Goal: Task Accomplishment & Management: Manage account settings

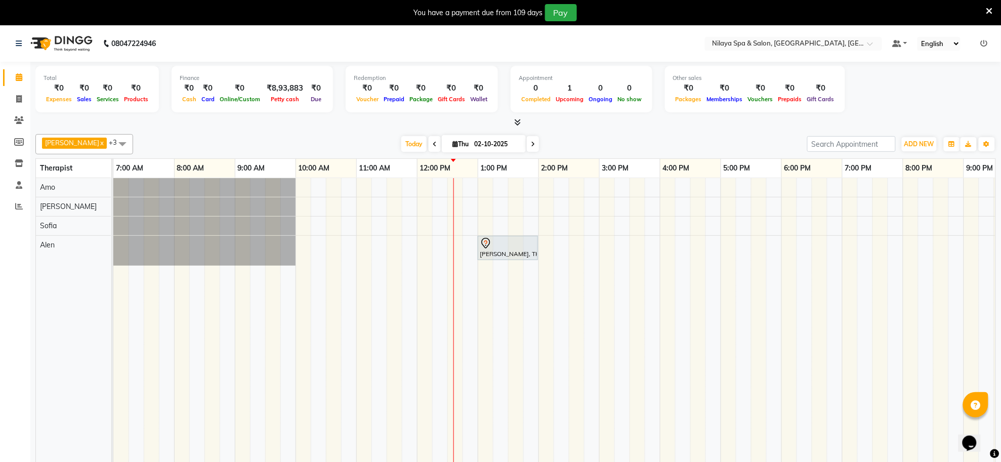
click at [483, 195] on div "[PERSON_NAME], TK01, 01:00 PM-02:00 PM, Balinese Massage Therapy([DEMOGRAPHIC_D…" at bounding box center [629, 327] width 1032 height 298
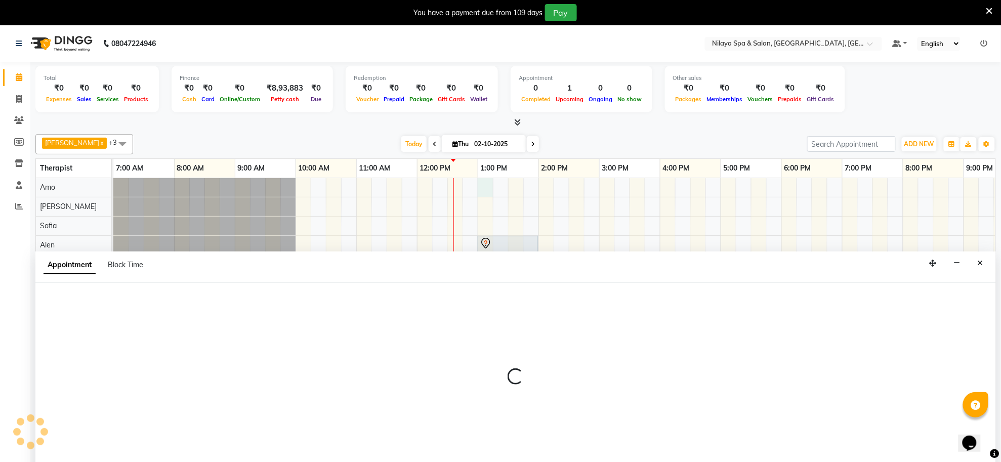
scroll to position [25, 0]
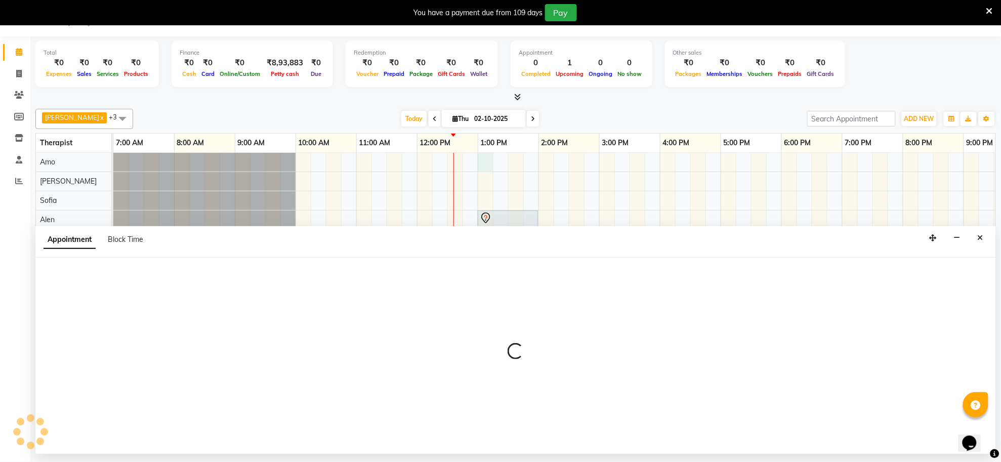
select select "80700"
select select "780"
select select "tentative"
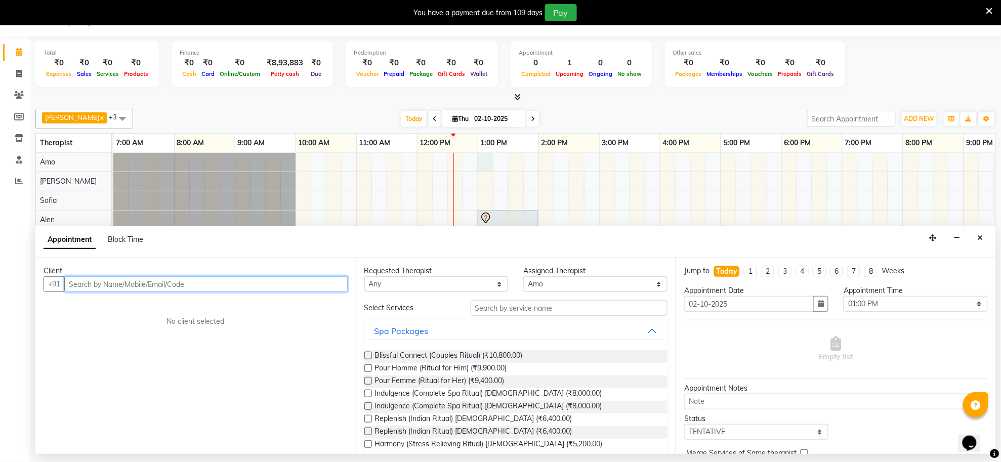
click at [221, 287] on input "text" at bounding box center [205, 284] width 283 height 16
click at [221, 283] on input "text" at bounding box center [205, 284] width 283 height 16
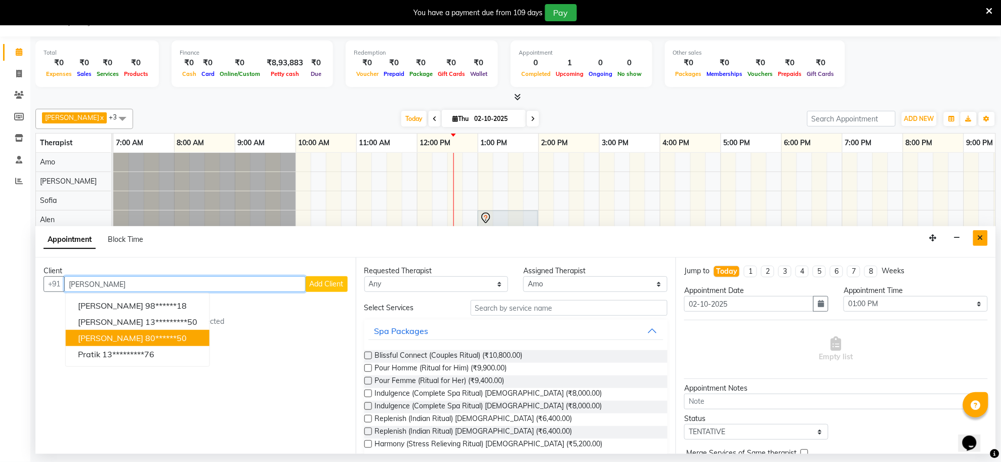
type input "[PERSON_NAME]"
click at [985, 240] on button "Close" at bounding box center [980, 238] width 15 height 16
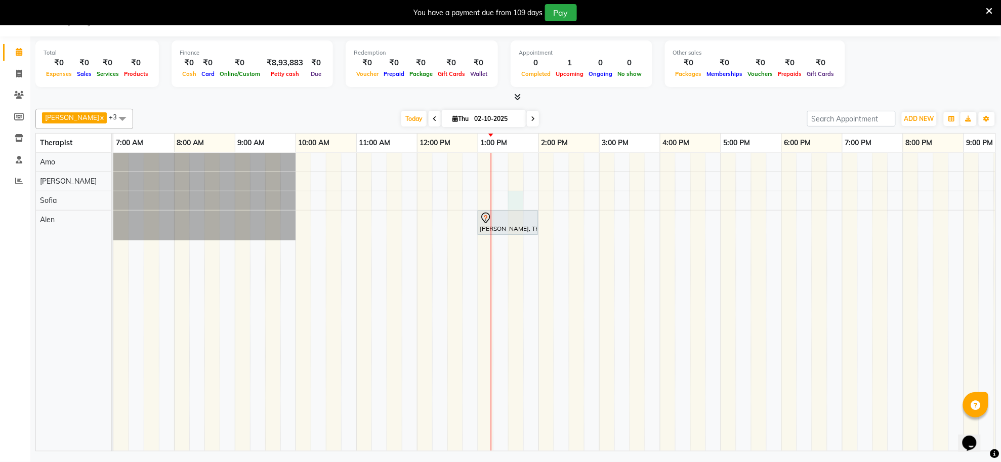
click at [517, 203] on div "[PERSON_NAME], TK01, 01:00 PM-02:00 PM, Balinese Massage Therapy([DEMOGRAPHIC_D…" at bounding box center [629, 302] width 1032 height 298
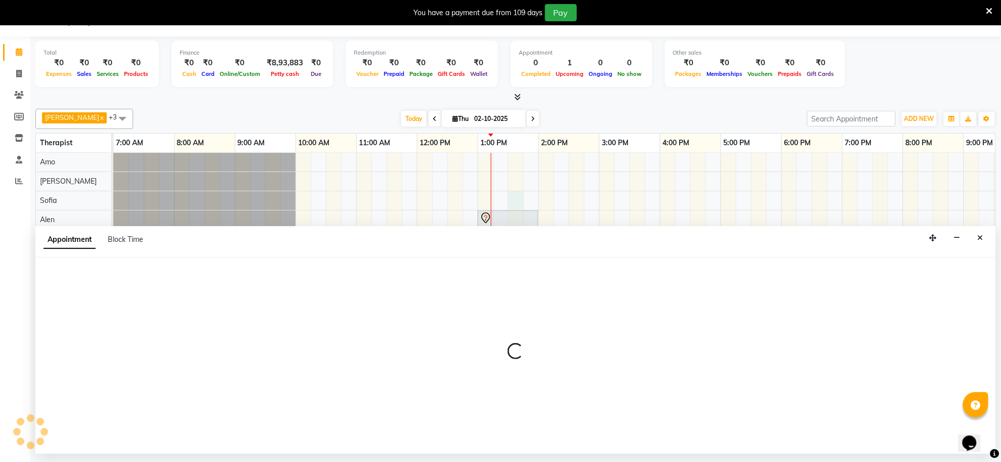
select select "84324"
select select "810"
select select "tentative"
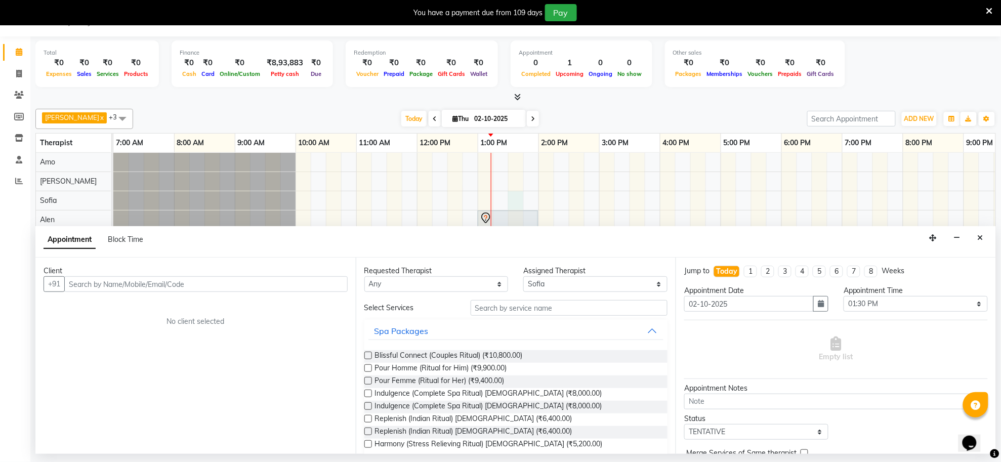
click at [304, 286] on input "text" at bounding box center [205, 284] width 283 height 16
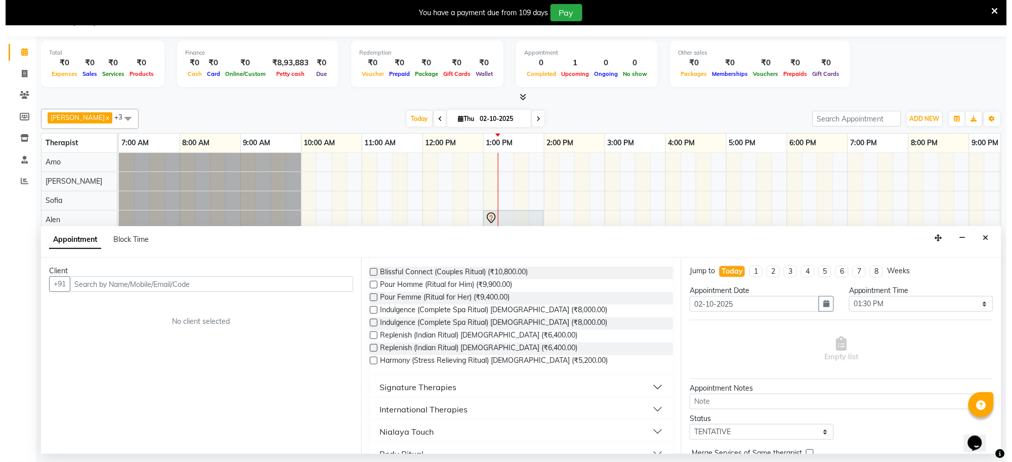
scroll to position [0, 0]
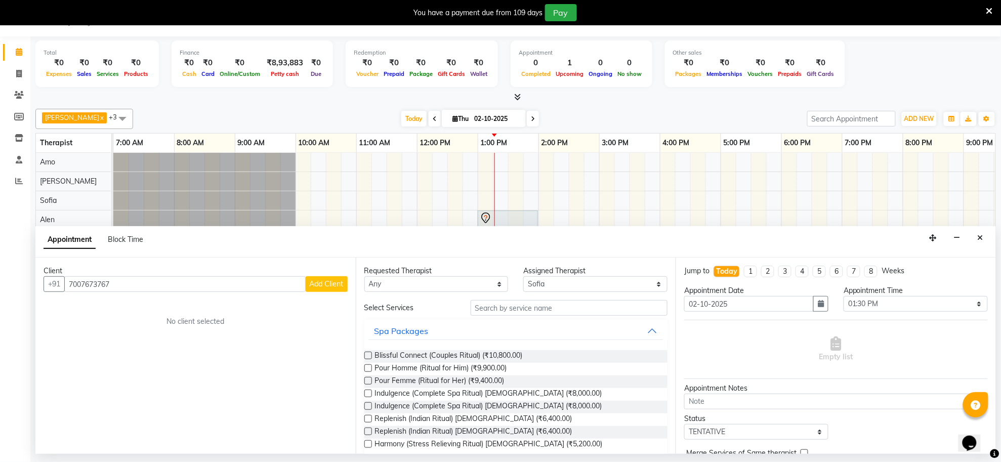
type input "7007673767"
click at [322, 287] on span "Add Client" at bounding box center [327, 283] width 34 height 9
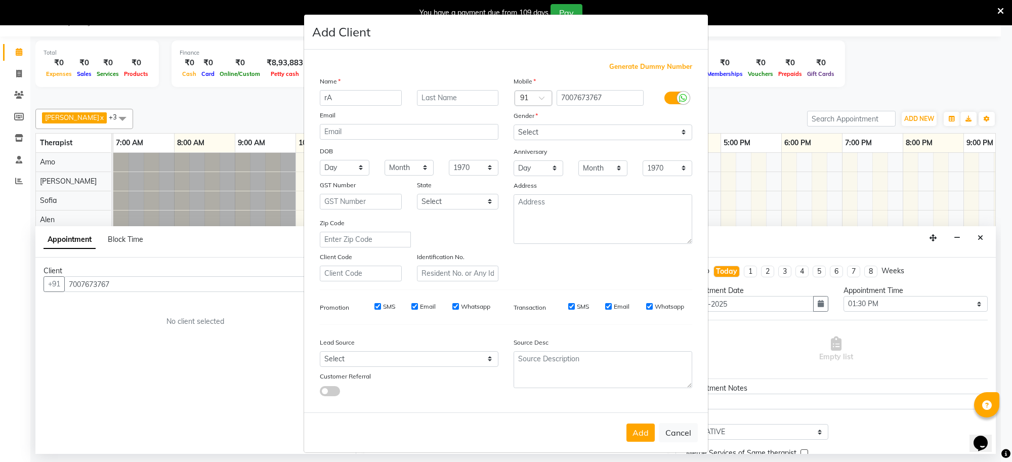
type input "r"
type input "Rahul"
click at [678, 131] on select "Select [DEMOGRAPHIC_DATA] [DEMOGRAPHIC_DATA] Other Prefer Not To Say" at bounding box center [603, 132] width 179 height 16
select select "[DEMOGRAPHIC_DATA]"
click at [514, 124] on select "Select [DEMOGRAPHIC_DATA] [DEMOGRAPHIC_DATA] Other Prefer Not To Say" at bounding box center [603, 132] width 179 height 16
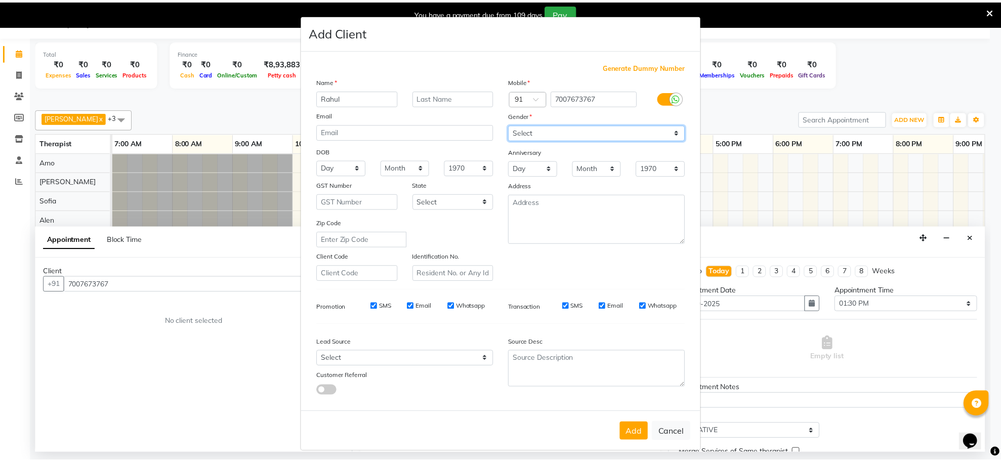
scroll to position [1, 0]
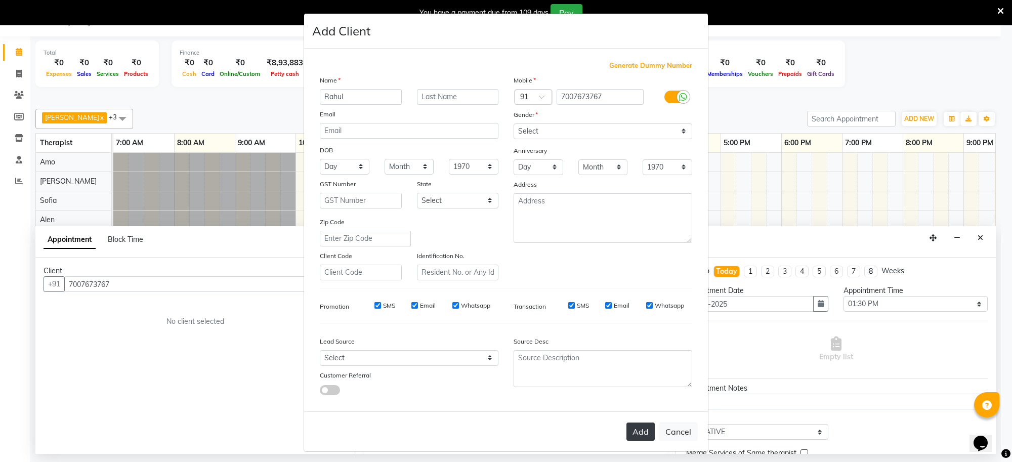
click at [636, 430] on button "Add" at bounding box center [640, 431] width 28 height 18
type input "70******67"
select select
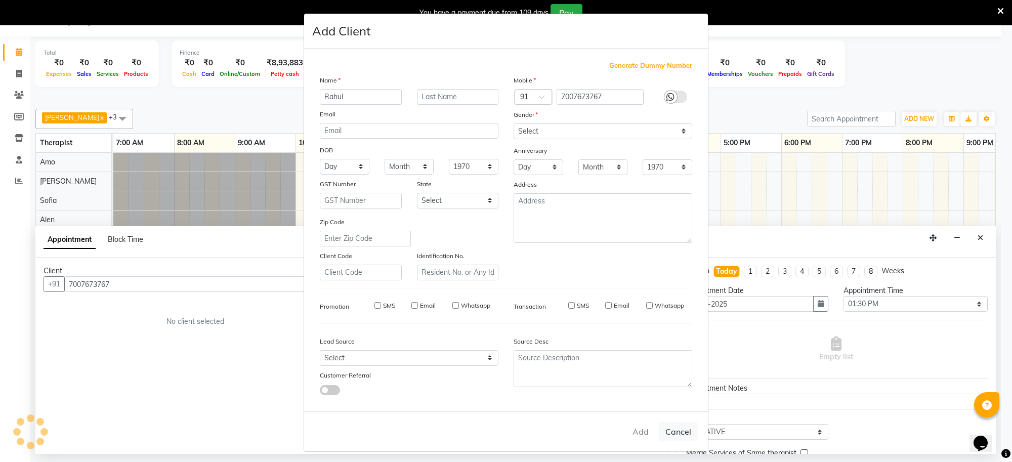
select select
checkbox input "false"
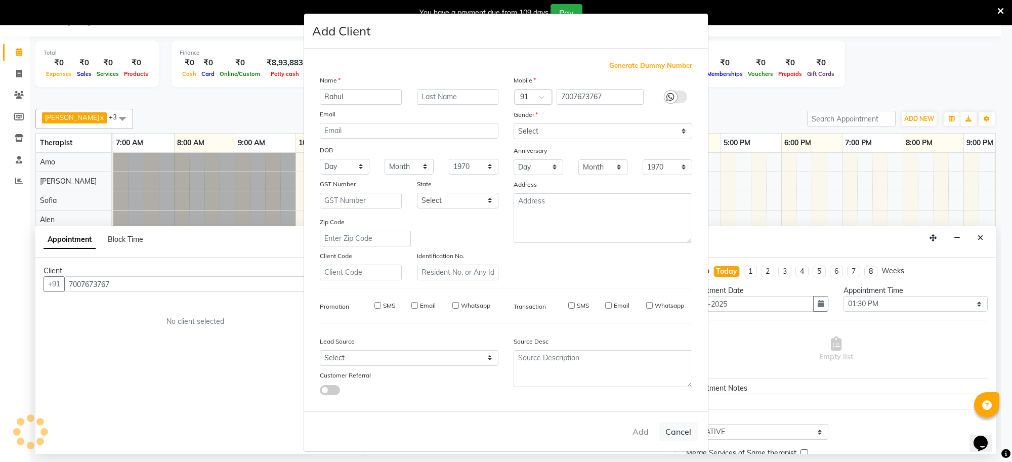
checkbox input "false"
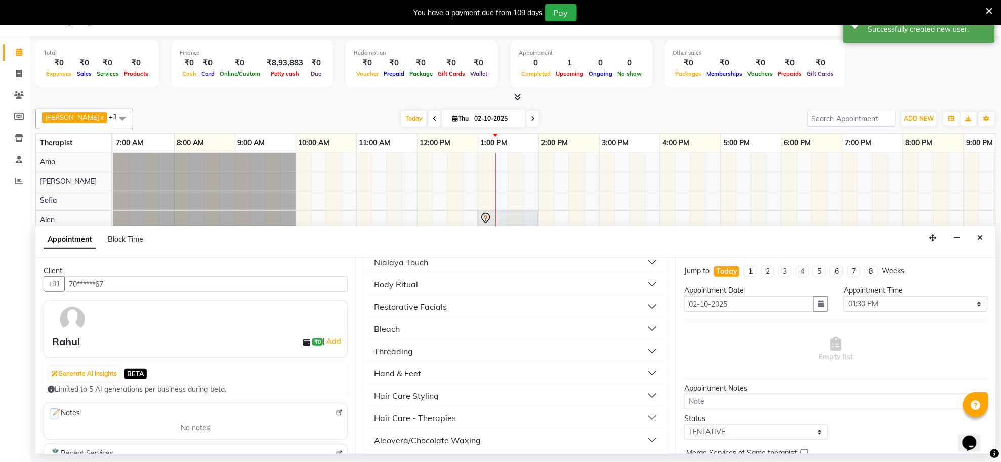
scroll to position [0, 0]
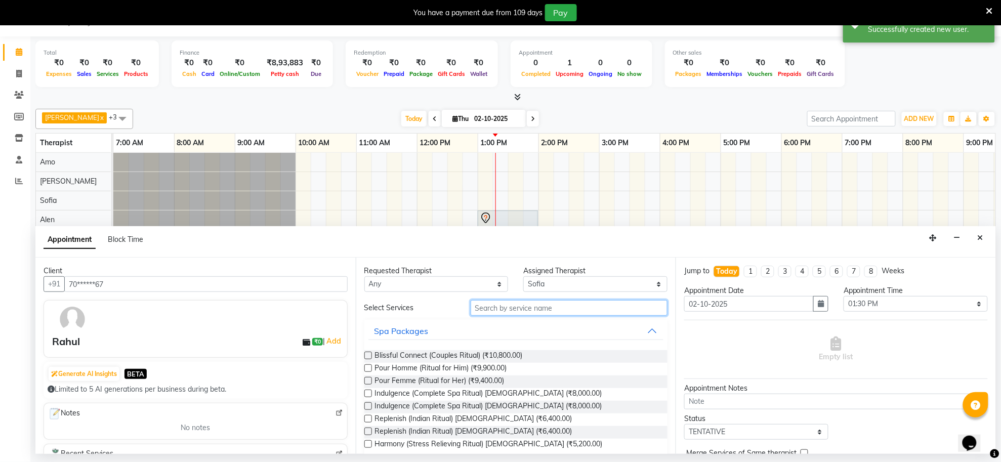
click at [595, 309] on input "text" at bounding box center [569, 308] width 197 height 16
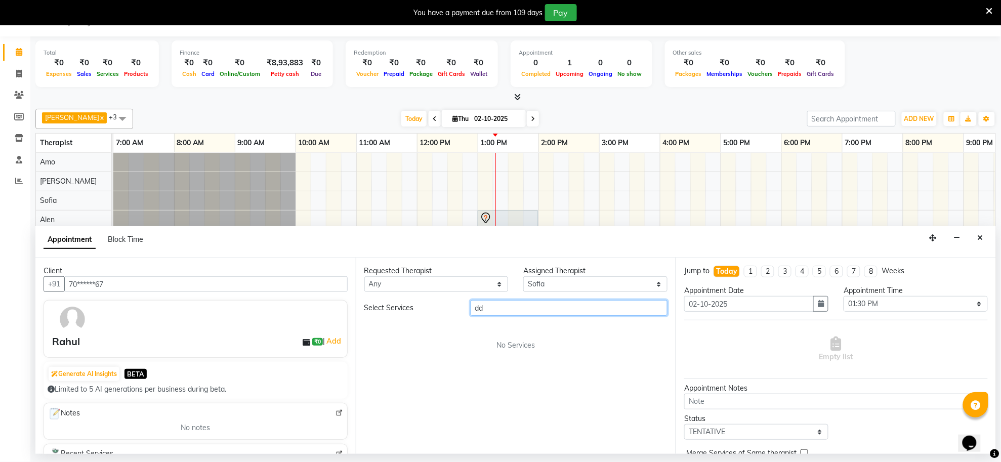
type input "d"
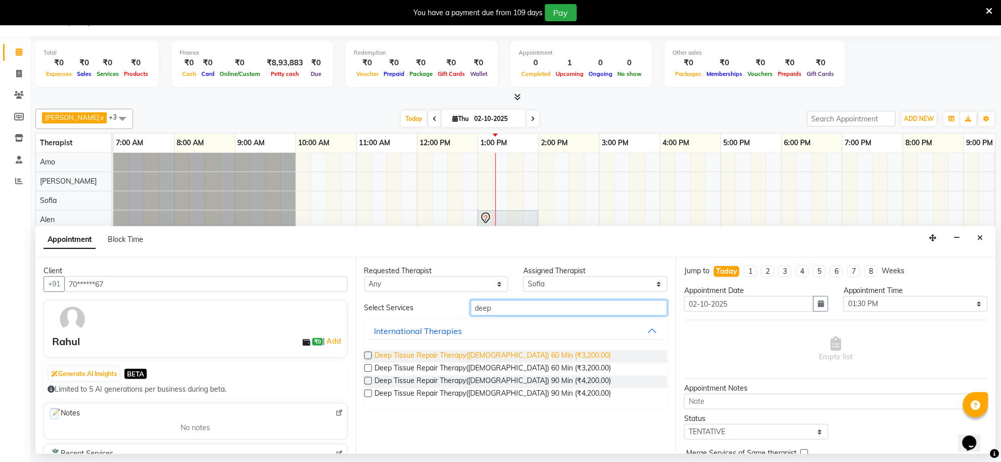
type input "deep"
click at [529, 356] on span "Deep Tissue Repair Therapy([DEMOGRAPHIC_DATA]) 60 Min (₹3,200.00)" at bounding box center [493, 356] width 236 height 13
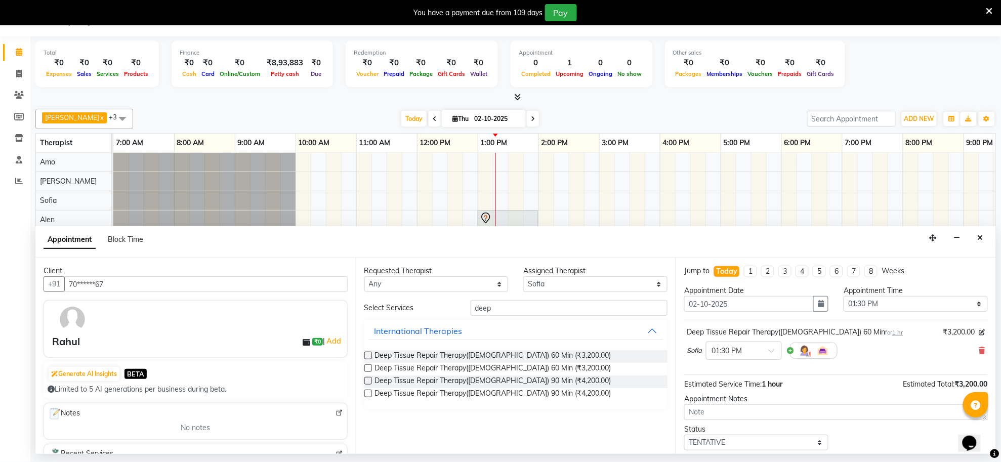
click at [370, 358] on label at bounding box center [368, 356] width 8 height 8
click at [370, 358] on input "checkbox" at bounding box center [367, 356] width 7 height 7
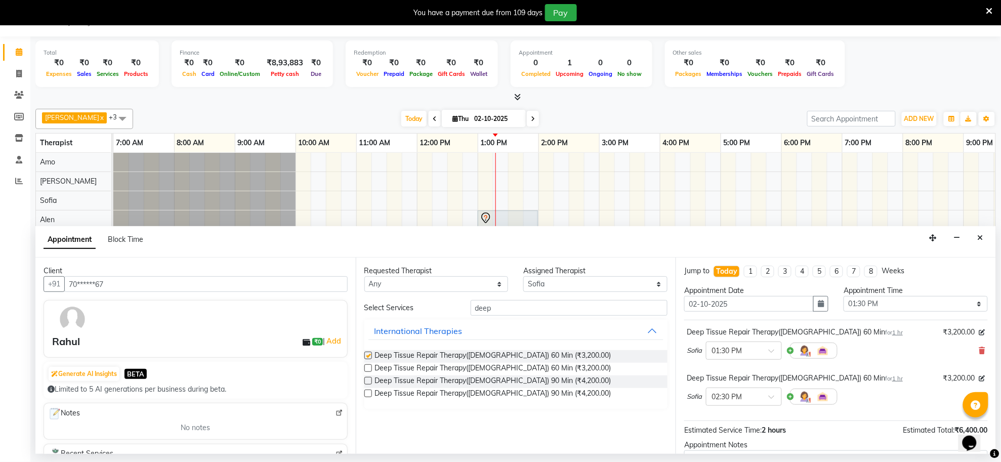
checkbox input "false"
click at [979, 353] on icon at bounding box center [982, 350] width 6 height 7
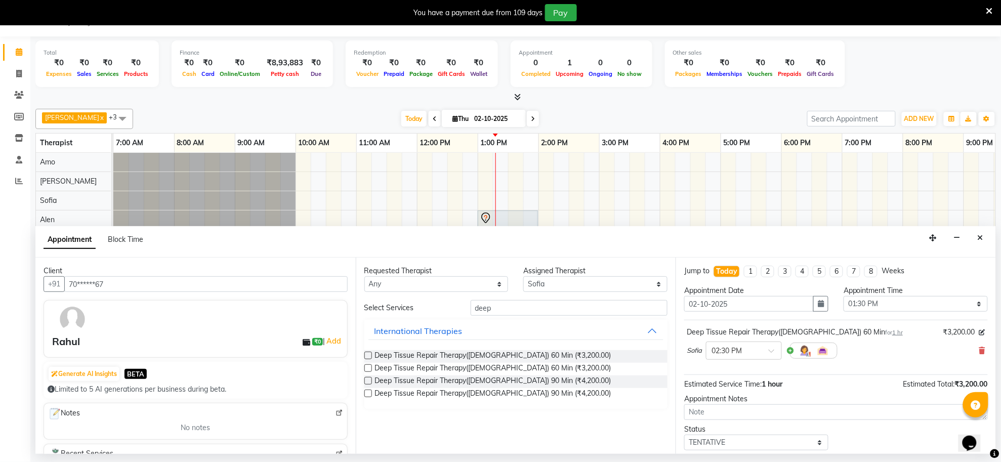
scroll to position [61, 0]
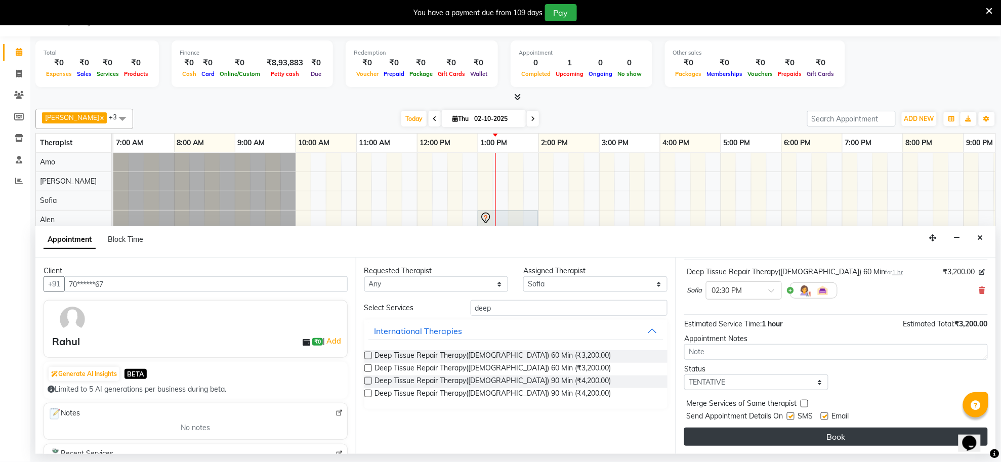
click at [840, 435] on button "Book" at bounding box center [836, 437] width 304 height 18
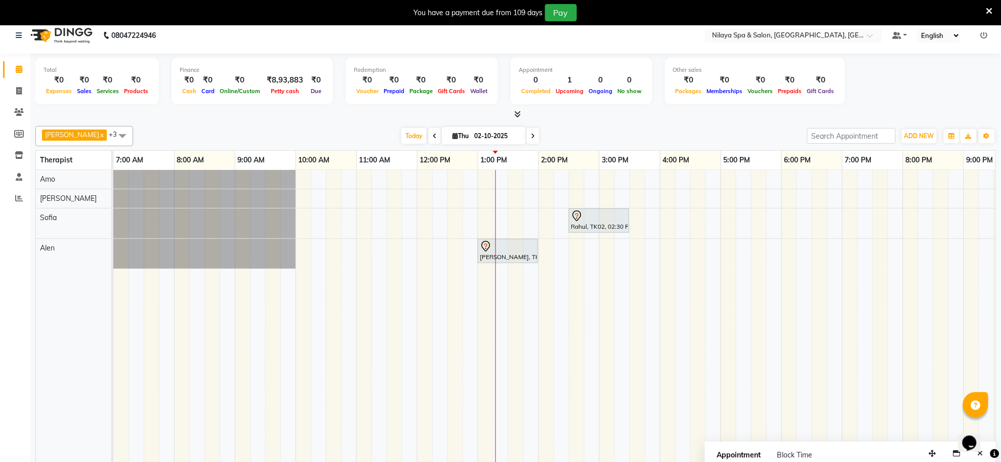
scroll to position [0, 0]
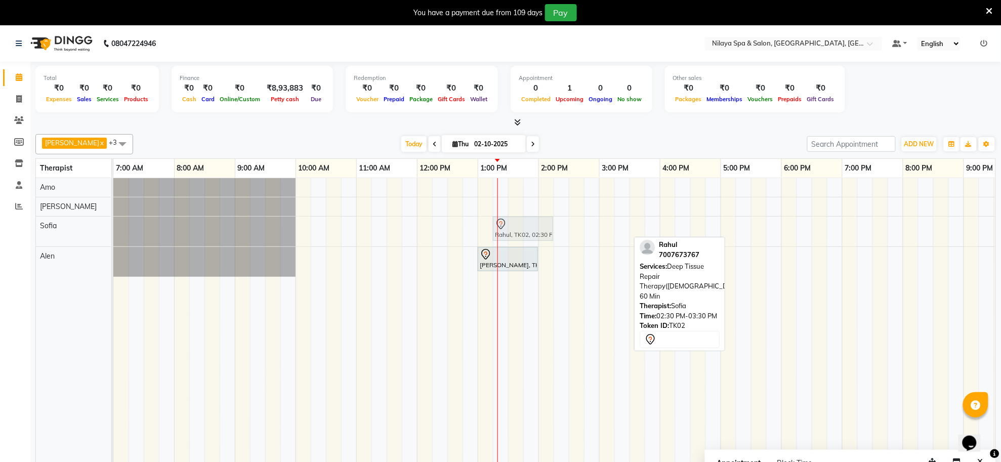
drag, startPoint x: 596, startPoint y: 231, endPoint x: 522, endPoint y: 238, distance: 73.8
click at [113, 238] on div "Rahul, TK02, 02:30 PM-03:30 PM, Deep Tissue Repair Therapy([DEMOGRAPHIC_DATA]) …" at bounding box center [113, 232] width 0 height 30
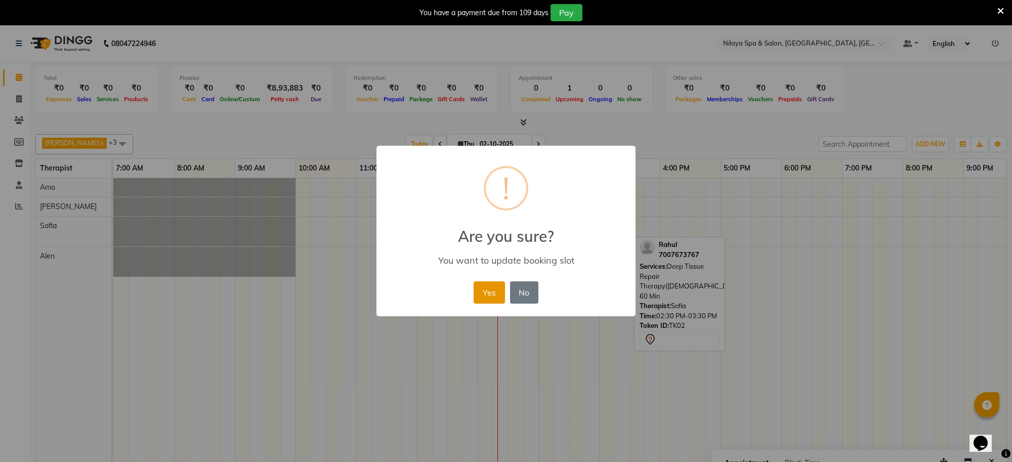
click at [489, 283] on button "Yes" at bounding box center [489, 292] width 31 height 22
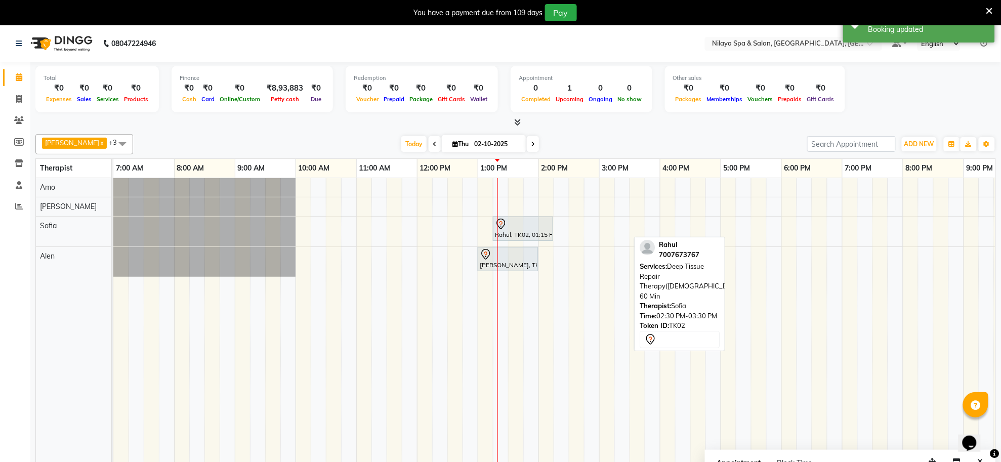
click at [600, 349] on td at bounding box center [606, 327] width 15 height 298
click at [874, 368] on td at bounding box center [879, 327] width 15 height 298
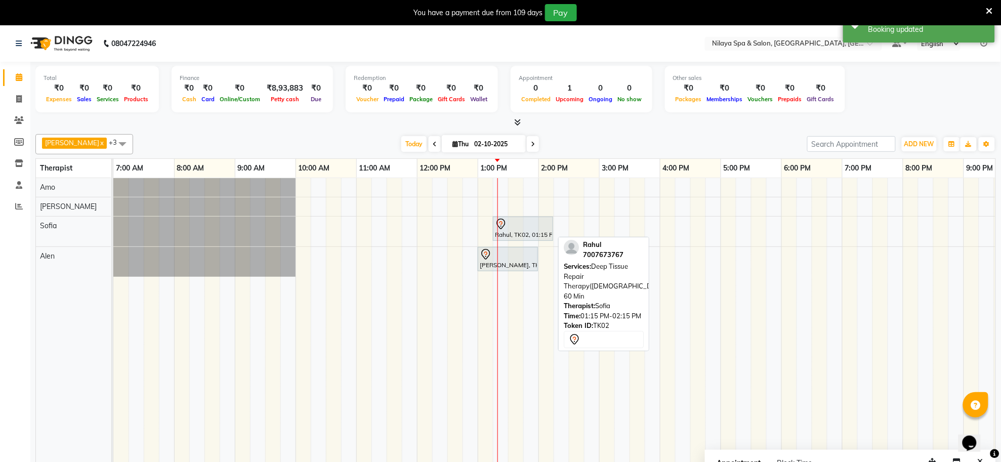
click at [535, 230] on div at bounding box center [523, 224] width 56 height 12
click at [524, 229] on div at bounding box center [523, 224] width 56 height 12
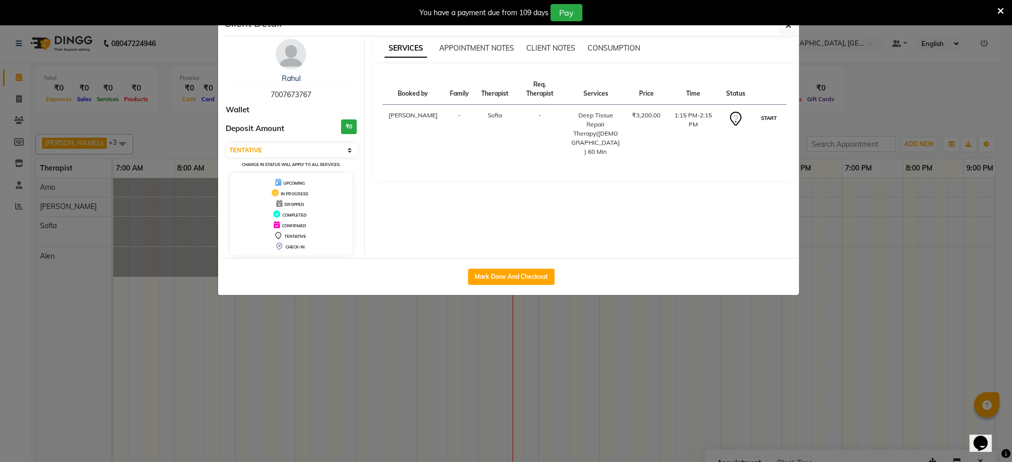
click at [769, 121] on button "START" at bounding box center [768, 118] width 21 height 13
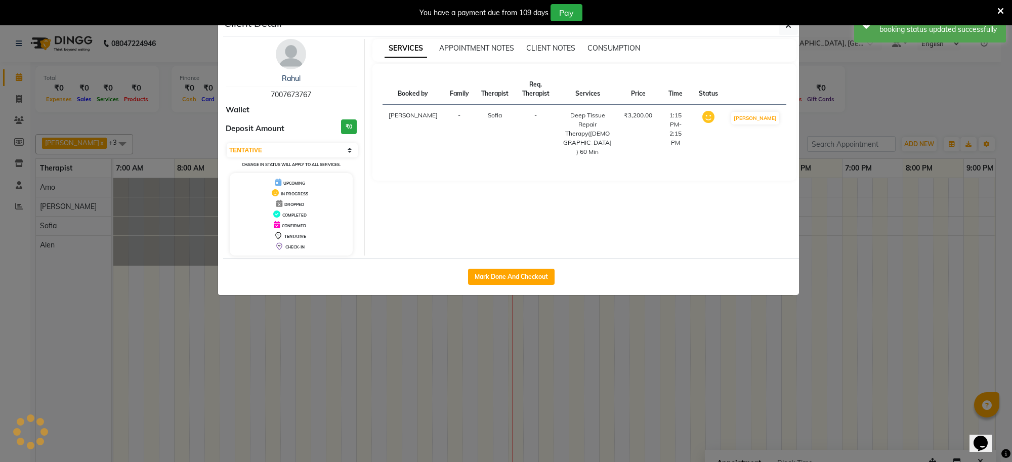
select select "1"
click at [869, 337] on ngb-modal-window "Client Detail Rahul 7007673767 Wallet Deposit Amount ₹0 Select IN SERVICE CONFI…" at bounding box center [506, 231] width 1012 height 462
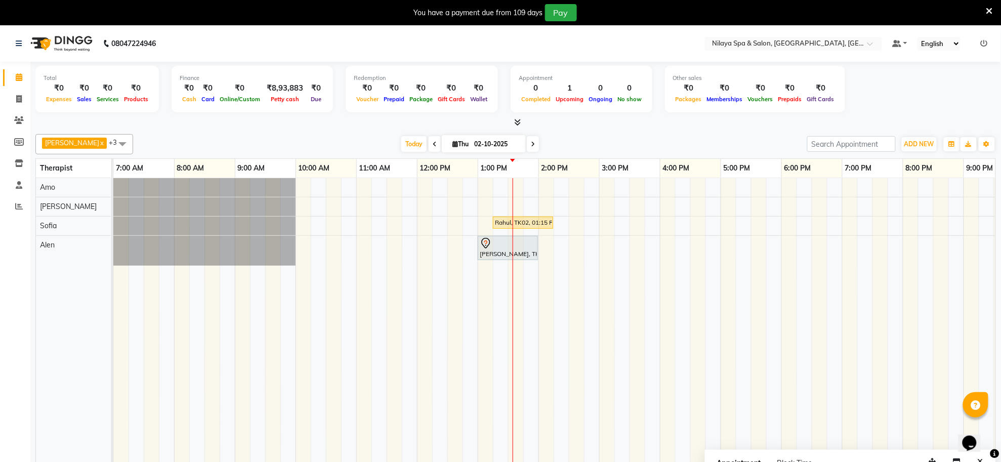
click at [740, 390] on td at bounding box center [743, 327] width 15 height 298
click at [622, 183] on div "Rahul, TK02, 01:15 PM-02:15 PM, Deep Tissue Repair Therapy([DEMOGRAPHIC_DATA]) …" at bounding box center [629, 327] width 1032 height 298
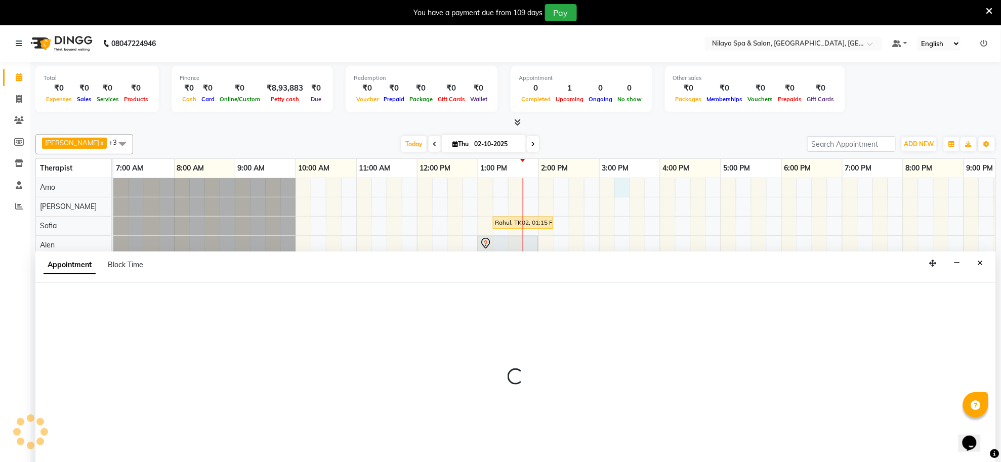
scroll to position [25, 0]
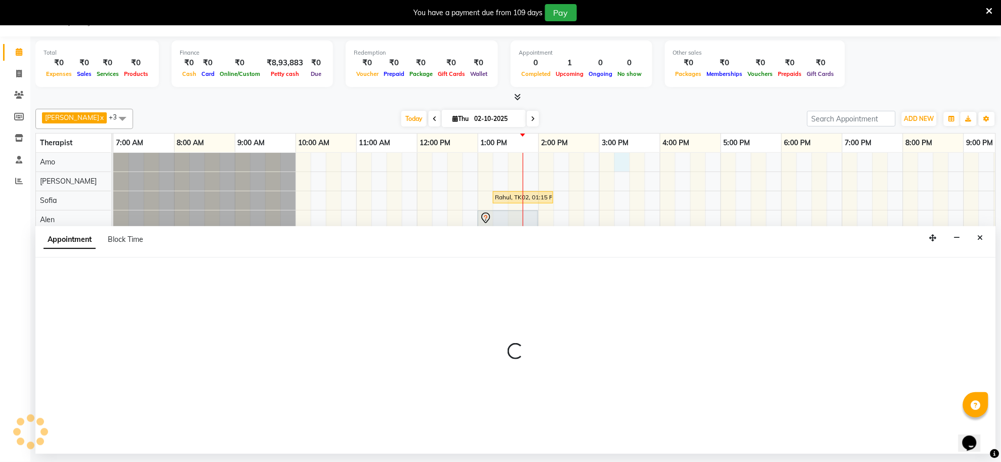
select select "80700"
select select "tentative"
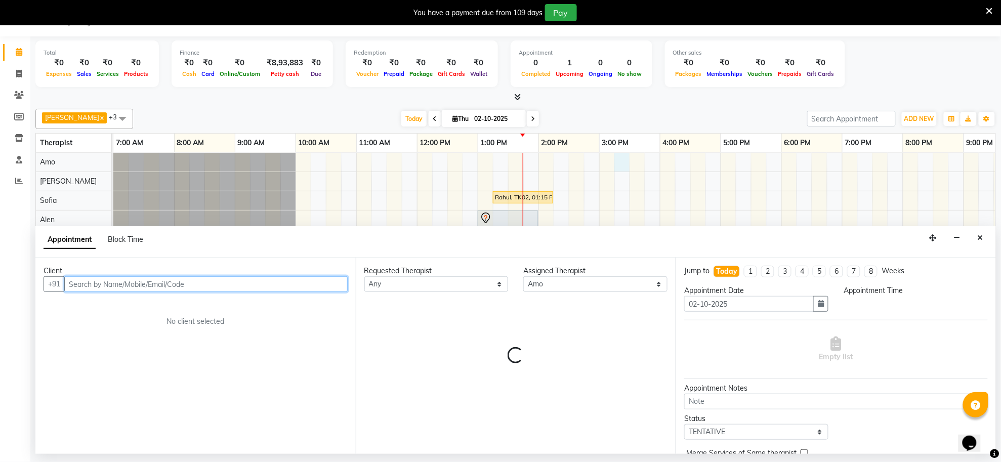
select select "915"
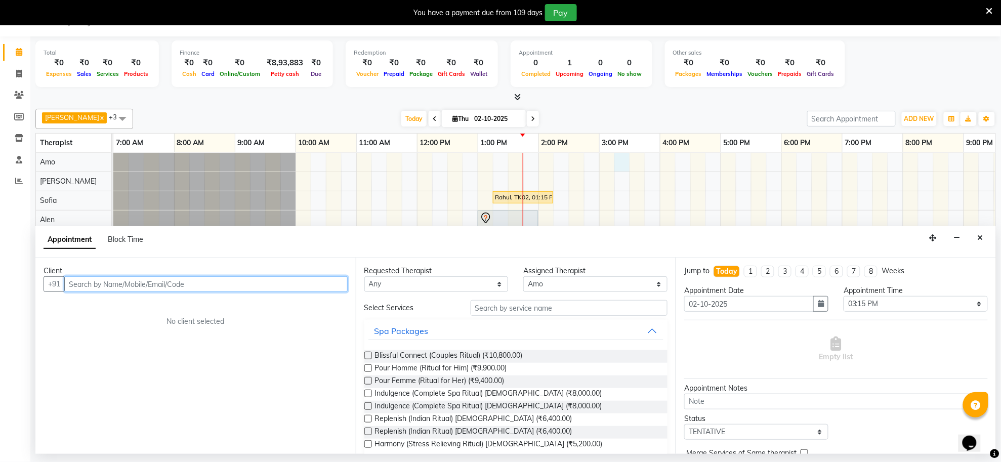
click at [674, 190] on div "Rahul, TK02, 01:15 PM-02:15 PM, Deep Tissue Repair Therapy([DEMOGRAPHIC_DATA]) …" at bounding box center [629, 302] width 1032 height 298
click at [616, 165] on div "Rahul, TK02, 01:15 PM-02:15 PM, Deep Tissue Repair Therapy([DEMOGRAPHIC_DATA]) …" at bounding box center [629, 302] width 1032 height 298
click at [611, 162] on div "Rahul, TK02, 01:15 PM-02:15 PM, Deep Tissue Repair Therapy([DEMOGRAPHIC_DATA]) …" at bounding box center [629, 302] width 1032 height 298
click at [102, 287] on input "text" at bounding box center [205, 284] width 283 height 16
click at [605, 160] on div "Rahul, TK02, 01:15 PM-02:15 PM, Deep Tissue Repair Therapy([DEMOGRAPHIC_DATA]) …" at bounding box center [629, 302] width 1032 height 298
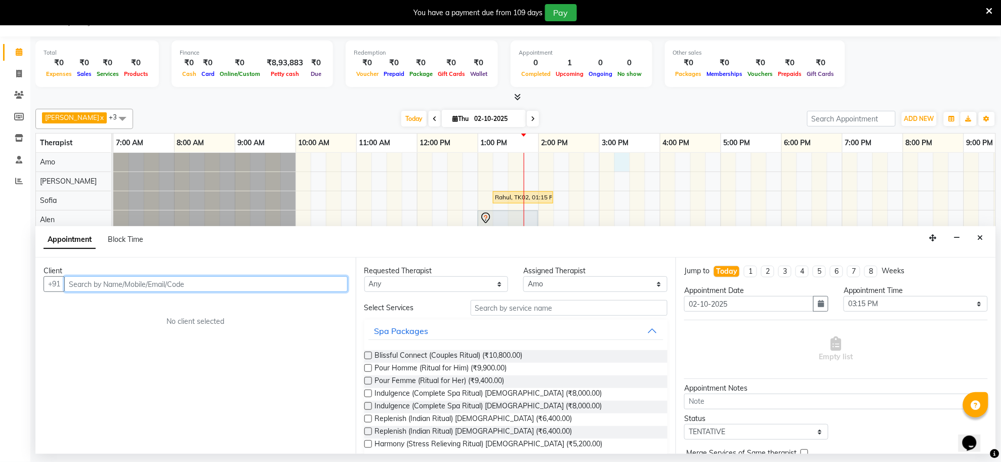
click at [623, 164] on div "Rahul, TK02, 01:15 PM-02:15 PM, Deep Tissue Repair Therapy([DEMOGRAPHIC_DATA]) …" at bounding box center [629, 302] width 1032 height 298
click at [243, 286] on input "text" at bounding box center [205, 284] width 283 height 16
click at [315, 282] on input "text" at bounding box center [205, 284] width 283 height 16
paste input "7674922055"
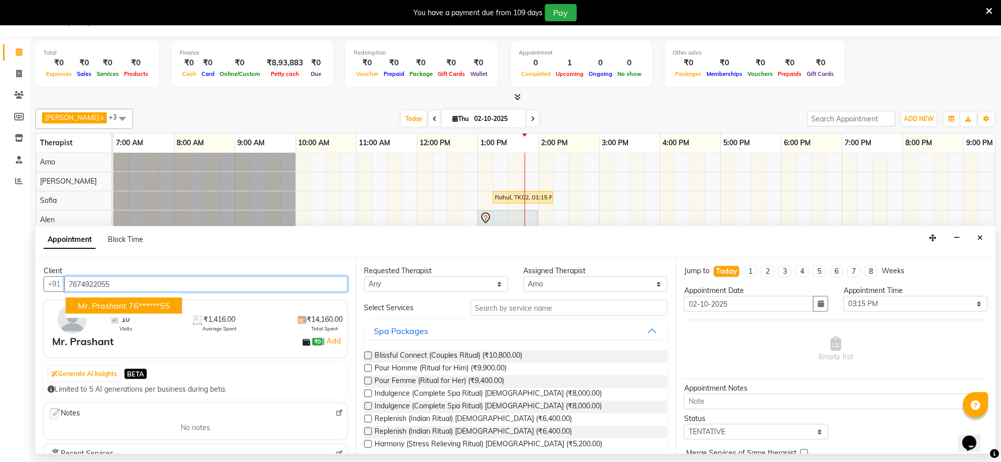
click at [165, 311] on ngb-highlight "76******55" at bounding box center [149, 306] width 41 height 10
type input "76******55"
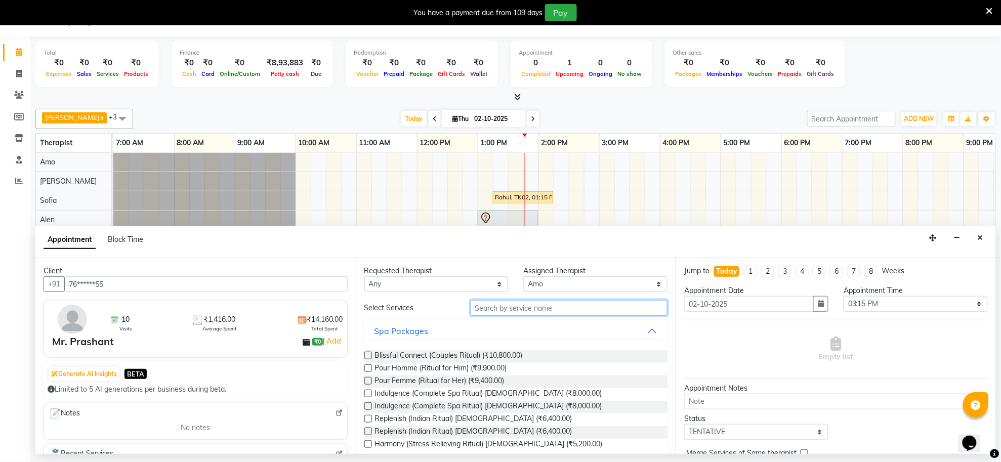
click at [512, 310] on input "text" at bounding box center [569, 308] width 197 height 16
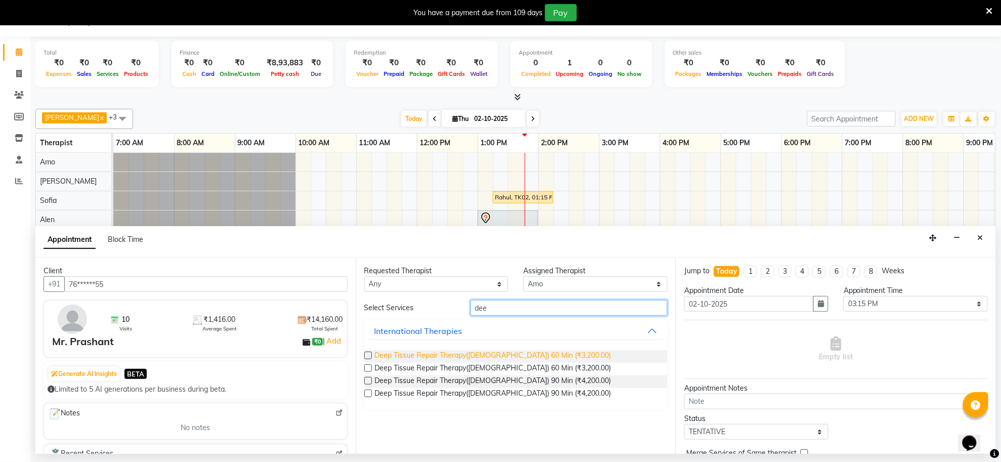
type input "dee"
click at [514, 353] on span "Deep Tissue Repair Therapy([DEMOGRAPHIC_DATA]) 60 Min (₹3,200.00)" at bounding box center [493, 356] width 236 height 13
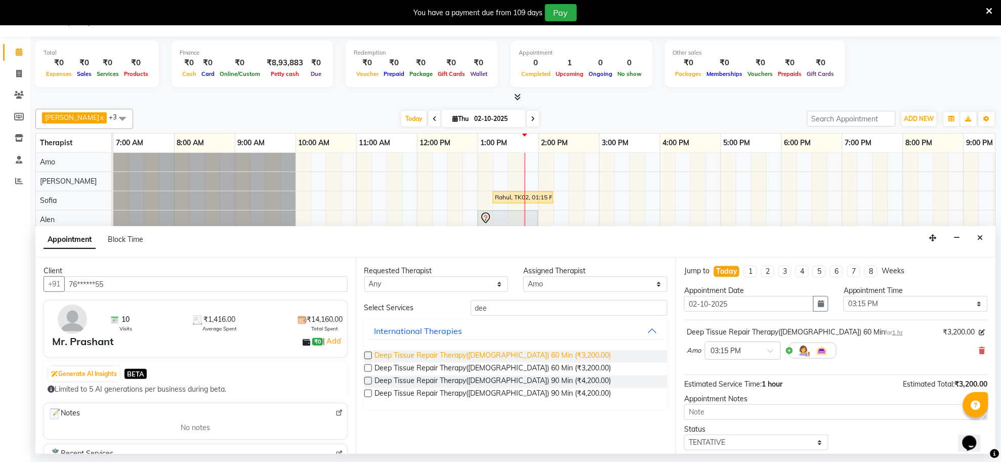
click at [514, 353] on span "Deep Tissue Repair Therapy([DEMOGRAPHIC_DATA]) 60 Min (₹3,200.00)" at bounding box center [493, 356] width 236 height 13
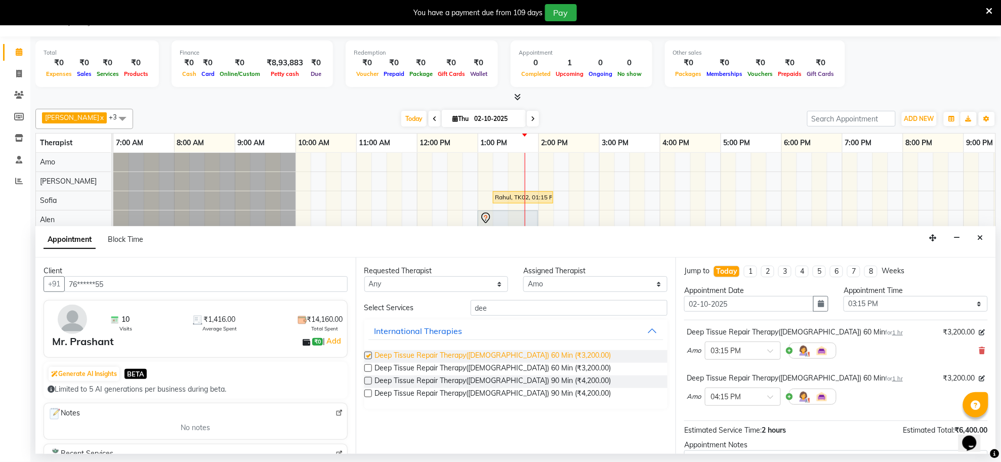
checkbox input "false"
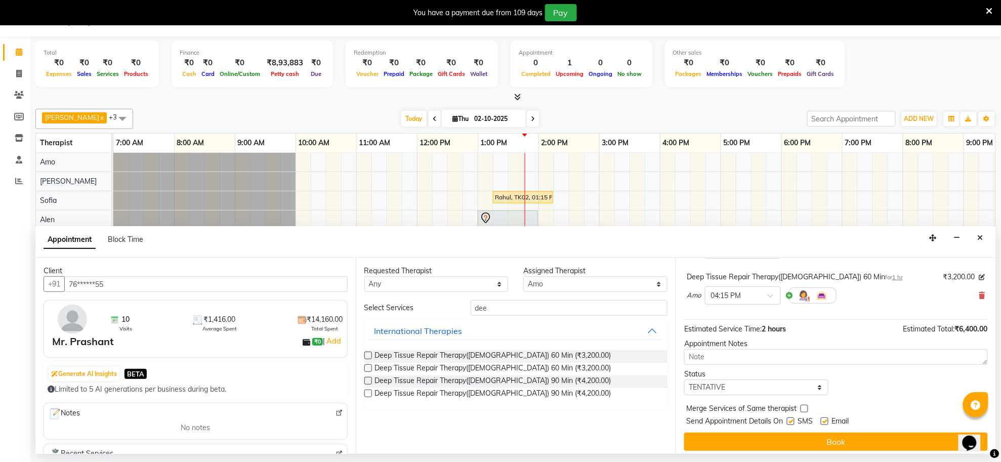
scroll to position [107, 0]
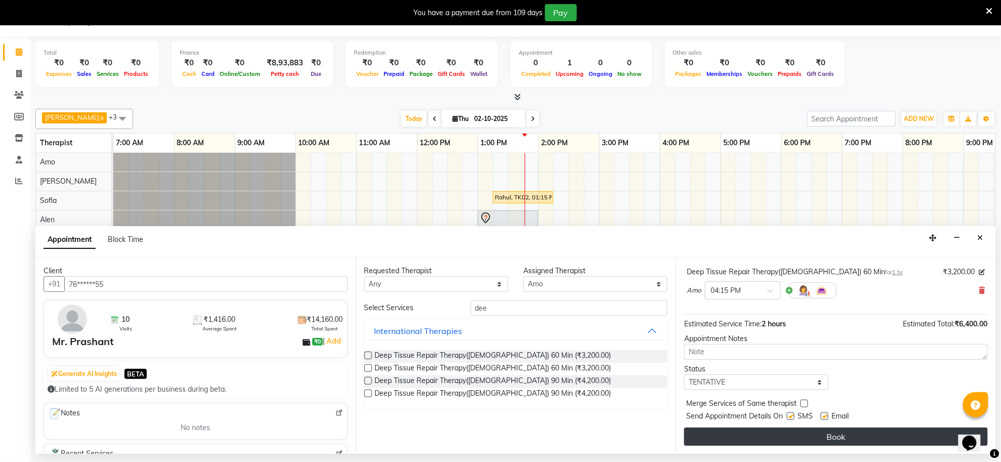
click at [770, 436] on button "Book" at bounding box center [836, 437] width 304 height 18
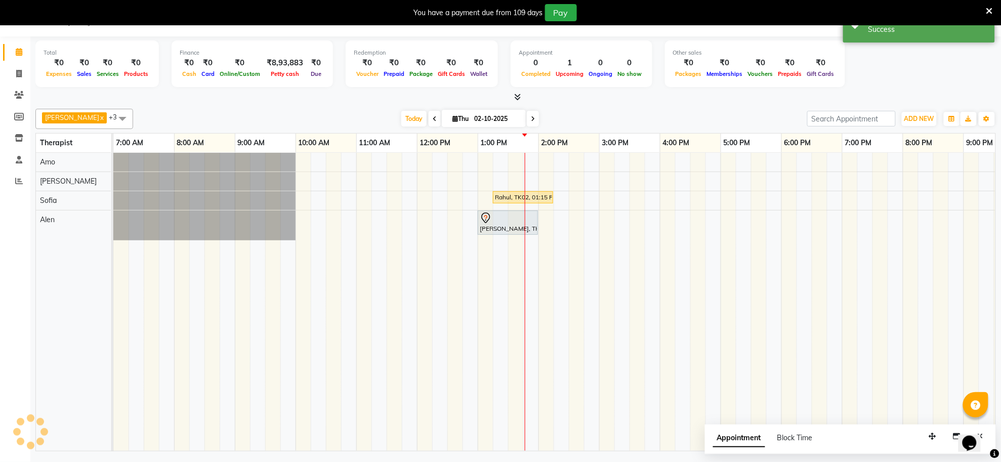
scroll to position [0, 0]
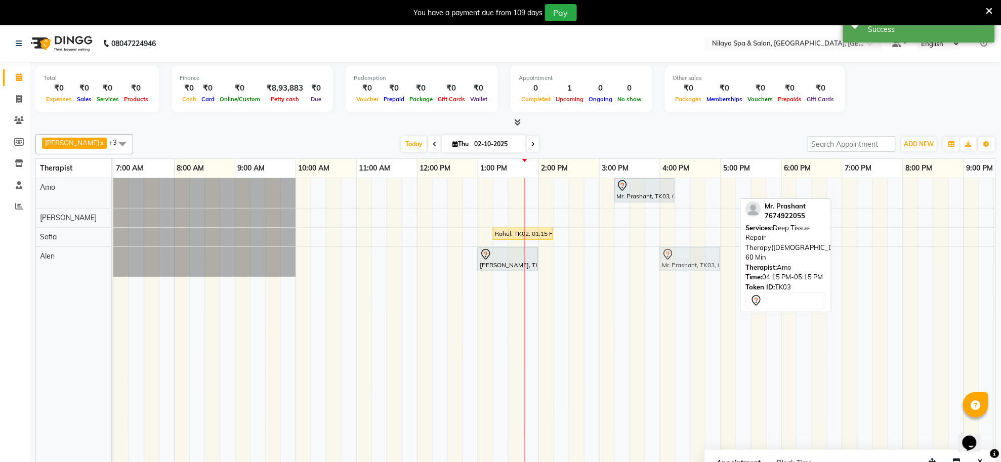
drag, startPoint x: 700, startPoint y: 191, endPoint x: 691, endPoint y: 253, distance: 62.8
click at [691, 253] on tbody "Mr. Prashant, TK03, 03:15 PM-04:15 PM, Deep Tissue Repair Therapy([DEMOGRAPHIC_…" at bounding box center [629, 227] width 1032 height 99
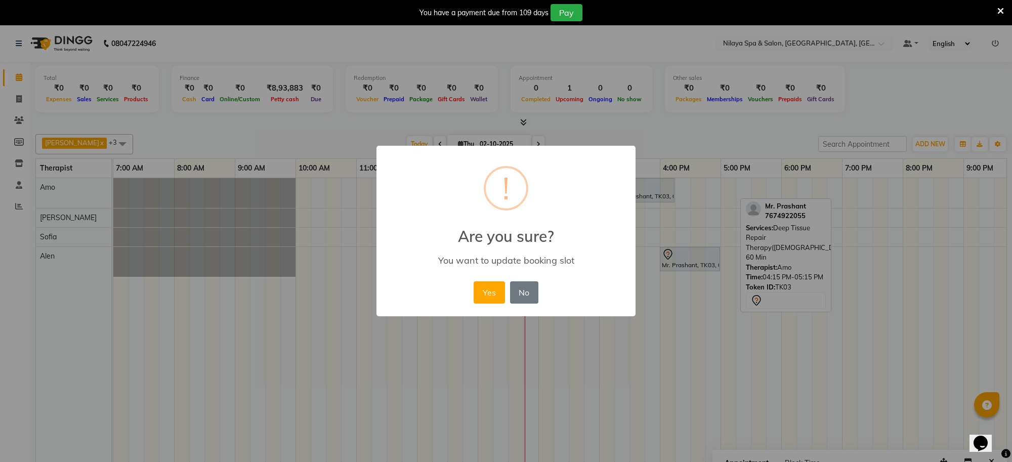
click at [487, 281] on div "Yes No No" at bounding box center [505, 292] width 69 height 27
click at [488, 297] on button "Yes" at bounding box center [489, 292] width 31 height 22
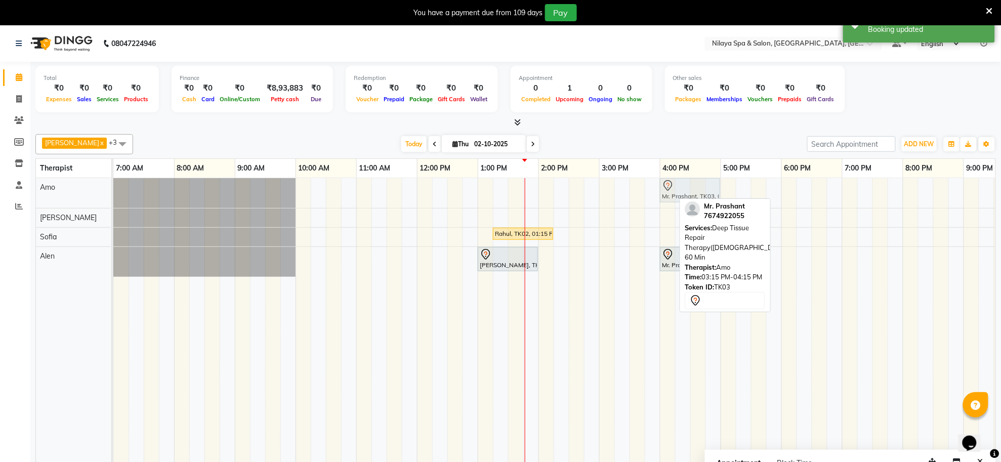
drag, startPoint x: 619, startPoint y: 191, endPoint x: 664, endPoint y: 195, distance: 45.2
click at [113, 195] on div "Mr. Prashant, TK03, 03:15 PM-04:15 PM, Deep Tissue Repair Therapy([DEMOGRAPHIC_…" at bounding box center [113, 193] width 0 height 30
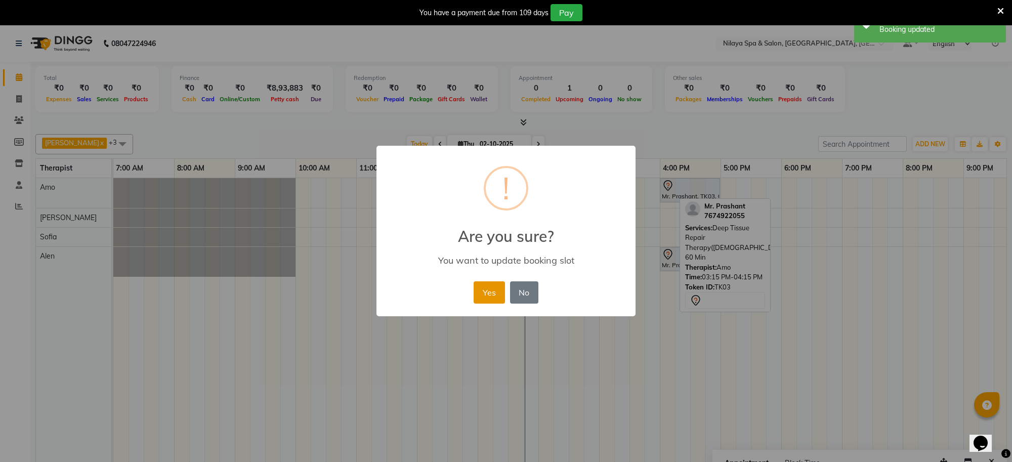
click at [486, 294] on button "Yes" at bounding box center [489, 292] width 31 height 22
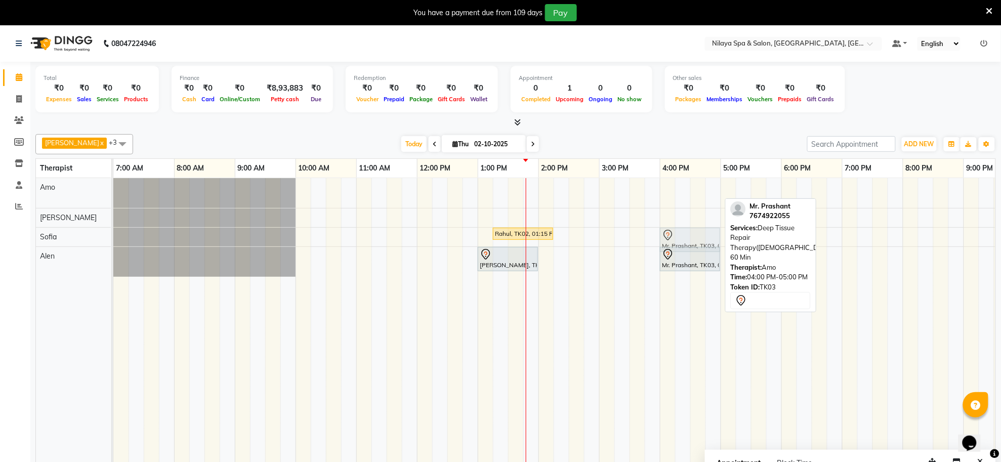
drag, startPoint x: 671, startPoint y: 186, endPoint x: 673, endPoint y: 228, distance: 42.0
click at [672, 230] on tbody "Mr. Prashant, TK03, 04:00 PM-05:00 PM, Deep Tissue Repair Therapy([DEMOGRAPHIC_…" at bounding box center [629, 227] width 1032 height 99
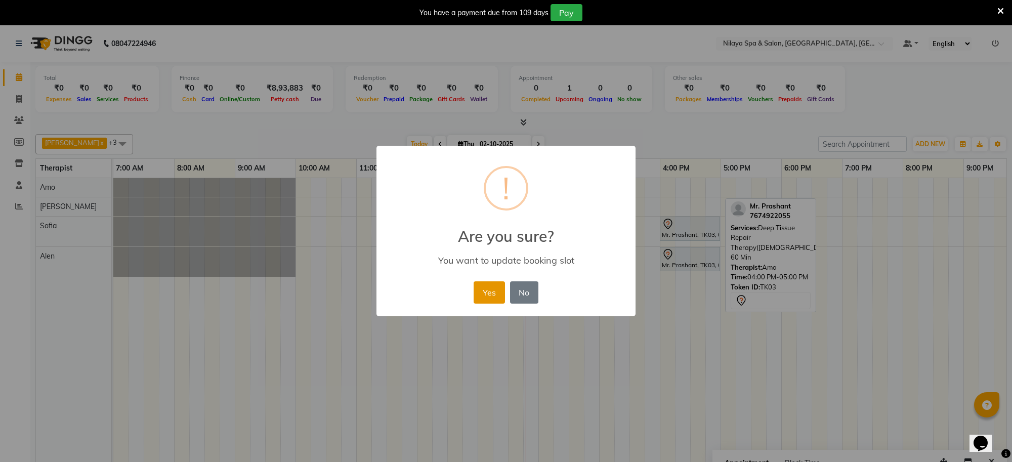
click at [494, 302] on button "Yes" at bounding box center [489, 292] width 31 height 22
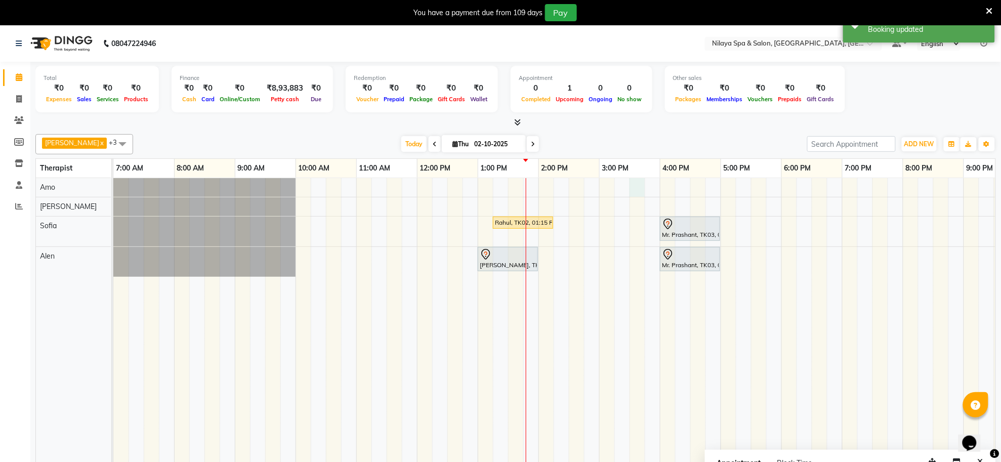
click at [631, 184] on div "Rahul, TK02, 01:15 PM-02:15 PM, Deep Tissue Repair Therapy([DEMOGRAPHIC_DATA]) …" at bounding box center [629, 327] width 1032 height 298
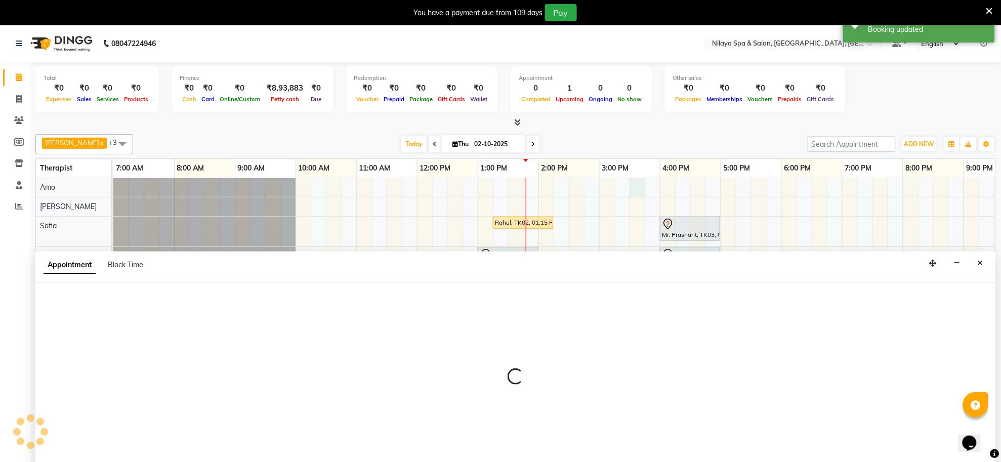
scroll to position [25, 0]
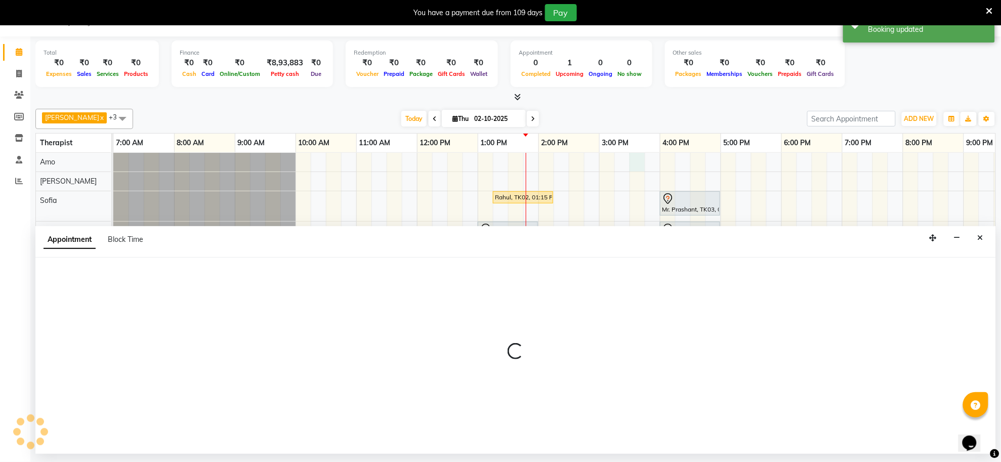
select select "80700"
select select "930"
select select "tentative"
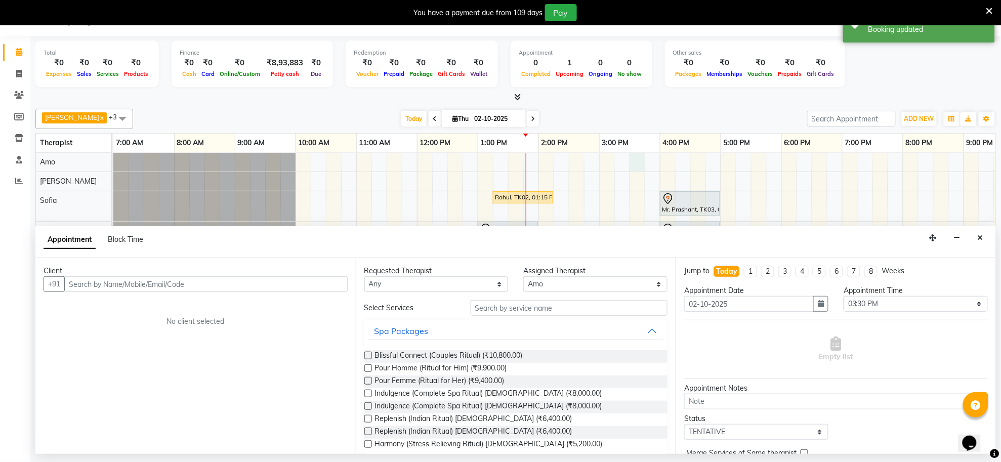
click at [313, 282] on input "text" at bounding box center [205, 284] width 283 height 16
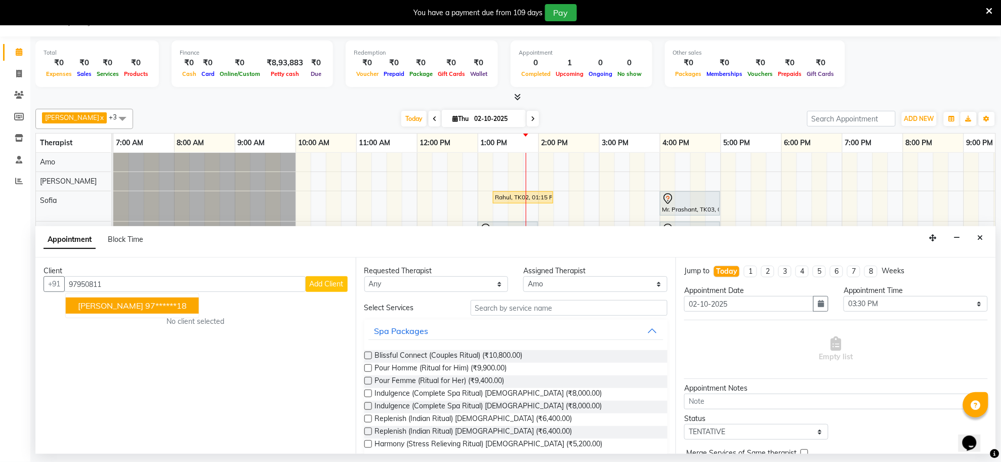
click at [145, 303] on ngb-highlight "97******18" at bounding box center [165, 306] width 41 height 10
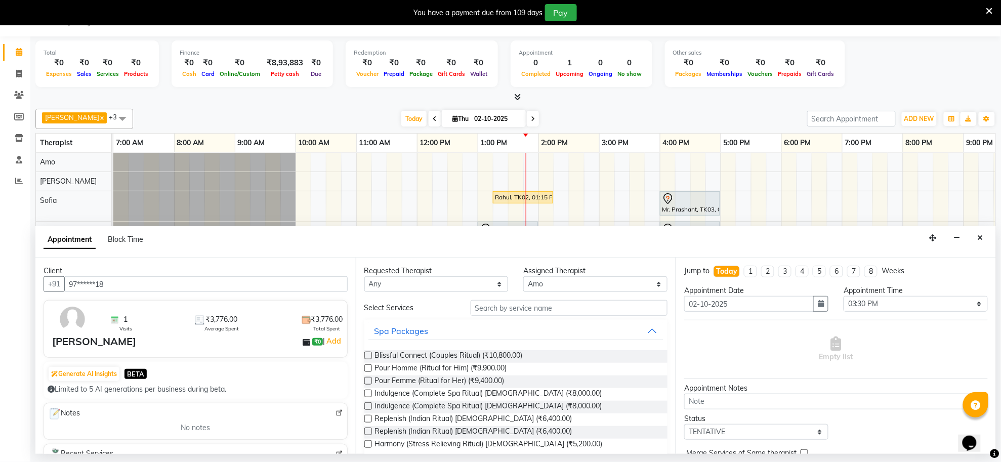
type input "97******18"
click at [471, 312] on input "text" at bounding box center [569, 308] width 197 height 16
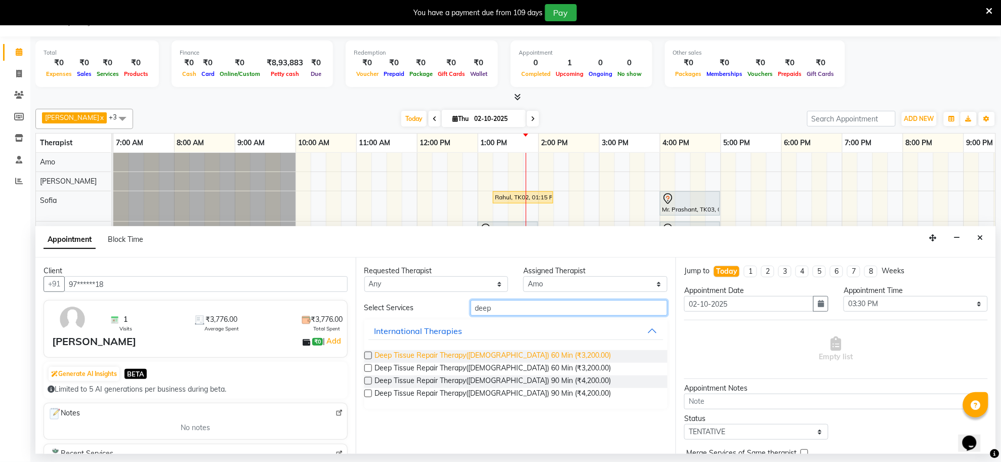
type input "deep"
click at [502, 354] on span "Deep Tissue Repair Therapy([DEMOGRAPHIC_DATA]) 60 Min (₹3,200.00)" at bounding box center [493, 356] width 236 height 13
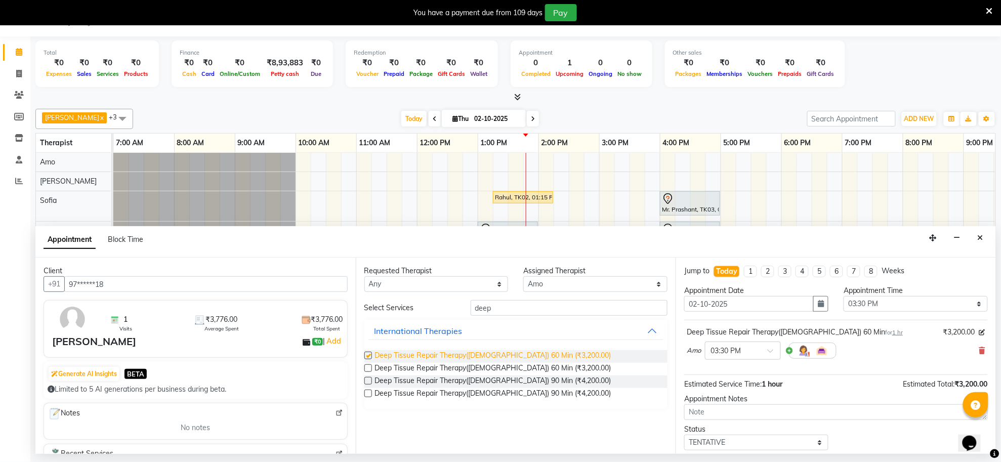
checkbox input "false"
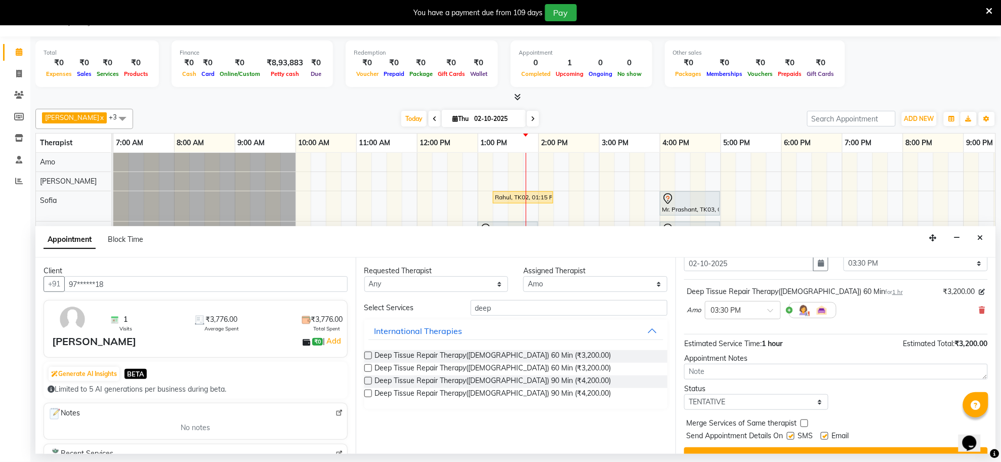
scroll to position [61, 0]
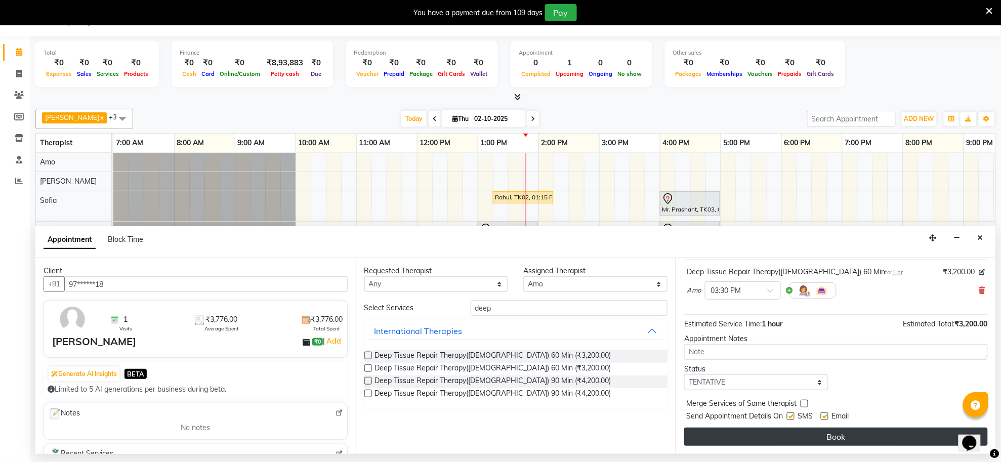
click at [793, 436] on button "Book" at bounding box center [836, 437] width 304 height 18
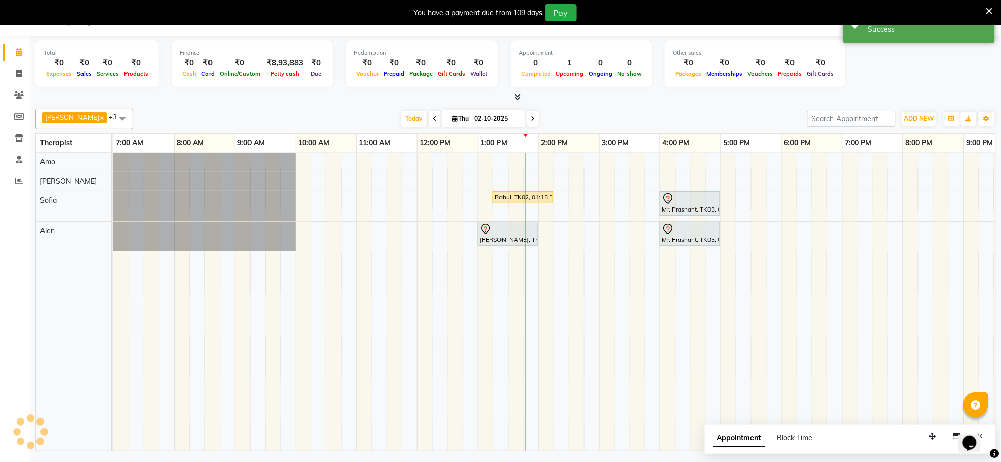
scroll to position [0, 0]
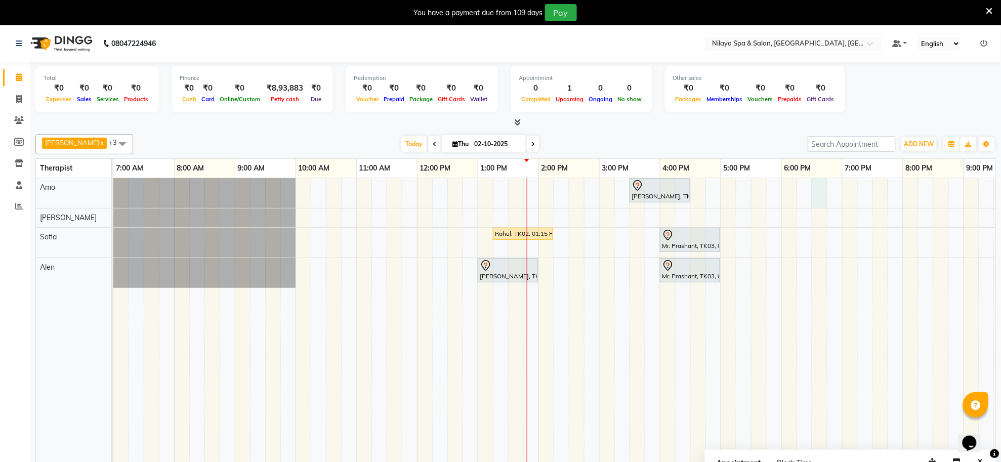
click at [816, 196] on div "[PERSON_NAME], TK04, 03:30 PM-04:30 PM, Deep Tissue Repair Therapy([DEMOGRAPHIC…" at bounding box center [629, 327] width 1032 height 298
select select "80700"
select select "1110"
select select "tentative"
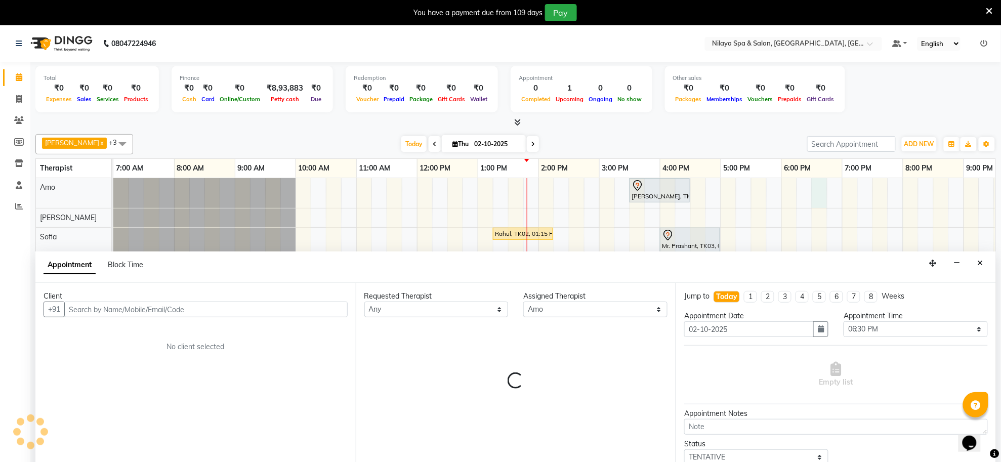
scroll to position [25, 0]
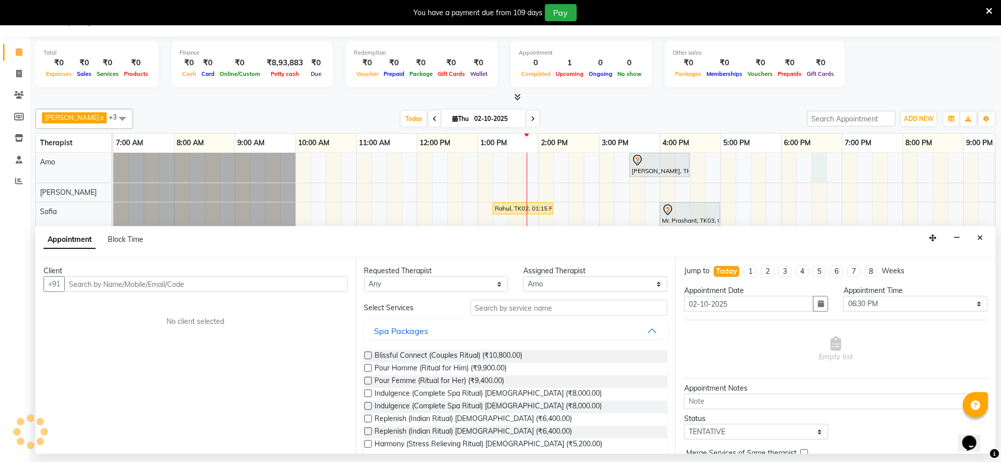
click at [255, 283] on input "text" at bounding box center [205, 284] width 283 height 16
type input "n"
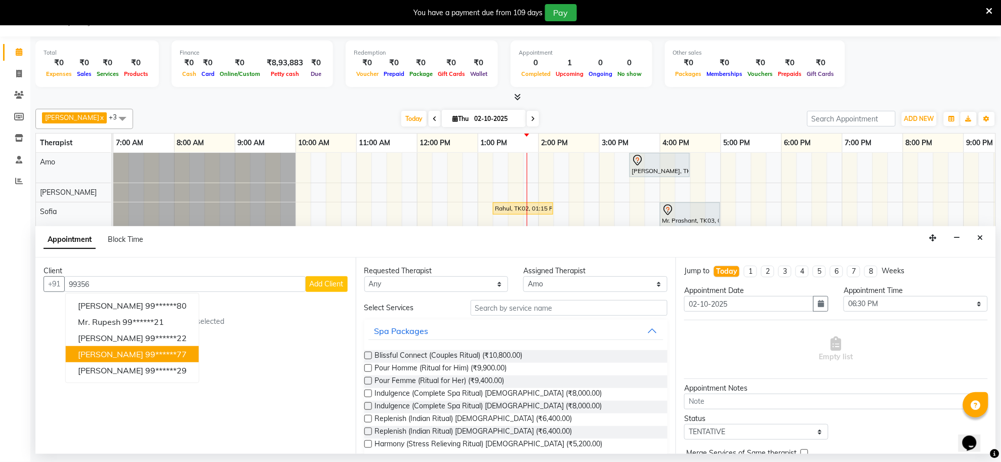
click at [155, 350] on ngb-highlight "99******77" at bounding box center [165, 354] width 41 height 10
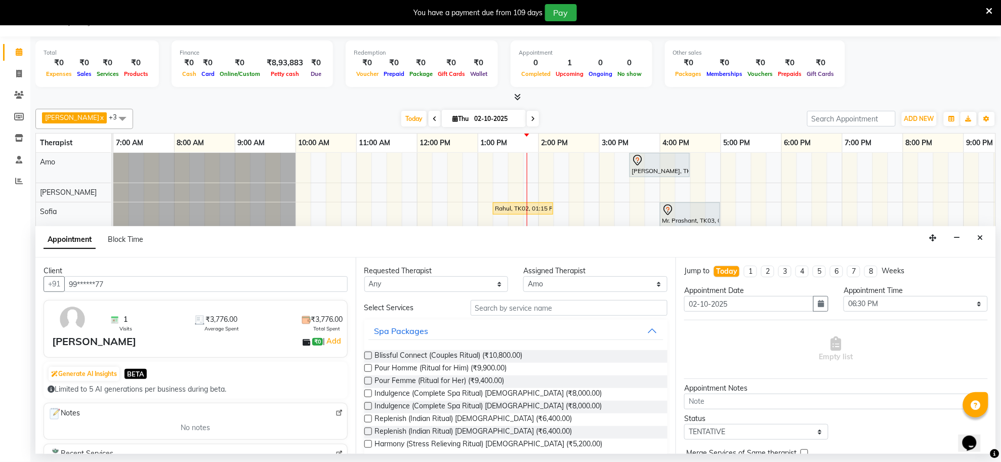
scroll to position [0, 0]
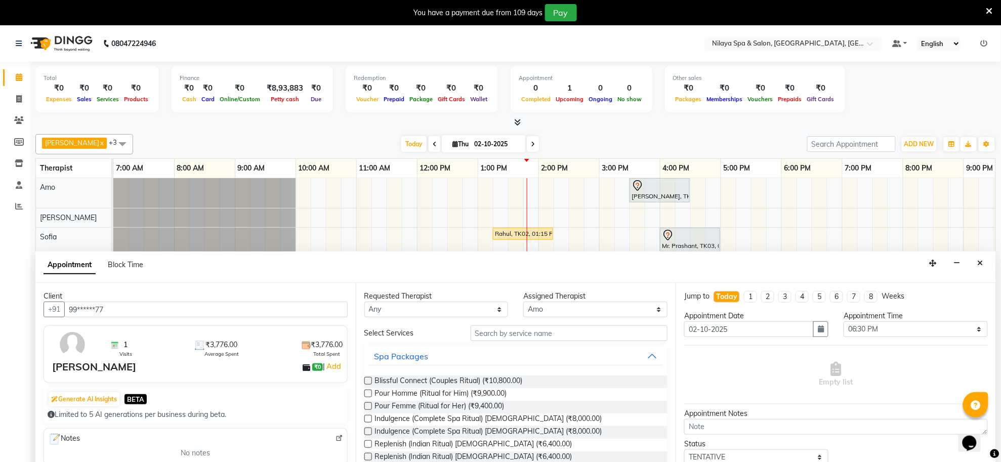
type input "99******77"
click at [498, 340] on input "text" at bounding box center [569, 333] width 197 height 16
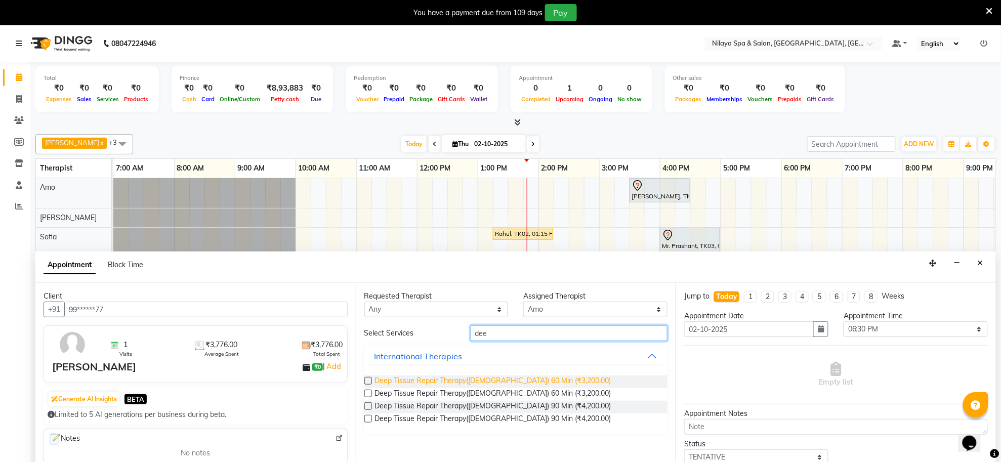
type input "dee"
click at [479, 380] on span "Deep Tissue Repair Therapy([DEMOGRAPHIC_DATA]) 60 Min (₹3,200.00)" at bounding box center [493, 381] width 236 height 13
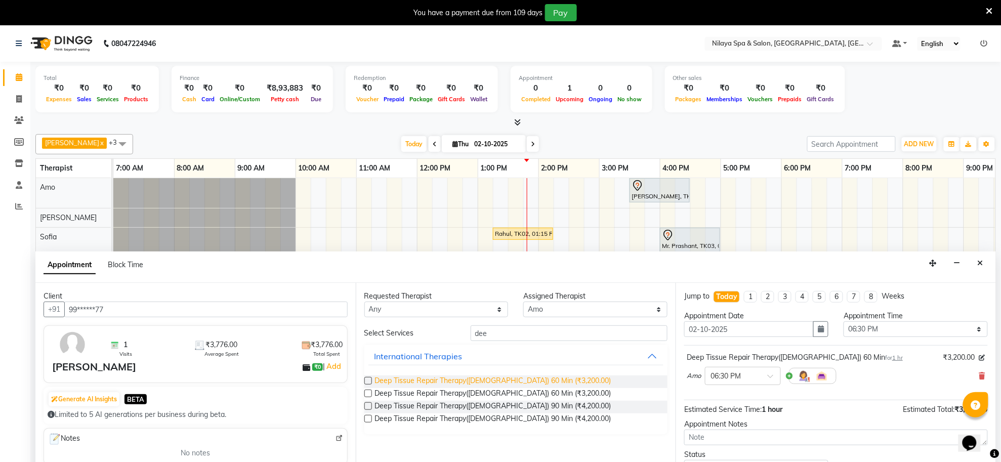
click at [479, 380] on span "Deep Tissue Repair Therapy([DEMOGRAPHIC_DATA]) 60 Min (₹3,200.00)" at bounding box center [493, 381] width 236 height 13
checkbox input "false"
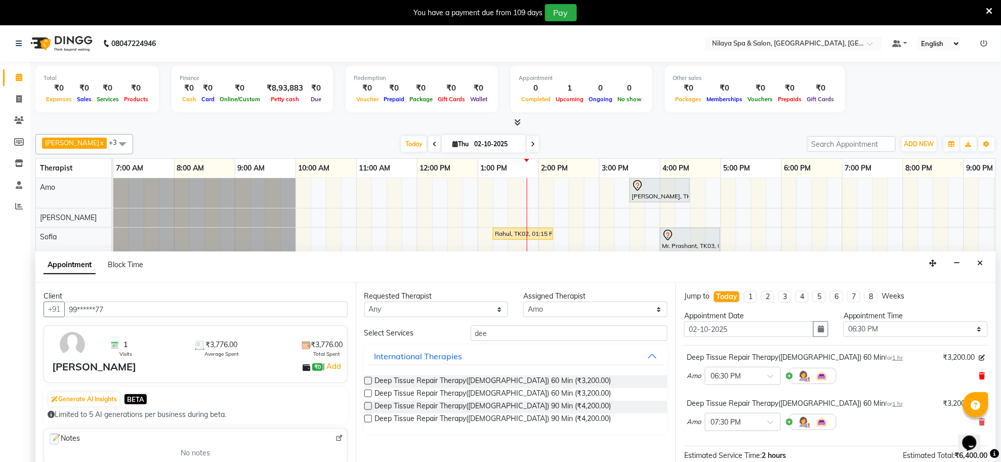
click at [979, 378] on icon at bounding box center [982, 375] width 6 height 7
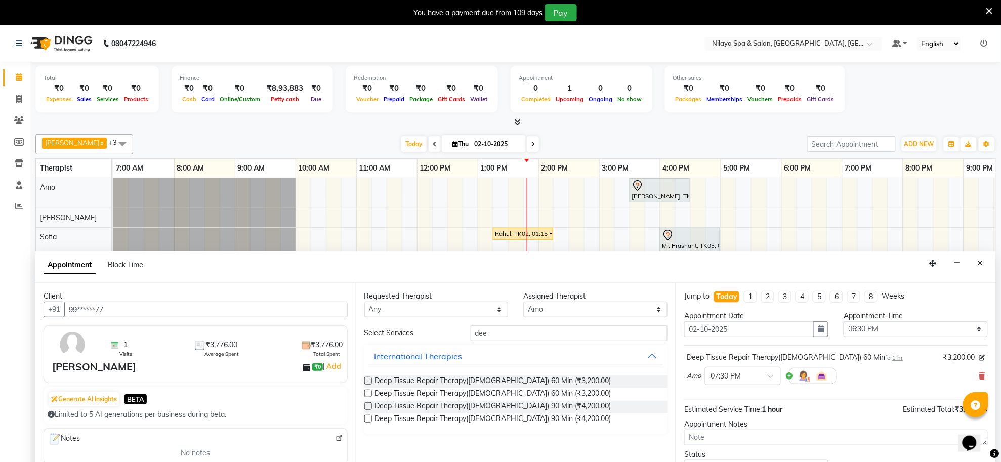
scroll to position [61, 0]
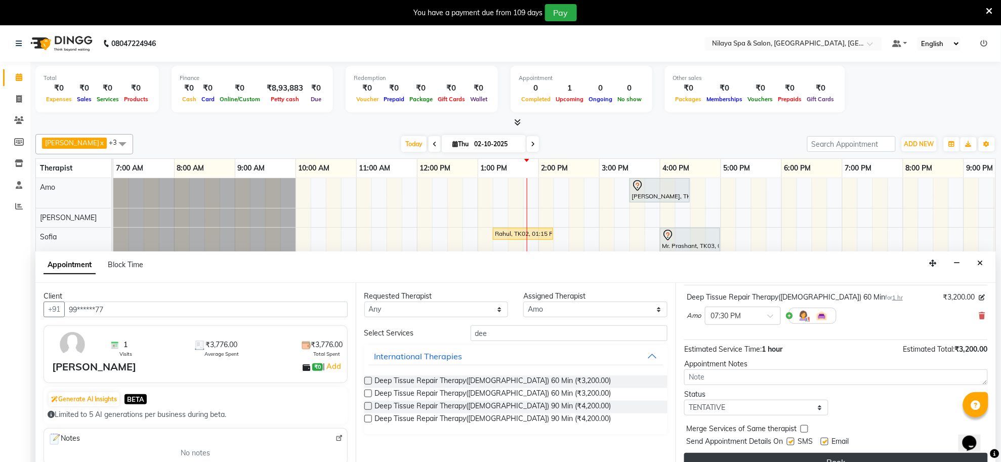
click at [875, 455] on button "Book" at bounding box center [836, 462] width 304 height 18
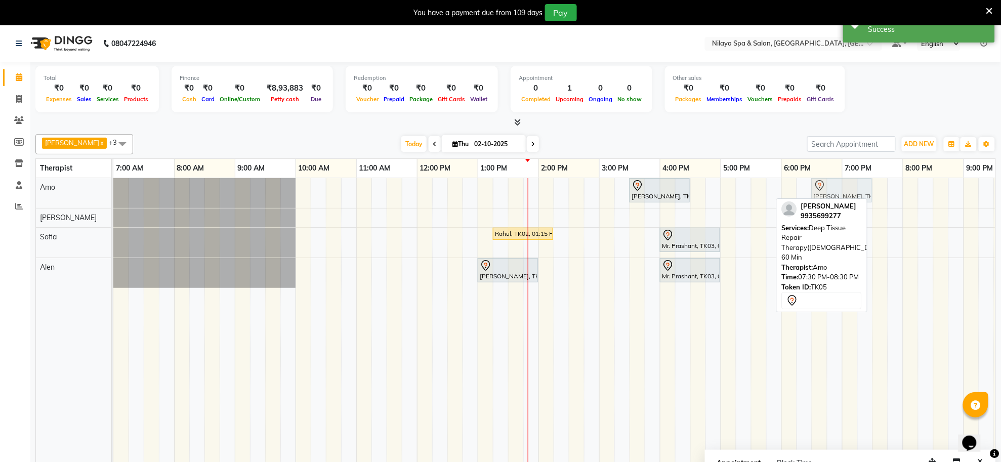
drag, startPoint x: 919, startPoint y: 198, endPoint x: 858, endPoint y: 198, distance: 61.2
click at [858, 198] on div "Vijay x Sofia x Amo x Alen x +3 Select All [PERSON_NAME] [PERSON_NAME] [PERSON_…" at bounding box center [515, 303] width 960 height 347
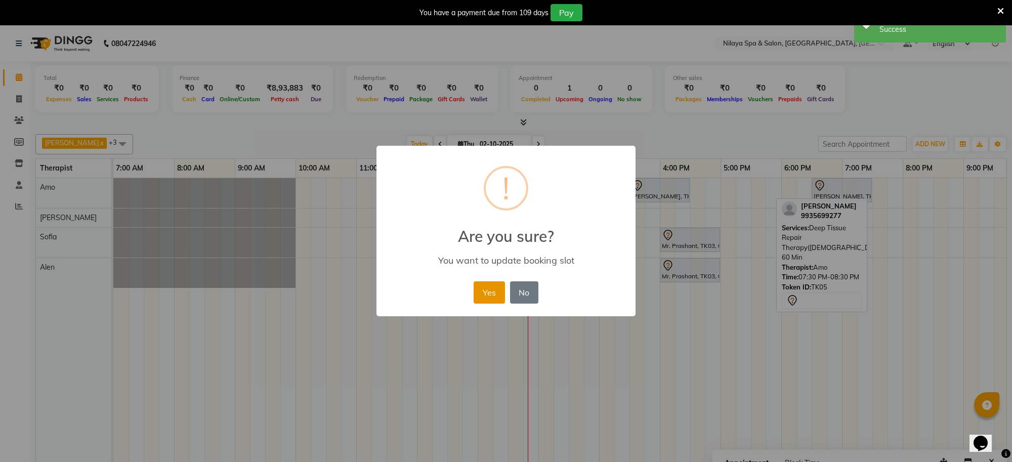
click at [495, 286] on button "Yes" at bounding box center [489, 292] width 31 height 22
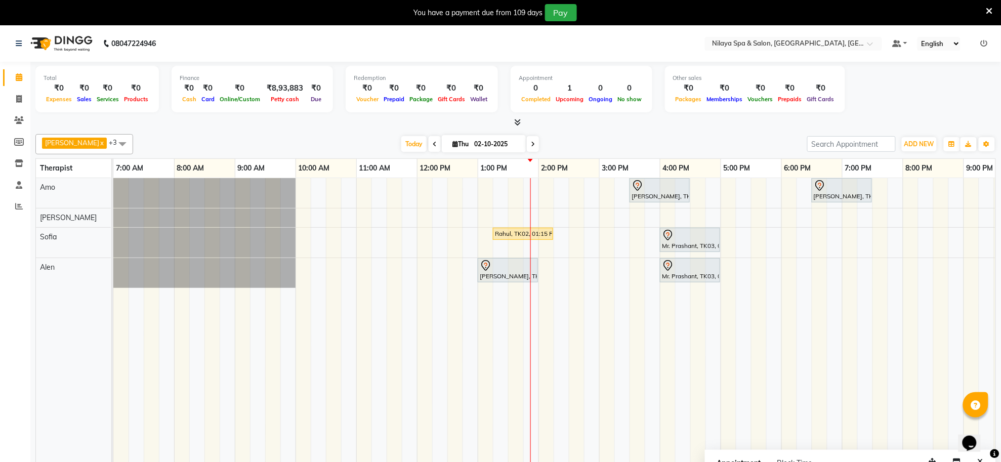
click at [555, 191] on div "[PERSON_NAME], TK04, 03:30 PM-04:30 PM, Deep Tissue Repair Therapy([DEMOGRAPHIC…" at bounding box center [629, 327] width 1032 height 298
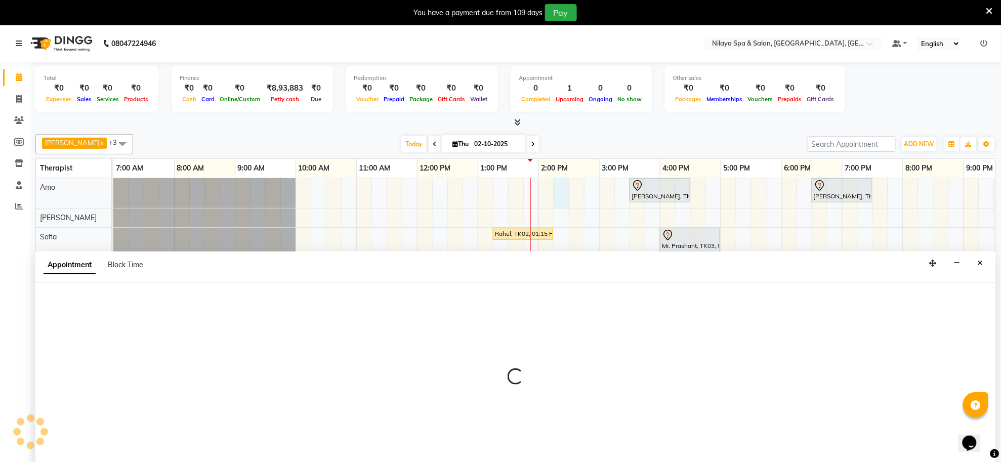
scroll to position [25, 0]
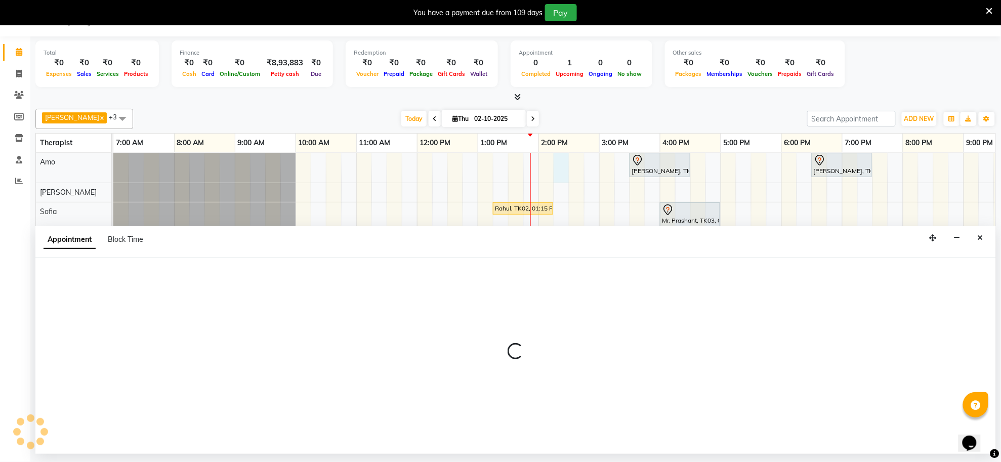
select select "80700"
select select "tentative"
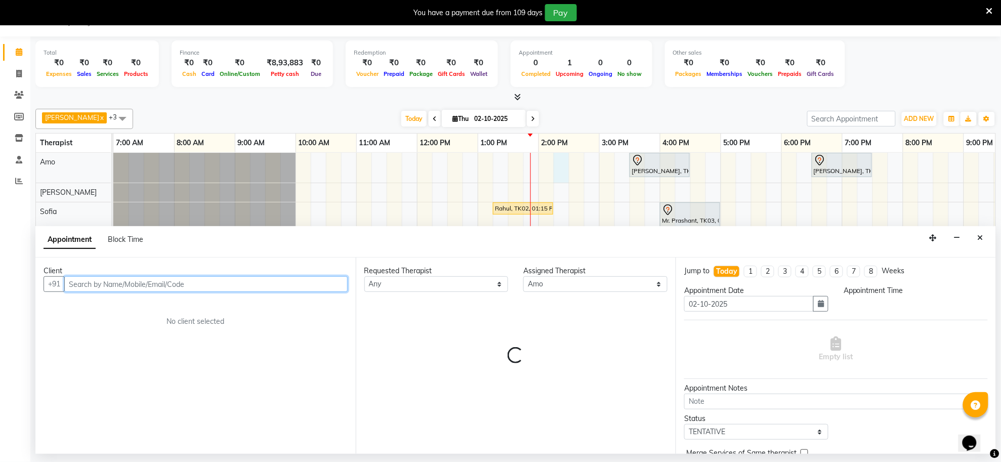
select select "855"
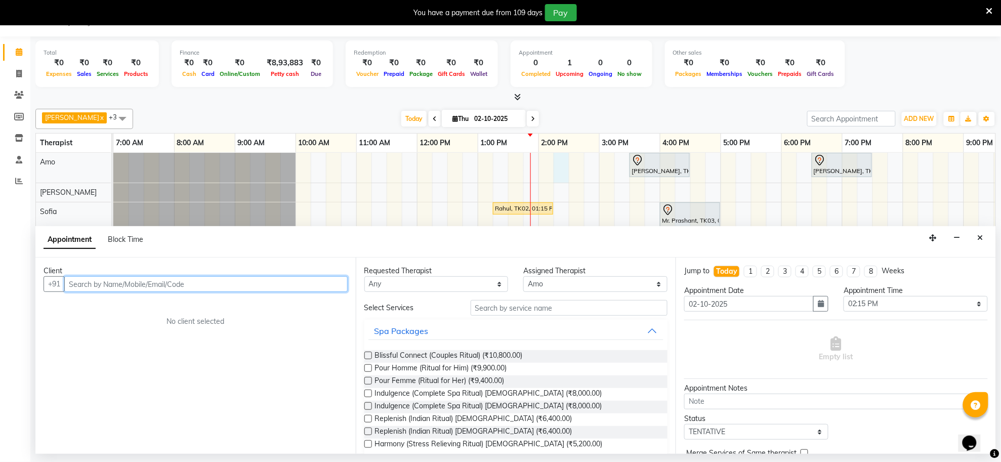
click at [237, 287] on input "text" at bounding box center [205, 284] width 283 height 16
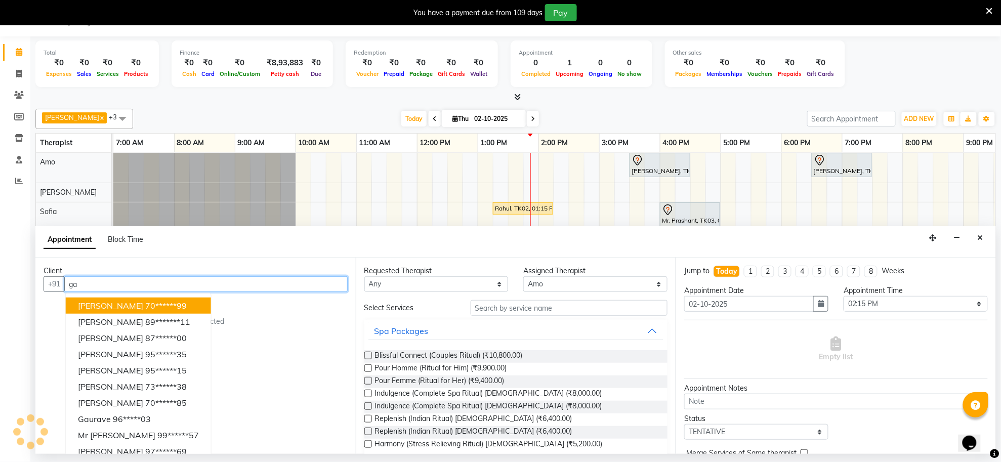
type input "g"
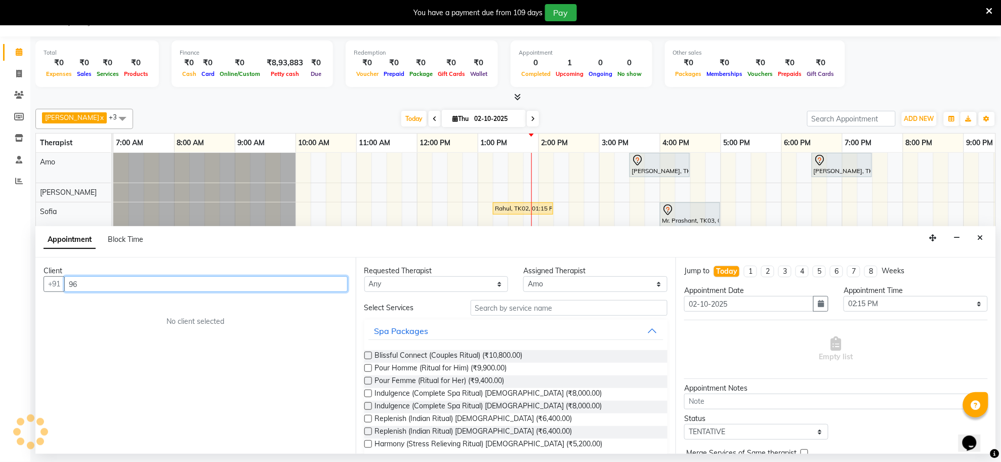
type input "9"
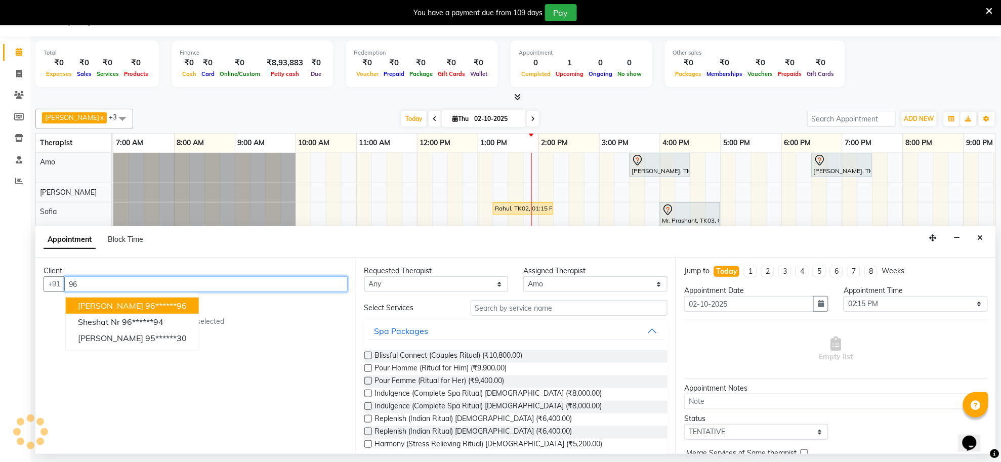
type input "9"
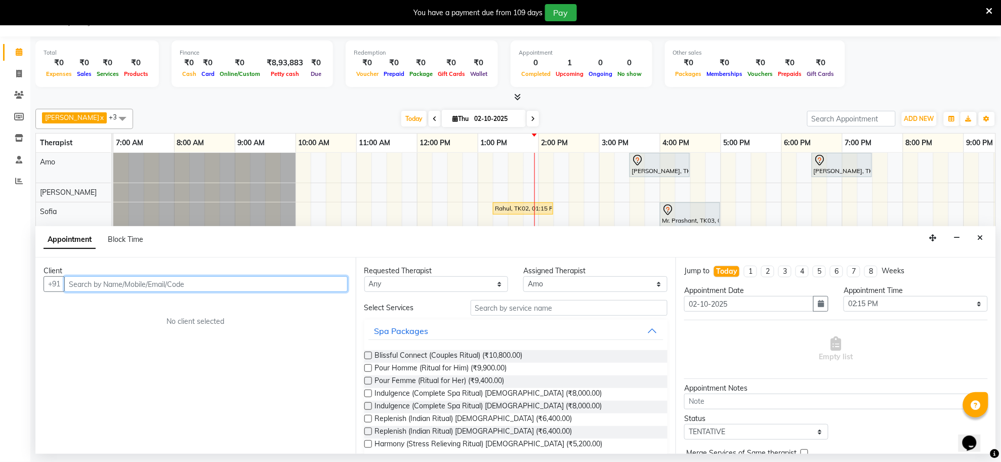
click at [158, 281] on input "text" at bounding box center [205, 284] width 283 height 16
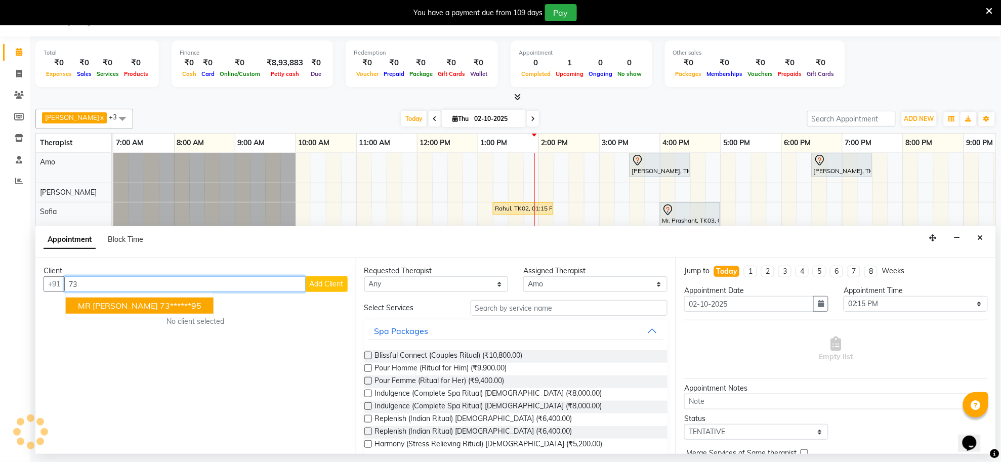
type input "7"
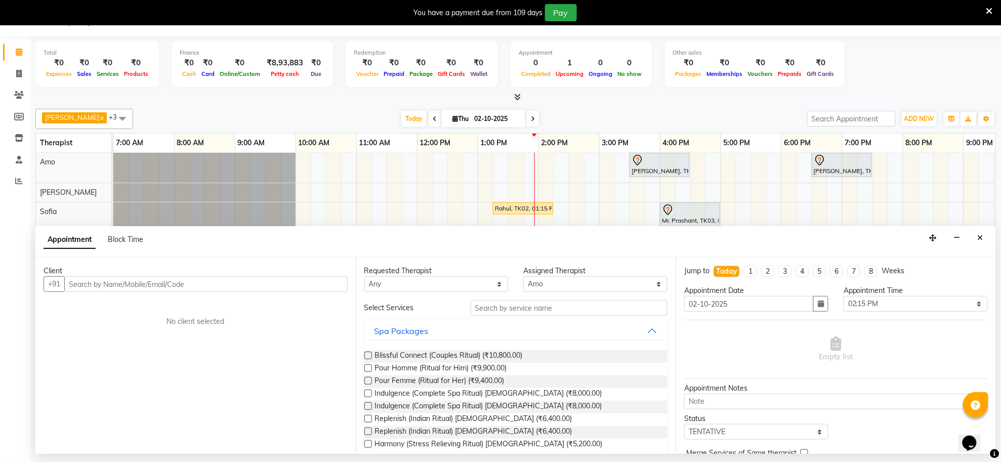
click at [980, 241] on icon "Close" at bounding box center [981, 237] width 6 height 7
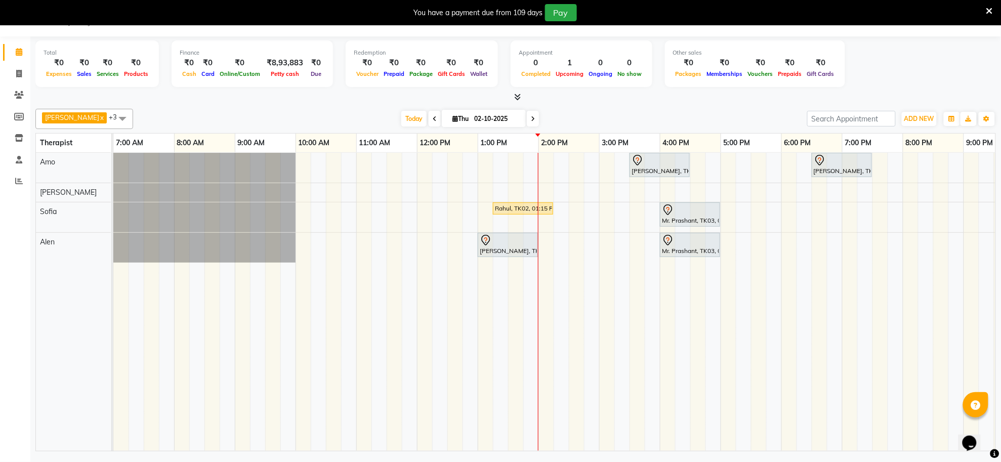
click at [539, 170] on div "[PERSON_NAME], TK04, 03:30 PM-04:30 PM, Deep Tissue Repair Therapy([DEMOGRAPHIC…" at bounding box center [629, 302] width 1032 height 298
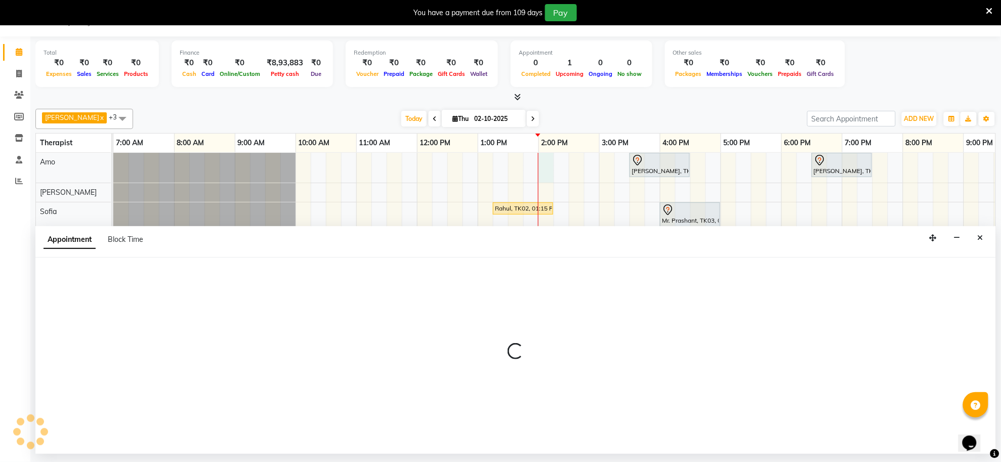
select select "80700"
select select "840"
select select "tentative"
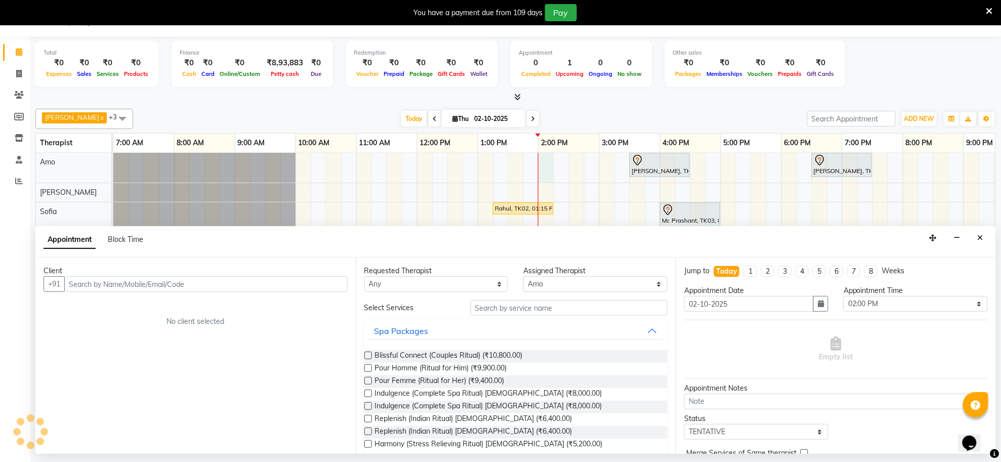
click at [250, 287] on input "text" at bounding box center [205, 284] width 283 height 16
type input "8400509879"
click at [317, 286] on span "Add Client" at bounding box center [327, 283] width 34 height 9
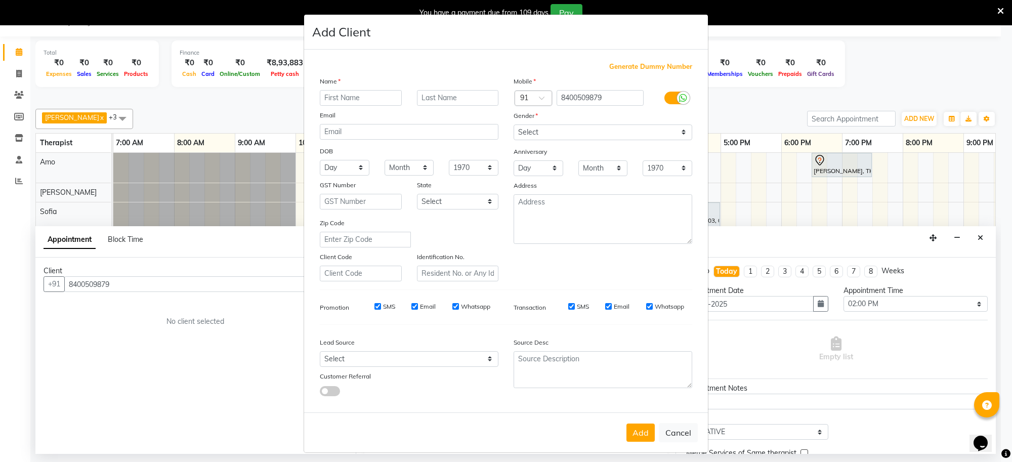
click at [359, 99] on input "text" at bounding box center [361, 98] width 82 height 16
type input "[PERSON_NAME]"
click at [636, 132] on select "Select [DEMOGRAPHIC_DATA] [DEMOGRAPHIC_DATA] Other Prefer Not To Say" at bounding box center [603, 132] width 179 height 16
select select "[DEMOGRAPHIC_DATA]"
click at [514, 124] on select "Select [DEMOGRAPHIC_DATA] [DEMOGRAPHIC_DATA] Other Prefer Not To Say" at bounding box center [603, 132] width 179 height 16
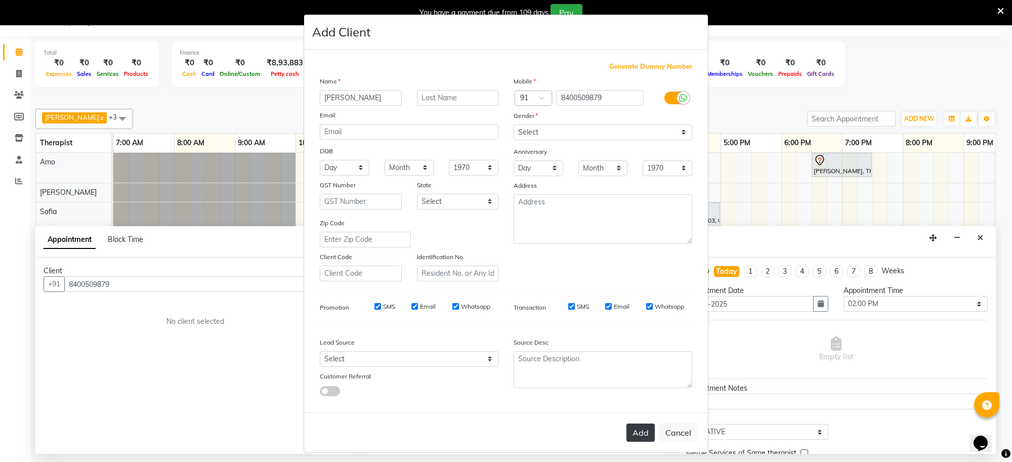
click at [636, 424] on button "Add" at bounding box center [640, 433] width 28 height 18
type input "84******79"
select select
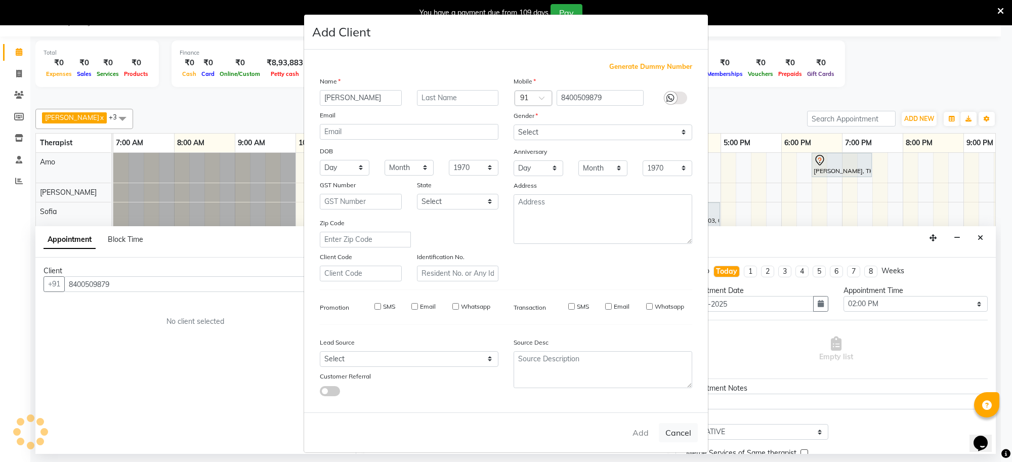
select select
checkbox input "false"
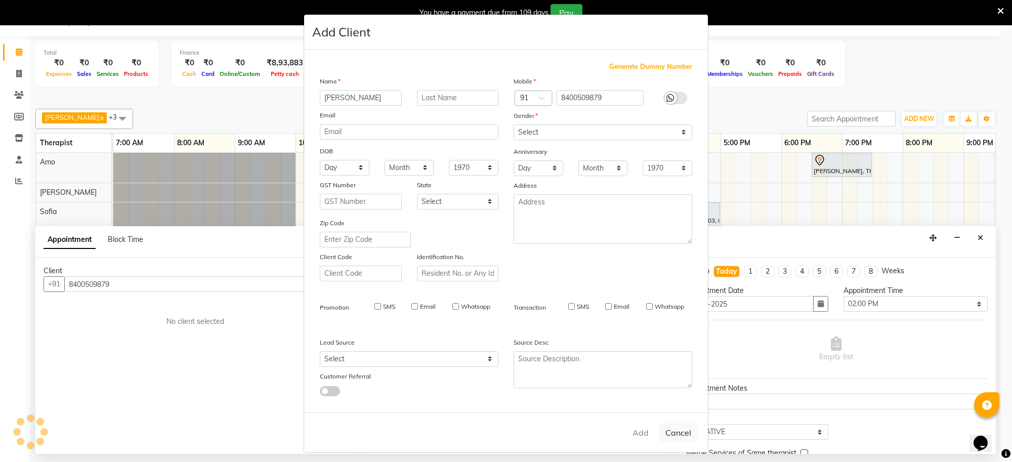
checkbox input "false"
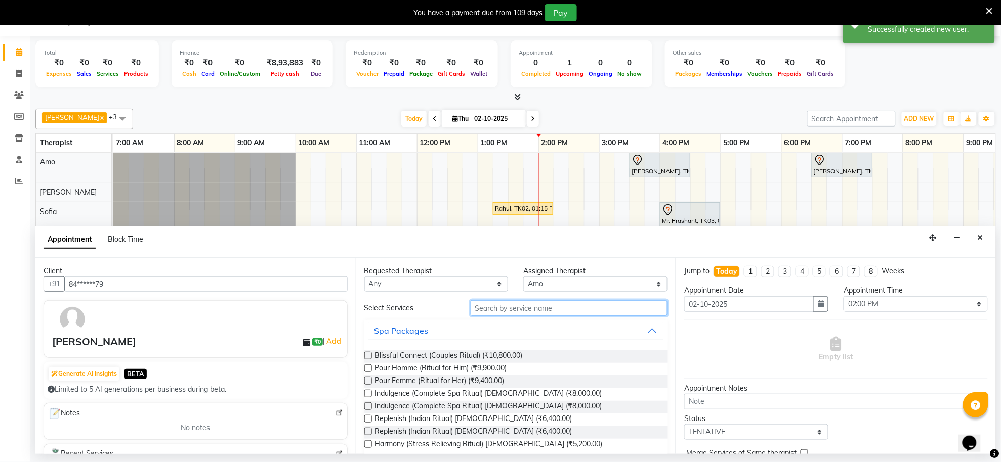
click at [563, 309] on input "text" at bounding box center [569, 308] width 197 height 16
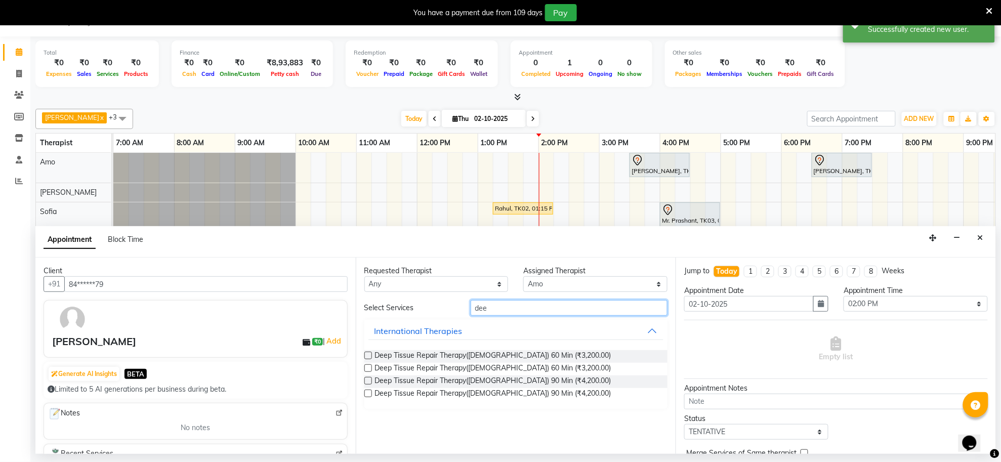
type input "dee"
click at [364, 355] on label at bounding box center [368, 356] width 8 height 8
click at [364, 355] on input "checkbox" at bounding box center [367, 356] width 7 height 7
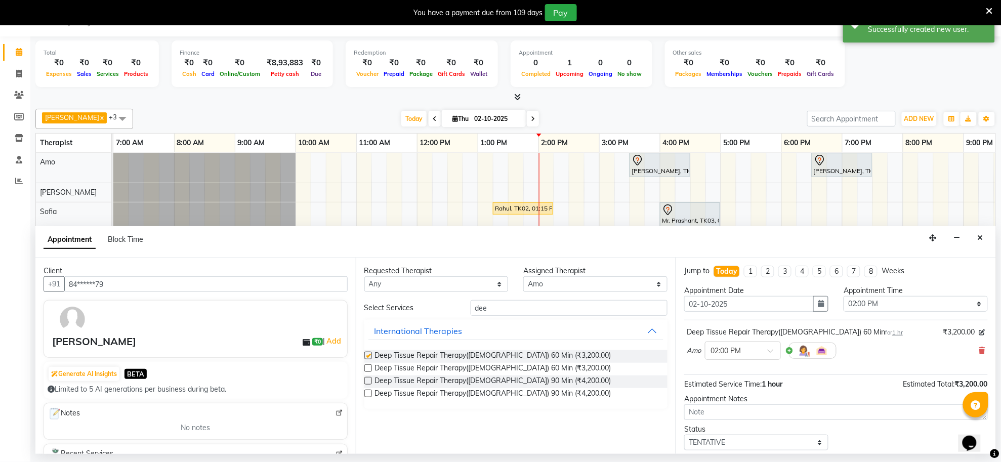
checkbox input "false"
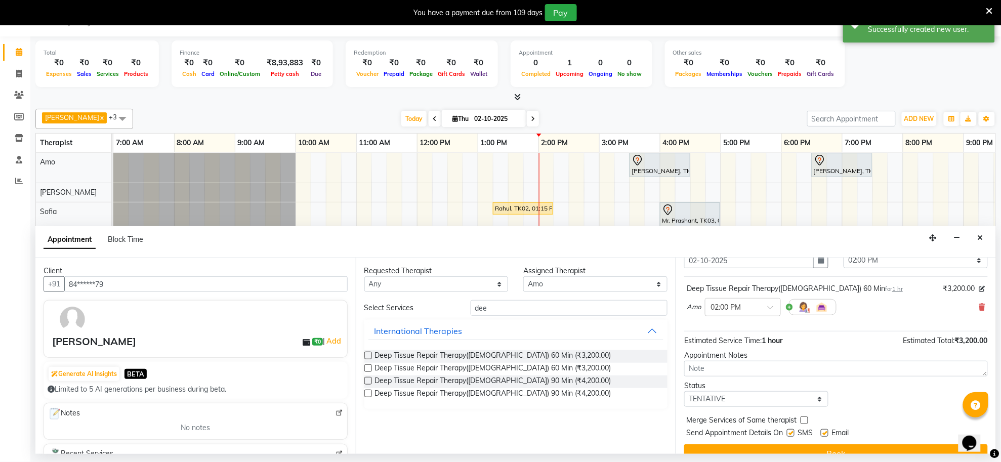
scroll to position [61, 0]
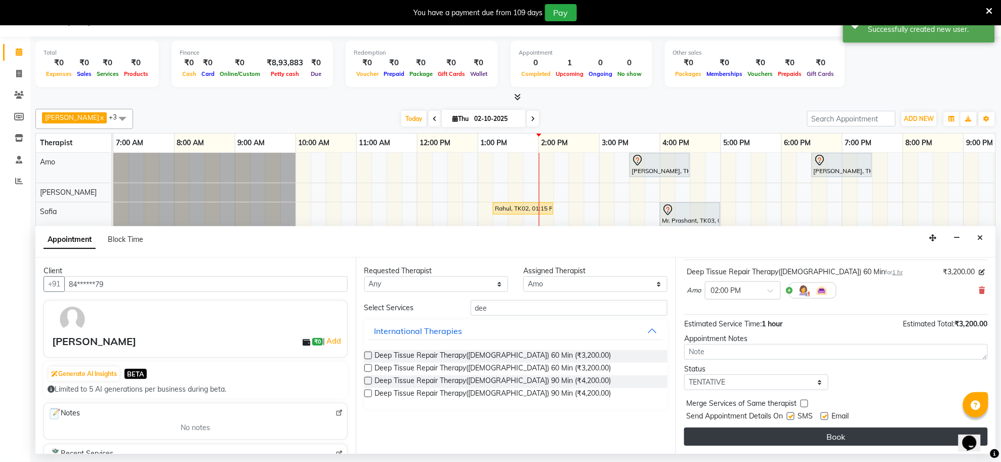
click at [757, 437] on button "Book" at bounding box center [836, 437] width 304 height 18
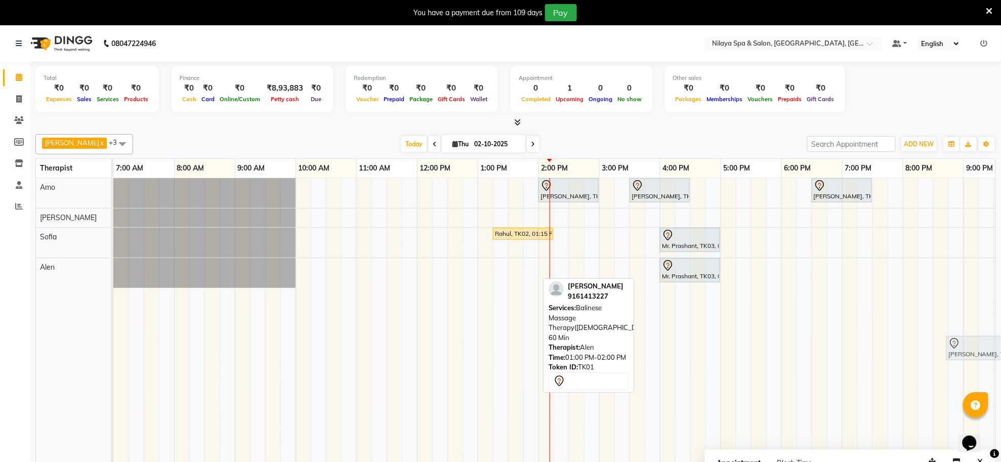
scroll to position [0, 7]
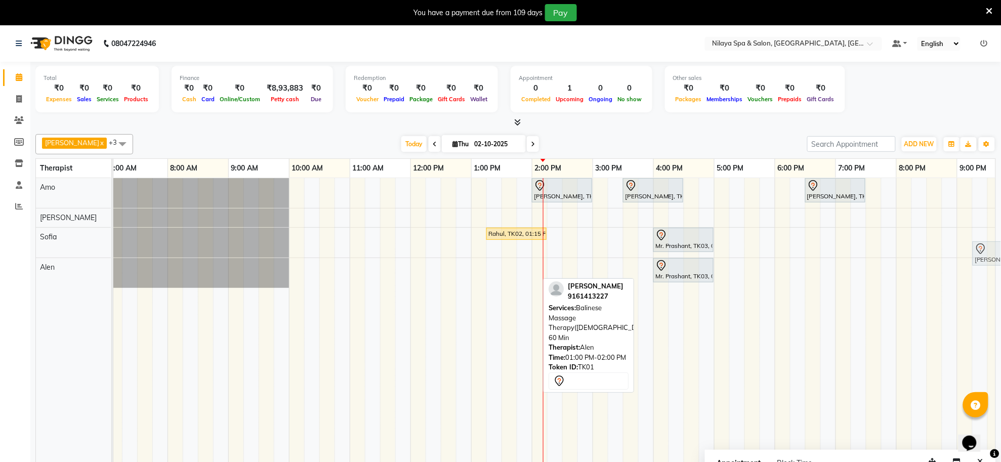
drag, startPoint x: 516, startPoint y: 269, endPoint x: 1011, endPoint y: 249, distance: 495.2
click at [1000, 249] on html "08047224946 Select Location × Nilaya Spa & Salon, [GEOGRAPHIC_DATA], Gorakhpur …" at bounding box center [500, 231] width 1001 height 462
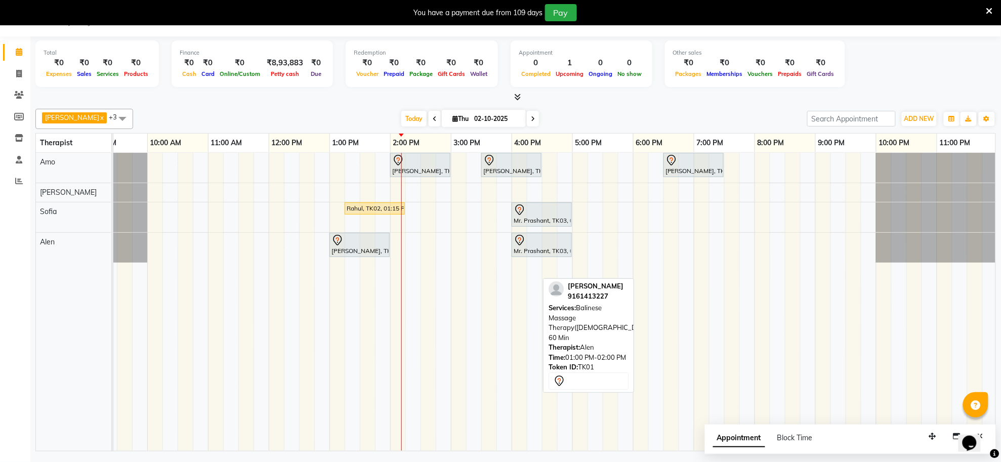
scroll to position [0, 150]
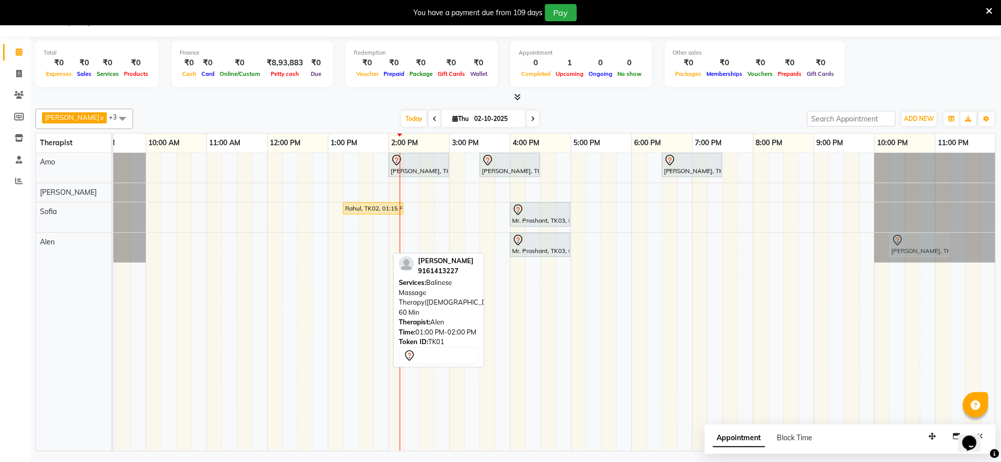
drag, startPoint x: 341, startPoint y: 243, endPoint x: 904, endPoint y: 235, distance: 563.2
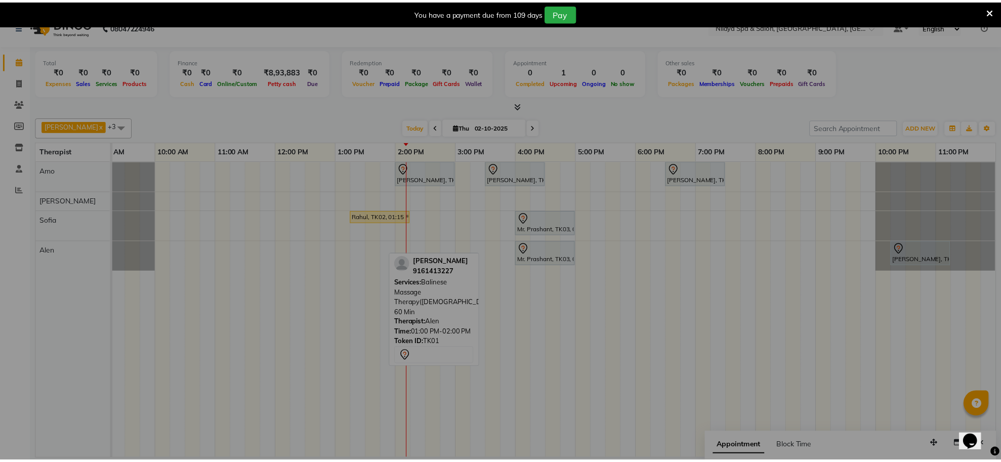
scroll to position [0, 139]
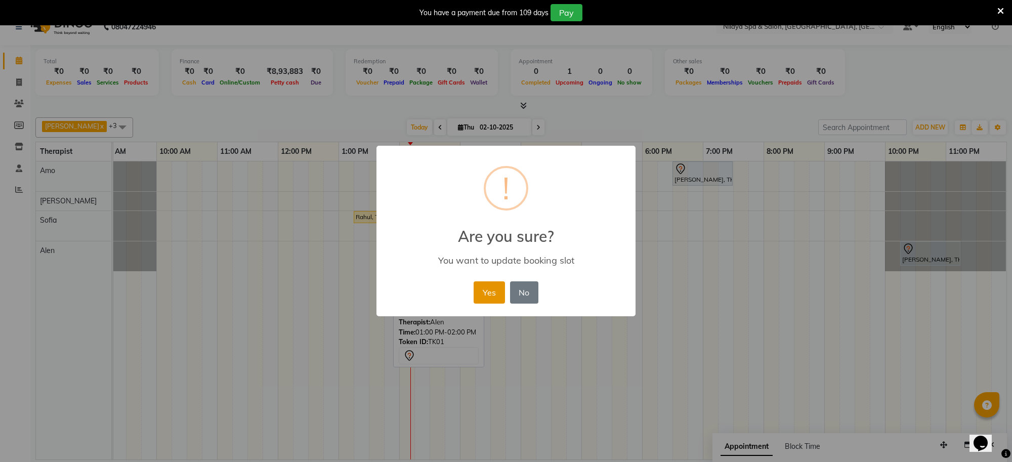
click at [481, 286] on button "Yes" at bounding box center [489, 292] width 31 height 22
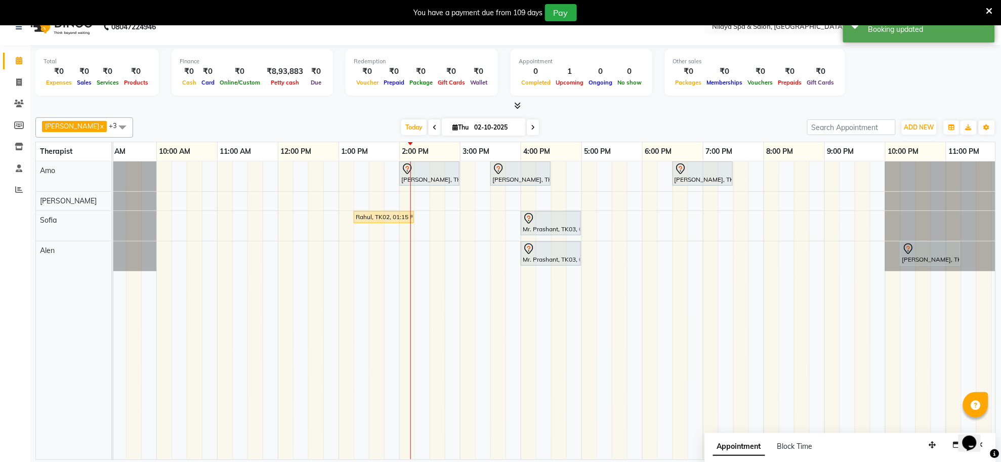
click at [416, 247] on div "[PERSON_NAME], TK06, 02:00 PM-03:00 PM, Deep Tissue Repair Therapy([DEMOGRAPHIC…" at bounding box center [490, 310] width 1032 height 298
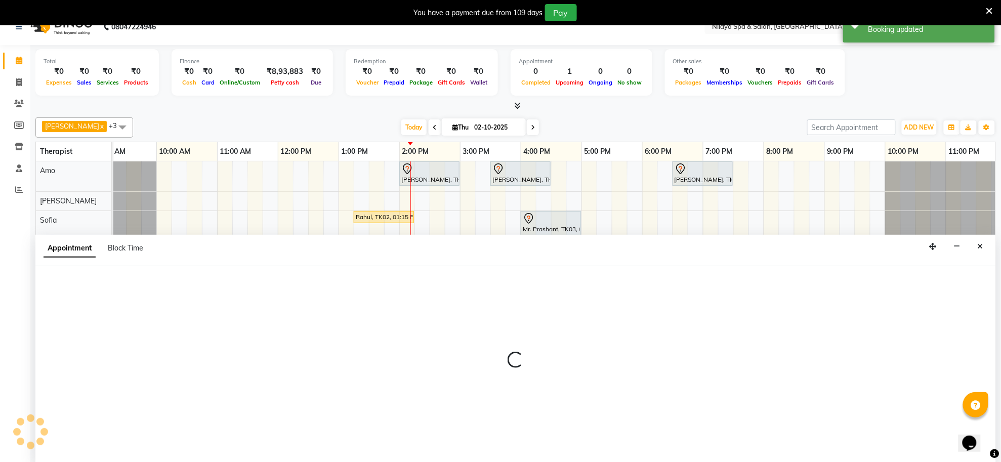
scroll to position [25, 0]
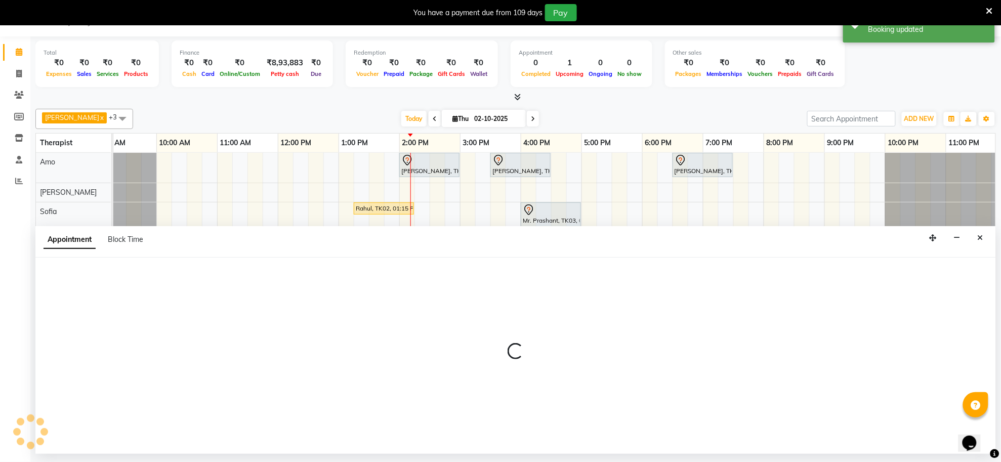
select select "84325"
select select "tentative"
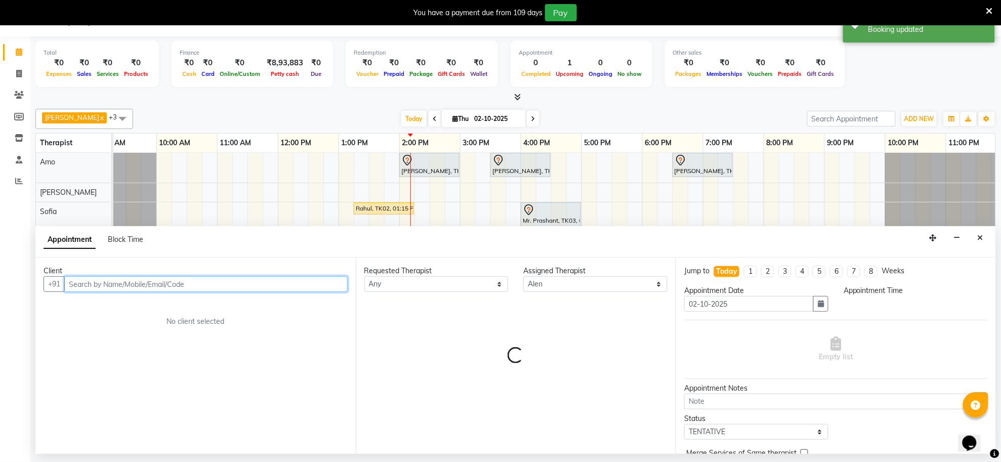
select select "855"
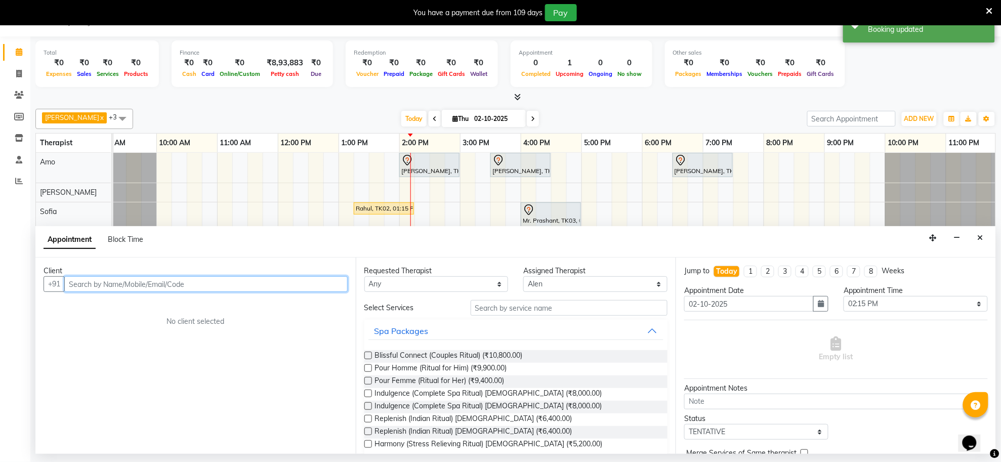
click at [307, 281] on input "text" at bounding box center [205, 284] width 283 height 16
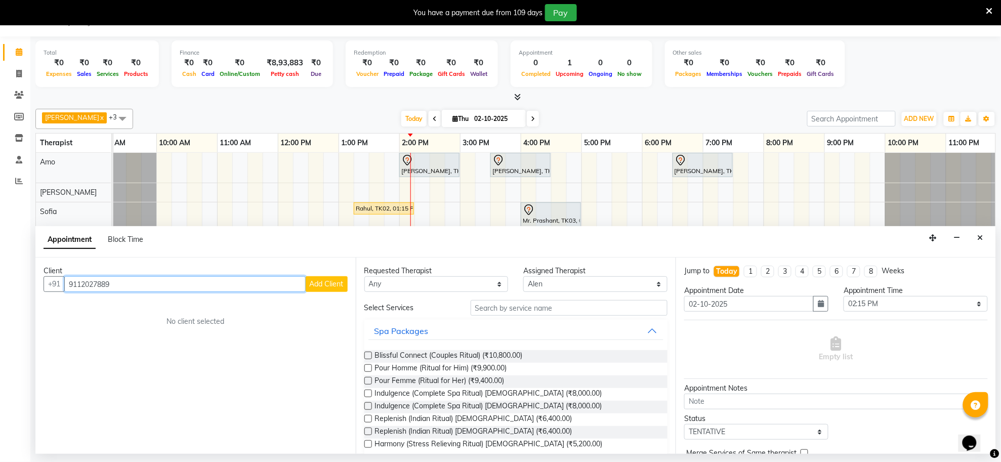
type input "9112027889"
click at [315, 283] on span "Add Client" at bounding box center [327, 283] width 34 height 9
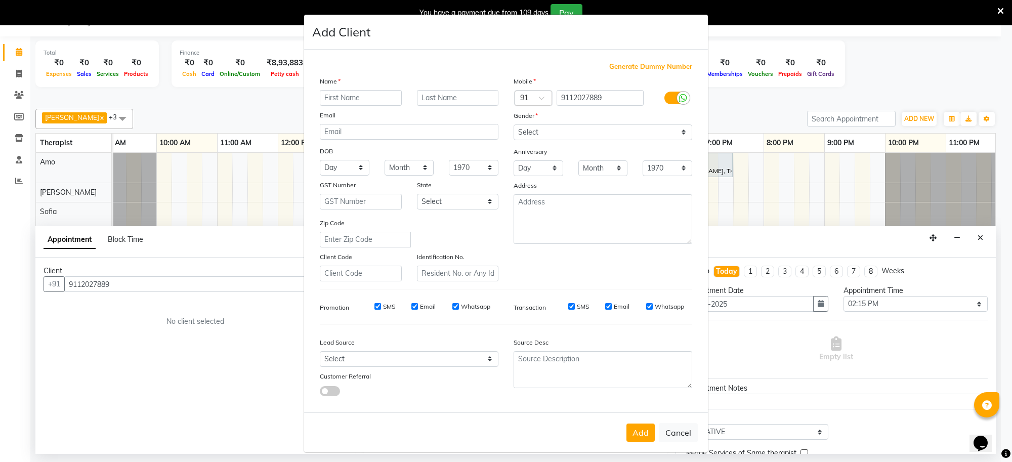
click at [347, 98] on input "text" at bounding box center [361, 98] width 82 height 16
type input "[PERSON_NAME]"
click at [539, 128] on select "Select [DEMOGRAPHIC_DATA] [DEMOGRAPHIC_DATA] Other Prefer Not To Say" at bounding box center [603, 132] width 179 height 16
select select "[DEMOGRAPHIC_DATA]"
click at [514, 124] on select "Select [DEMOGRAPHIC_DATA] [DEMOGRAPHIC_DATA] Other Prefer Not To Say" at bounding box center [603, 132] width 179 height 16
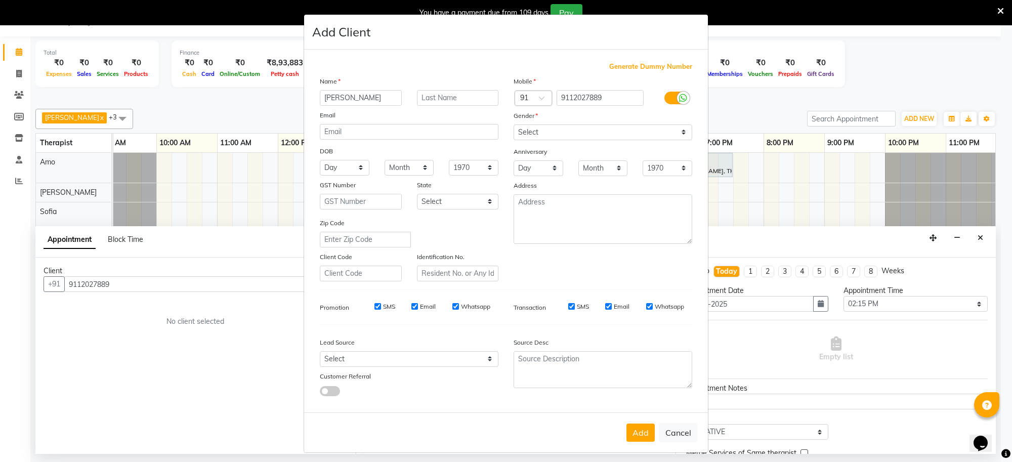
click at [628, 424] on button "Add" at bounding box center [640, 433] width 28 height 18
type input "91******89"
select select
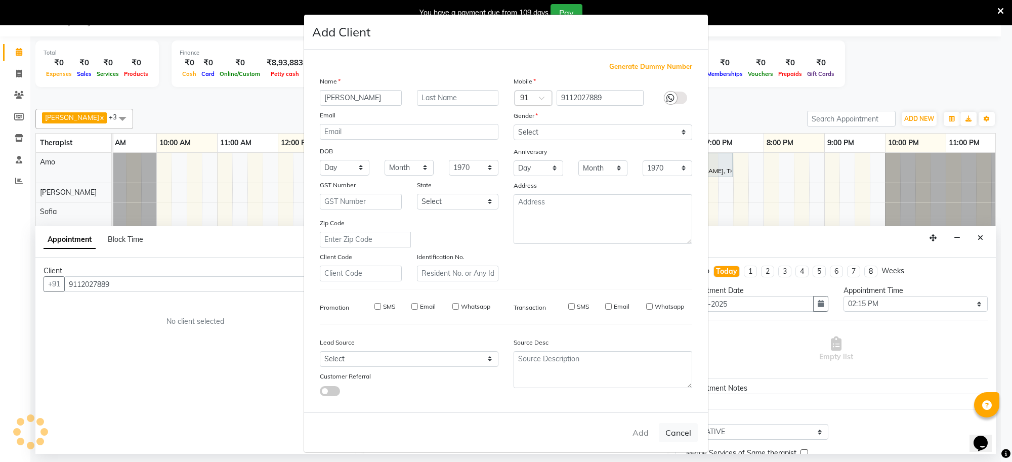
select select
checkbox input "false"
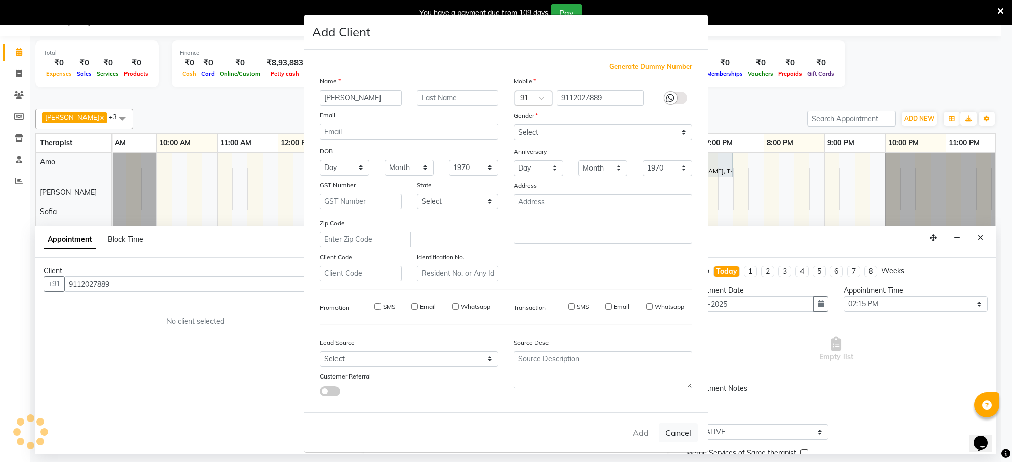
checkbox input "false"
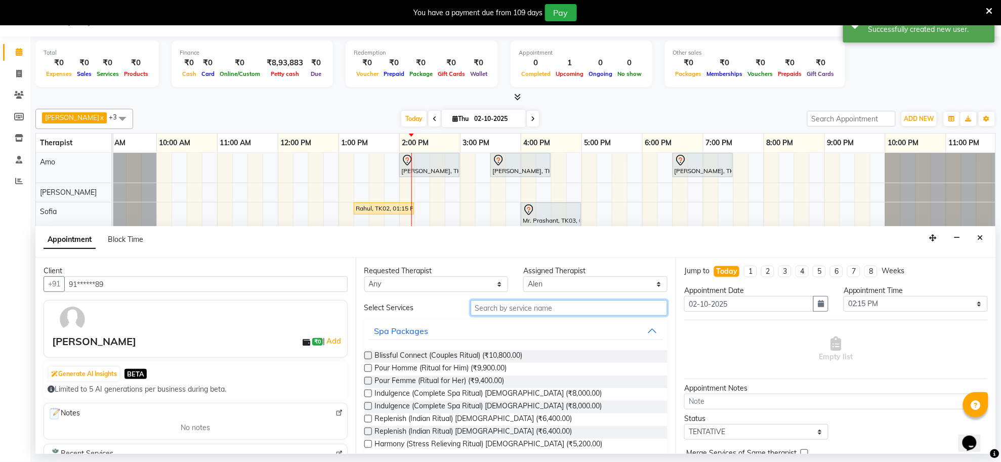
click at [551, 305] on input "text" at bounding box center [569, 308] width 197 height 16
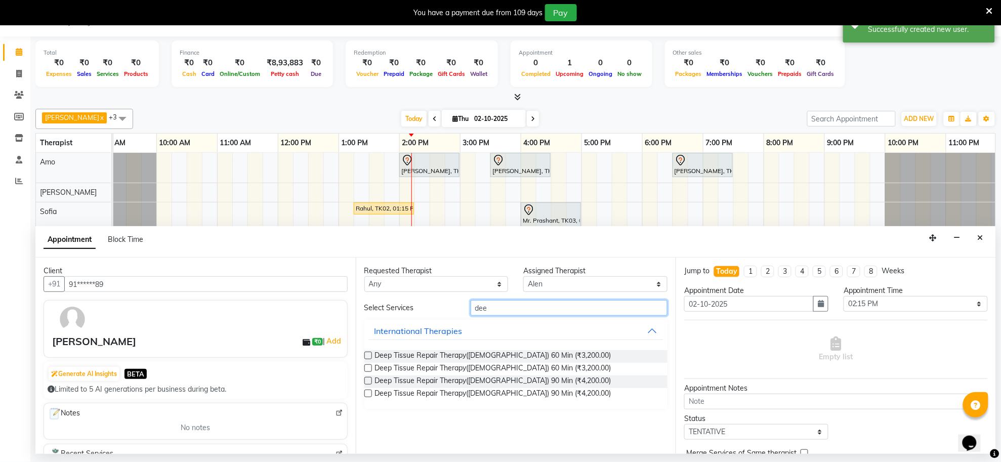
type input "dee"
click at [368, 355] on label at bounding box center [368, 356] width 8 height 8
click at [368, 355] on input "checkbox" at bounding box center [367, 356] width 7 height 7
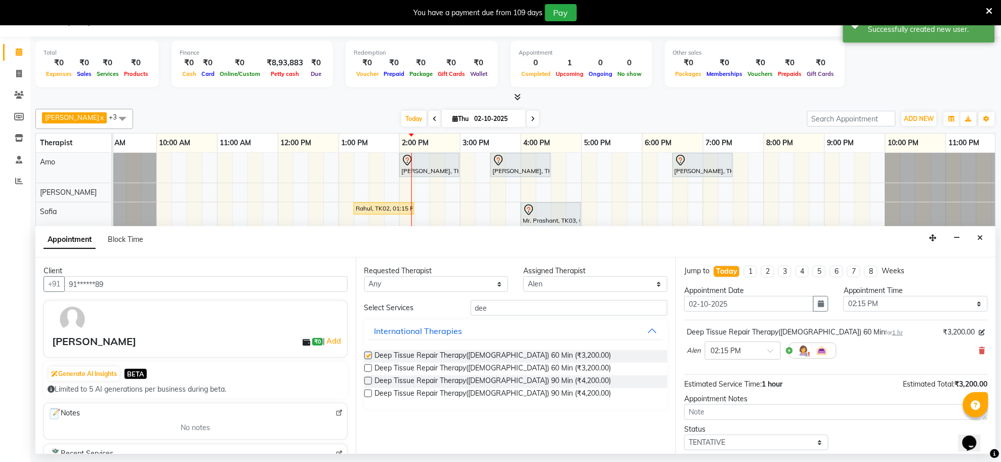
checkbox input "false"
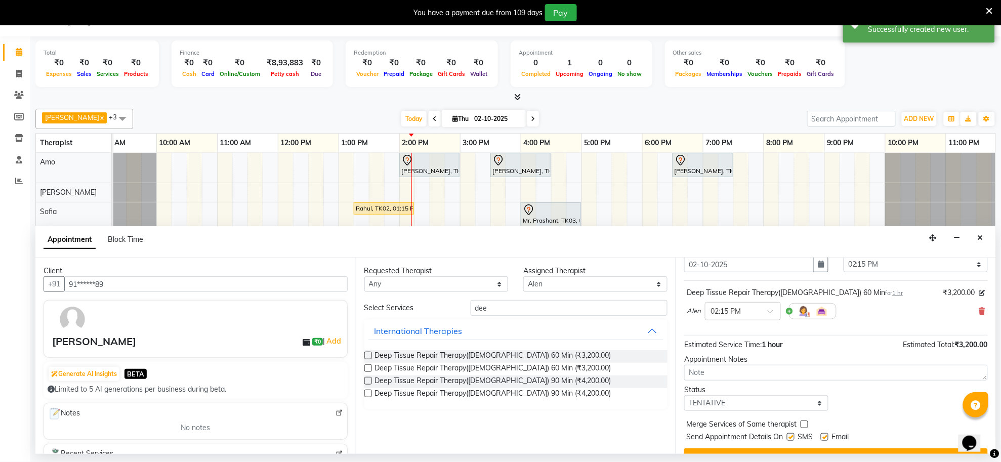
scroll to position [61, 0]
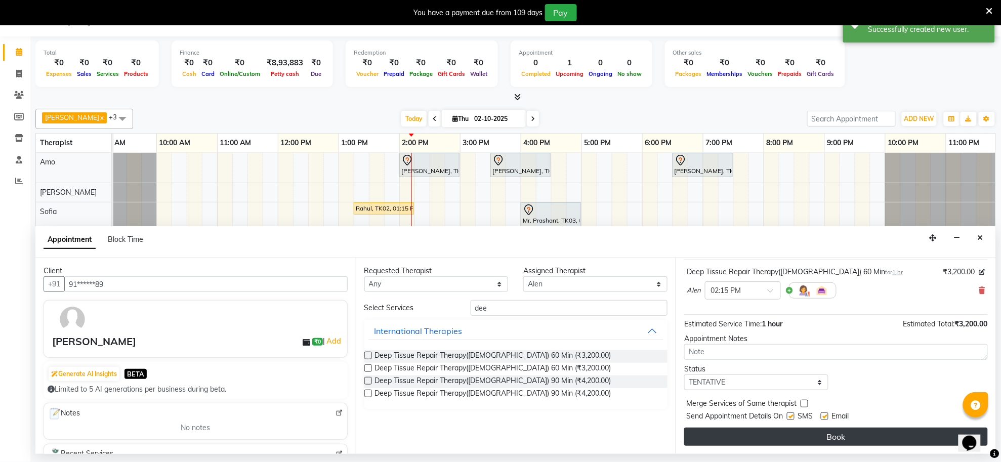
click at [736, 444] on button "Book" at bounding box center [836, 437] width 304 height 18
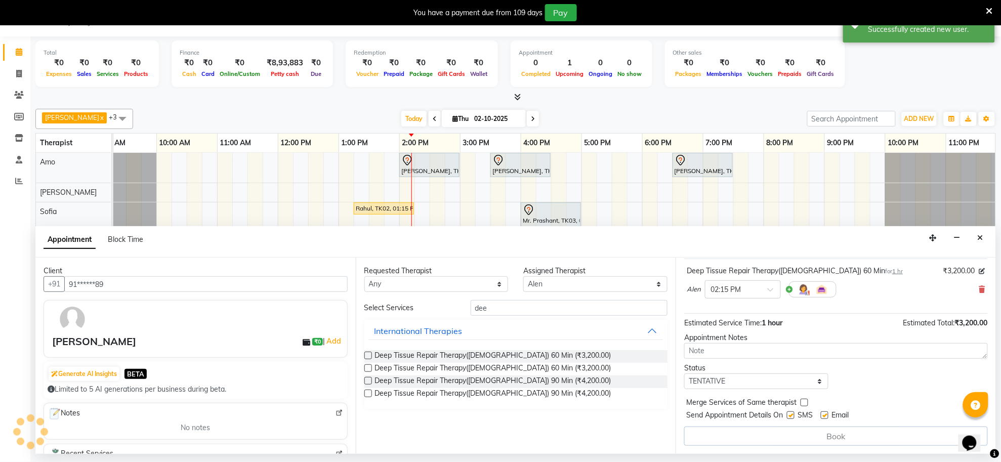
click at [736, 444] on div "Book" at bounding box center [836, 436] width 304 height 19
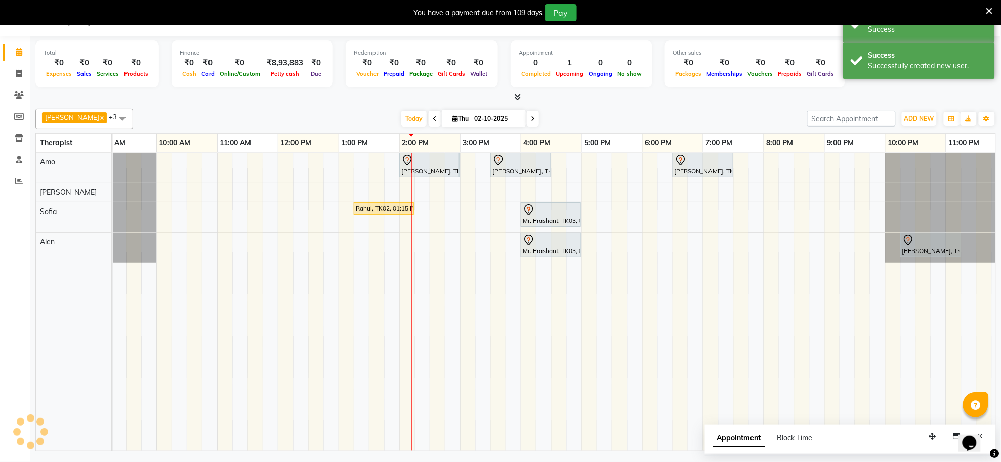
scroll to position [0, 0]
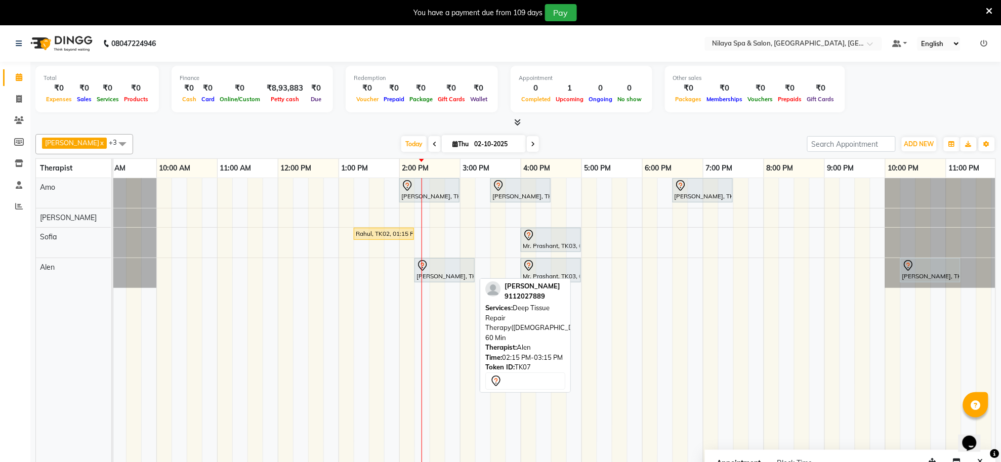
click at [436, 269] on div at bounding box center [444, 266] width 56 height 12
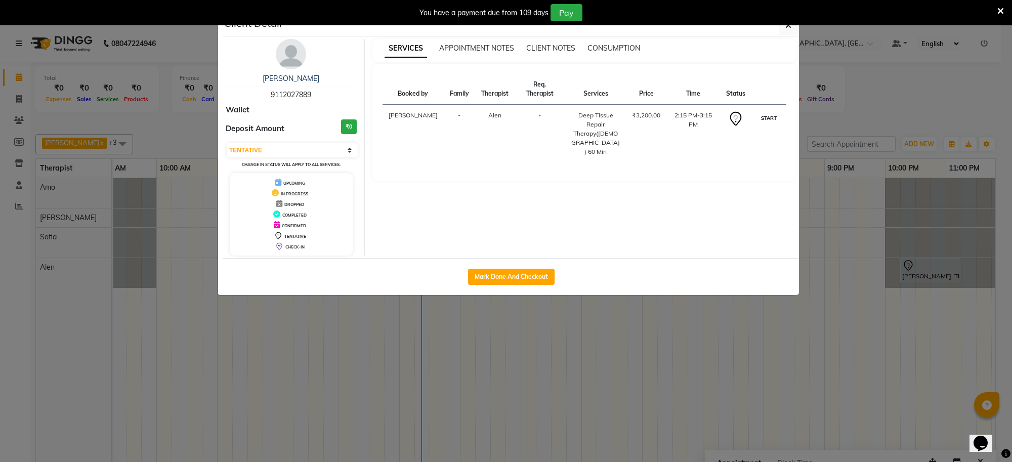
click at [767, 119] on button "START" at bounding box center [768, 118] width 21 height 13
select select "1"
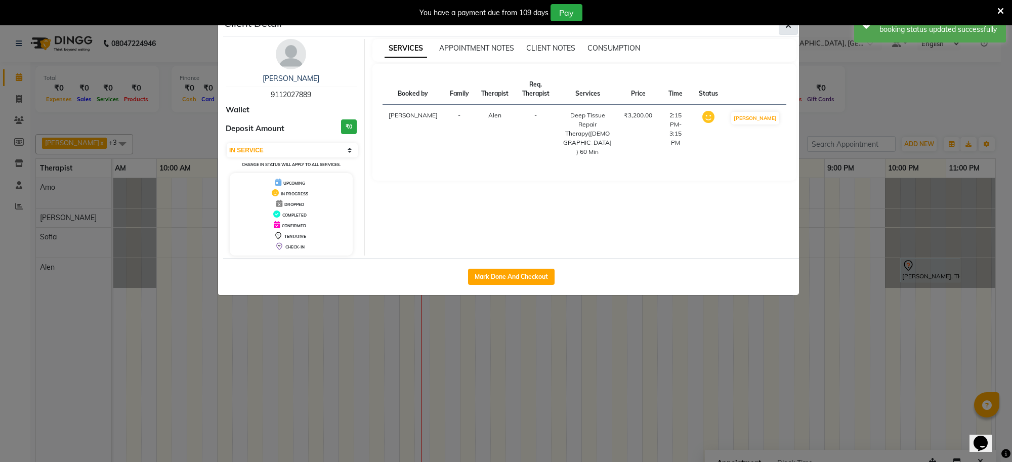
click at [794, 29] on button "button" at bounding box center [788, 25] width 19 height 19
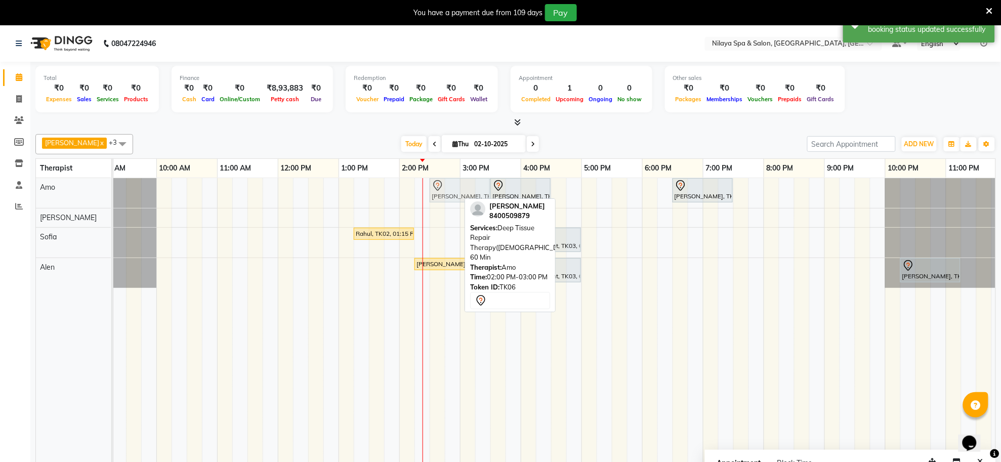
drag, startPoint x: 434, startPoint y: 191, endPoint x: 456, endPoint y: 193, distance: 22.8
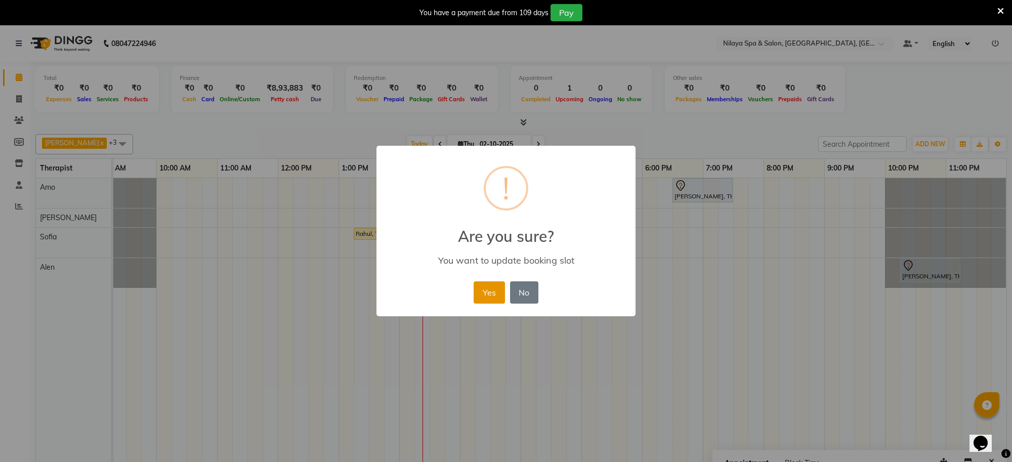
click at [485, 287] on button "Yes" at bounding box center [489, 292] width 31 height 22
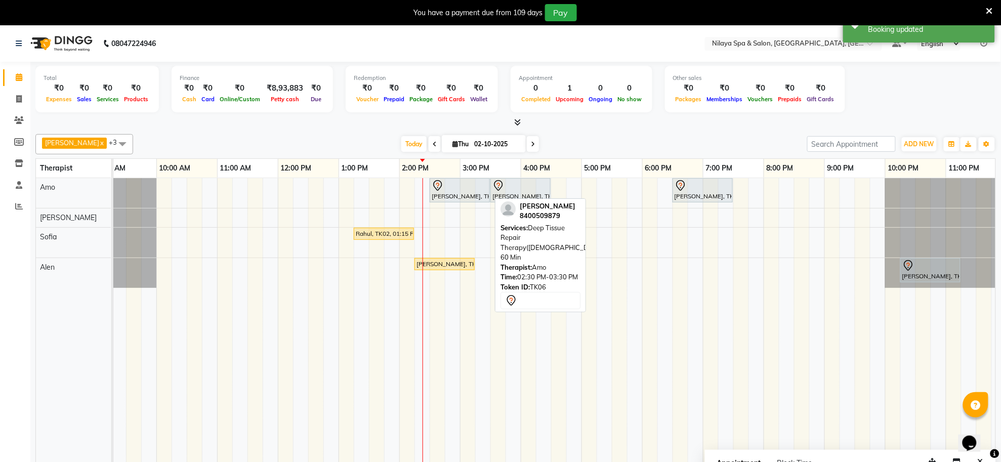
click at [441, 193] on div "[PERSON_NAME], TK06, 02:30 PM-03:30 PM, Deep Tissue Repair Therapy([DEMOGRAPHIC…" at bounding box center [460, 190] width 58 height 21
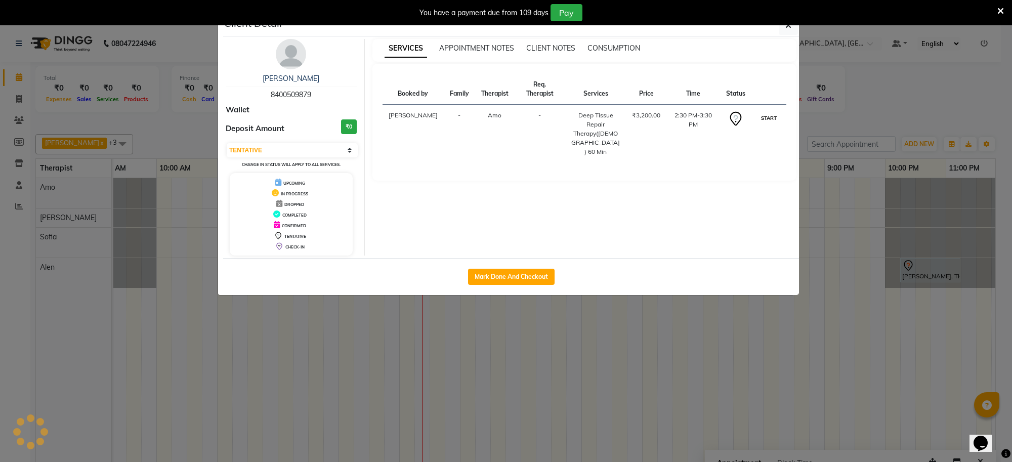
click at [762, 116] on button "START" at bounding box center [768, 118] width 21 height 13
select select "1"
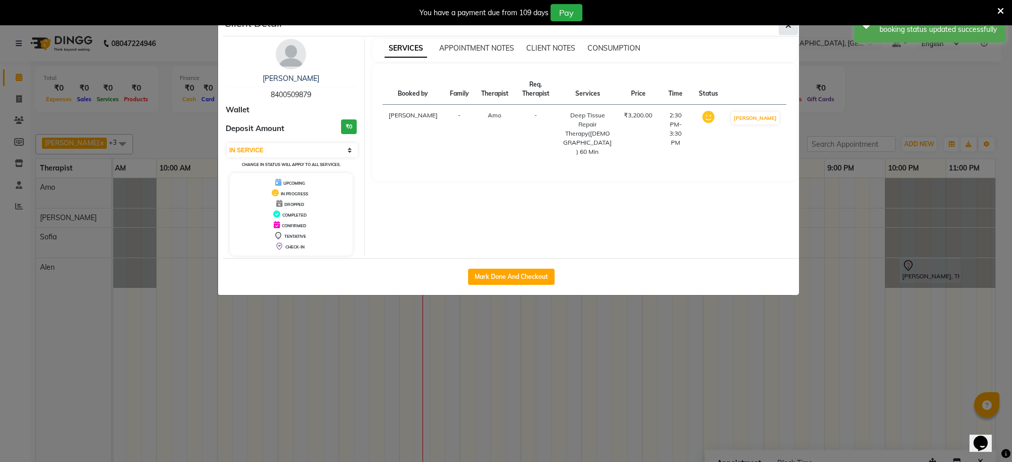
click at [792, 29] on button "button" at bounding box center [788, 25] width 19 height 19
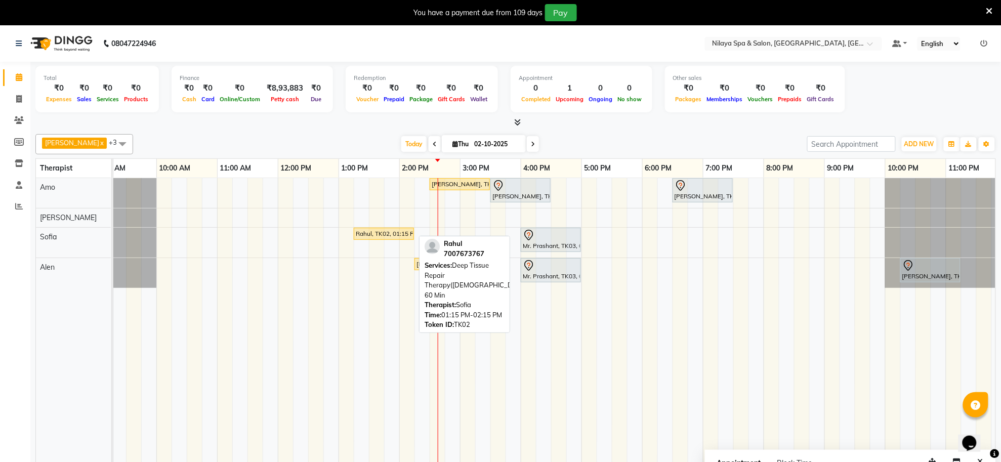
click at [391, 236] on div "Rahul, TK02, 01:15 PM-02:15 PM, Deep Tissue Repair Therapy([DEMOGRAPHIC_DATA]) …" at bounding box center [384, 233] width 58 height 9
select select "1"
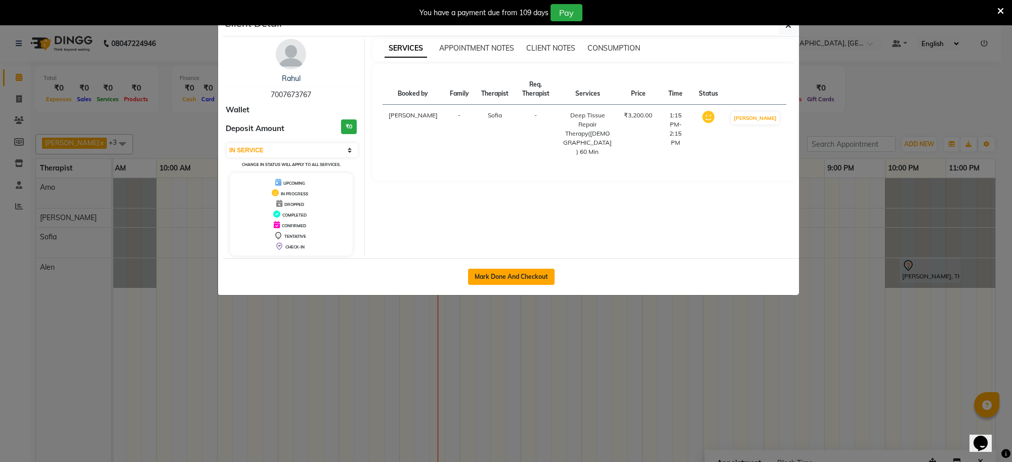
click at [528, 279] on button "Mark Done And Checkout" at bounding box center [511, 277] width 87 height 16
select select "service"
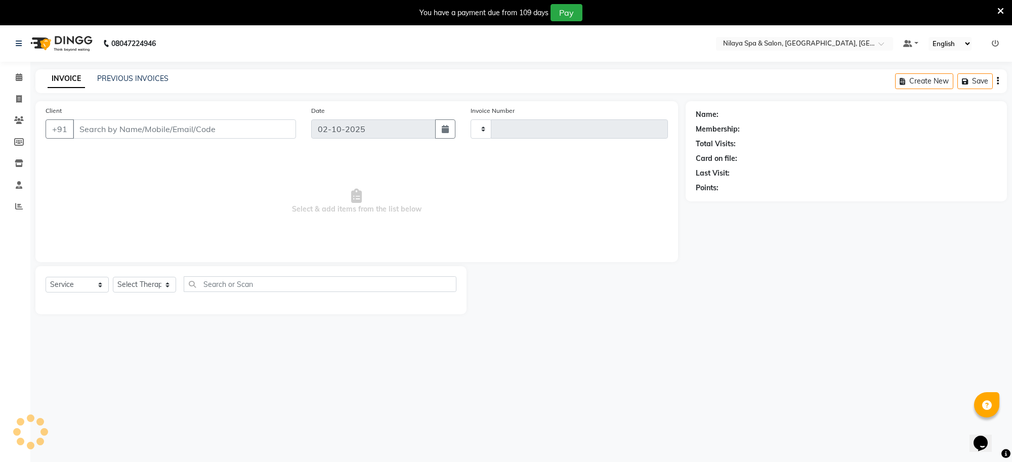
type input "1563"
select select "8283"
type input "70******67"
select select "84324"
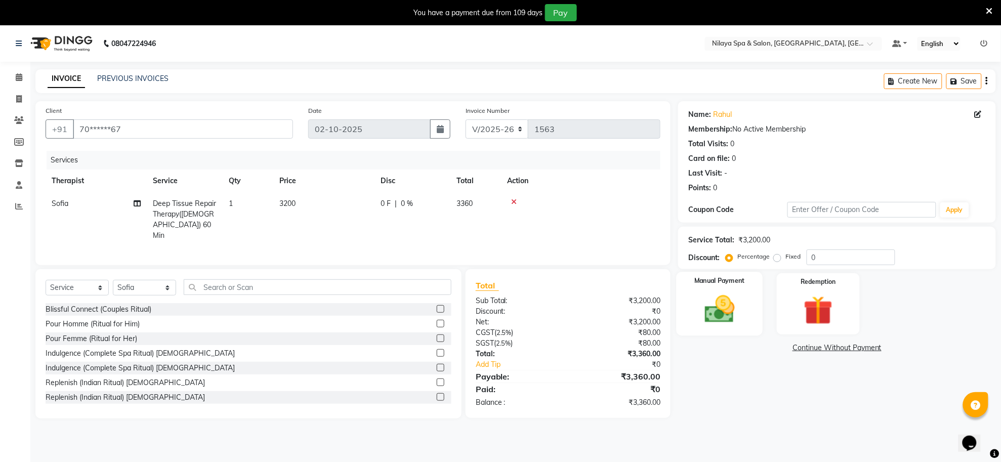
click at [720, 319] on img at bounding box center [719, 309] width 49 height 35
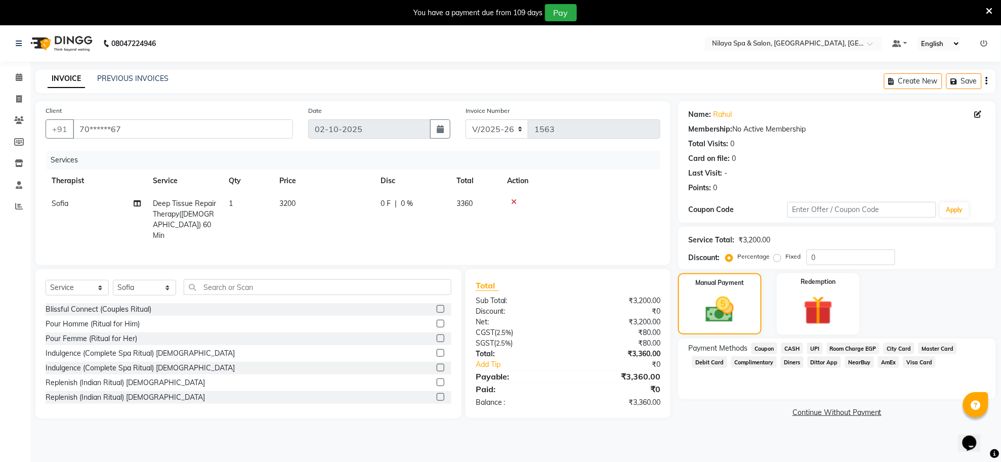
click at [902, 345] on span "City Card" at bounding box center [898, 349] width 31 height 12
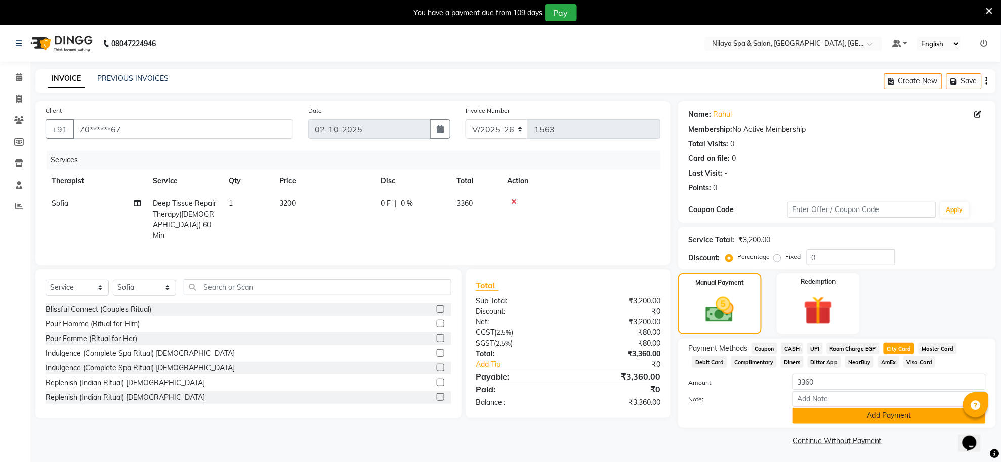
click at [887, 413] on button "Add Payment" at bounding box center [888, 416] width 193 height 16
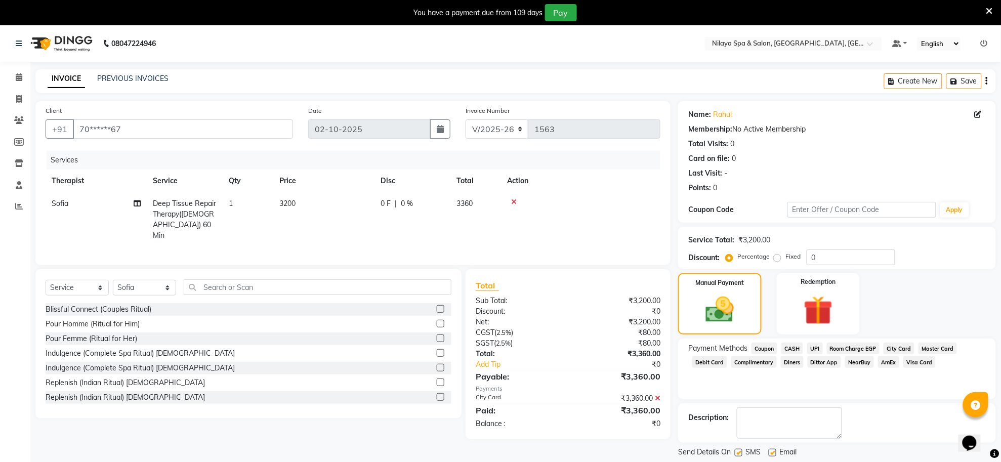
scroll to position [51, 0]
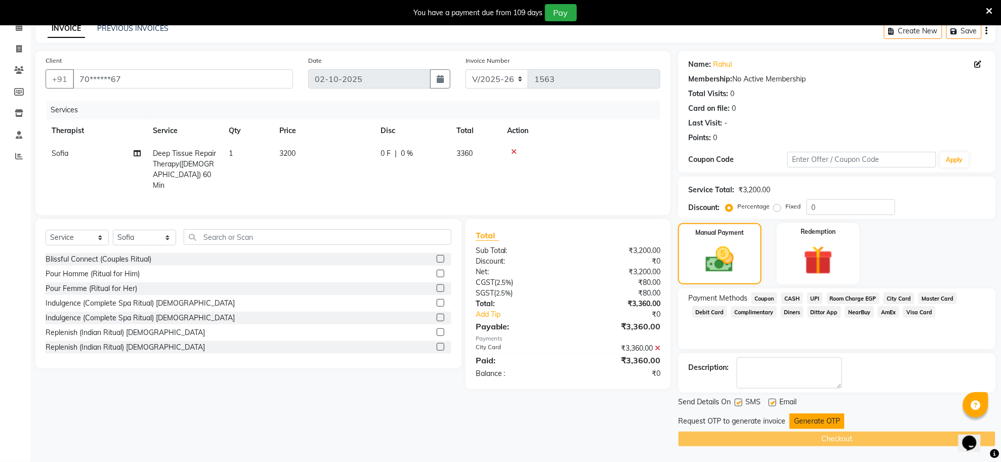
click at [811, 423] on button "Generate OTP" at bounding box center [816, 421] width 55 height 16
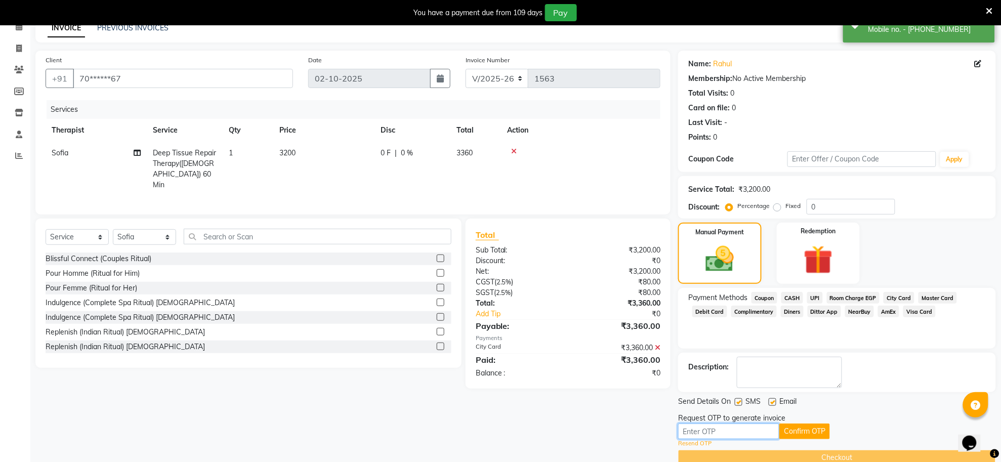
click at [748, 426] on input "text" at bounding box center [728, 432] width 101 height 16
type input "3731"
click at [813, 431] on button "Confirm OTP" at bounding box center [804, 432] width 51 height 16
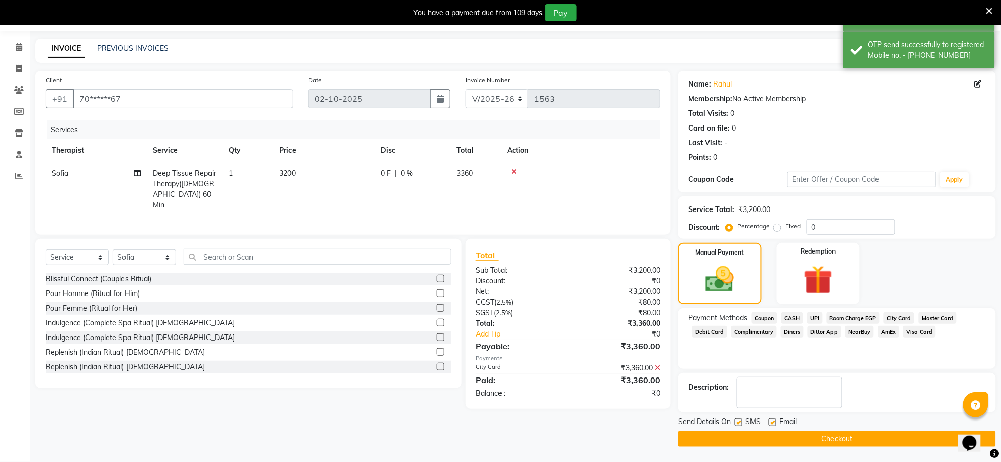
scroll to position [30, 0]
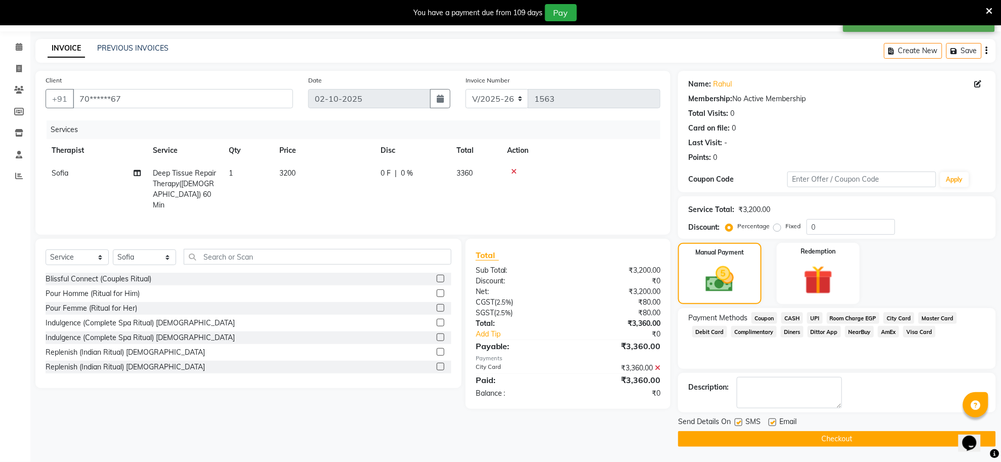
click at [843, 444] on button "Checkout" at bounding box center [837, 439] width 318 height 16
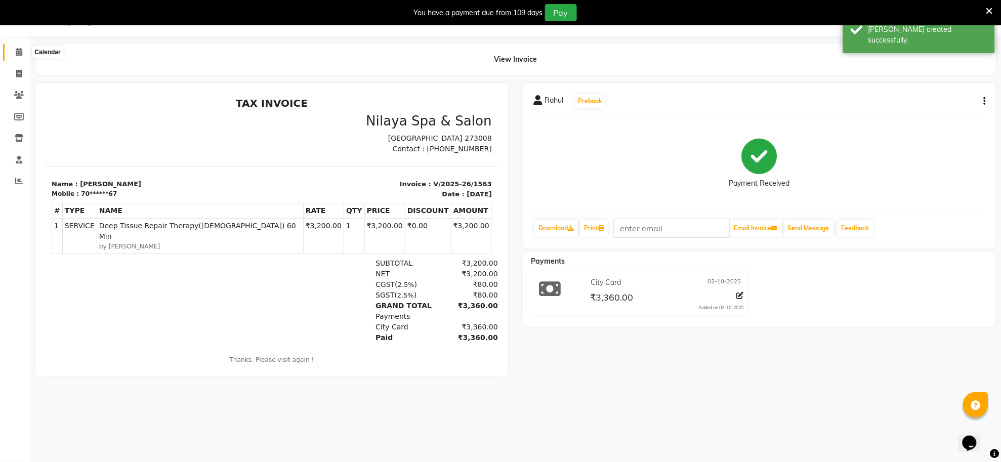
click at [16, 55] on icon at bounding box center [19, 52] width 7 height 8
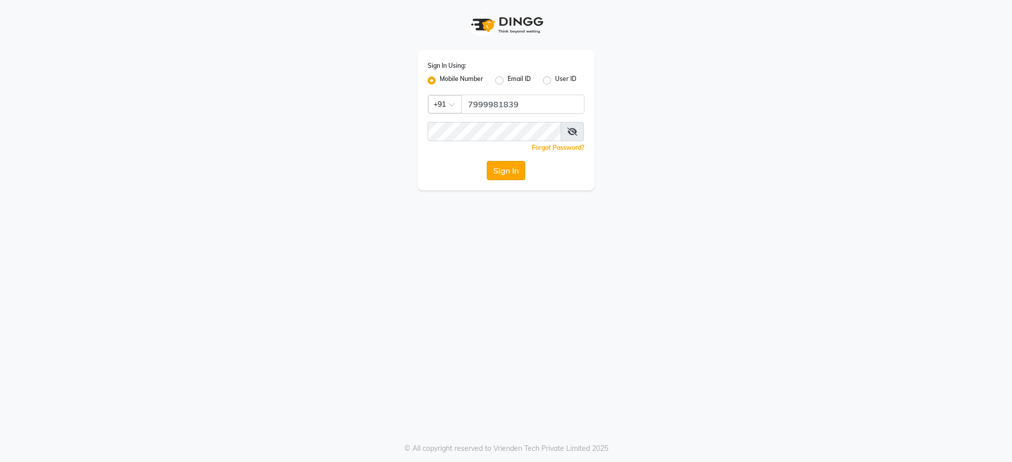
click at [490, 172] on button "Sign In" at bounding box center [506, 170] width 38 height 19
click at [568, 130] on icon at bounding box center [572, 132] width 10 height 8
click at [528, 108] on input "7999981839" at bounding box center [522, 104] width 123 height 19
type input "7"
type input "9874948901"
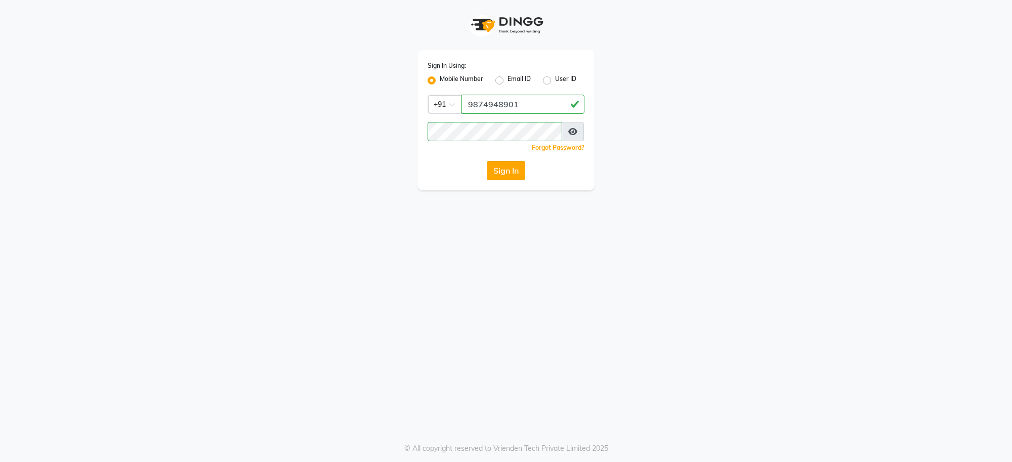
click at [515, 172] on button "Sign In" at bounding box center [506, 170] width 38 height 19
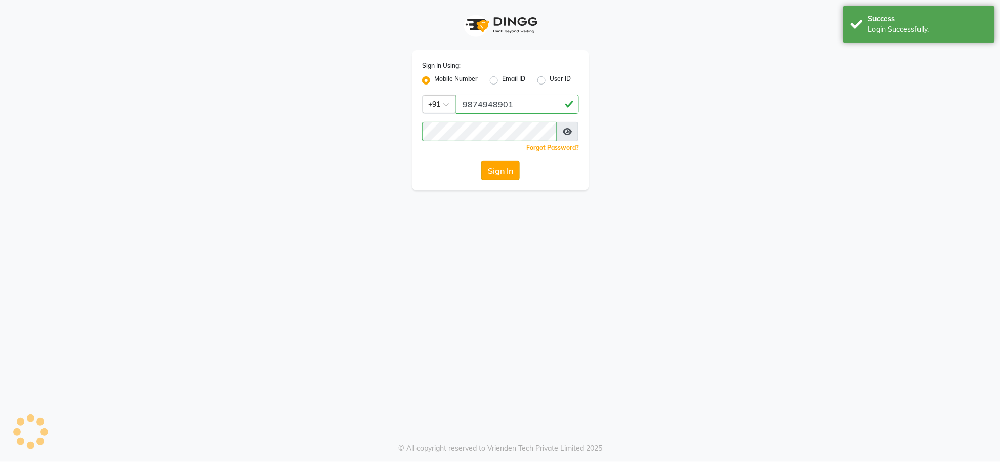
select select "service"
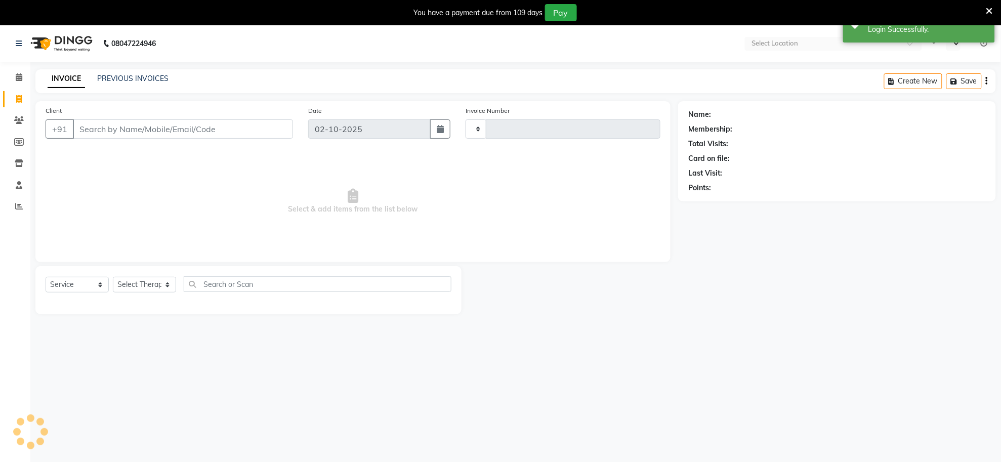
type input "1564"
select select "en"
select select "8283"
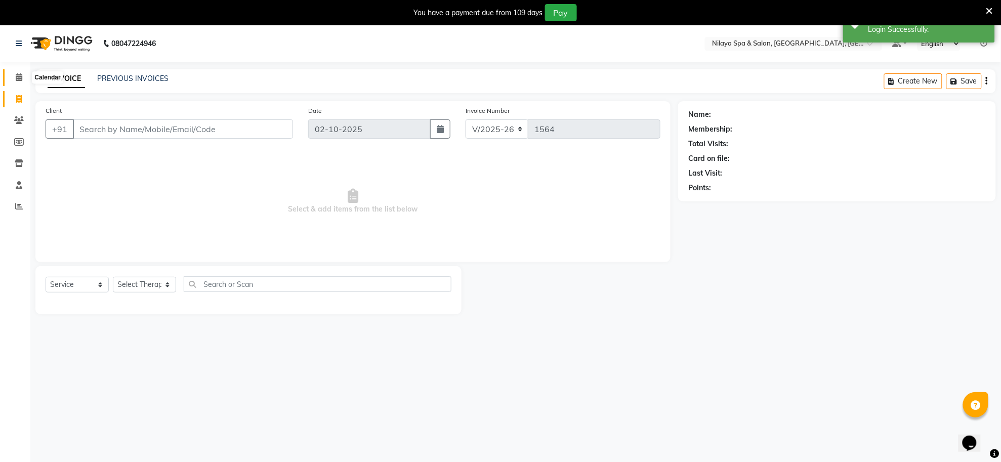
click at [24, 74] on span at bounding box center [19, 78] width 18 height 12
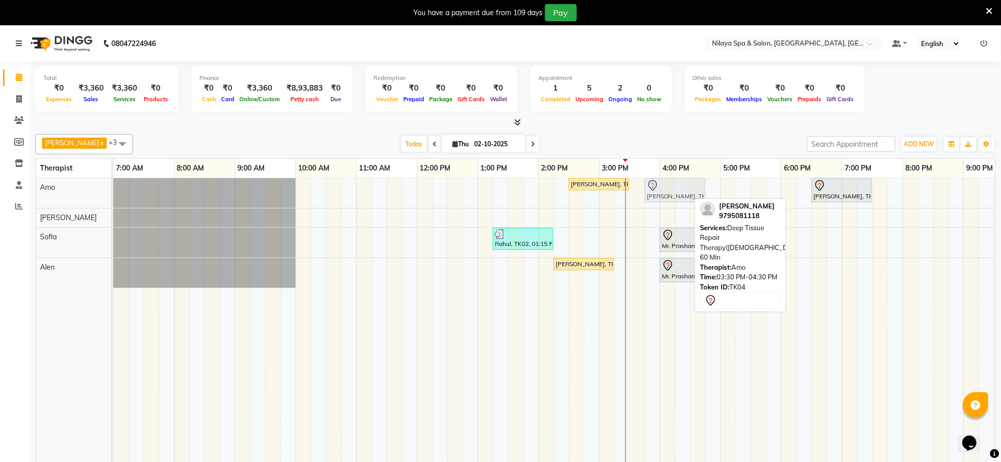
drag, startPoint x: 648, startPoint y: 187, endPoint x: 656, endPoint y: 190, distance: 8.5
click at [113, 193] on div "santanu, TK06, 02:30 PM-03:30 PM, Deep Tissue Repair Therapy(Male) 60 Min Raj, …" at bounding box center [113, 193] width 0 height 30
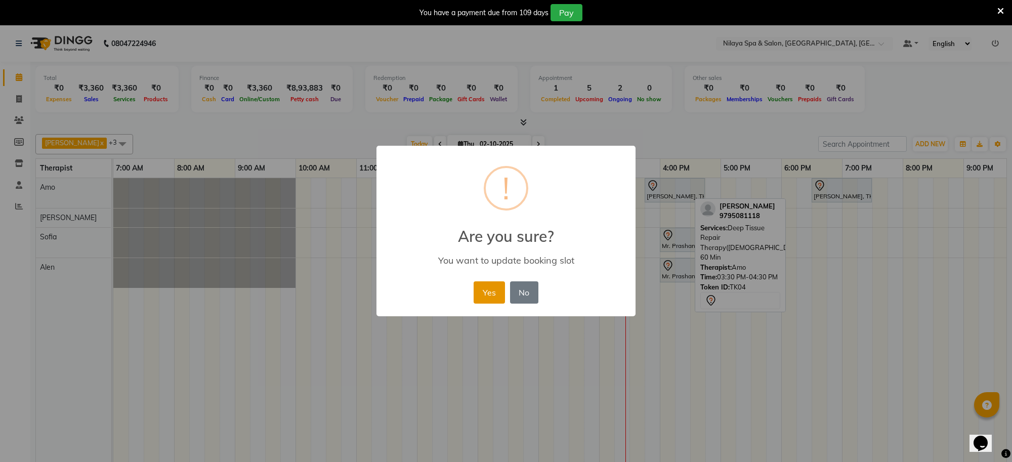
click at [482, 287] on button "Yes" at bounding box center [489, 292] width 31 height 22
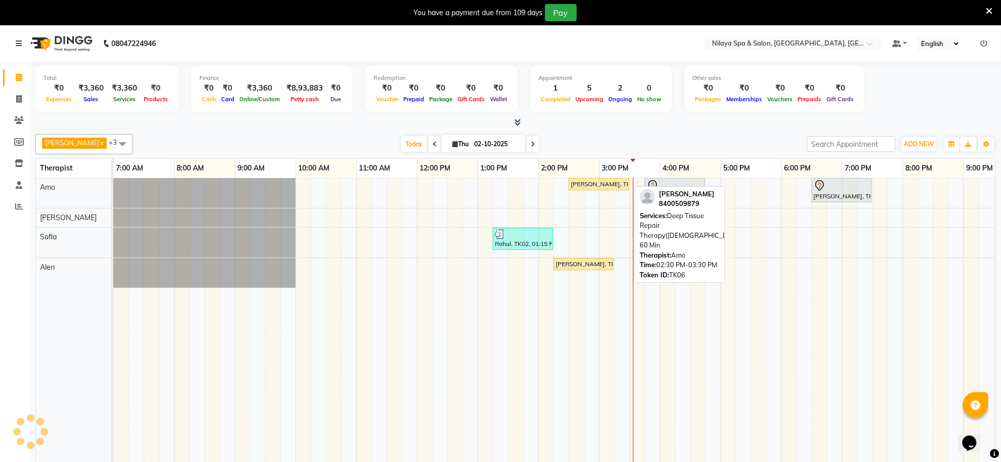
click at [591, 183] on div "[PERSON_NAME], TK06, 02:30 PM-03:30 PM, Deep Tissue Repair Therapy([DEMOGRAPHIC…" at bounding box center [599, 184] width 58 height 9
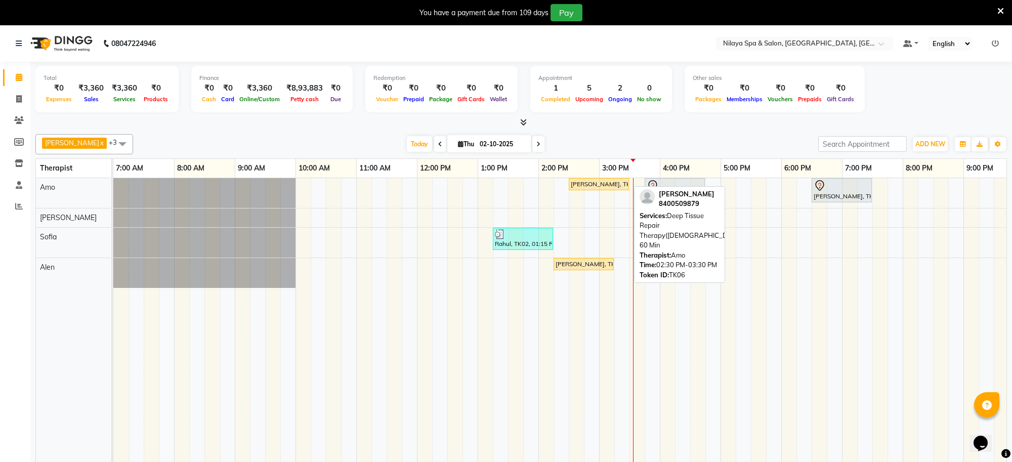
select select "1"
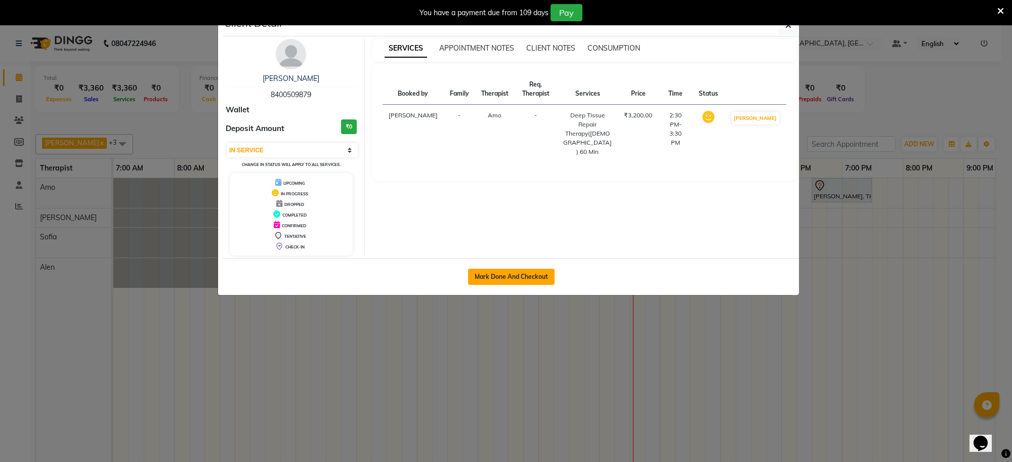
click at [504, 276] on button "Mark Done And Checkout" at bounding box center [511, 277] width 87 height 16
select select "service"
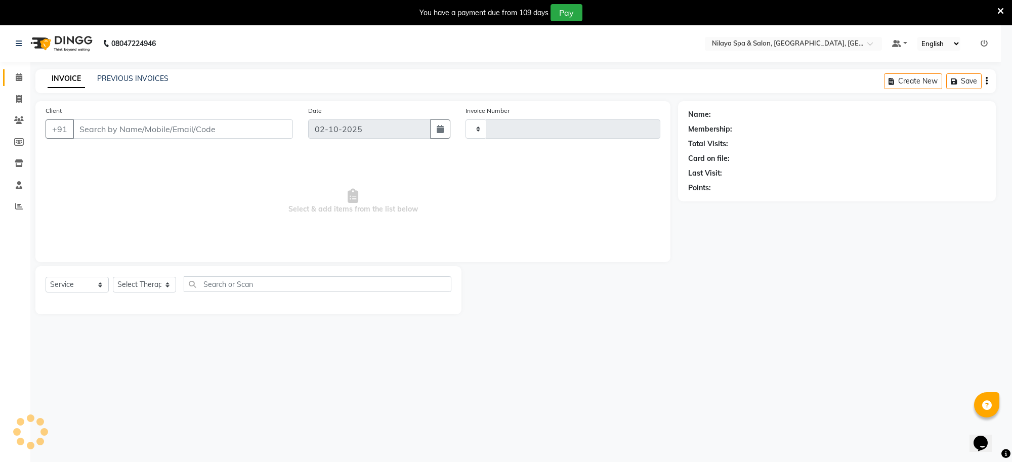
type input "1564"
select select "8283"
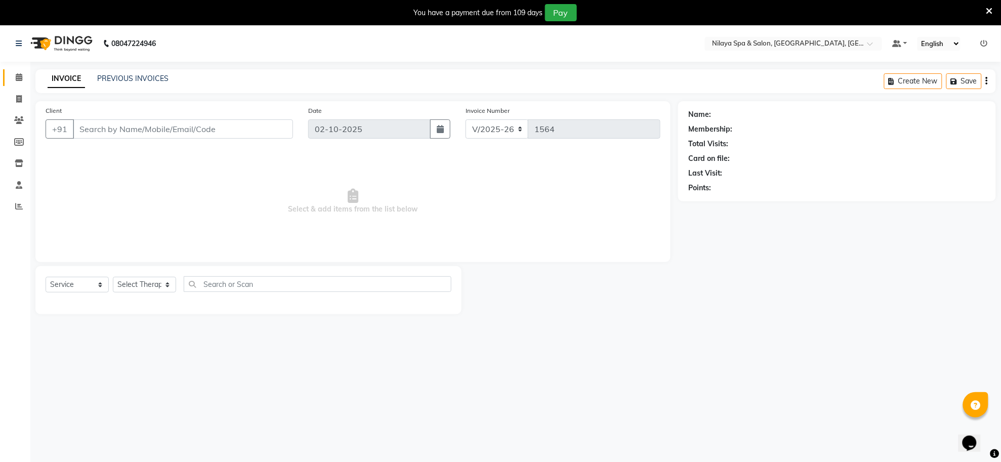
type input "84******79"
select select "80700"
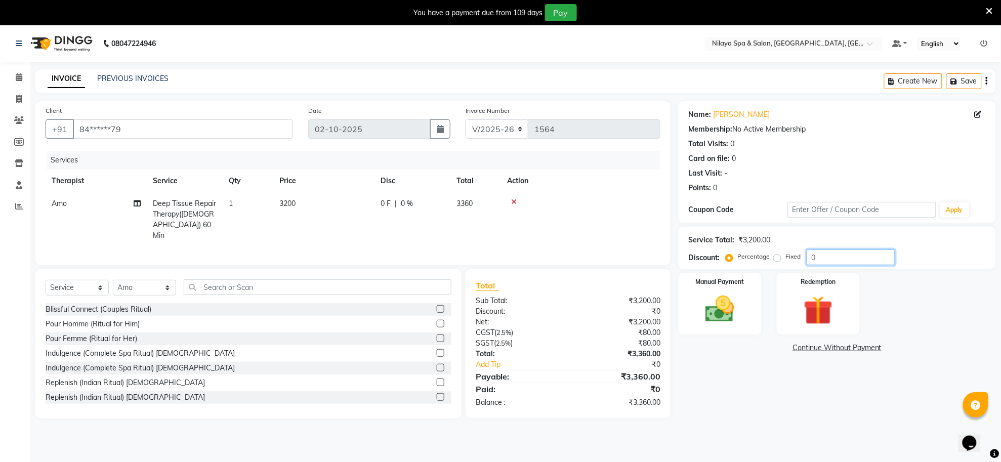
click at [823, 256] on input "0" at bounding box center [851, 257] width 89 height 16
type input "15"
click at [730, 317] on img at bounding box center [719, 309] width 49 height 35
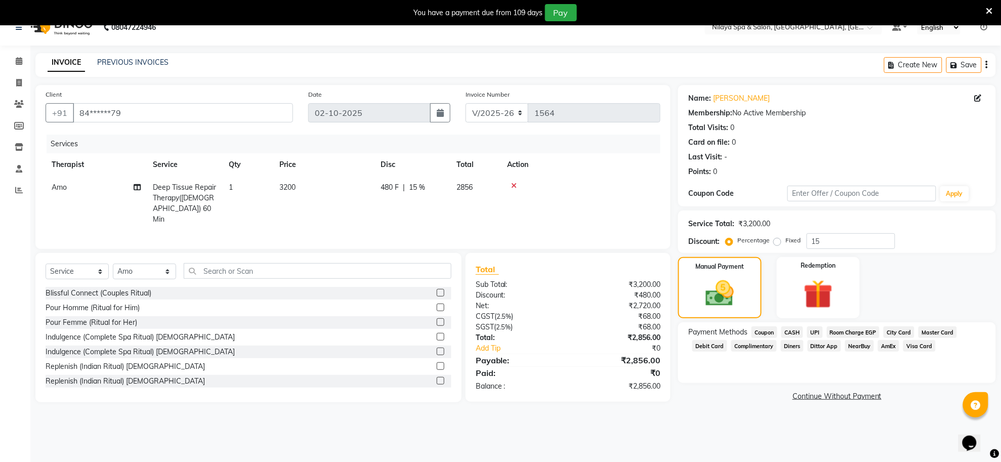
scroll to position [25, 0]
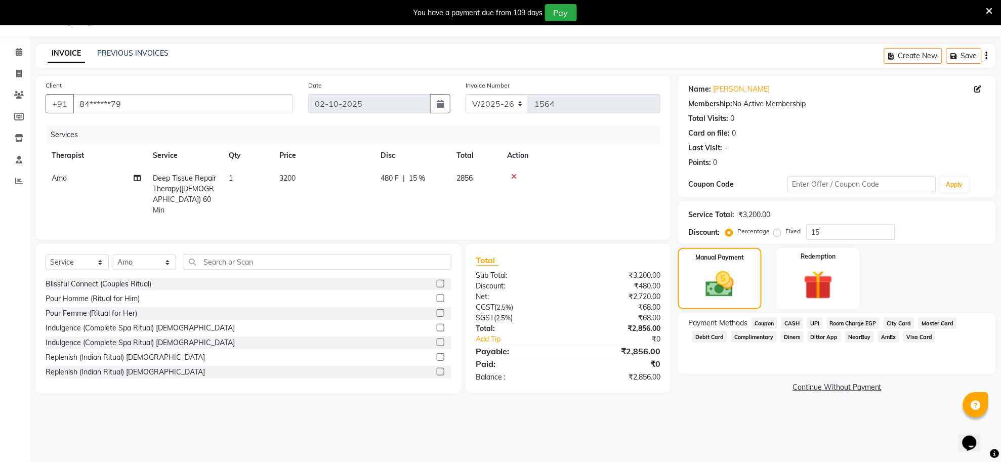
click at [816, 322] on span "UPI" at bounding box center [815, 323] width 16 height 12
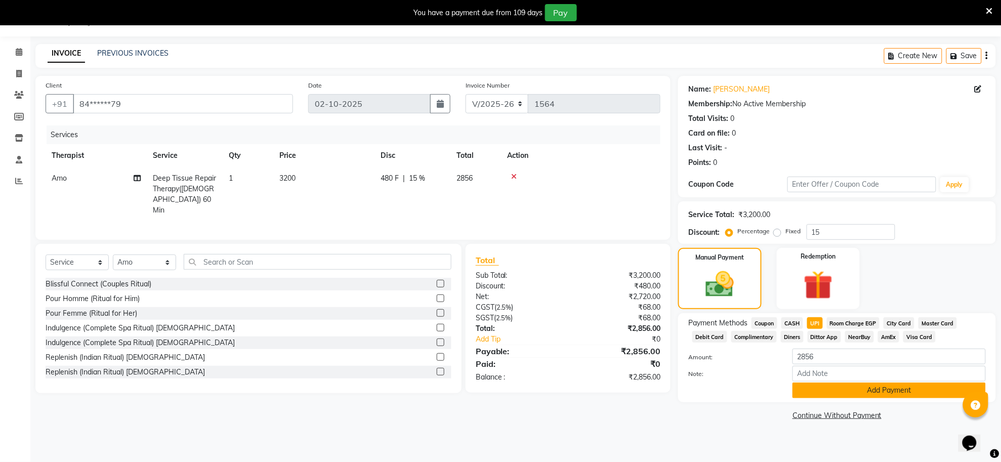
click at [811, 389] on button "Add Payment" at bounding box center [888, 391] width 193 height 16
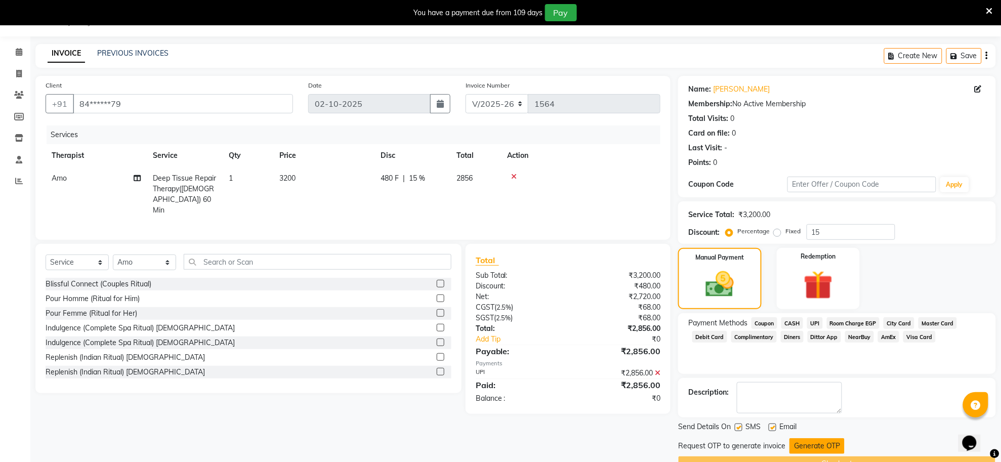
click at [805, 448] on button "Generate OTP" at bounding box center [816, 446] width 55 height 16
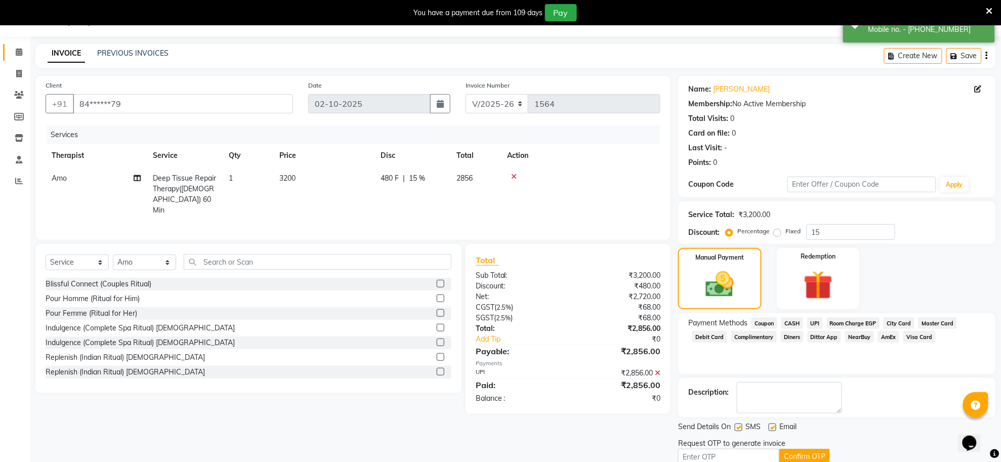
click at [13, 59] on link "Calendar" at bounding box center [15, 52] width 24 height 17
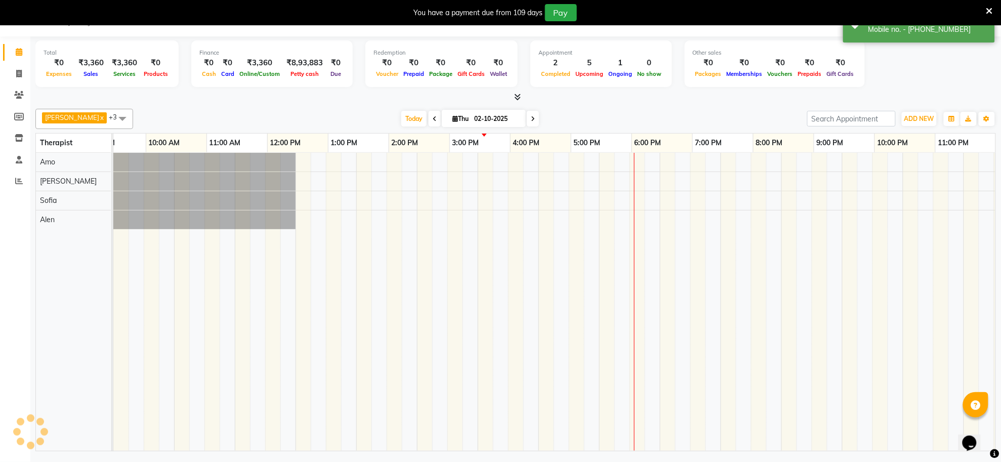
scroll to position [0, 150]
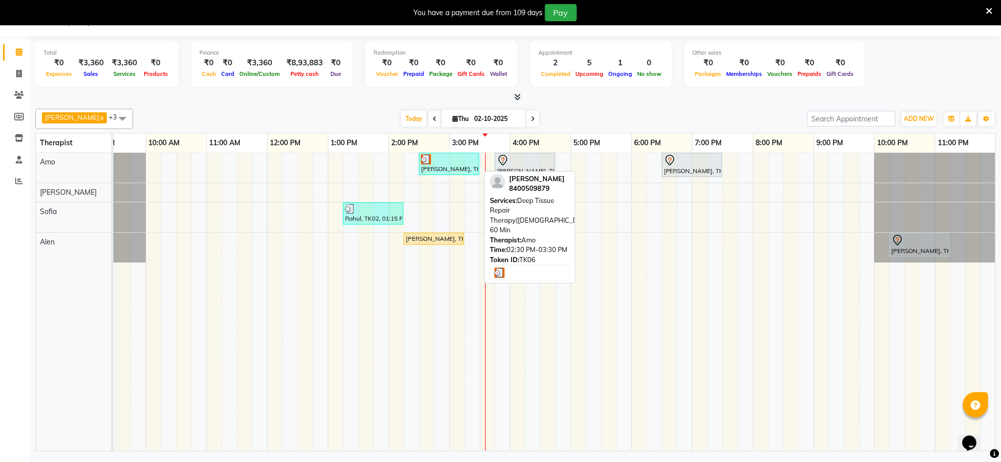
click at [464, 167] on div "[PERSON_NAME], TK06, 02:30 PM-03:30 PM, Deep Tissue Repair Therapy([DEMOGRAPHIC…" at bounding box center [449, 163] width 58 height 19
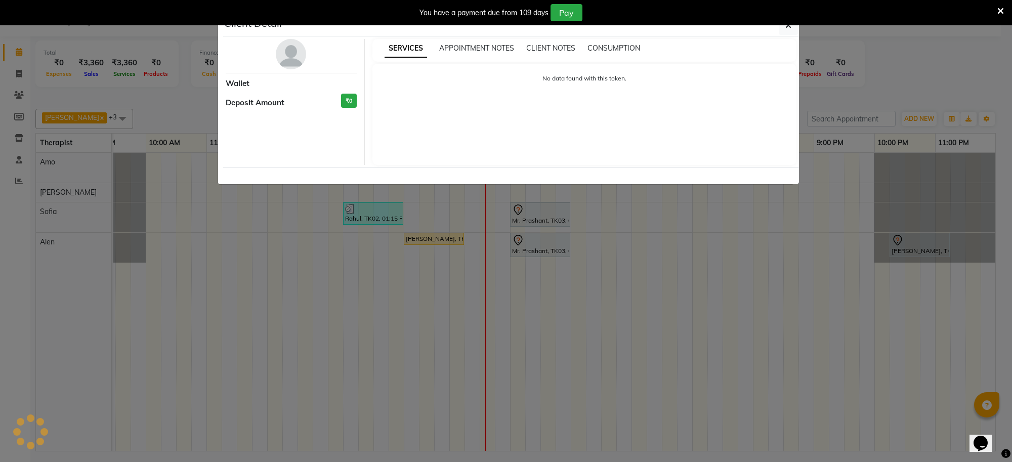
select select "3"
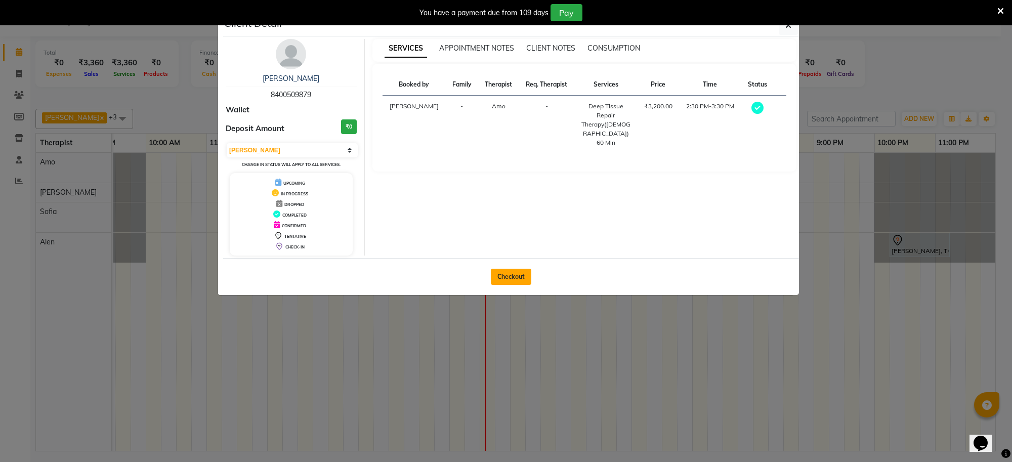
click at [506, 282] on button "Checkout" at bounding box center [511, 277] width 40 height 16
select select "8283"
select select "service"
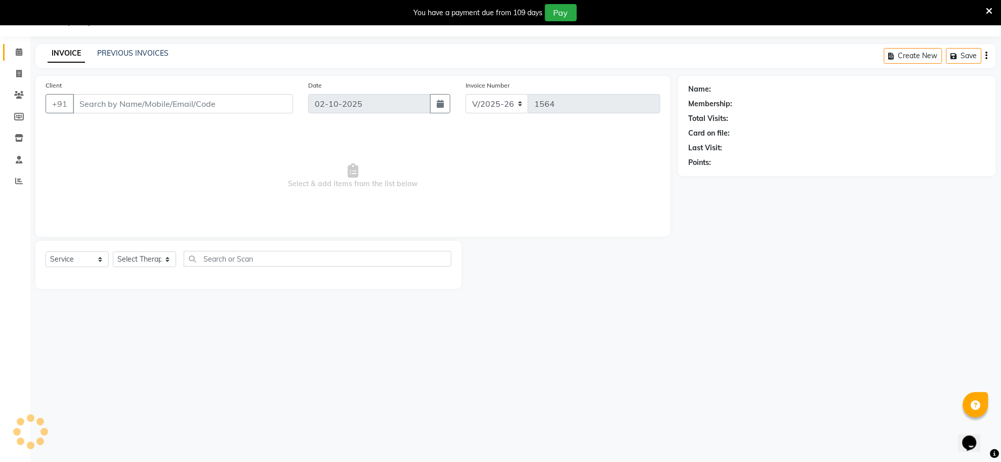
type input "84******79"
select select "80700"
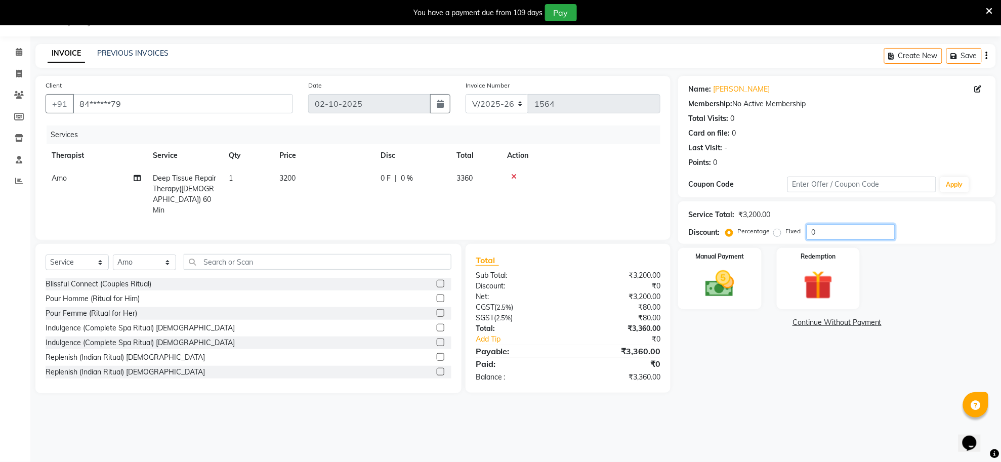
click at [823, 233] on input "0" at bounding box center [851, 232] width 89 height 16
type input "15"
click at [707, 292] on img at bounding box center [719, 284] width 49 height 35
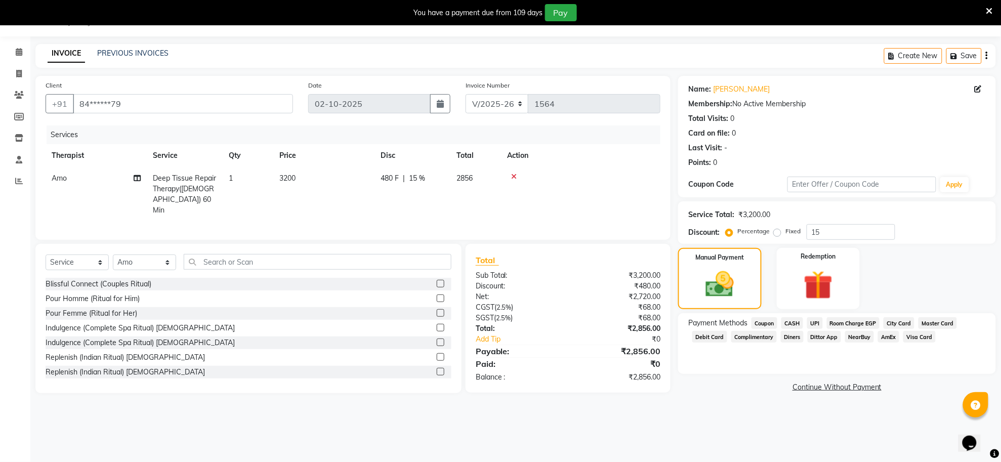
click at [810, 322] on span "UPI" at bounding box center [815, 323] width 16 height 12
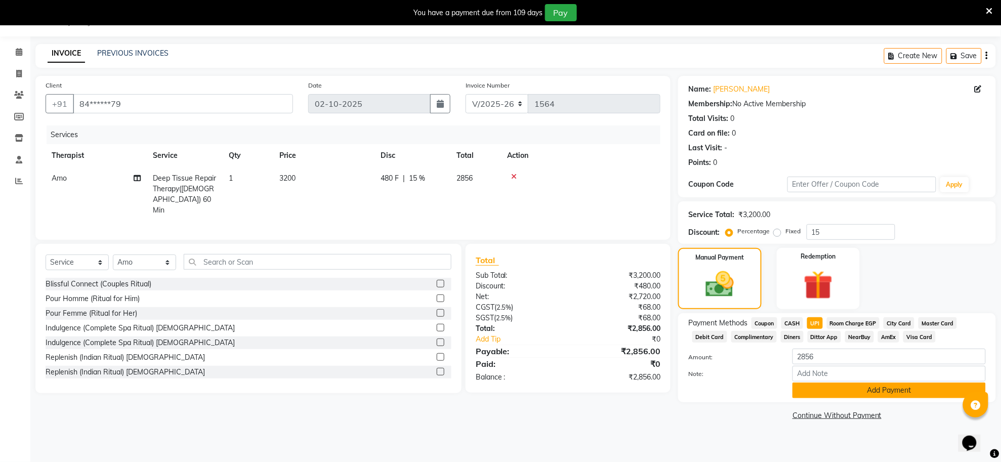
click at [822, 385] on button "Add Payment" at bounding box center [888, 391] width 193 height 16
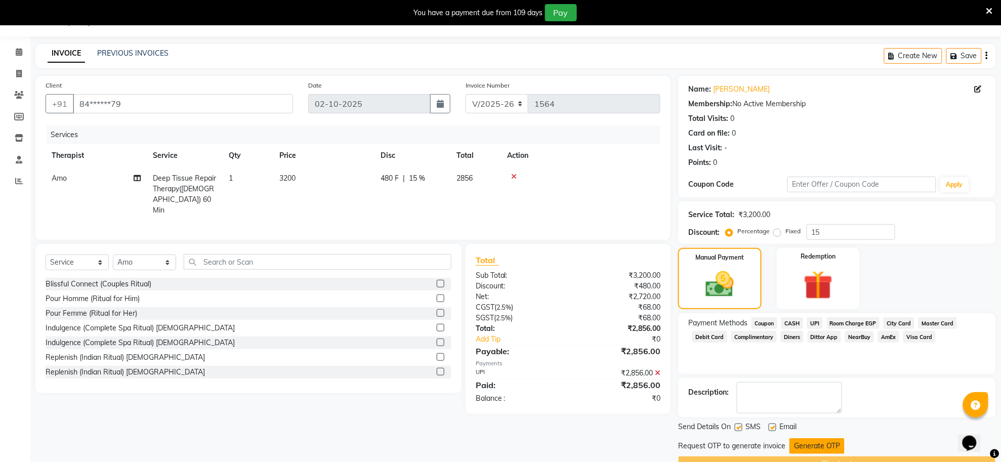
click at [792, 448] on button "Generate OTP" at bounding box center [816, 446] width 55 height 16
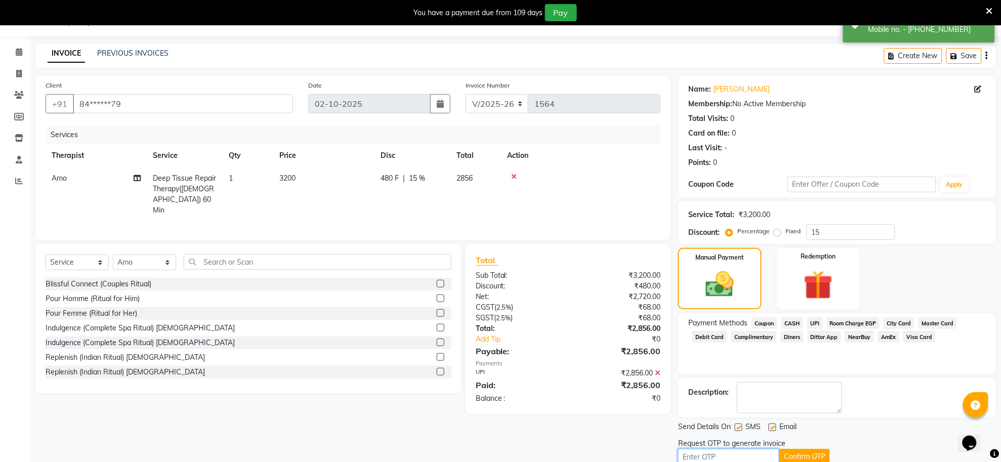
click at [755, 458] on input "text" at bounding box center [728, 457] width 101 height 16
click at [897, 432] on div "Send Details On SMS Email" at bounding box center [837, 427] width 318 height 13
click at [759, 453] on input "text" at bounding box center [728, 457] width 101 height 16
type input "3731"
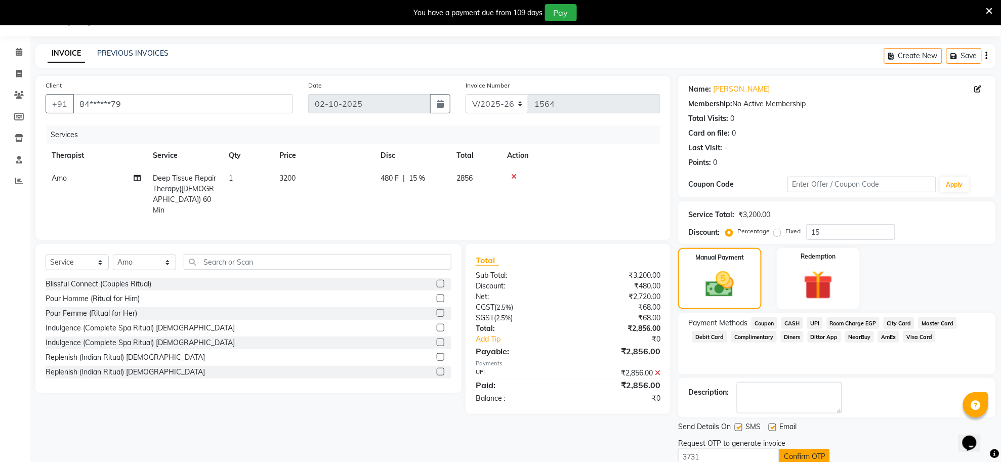
click at [800, 451] on button "Confirm OTP" at bounding box center [804, 457] width 51 height 16
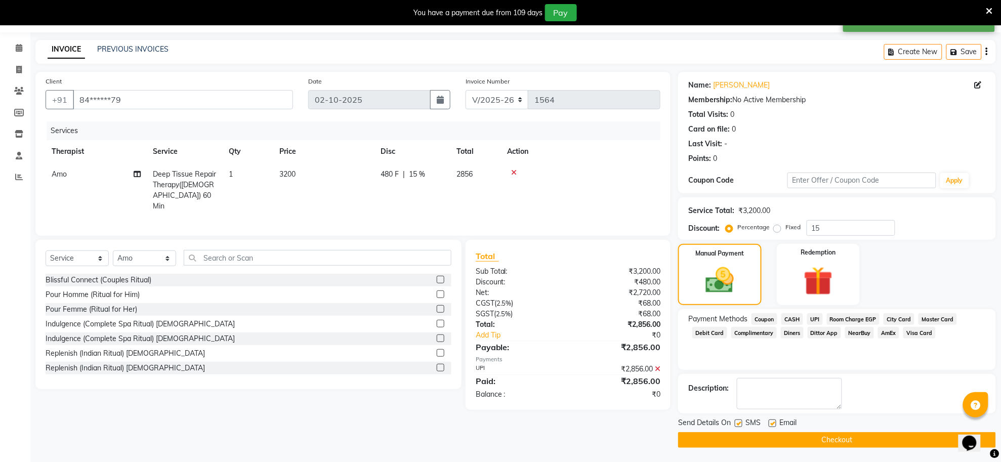
scroll to position [30, 0]
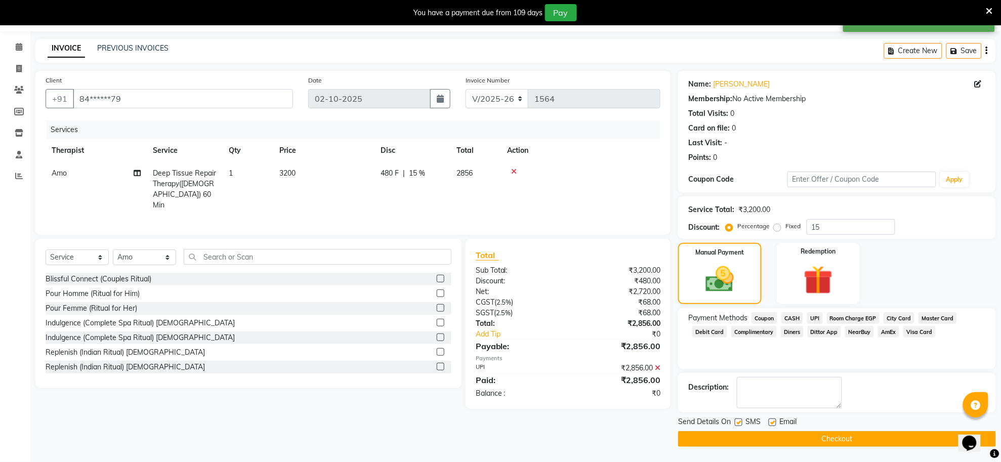
click at [805, 438] on button "Checkout" at bounding box center [837, 439] width 318 height 16
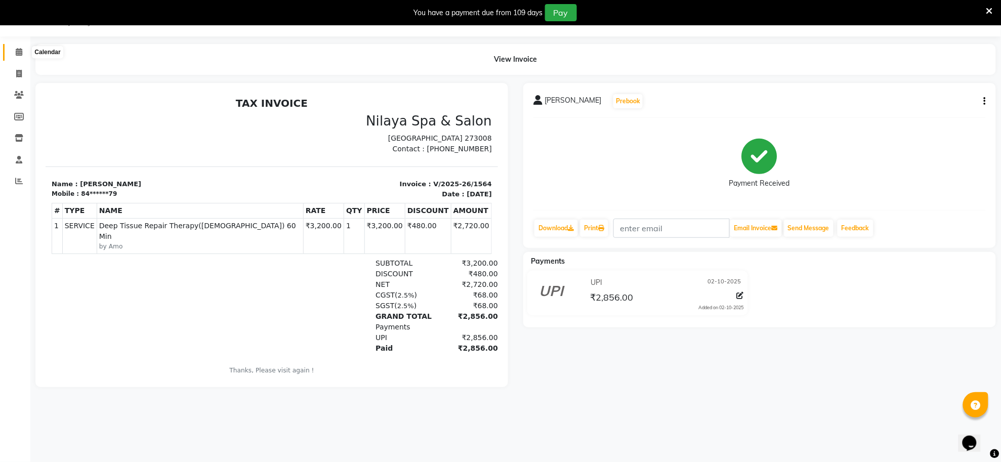
click at [13, 52] on span at bounding box center [19, 53] width 18 height 12
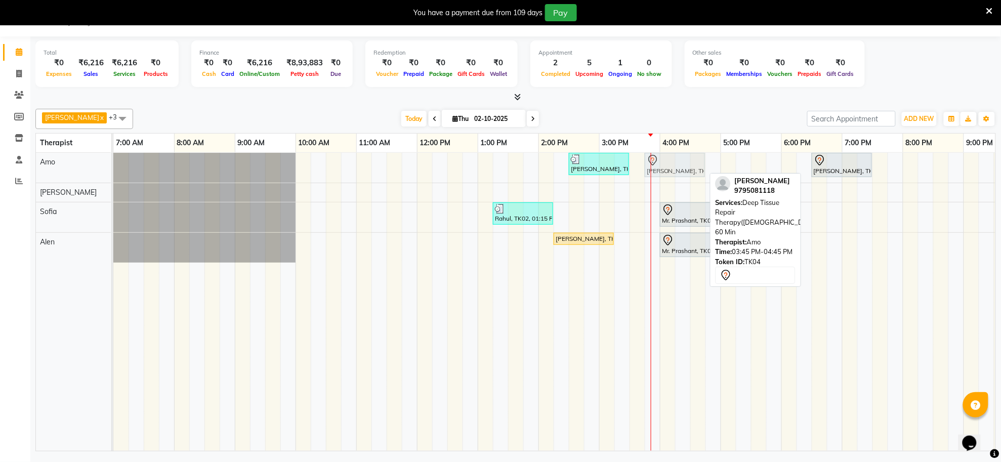
click at [113, 173] on div "santanu, TK06, 02:30 PM-03:30 PM, Deep Tissue Repair Therapy(Male) 60 Min Raj, …" at bounding box center [113, 168] width 0 height 30
click at [671, 175] on div "Raj, TK04, 03:45 PM-04:45 PM, Deep Tissue Repair Therapy(Male) 60 Min" at bounding box center [675, 164] width 58 height 21
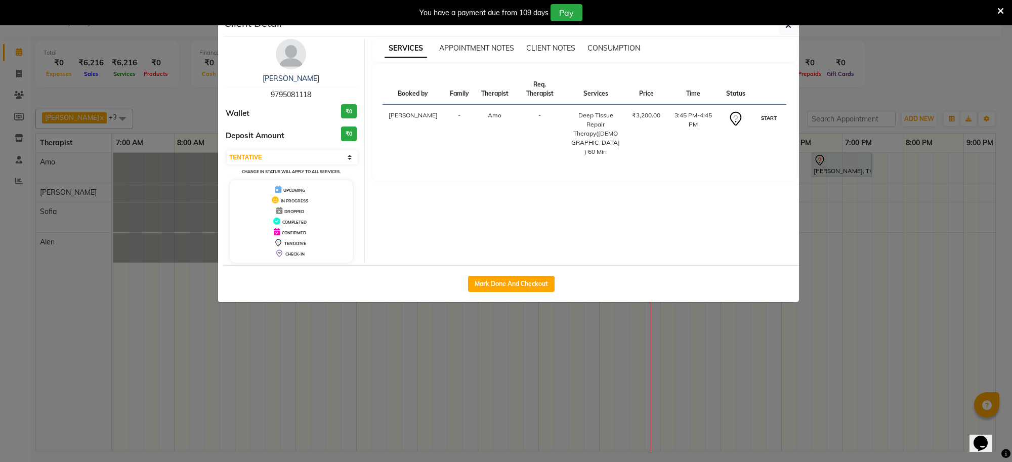
click at [764, 115] on button "START" at bounding box center [768, 118] width 21 height 13
select select "1"
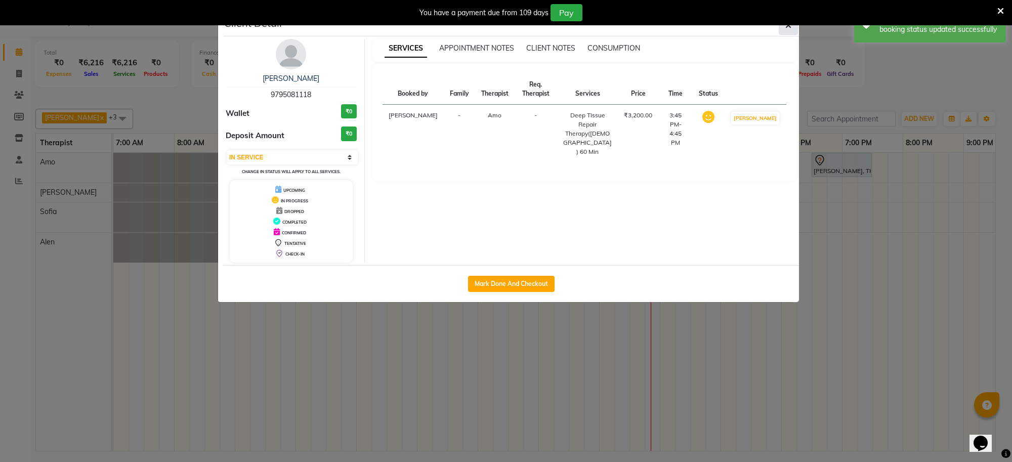
click at [785, 29] on icon "button" at bounding box center [788, 25] width 6 height 8
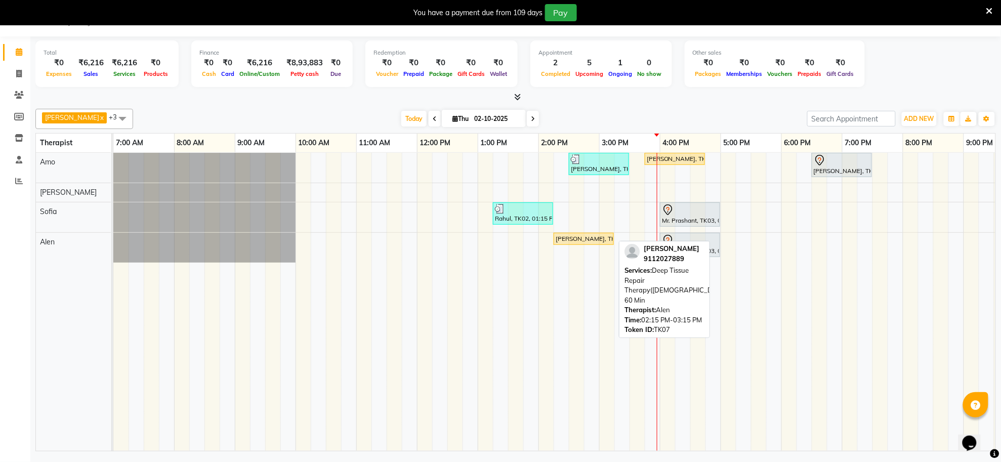
click at [583, 239] on div "[PERSON_NAME], TK07, 02:15 PM-03:15 PM, Deep Tissue Repair Therapy([DEMOGRAPHIC…" at bounding box center [584, 238] width 58 height 9
select select "1"
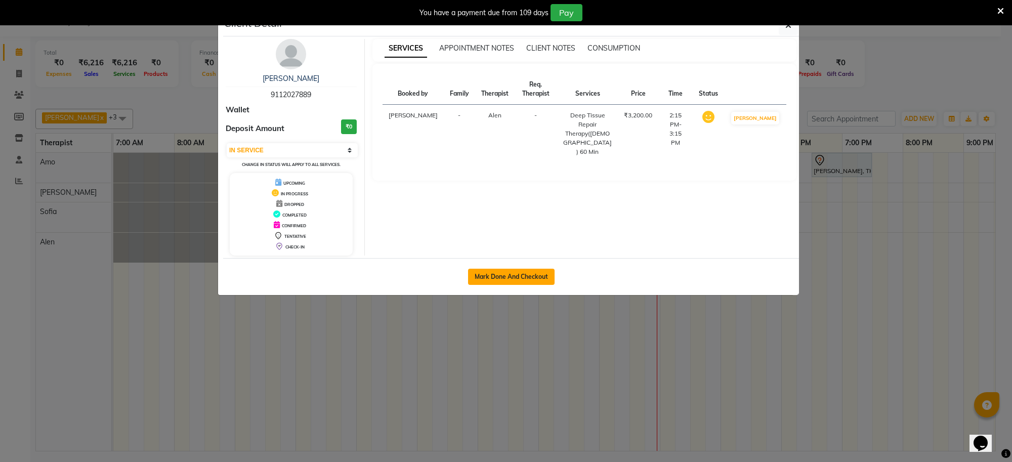
click at [520, 275] on button "Mark Done And Checkout" at bounding box center [511, 277] width 87 height 16
select select "service"
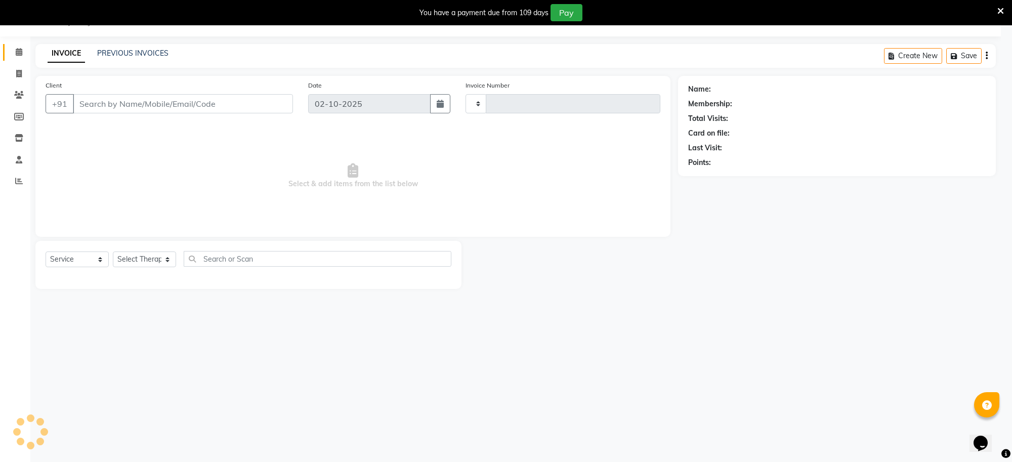
type input "1565"
select select "8283"
type input "91******89"
select select "84325"
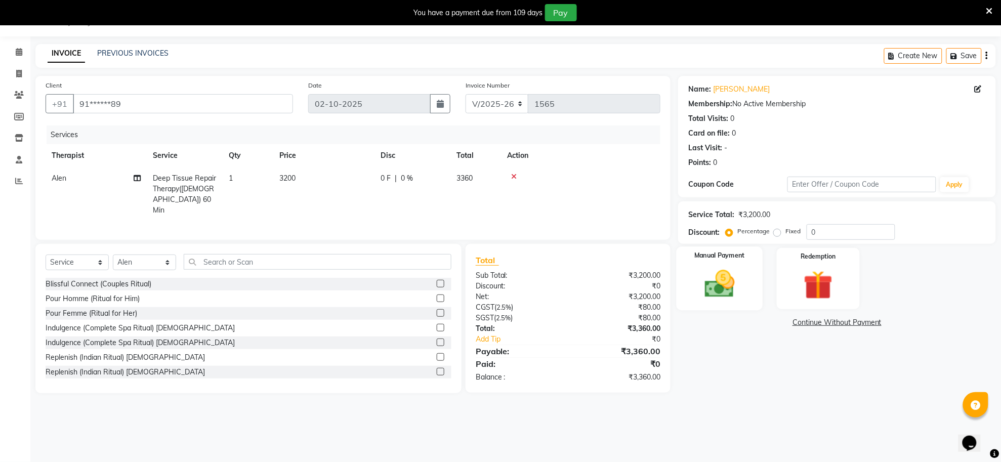
click at [715, 292] on img at bounding box center [719, 284] width 49 height 35
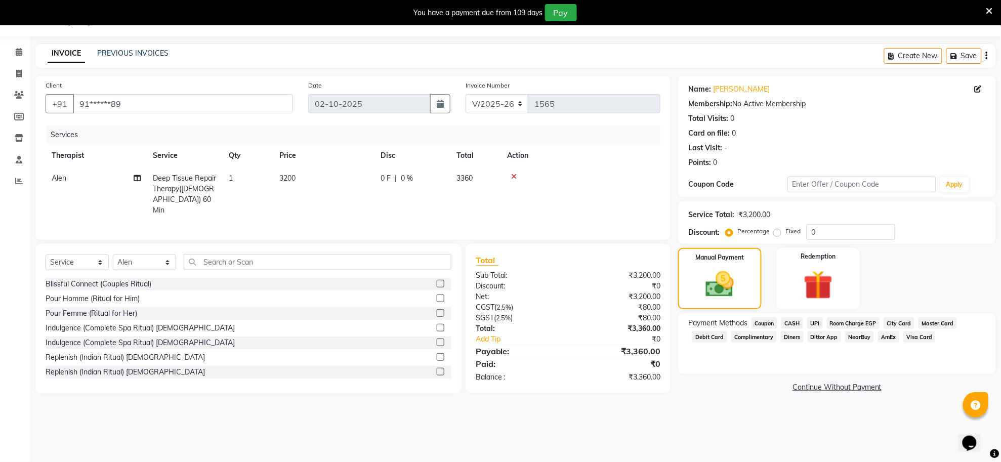
click at [791, 322] on span "CASH" at bounding box center [792, 323] width 22 height 12
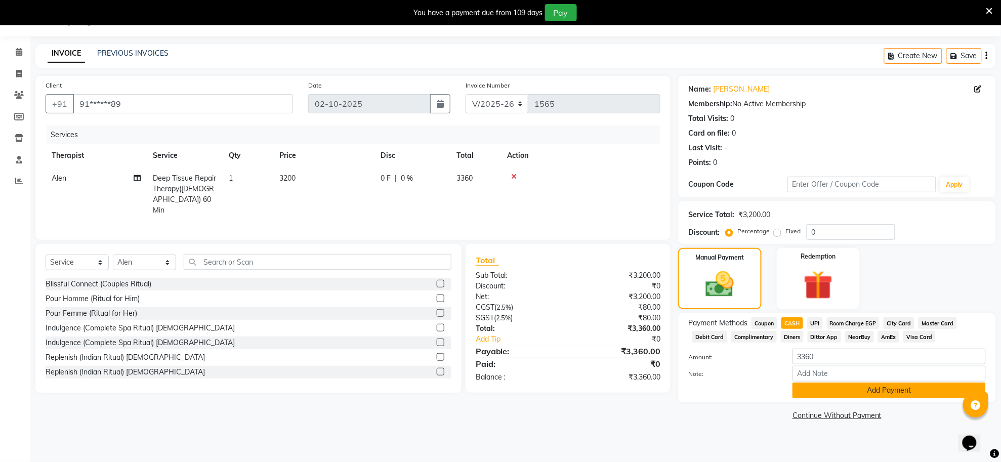
click at [828, 388] on button "Add Payment" at bounding box center [888, 391] width 193 height 16
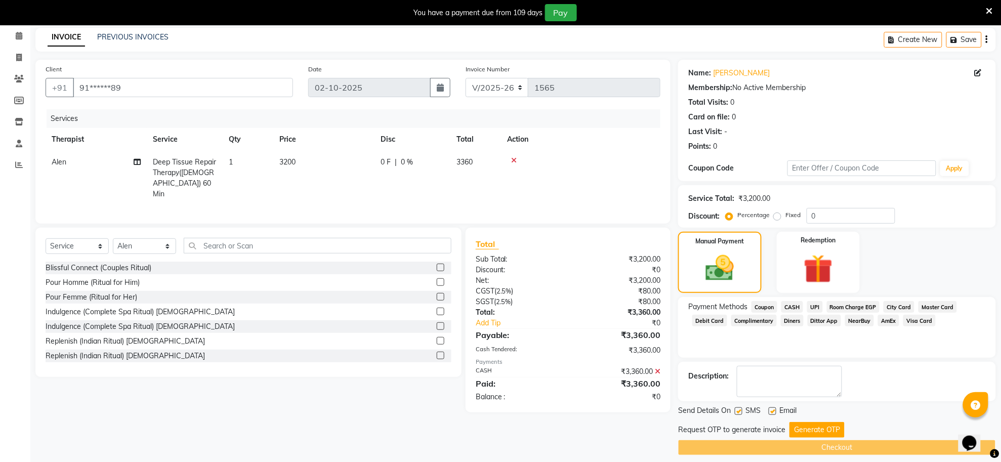
scroll to position [51, 0]
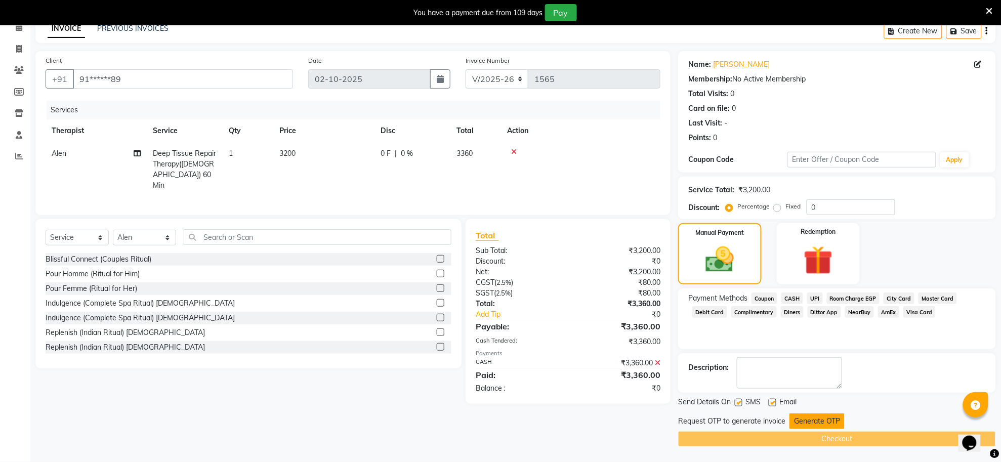
click at [815, 418] on button "Generate OTP" at bounding box center [816, 421] width 55 height 16
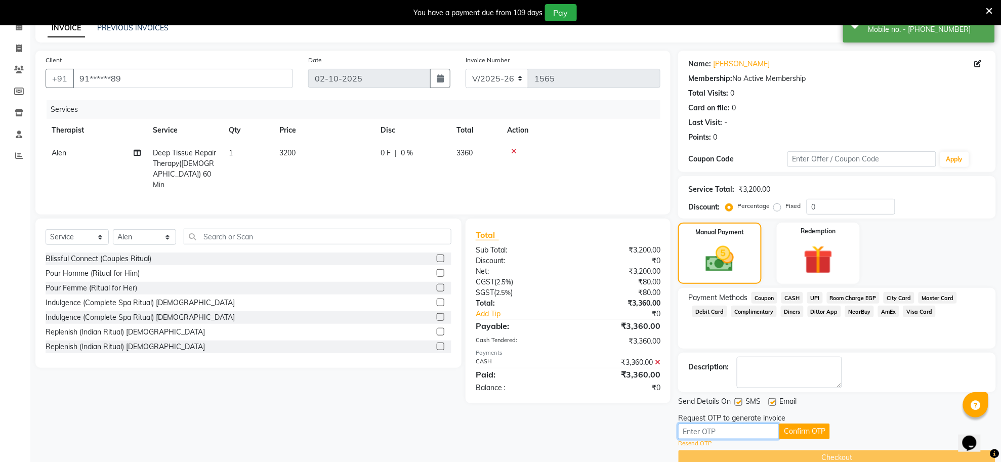
click at [754, 433] on input "text" at bounding box center [728, 432] width 101 height 16
type input "3731"
click at [797, 431] on button "Confirm OTP" at bounding box center [804, 432] width 51 height 16
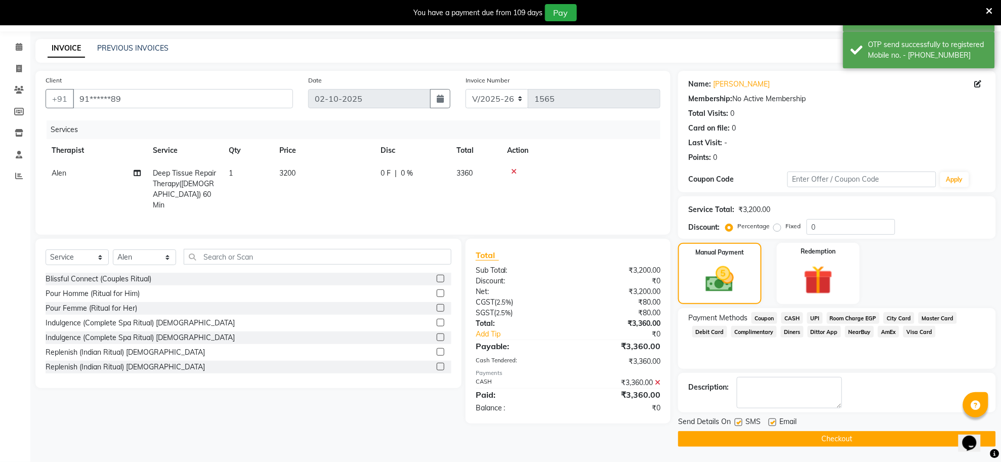
click at [802, 436] on button "Checkout" at bounding box center [837, 439] width 318 height 16
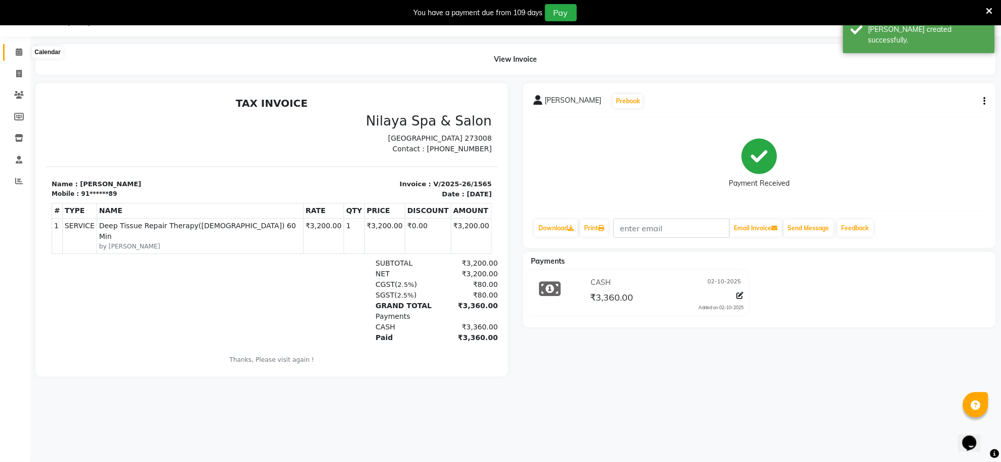
click at [16, 52] on icon at bounding box center [19, 52] width 7 height 8
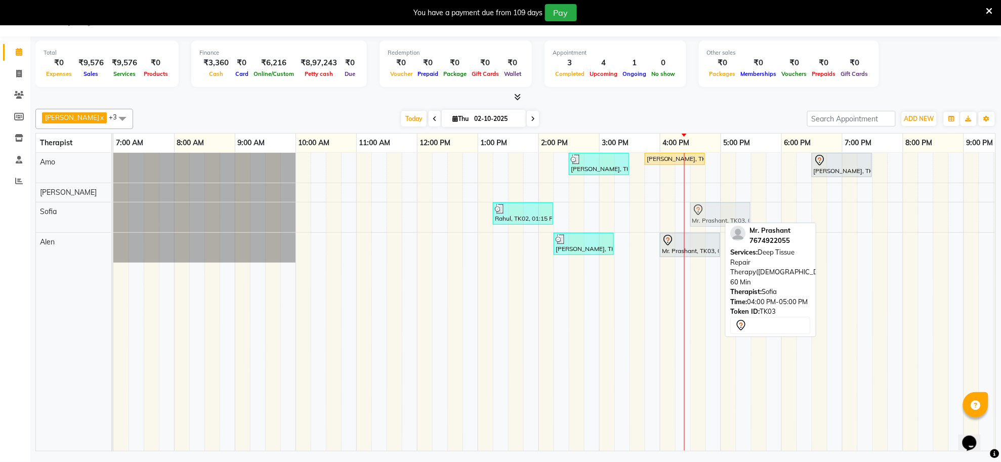
drag, startPoint x: 693, startPoint y: 216, endPoint x: 700, endPoint y: 216, distance: 6.6
click at [113, 220] on div "Rahul, TK02, 01:15 PM-02:15 PM, Deep Tissue Repair Therapy(Male) 60 Min Mr. Pra…" at bounding box center [113, 217] width 0 height 30
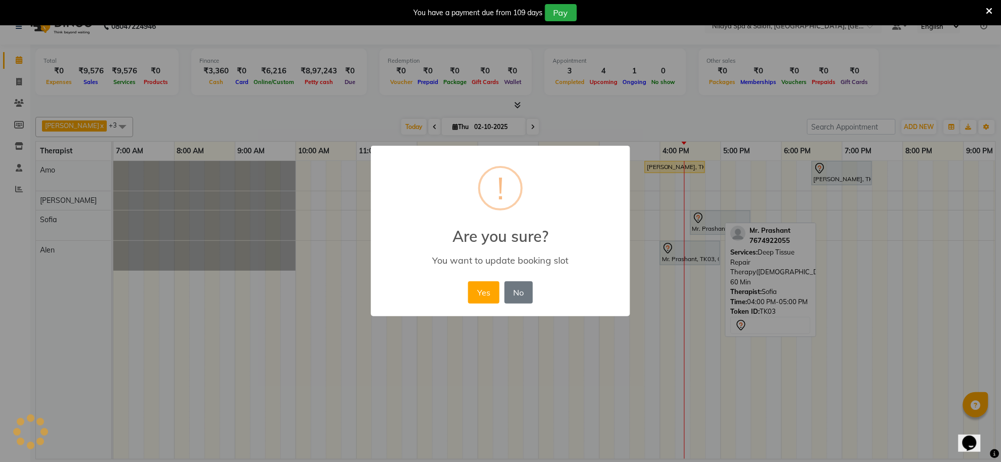
scroll to position [17, 0]
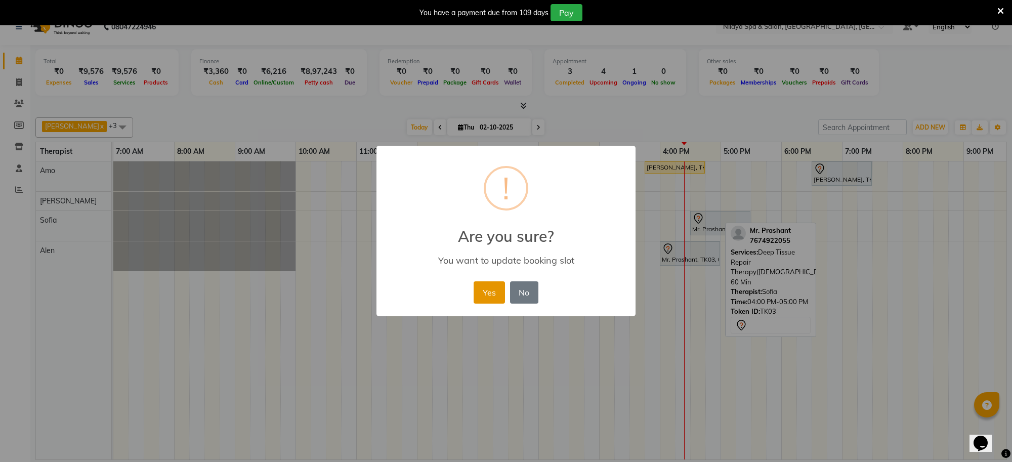
click at [494, 291] on button "Yes" at bounding box center [489, 292] width 31 height 22
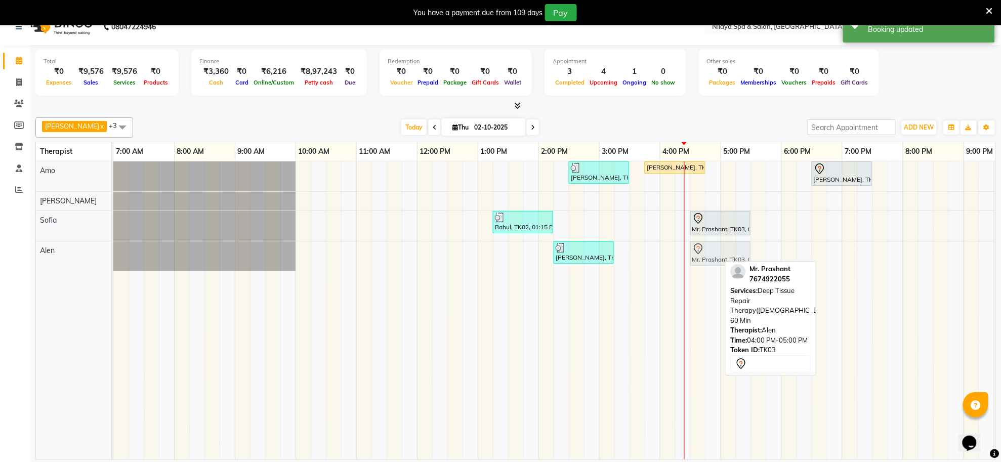
drag, startPoint x: 698, startPoint y: 258, endPoint x: 729, endPoint y: 275, distance: 34.6
click at [729, 275] on div "Vijay x Sofia x Amo x Alen x +3 Select All Alen Amo shoaib Sofia Vijay Today Th…" at bounding box center [515, 286] width 960 height 347
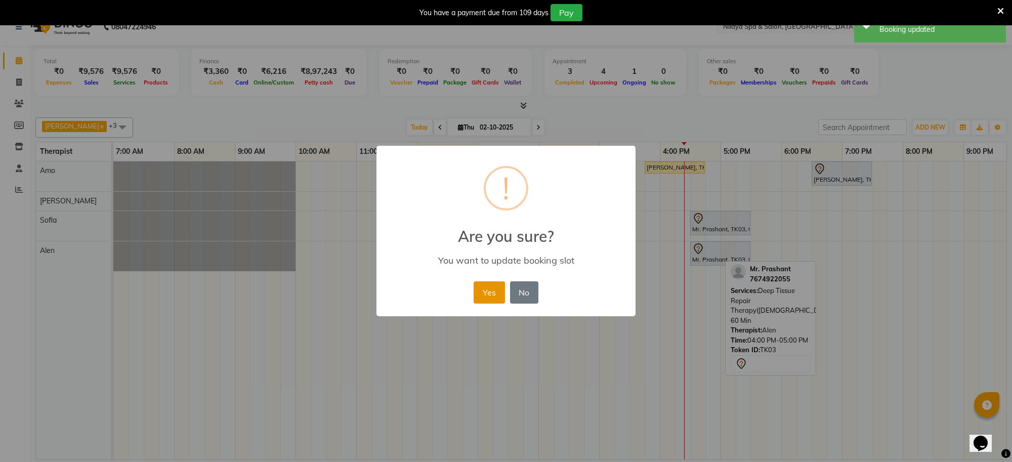
click at [497, 304] on button "Yes" at bounding box center [489, 292] width 31 height 22
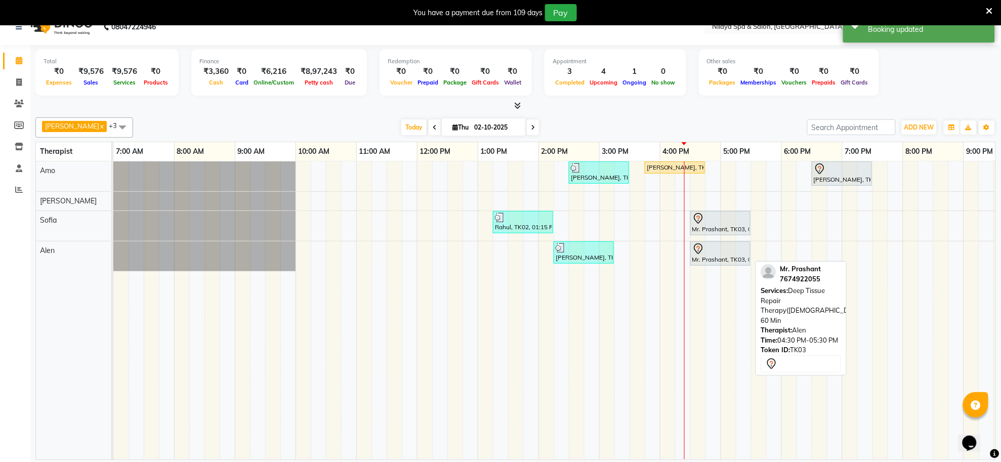
click at [718, 261] on div "Mr. Prashant, TK03, 04:30 PM-05:30 PM, Deep Tissue Repair Therapy(Male) 60 Min" at bounding box center [720, 253] width 58 height 21
click at [721, 248] on div at bounding box center [720, 249] width 56 height 12
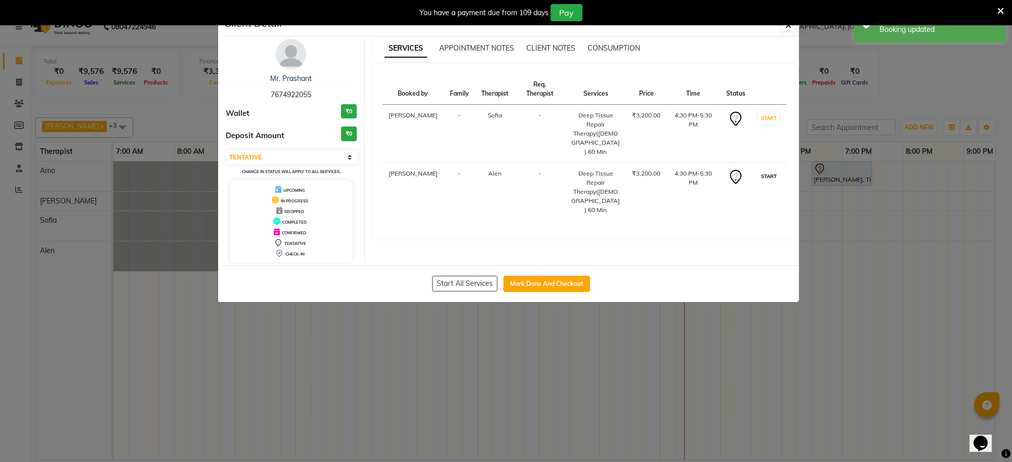
click at [759, 170] on button "START" at bounding box center [768, 176] width 21 height 13
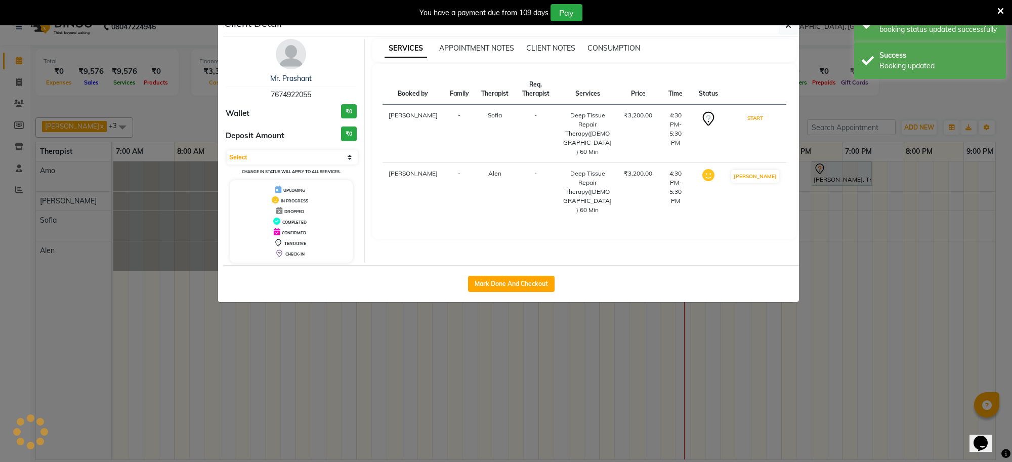
click at [766, 113] on button "START" at bounding box center [755, 118] width 21 height 13
select select "1"
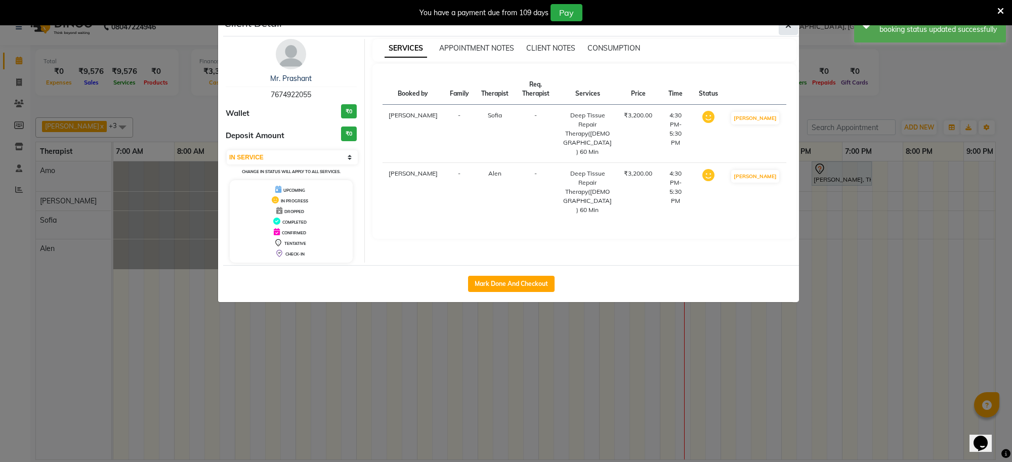
click at [779, 29] on button "button" at bounding box center [788, 25] width 19 height 19
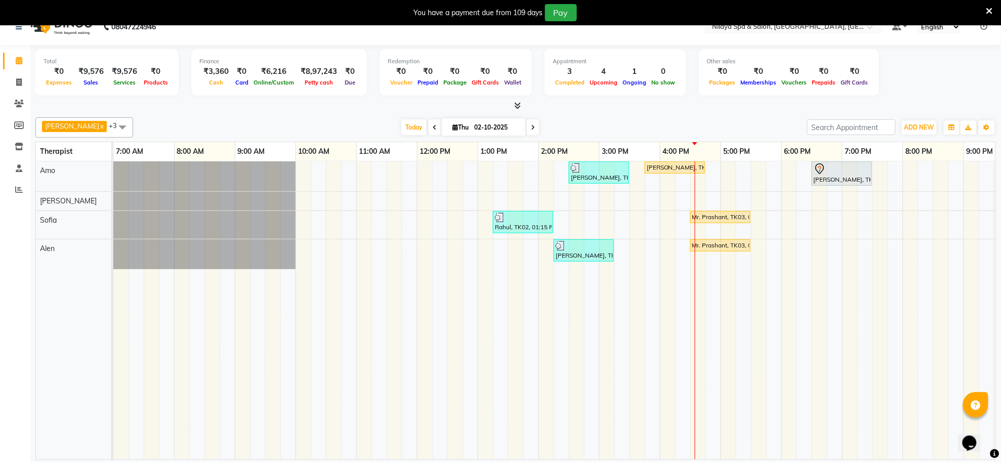
click at [748, 165] on div "santanu, TK06, 02:30 PM-03:30 PM, Deep Tissue Repair Therapy(Male) 60 Min Raj, …" at bounding box center [629, 310] width 1032 height 298
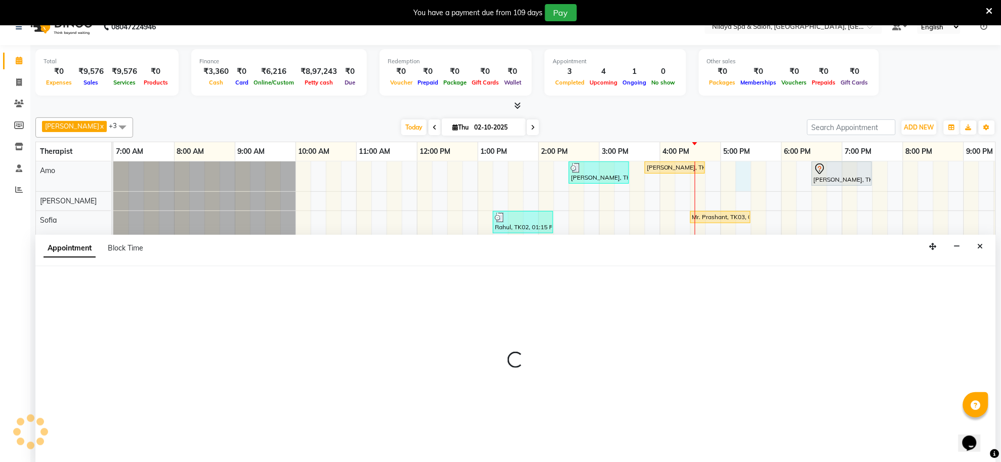
scroll to position [25, 0]
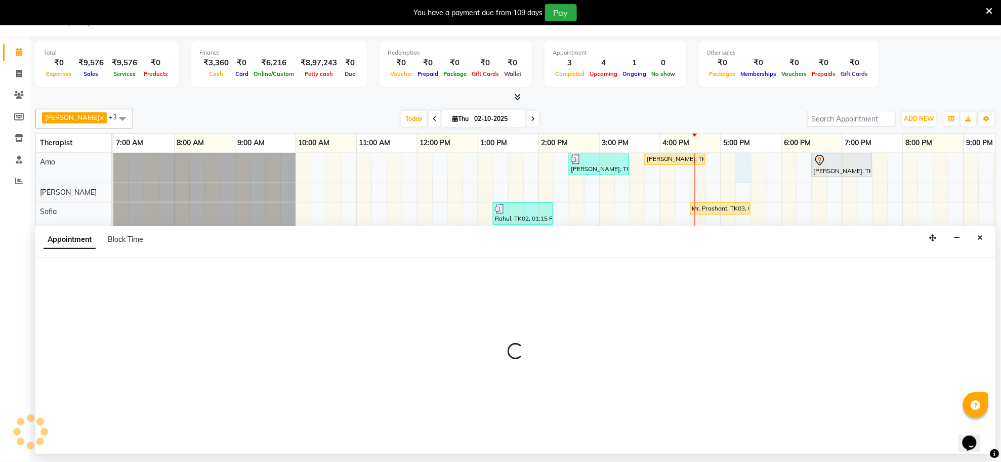
select select "80700"
select select "tentative"
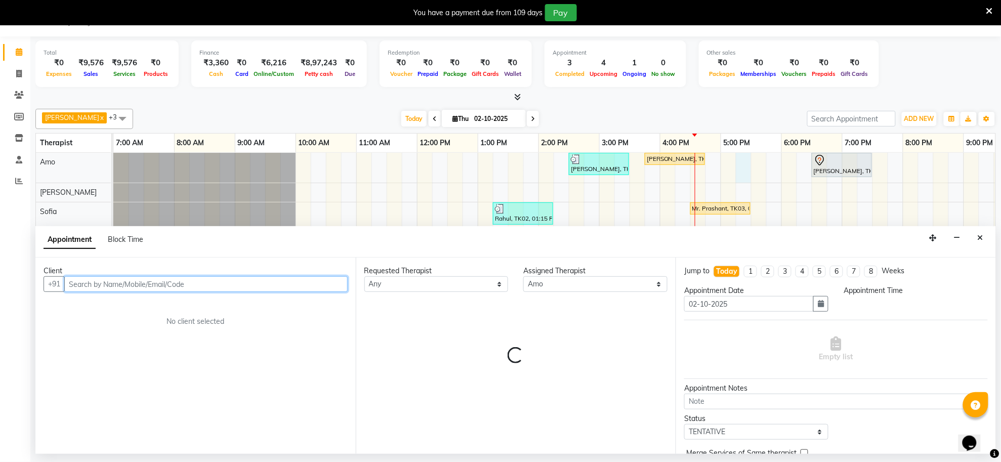
select select "1035"
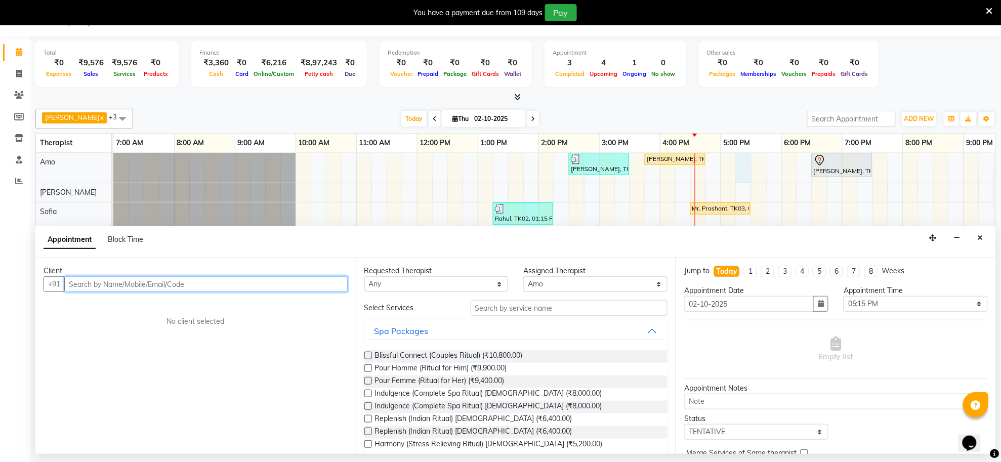
click at [273, 281] on input "text" at bounding box center [205, 284] width 283 height 16
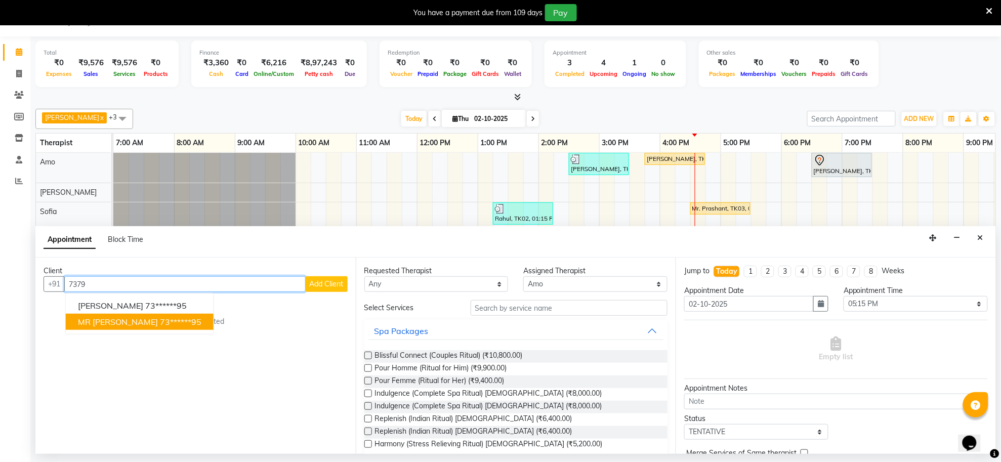
click at [160, 322] on ngb-highlight "73******95" at bounding box center [180, 322] width 41 height 10
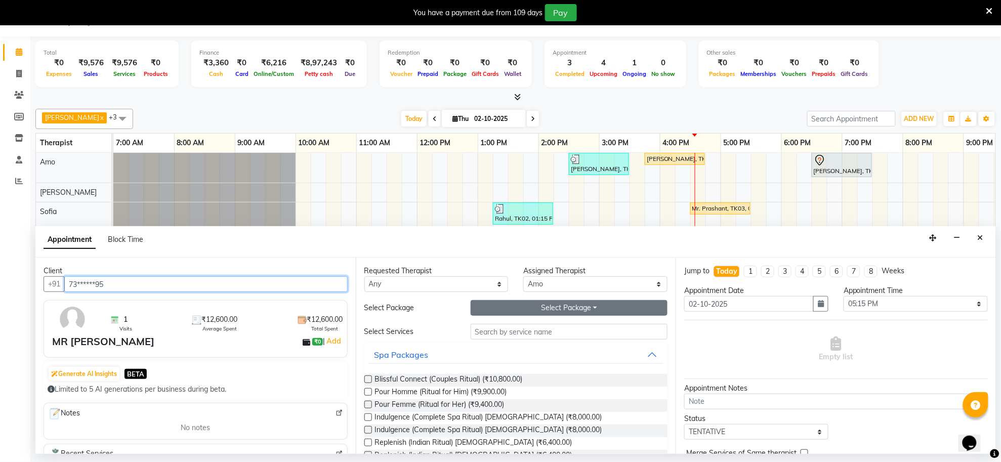
type input "73******95"
click at [513, 309] on button "Select Package Toggle Dropdown" at bounding box center [569, 308] width 197 height 16
click at [501, 332] on li "Silver-All 6" at bounding box center [511, 329] width 80 height 15
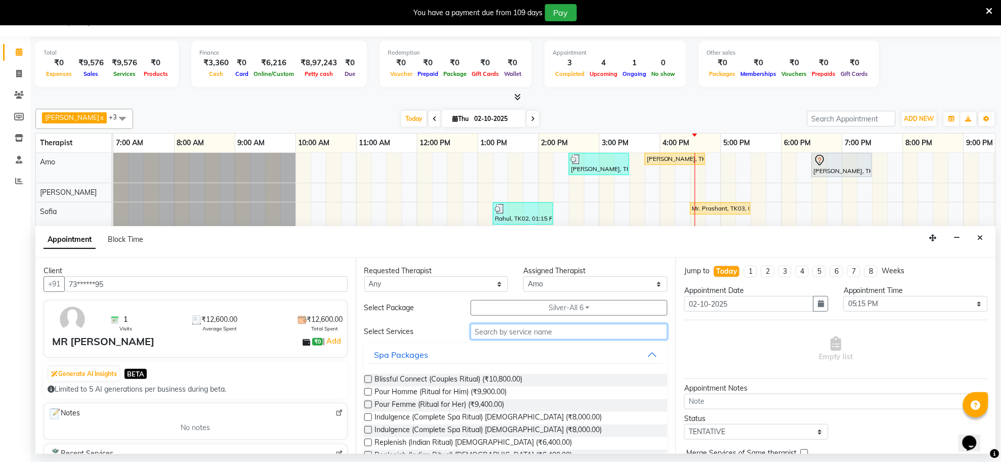
click at [501, 332] on input "text" at bounding box center [569, 332] width 197 height 16
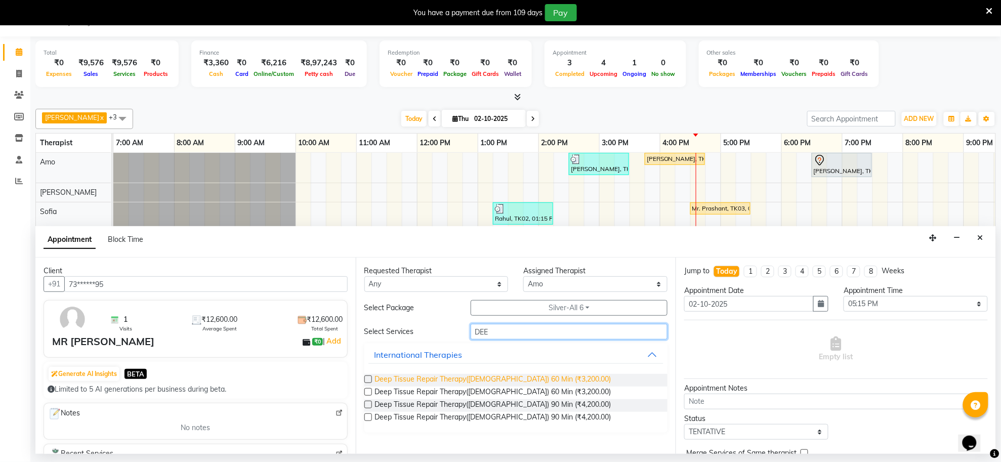
type input "DEE"
click at [514, 385] on span "Deep Tissue Repair Therapy([DEMOGRAPHIC_DATA]) 60 Min (₹3,200.00)" at bounding box center [493, 380] width 236 height 13
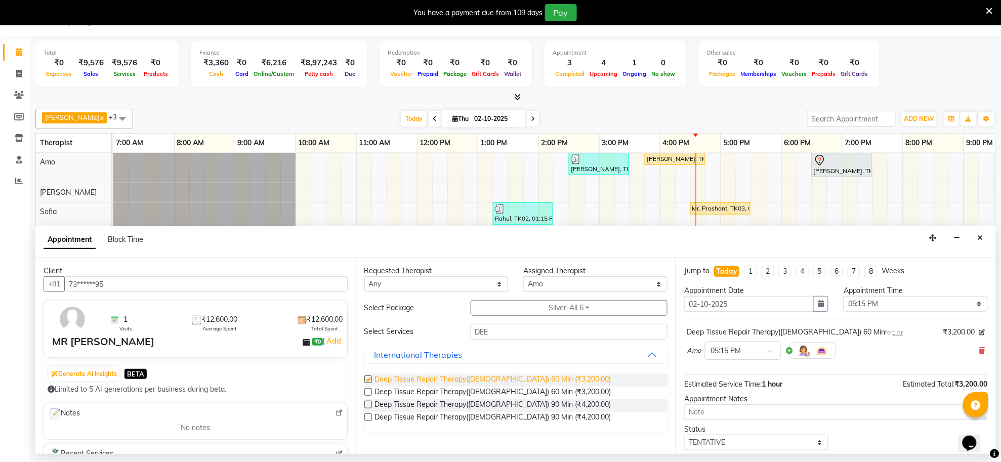
checkbox input "false"
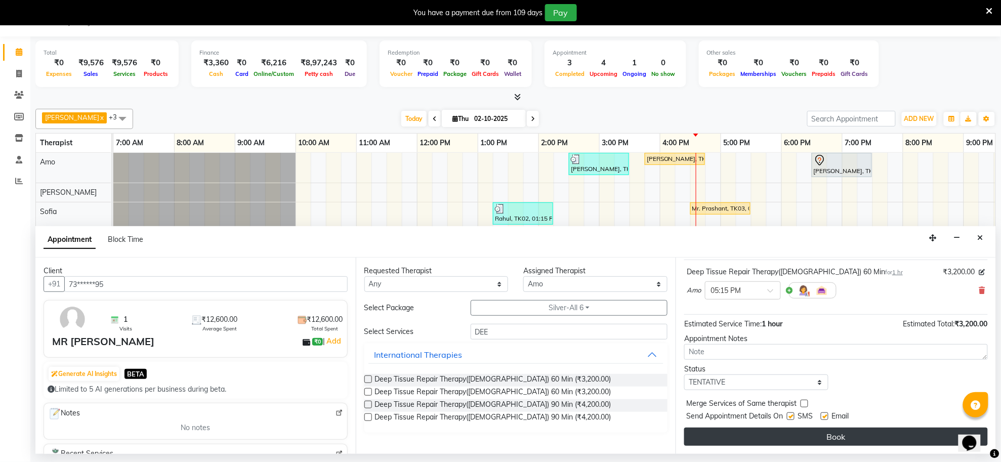
click at [766, 438] on button "Book" at bounding box center [836, 437] width 304 height 18
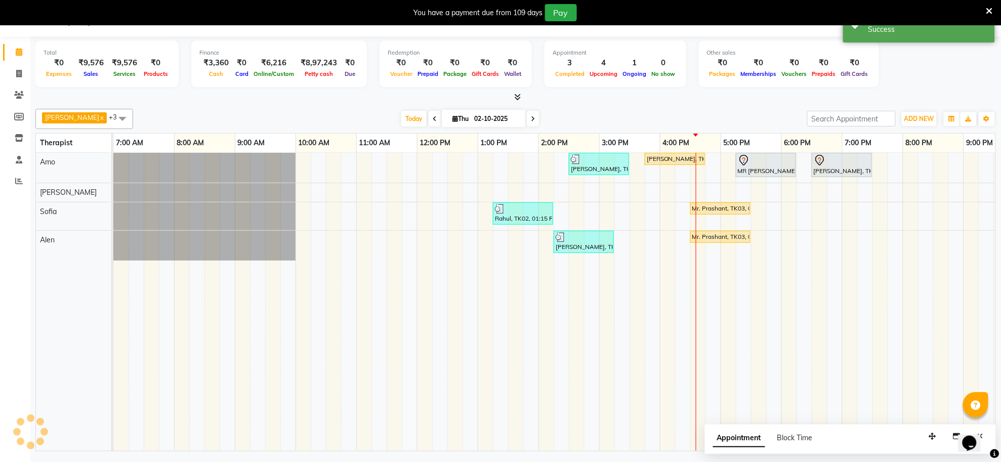
scroll to position [0, 0]
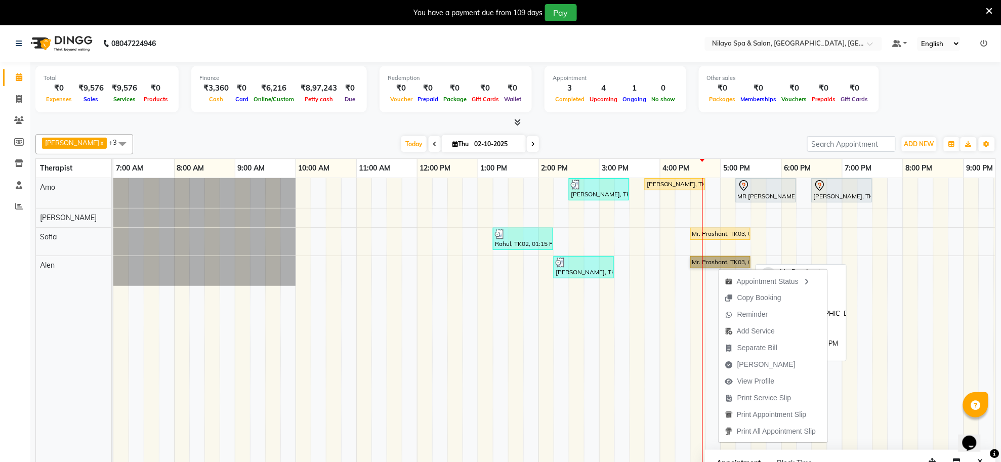
drag, startPoint x: 709, startPoint y: 268, endPoint x: 798, endPoint y: 492, distance: 240.9
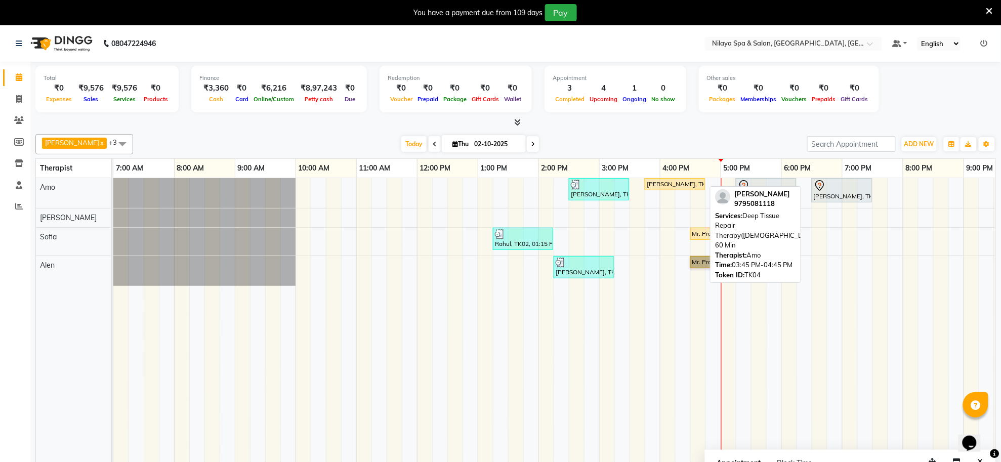
click at [681, 184] on div "Raj, TK04, 03:45 PM-04:45 PM, Deep Tissue Repair Therapy(Male) 60 Min" at bounding box center [675, 184] width 58 height 9
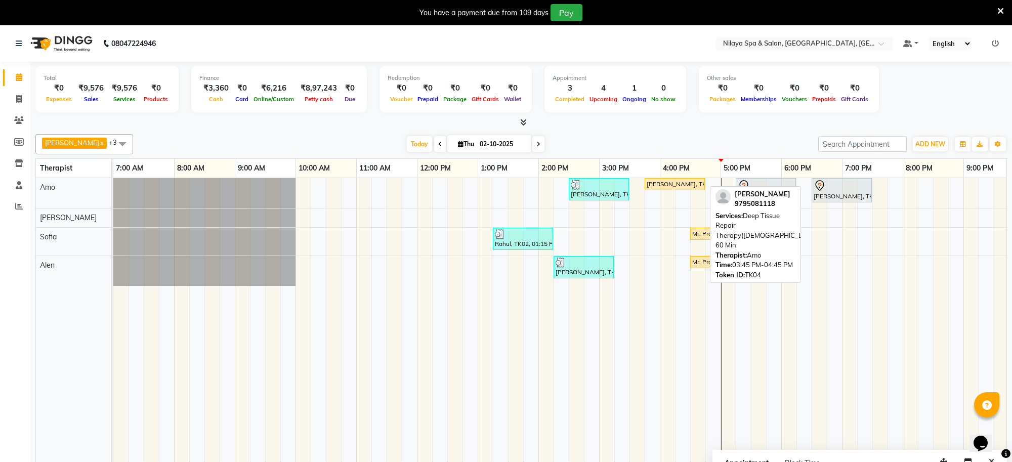
select select "1"
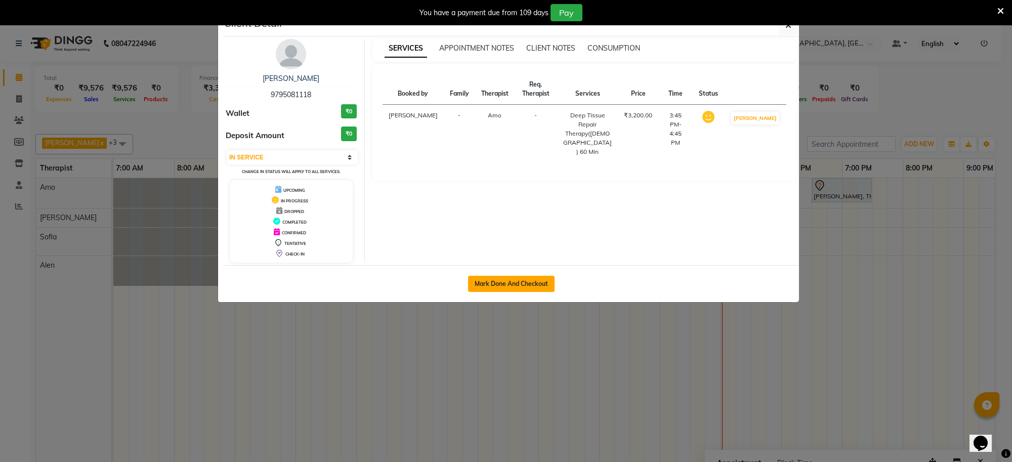
click at [524, 288] on button "Mark Done And Checkout" at bounding box center [511, 284] width 87 height 16
select select "service"
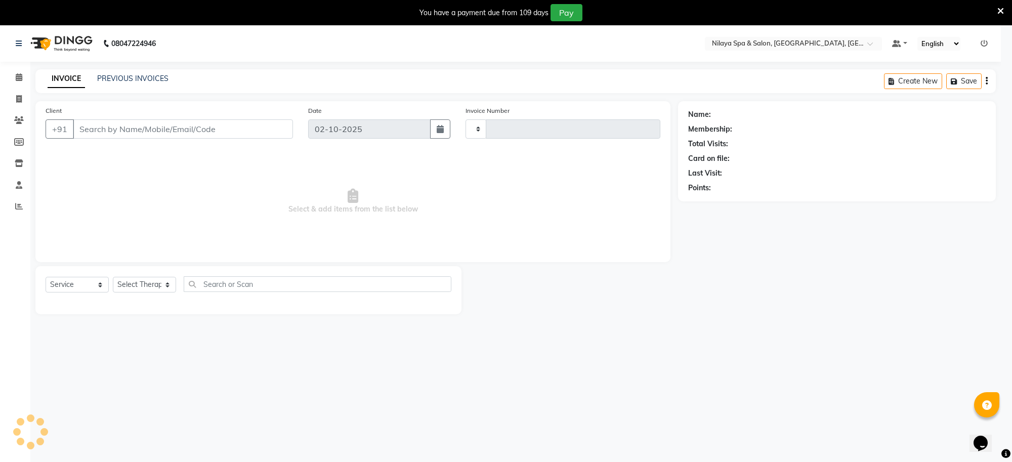
type input "1566"
select select "8283"
type input "97******18"
select select "80700"
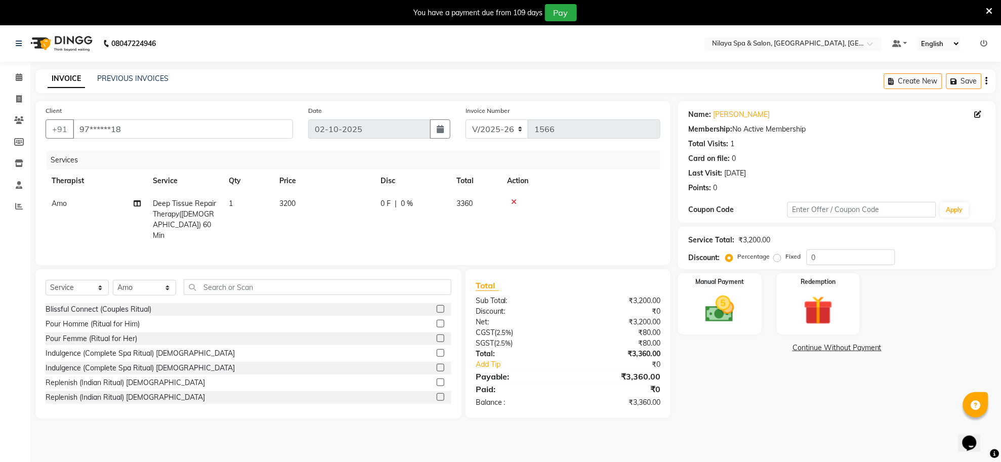
click at [515, 205] on td at bounding box center [580, 219] width 159 height 55
click at [515, 200] on icon at bounding box center [514, 201] width 6 height 7
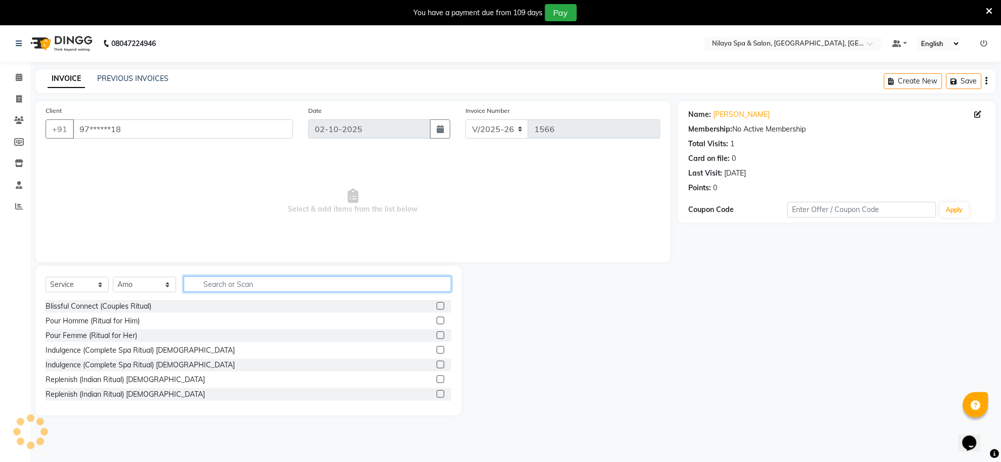
click at [379, 288] on input "text" at bounding box center [318, 284] width 268 height 16
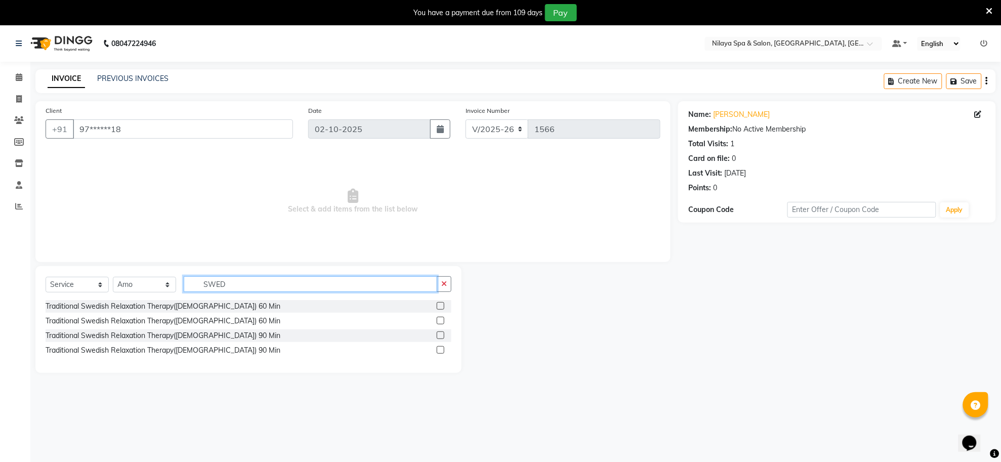
type input "SWED"
click at [439, 305] on label at bounding box center [441, 306] width 8 height 8
click at [439, 305] on input "checkbox" at bounding box center [440, 306] width 7 height 7
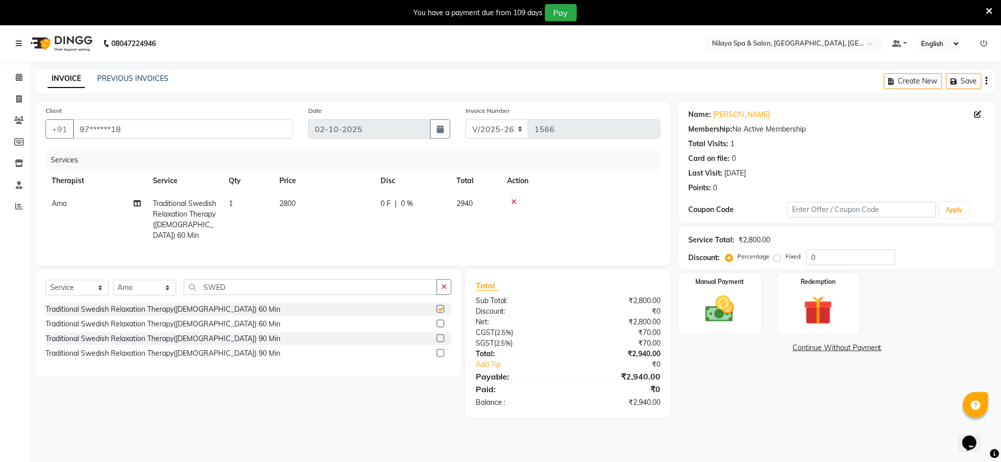
checkbox input "false"
click at [713, 309] on img at bounding box center [719, 309] width 49 height 35
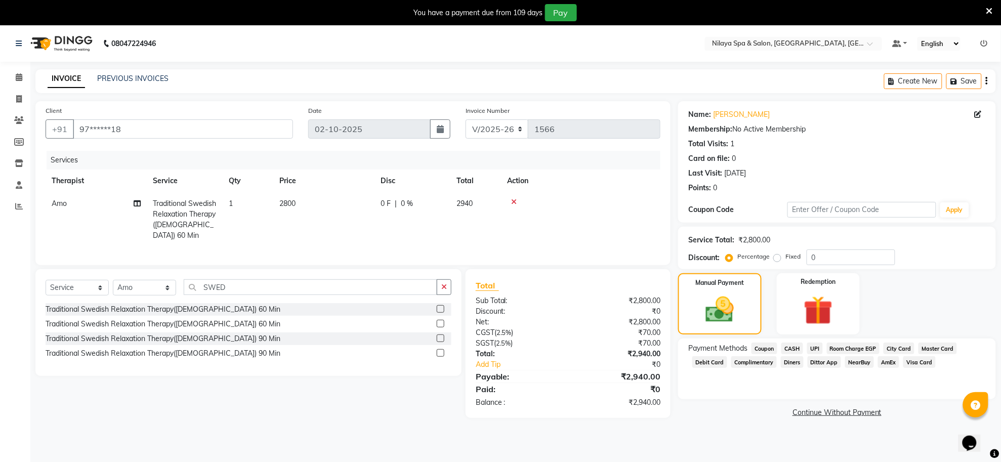
click at [815, 349] on span "UPI" at bounding box center [815, 349] width 16 height 12
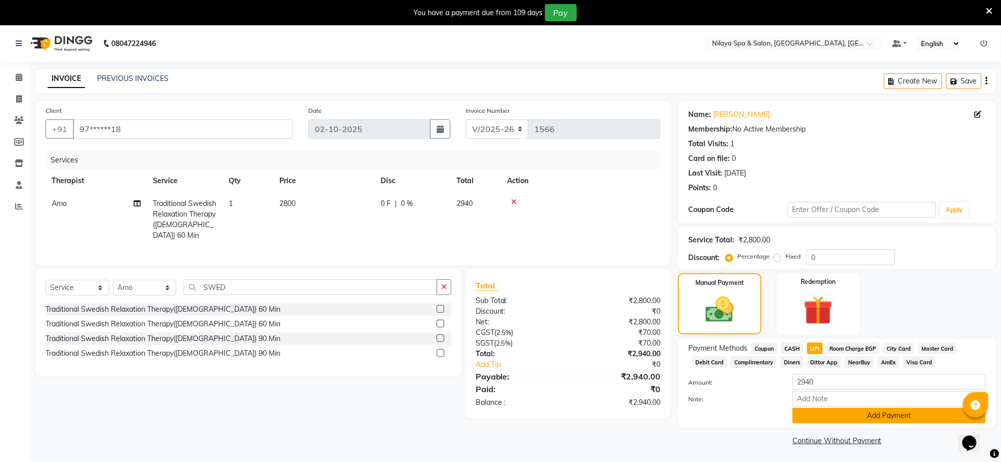
click at [844, 412] on button "Add Payment" at bounding box center [888, 416] width 193 height 16
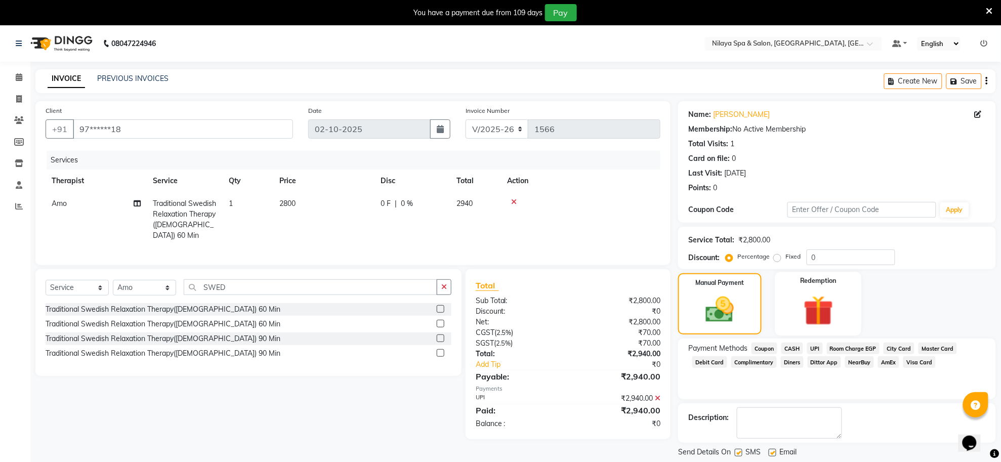
scroll to position [51, 0]
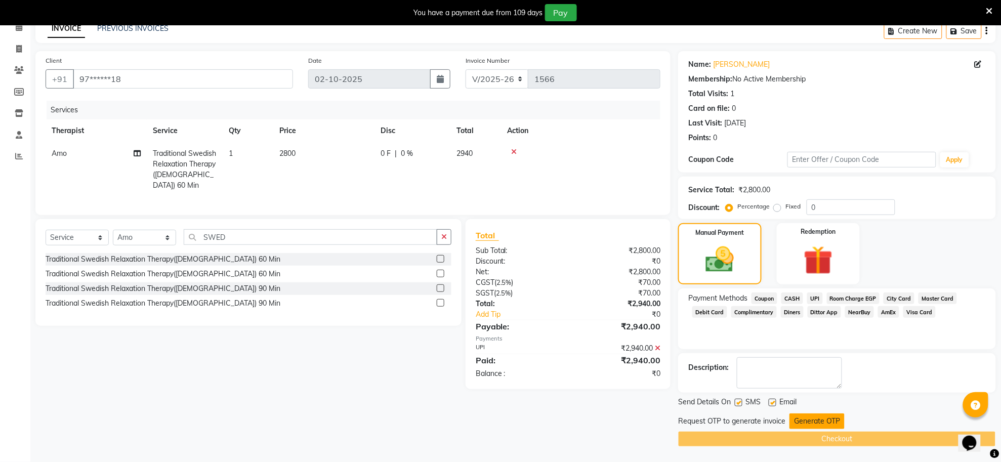
click at [819, 425] on button "Generate OTP" at bounding box center [816, 421] width 55 height 16
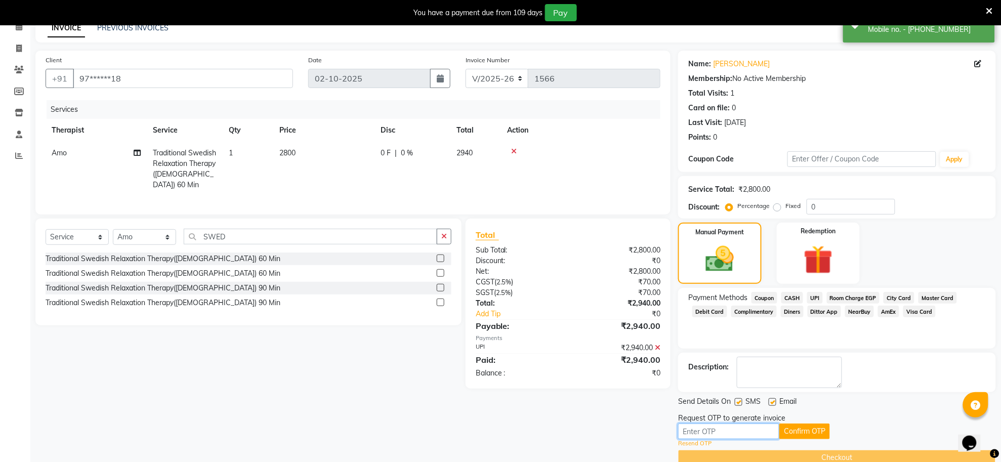
click at [762, 433] on input "text" at bounding box center [728, 432] width 101 height 16
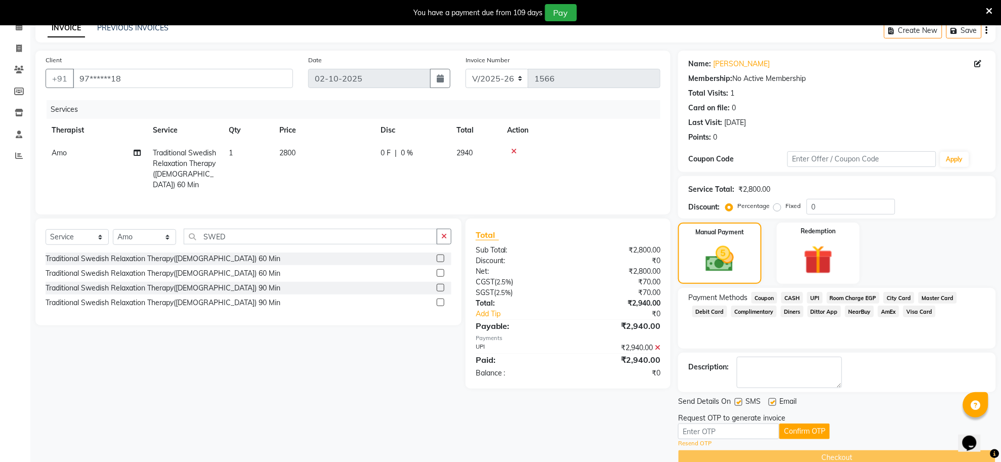
click at [569, 165] on td at bounding box center [580, 169] width 159 height 55
click at [914, 312] on span "Visa Card" at bounding box center [919, 312] width 32 height 12
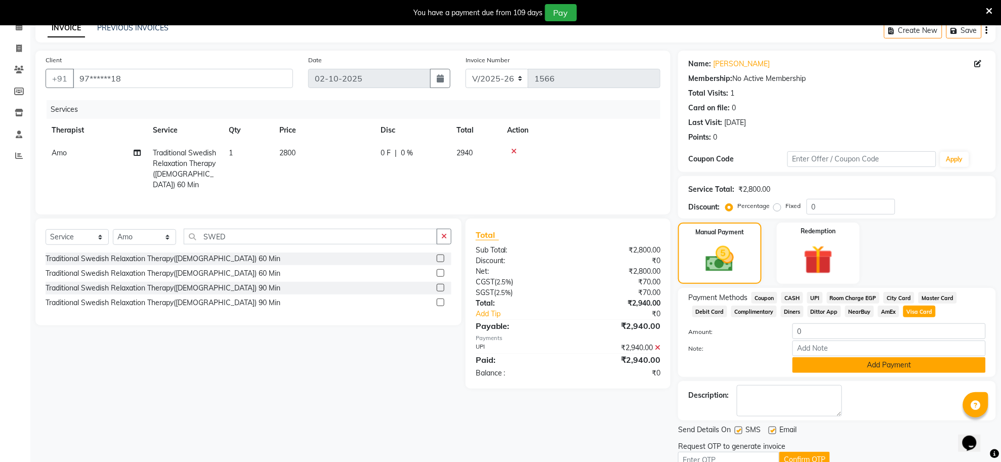
click at [892, 365] on button "Add Payment" at bounding box center [888, 365] width 193 height 16
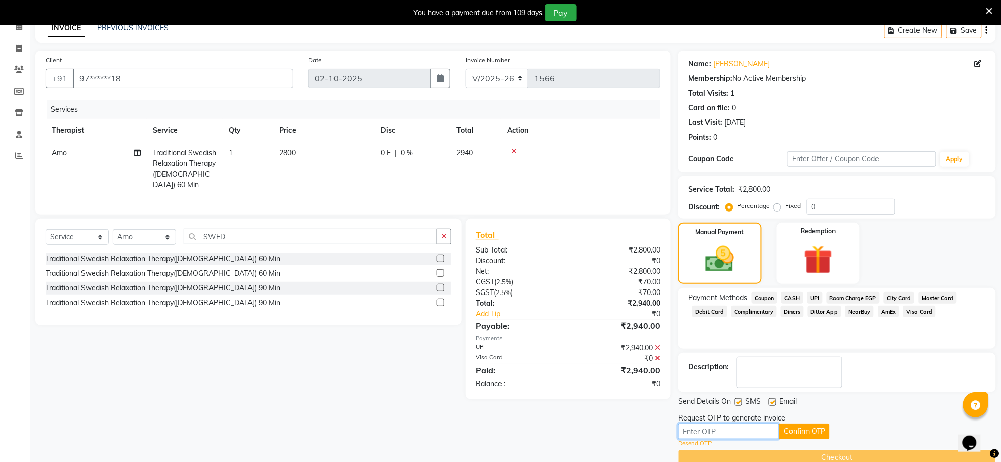
click at [753, 432] on input "text" at bounding box center [728, 432] width 101 height 16
type input "5255"
click at [788, 432] on button "Confirm OTP" at bounding box center [804, 432] width 51 height 16
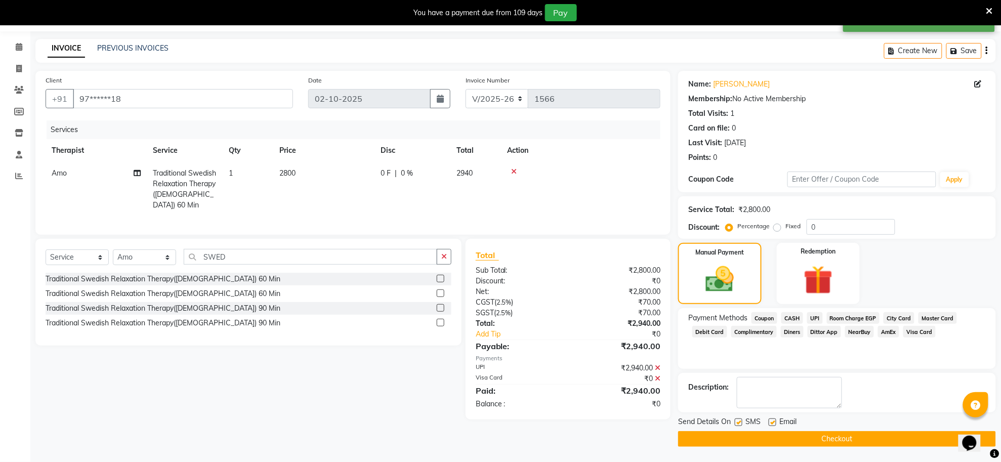
scroll to position [30, 0]
click at [776, 438] on button "Checkout" at bounding box center [837, 439] width 318 height 16
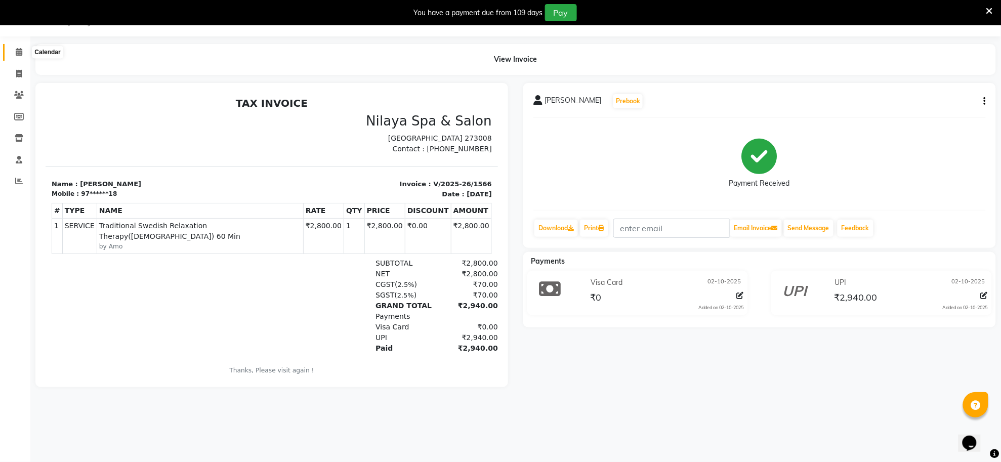
click at [16, 51] on icon at bounding box center [19, 52] width 7 height 8
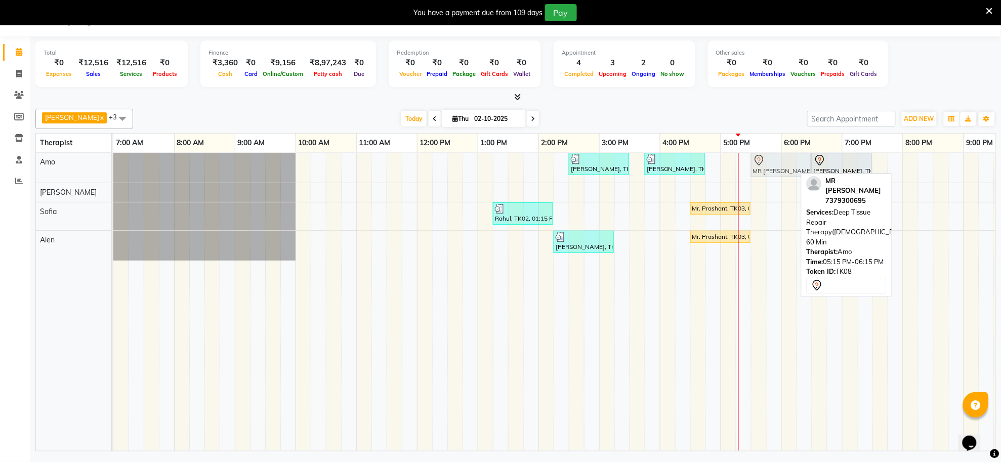
drag, startPoint x: 757, startPoint y: 159, endPoint x: 768, endPoint y: 161, distance: 10.7
click at [113, 161] on div "santanu, TK06, 02:30 PM-03:30 PM, Deep Tissue Repair Therapy(Male) 60 Min Raj, …" at bounding box center [113, 168] width 0 height 30
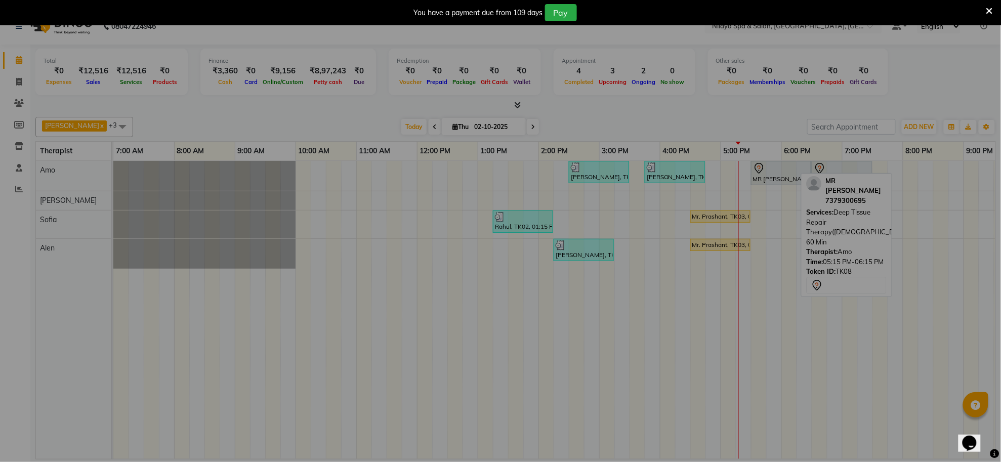
scroll to position [17, 0]
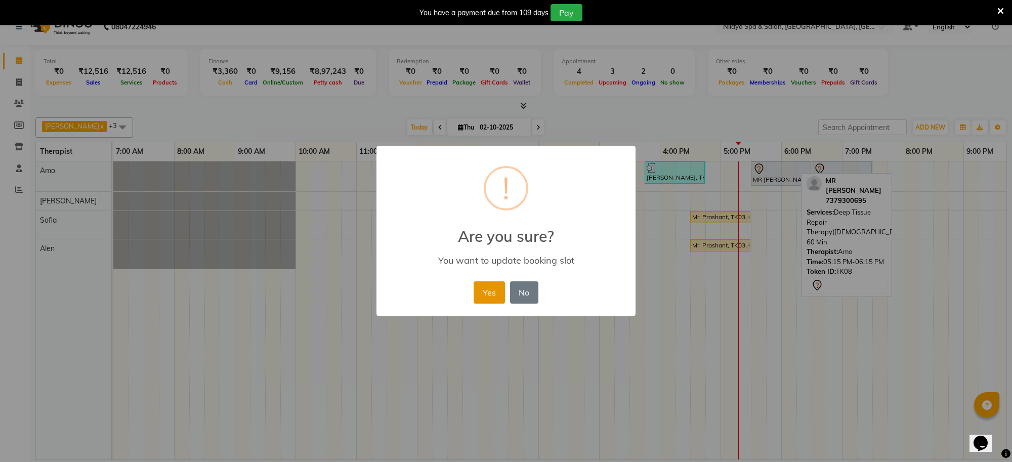
click at [486, 299] on button "Yes" at bounding box center [489, 292] width 31 height 22
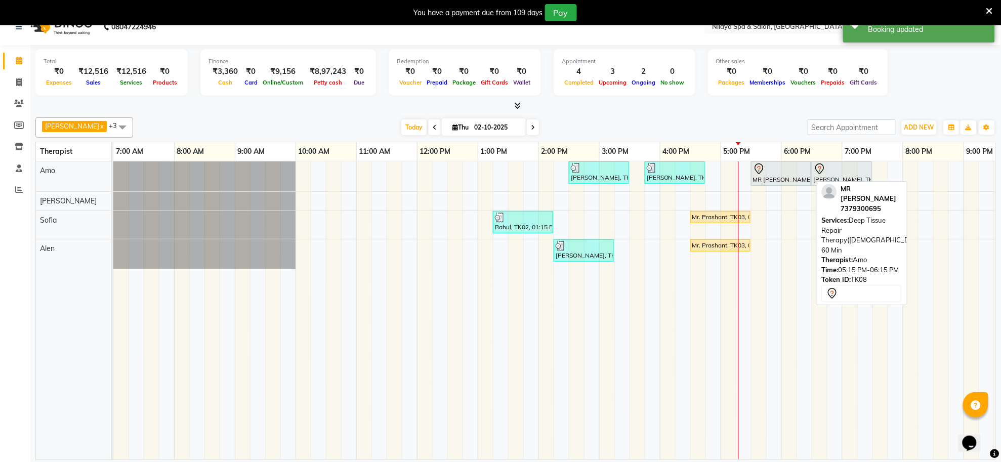
click at [760, 172] on icon at bounding box center [759, 169] width 12 height 12
select select "7"
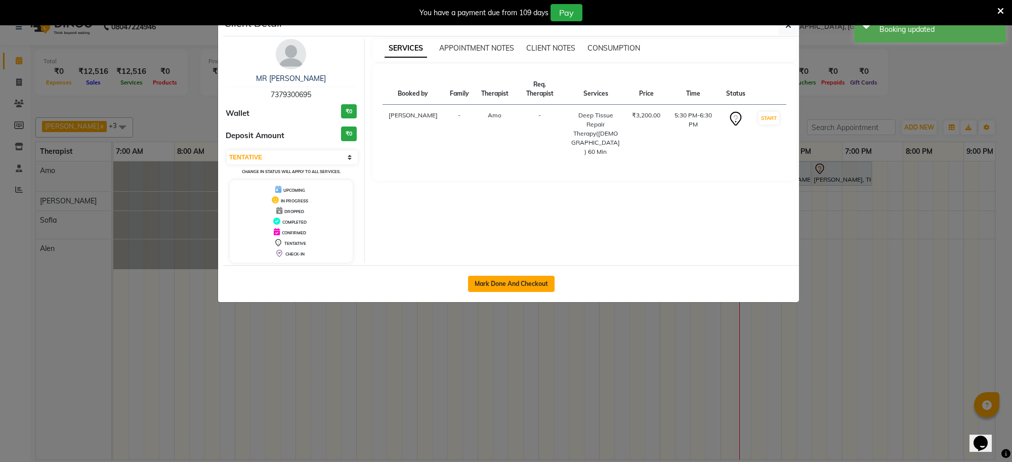
click at [526, 284] on button "Mark Done And Checkout" at bounding box center [511, 284] width 87 height 16
select select "service"
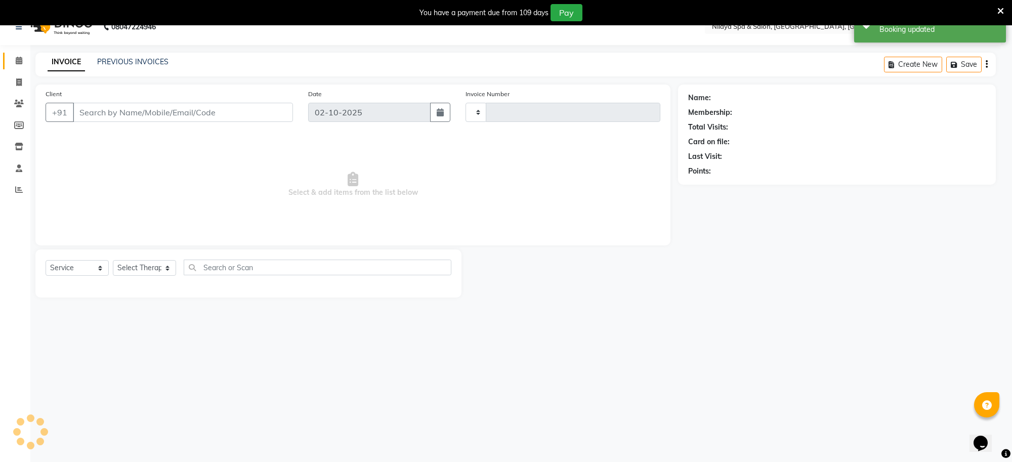
type input "1567"
select select "8283"
type input "73******95"
select select "80700"
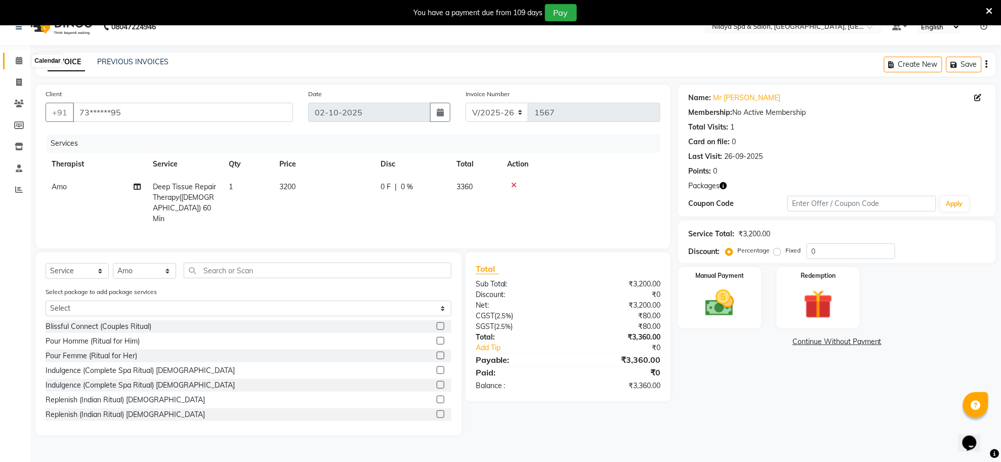
click at [16, 61] on icon at bounding box center [19, 61] width 7 height 8
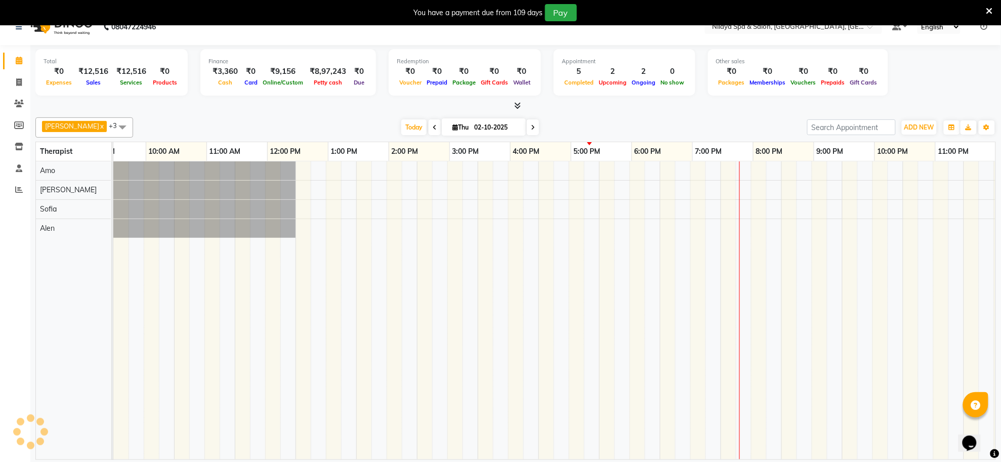
scroll to position [0, 150]
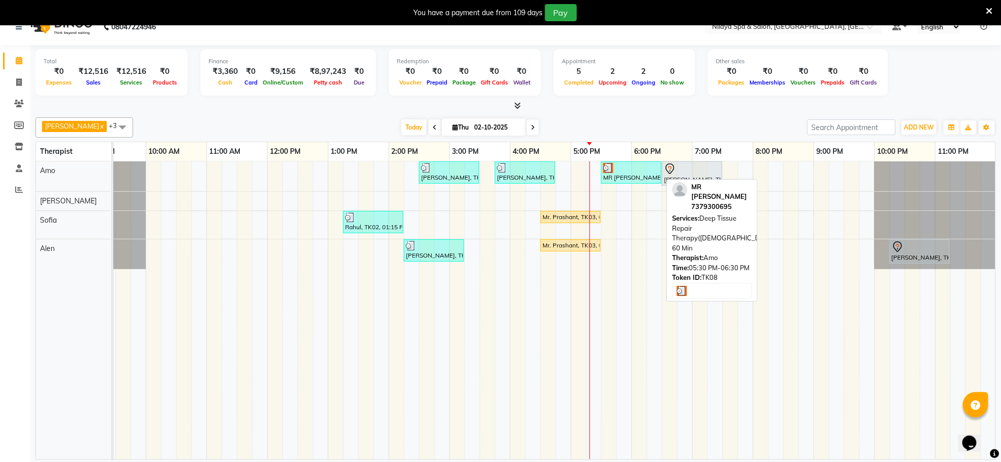
click at [626, 170] on div at bounding box center [631, 168] width 56 height 10
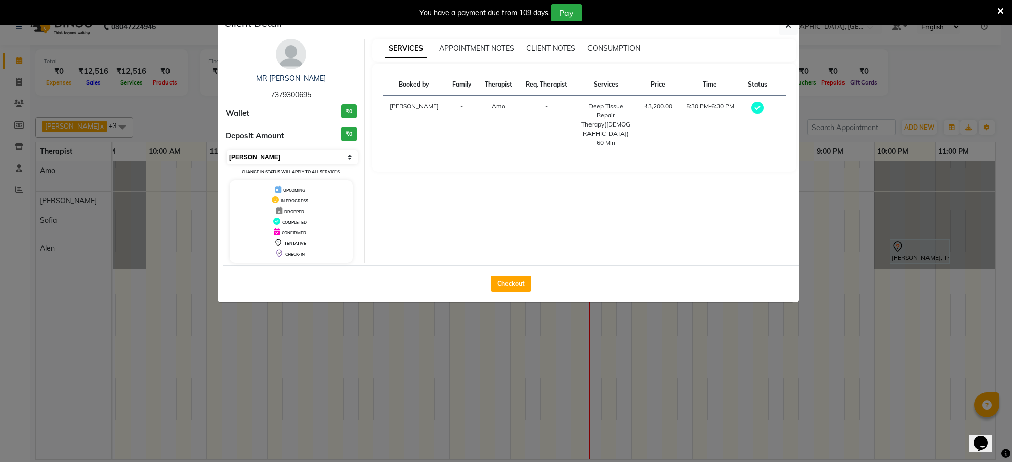
click at [300, 157] on select "Select MARK DONE UPCOMING" at bounding box center [292, 157] width 131 height 14
click at [227, 150] on select "Select MARK DONE UPCOMING" at bounding box center [292, 157] width 131 height 14
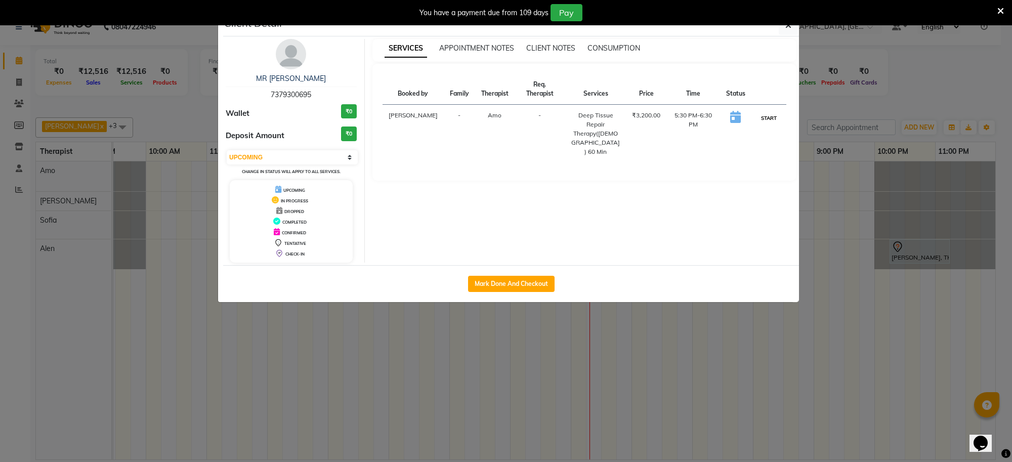
click at [760, 119] on button "START" at bounding box center [768, 118] width 21 height 13
select select "1"
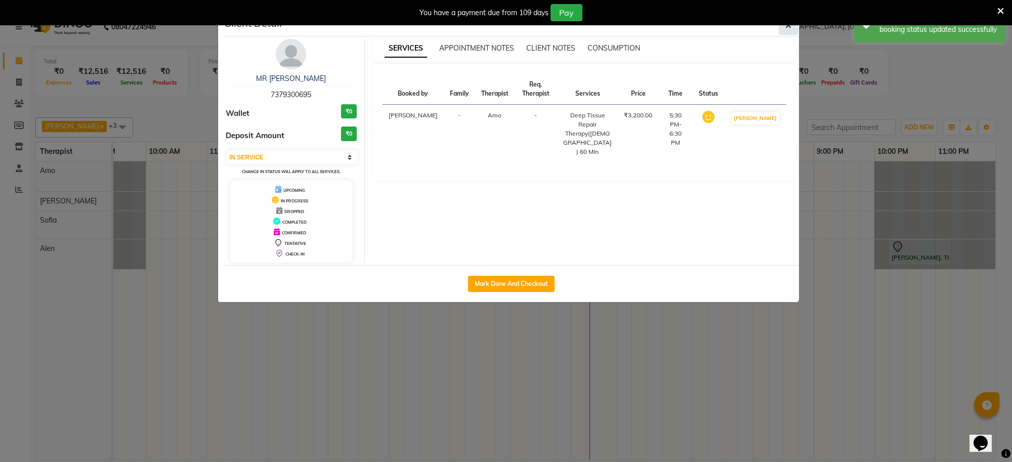
click at [783, 29] on button "button" at bounding box center [788, 25] width 19 height 19
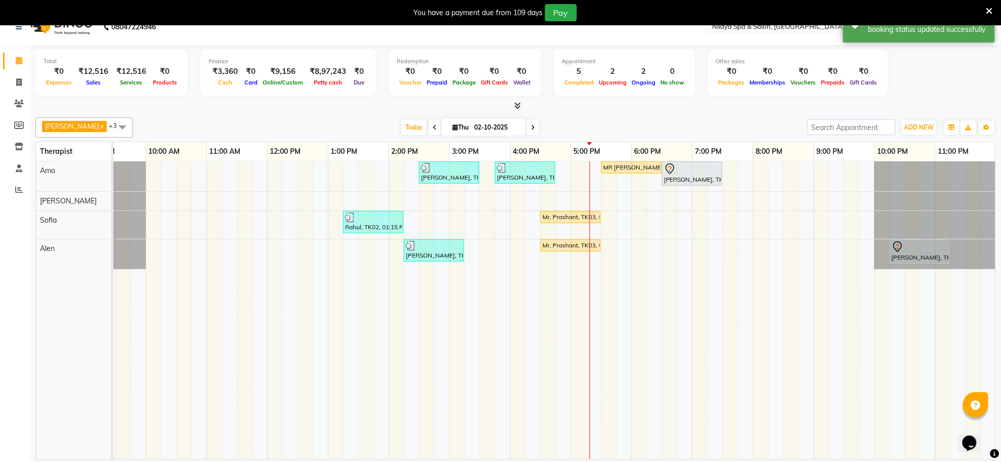
scroll to position [0, 139]
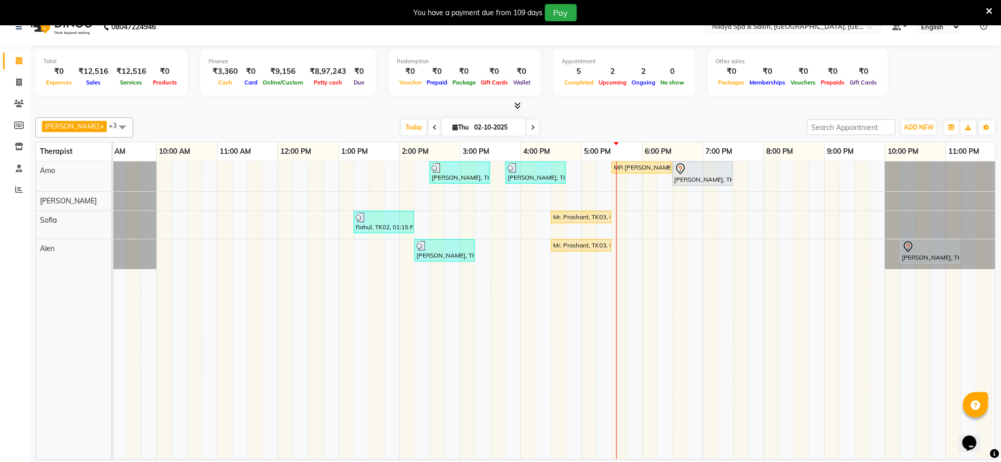
click at [636, 218] on div "santanu, TK06, 02:30 PM-03:30 PM, Deep Tissue Repair Therapy(Male) 60 Min Raj, …" at bounding box center [490, 310] width 1032 height 298
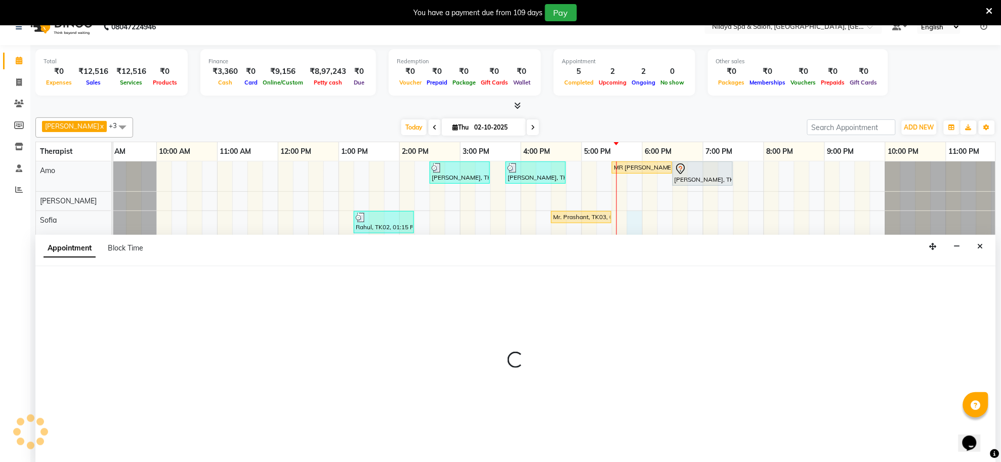
scroll to position [25, 0]
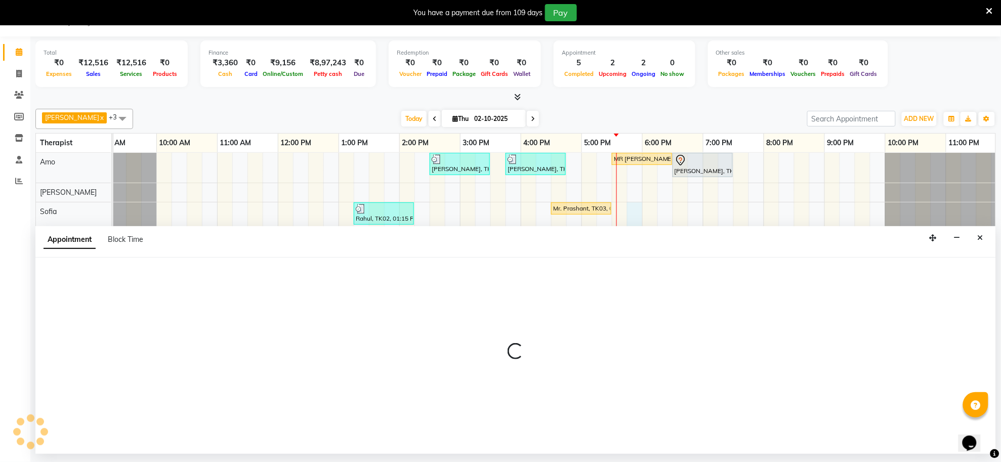
select select "84324"
select select "1065"
select select "tentative"
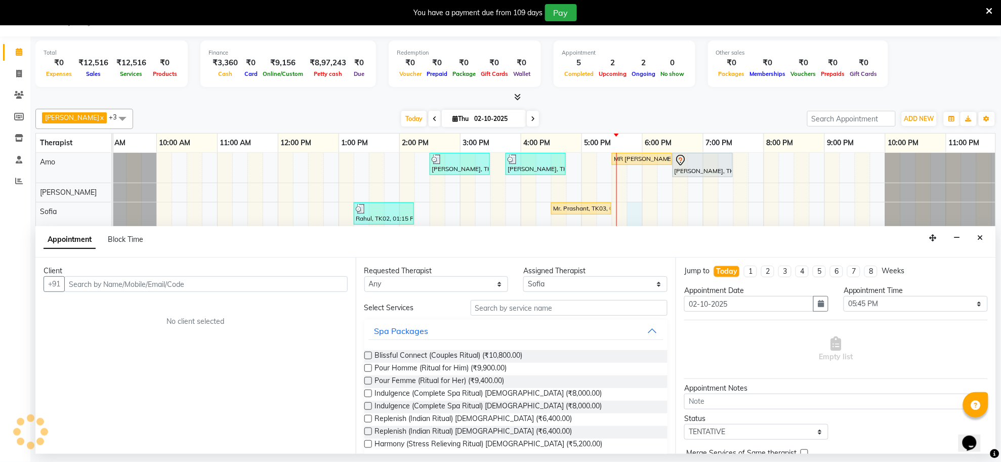
click at [226, 281] on input "text" at bounding box center [205, 284] width 283 height 16
type input "9958574444"
click at [315, 289] on button "Add Client" at bounding box center [327, 284] width 42 height 16
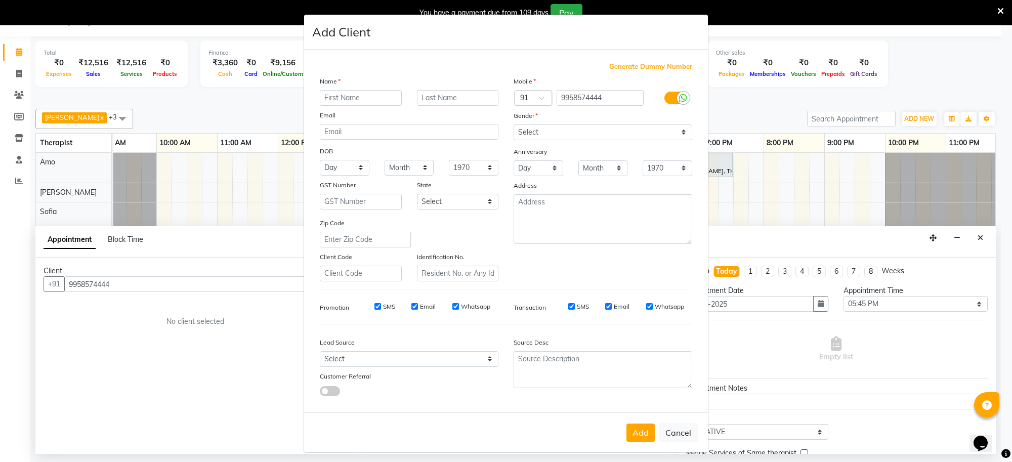
click at [355, 97] on input "text" at bounding box center [361, 98] width 82 height 16
type input "M"
type input "DR BASANT GOEL"
click at [558, 135] on select "Select [DEMOGRAPHIC_DATA] [DEMOGRAPHIC_DATA] Other Prefer Not To Say" at bounding box center [603, 132] width 179 height 16
select select "[DEMOGRAPHIC_DATA]"
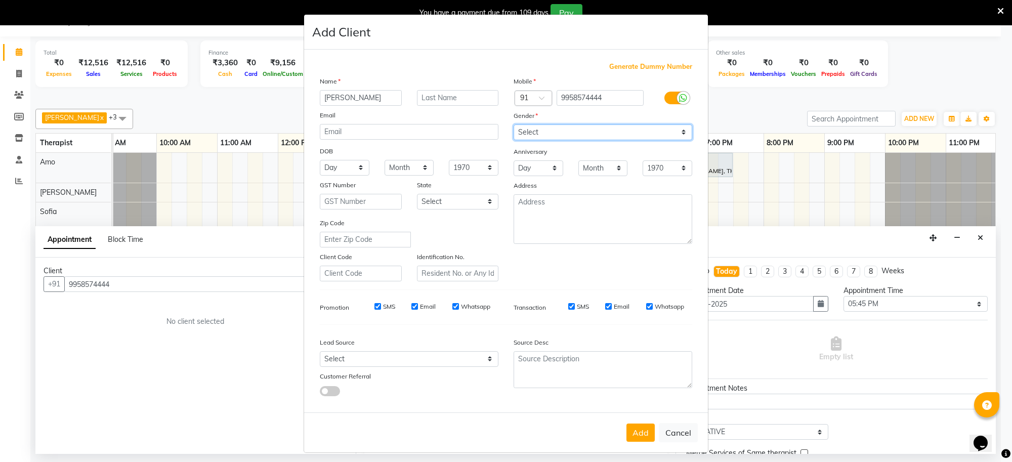
click at [514, 124] on select "Select [DEMOGRAPHIC_DATA] [DEMOGRAPHIC_DATA] Other Prefer Not To Say" at bounding box center [603, 132] width 179 height 16
click at [630, 429] on button "Add" at bounding box center [640, 433] width 28 height 18
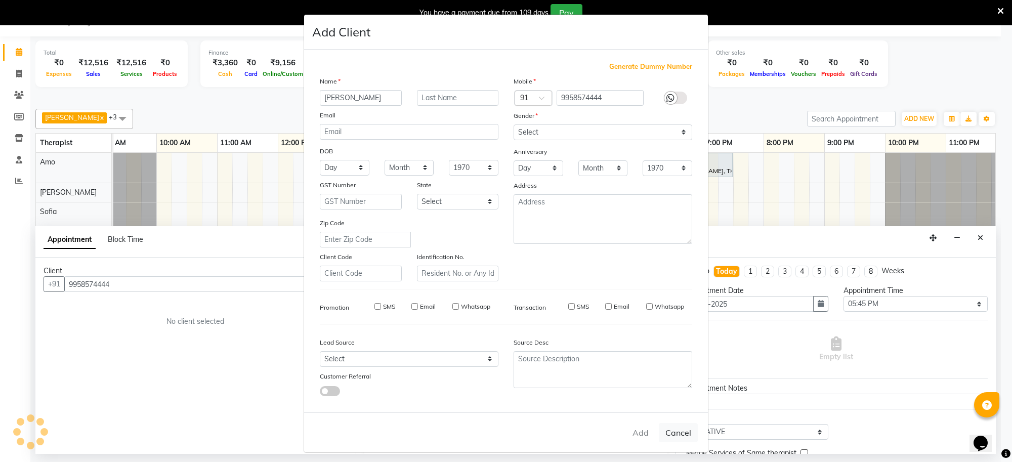
type input "99******44"
select select
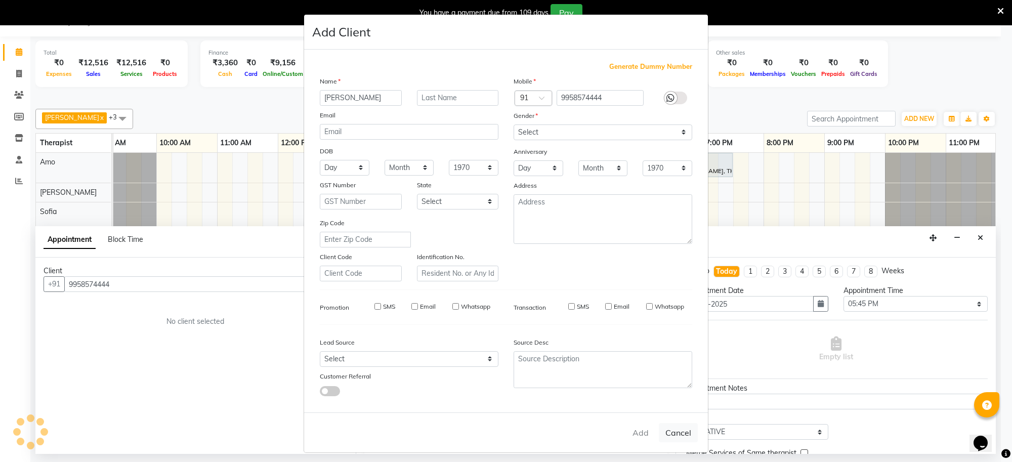
select select
checkbox input "false"
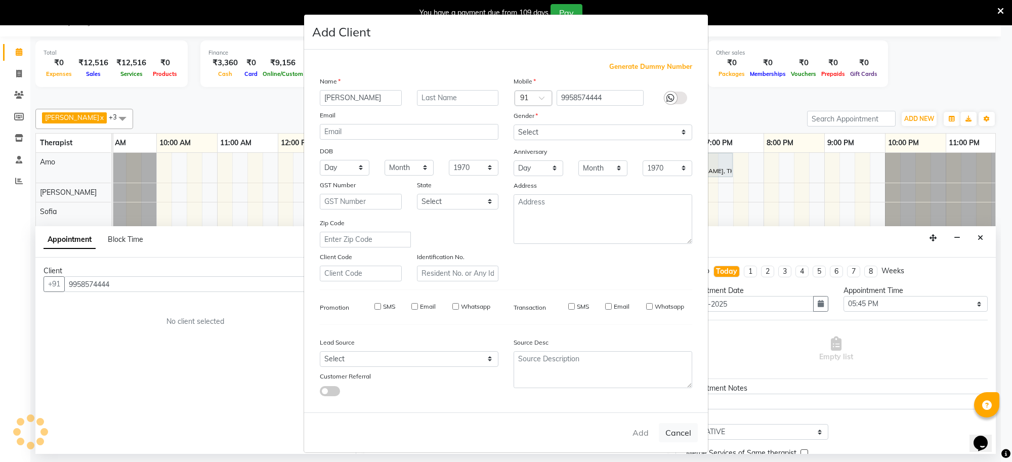
checkbox input "false"
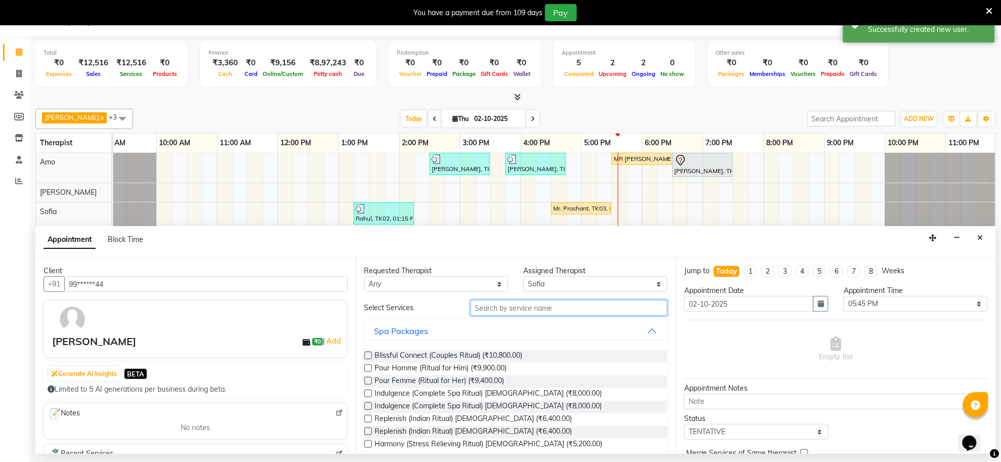
click at [577, 307] on input "text" at bounding box center [569, 308] width 197 height 16
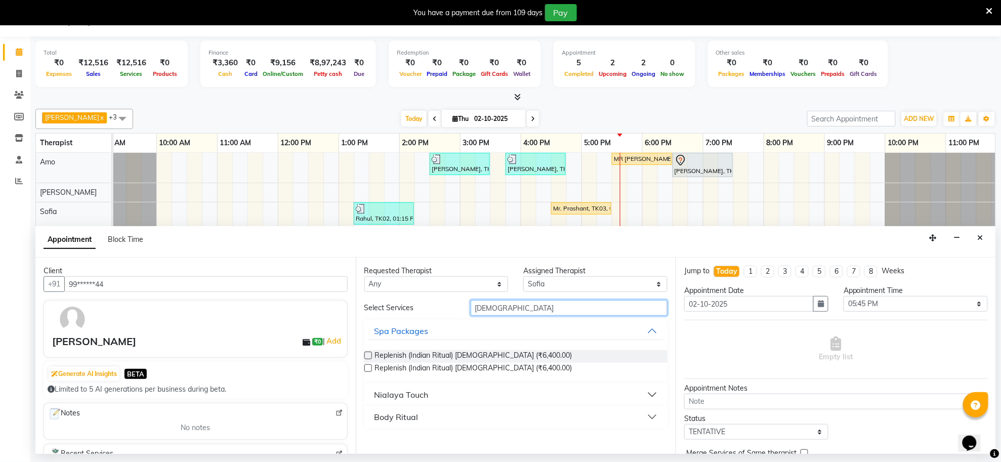
click at [570, 309] on input "INDIAN" at bounding box center [569, 308] width 197 height 16
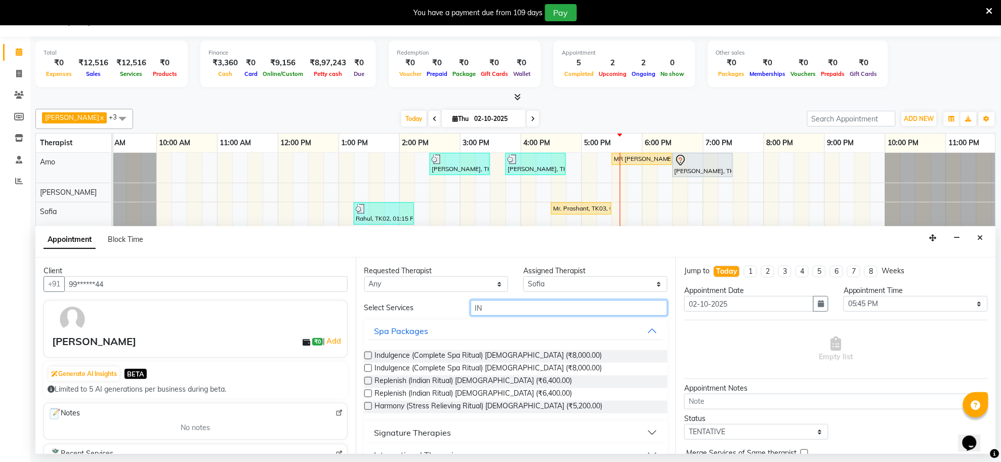
type input "I"
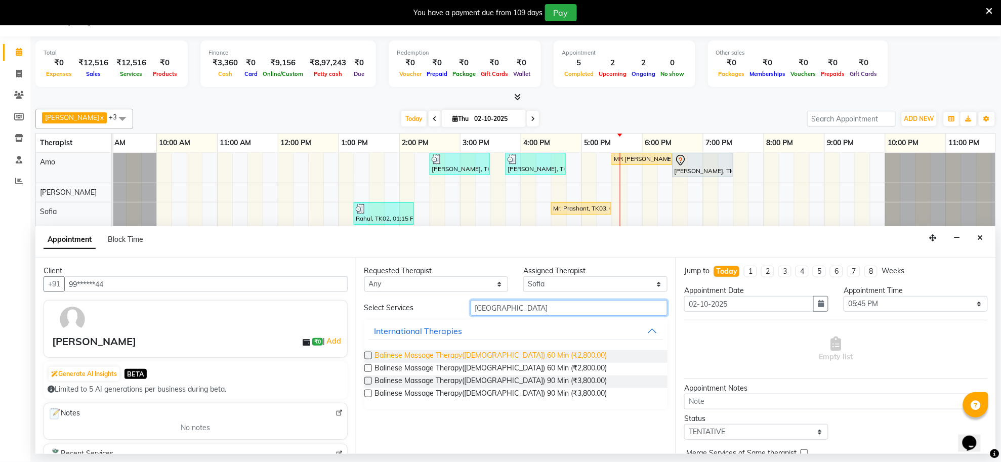
type input "BALI"
click at [546, 354] on span "Balinese Massage Therapy(Male) 60 Min (₹2,800.00)" at bounding box center [491, 356] width 232 height 13
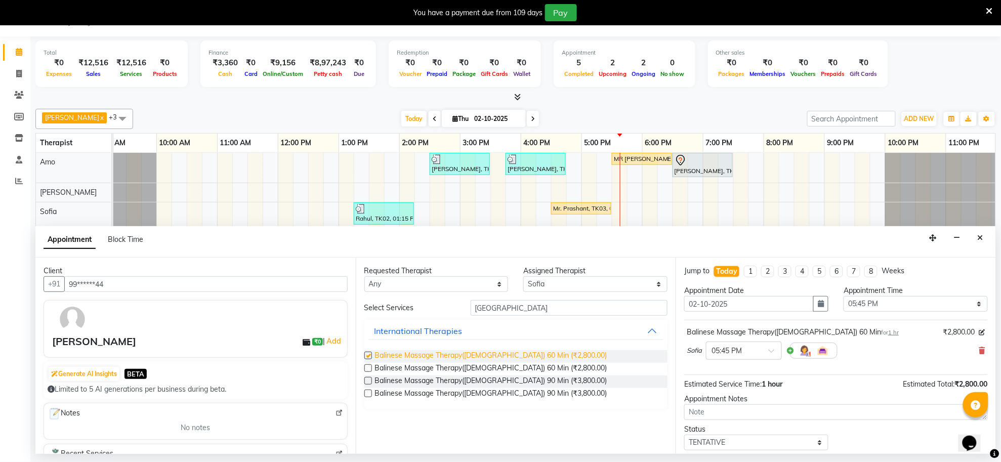
checkbox input "false"
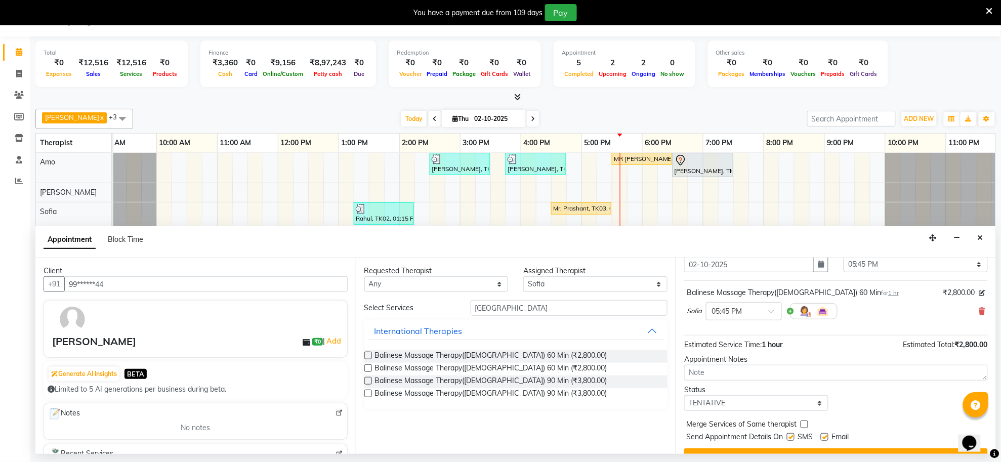
scroll to position [61, 0]
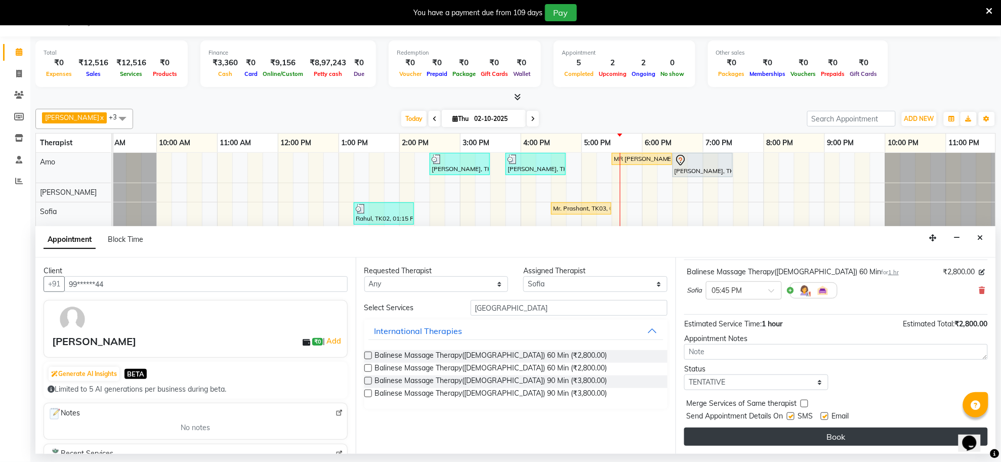
click at [842, 432] on button "Book" at bounding box center [836, 437] width 304 height 18
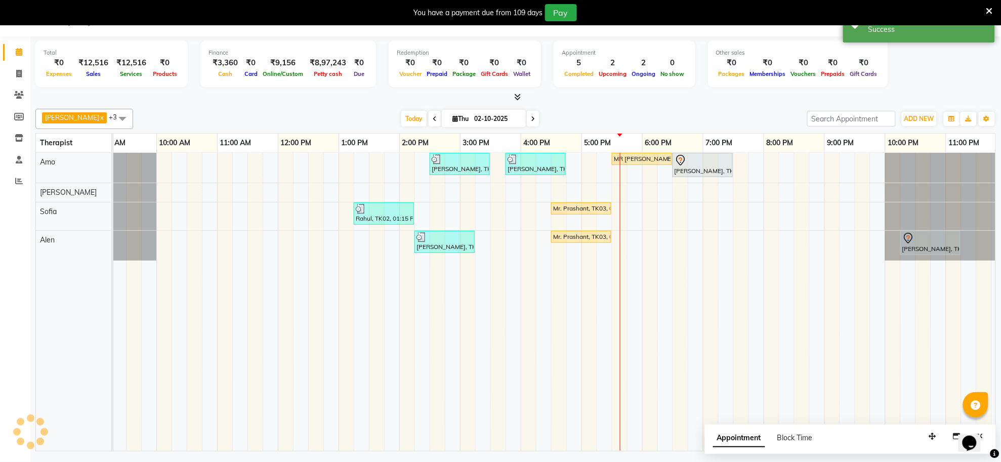
scroll to position [0, 0]
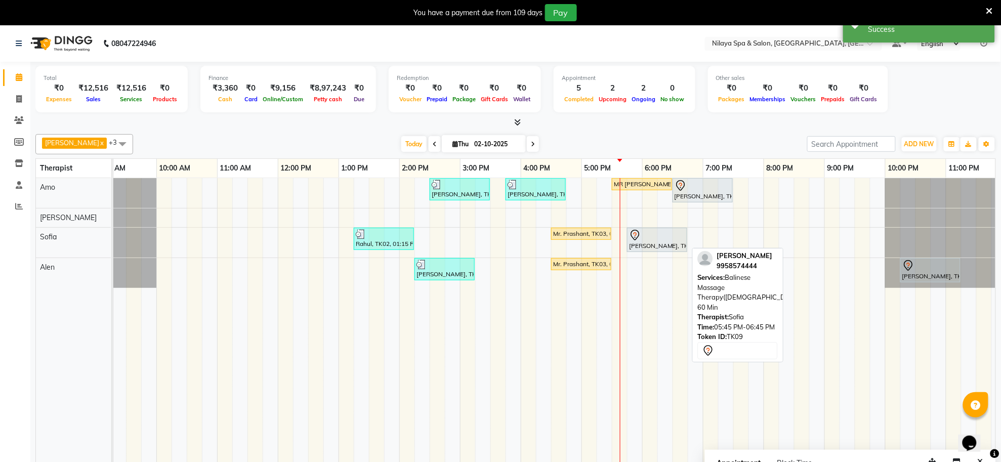
click at [666, 241] on div at bounding box center [657, 235] width 56 height 12
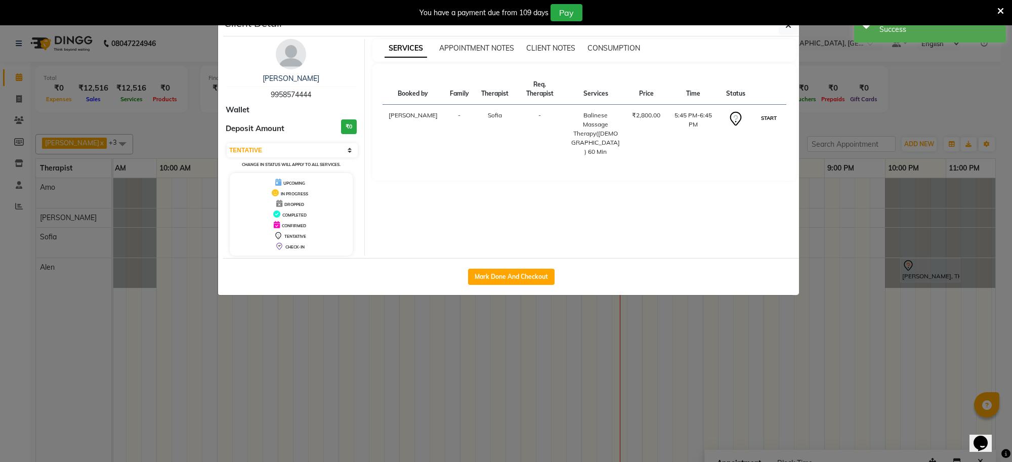
click at [777, 115] on button "START" at bounding box center [768, 118] width 21 height 13
select select "1"
click at [786, 29] on icon "button" at bounding box center [788, 25] width 6 height 8
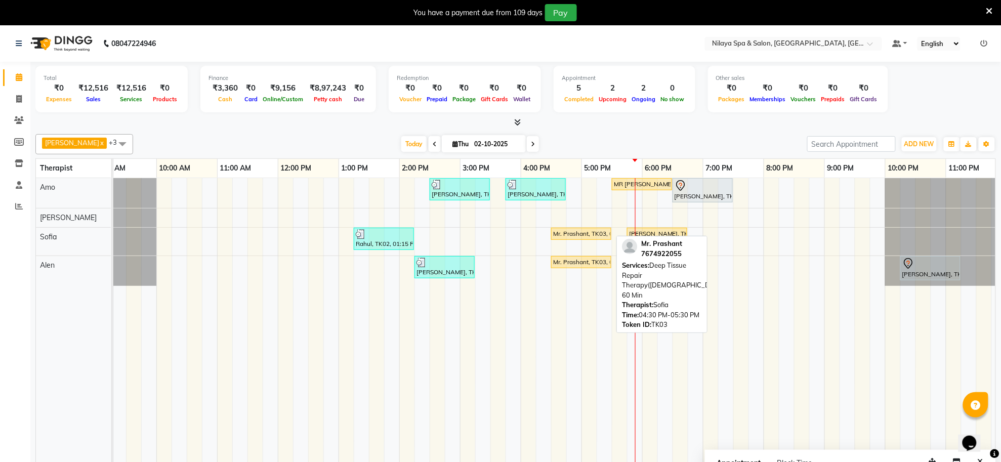
click at [594, 235] on div "Mr. Prashant, TK03, 04:30 PM-05:30 PM, Deep Tissue Repair Therapy(Male) 60 Min" at bounding box center [581, 233] width 58 height 9
select select "1"
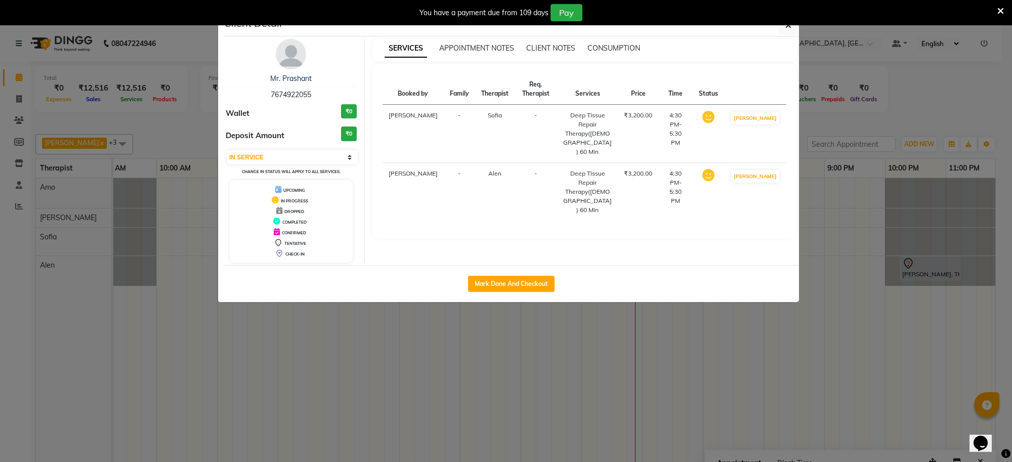
click at [704, 359] on ngb-modal-window "Client Detail Mr. Prashant 7674922055 Wallet ₹0 Deposit Amount ₹0 Select IN SER…" at bounding box center [506, 231] width 1012 height 462
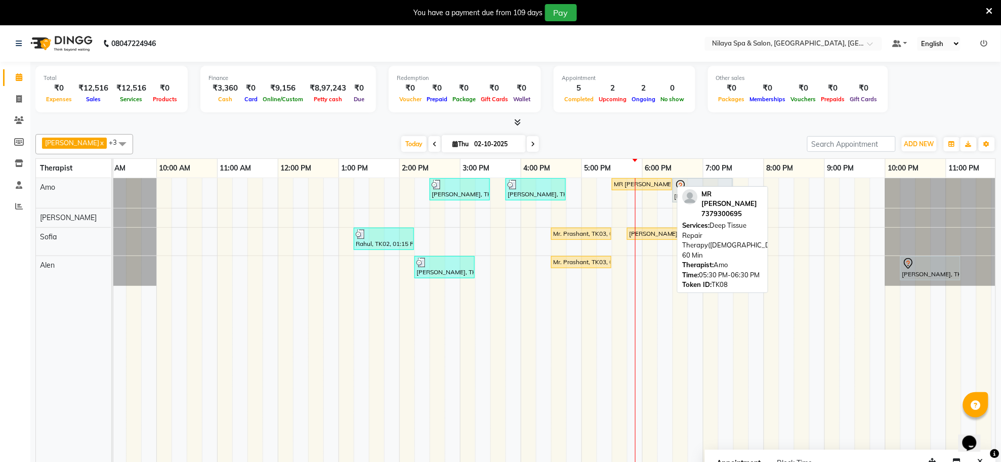
click at [649, 184] on div "MR GAURAV, TK08, 05:30 PM-06:30 PM, Deep Tissue Repair Therapy(Male) 60 Min" at bounding box center [642, 184] width 58 height 9
select select "1"
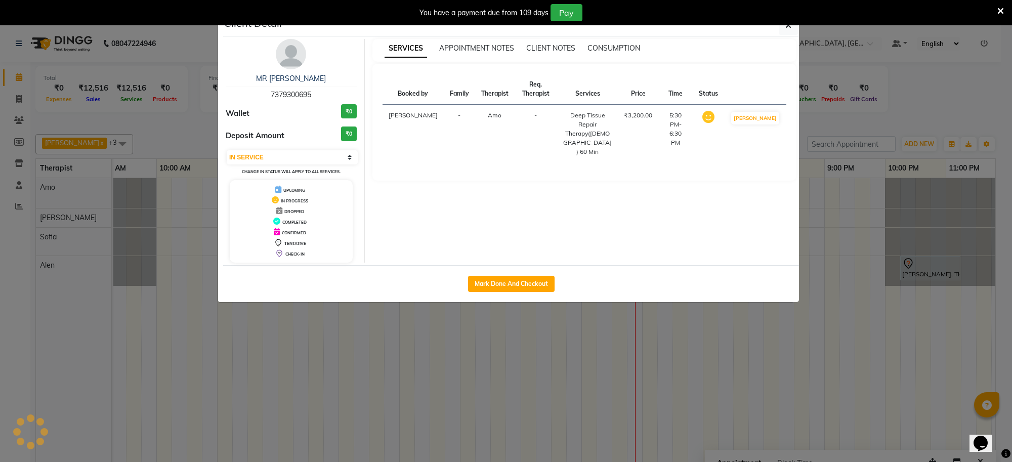
click at [737, 385] on ngb-modal-window "Client Detail MR GAURAV 7379300695 Wallet ₹0 Deposit Amount ₹0 Select IN SERVIC…" at bounding box center [506, 231] width 1012 height 462
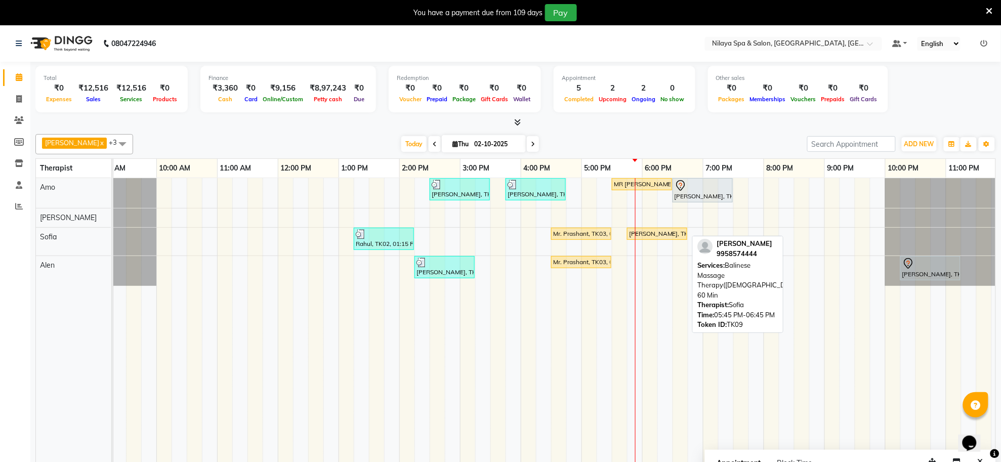
click at [663, 238] on div "DR BASANT GOEL, TK09, 05:45 PM-06:45 PM, Balinese Massage Therapy(Male) 60 Min" at bounding box center [657, 233] width 58 height 9
select select "1"
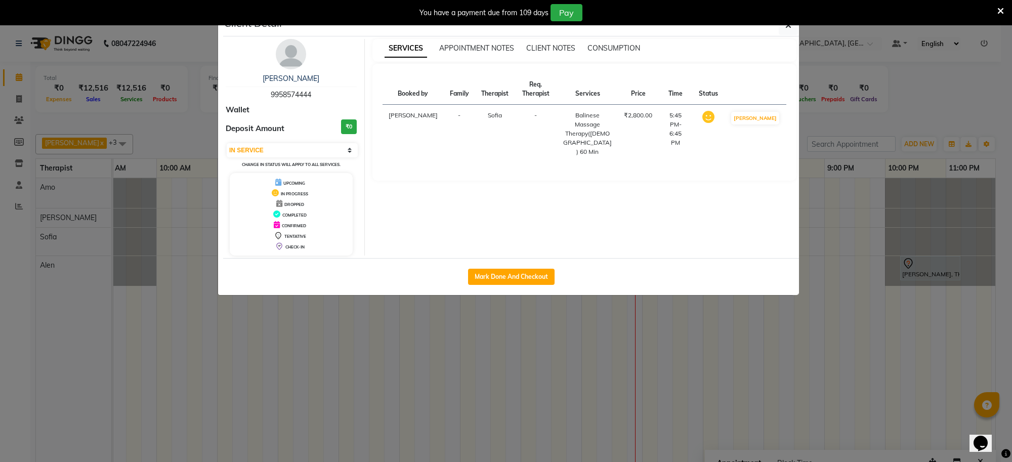
click at [718, 345] on ngb-modal-window "Client Detail DR BASANT GOEL 9958574444 Wallet Deposit Amount ₹0 Select IN SERV…" at bounding box center [506, 231] width 1012 height 462
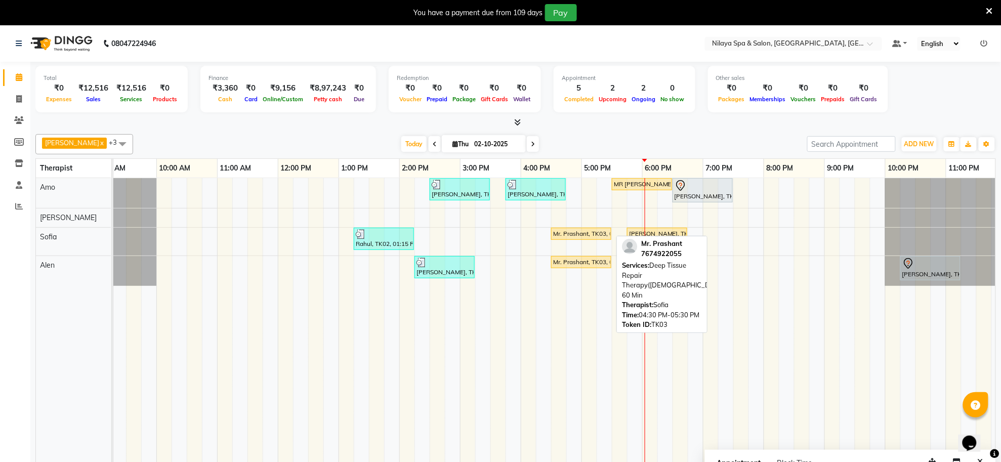
click at [593, 235] on div "Mr. Prashant, TK03, 04:30 PM-05:30 PM, Deep Tissue Repair Therapy(Male) 60 Min" at bounding box center [581, 233] width 58 height 9
select select "1"
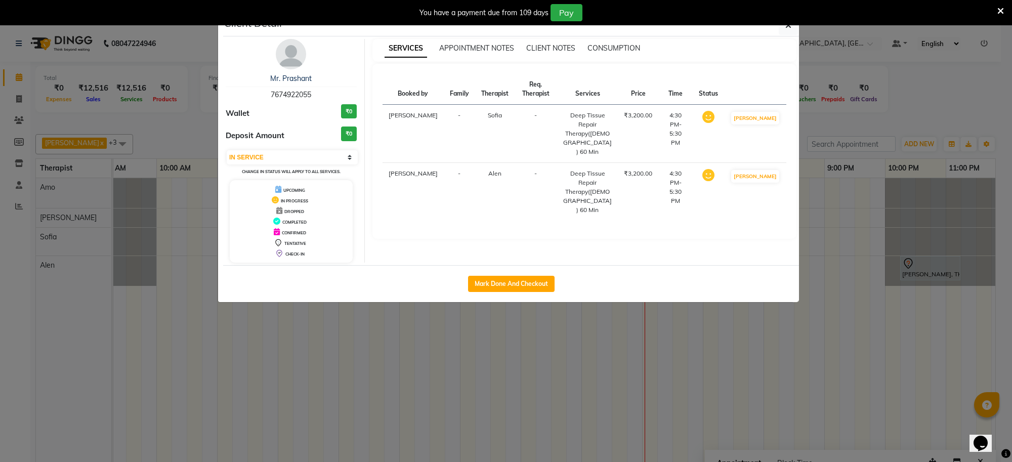
click at [780, 373] on ngb-modal-window "Client Detail Mr. Prashant 7674922055 Wallet ₹0 Deposit Amount ₹0 Select IN SER…" at bounding box center [506, 231] width 1012 height 462
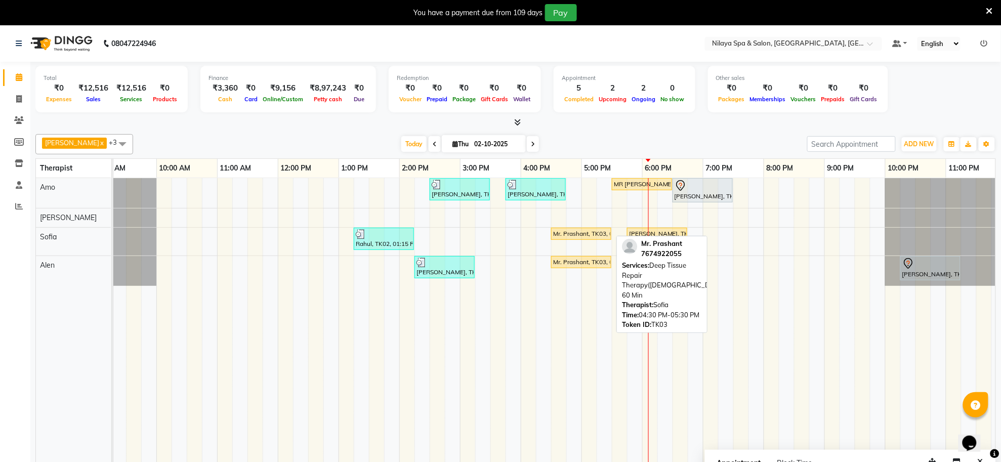
click at [580, 233] on div "Mr. Prashant, TK03, 04:30 PM-05:30 PM, Deep Tissue Repair Therapy(Male) 60 Min" at bounding box center [581, 233] width 58 height 9
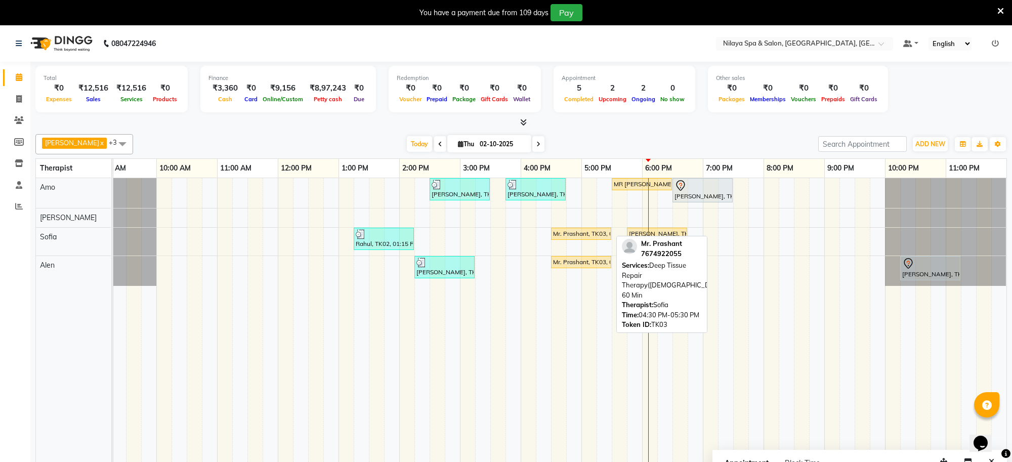
select select "1"
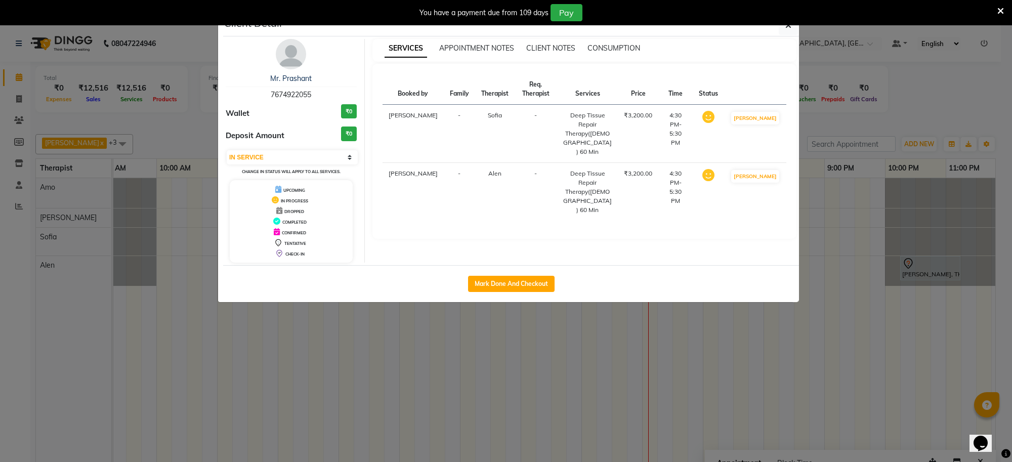
click at [519, 397] on ngb-modal-window "Client Detail Mr. Prashant 7674922055 Wallet ₹0 Deposit Amount ₹0 Select IN SER…" at bounding box center [506, 231] width 1012 height 462
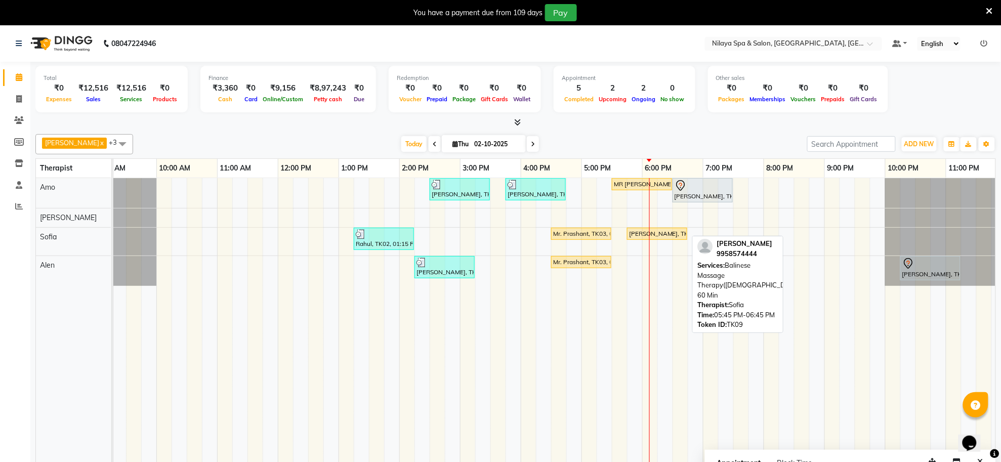
click at [650, 248] on div "santanu, TK06, 02:30 PM-03:30 PM, Deep Tissue Repair Therapy(Male) 60 Min Raj, …" at bounding box center [490, 327] width 1032 height 298
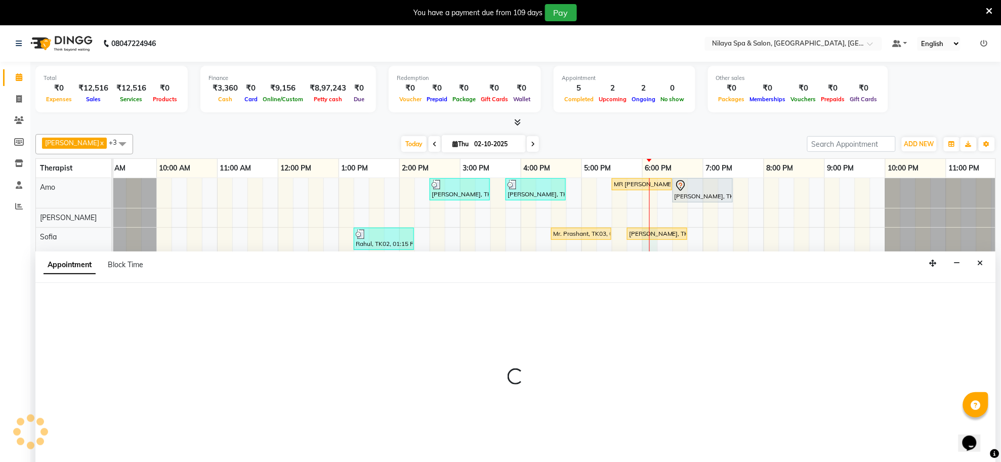
scroll to position [25, 0]
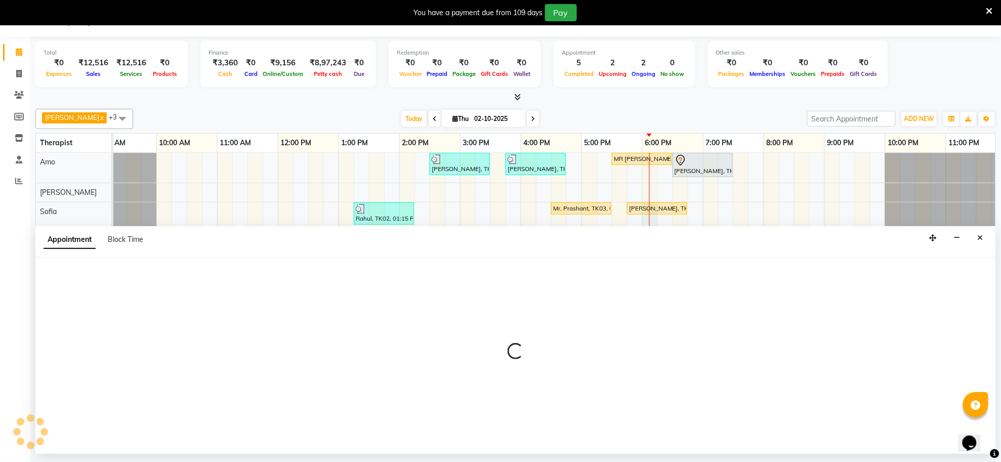
select select "84324"
select select "tentative"
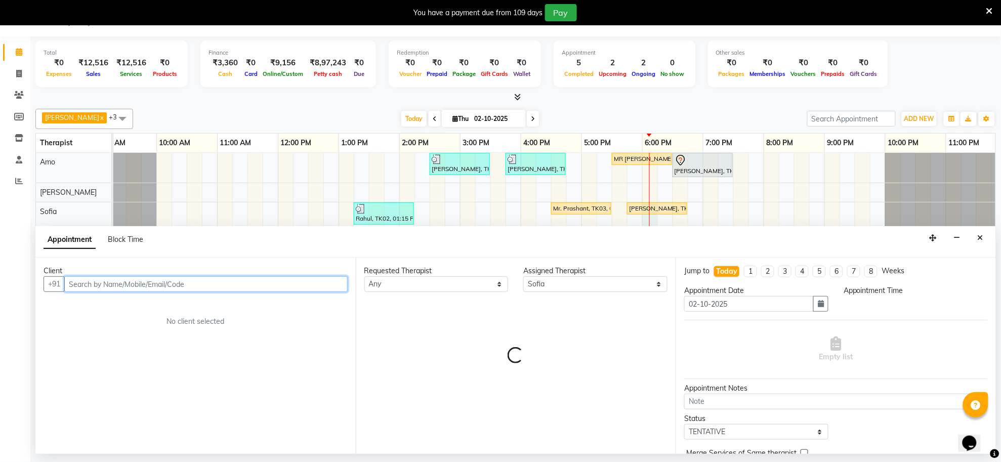
select select "1080"
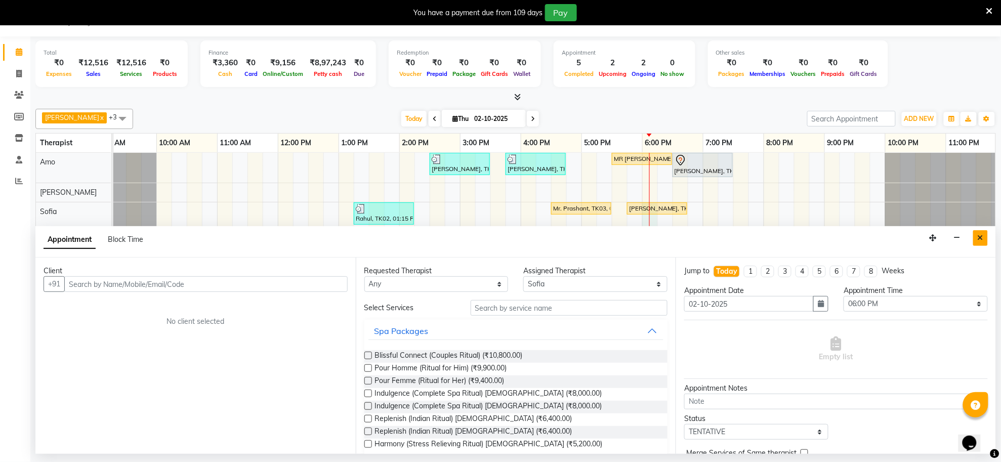
click at [975, 238] on button "Close" at bounding box center [980, 238] width 15 height 16
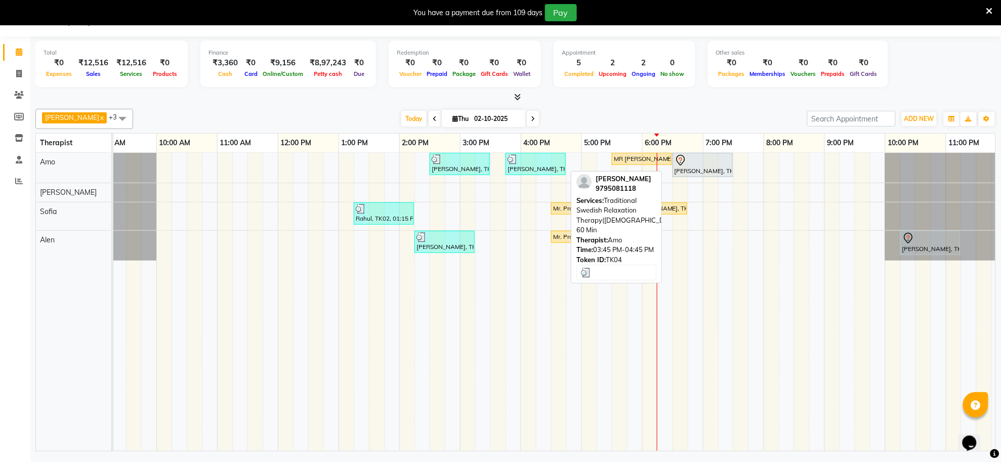
click at [506, 160] on div "Raj, TK04, 03:45 PM-04:45 PM, Traditional Swedish Relaxation Therapy(Male) 60 M…" at bounding box center [535, 163] width 58 height 19
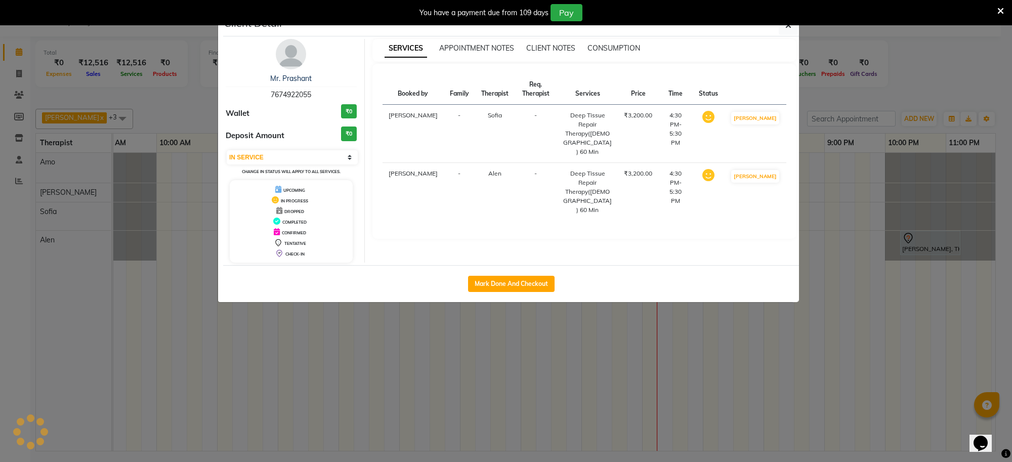
select select "3"
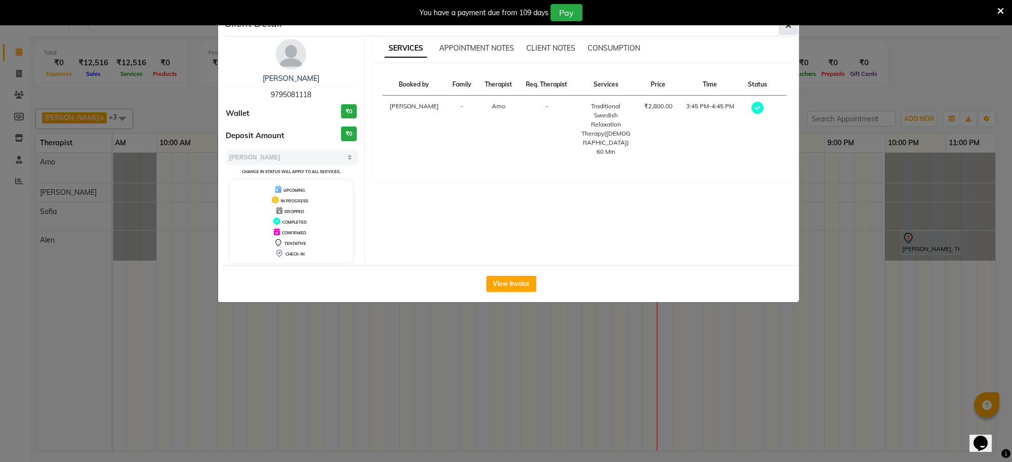
click at [785, 29] on icon "button" at bounding box center [788, 25] width 6 height 8
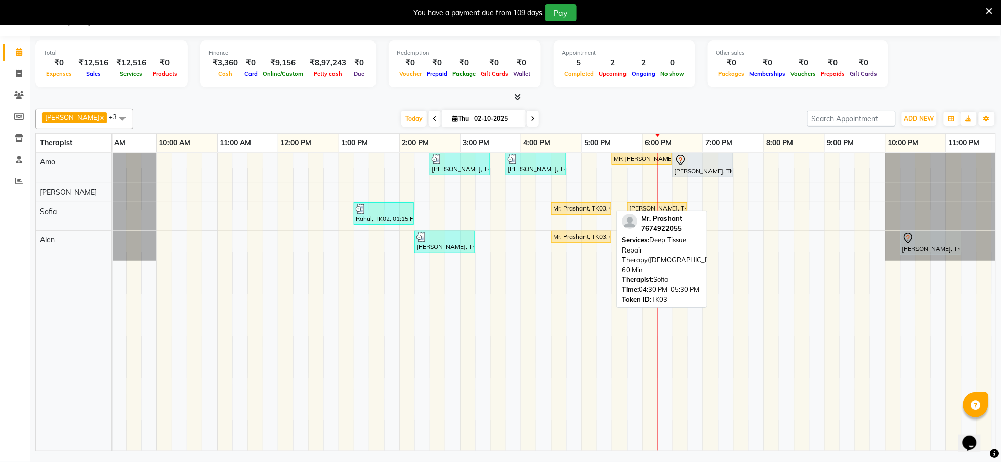
click at [601, 210] on div "Mr. Prashant, TK03, 04:30 PM-05:30 PM, Deep Tissue Repair Therapy(Male) 60 Min" at bounding box center [581, 208] width 58 height 9
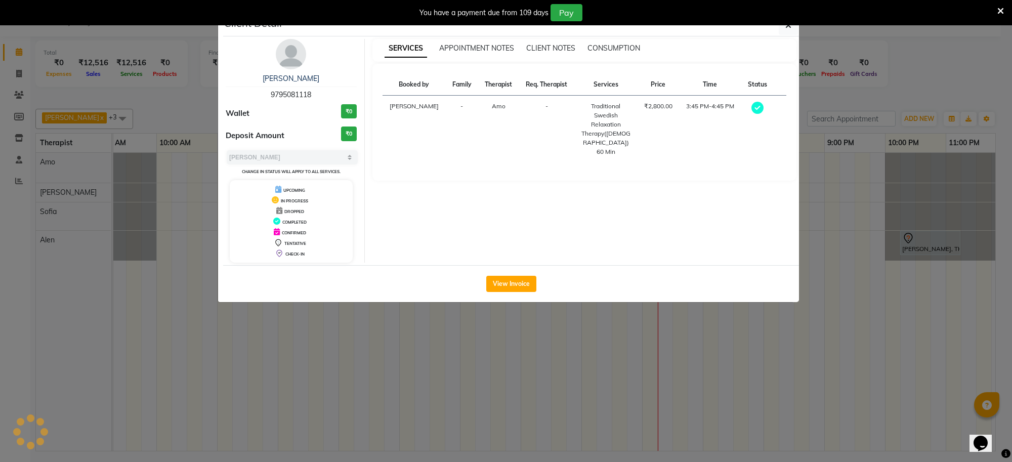
select select "1"
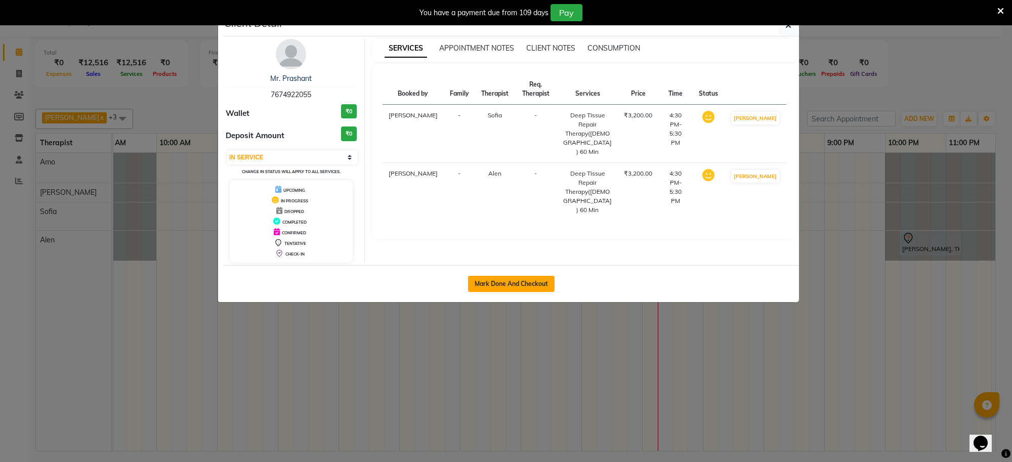
click at [514, 290] on button "Mark Done And Checkout" at bounding box center [511, 284] width 87 height 16
select select "service"
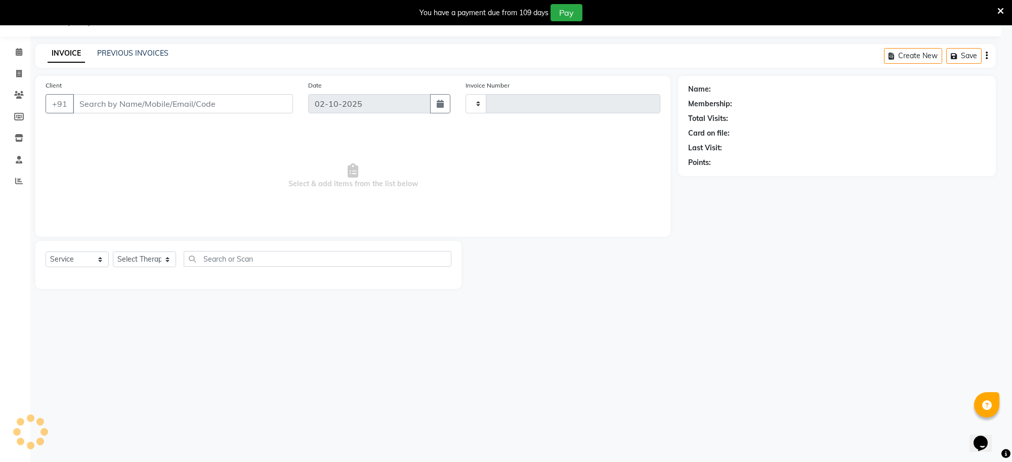
type input "1567"
select select "8283"
type input "76******55"
select select "84324"
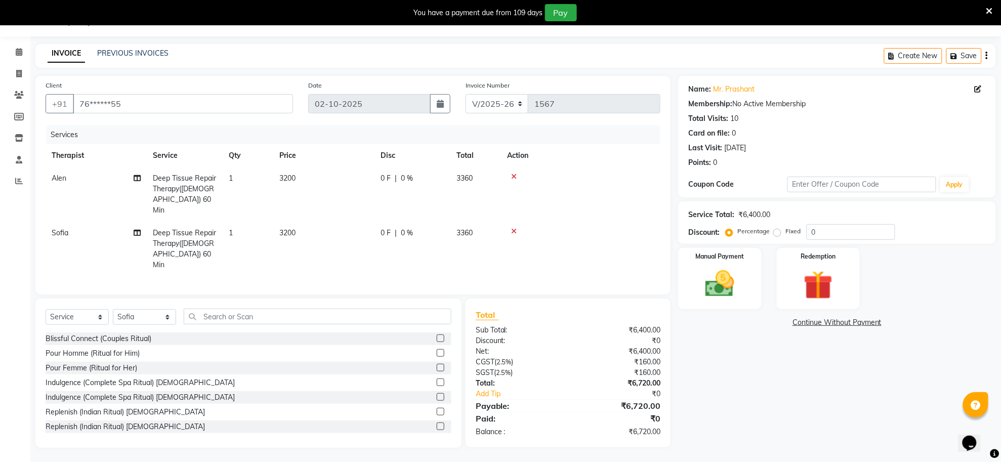
click at [513, 228] on icon at bounding box center [514, 231] width 6 height 7
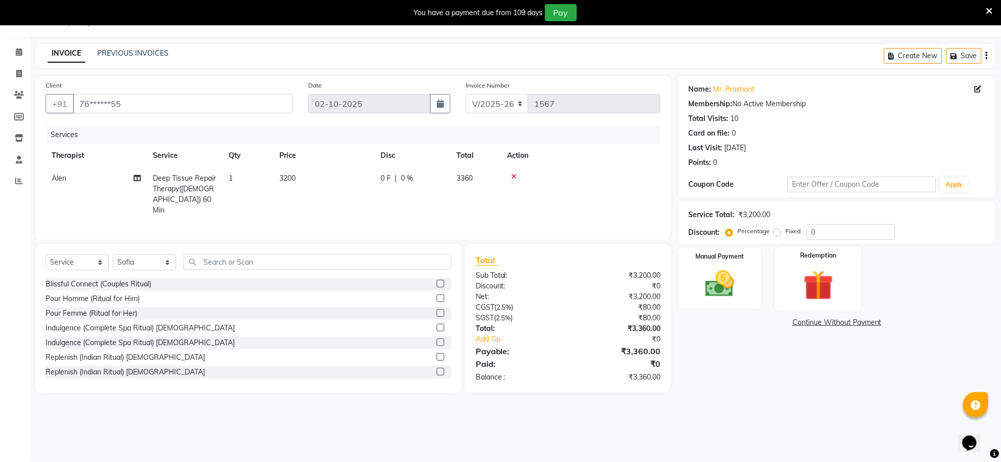
click at [830, 281] on img at bounding box center [817, 285] width 49 height 37
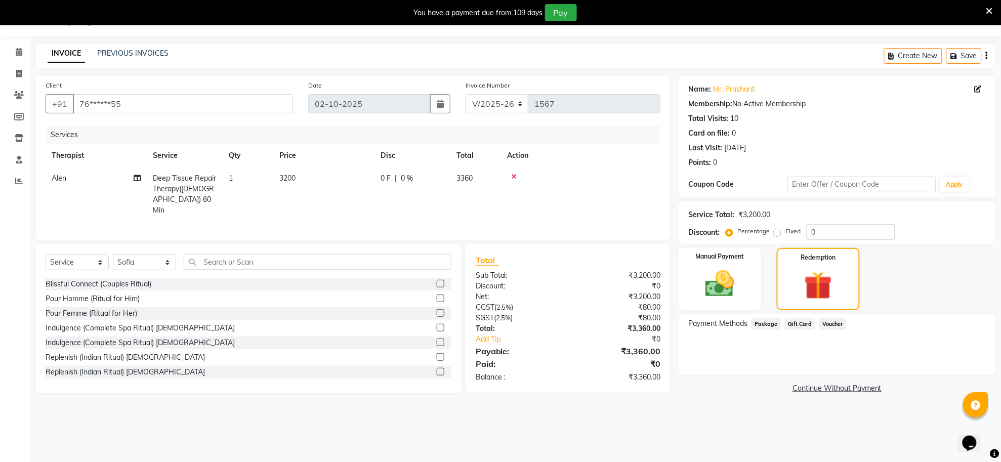
click at [760, 321] on span "Package" at bounding box center [765, 324] width 29 height 12
click at [22, 51] on span at bounding box center [19, 53] width 18 height 12
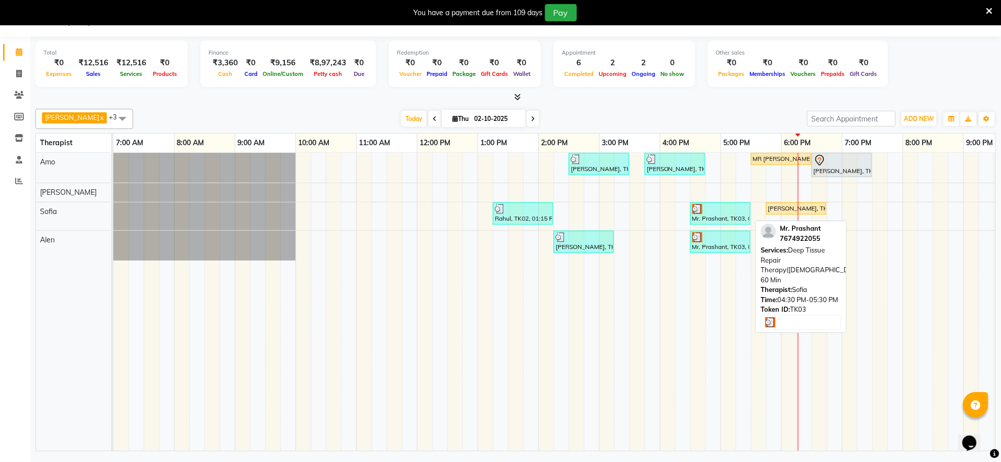
click at [722, 218] on div "Mr. Prashant, TK03, 04:30 PM-05:30 PM, Deep Tissue Repair Therapy(Male) 60 Min" at bounding box center [720, 213] width 58 height 19
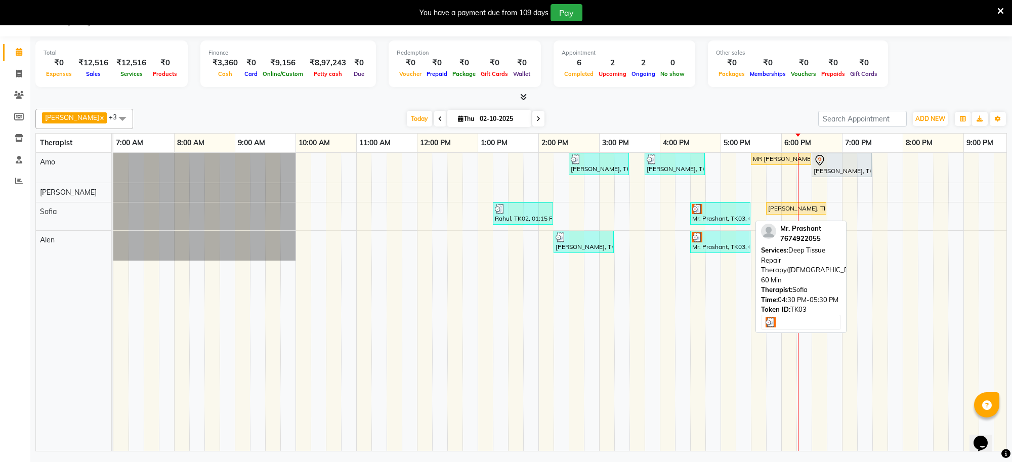
select select "3"
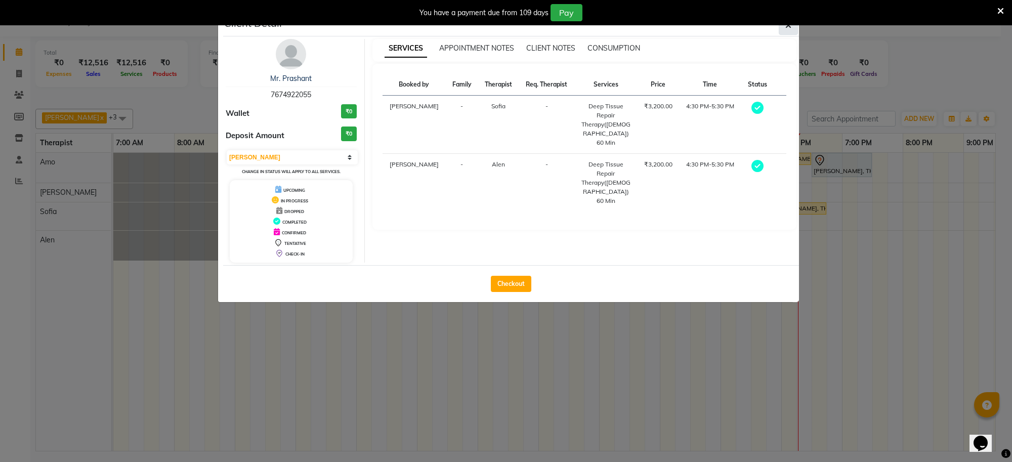
click at [793, 33] on button "button" at bounding box center [788, 25] width 19 height 19
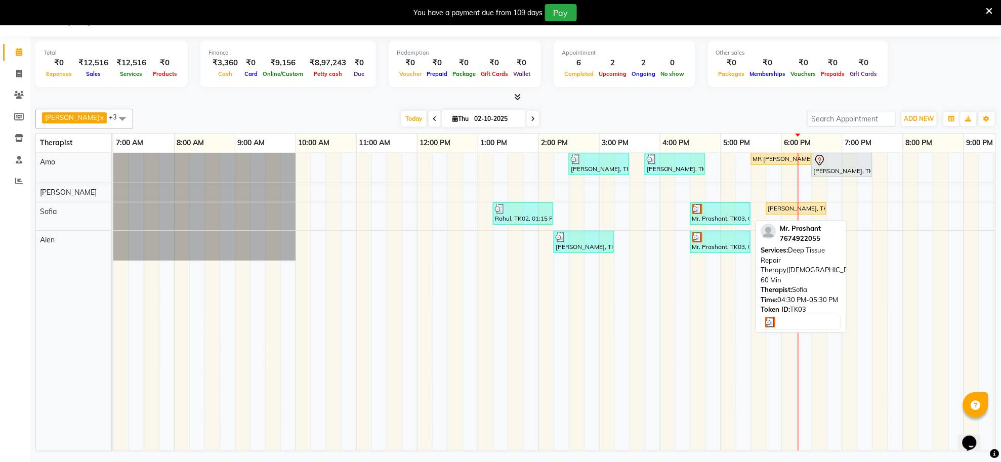
click at [704, 219] on div "Mr. Prashant, TK03, 04:30 PM-05:30 PM, Deep Tissue Repair Therapy(Male) 60 Min" at bounding box center [720, 213] width 58 height 19
select select "3"
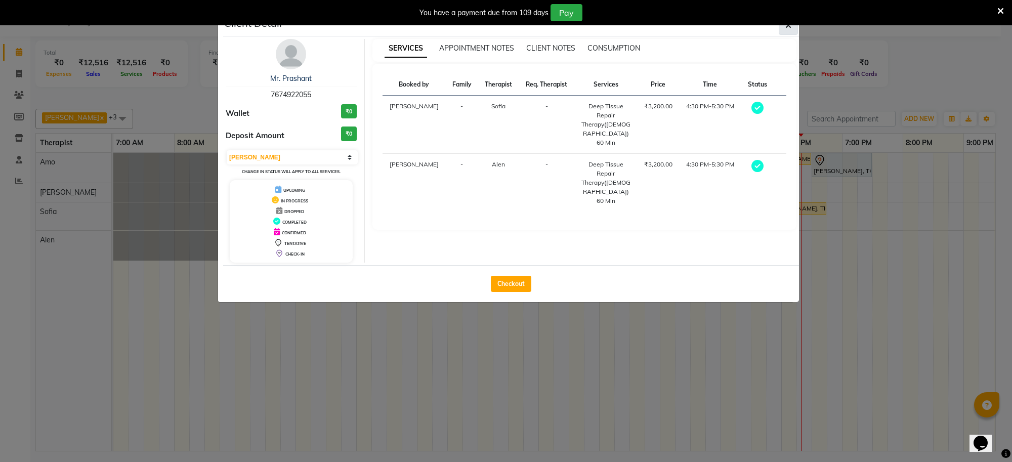
click at [790, 26] on icon "button" at bounding box center [788, 25] width 6 height 8
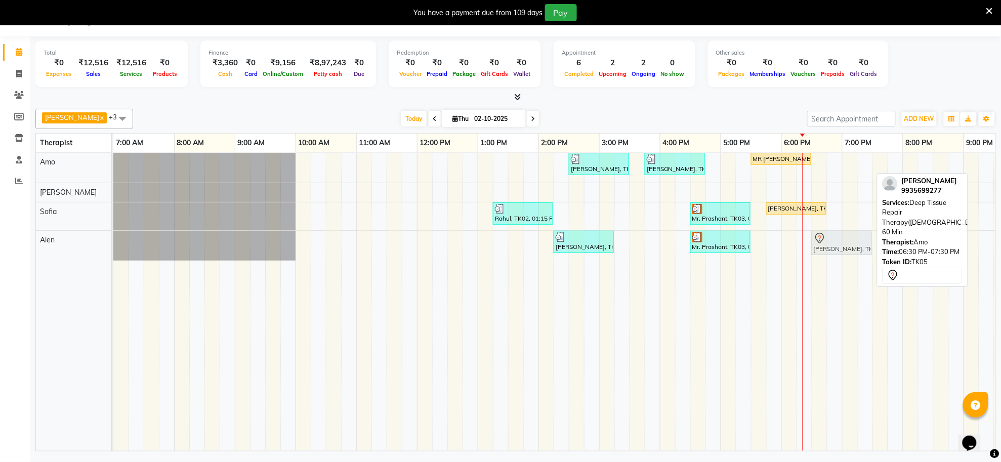
drag, startPoint x: 849, startPoint y: 163, endPoint x: 847, endPoint y: 247, distance: 84.0
click at [847, 247] on tbody "santanu, TK06, 02:30 PM-03:30 PM, Deep Tissue Repair Therapy(Male) 60 Min Raj, …" at bounding box center [629, 207] width 1032 height 108
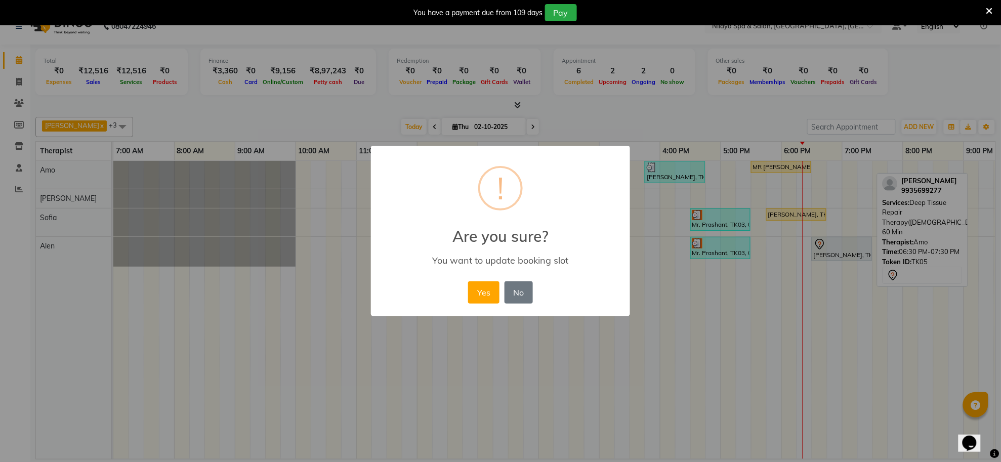
scroll to position [17, 0]
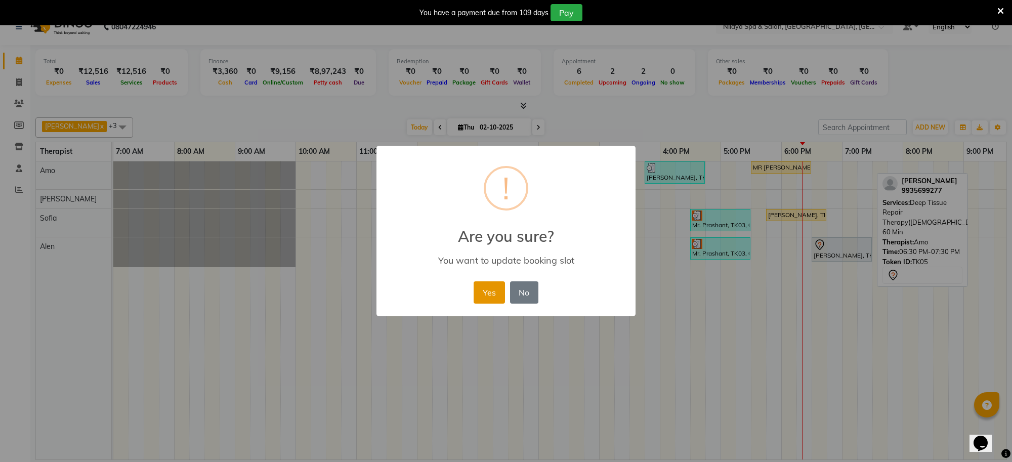
click at [491, 294] on button "Yes" at bounding box center [489, 292] width 31 height 22
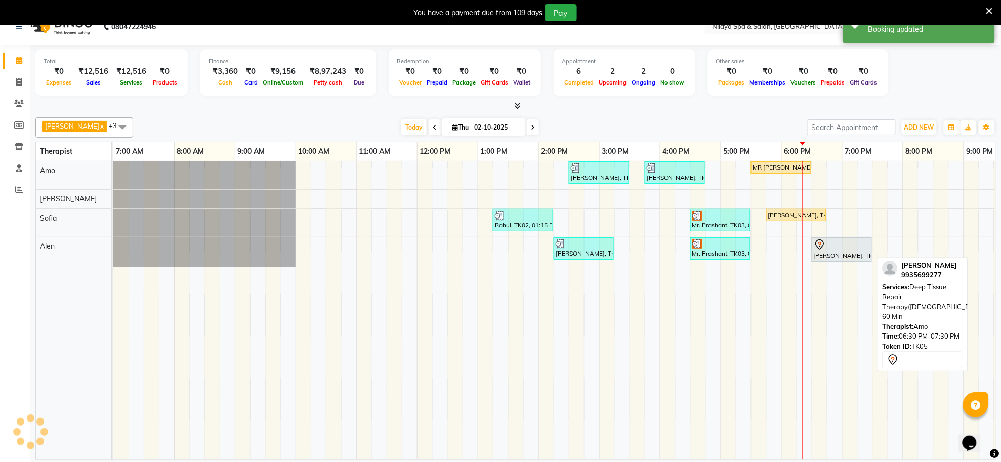
click at [842, 254] on div "[PERSON_NAME], TK05, 06:30 PM-07:30 PM, Deep Tissue Repair Therapy([DEMOGRAPHIC…" at bounding box center [842, 249] width 58 height 21
click at [828, 257] on div "[PERSON_NAME], TK05, 06:30 PM-07:30 PM, Deep Tissue Repair Therapy([DEMOGRAPHIC…" at bounding box center [842, 249] width 58 height 21
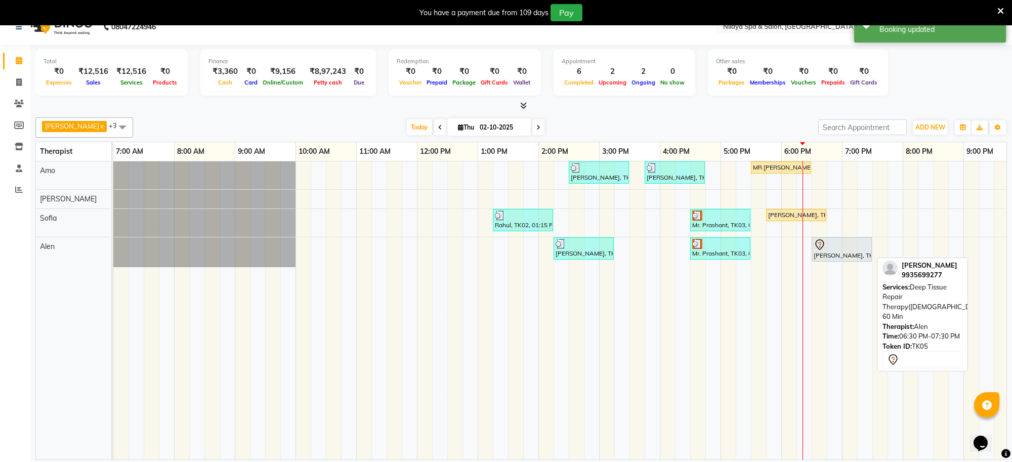
select select "7"
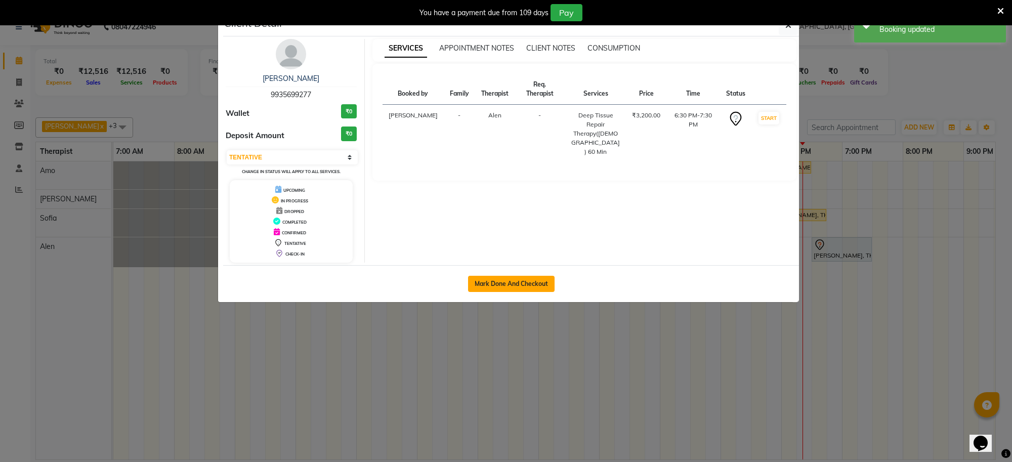
click at [537, 280] on button "Mark Done And Checkout" at bounding box center [511, 284] width 87 height 16
select select "service"
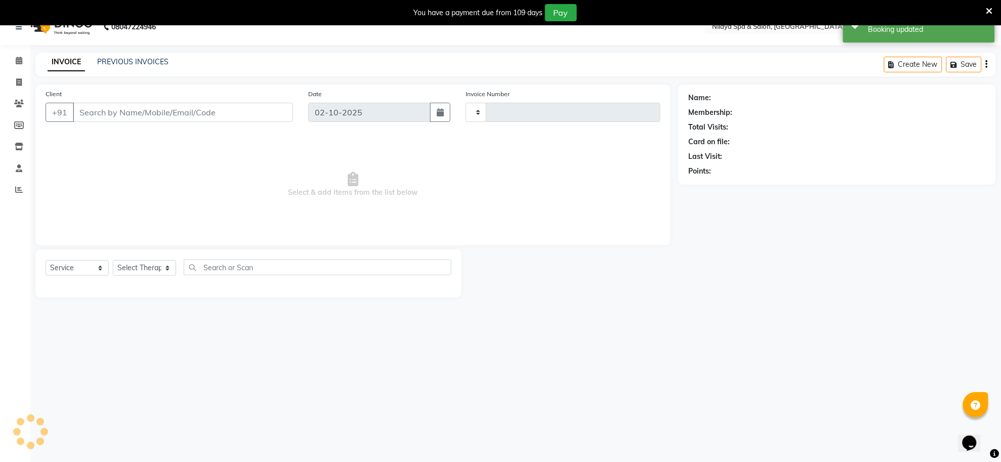
type input "99******77"
select select "84325"
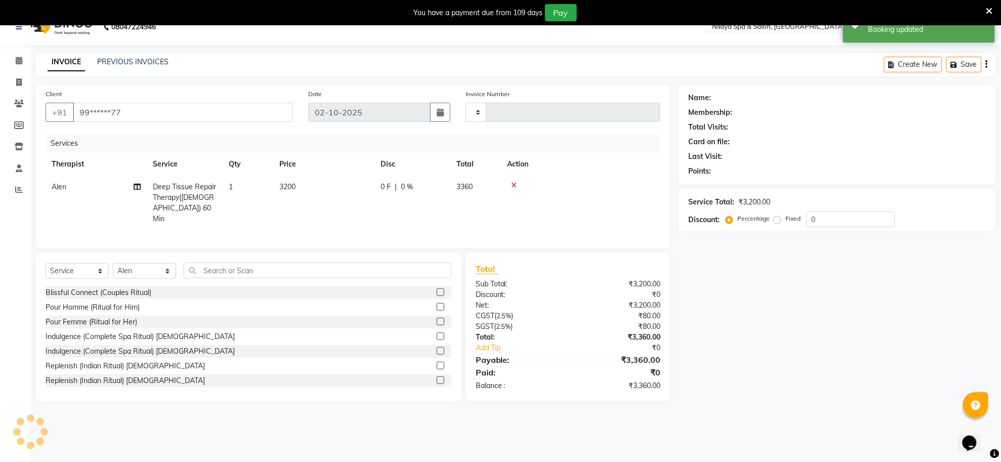
type input "1567"
select select "8283"
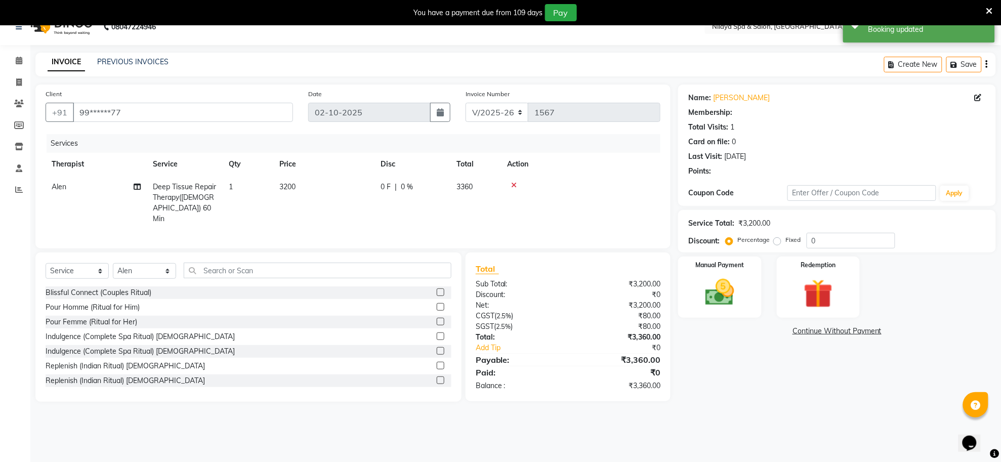
click at [515, 180] on td at bounding box center [580, 203] width 159 height 55
click at [515, 183] on icon at bounding box center [514, 185] width 6 height 7
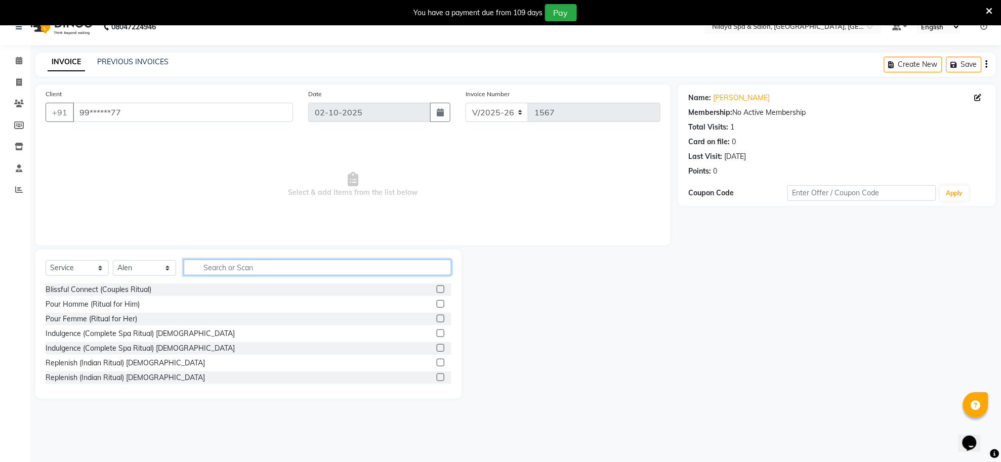
click at [345, 266] on input "text" at bounding box center [318, 268] width 268 height 16
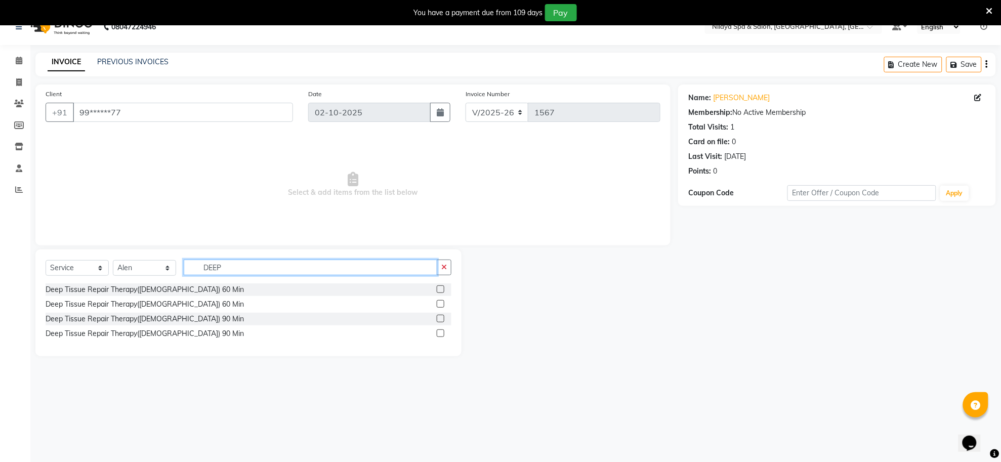
type input "DEEP"
click at [442, 319] on label at bounding box center [441, 319] width 8 height 8
click at [442, 319] on input "checkbox" at bounding box center [440, 319] width 7 height 7
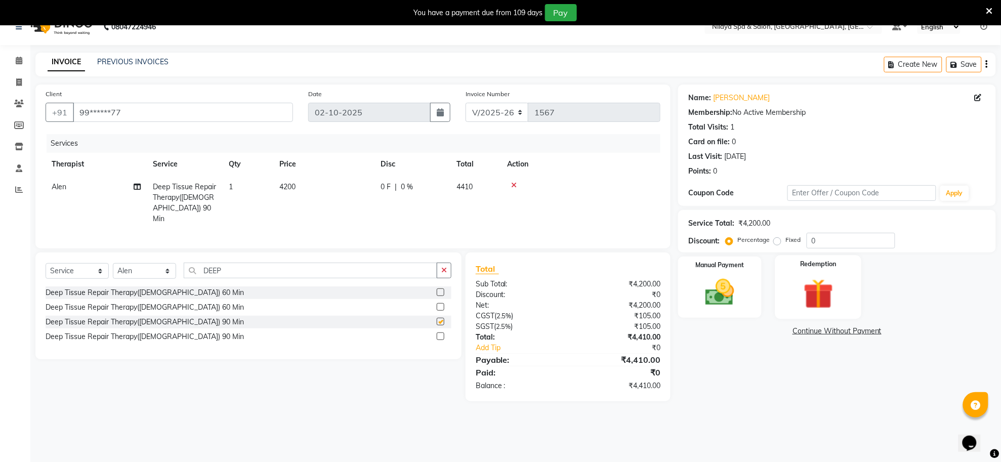
checkbox input "false"
click at [732, 297] on img at bounding box center [719, 292] width 49 height 35
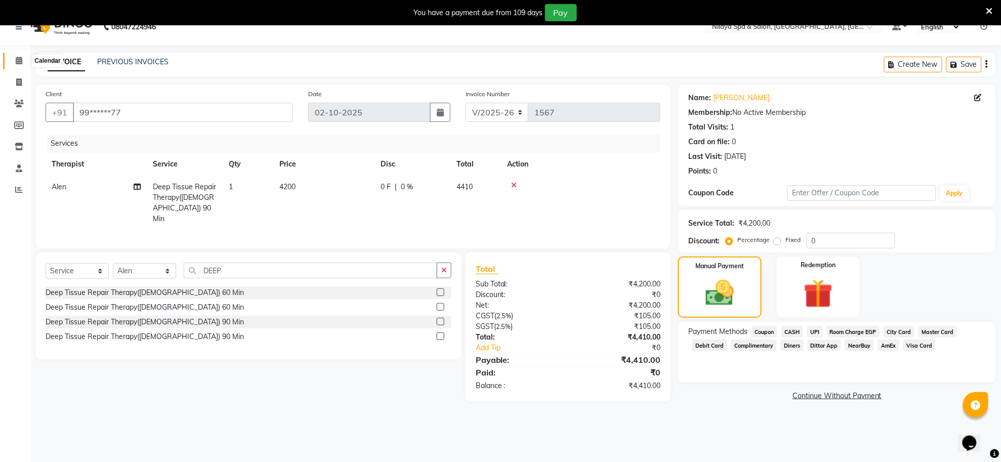
click at [18, 57] on icon at bounding box center [19, 61] width 7 height 8
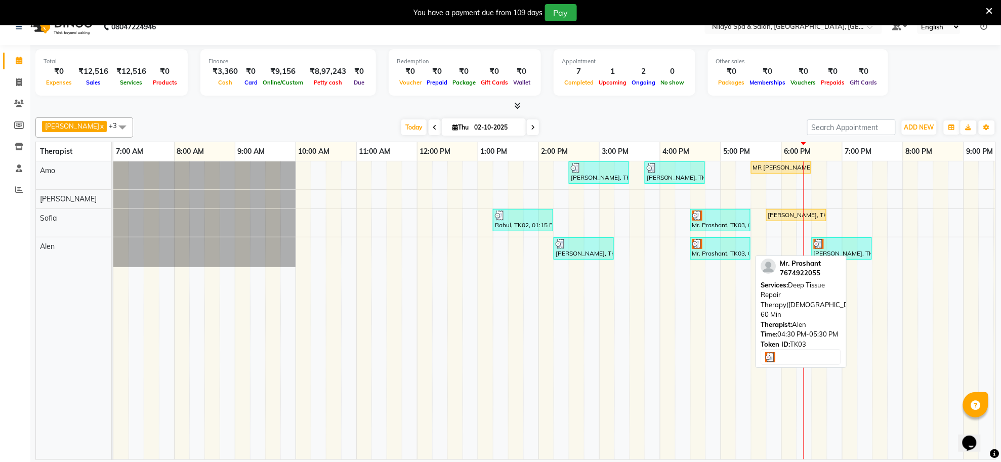
click at [715, 251] on div "Mr. Prashant, TK03, 04:30 PM-05:30 PM, Deep Tissue Repair Therapy(Male) 60 Min" at bounding box center [720, 248] width 58 height 19
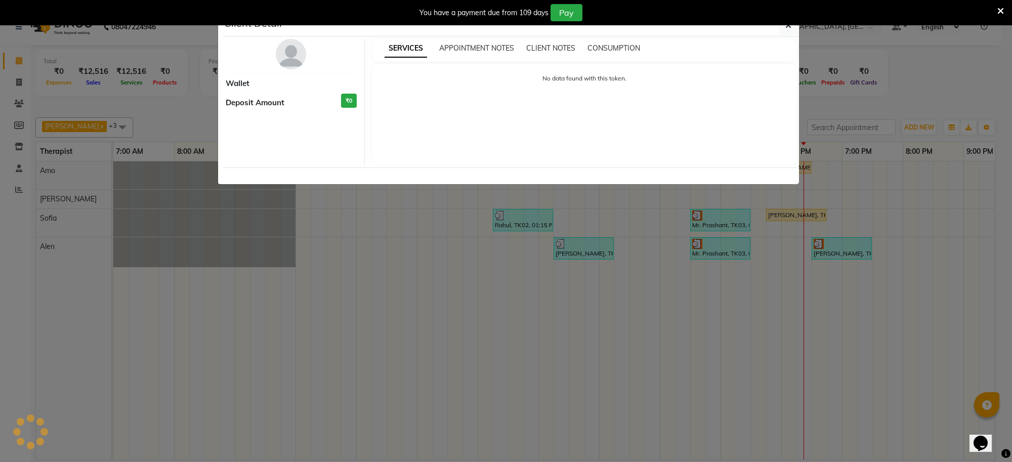
select select "3"
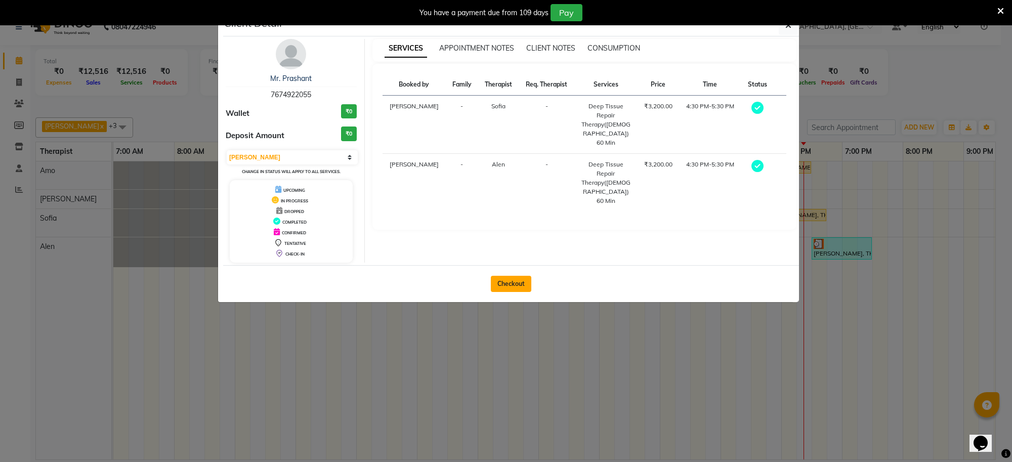
click at [514, 281] on button "Checkout" at bounding box center [511, 284] width 40 height 16
select select "8283"
select select "service"
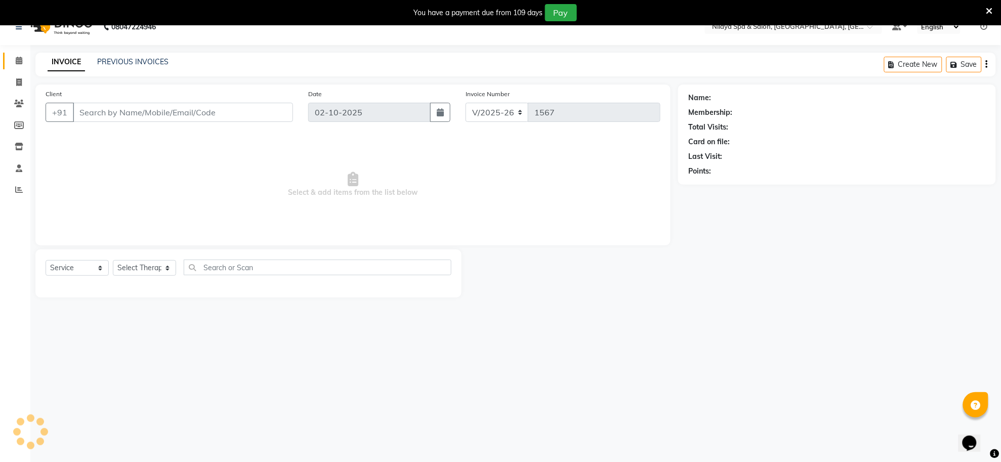
type input "76******55"
select select "84324"
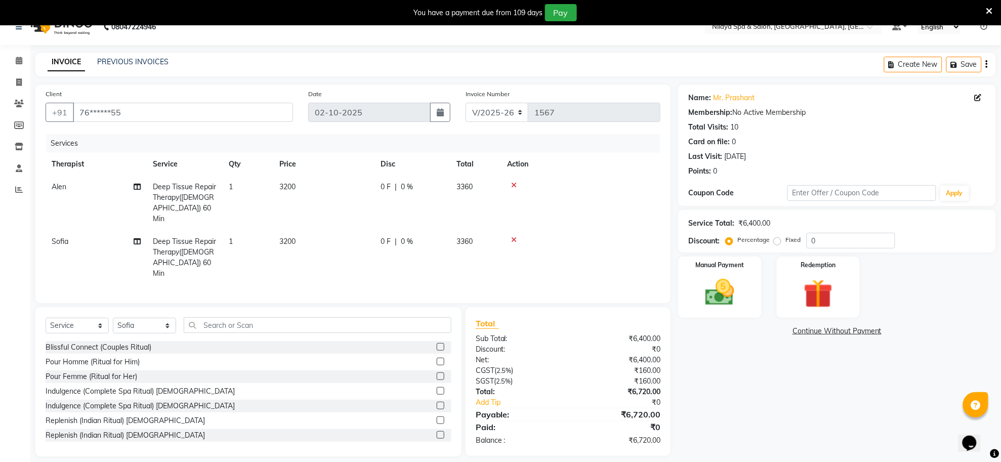
click at [515, 236] on icon at bounding box center [514, 239] width 6 height 7
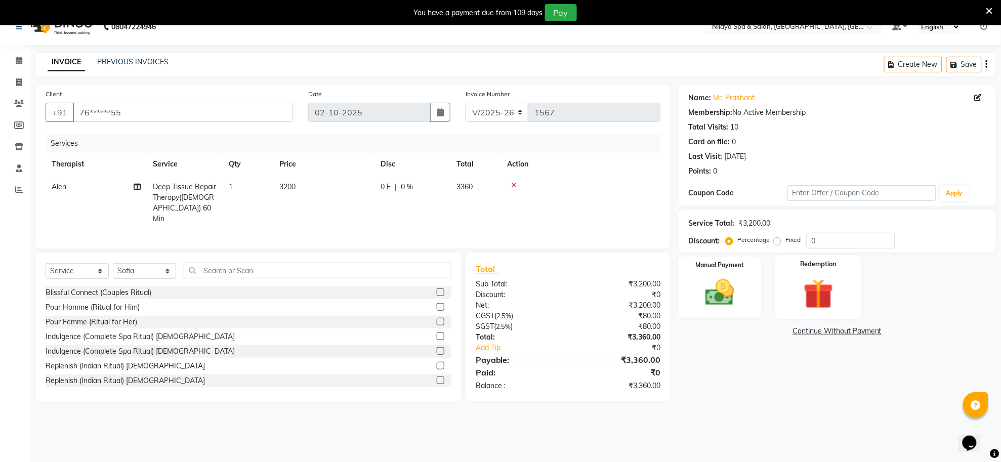
click at [808, 295] on img at bounding box center [817, 293] width 49 height 37
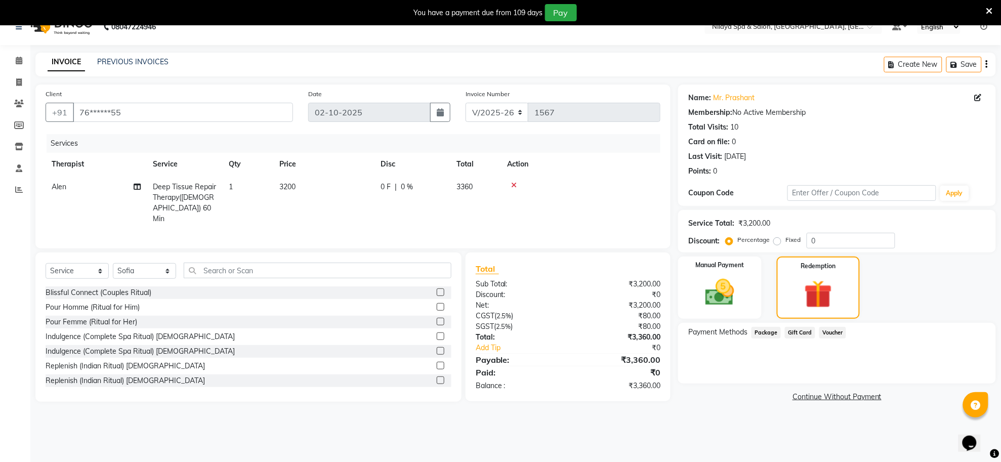
click at [763, 332] on span "Package" at bounding box center [765, 333] width 29 height 12
click at [770, 333] on span "Package" at bounding box center [765, 333] width 29 height 12
click at [755, 424] on div "08047224946 Select Location × Nilaya Spa & Salon, Radisson Blu Hotel, Gorakhpur…" at bounding box center [500, 240] width 1001 height 462
click at [16, 60] on icon at bounding box center [19, 61] width 7 height 8
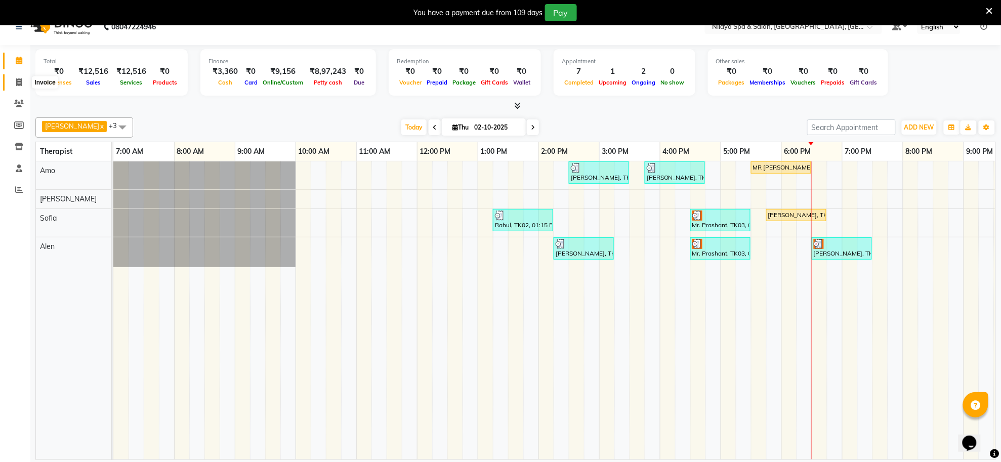
click at [18, 80] on icon at bounding box center [19, 82] width 6 height 8
select select "service"
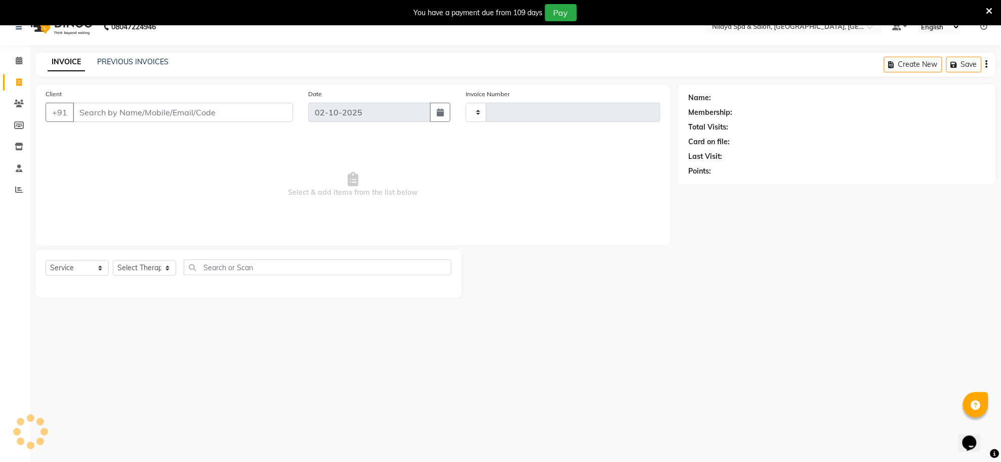
type input "1567"
select select "8283"
click at [11, 56] on span at bounding box center [19, 61] width 18 height 12
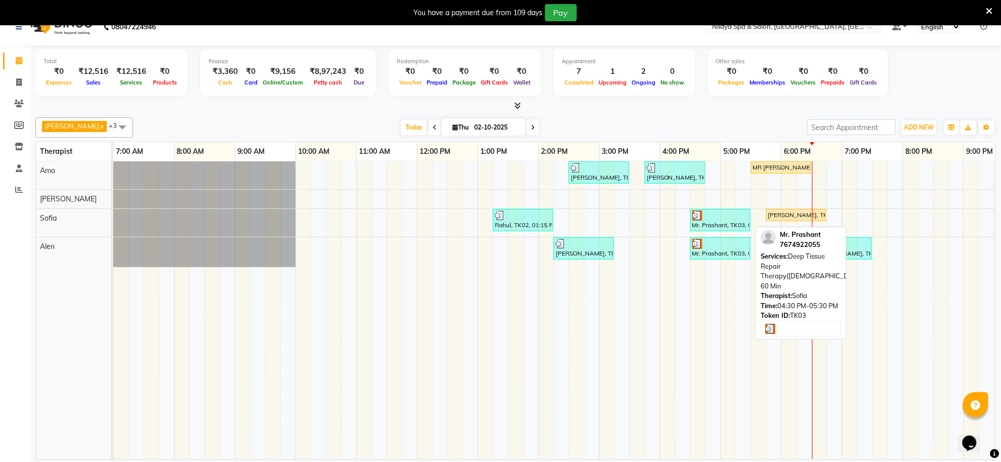
click at [728, 223] on div "Mr. Prashant, TK03, 04:30 PM-05:30 PM, Deep Tissue Repair Therapy(Male) 60 Min" at bounding box center [720, 219] width 58 height 19
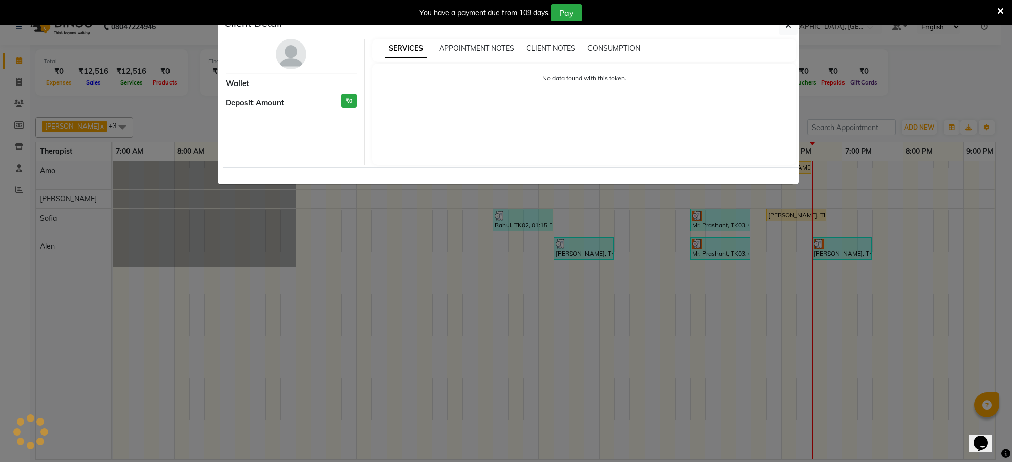
select select "3"
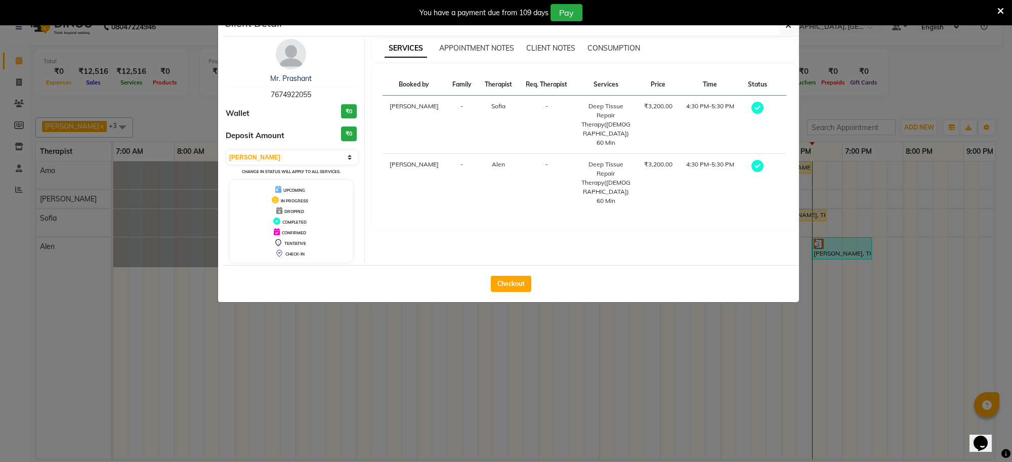
click at [511, 290] on button "Checkout" at bounding box center [511, 284] width 40 height 16
select select "service"
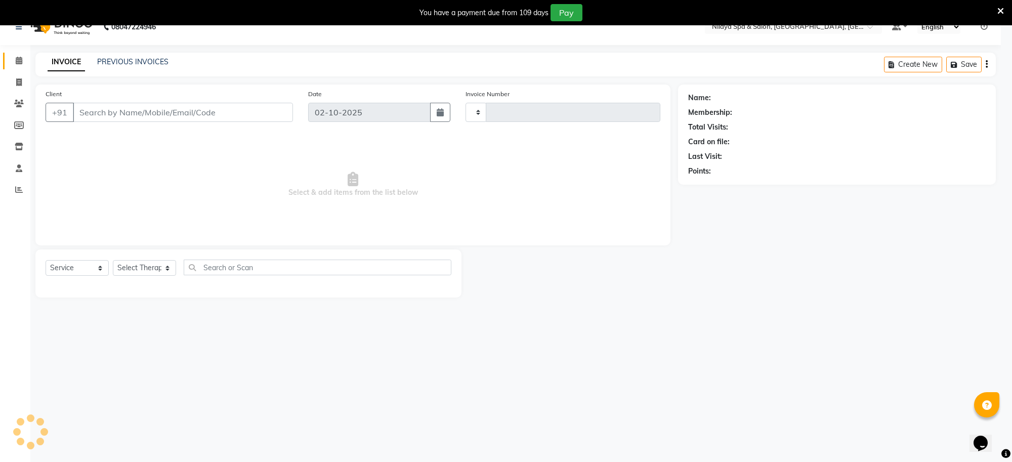
type input "1567"
select select "8283"
type input "76******55"
select select "84324"
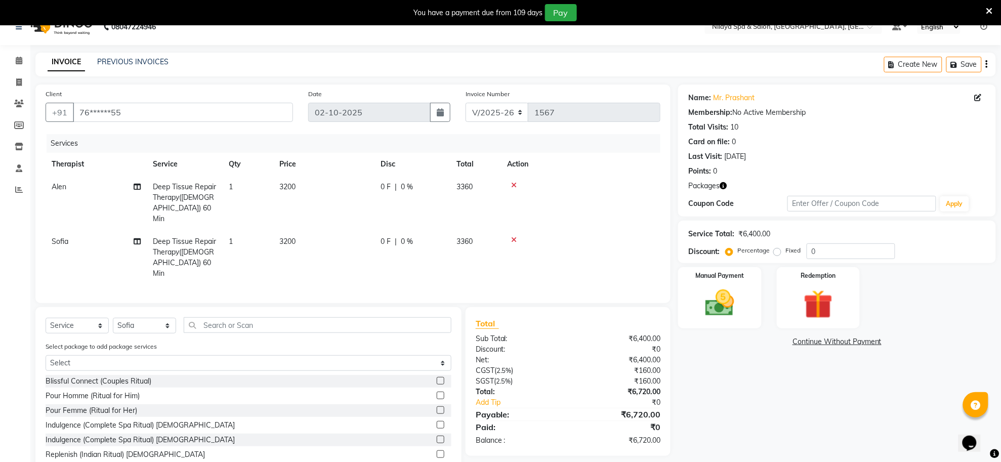
click at [514, 182] on icon at bounding box center [514, 185] width 6 height 7
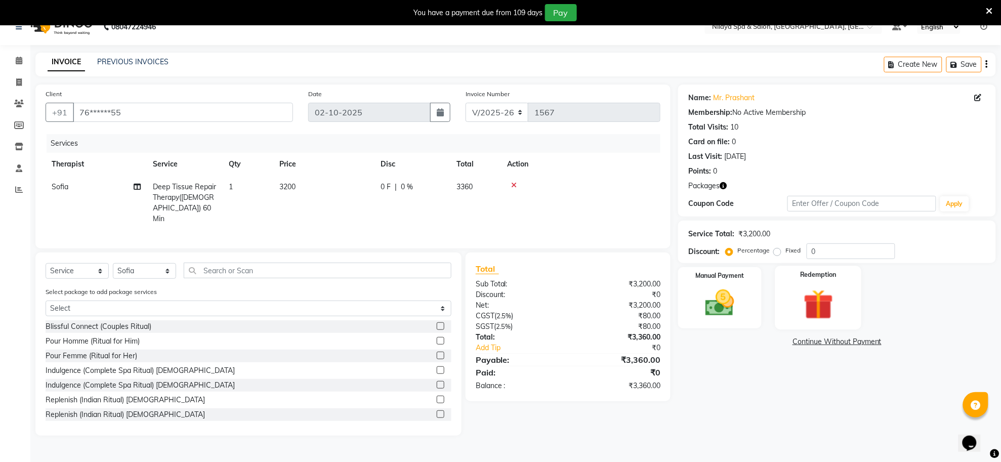
click at [824, 309] on img at bounding box center [817, 304] width 49 height 37
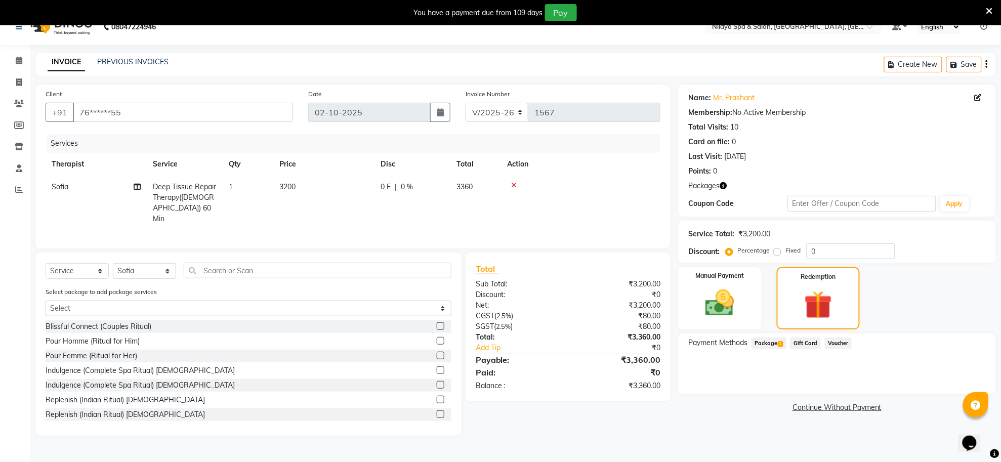
click at [762, 343] on span "Package 1" at bounding box center [768, 343] width 35 height 12
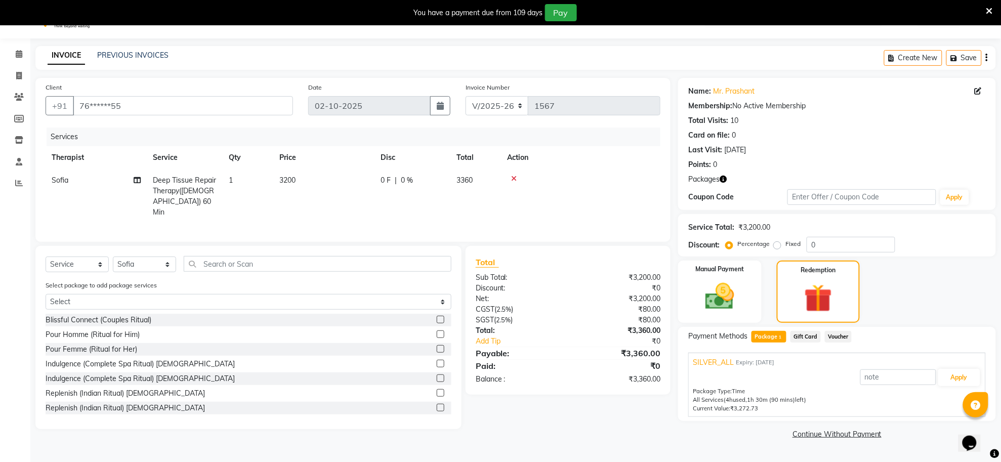
scroll to position [25, 0]
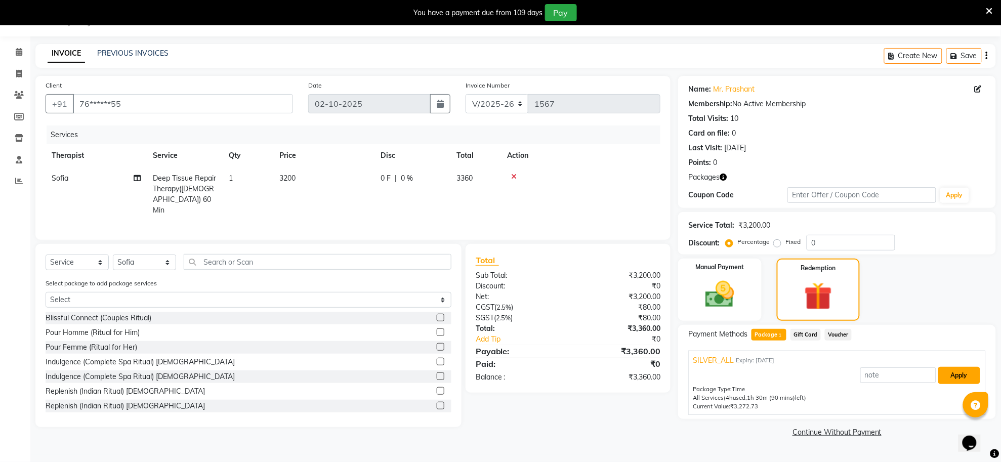
click at [957, 378] on button "Apply" at bounding box center [959, 375] width 42 height 17
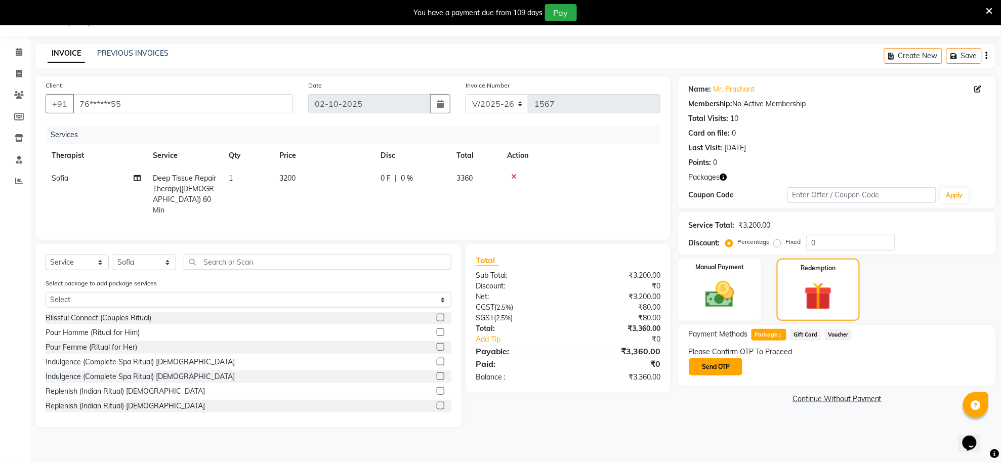
click at [712, 362] on button "Send OTP" at bounding box center [715, 366] width 53 height 17
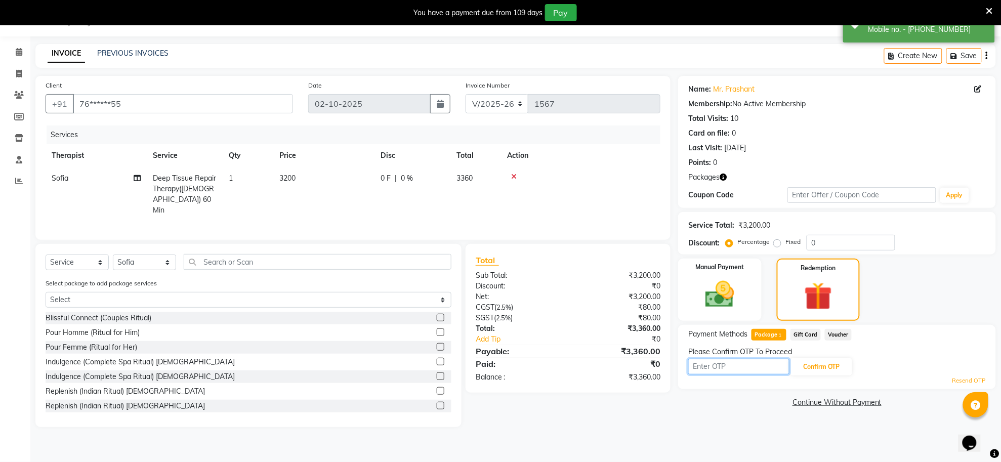
click at [722, 365] on input "text" at bounding box center [738, 367] width 101 height 16
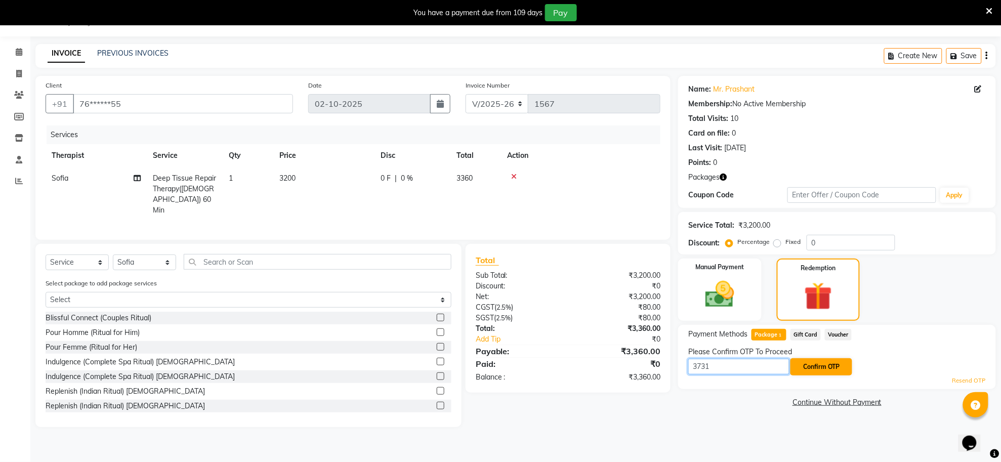
type input "3731"
click at [840, 365] on button "Confirm OTP" at bounding box center [821, 366] width 62 height 17
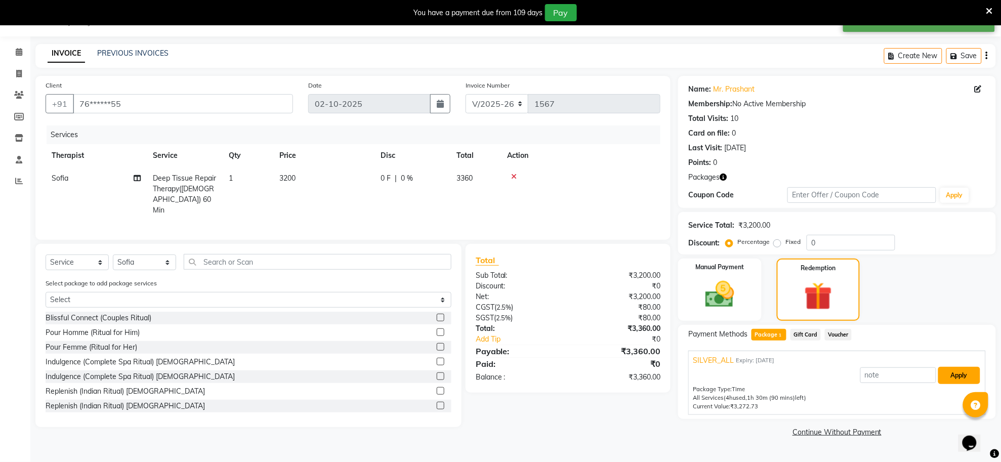
click at [957, 376] on button "Apply" at bounding box center [959, 375] width 42 height 17
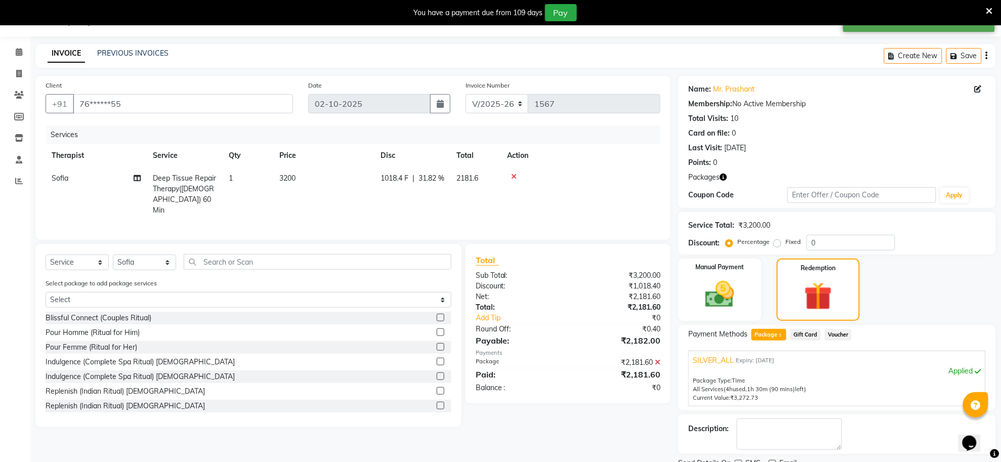
scroll to position [67, 0]
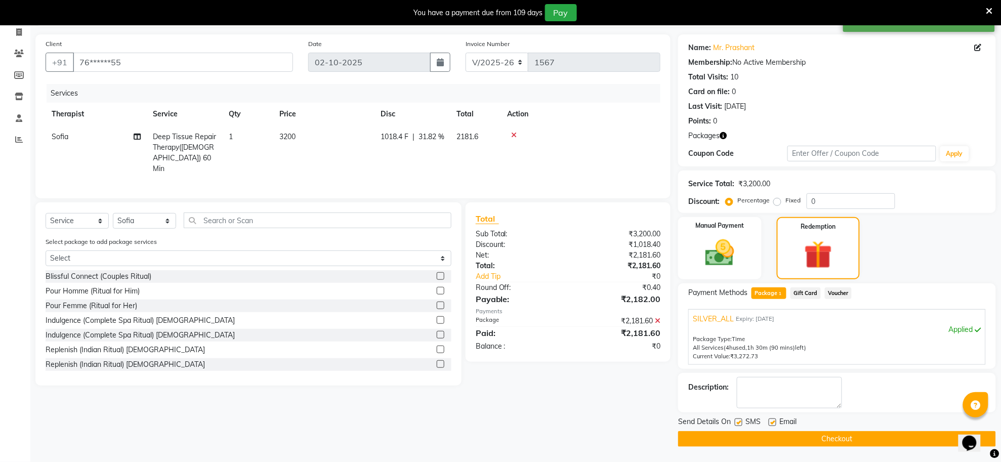
click at [829, 438] on button "Checkout" at bounding box center [837, 439] width 318 height 16
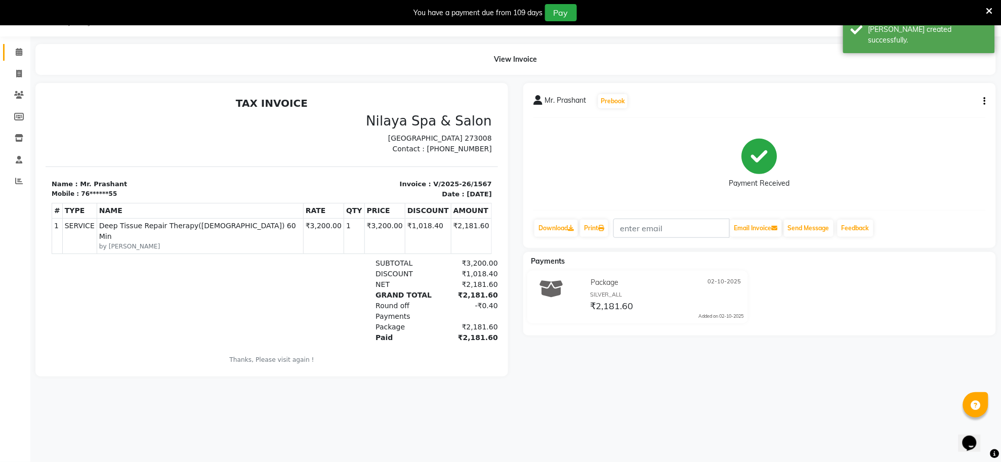
click at [18, 59] on link "Calendar" at bounding box center [15, 52] width 24 height 17
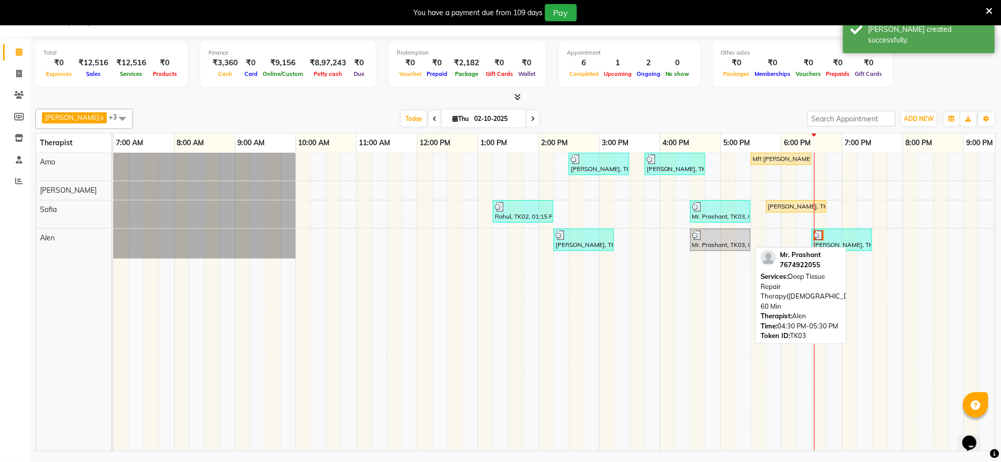
click at [725, 236] on div at bounding box center [720, 235] width 56 height 10
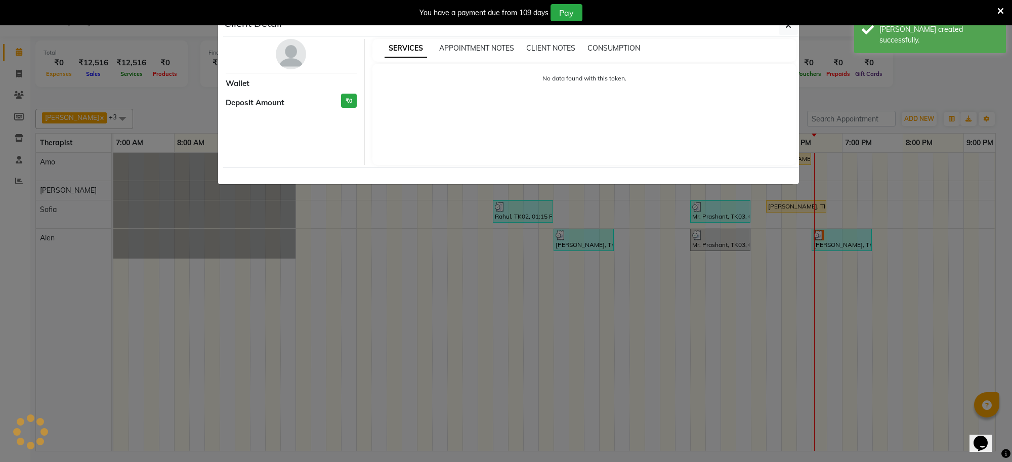
select select "3"
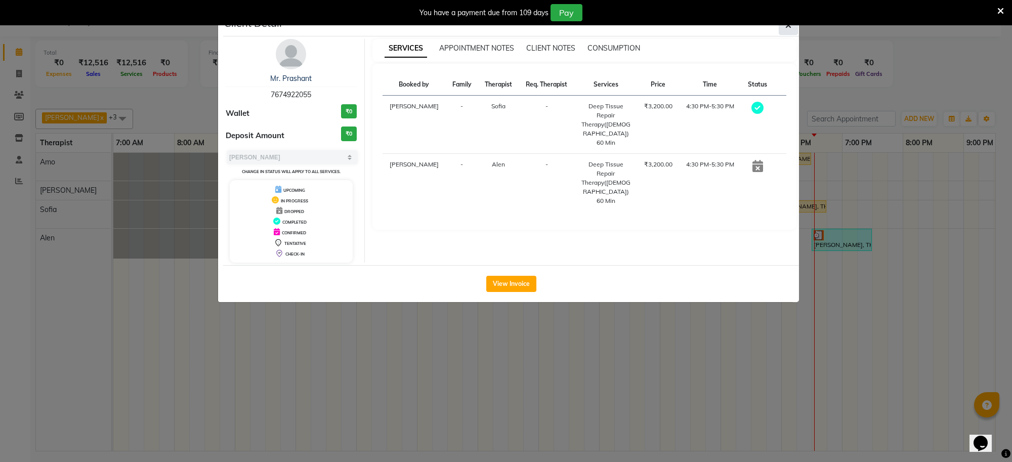
click at [788, 30] on button "button" at bounding box center [788, 25] width 19 height 19
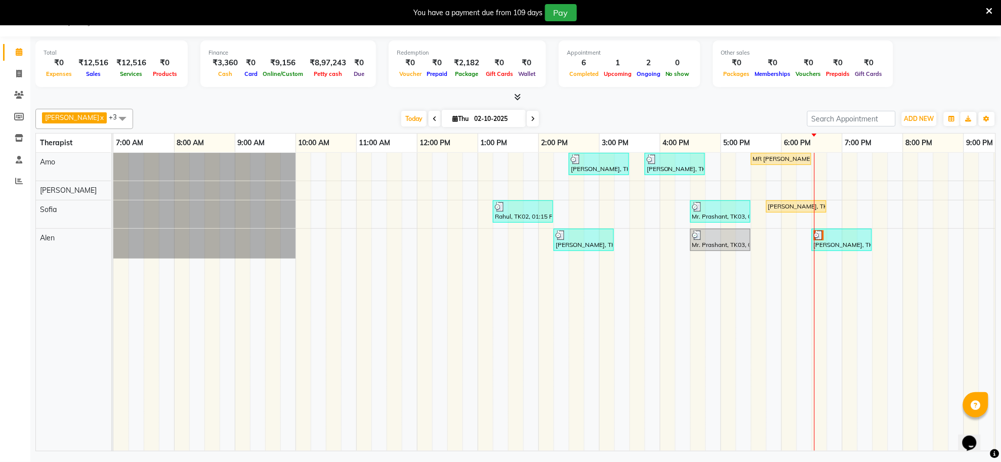
click at [698, 264] on td at bounding box center [697, 302] width 15 height 298
click at [757, 236] on div "santanu, TK06, 02:30 PM-03:30 PM, Deep Tissue Repair Therapy(Male) 60 Min Raj, …" at bounding box center [629, 302] width 1032 height 298
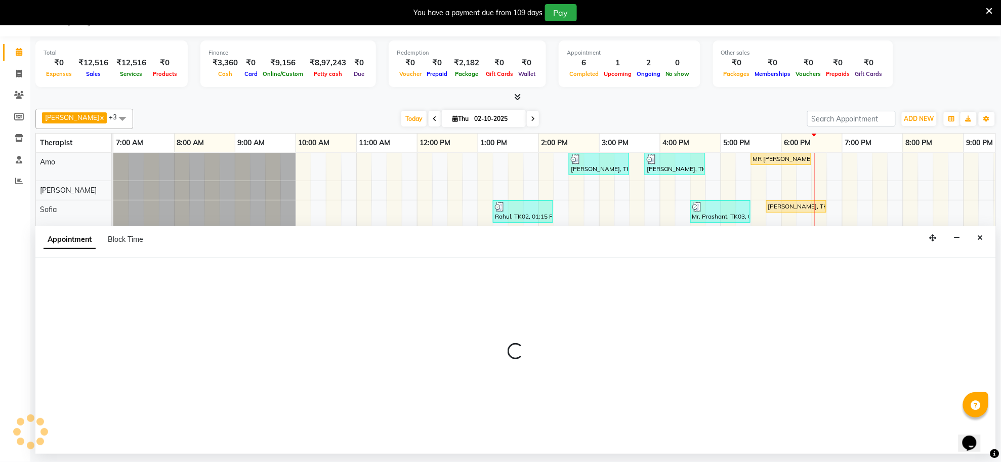
select select "84325"
select select "1050"
select select "tentative"
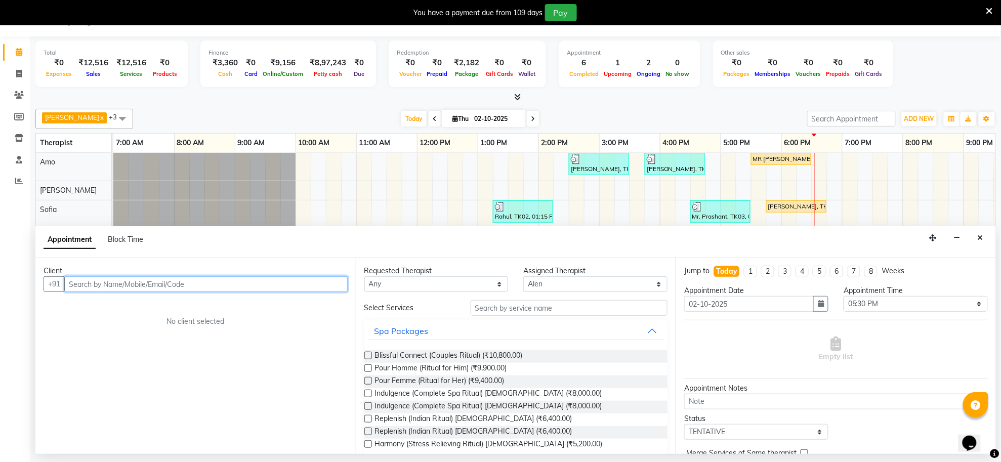
click at [138, 285] on input "text" at bounding box center [205, 284] width 283 height 16
type input "P"
click at [981, 232] on button "Close" at bounding box center [980, 238] width 15 height 16
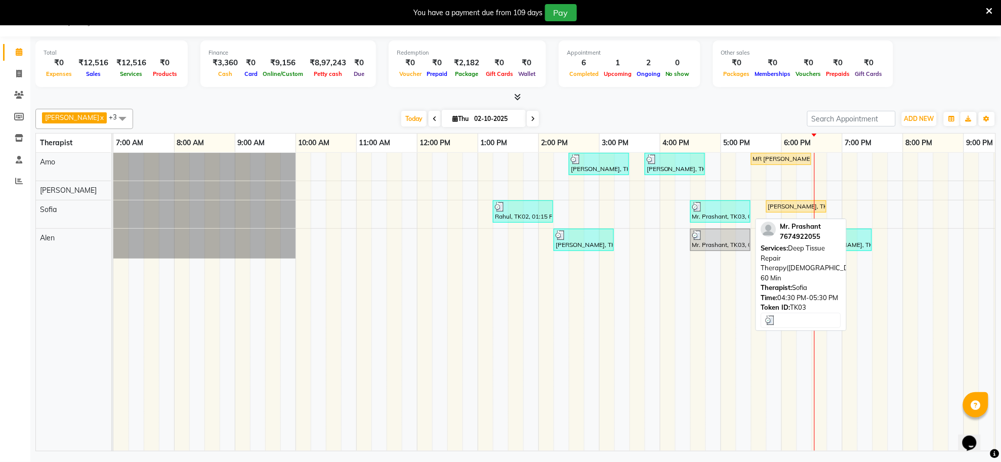
click at [732, 218] on div "Mr. Prashant, TK03, 04:30 PM-05:30 PM, Deep Tissue Repair Therapy(Male) 60 Min" at bounding box center [720, 211] width 58 height 19
select select "3"
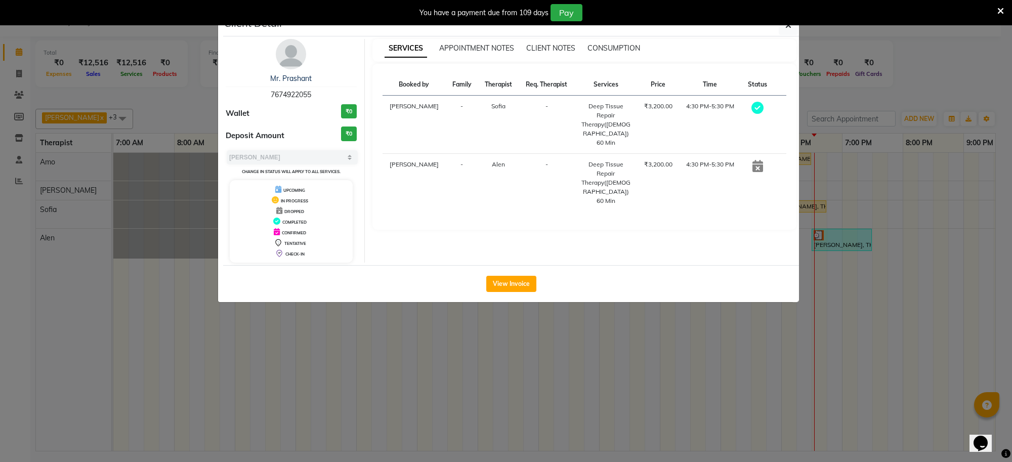
click at [320, 87] on hr at bounding box center [291, 87] width 131 height 1
click at [309, 67] on div "Mr. Prashant 7674922055 Wallet ₹0 Deposit Amount ₹0 Select MARK DONE UPCOMING C…" at bounding box center [291, 151] width 147 height 224
click at [291, 92] on span "7674922055" at bounding box center [291, 94] width 40 height 9
click at [287, 83] on div "Mr. Prashant" at bounding box center [291, 78] width 131 height 11
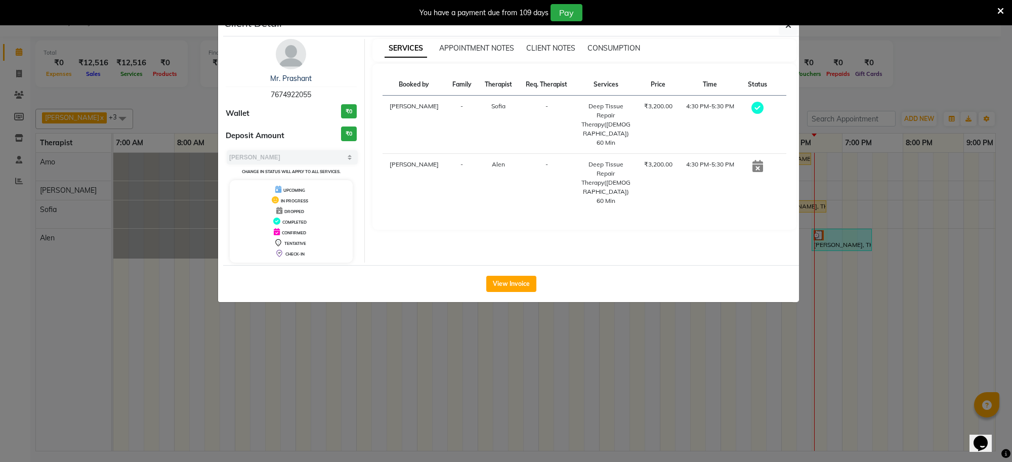
click at [296, 56] on img at bounding box center [291, 54] width 30 height 30
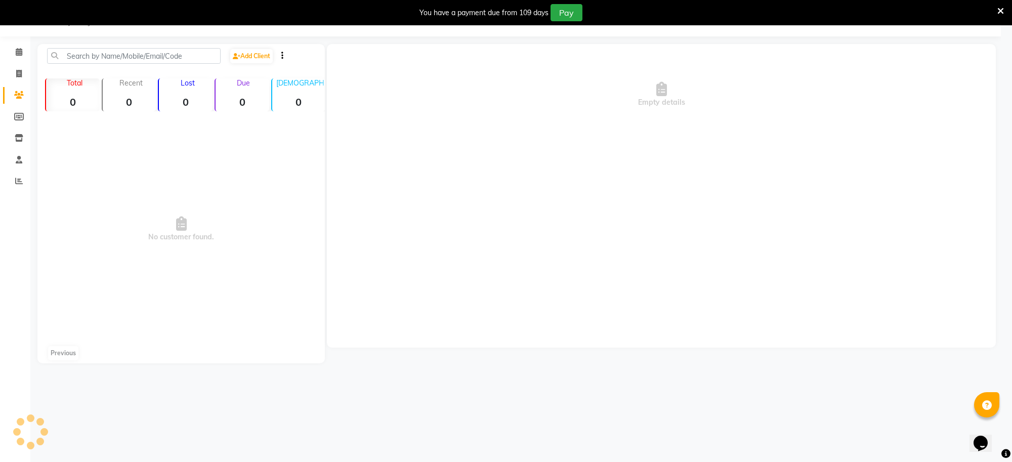
click at [296, 56] on div "Mr. Prashant 7674922055 Wallet ₹0 Deposit Amount ₹0 Select MARK DONE UPCOMING C…" at bounding box center [291, 100] width 147 height 224
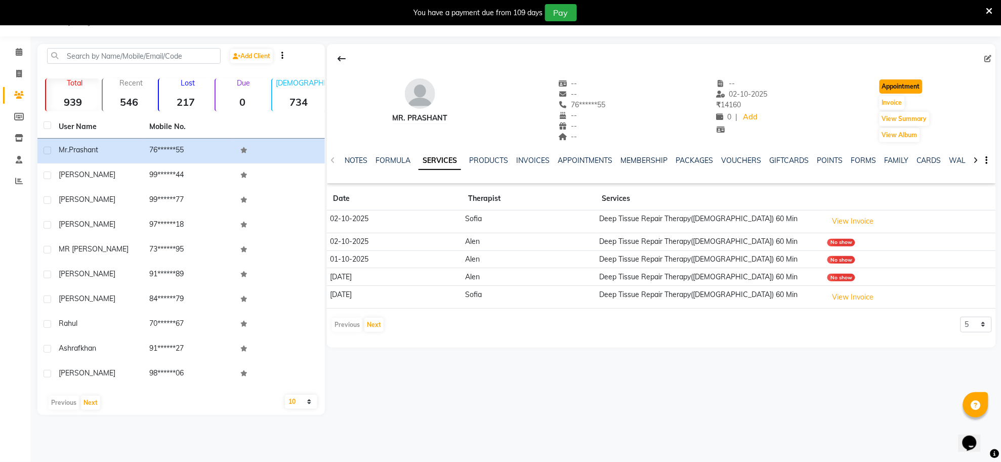
click at [896, 88] on button "Appointment" at bounding box center [900, 86] width 43 height 14
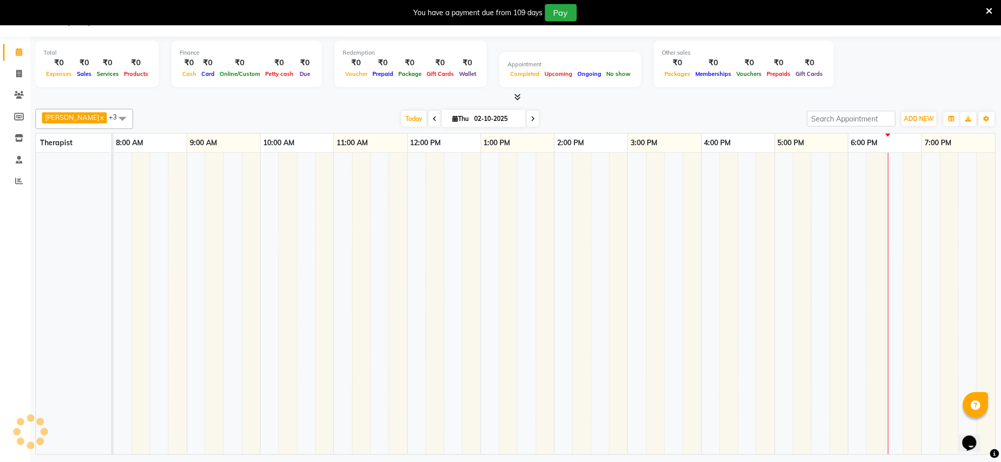
select select "480"
select select "tentative"
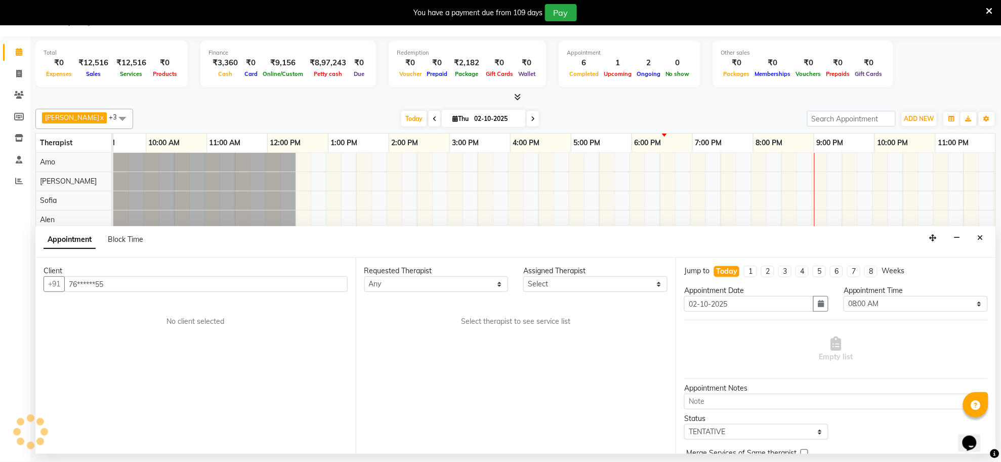
scroll to position [0, 150]
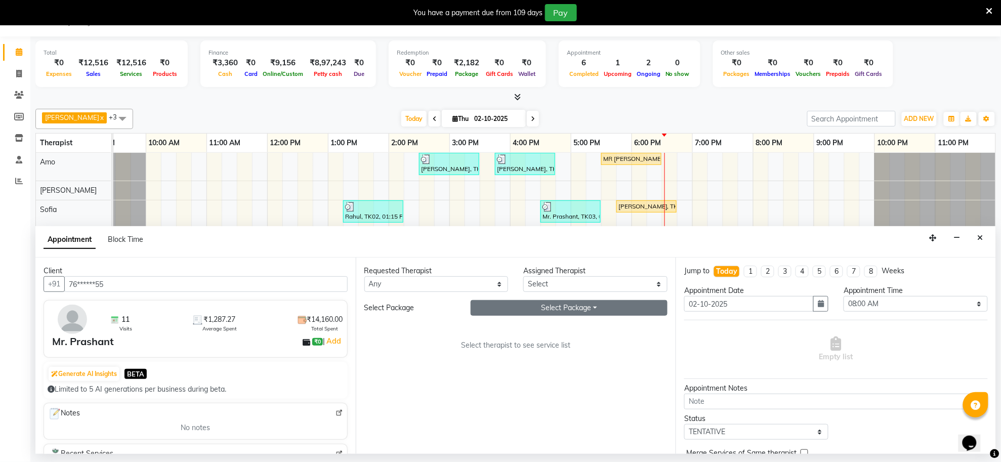
click at [573, 306] on button "Select Package Toggle Dropdown" at bounding box center [569, 308] width 197 height 16
click at [519, 325] on li "SILVER_ALL" at bounding box center [511, 329] width 80 height 15
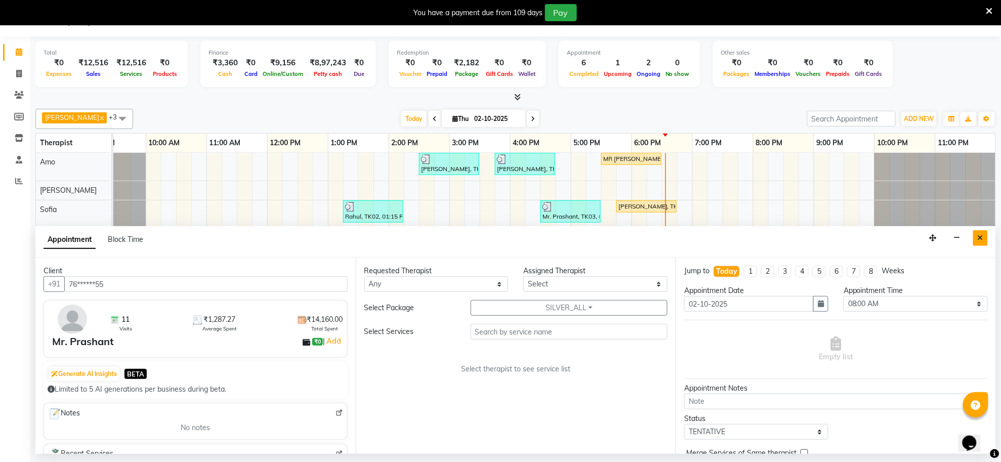
click at [979, 241] on icon "Close" at bounding box center [981, 237] width 6 height 7
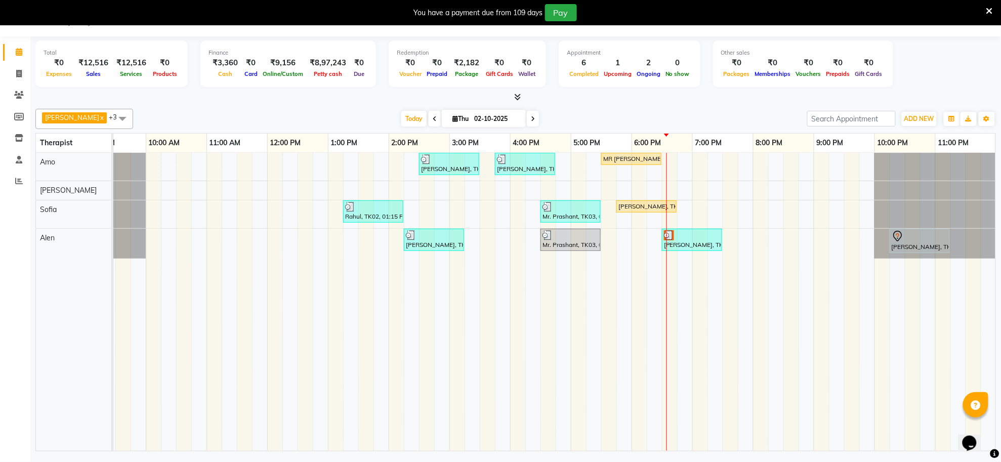
click at [604, 234] on div "santanu, TK06, 02:30 PM-03:30 PM, Deep Tissue Repair Therapy(Male) 60 Min Raj, …" at bounding box center [480, 302] width 1032 height 298
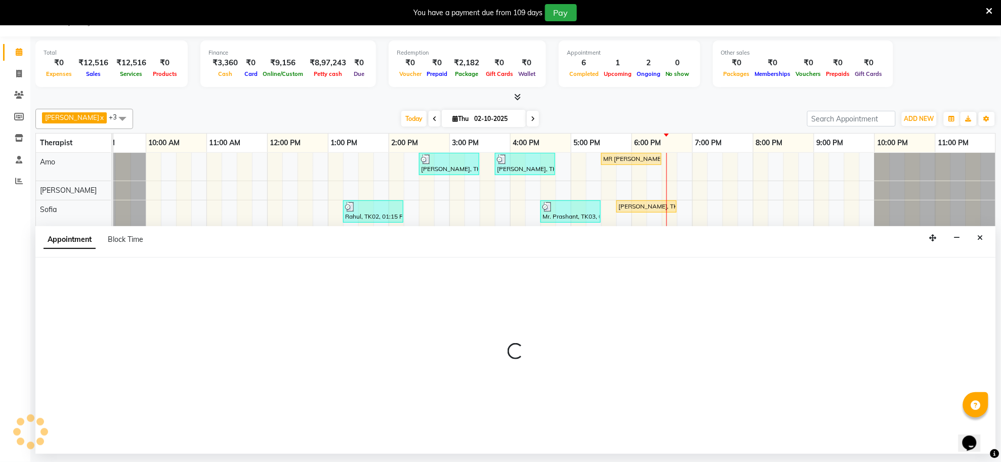
select select "84325"
select select "1050"
select select "tentative"
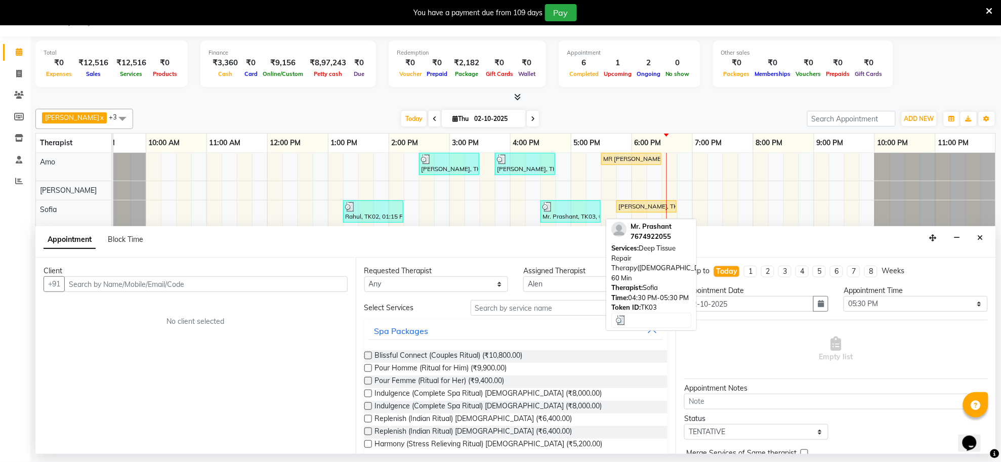
click at [593, 213] on div "Mr. Prashant, TK03, 04:30 PM-05:30 PM, Deep Tissue Repair Therapy(Male) 60 Min" at bounding box center [570, 211] width 58 height 19
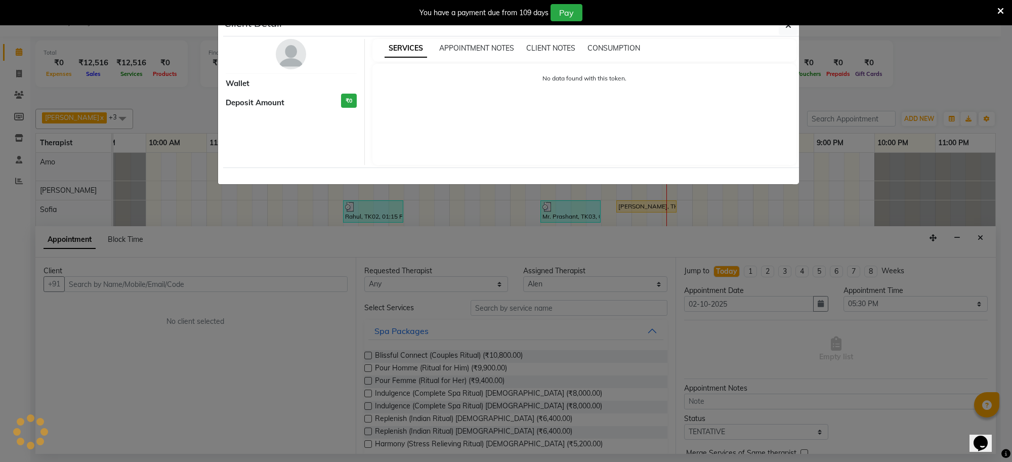
select select "3"
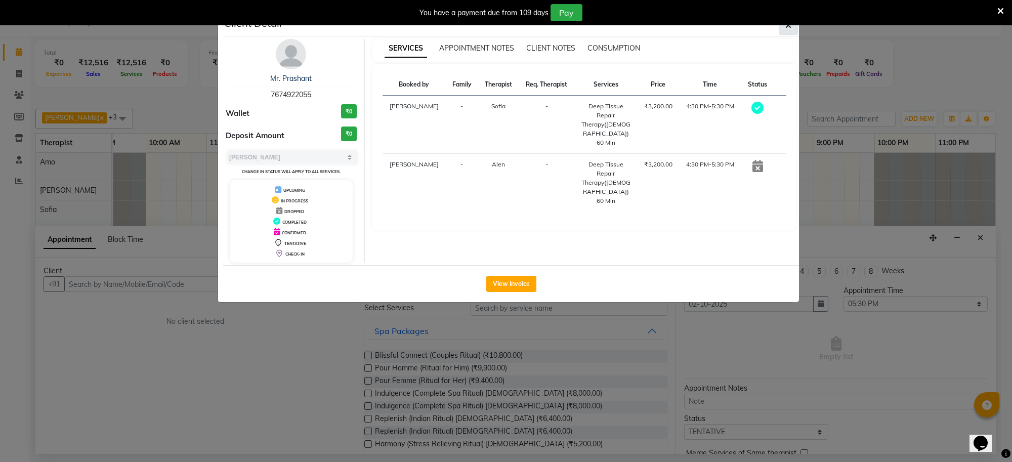
click at [785, 30] on button "button" at bounding box center [788, 25] width 19 height 19
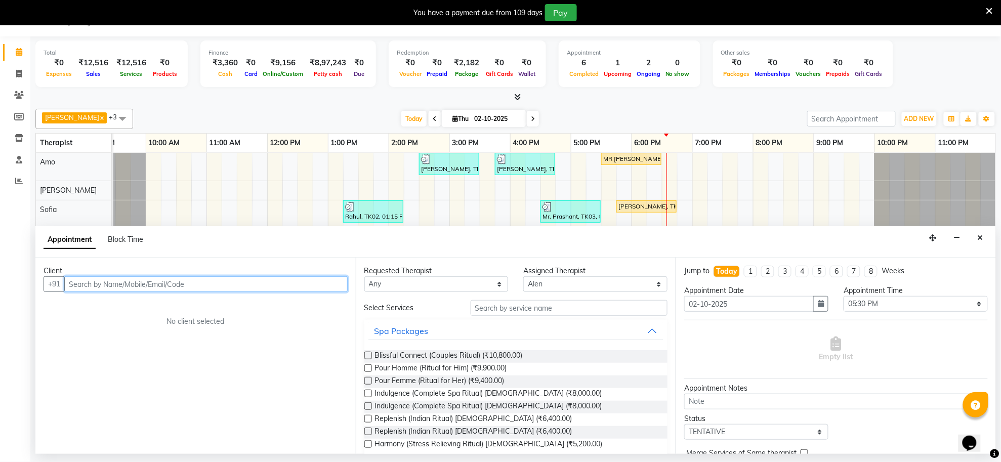
scroll to position [0, 139]
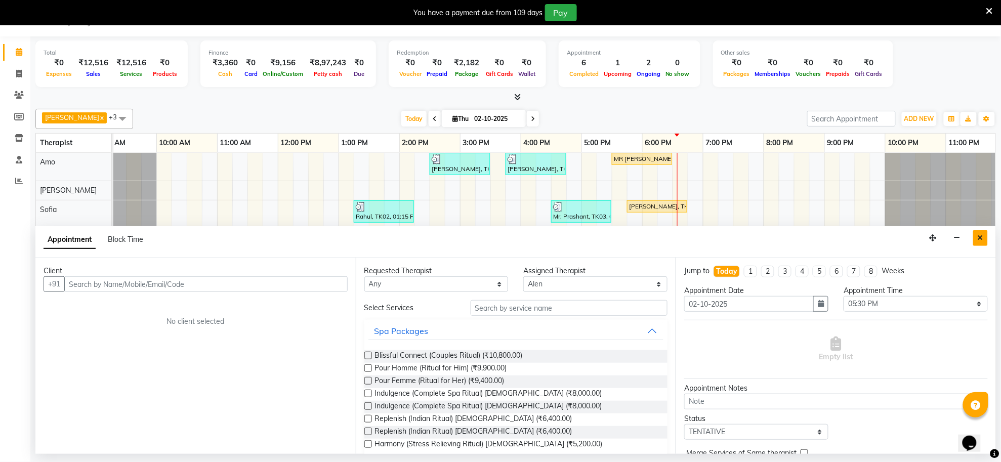
click at [978, 233] on button "Close" at bounding box center [980, 238] width 15 height 16
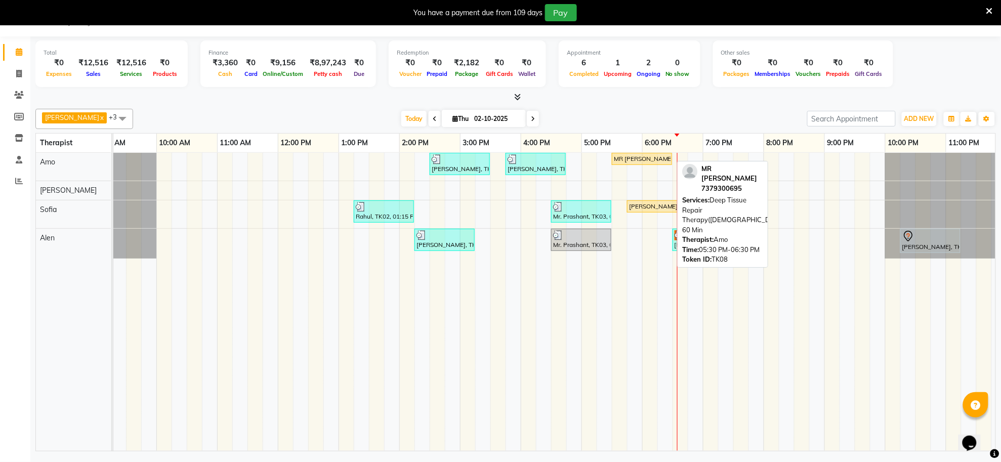
click at [659, 155] on div "MR GAURAV, TK08, 05:30 PM-06:30 PM, Deep Tissue Repair Therapy(Male) 60 Min" at bounding box center [642, 158] width 58 height 9
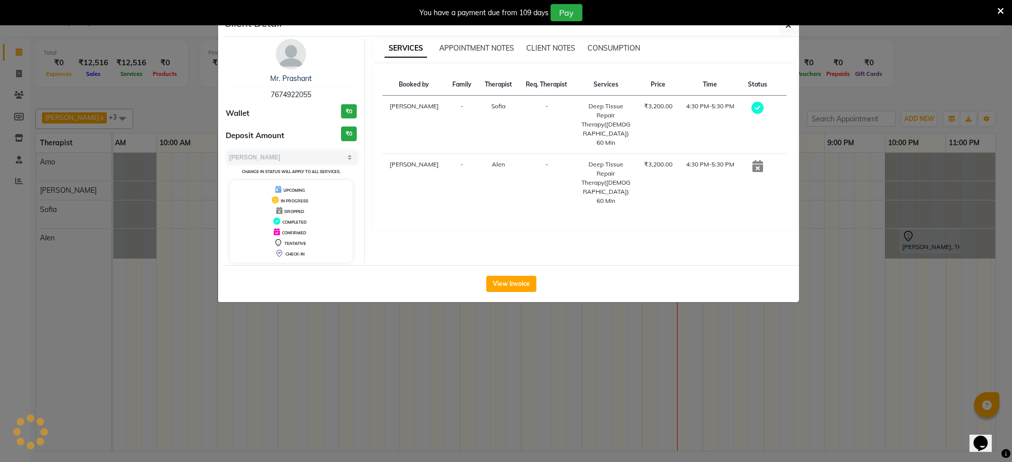
select select "1"
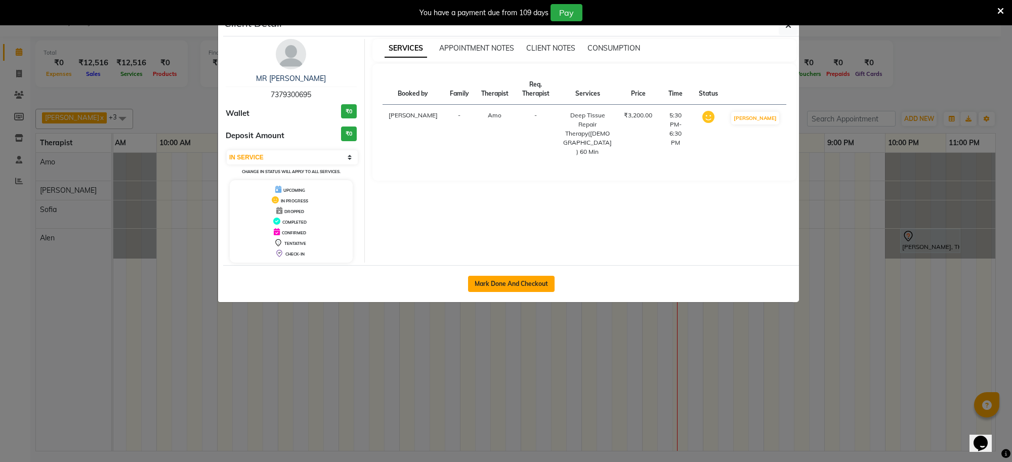
click at [512, 287] on button "Mark Done And Checkout" at bounding box center [511, 284] width 87 height 16
select select "service"
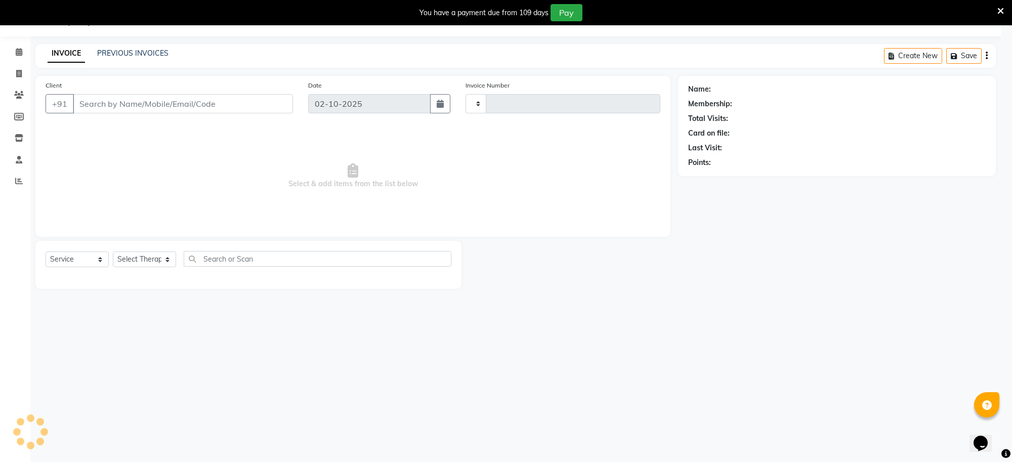
type input "1568"
select select "8283"
type input "73******95"
select select "80700"
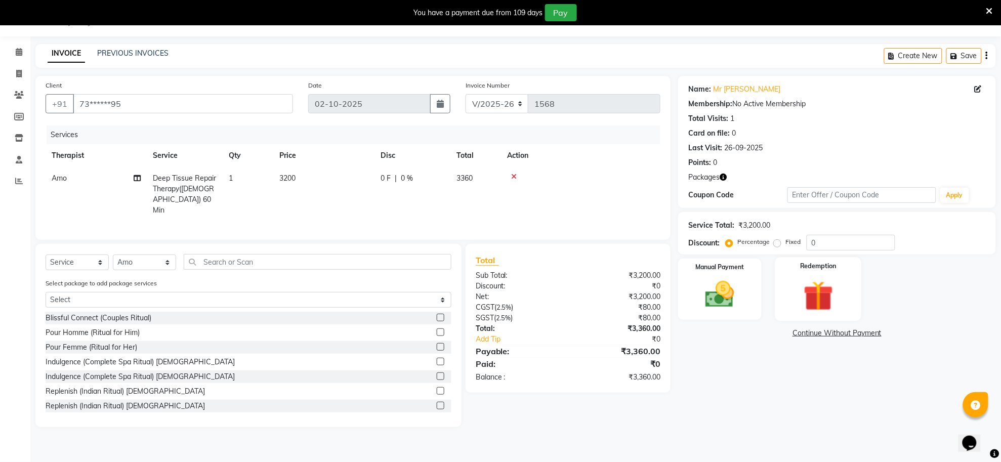
click at [824, 300] on img at bounding box center [817, 295] width 49 height 37
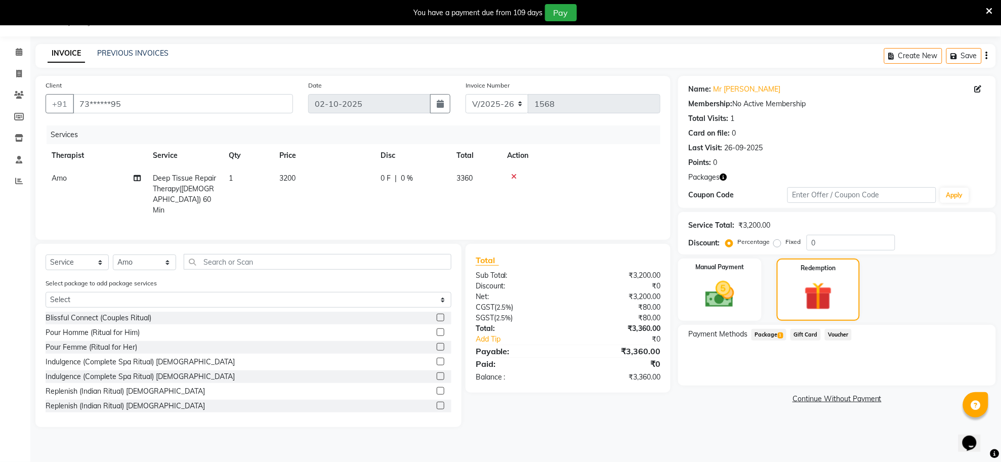
click at [772, 335] on span "Package 1" at bounding box center [768, 335] width 35 height 12
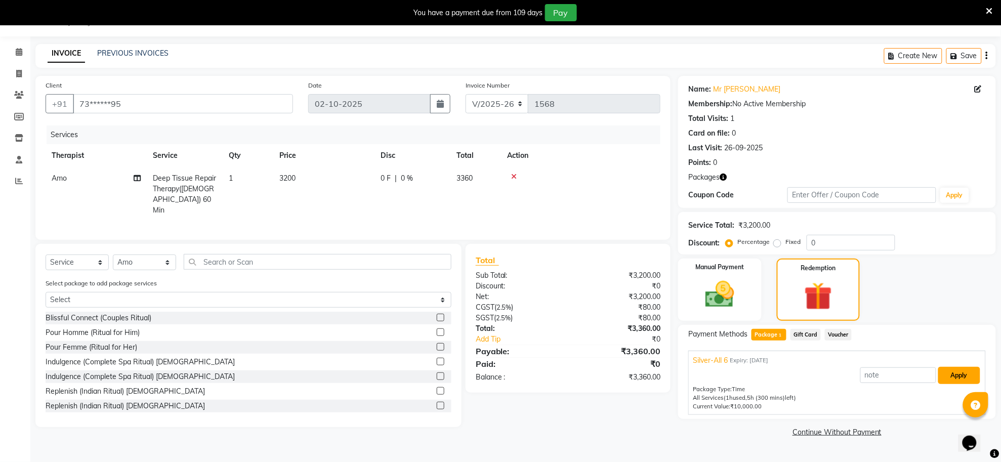
click at [958, 377] on button "Apply" at bounding box center [959, 375] width 42 height 17
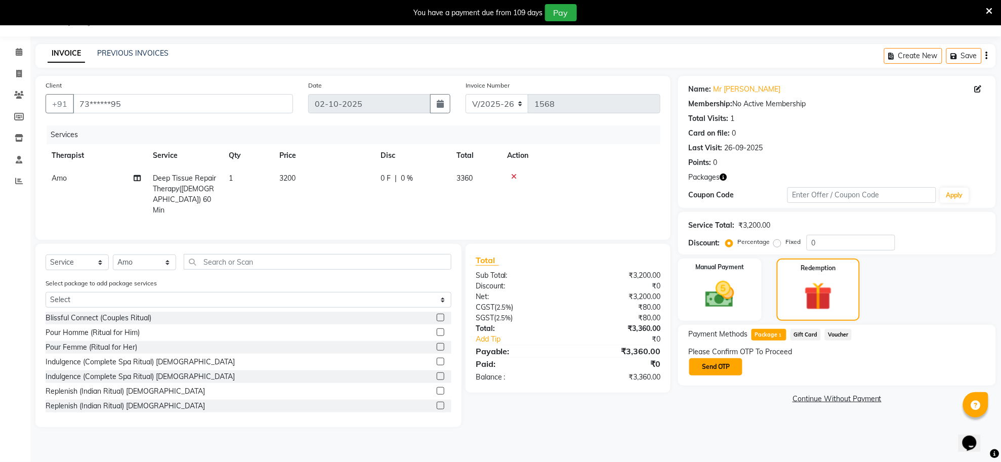
click at [715, 371] on button "Send OTP" at bounding box center [715, 366] width 53 height 17
click at [715, 371] on input "text" at bounding box center [738, 367] width 101 height 16
click at [738, 365] on input "text" at bounding box center [738, 367] width 101 height 16
type input "3163"
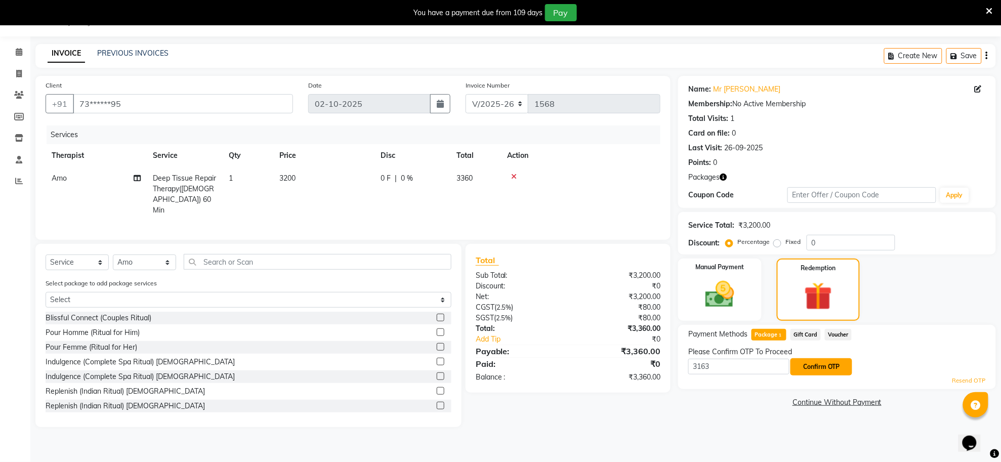
click at [824, 364] on button "Confirm OTP" at bounding box center [821, 366] width 62 height 17
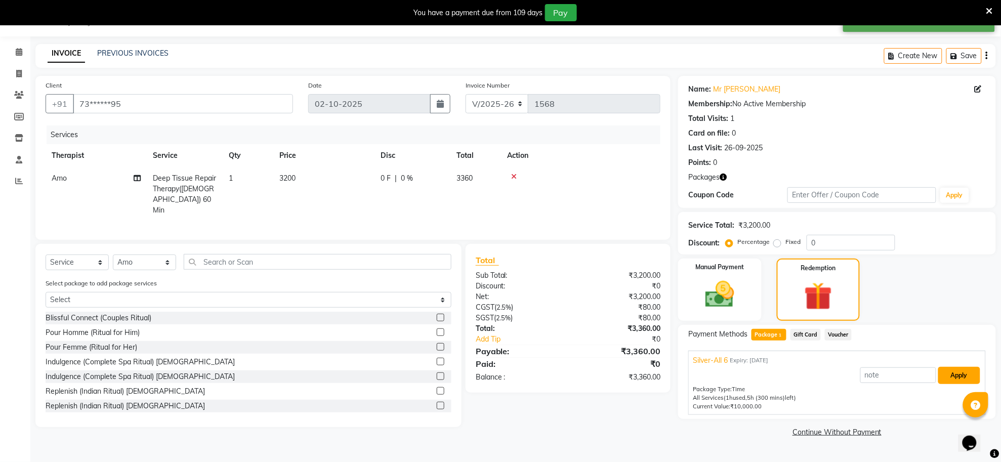
click at [959, 375] on button "Apply" at bounding box center [959, 375] width 42 height 17
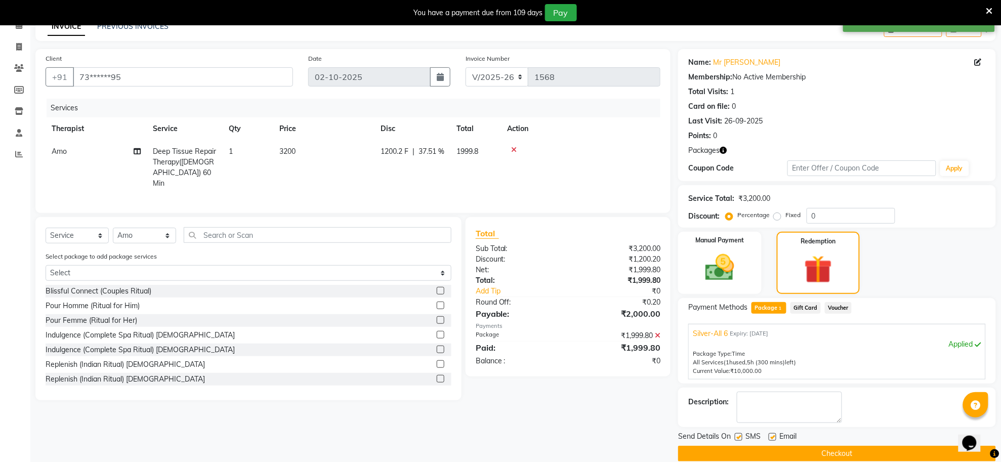
scroll to position [67, 0]
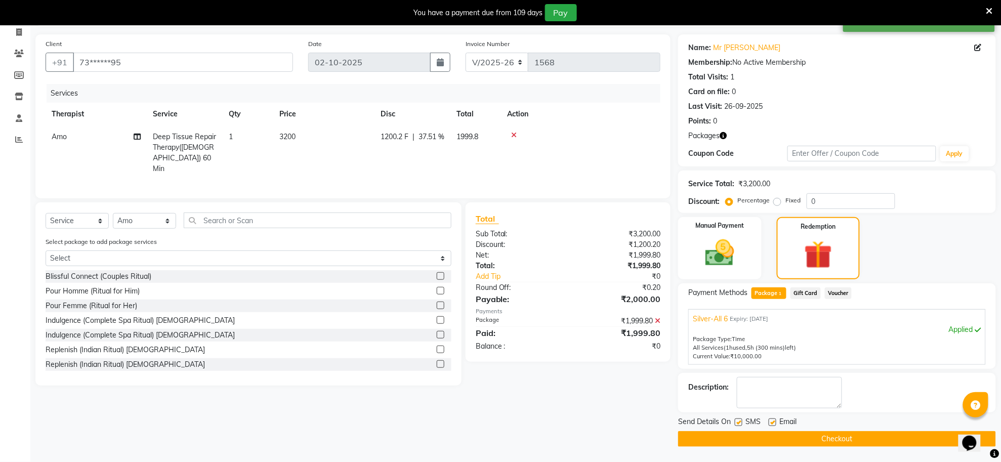
click at [809, 438] on button "Checkout" at bounding box center [837, 439] width 318 height 16
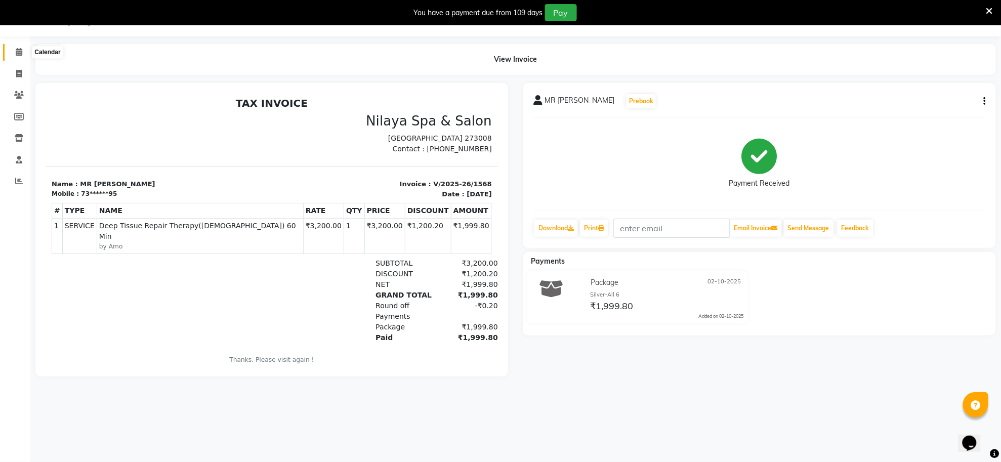
click at [18, 50] on icon at bounding box center [19, 52] width 7 height 8
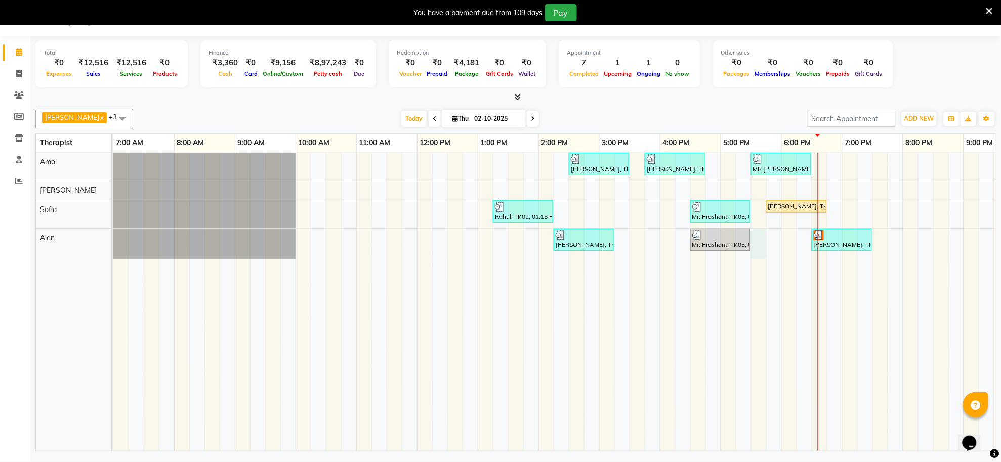
click at [763, 248] on div "santanu, TK06, 02:30 PM-03:30 PM, Deep Tissue Repair Therapy(Male) 60 Min Raj, …" at bounding box center [629, 302] width 1032 height 298
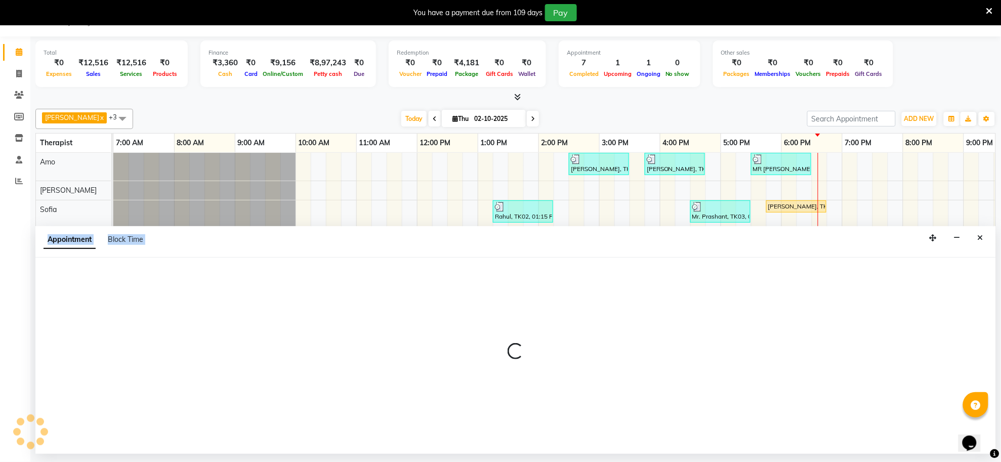
select select "84325"
select select "tentative"
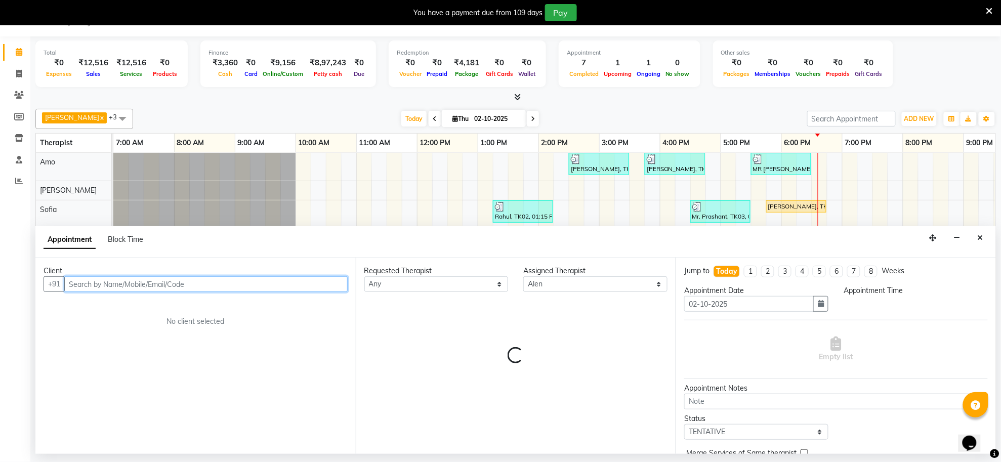
select select "1050"
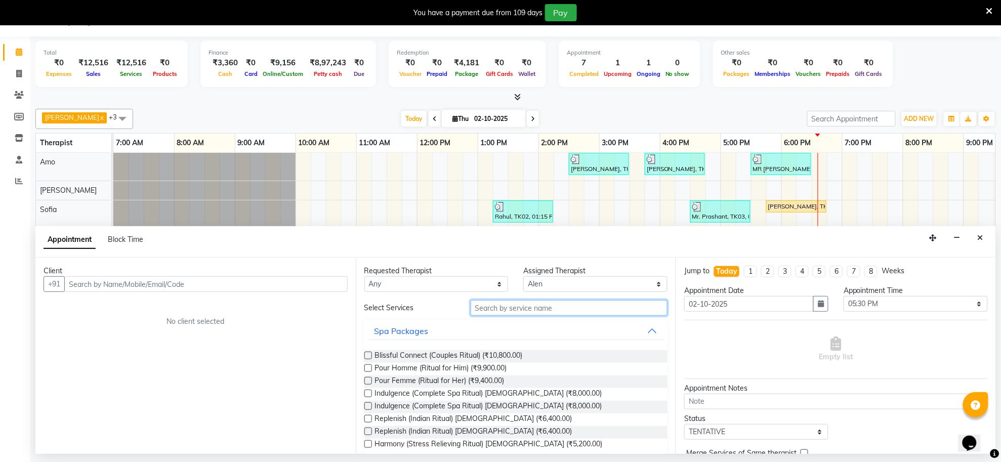
click at [558, 308] on input "text" at bounding box center [569, 308] width 197 height 16
click at [983, 234] on icon "Close" at bounding box center [981, 237] width 6 height 7
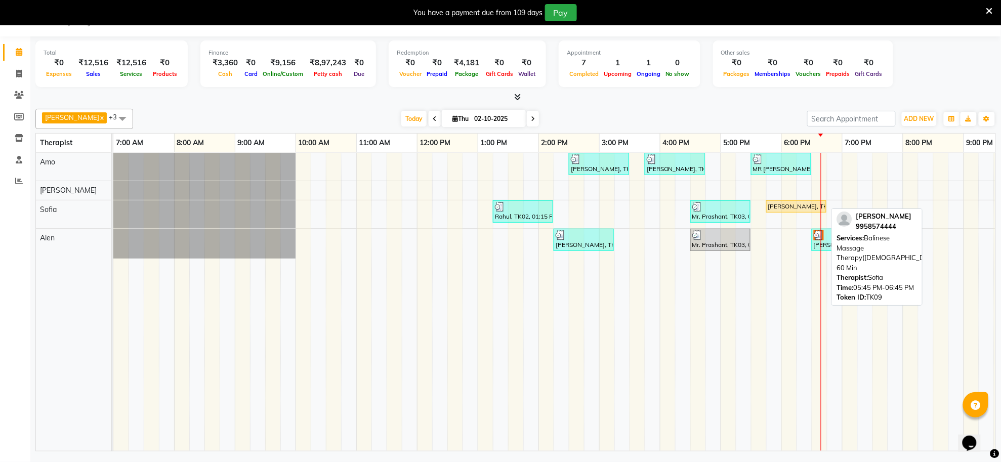
click at [782, 208] on div "DR BASANT GOEL, TK09, 05:45 PM-06:45 PM, Balinese Massage Therapy(Male) 60 Min" at bounding box center [796, 206] width 58 height 9
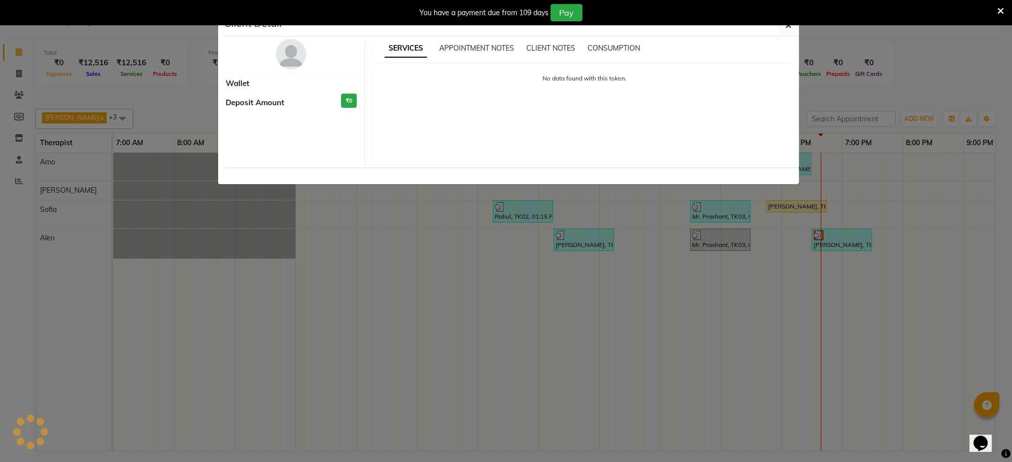
select select "1"
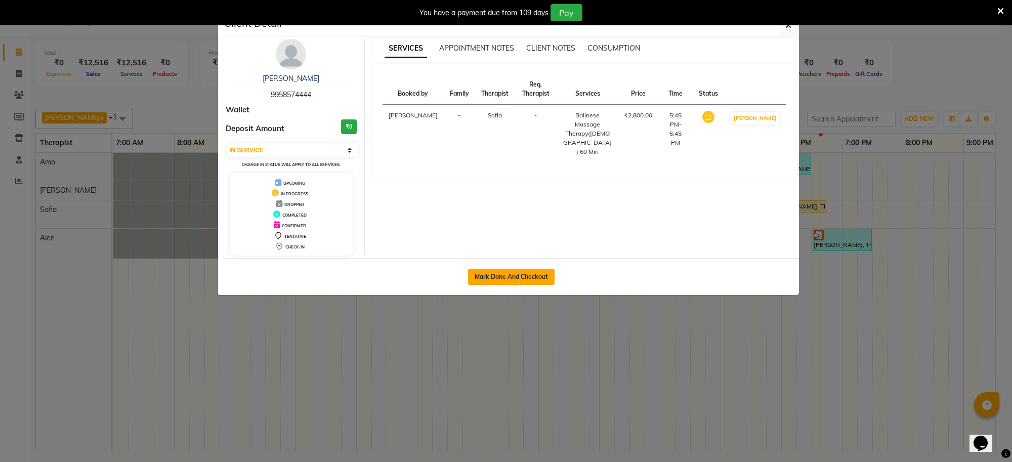
click at [527, 276] on button "Mark Done And Checkout" at bounding box center [511, 277] width 87 height 16
select select "service"
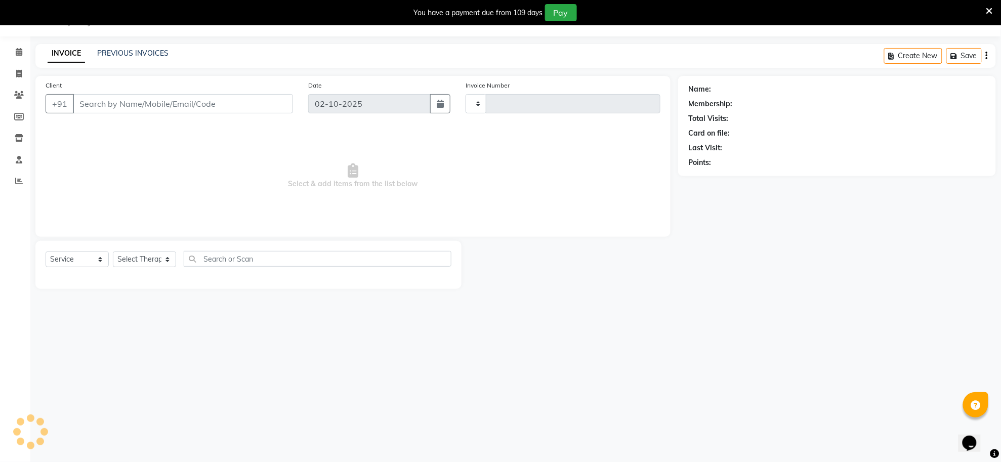
type input "1569"
select select "8283"
type input "99******44"
select select "84324"
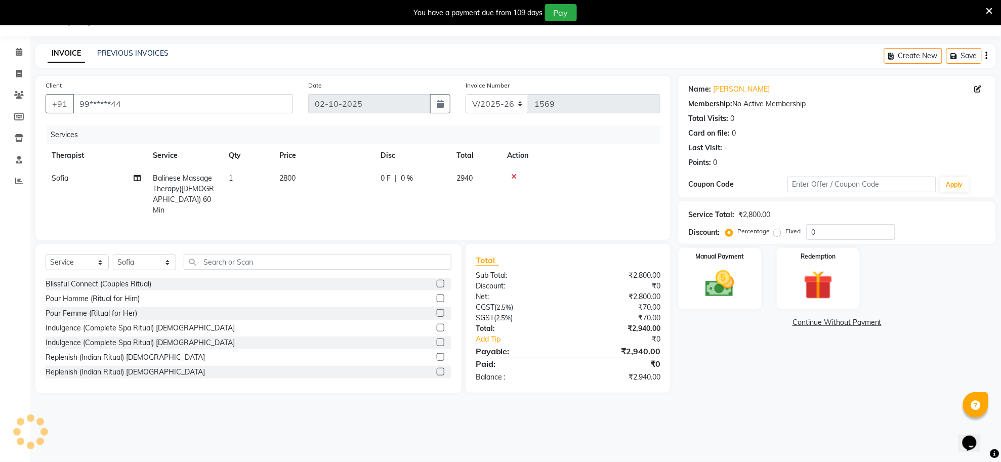
click at [513, 173] on icon at bounding box center [514, 176] width 6 height 7
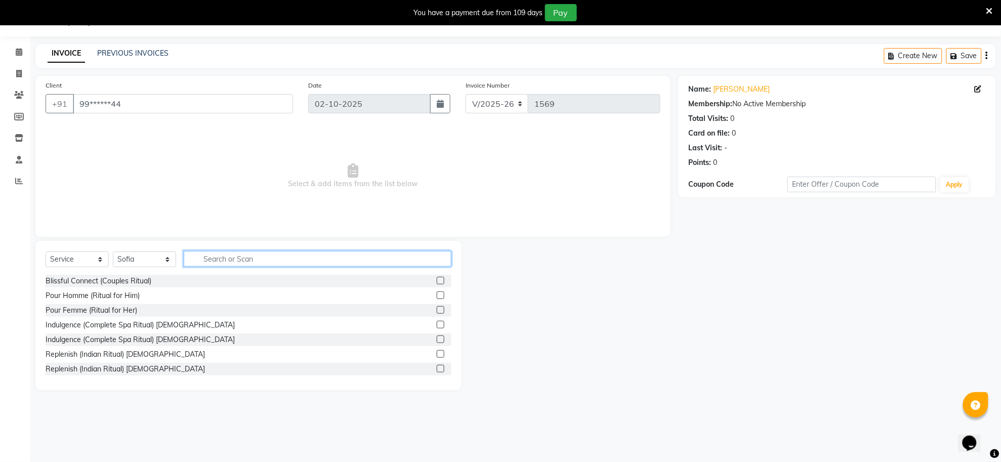
click at [393, 259] on input "text" at bounding box center [318, 259] width 268 height 16
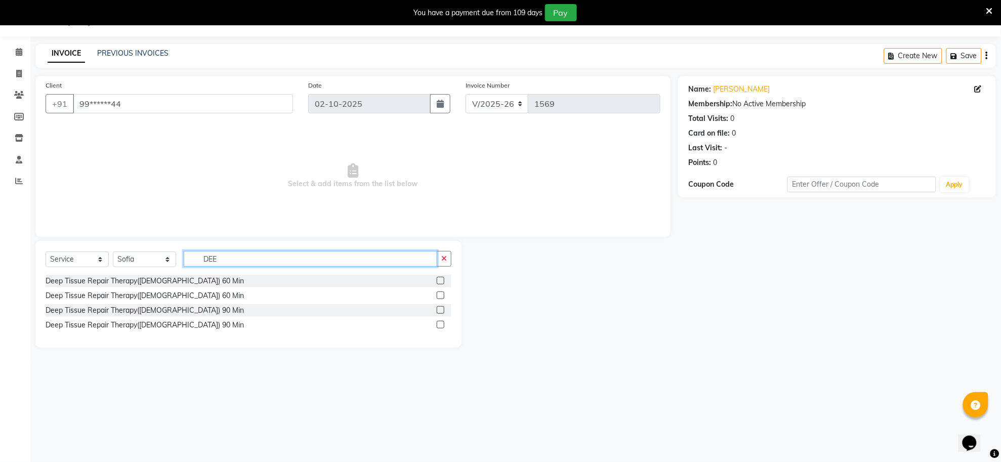
type input "DEE"
click at [442, 279] on label at bounding box center [441, 281] width 8 height 8
click at [442, 279] on input "checkbox" at bounding box center [440, 281] width 7 height 7
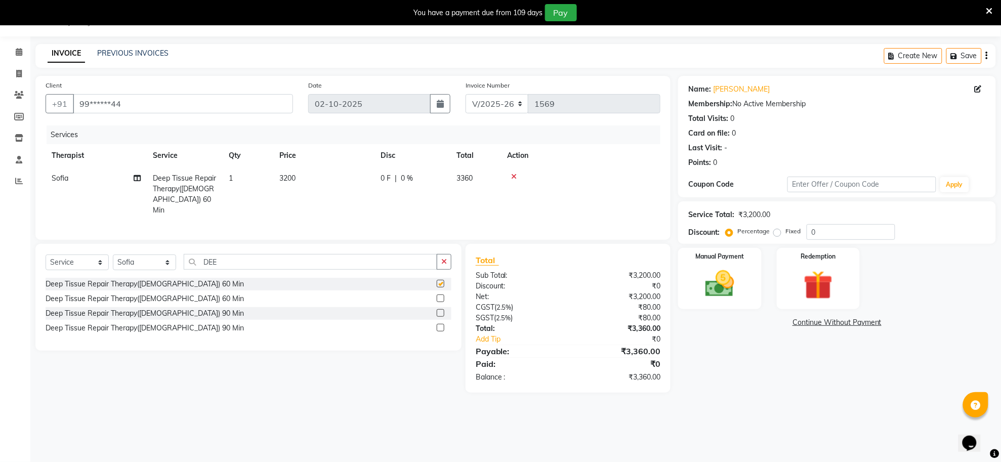
checkbox input "false"
click at [728, 291] on img at bounding box center [719, 284] width 49 height 35
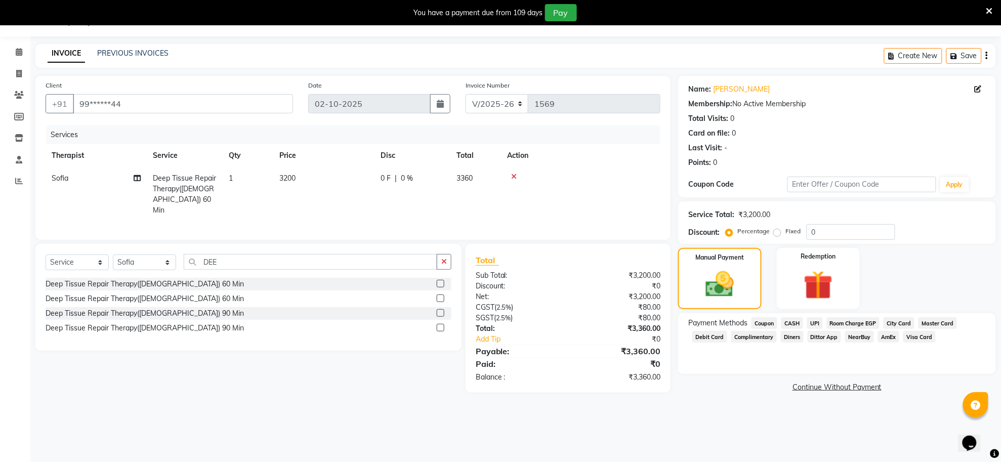
click at [853, 323] on span "Room Charge EGP" at bounding box center [853, 323] width 53 height 12
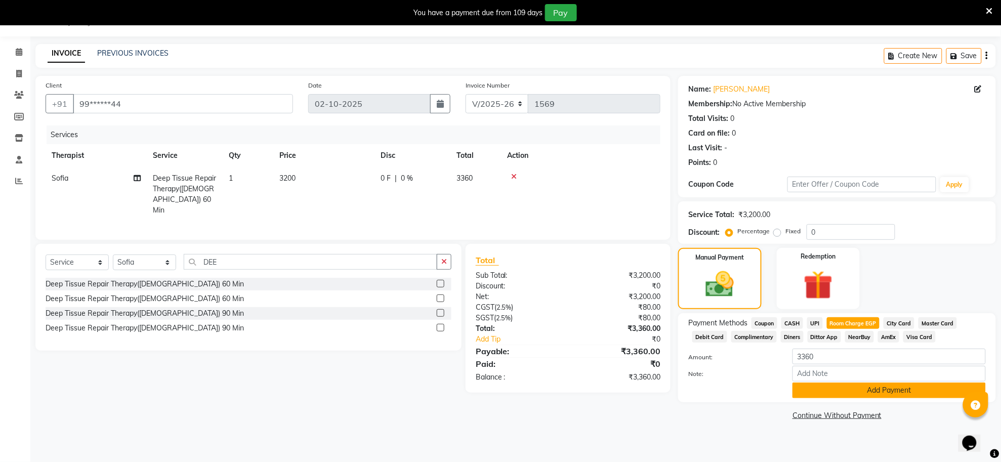
click at [861, 393] on button "Add Payment" at bounding box center [888, 391] width 193 height 16
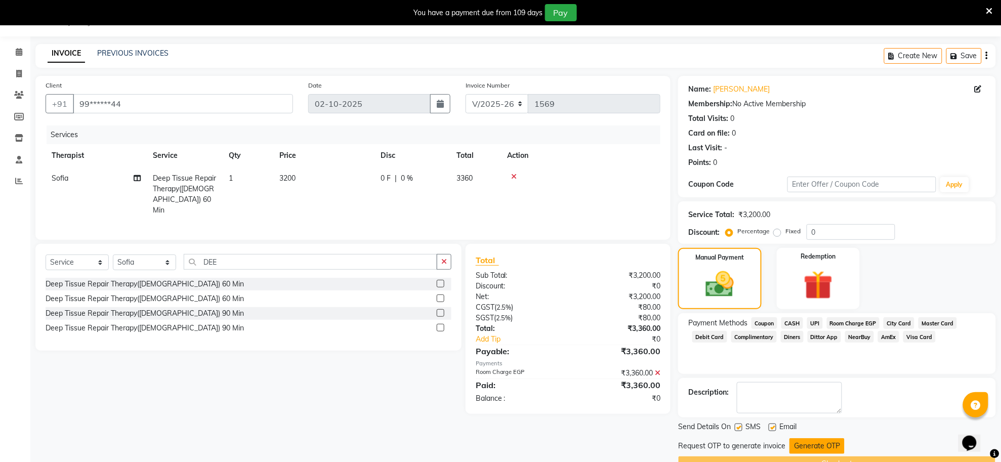
click at [833, 451] on button "Generate OTP" at bounding box center [816, 446] width 55 height 16
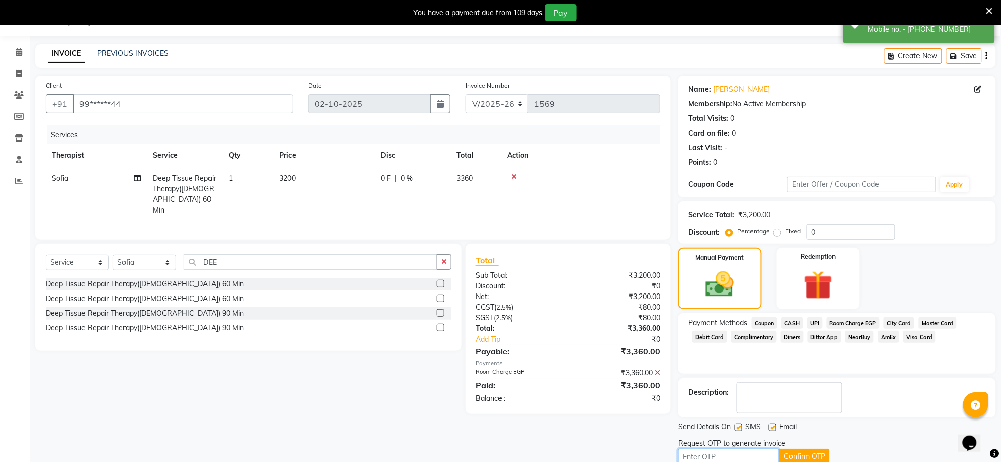
click at [762, 454] on input "text" at bounding box center [728, 457] width 101 height 16
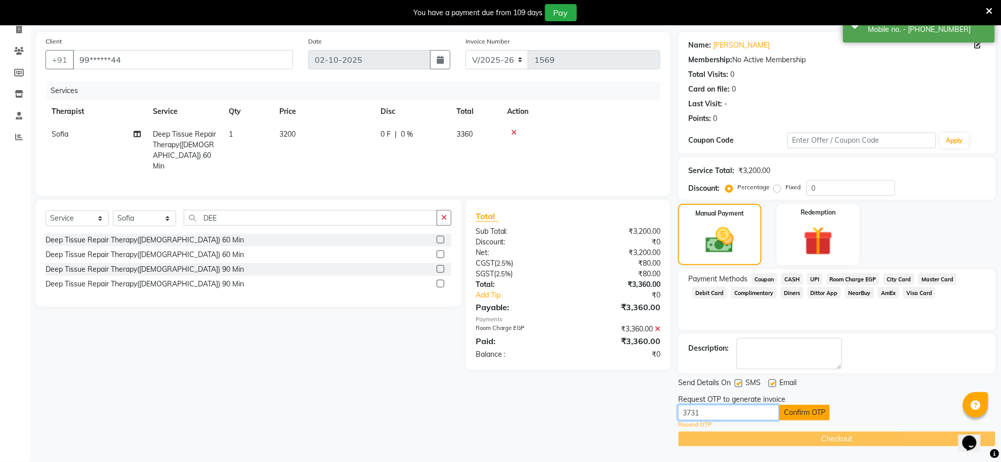
type input "3731"
click at [802, 410] on button "Confirm OTP" at bounding box center [804, 413] width 51 height 16
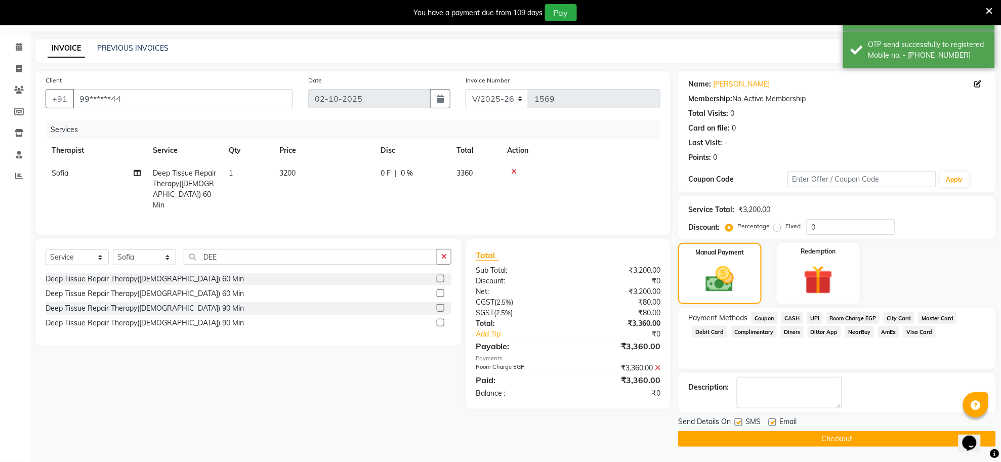
scroll to position [30, 0]
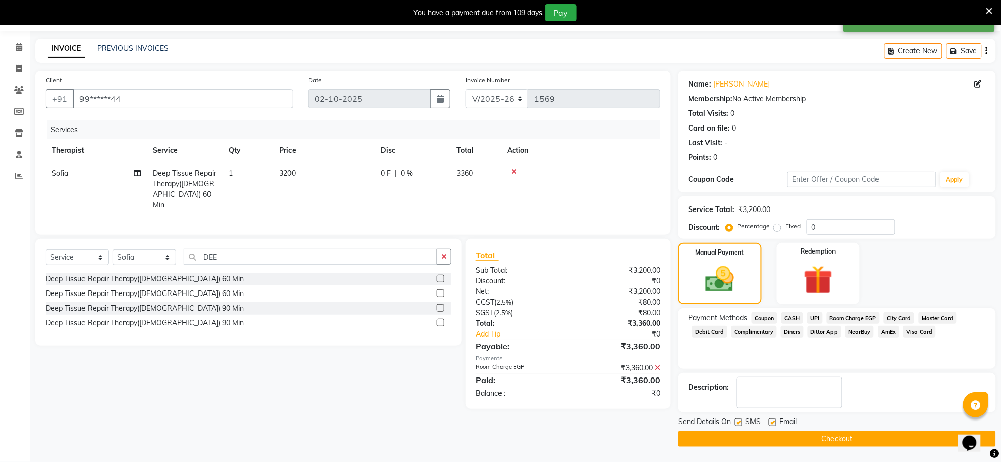
click at [815, 439] on button "Checkout" at bounding box center [837, 439] width 318 height 16
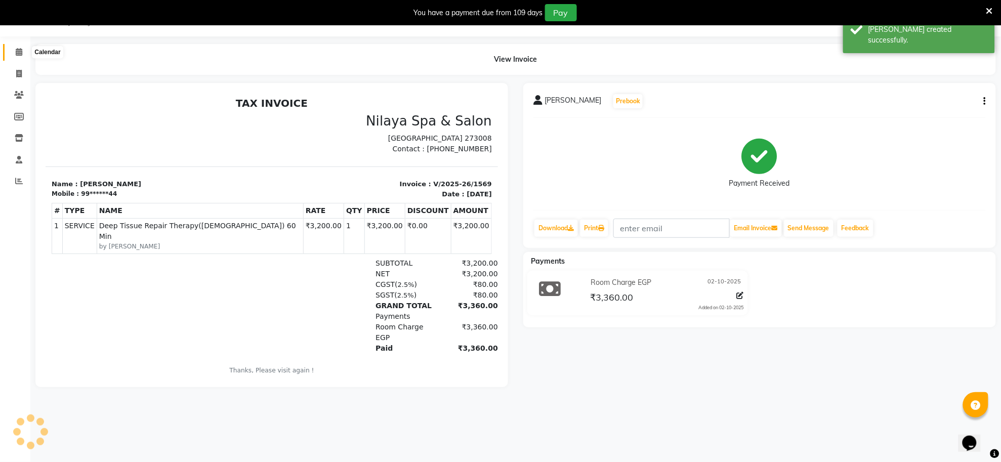
click at [20, 52] on icon at bounding box center [19, 52] width 7 height 8
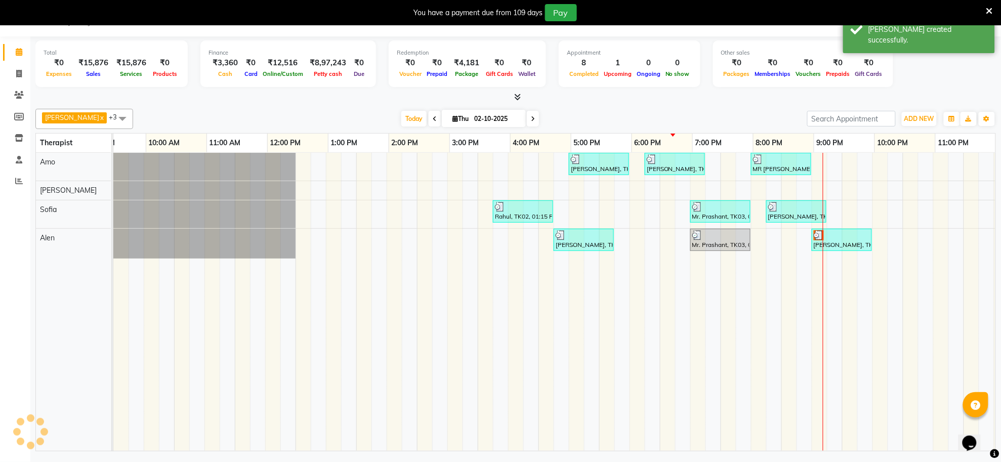
scroll to position [0, 150]
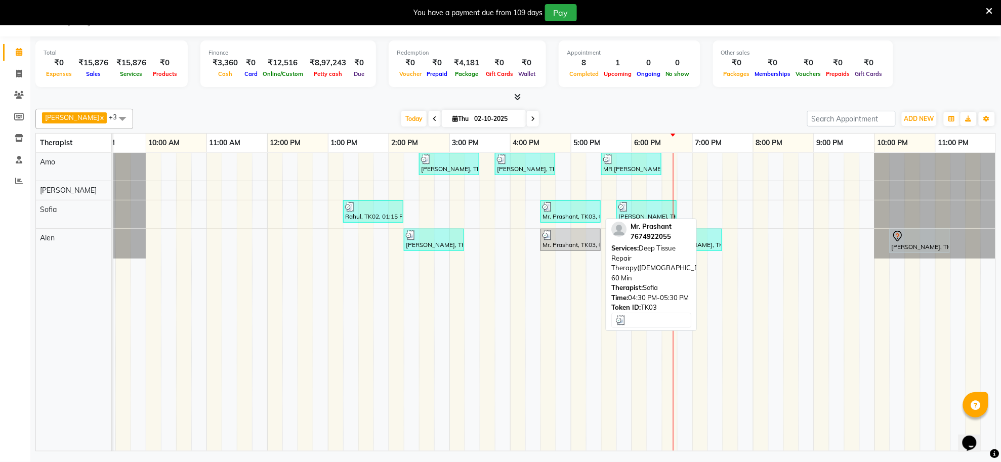
click at [576, 217] on div "Mr. Prashant, TK03, 04:30 PM-05:30 PM, Deep Tissue Repair Therapy(Male) 60 Min" at bounding box center [570, 211] width 58 height 19
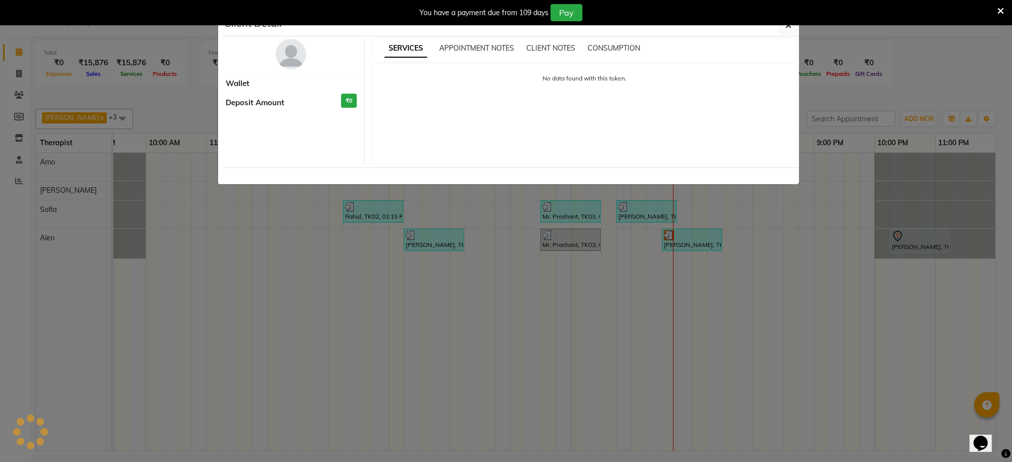
select select "3"
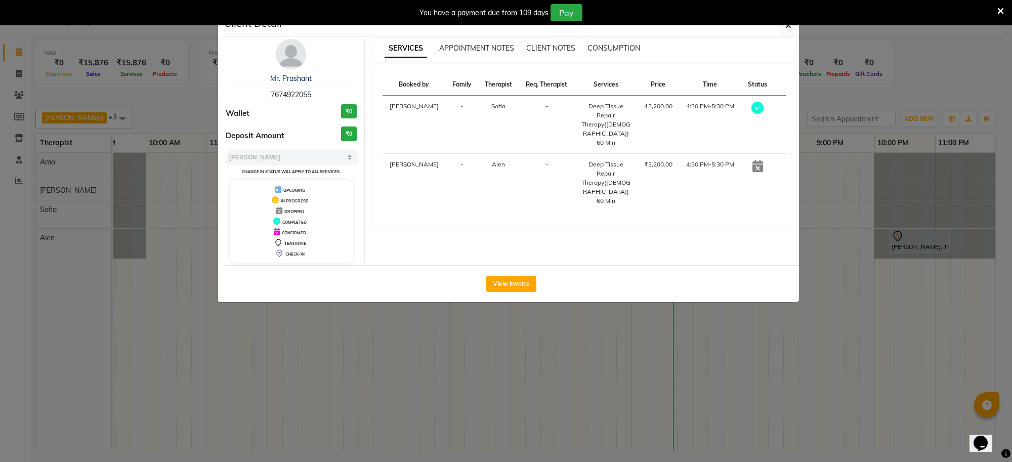
click at [294, 64] on img at bounding box center [291, 54] width 30 height 30
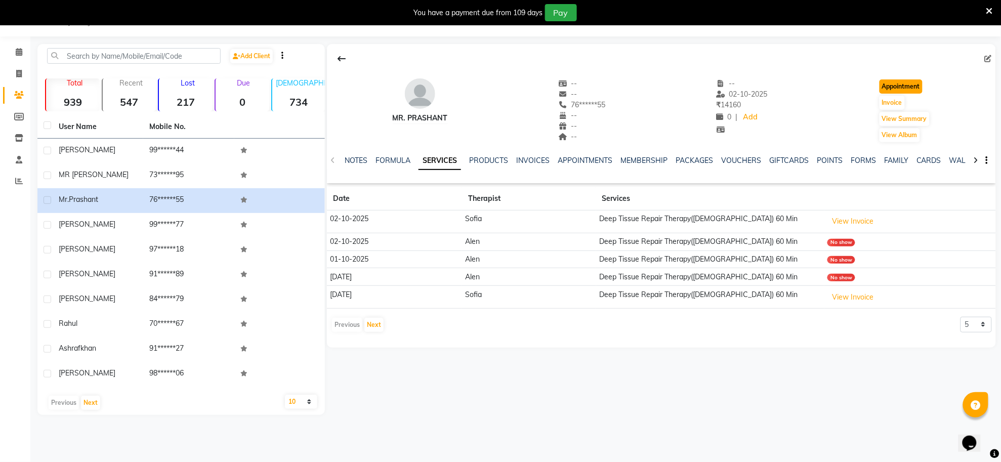
click at [907, 81] on button "Appointment" at bounding box center [900, 86] width 43 height 14
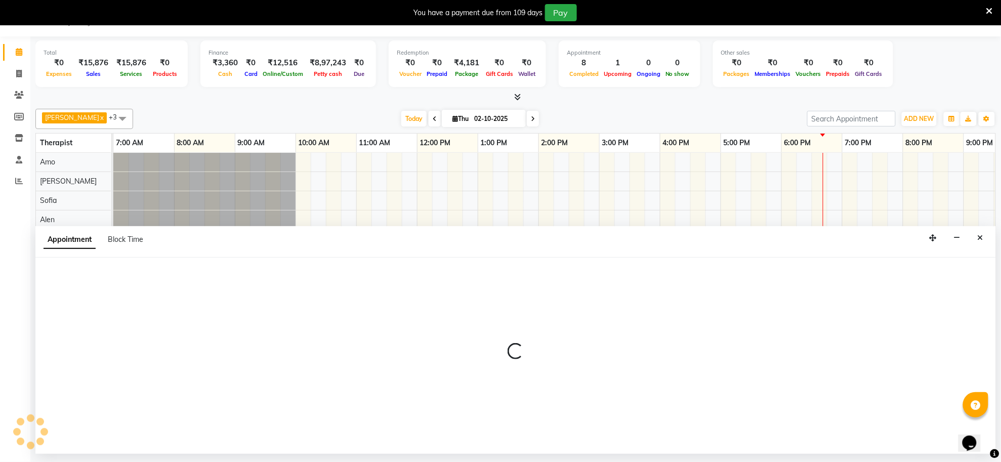
select select "480"
select select "tentative"
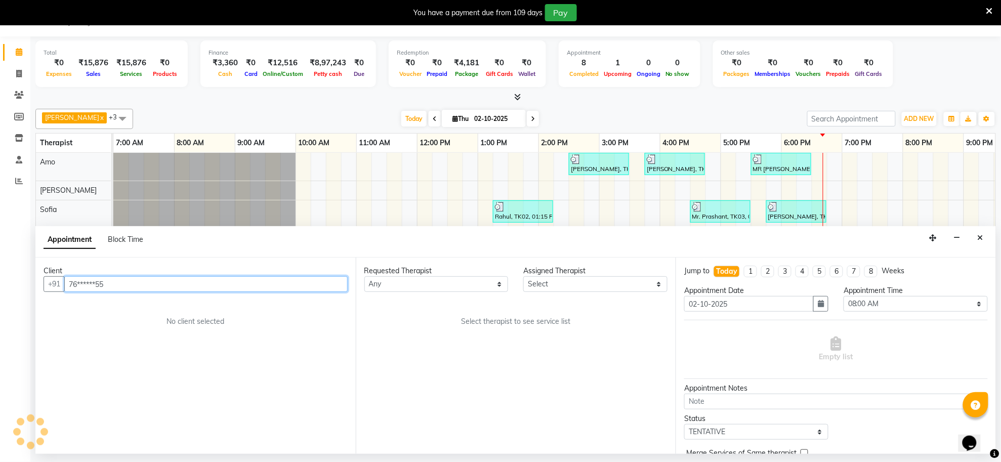
scroll to position [0, 150]
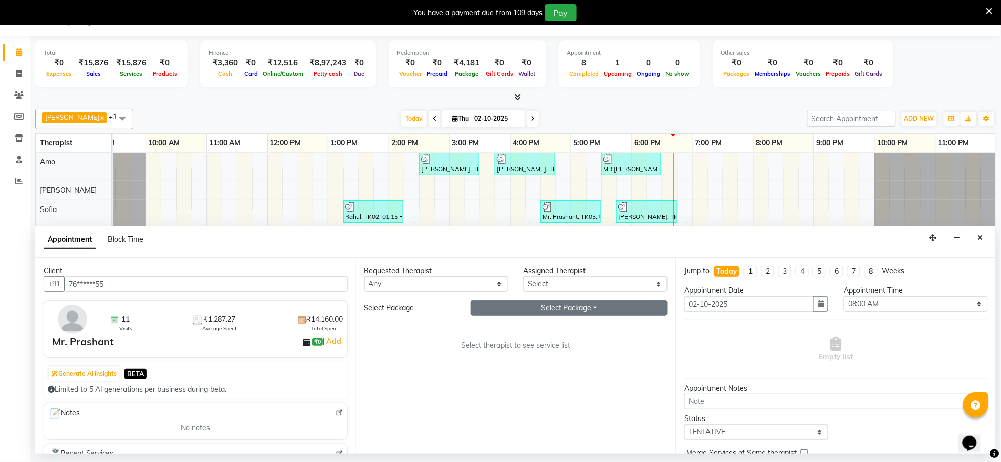
click at [568, 307] on button "Select Package Toggle Dropdown" at bounding box center [569, 308] width 197 height 16
click at [983, 232] on button "Close" at bounding box center [980, 238] width 15 height 16
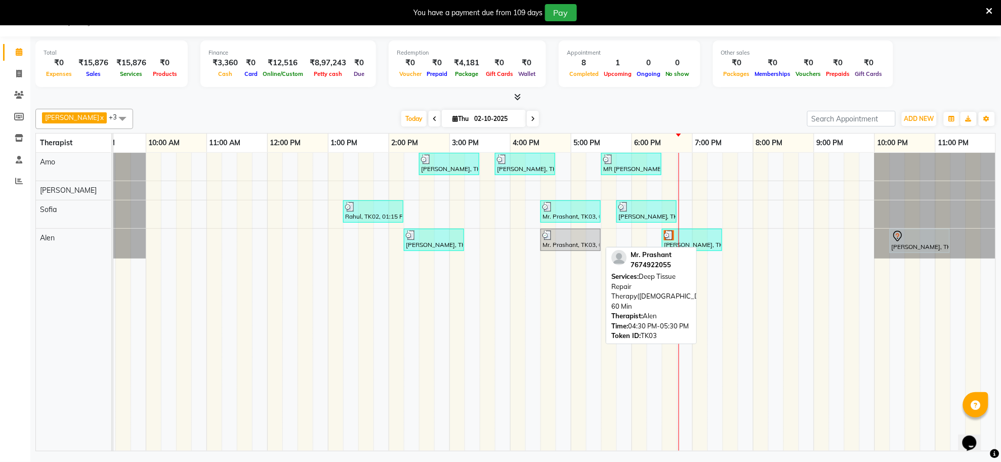
click at [587, 246] on div "Mr. Prashant, TK03, 04:30 PM-05:30 PM, Deep Tissue Repair Therapy(Male) 60 Min" at bounding box center [570, 239] width 58 height 19
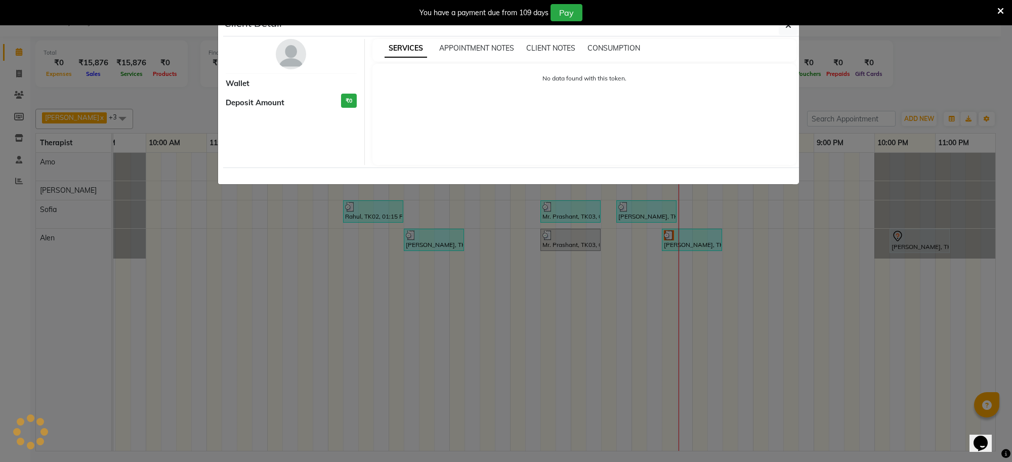
select select "3"
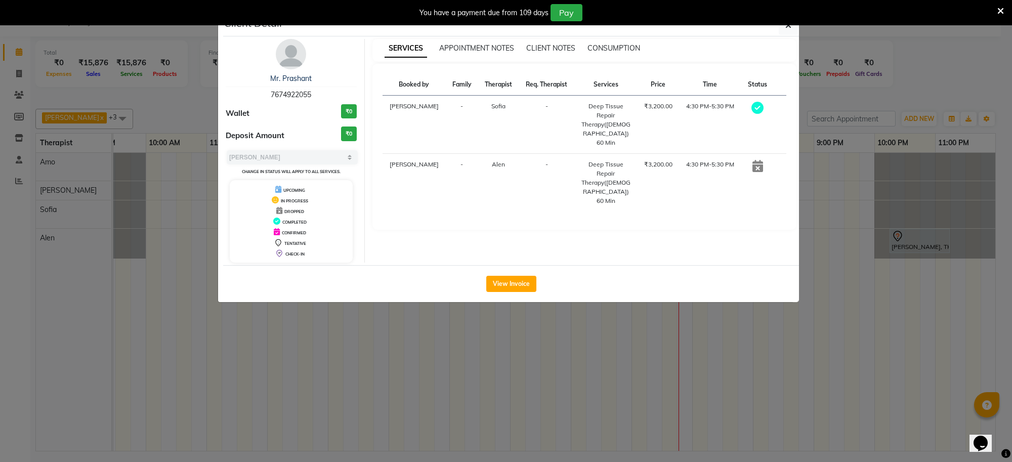
click at [805, 341] on ngb-modal-window "Client Detail Mr. Prashant 7674922055 Wallet ₹0 Deposit Amount ₹0 Select MARK D…" at bounding box center [506, 231] width 1012 height 462
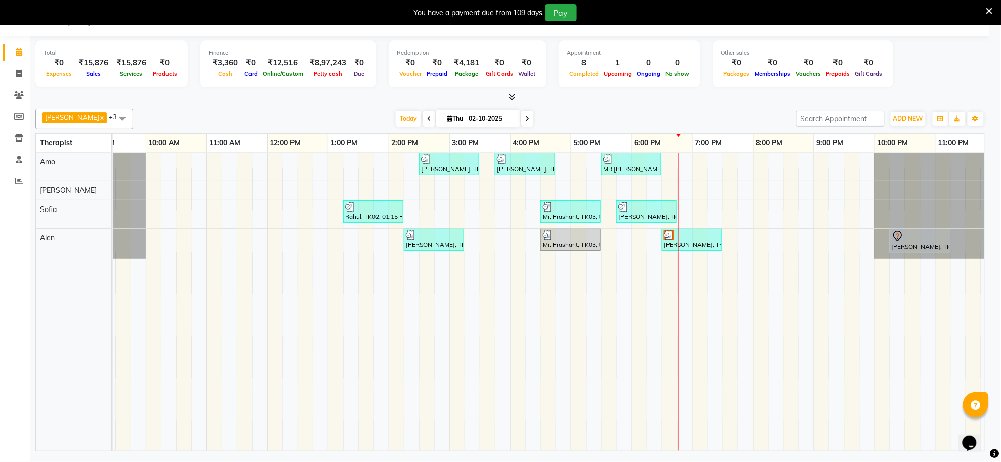
scroll to position [0, 139]
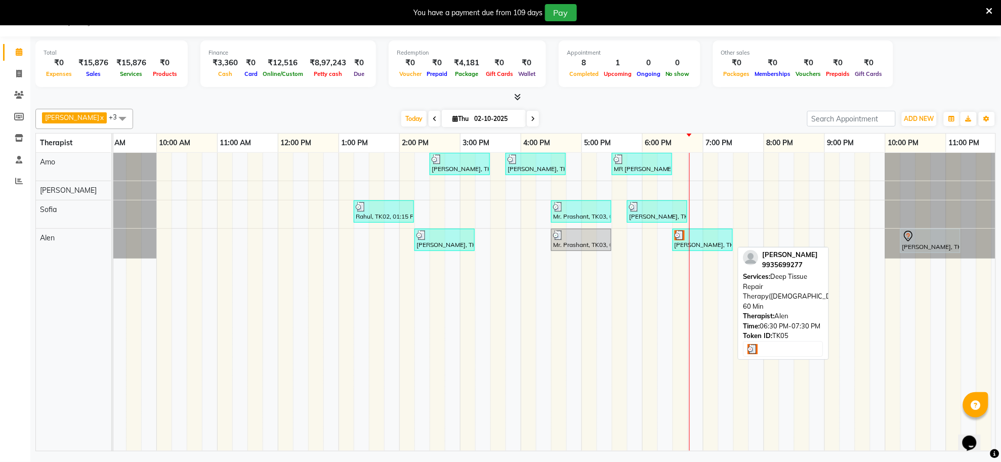
click at [711, 241] on div "[PERSON_NAME], TK05, 06:30 PM-07:30 PM, Deep Tissue Repair Therapy([DEMOGRAPHIC…" at bounding box center [702, 239] width 58 height 19
select select "3"
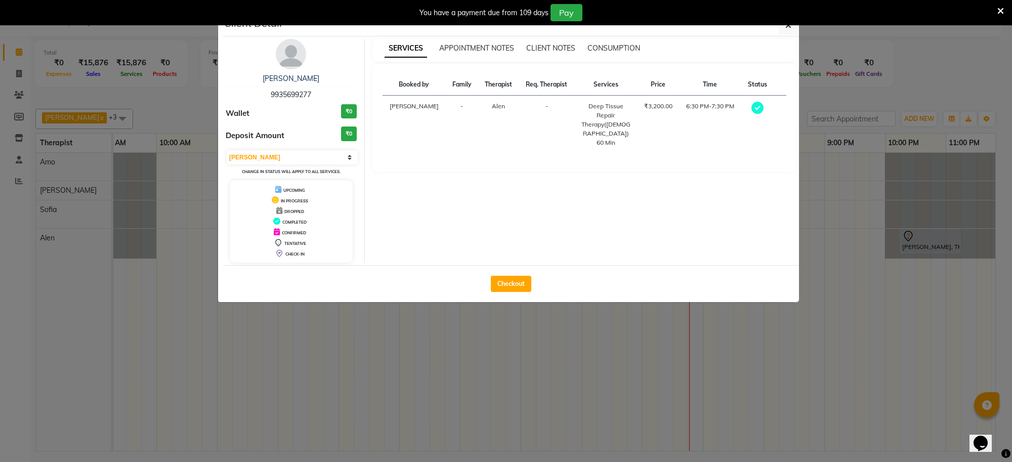
click at [817, 213] on ngb-modal-window "Client Detail Mr Naveen jaiswal 9935699277 Wallet ₹0 Deposit Amount ₹0 Select M…" at bounding box center [506, 231] width 1012 height 462
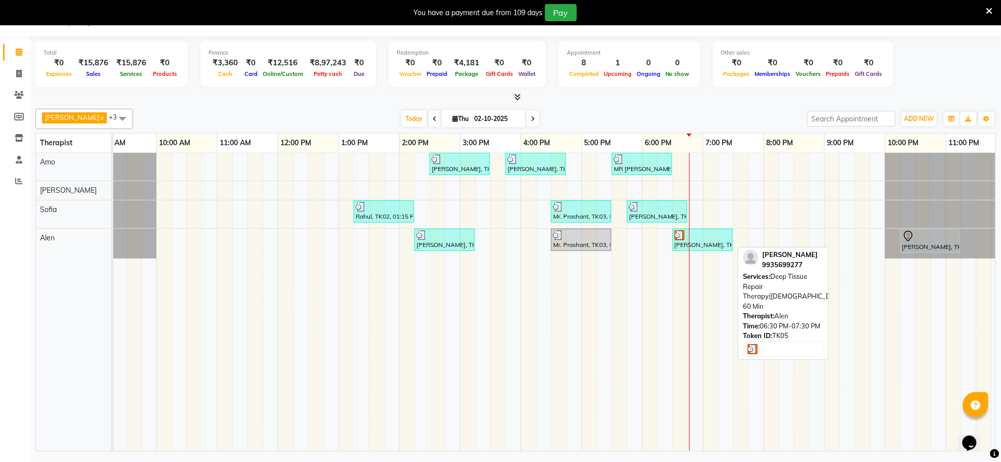
click at [720, 238] on div at bounding box center [702, 235] width 56 height 10
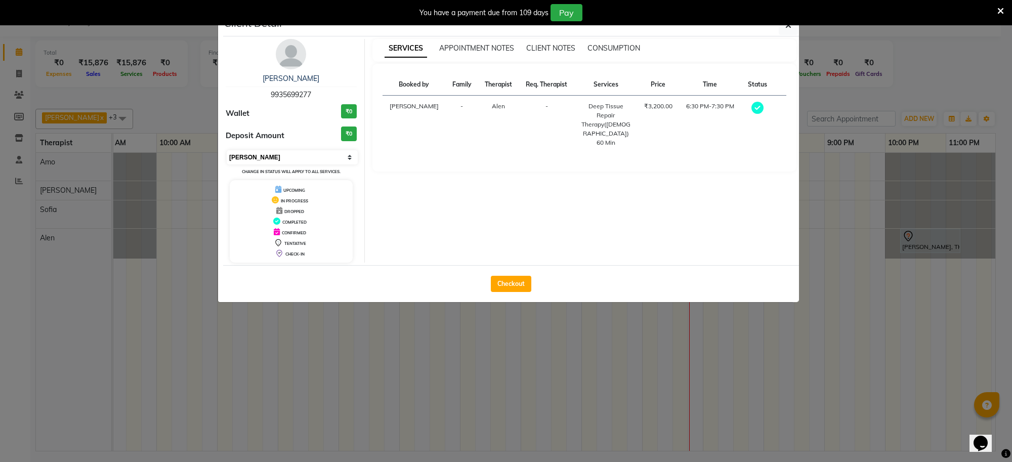
click at [308, 153] on select "Select MARK DONE UPCOMING" at bounding box center [292, 157] width 131 height 14
click at [227, 150] on select "Select MARK DONE UPCOMING" at bounding box center [292, 157] width 131 height 14
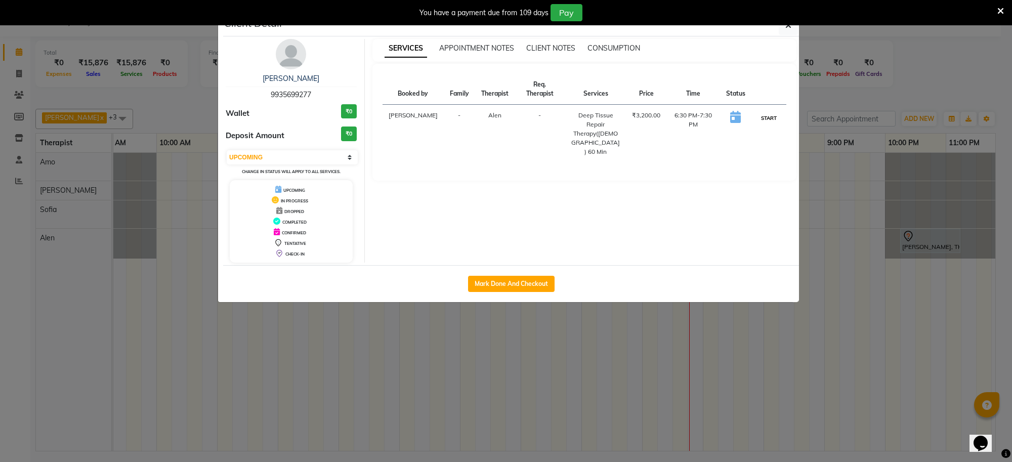
click at [765, 117] on button "START" at bounding box center [768, 118] width 21 height 13
select select "1"
click at [795, 28] on button "button" at bounding box center [788, 25] width 19 height 19
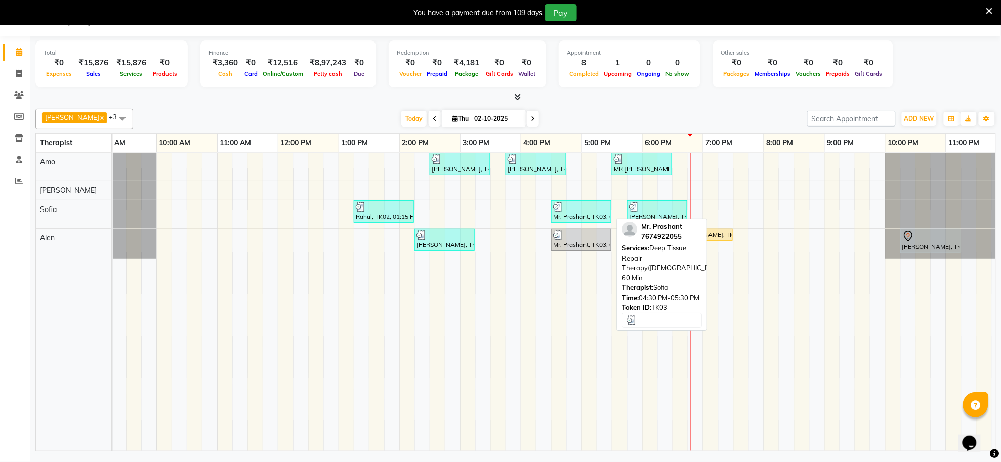
click at [590, 213] on div "Mr. Prashant, TK03, 04:30 PM-05:30 PM, Deep Tissue Repair Therapy(Male) 60 Min" at bounding box center [581, 211] width 58 height 19
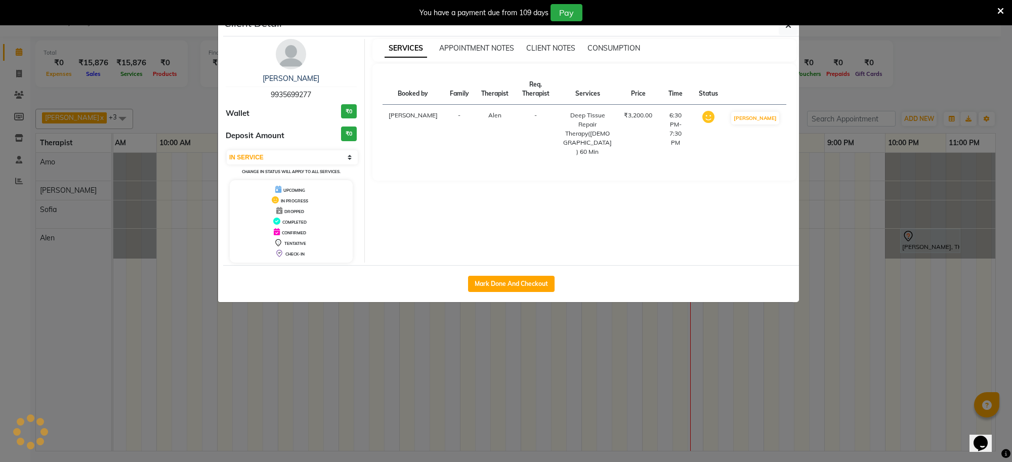
select select "3"
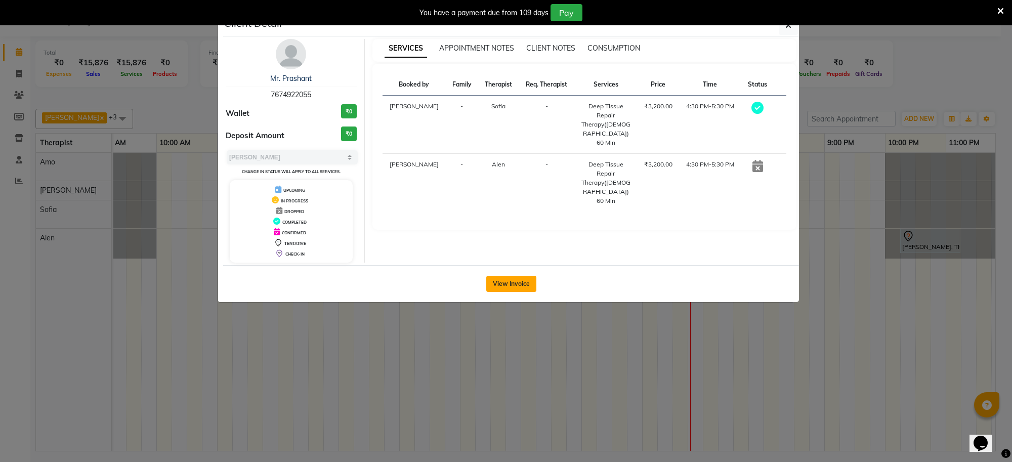
click at [513, 284] on button "View Invoice" at bounding box center [511, 284] width 50 height 16
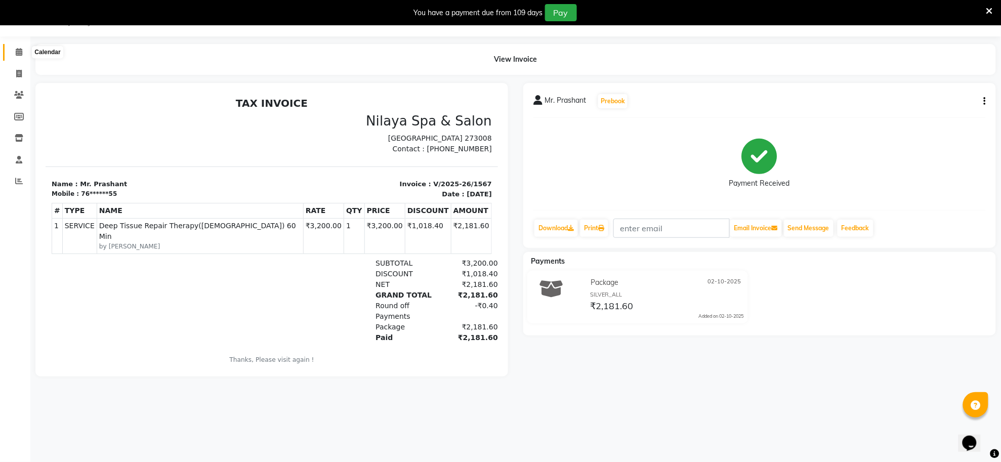
click at [21, 50] on icon at bounding box center [19, 52] width 7 height 8
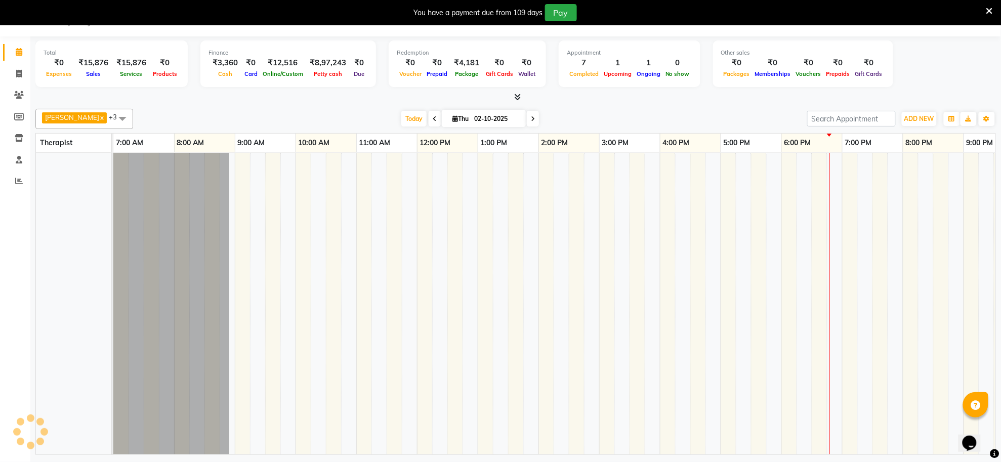
scroll to position [0, 150]
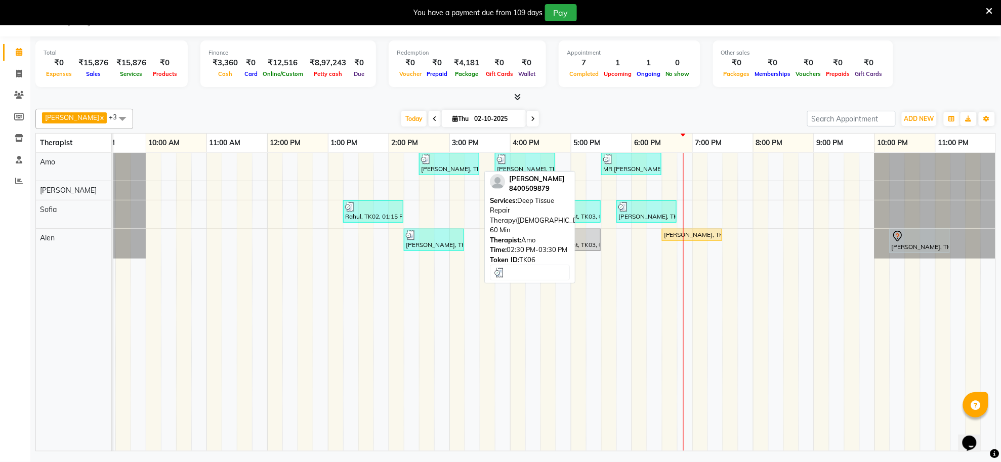
click at [449, 164] on div at bounding box center [449, 159] width 56 height 10
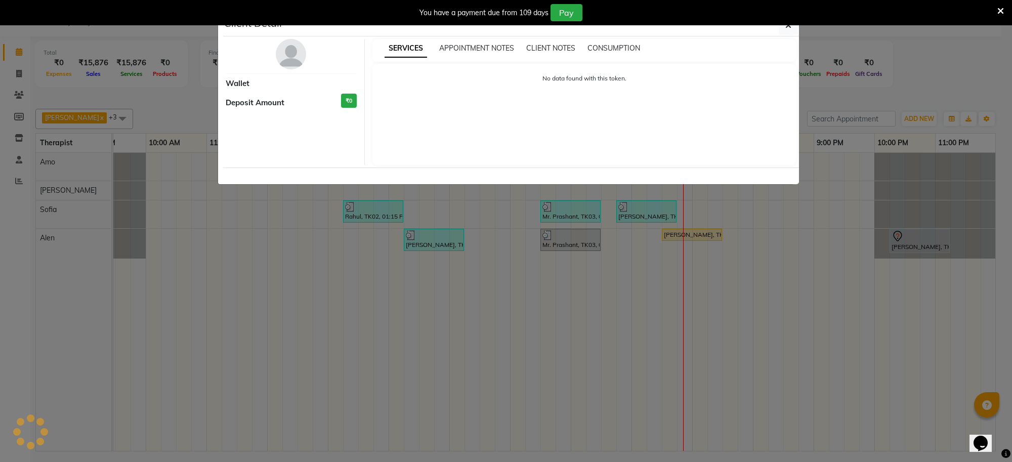
select select "3"
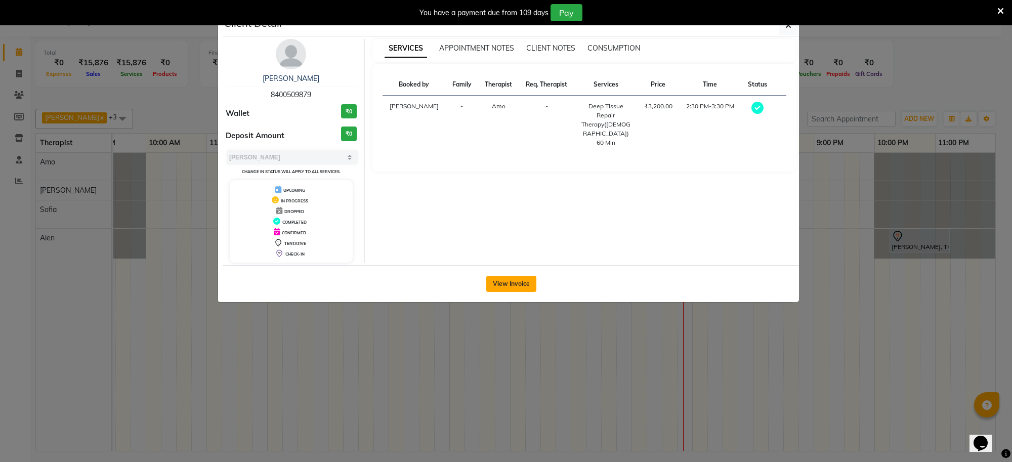
click at [518, 279] on button "View Invoice" at bounding box center [511, 284] width 50 height 16
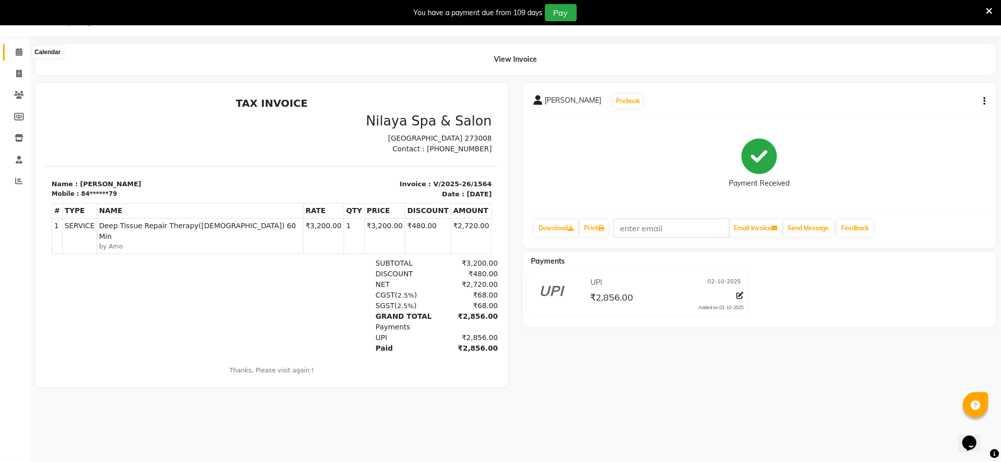
click at [13, 55] on span at bounding box center [19, 53] width 18 height 12
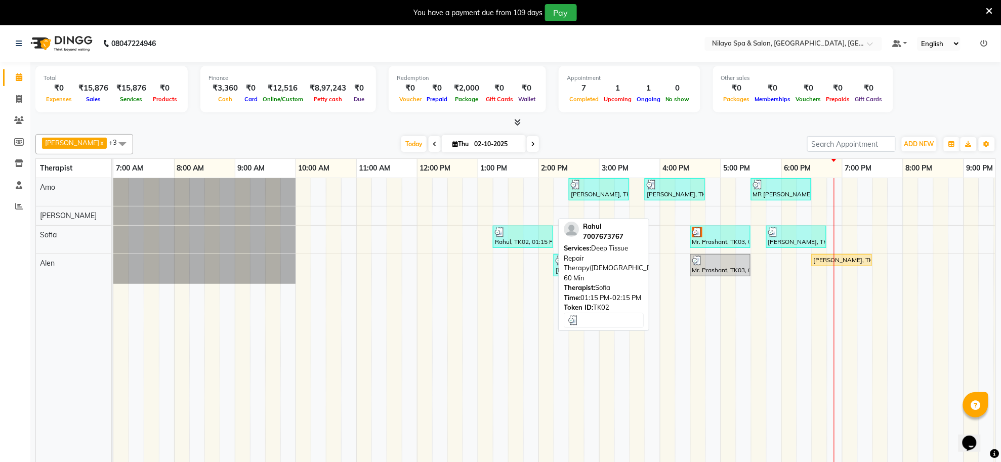
click at [524, 222] on div "santanu, TK06, 02:30 PM-03:30 PM, Deep Tissue Repair Therapy(Male) 60 Min Raj, …" at bounding box center [629, 327] width 1032 height 298
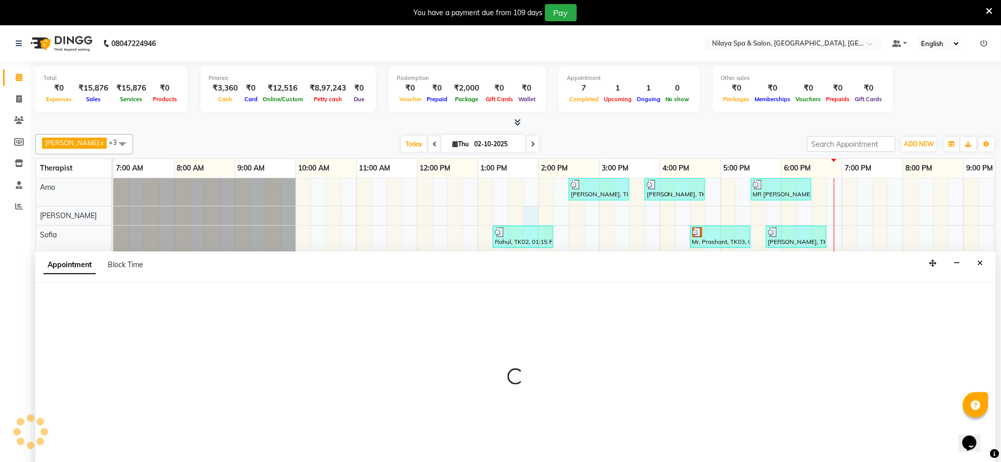
select select "80704"
select select "825"
select select "tentative"
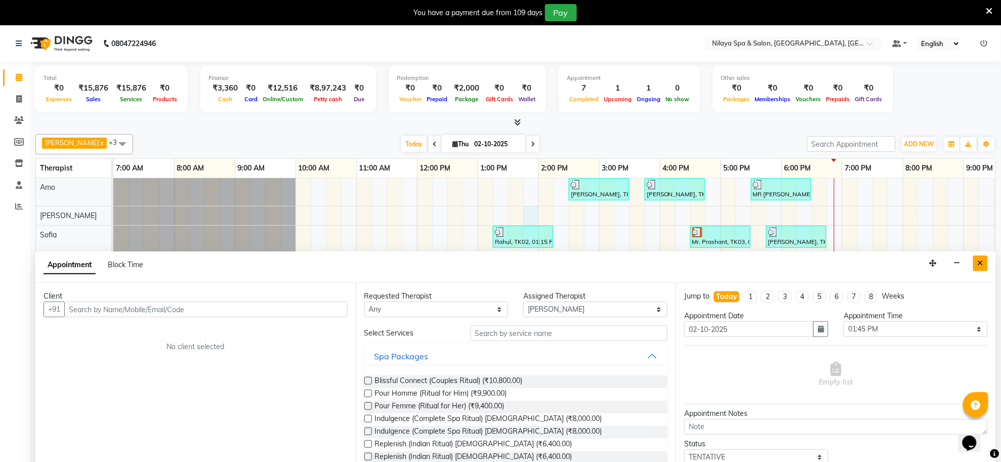
click at [976, 261] on button "Close" at bounding box center [980, 264] width 15 height 16
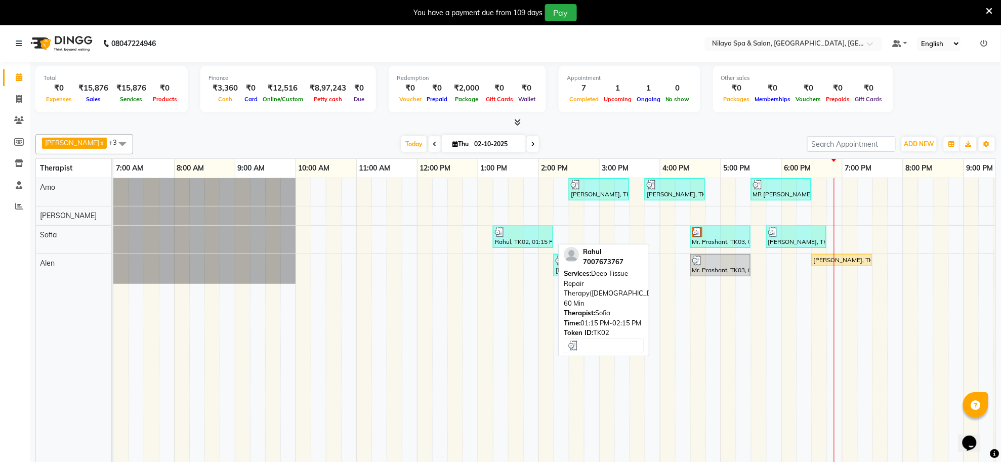
click at [529, 238] on div "Rahul, TK02, 01:15 PM-02:15 PM, Deep Tissue Repair Therapy([DEMOGRAPHIC_DATA]) …" at bounding box center [523, 236] width 58 height 19
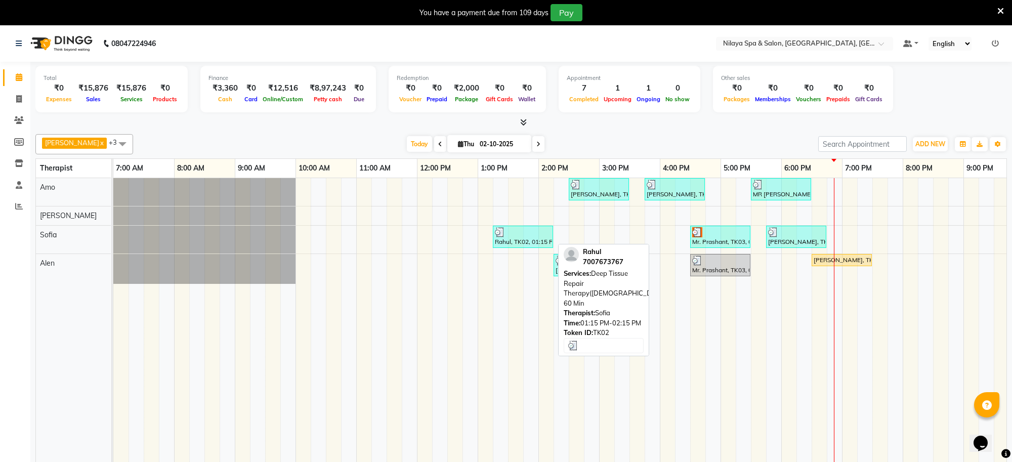
select select "3"
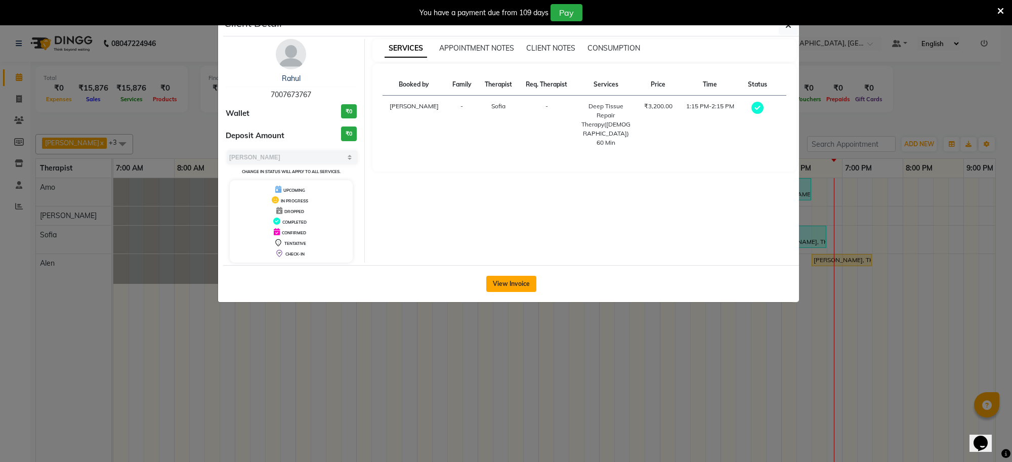
click at [517, 278] on button "View Invoice" at bounding box center [511, 284] width 50 height 16
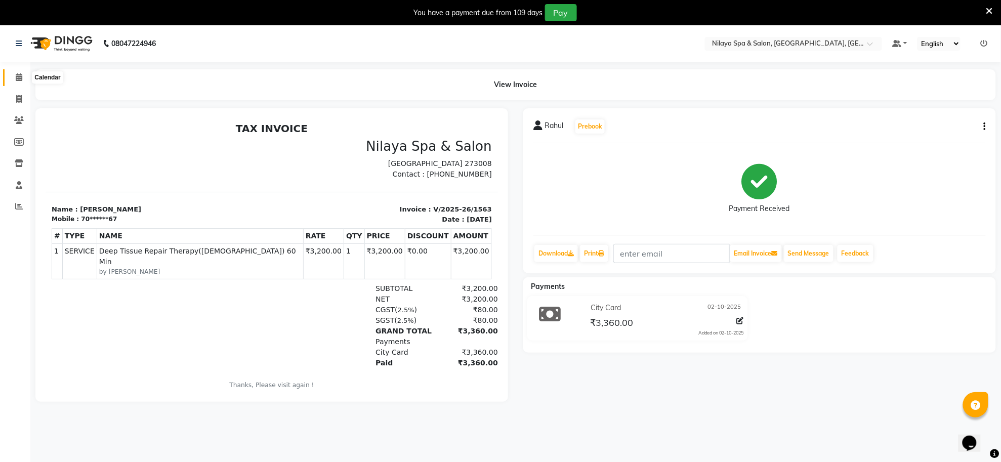
click at [13, 73] on span at bounding box center [19, 78] width 18 height 12
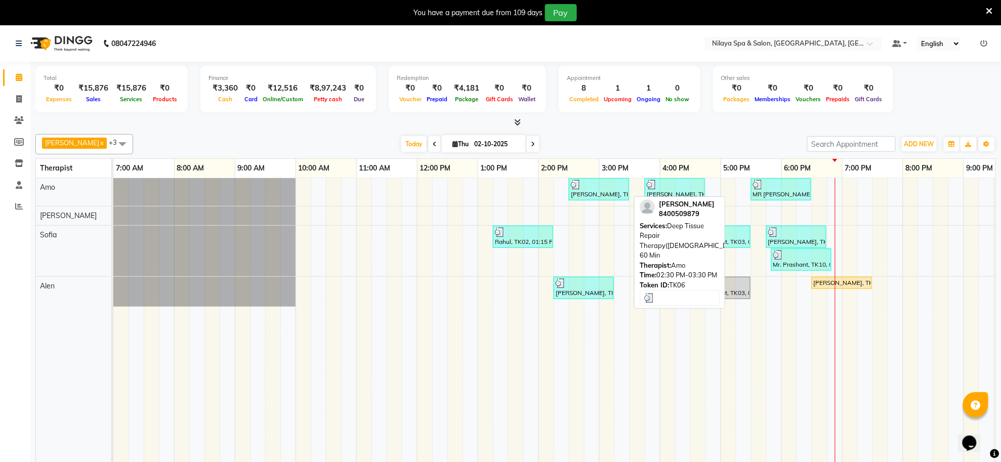
click at [594, 185] on div at bounding box center [599, 185] width 56 height 10
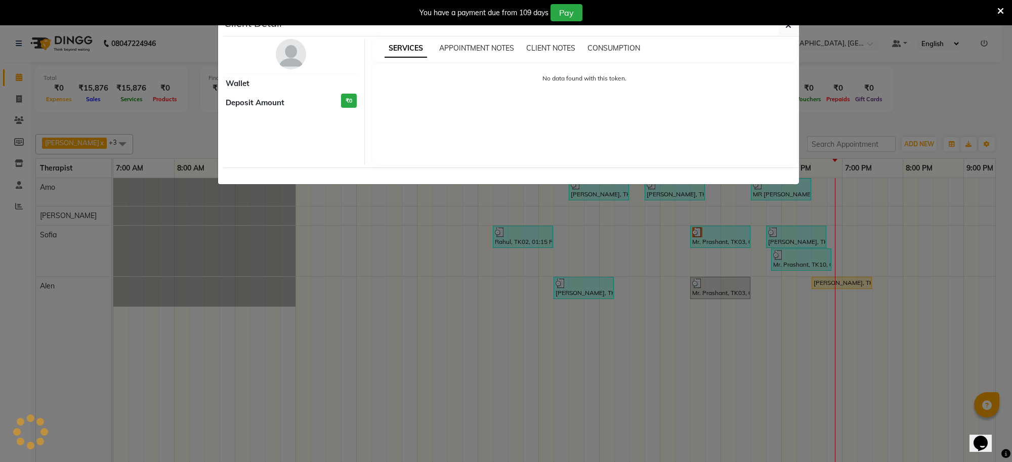
select select "3"
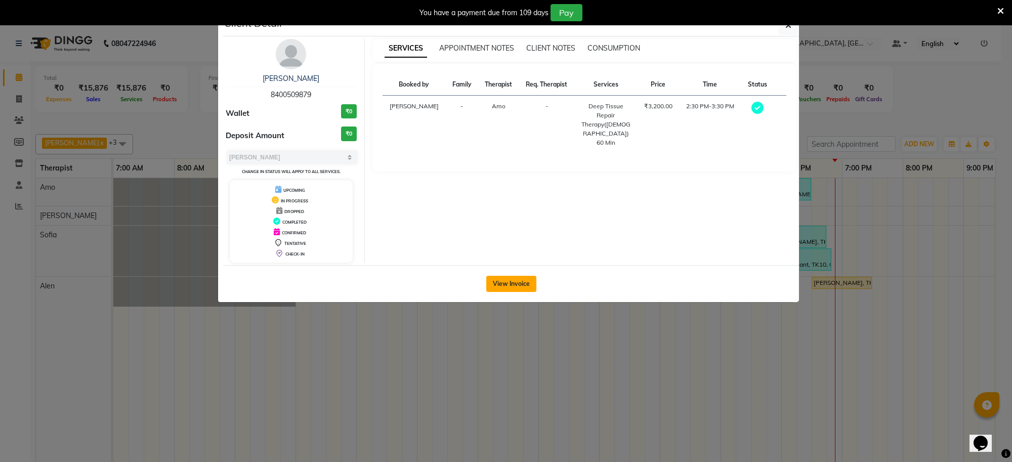
click at [511, 284] on button "View Invoice" at bounding box center [511, 284] width 50 height 16
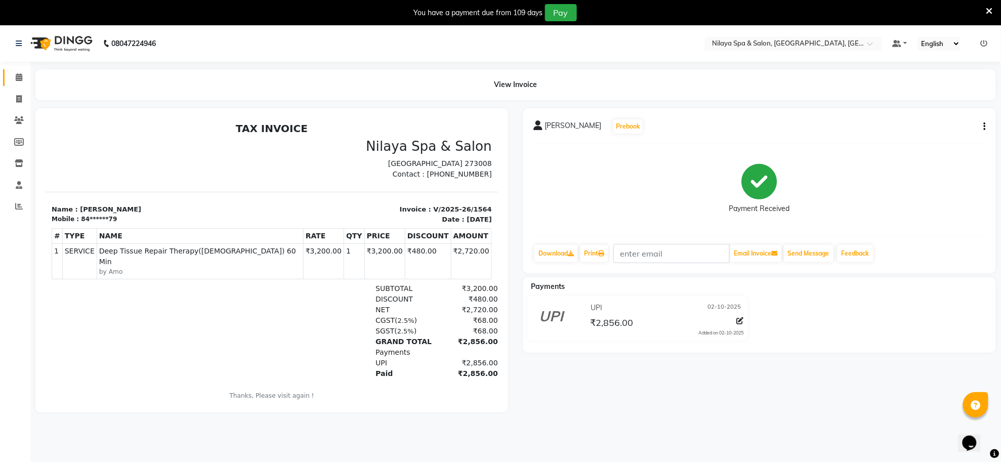
click at [15, 71] on link "Calendar" at bounding box center [15, 77] width 24 height 17
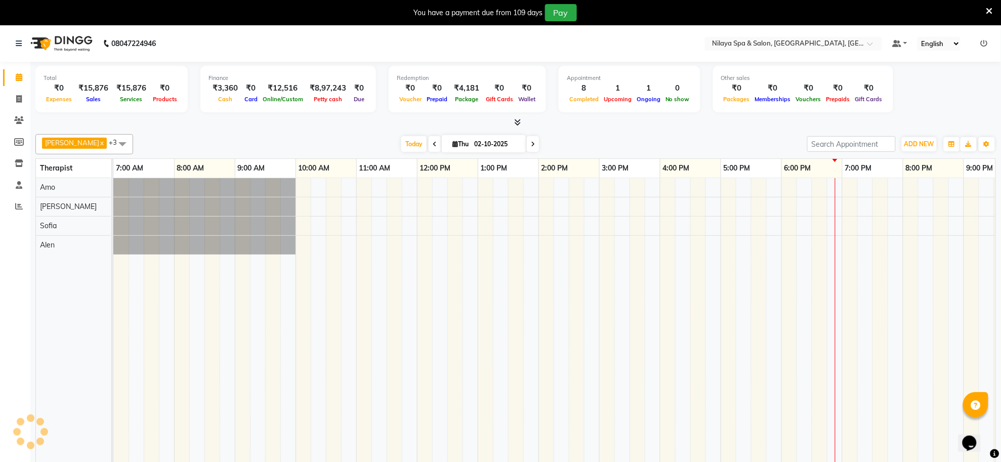
scroll to position [0, 150]
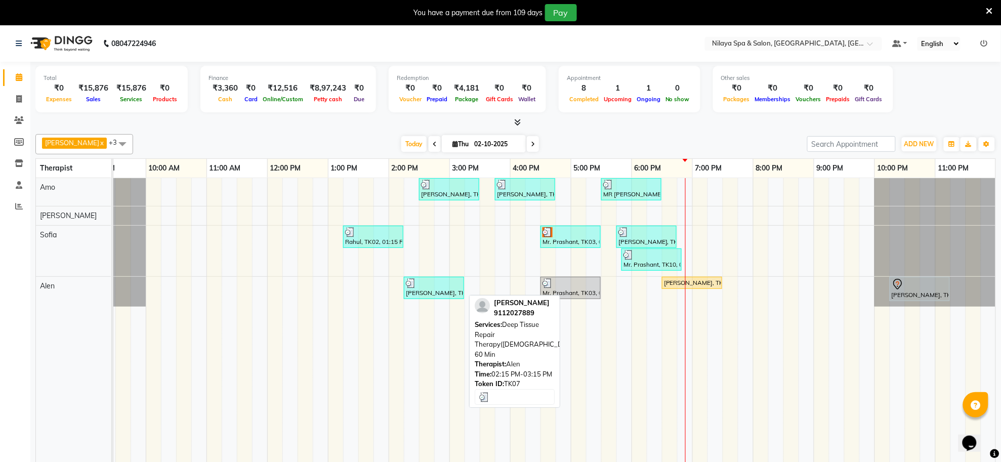
click at [432, 291] on div "[PERSON_NAME], TK07, 02:15 PM-03:15 PM, Deep Tissue Repair Therapy([DEMOGRAPHIC…" at bounding box center [434, 287] width 58 height 19
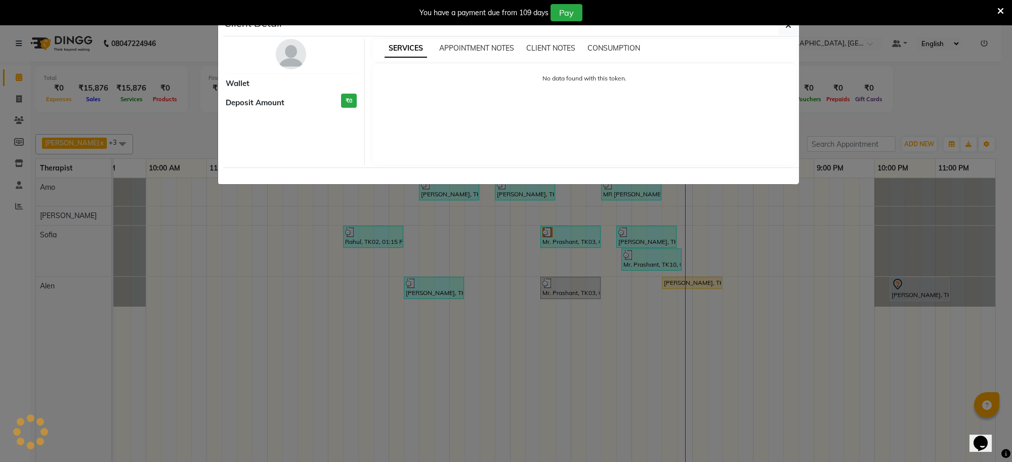
select select "3"
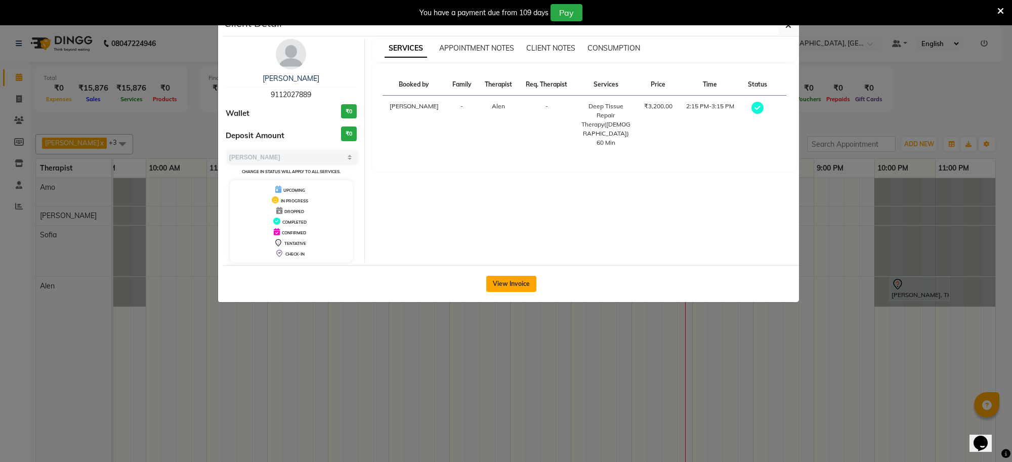
click at [516, 288] on button "View Invoice" at bounding box center [511, 284] width 50 height 16
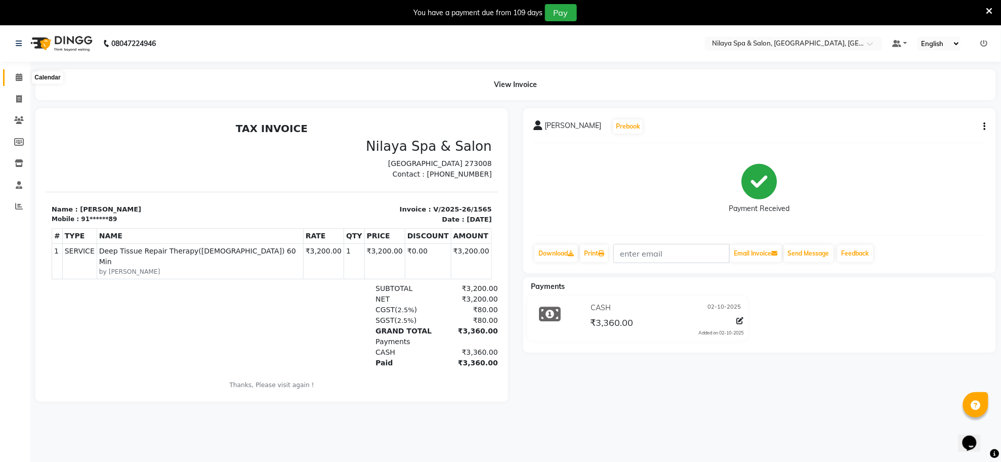
click at [18, 72] on span at bounding box center [19, 78] width 18 height 12
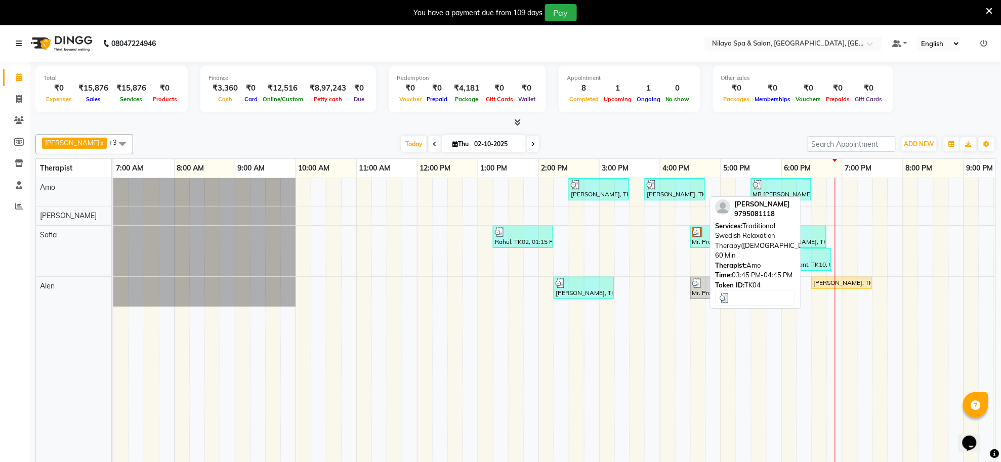
click at [674, 195] on div "Raj, TK04, 03:45 PM-04:45 PM, Traditional Swedish Relaxation Therapy(Male) 60 M…" at bounding box center [675, 189] width 58 height 19
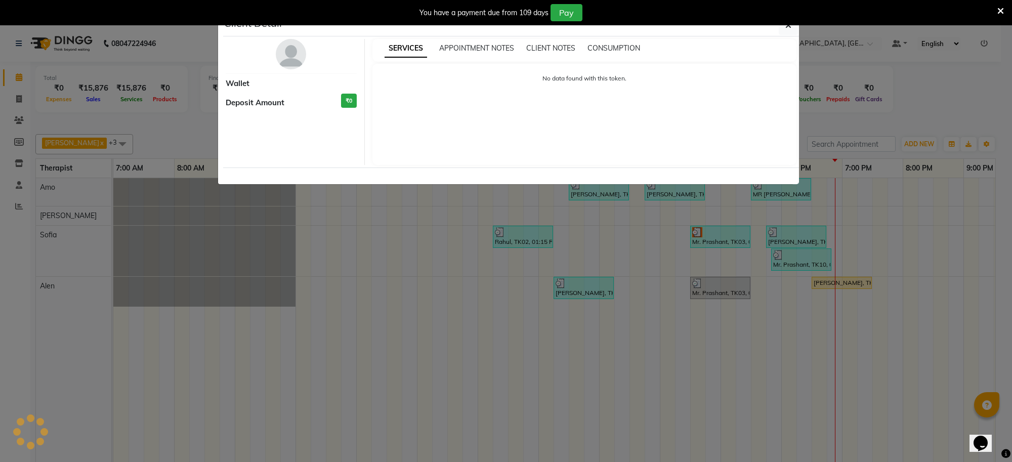
select select "3"
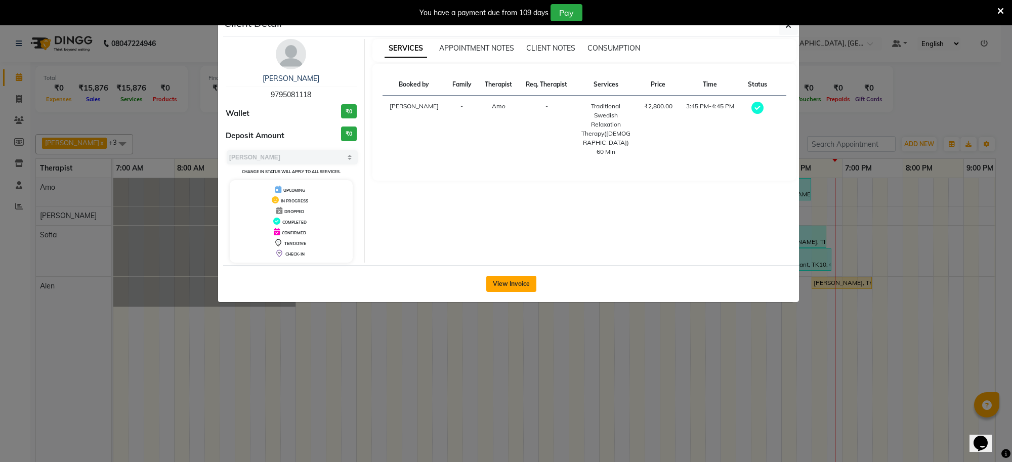
click at [510, 284] on button "View Invoice" at bounding box center [511, 284] width 50 height 16
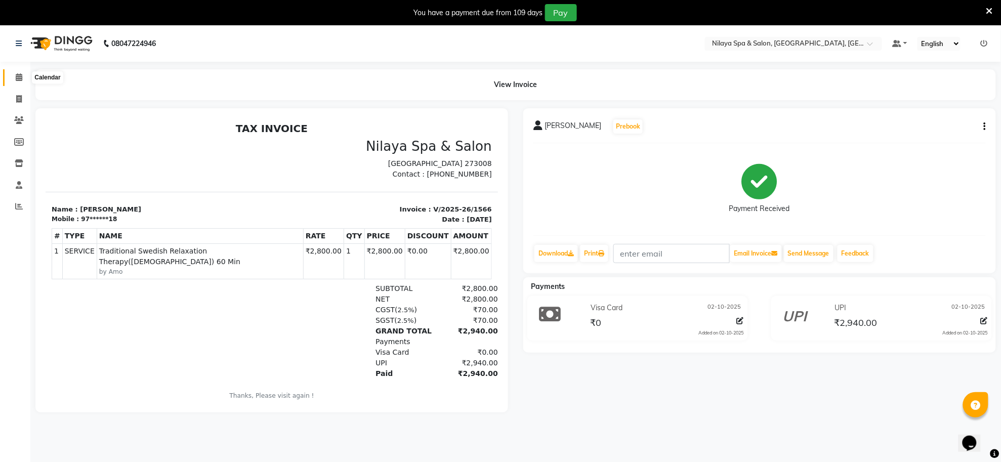
click at [13, 74] on span at bounding box center [19, 78] width 18 height 12
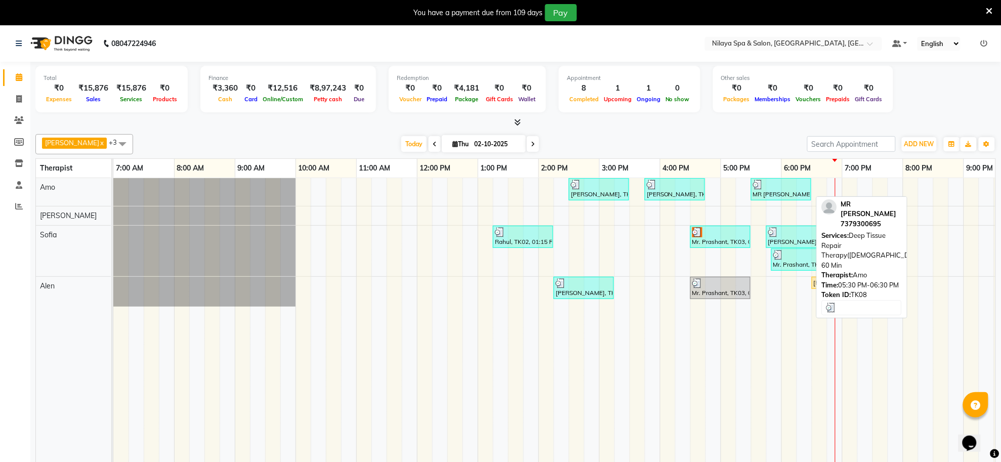
click at [788, 187] on div at bounding box center [781, 185] width 56 height 10
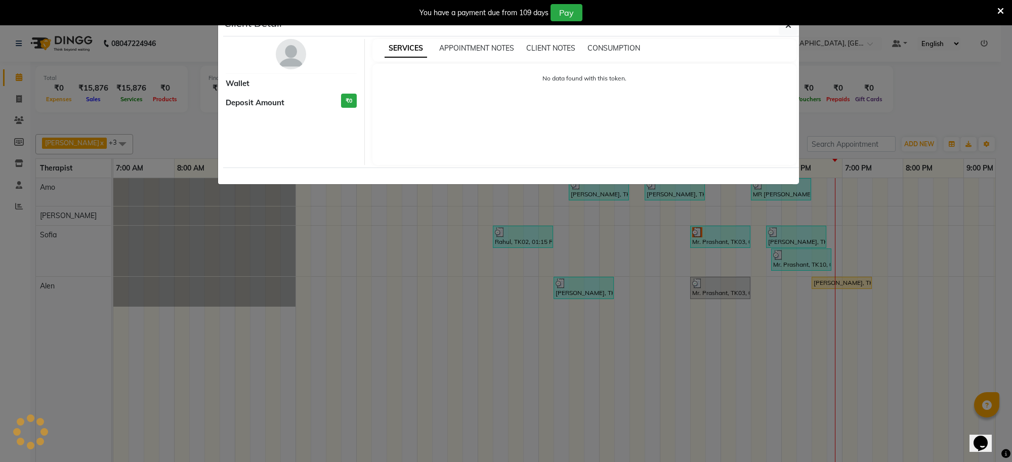
select select "3"
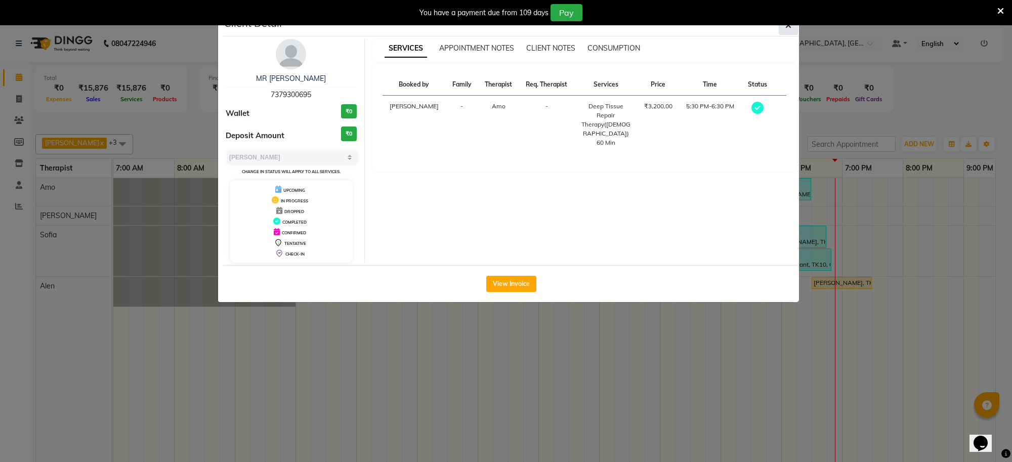
click at [786, 29] on icon "button" at bounding box center [788, 25] width 6 height 8
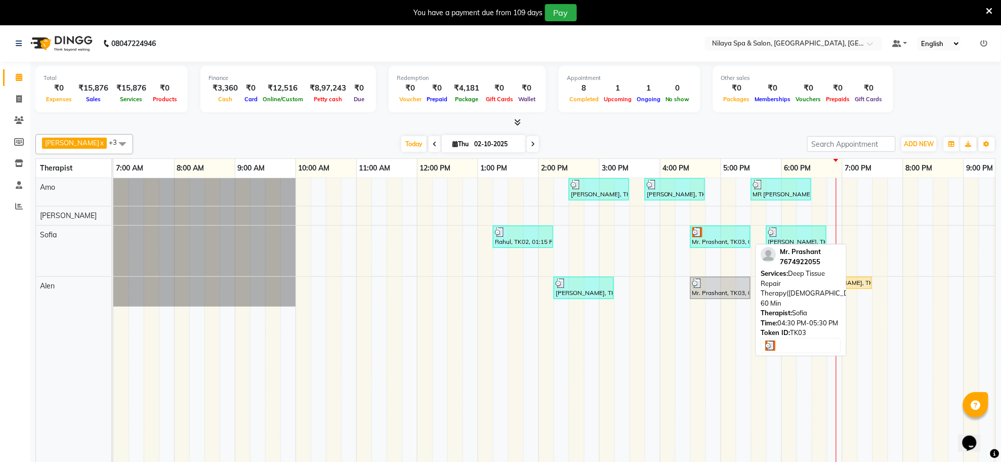
click at [725, 248] on link "Mr. Prashant, TK03, 04:30 PM-05:30 PM, Deep Tissue Repair Therapy(Male) 60 Min" at bounding box center [720, 237] width 60 height 22
select select "3"
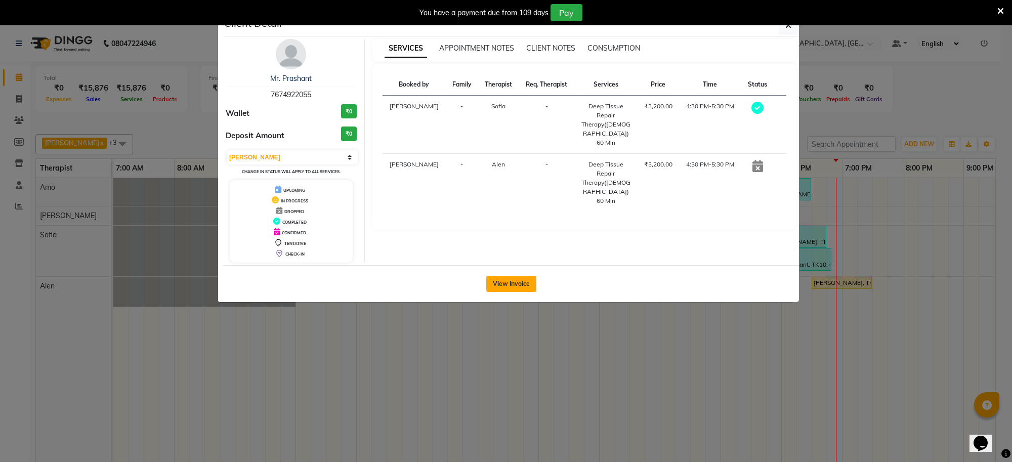
click at [515, 279] on button "View Invoice" at bounding box center [511, 284] width 50 height 16
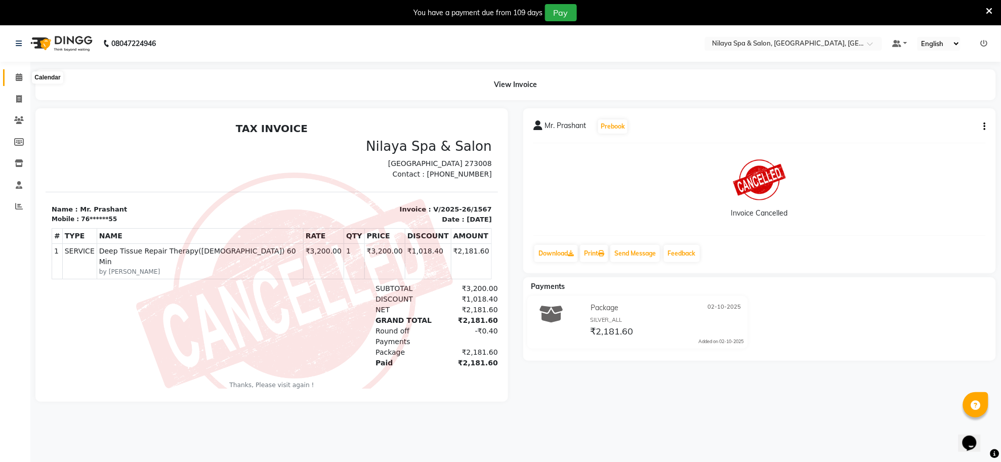
click at [18, 76] on icon at bounding box center [19, 77] width 7 height 8
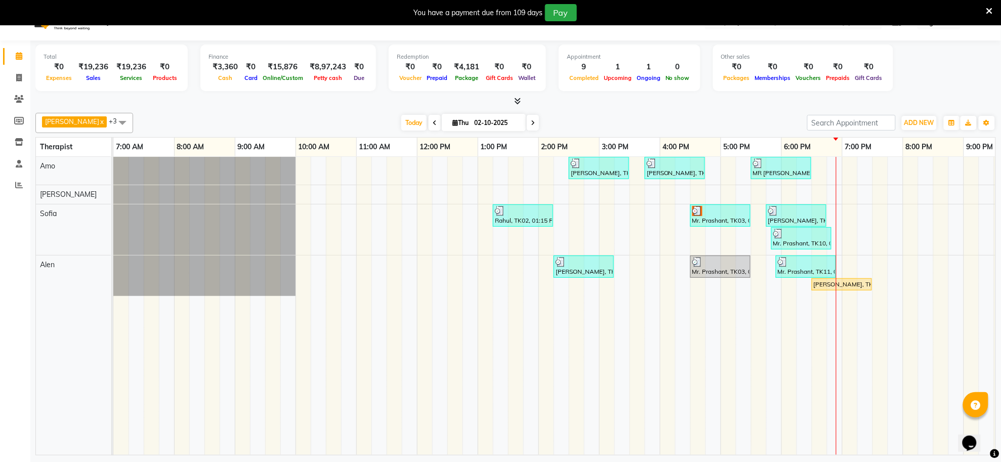
scroll to position [25, 0]
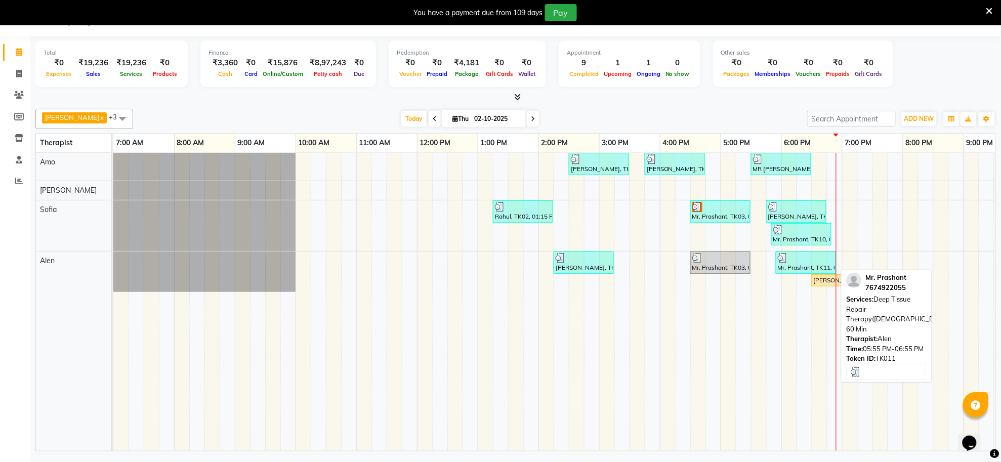
click at [826, 267] on div "Mr. Prashant, TK11, 05:55 PM-06:55 PM, Deep Tissue Repair Therapy(Female) 60 Min" at bounding box center [806, 262] width 58 height 19
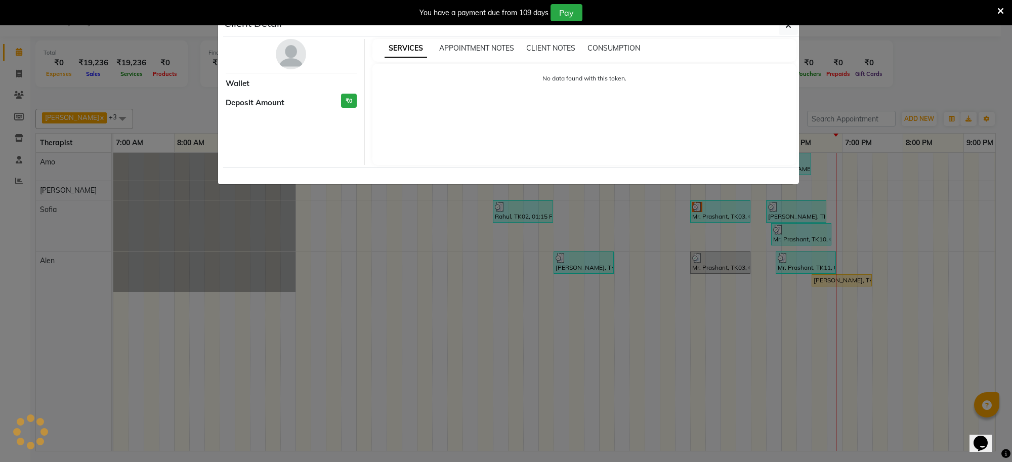
select select "3"
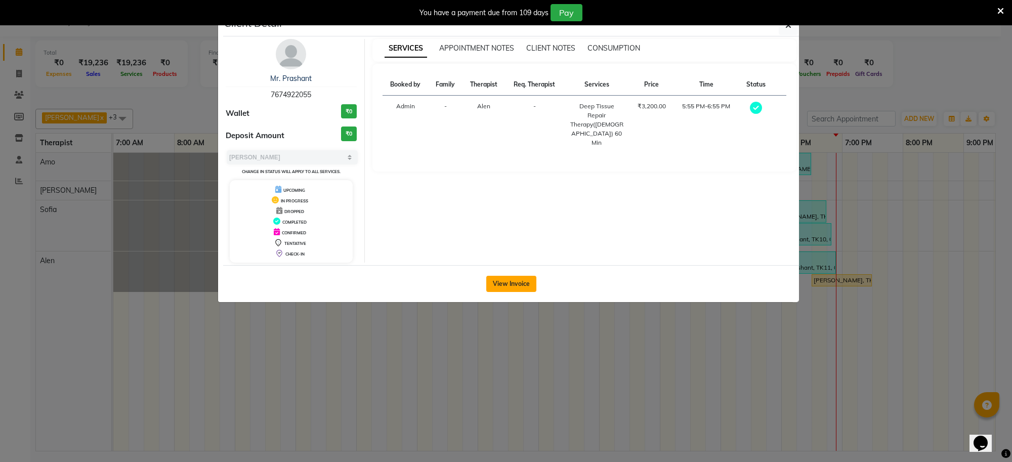
click at [511, 288] on button "View Invoice" at bounding box center [511, 284] width 50 height 16
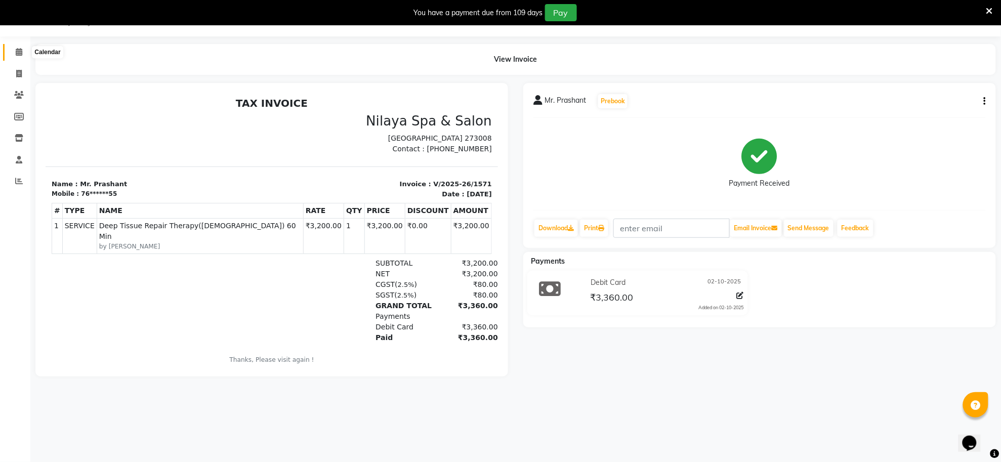
click at [19, 56] on span at bounding box center [19, 53] width 18 height 12
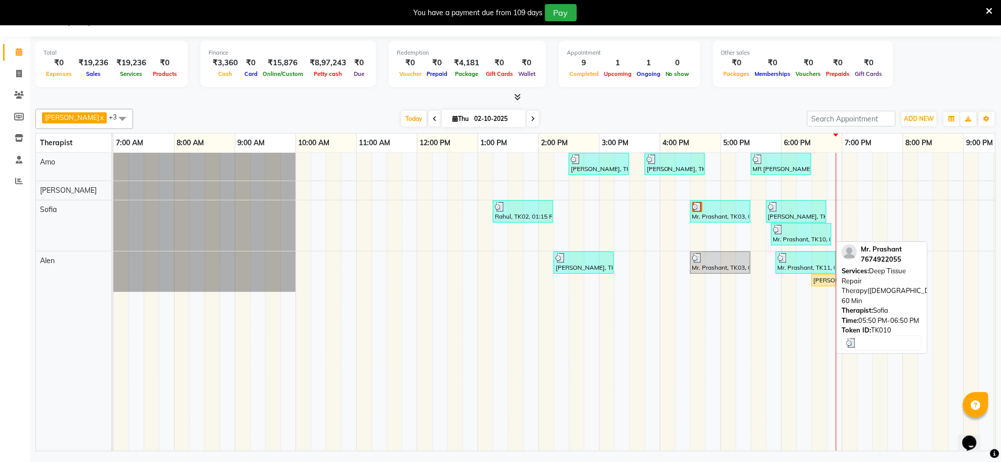
click at [785, 232] on div at bounding box center [801, 230] width 56 height 10
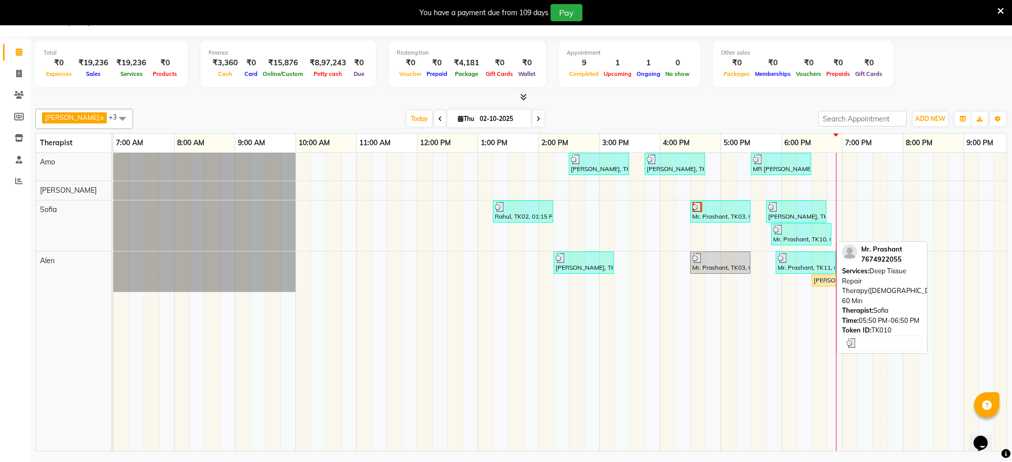
select select "3"
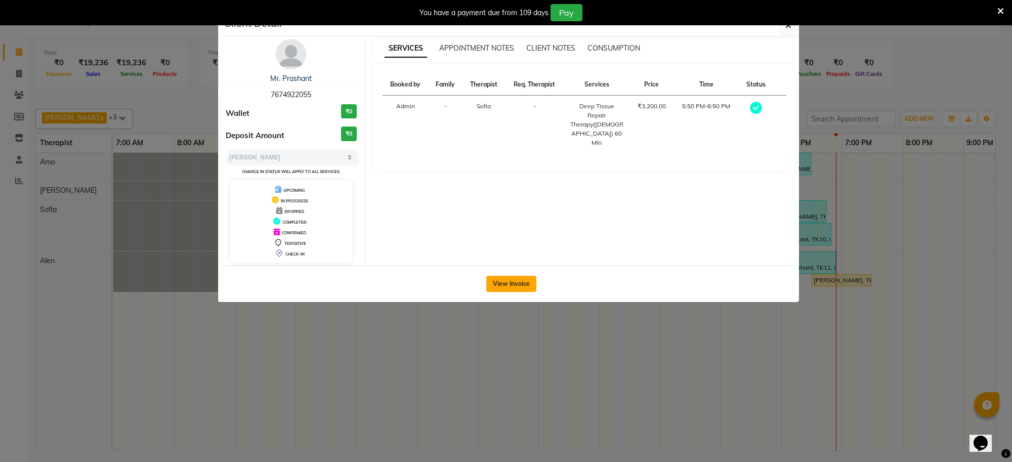
click at [510, 277] on button "View Invoice" at bounding box center [511, 284] width 50 height 16
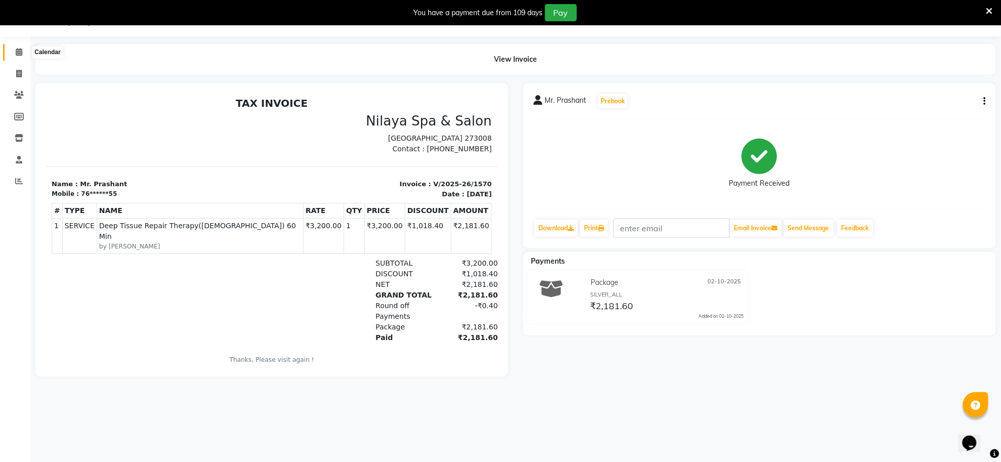
click at [17, 48] on icon at bounding box center [19, 52] width 7 height 8
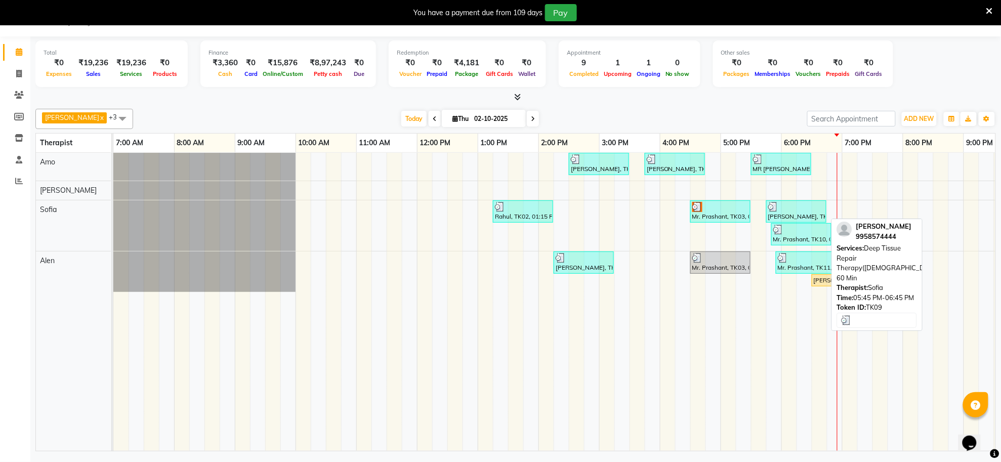
click at [783, 212] on div at bounding box center [796, 207] width 56 height 10
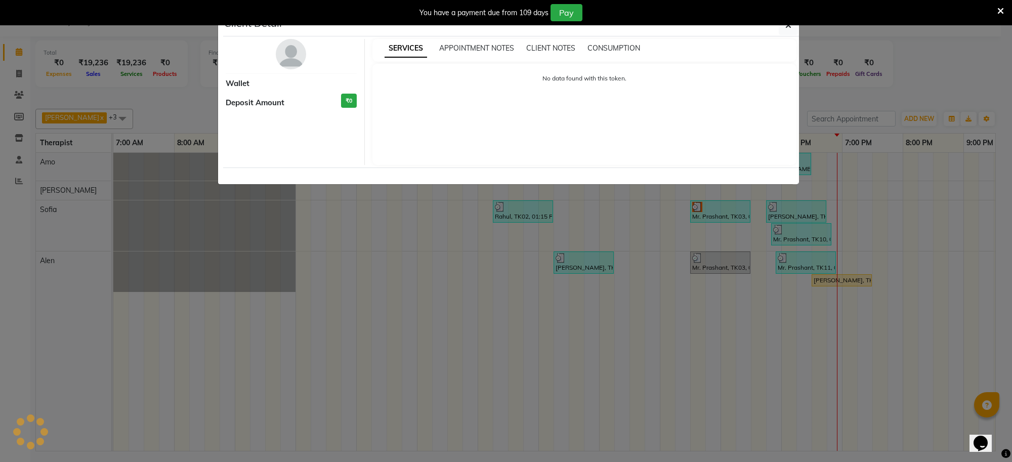
select select "3"
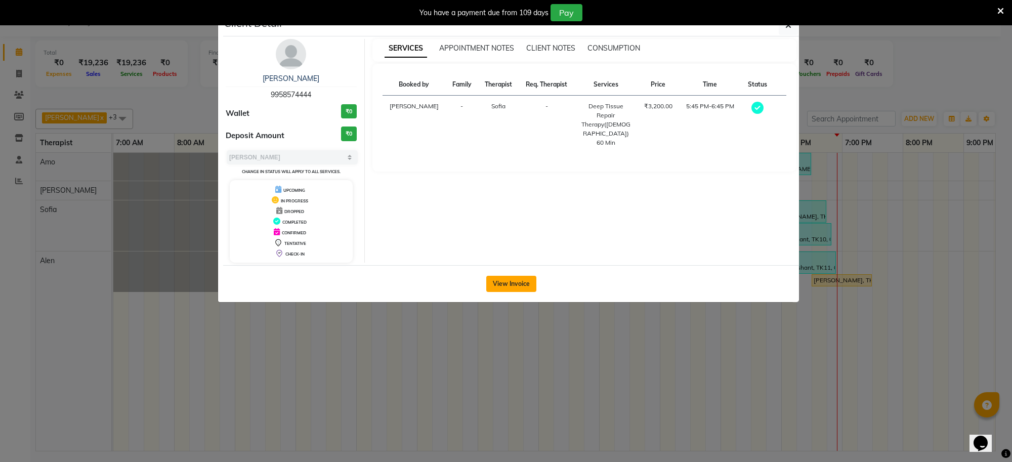
click at [516, 279] on button "View Invoice" at bounding box center [511, 284] width 50 height 16
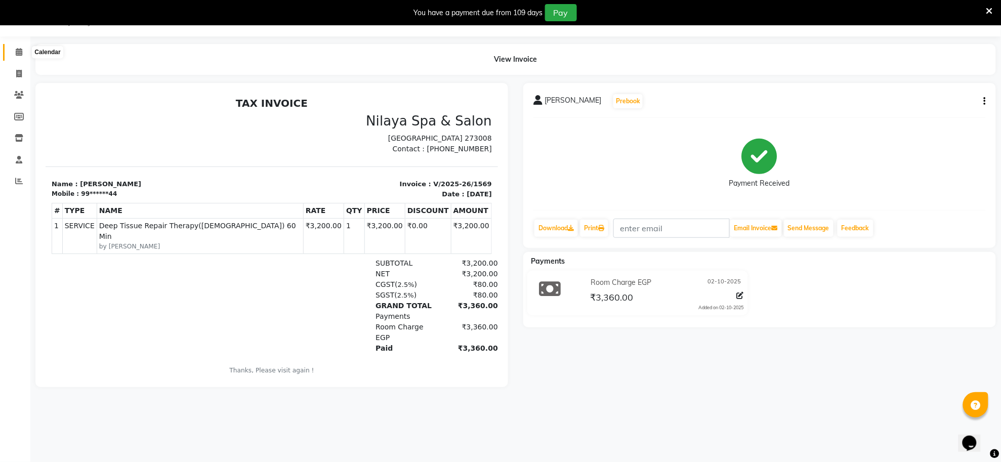
click at [16, 57] on span at bounding box center [19, 53] width 18 height 12
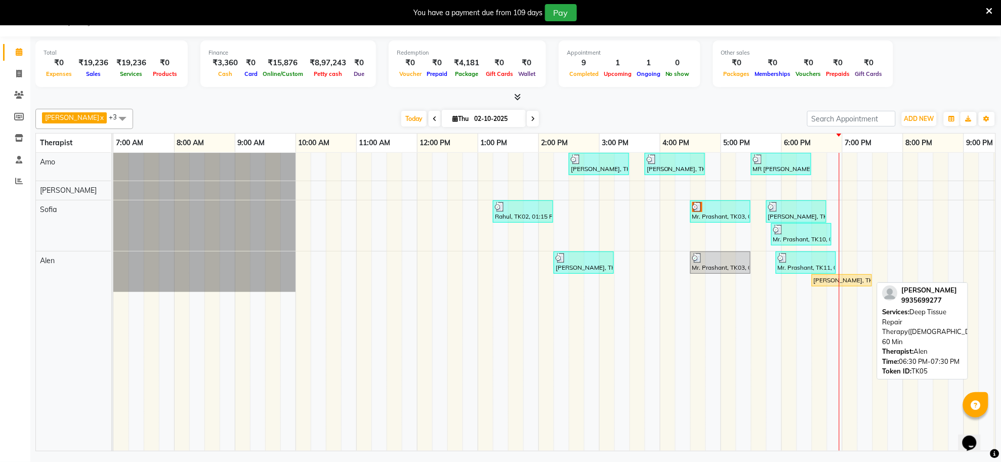
click at [846, 284] on div "[PERSON_NAME], TK05, 06:30 PM-07:30 PM, Deep Tissue Repair Therapy([DEMOGRAPHIC…" at bounding box center [842, 280] width 58 height 9
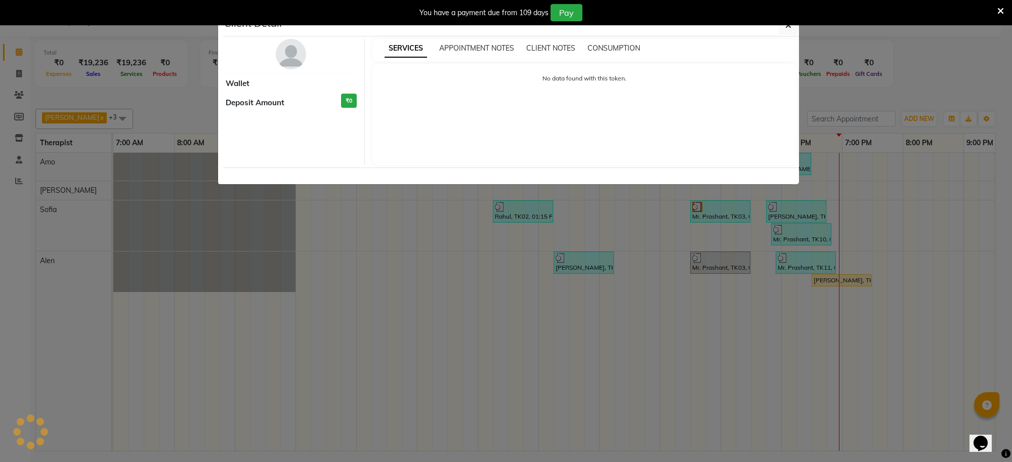
select select "1"
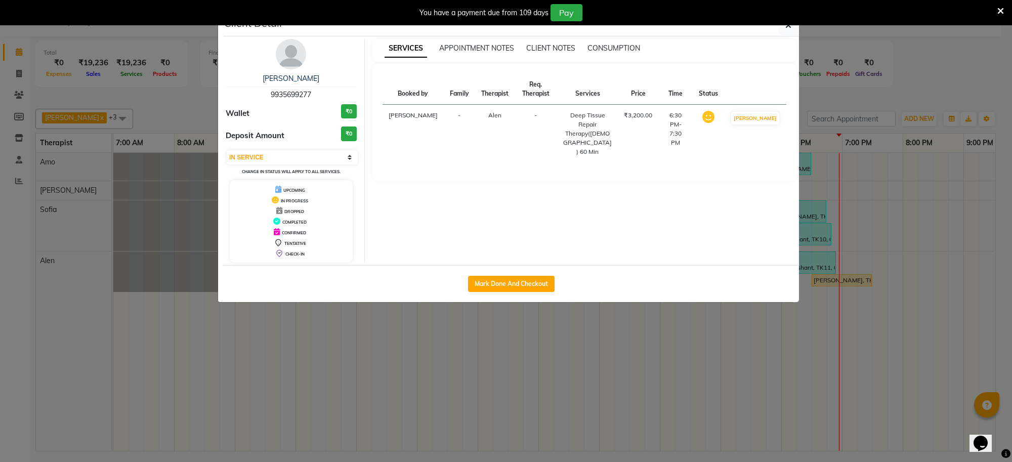
click at [950, 300] on ngb-modal-window "Client Detail Mr Naveen jaiswal 9935699277 Wallet ₹0 Deposit Amount ₹0 Select I…" at bounding box center [506, 231] width 1012 height 462
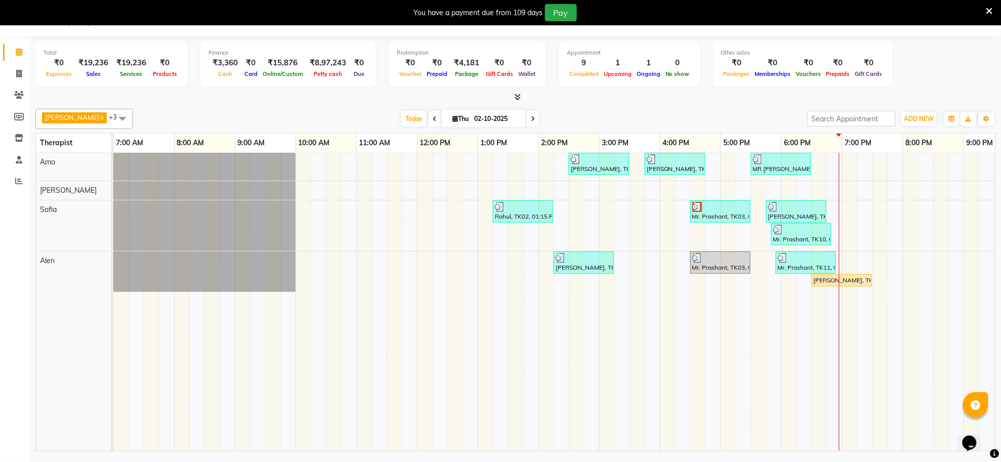
click at [518, 100] on icon at bounding box center [518, 97] width 7 height 8
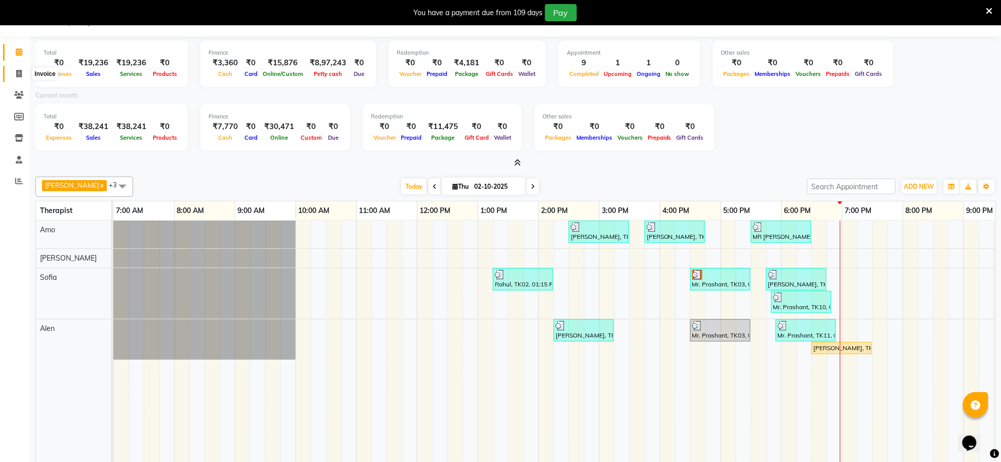
click at [17, 74] on icon at bounding box center [19, 74] width 6 height 8
select select "service"
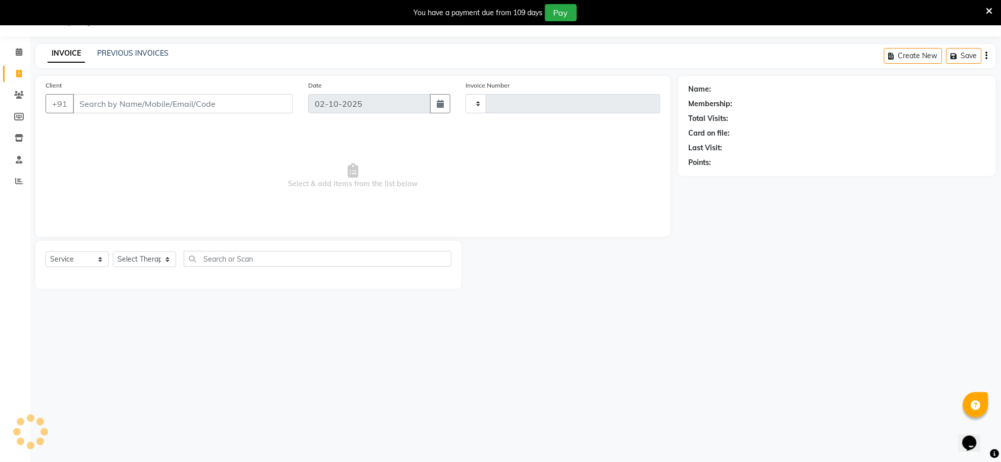
type input "1572"
select select "8283"
click at [21, 54] on icon at bounding box center [19, 52] width 7 height 8
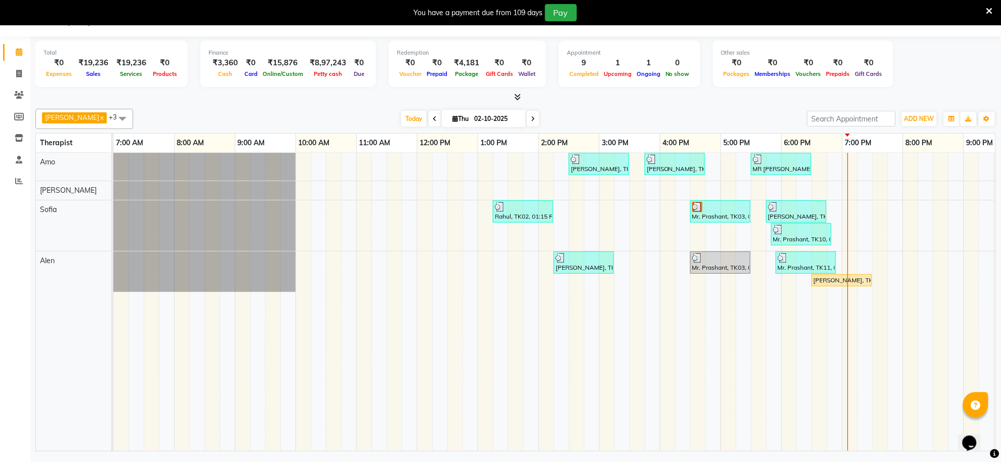
click at [801, 324] on td at bounding box center [803, 302] width 15 height 298
click at [855, 192] on div "santanu, TK06, 02:30 PM-03:30 PM, Deep Tissue Repair Therapy(Male) 60 Min Raj, …" at bounding box center [629, 302] width 1032 height 298
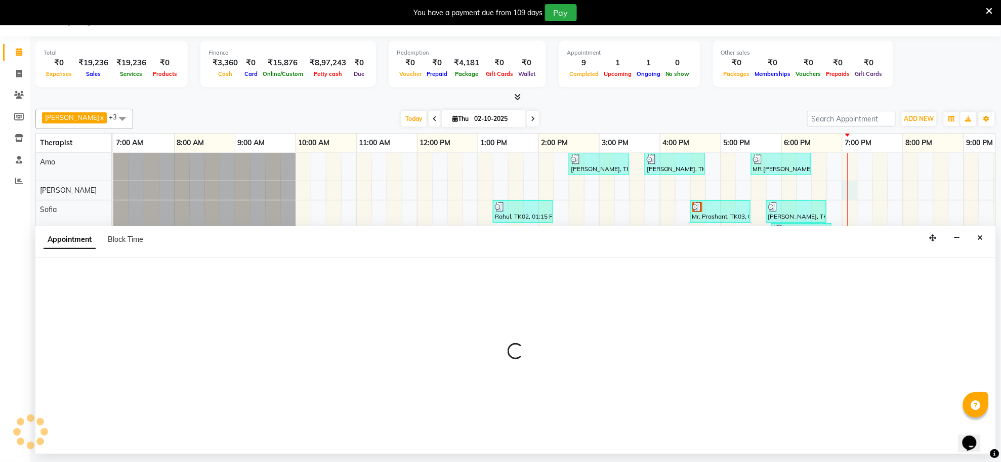
select select "80704"
select select "1140"
select select "tentative"
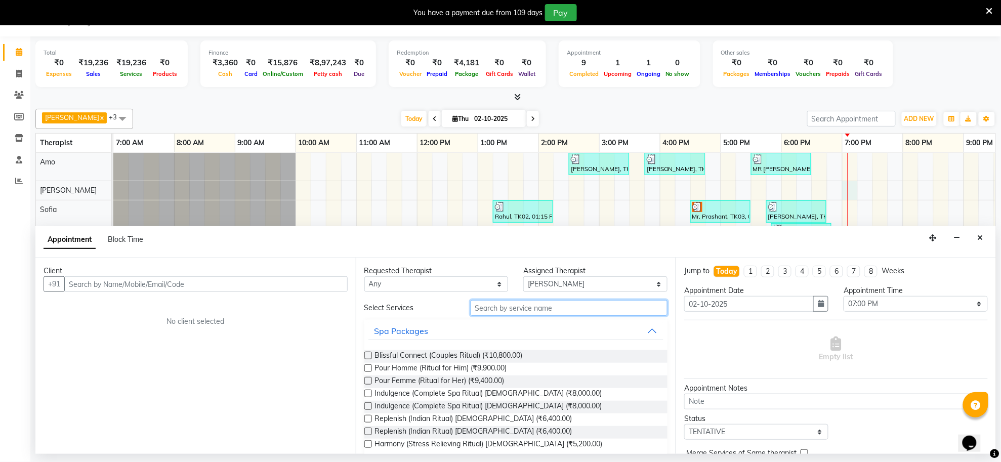
click at [477, 308] on input "text" at bounding box center [569, 308] width 197 height 16
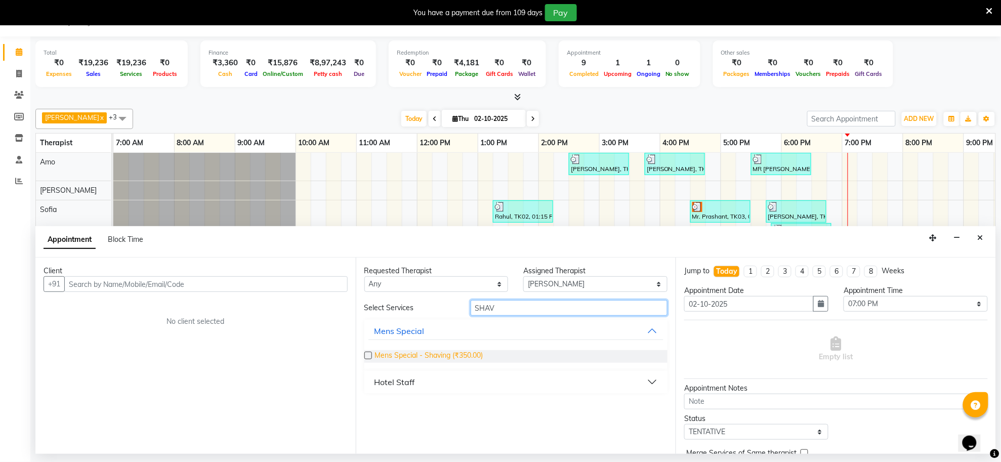
type input "SHAV"
click at [467, 355] on span "Mens Special - Shaving (₹350.00)" at bounding box center [429, 356] width 108 height 13
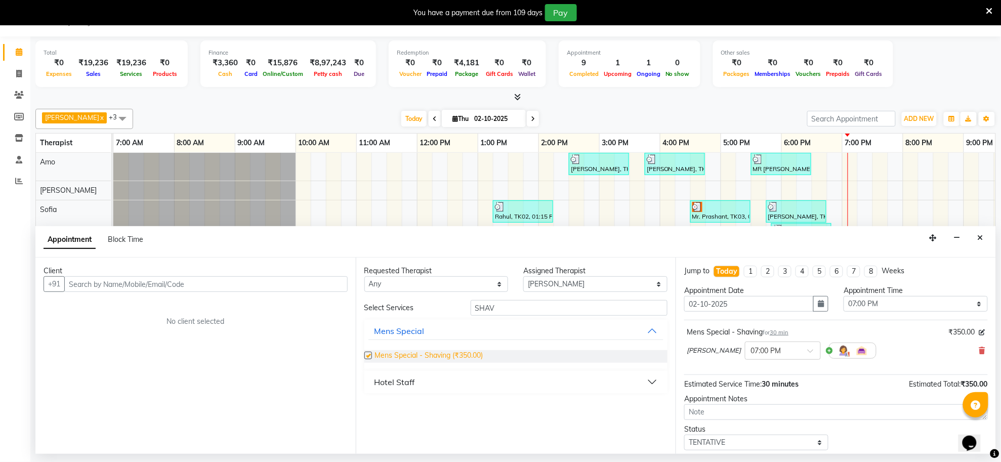
checkbox input "false"
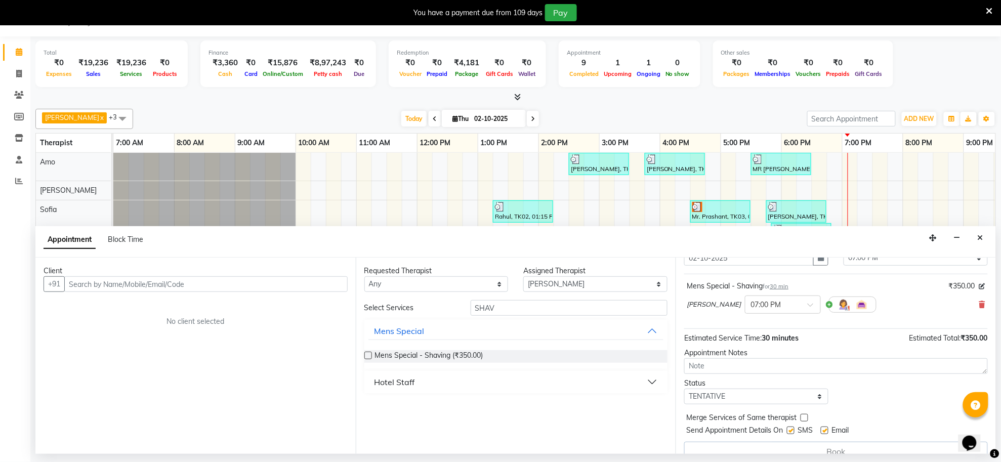
scroll to position [62, 0]
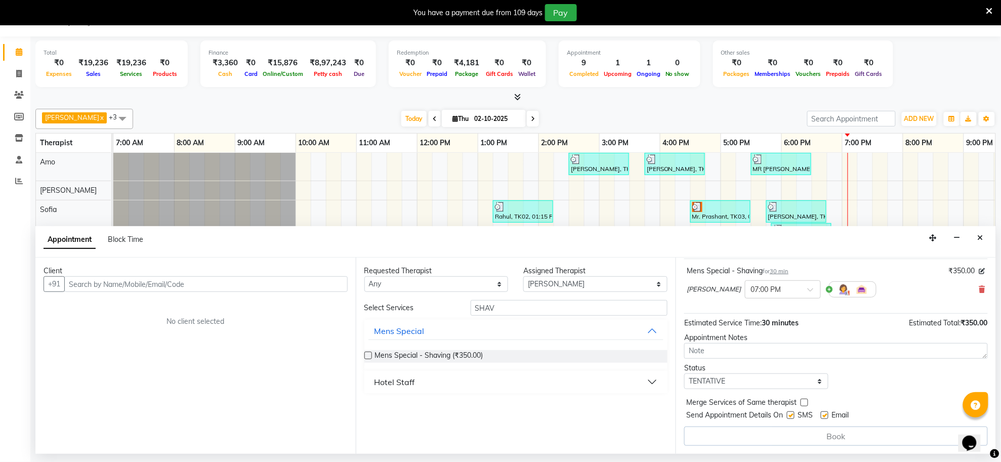
click at [753, 439] on div "Book" at bounding box center [836, 436] width 304 height 19
click at [567, 305] on input "SHAV" at bounding box center [569, 308] width 197 height 16
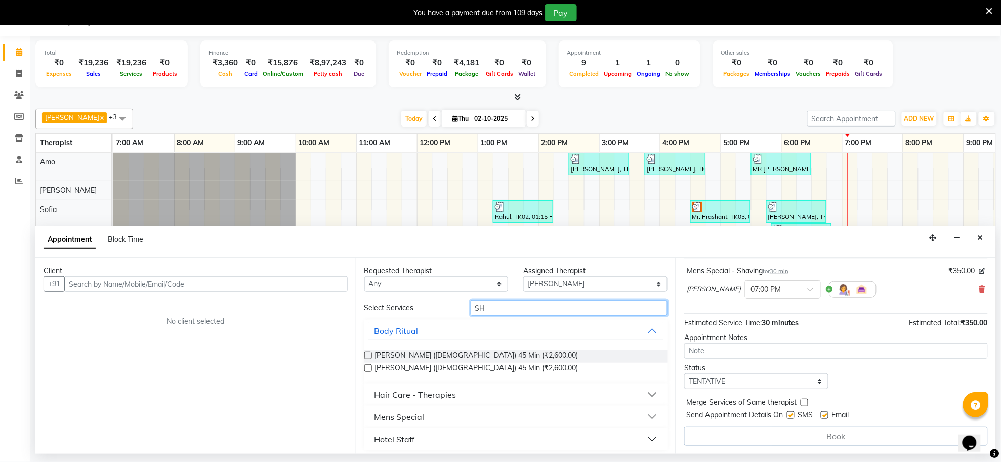
type input "S"
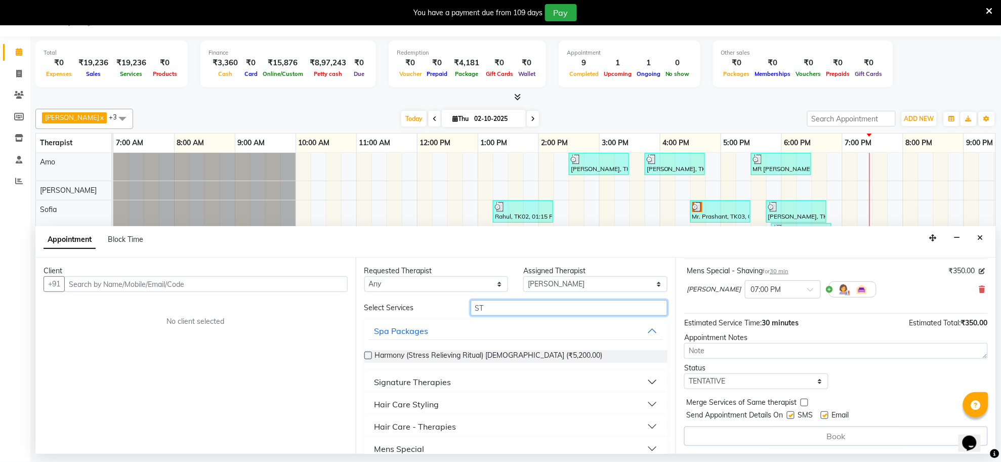
type input "S"
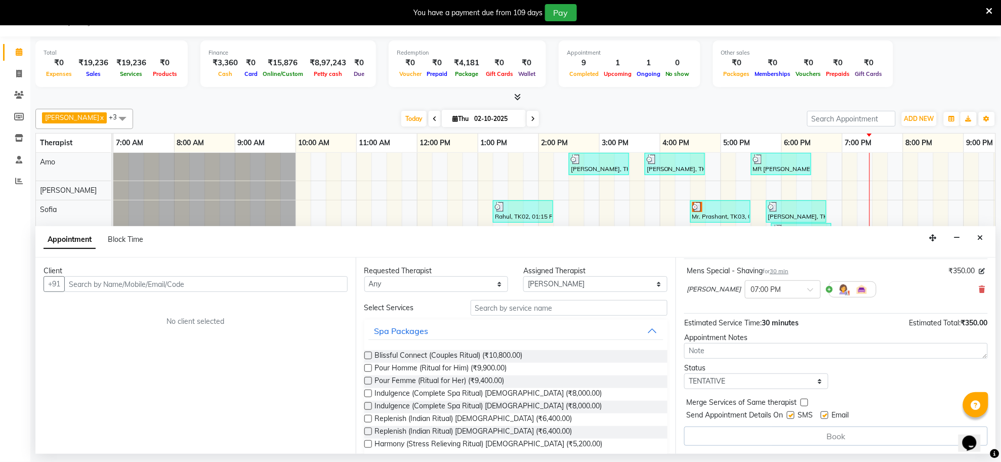
click at [259, 370] on div "Client +91 No client selected" at bounding box center [195, 356] width 320 height 196
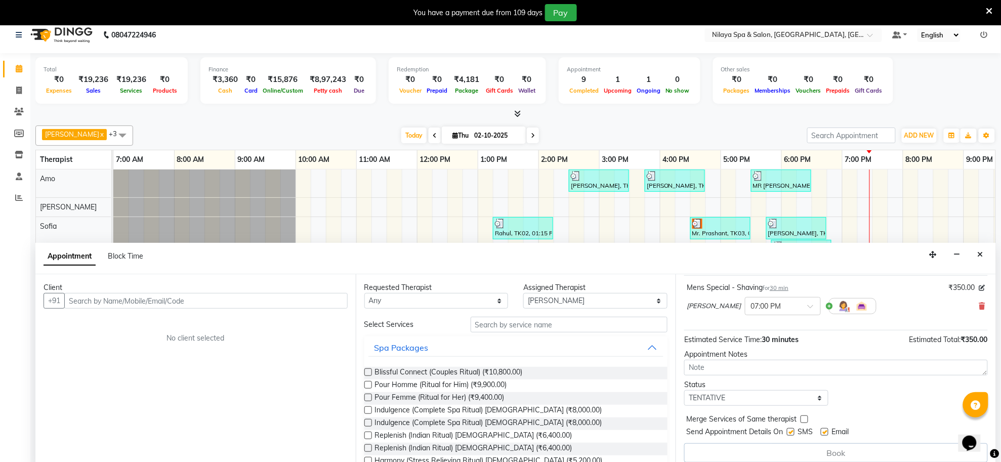
scroll to position [0, 0]
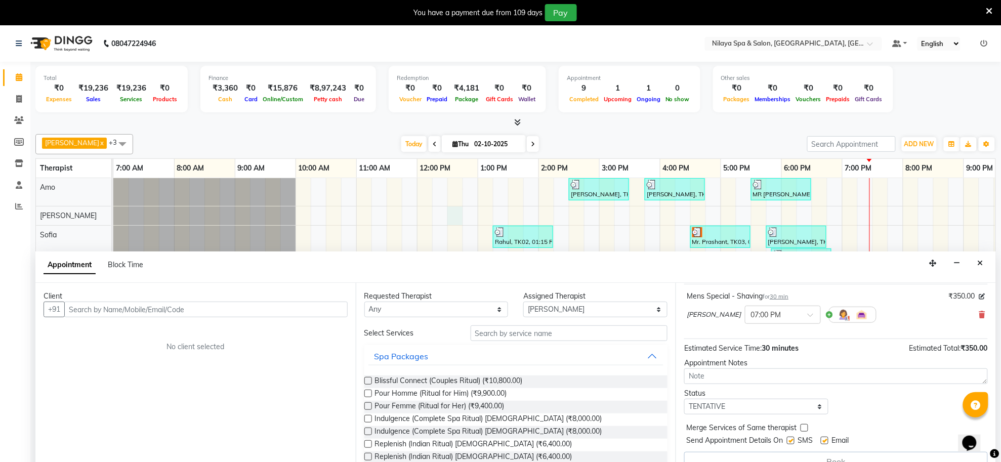
click at [458, 211] on div "santanu, TK06, 02:30 PM-03:30 PM, Deep Tissue Repair Therapy(Male) 60 Min Raj, …" at bounding box center [629, 327] width 1032 height 298
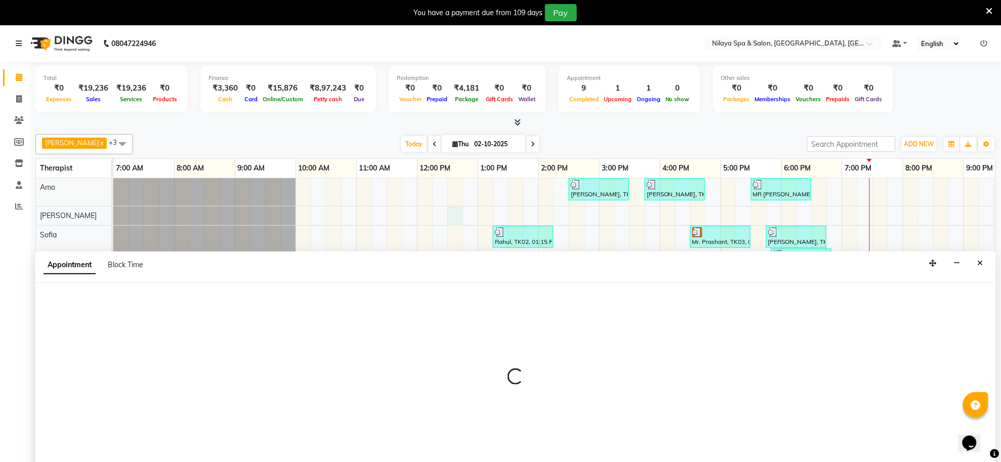
scroll to position [25, 0]
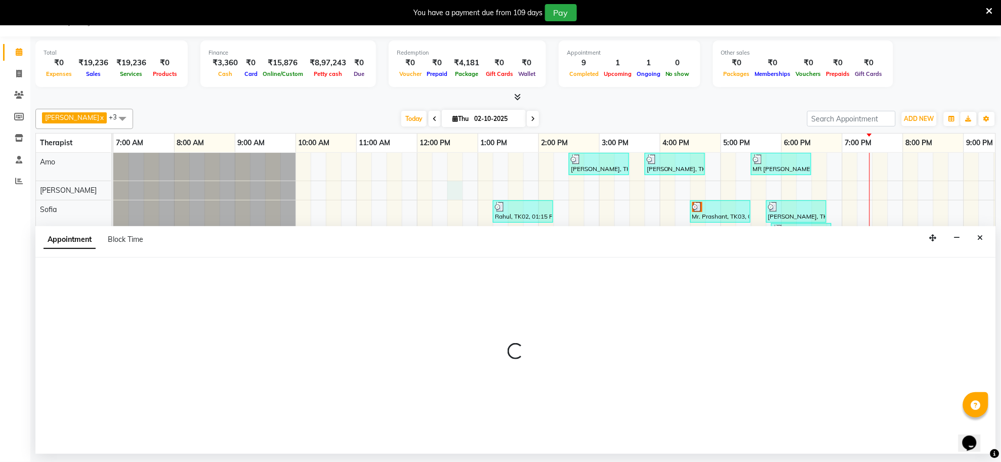
select select "80704"
select select "750"
select select "tentative"
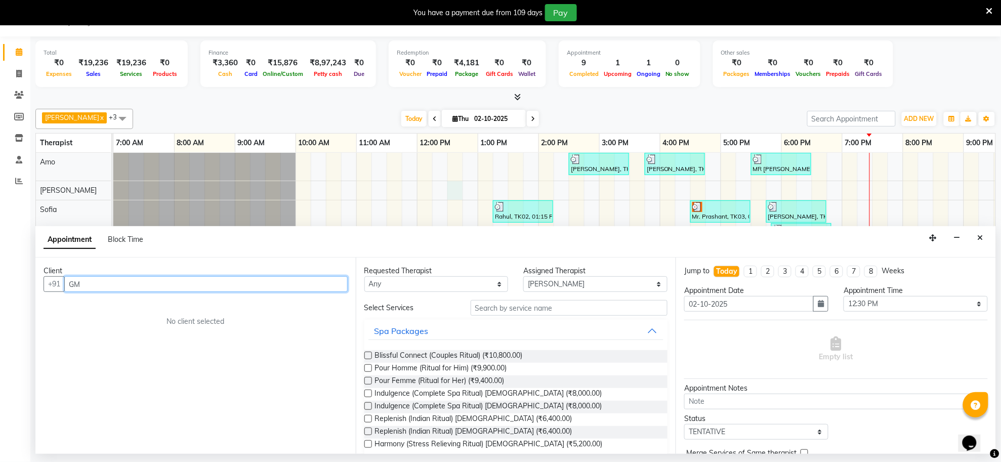
type input "G"
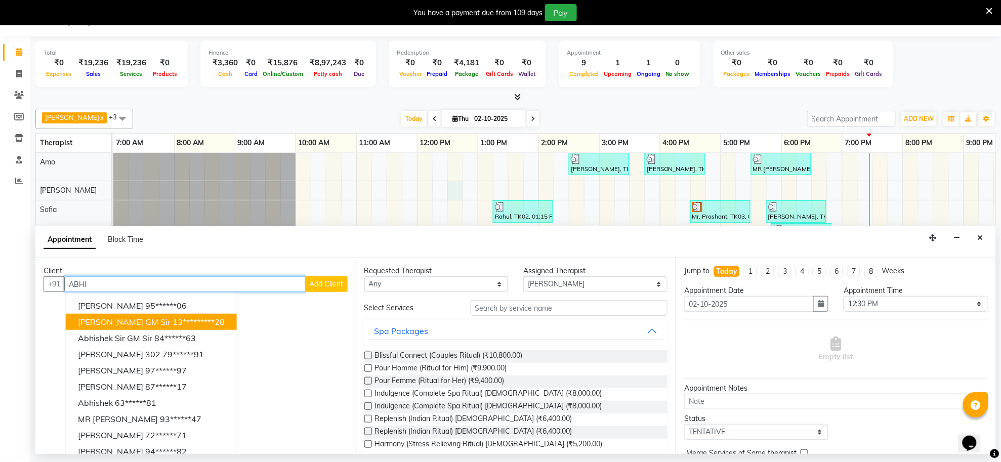
click at [138, 316] on button "abhishek singh GM sir 13*********28" at bounding box center [151, 322] width 171 height 16
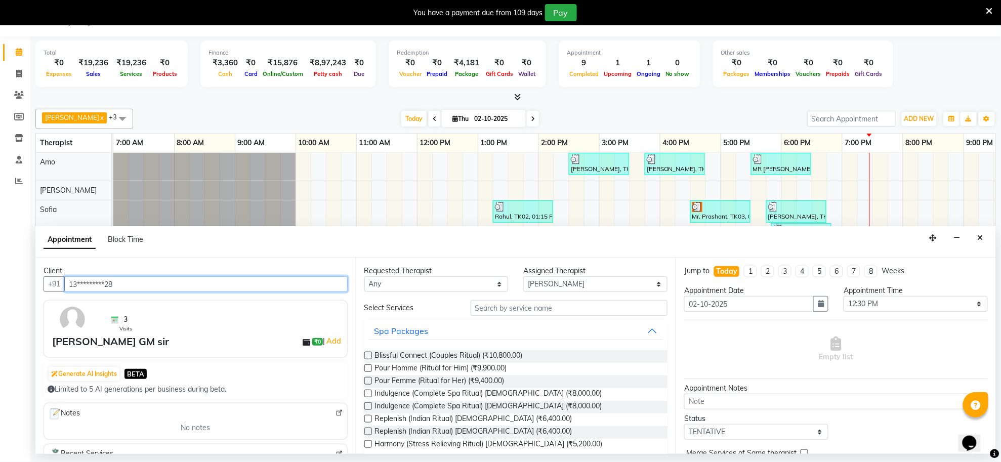
type input "13*********28"
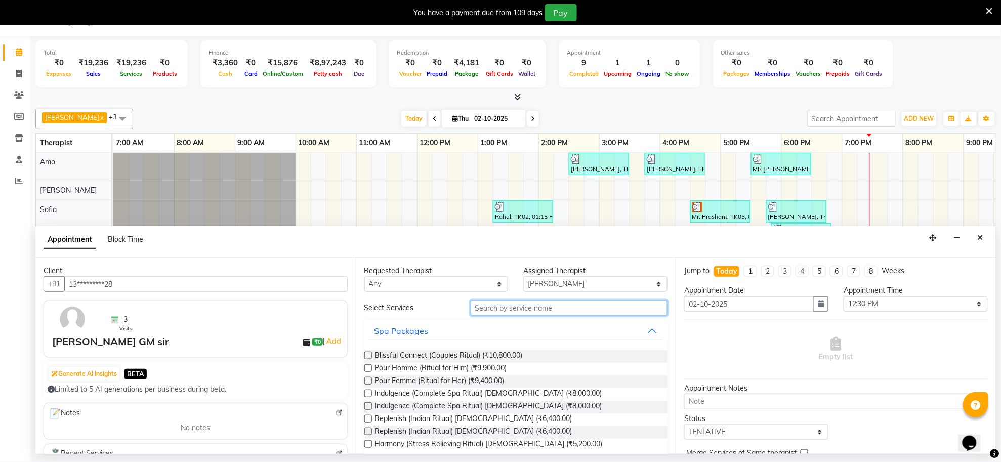
click at [508, 307] on input "text" at bounding box center [569, 308] width 197 height 16
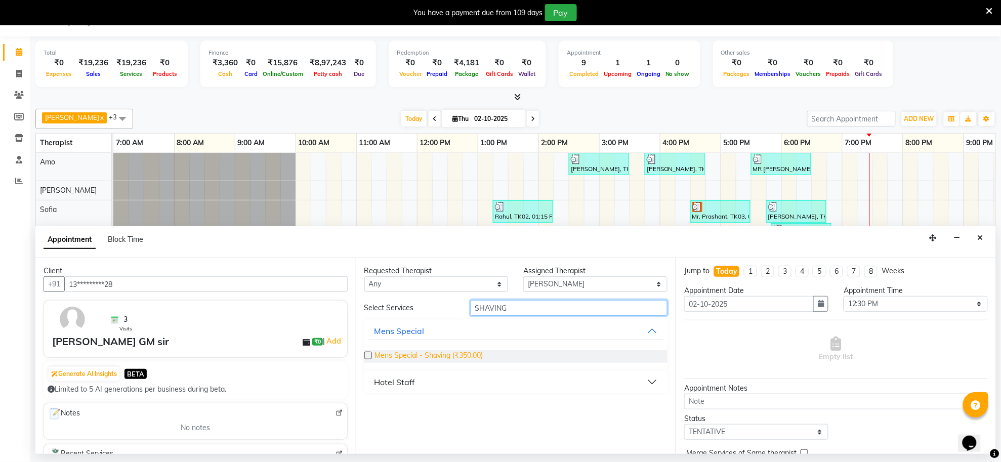
type input "SHAVING"
click at [481, 359] on span "Mens Special - Shaving (₹350.00)" at bounding box center [429, 356] width 108 height 13
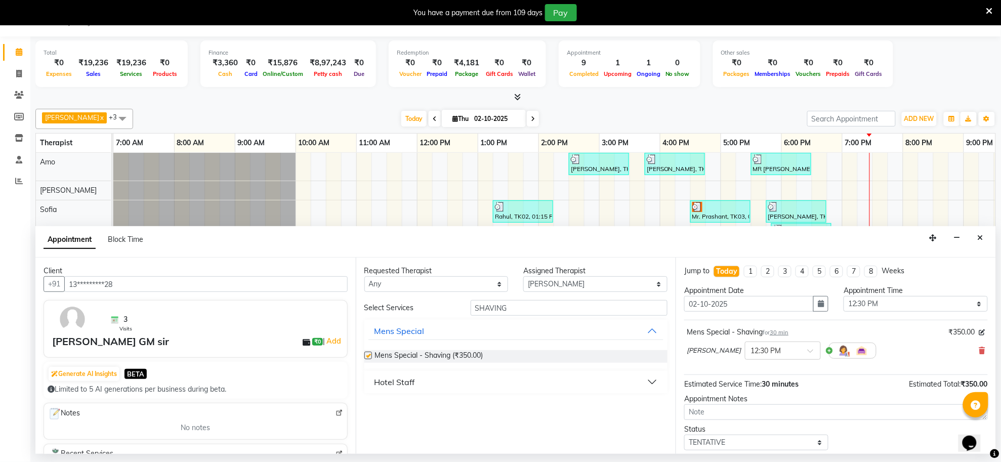
checkbox input "false"
click at [524, 310] on input "SHAVING" at bounding box center [569, 308] width 197 height 16
type input "S"
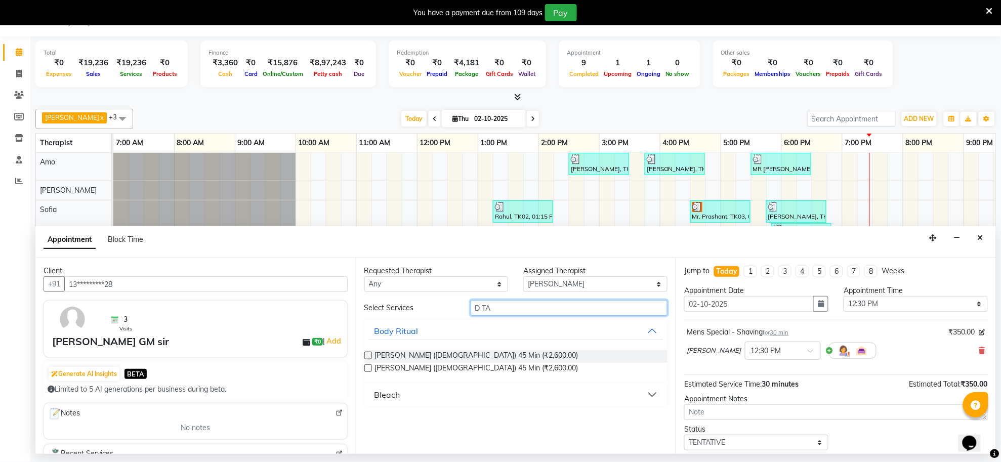
type input "D TA"
click at [499, 391] on button "Bleach" at bounding box center [515, 395] width 295 height 18
click at [463, 418] on span "Bleach - Face Detan (₹500.00)" at bounding box center [424, 420] width 99 height 13
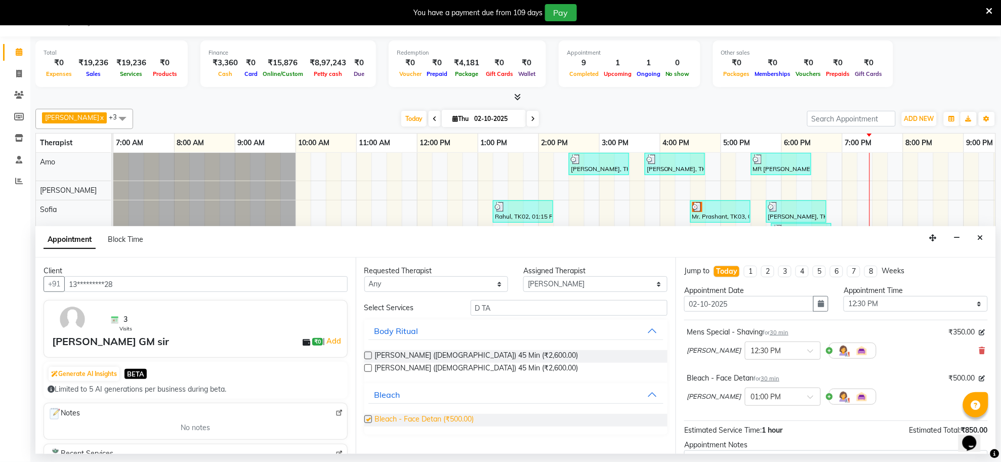
checkbox input "false"
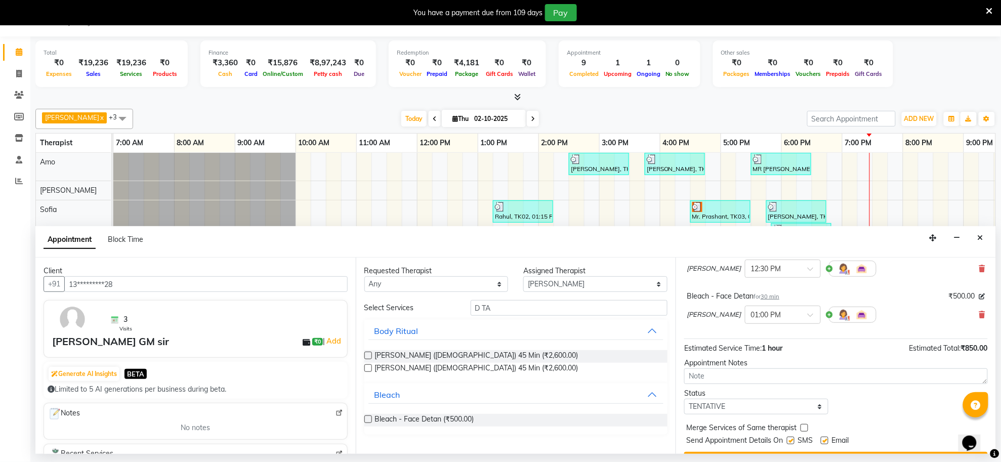
scroll to position [107, 0]
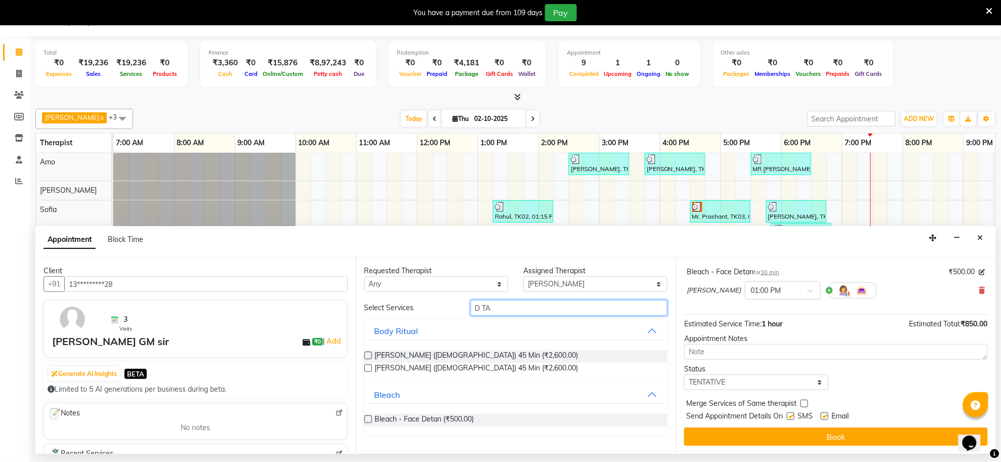
click at [605, 306] on input "D TA" at bounding box center [569, 308] width 197 height 16
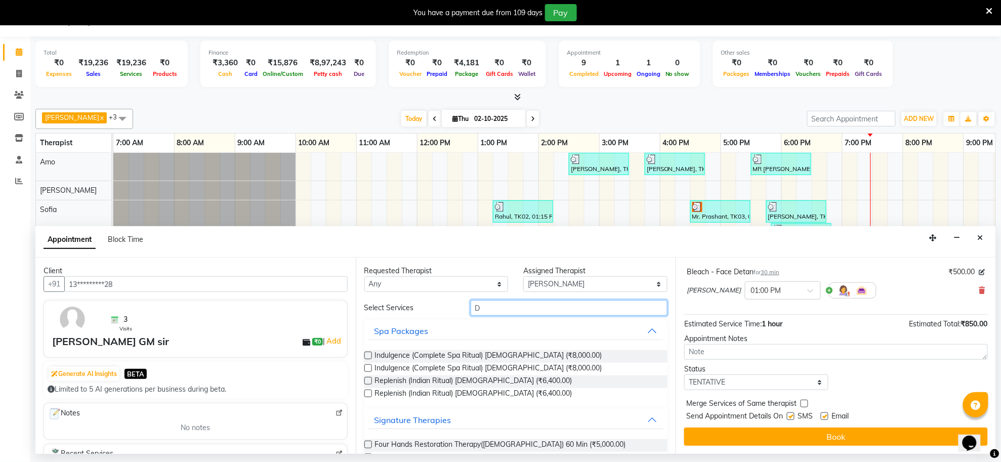
type input "D"
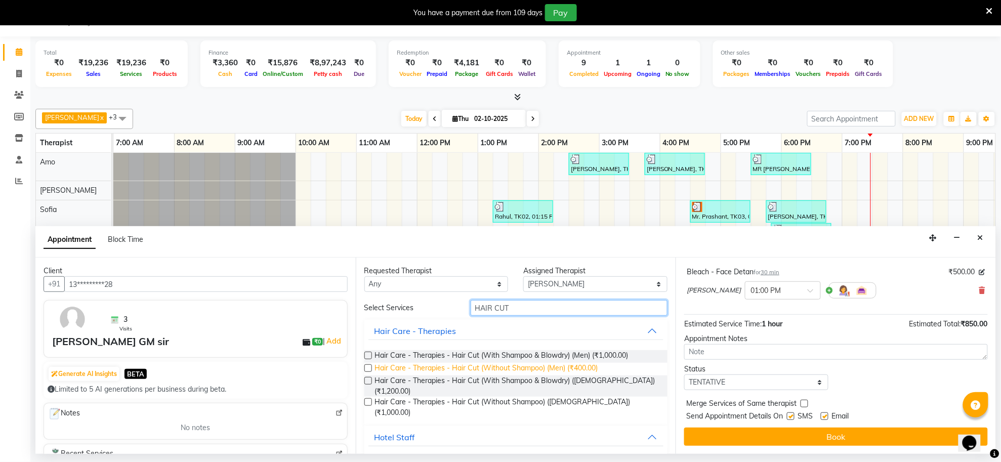
type input "HAIR CUT"
click at [594, 366] on span "Hair Care - Therapies - Hair Cut (Without Shampoo) (Men) (₹400.00)" at bounding box center [486, 369] width 223 height 13
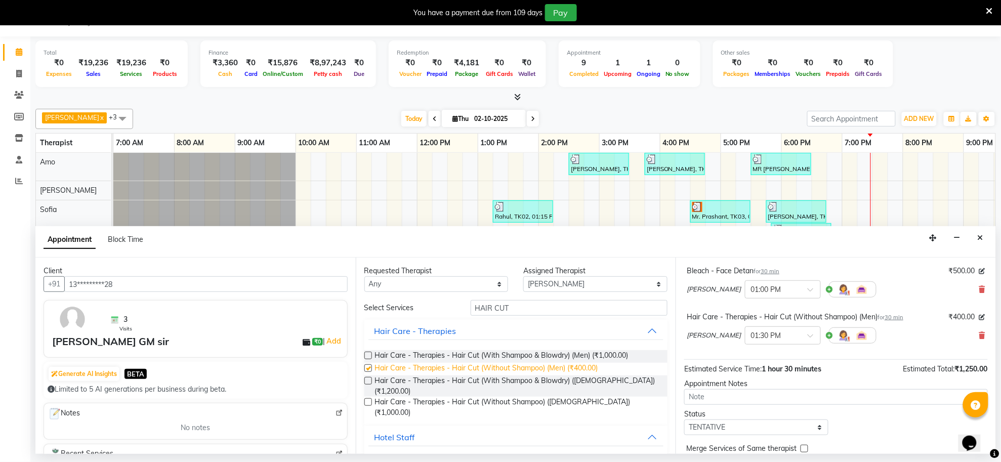
checkbox input "false"
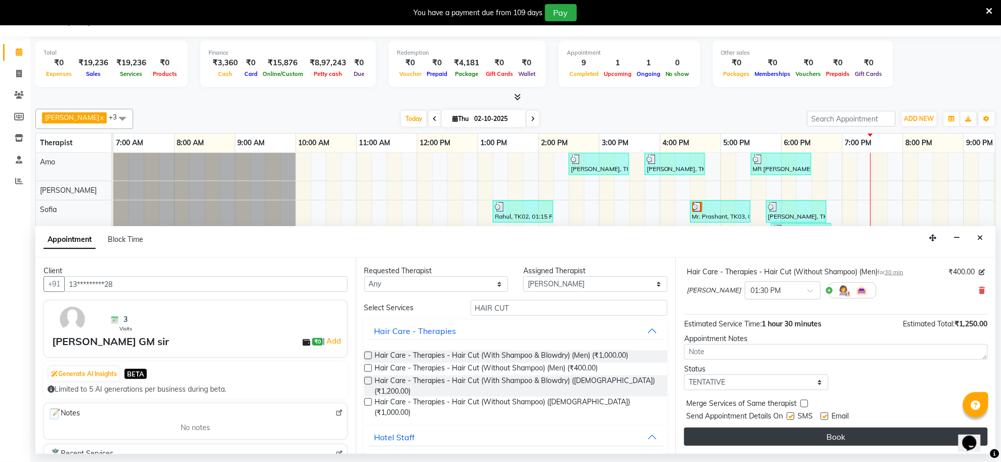
click at [694, 436] on button "Book" at bounding box center [836, 437] width 304 height 18
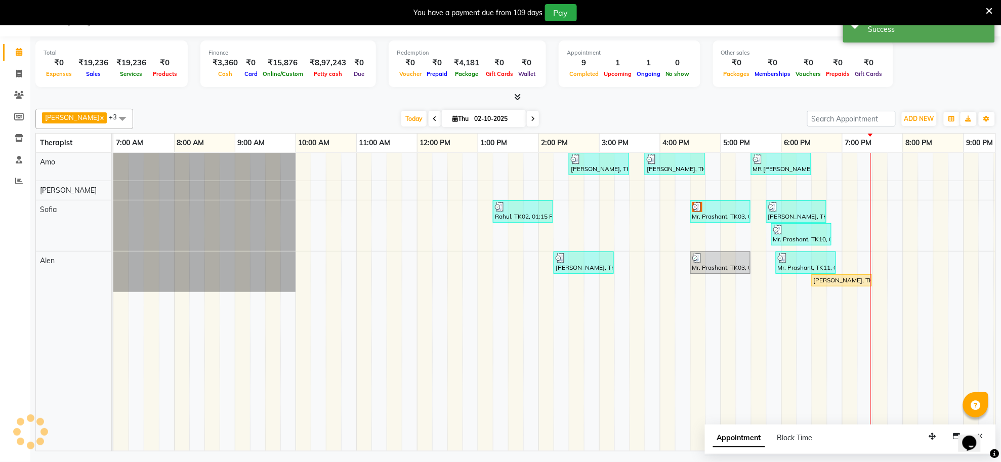
scroll to position [0, 0]
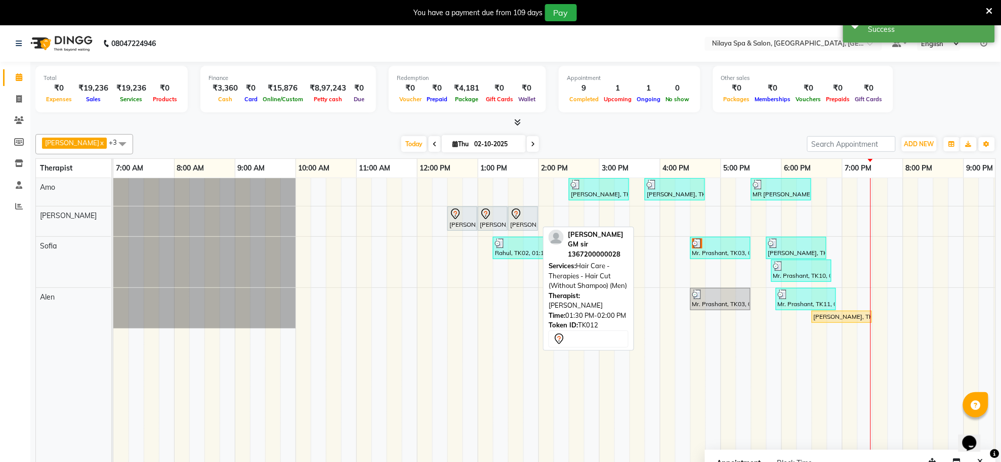
click at [517, 224] on div "abhishek singh GM sir, TK12, 01:30 PM-02:00 PM, Hair Care - Therapies - Hair Cu…" at bounding box center [523, 218] width 28 height 21
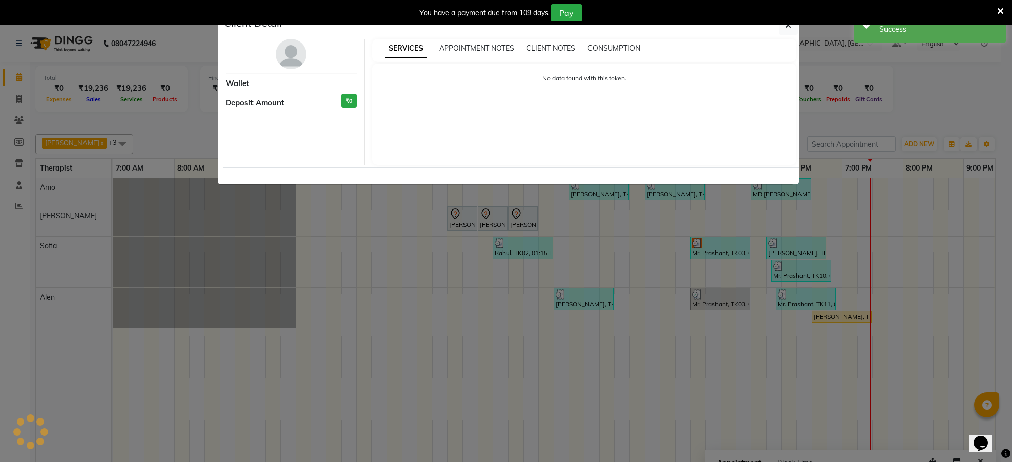
select select "7"
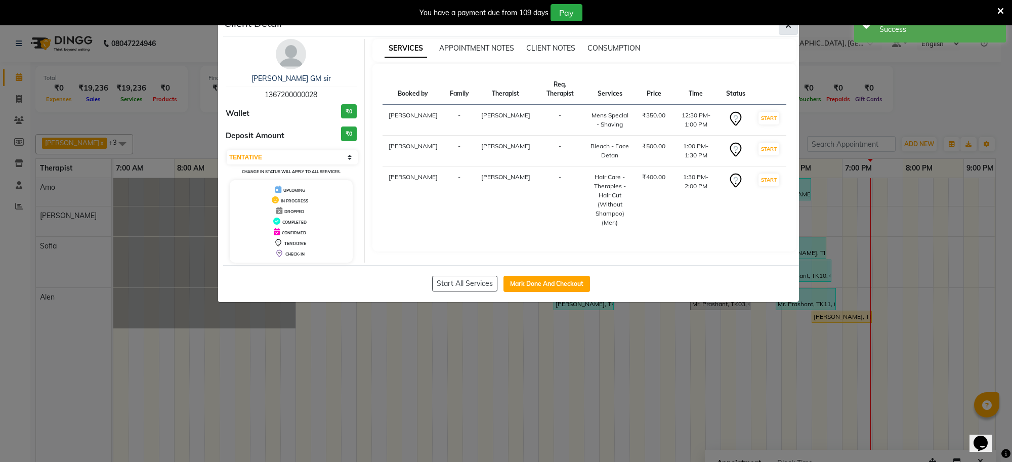
click at [794, 29] on button "button" at bounding box center [788, 25] width 19 height 19
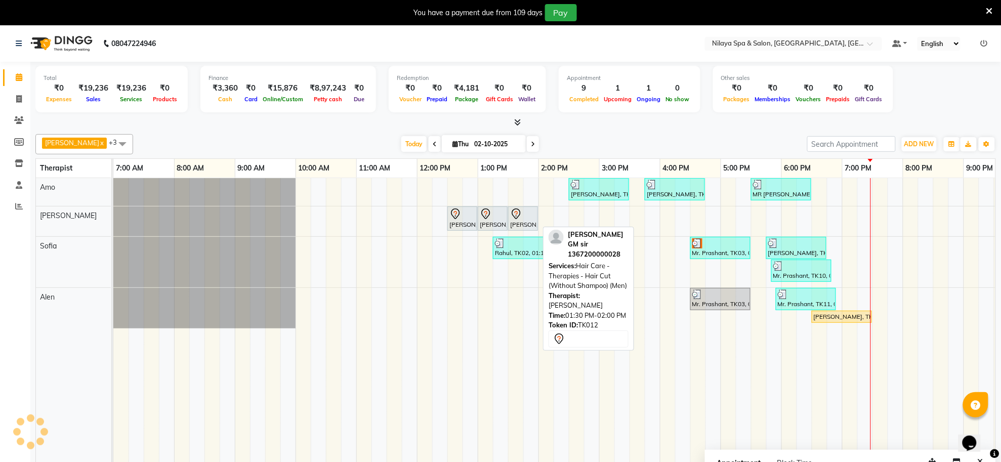
click at [522, 221] on div "abhishek singh GM sir, TK12, 01:30 PM-02:00 PM, Hair Care - Therapies - Hair Cu…" at bounding box center [523, 218] width 28 height 21
select select "7"
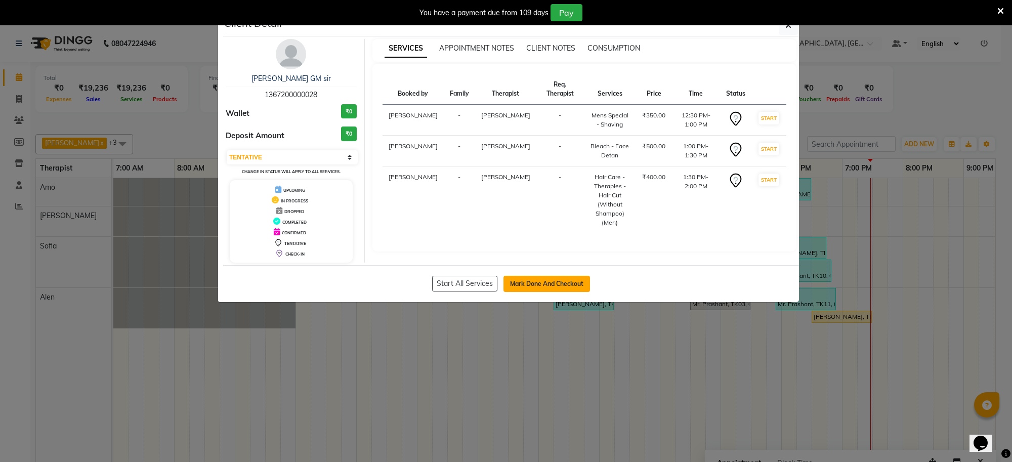
click at [535, 282] on button "Mark Done And Checkout" at bounding box center [546, 284] width 87 height 16
select select "service"
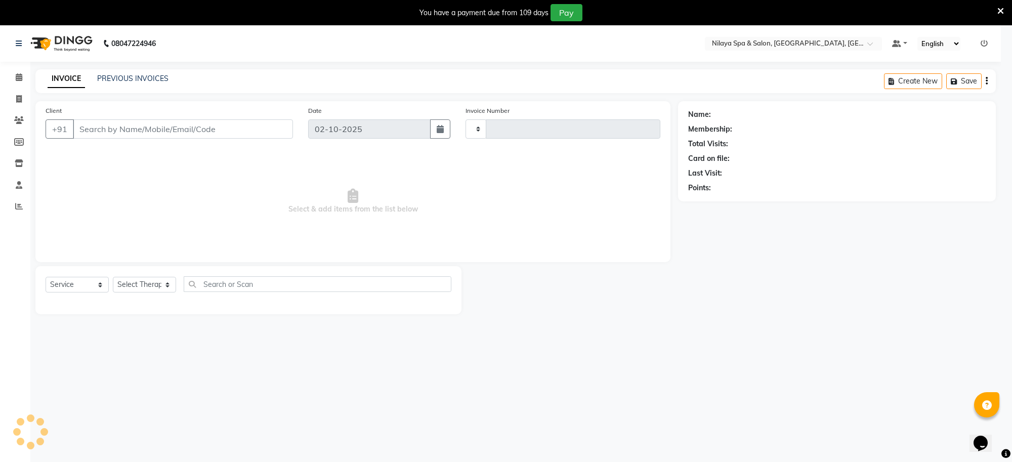
type input "1572"
select select "8283"
type input "13*********28"
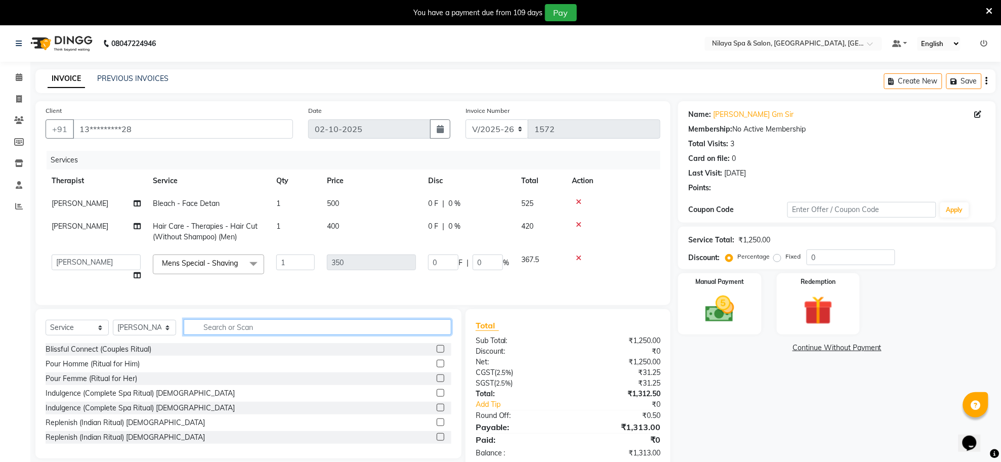
click at [316, 334] on input "text" at bounding box center [318, 327] width 268 height 16
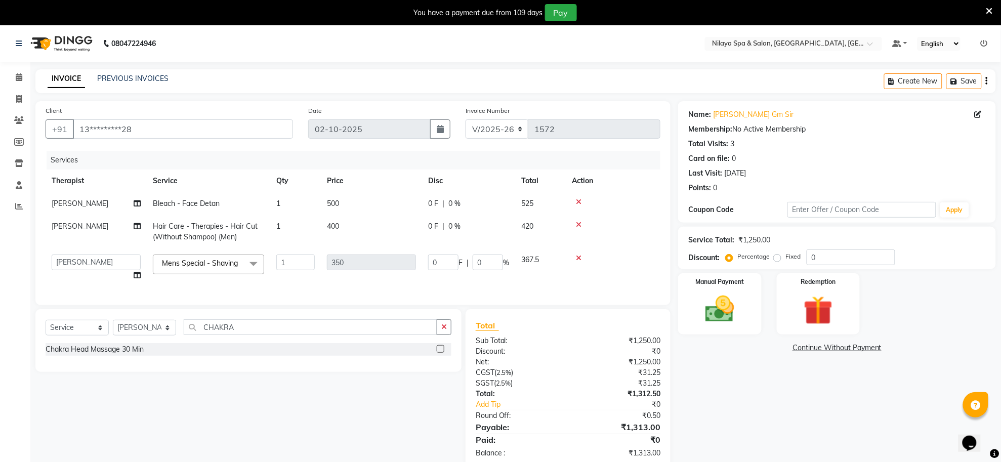
click at [439, 356] on div at bounding box center [440, 350] width 7 height 11
click at [439, 353] on label at bounding box center [441, 349] width 8 height 8
click at [439, 353] on input "checkbox" at bounding box center [440, 349] width 7 height 7
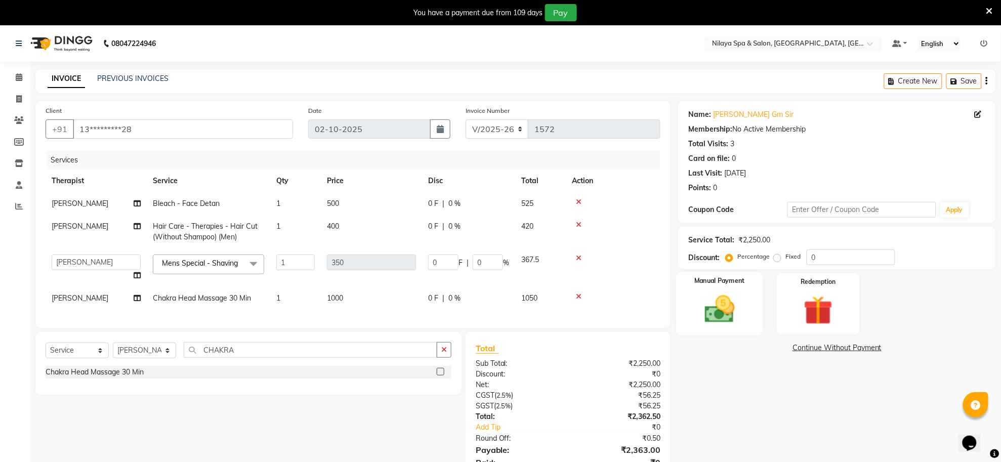
click at [725, 321] on img at bounding box center [719, 309] width 49 height 35
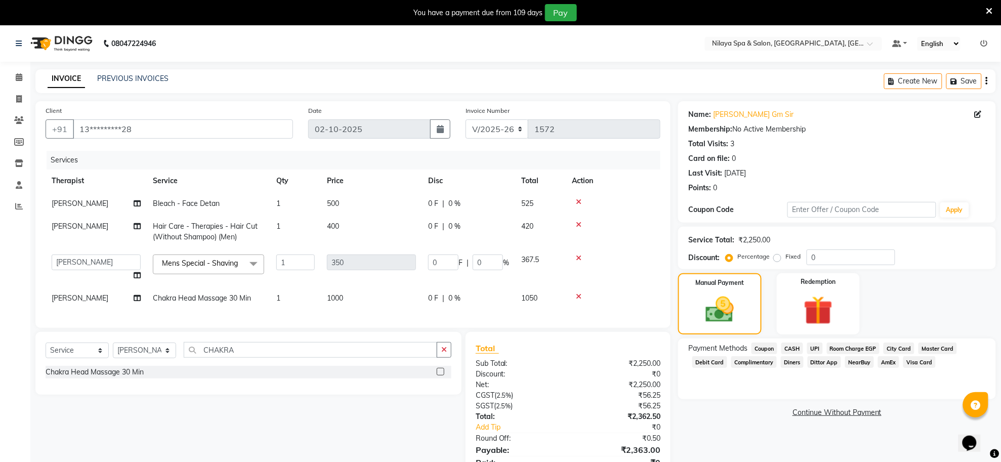
click at [755, 360] on span "Complimentary" at bounding box center [754, 362] width 46 height 12
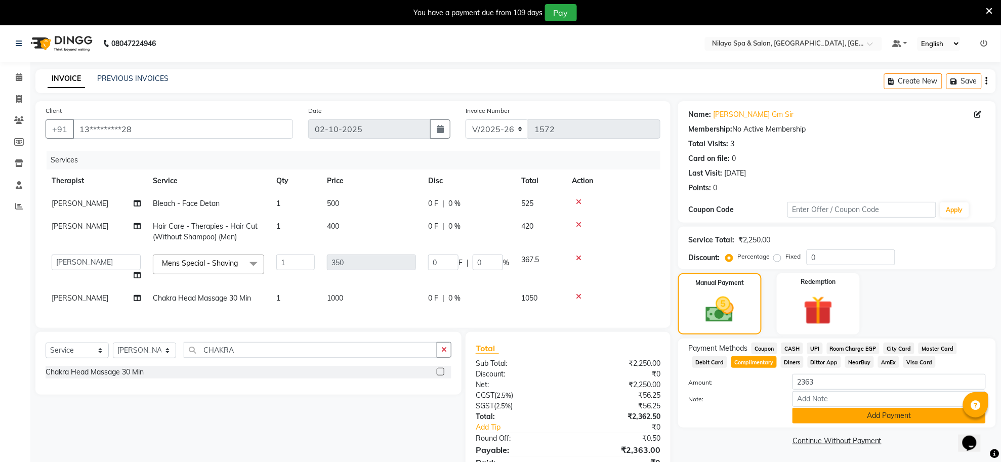
click at [810, 416] on button "Add Payment" at bounding box center [888, 416] width 193 height 16
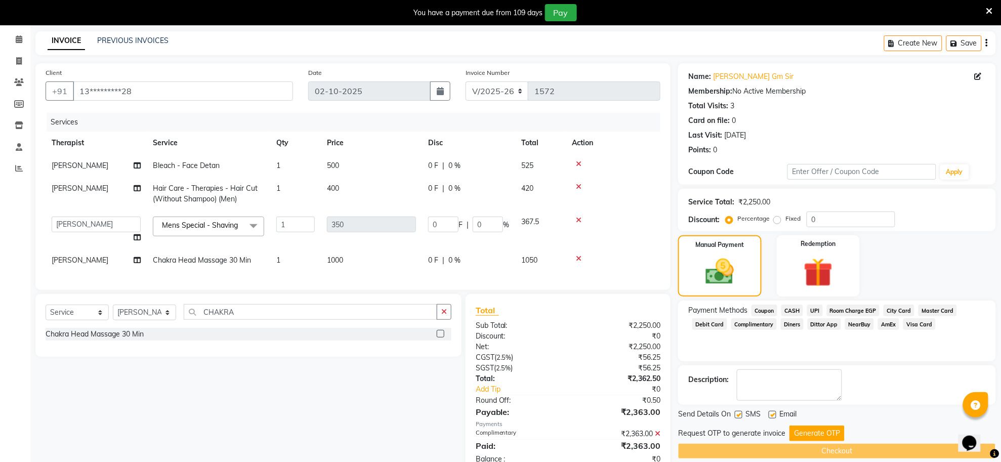
scroll to position [76, 0]
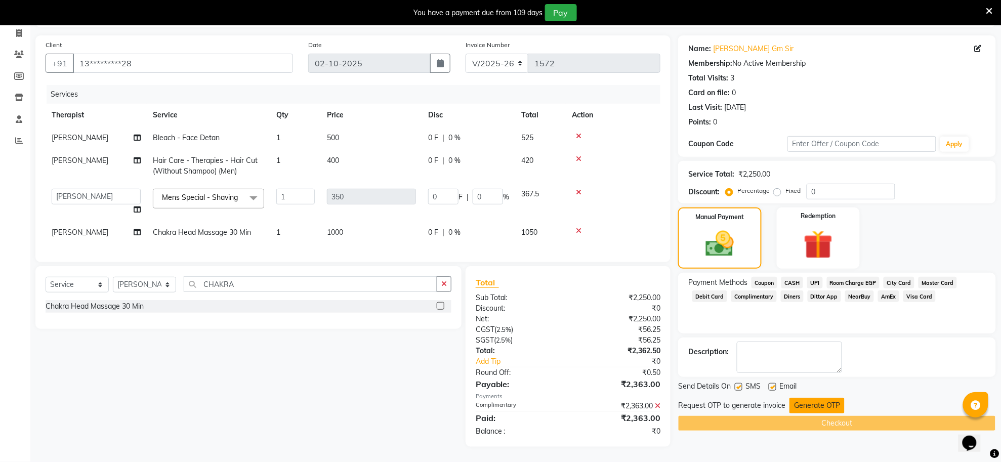
click at [806, 398] on button "Generate OTP" at bounding box center [816, 406] width 55 height 16
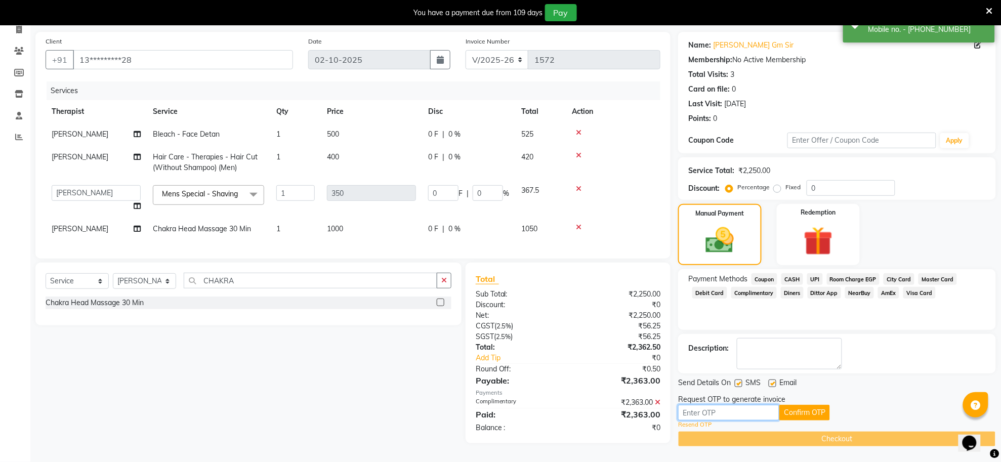
click at [755, 411] on input "text" at bounding box center [728, 413] width 101 height 16
click at [816, 405] on button "Confirm OTP" at bounding box center [804, 413] width 51 height 16
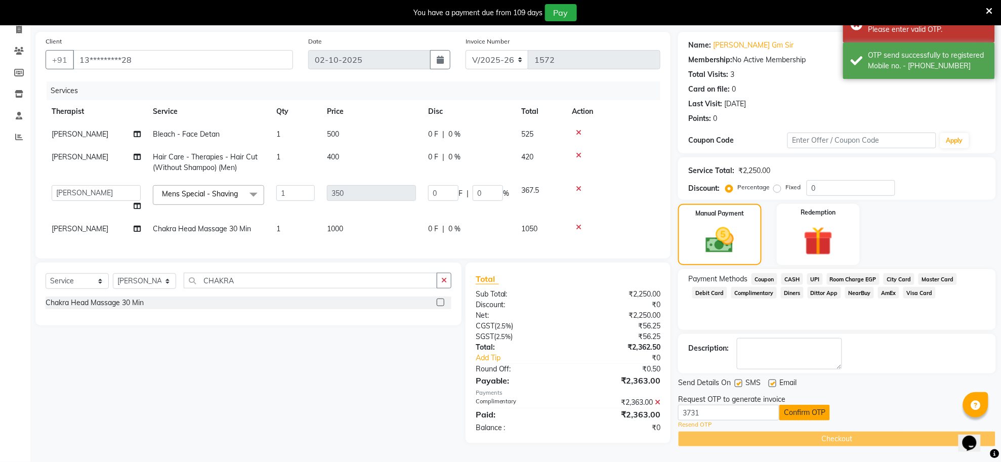
click at [811, 408] on button "Confirm OTP" at bounding box center [804, 413] width 51 height 16
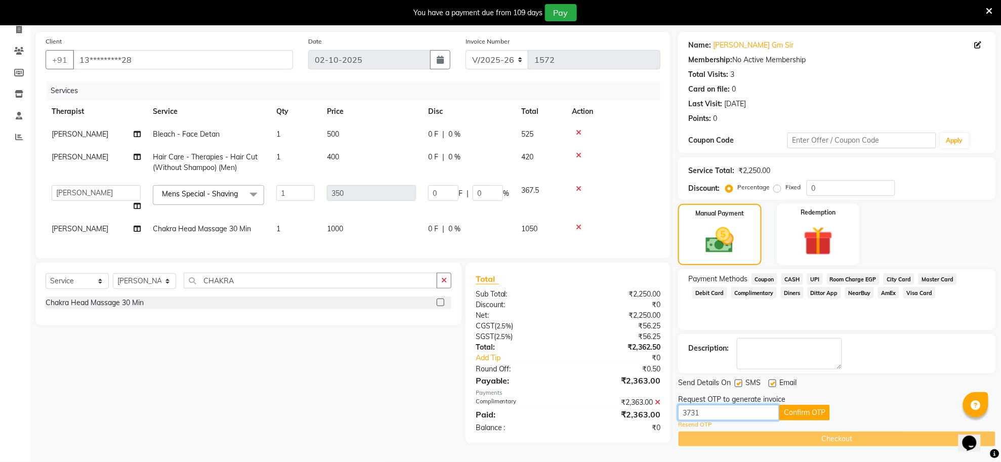
click at [700, 406] on input "3731" at bounding box center [728, 413] width 101 height 16
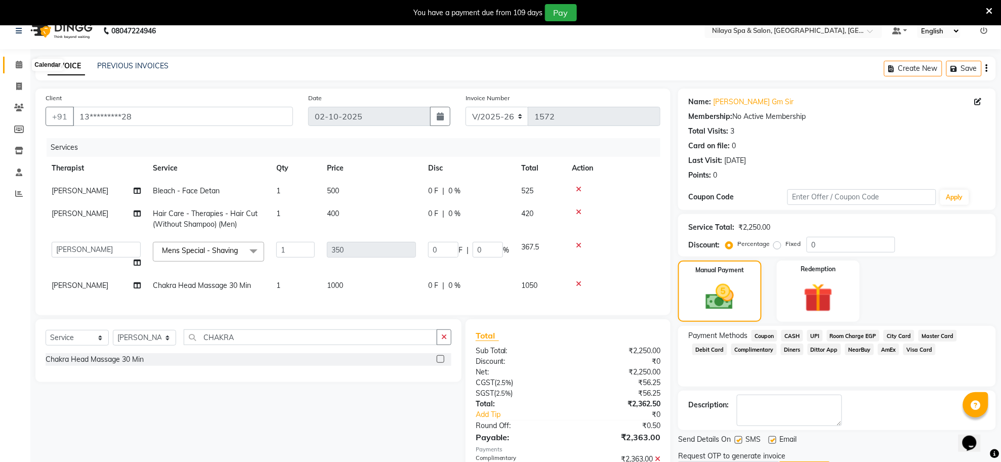
click at [14, 67] on span at bounding box center [19, 65] width 18 height 12
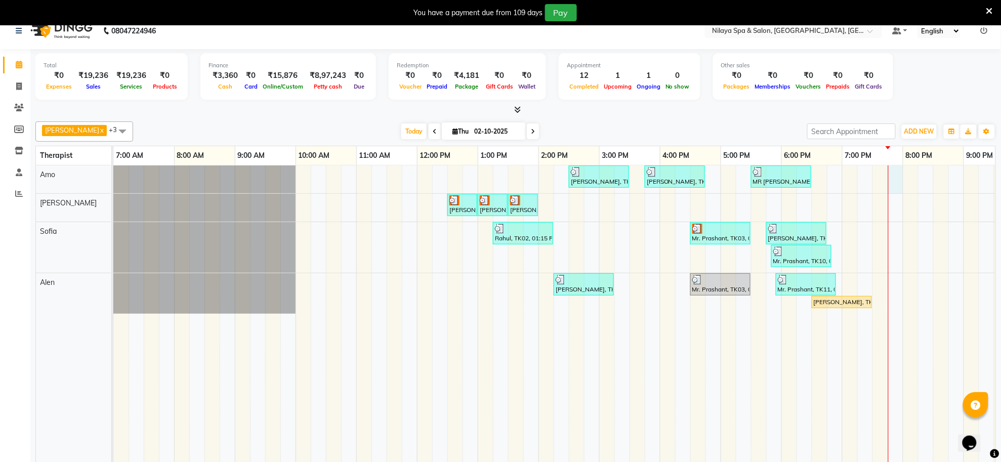
click at [892, 181] on div "santanu, TK06, 02:30 PM-03:30 PM, Deep Tissue Repair Therapy(Male) 60 Min Raj, …" at bounding box center [629, 314] width 1032 height 298
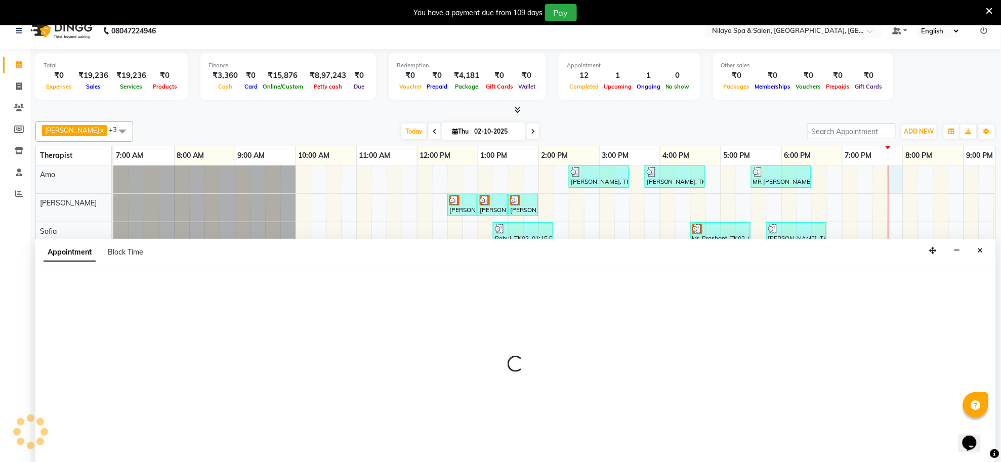
scroll to position [25, 0]
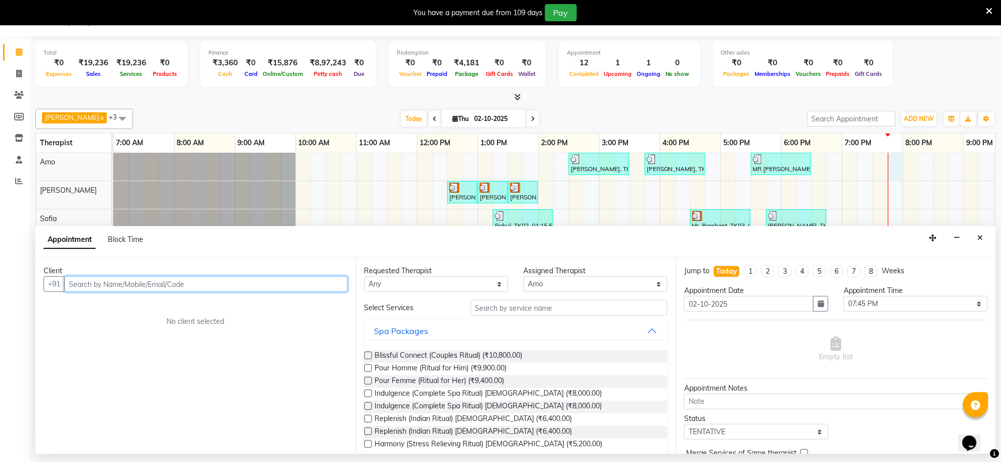
click at [276, 288] on input "text" at bounding box center [205, 284] width 283 height 16
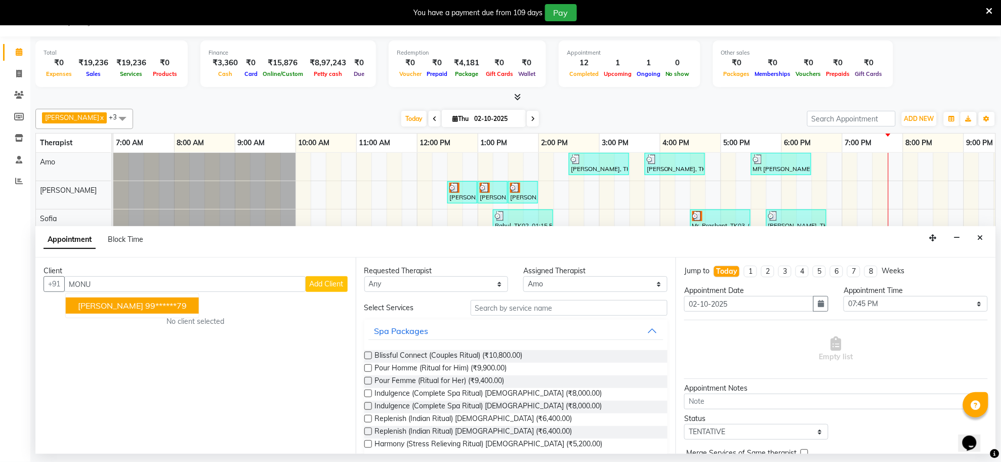
click at [315, 282] on span "Add Client" at bounding box center [327, 283] width 34 height 9
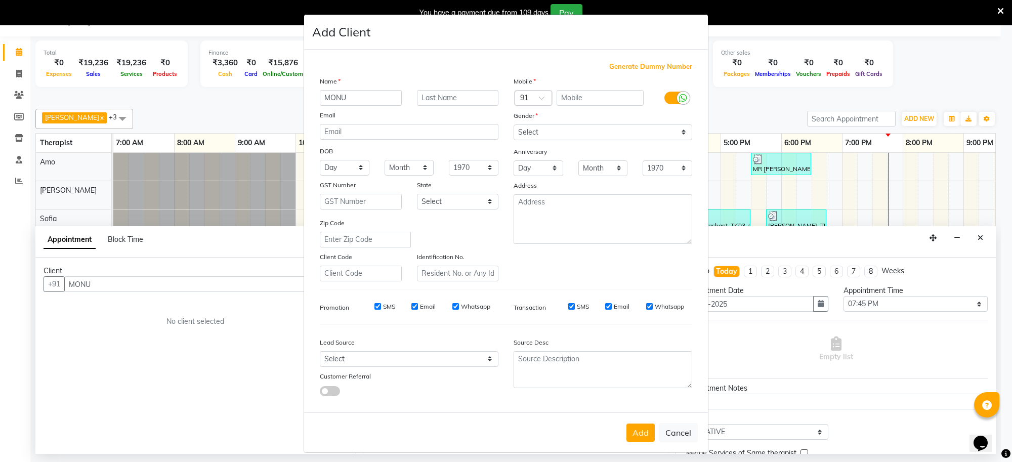
click at [623, 66] on span "Generate Dummy Number" at bounding box center [650, 67] width 83 height 10
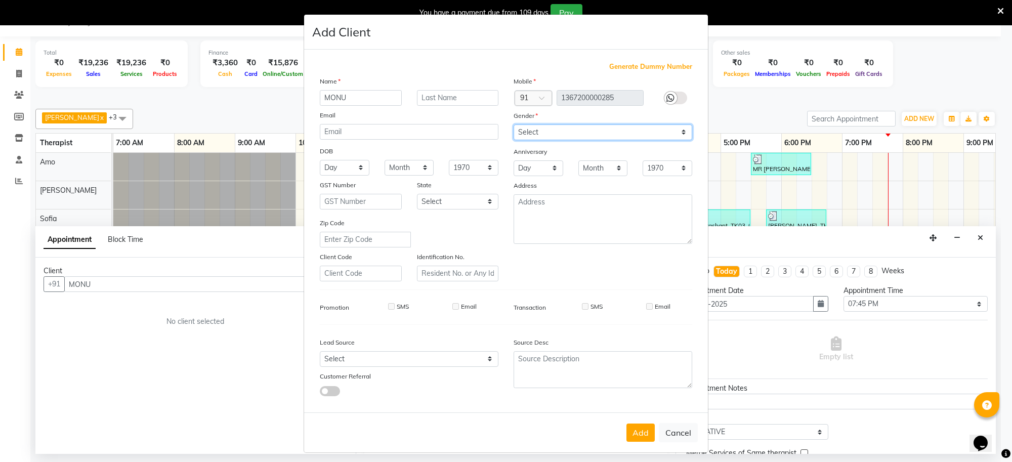
click at [593, 133] on select "Select [DEMOGRAPHIC_DATA] [DEMOGRAPHIC_DATA] Other Prefer Not To Say" at bounding box center [603, 132] width 179 height 16
click at [514, 124] on select "Select [DEMOGRAPHIC_DATA] [DEMOGRAPHIC_DATA] Other Prefer Not To Say" at bounding box center [603, 132] width 179 height 16
click at [632, 432] on button "Add" at bounding box center [640, 433] width 28 height 18
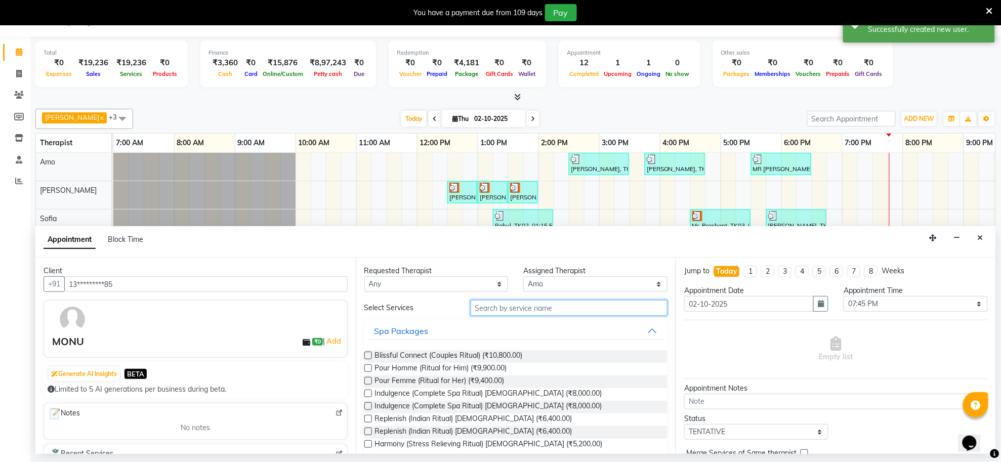
click at [524, 308] on input "text" at bounding box center [569, 308] width 197 height 16
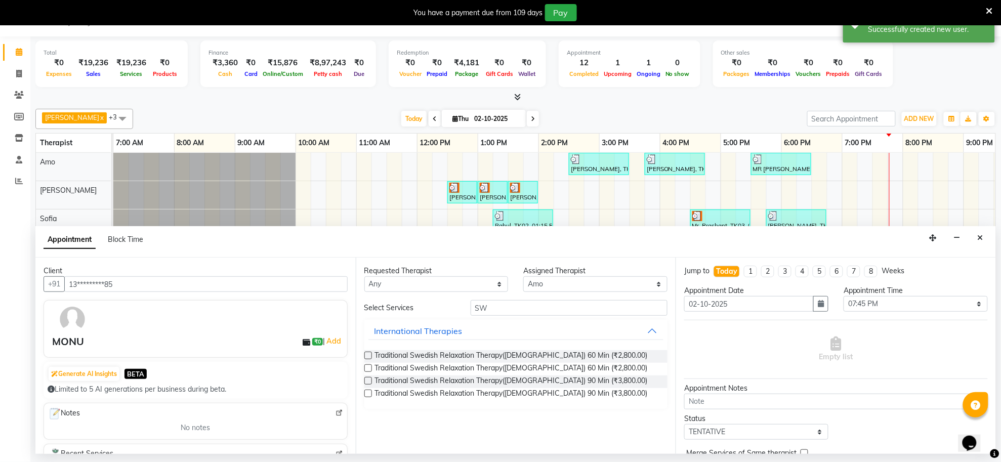
click at [366, 353] on label at bounding box center [368, 356] width 8 height 8
click at [366, 353] on input "checkbox" at bounding box center [367, 356] width 7 height 7
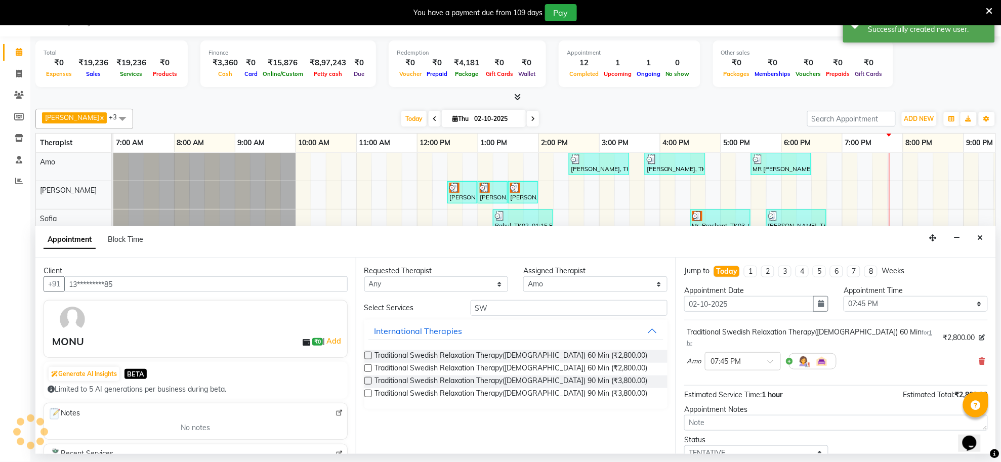
scroll to position [61, 0]
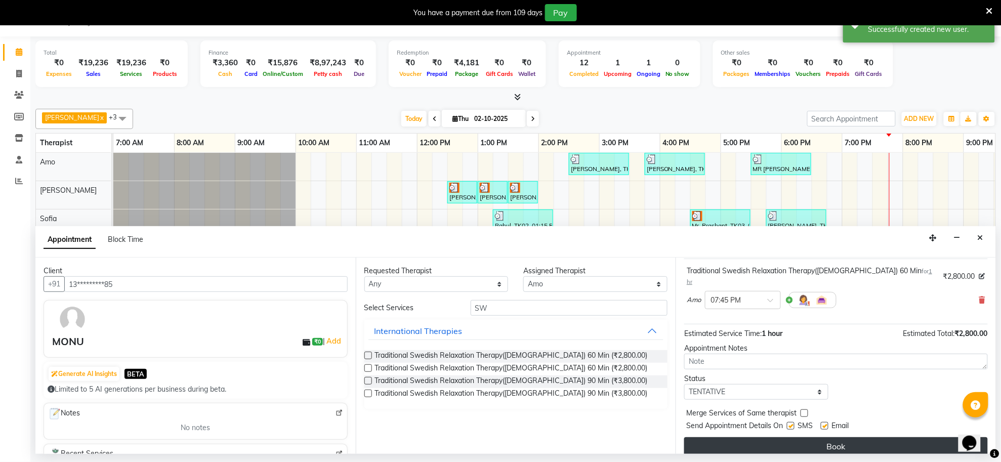
click at [873, 440] on button "Book" at bounding box center [836, 446] width 304 height 18
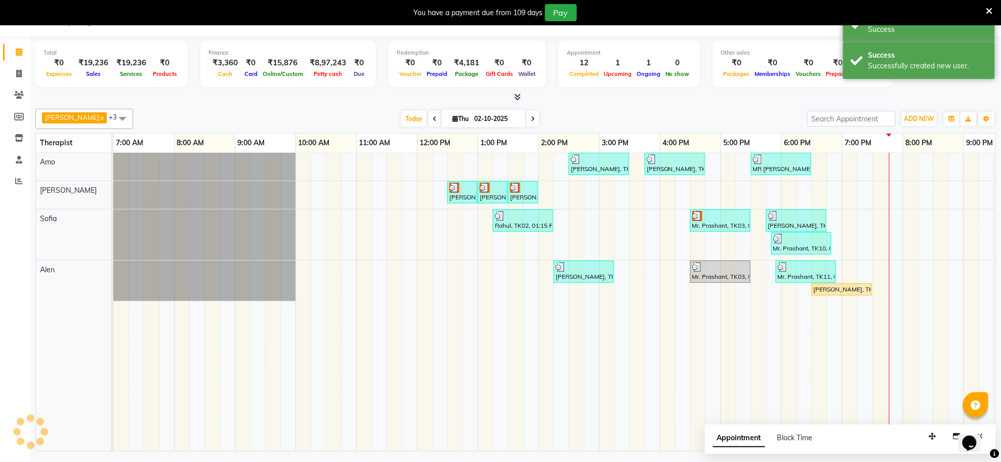
scroll to position [0, 0]
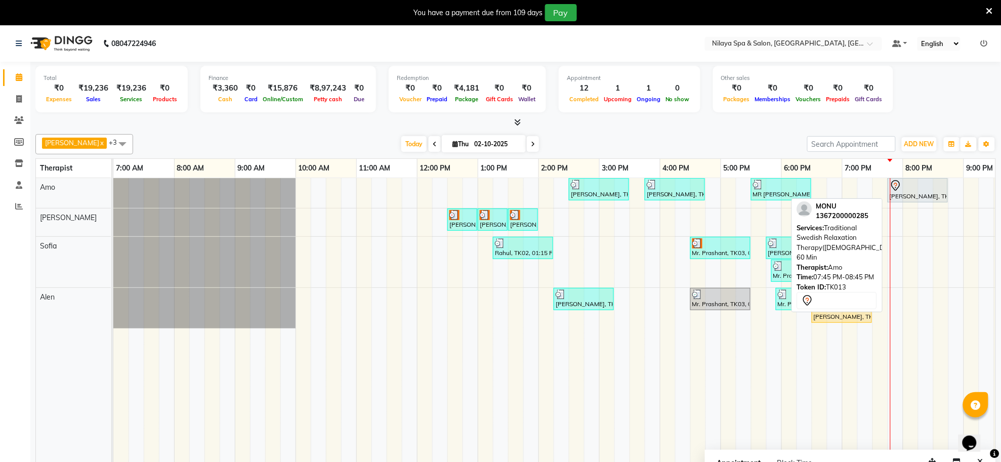
click at [921, 200] on div "MONU, TK13, 07:45 PM-08:45 PM, Traditional Swedish Relaxation Therapy(Male) 60 …" at bounding box center [918, 190] width 58 height 21
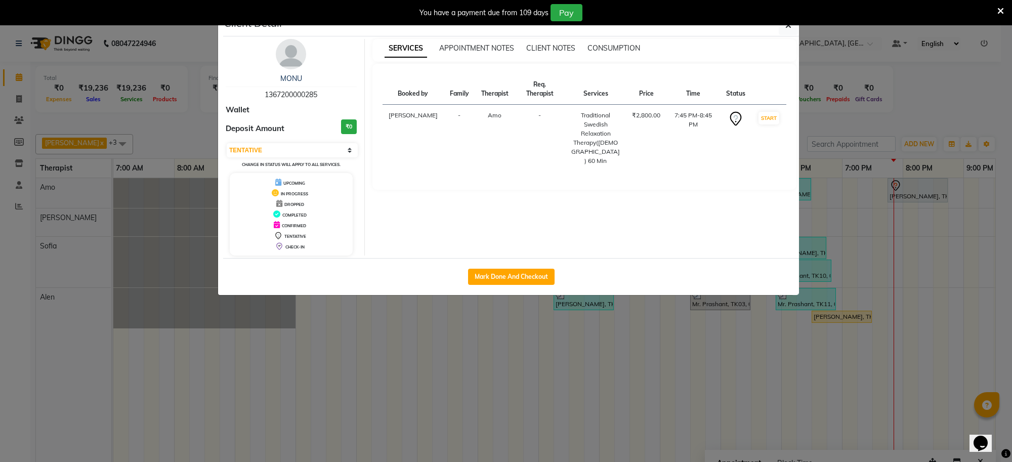
click at [744, 358] on ngb-modal-window "Client Detail MONU 1367200000285 Wallet Deposit Amount ₹0 Select IN SERVICE CON…" at bounding box center [506, 231] width 1012 height 462
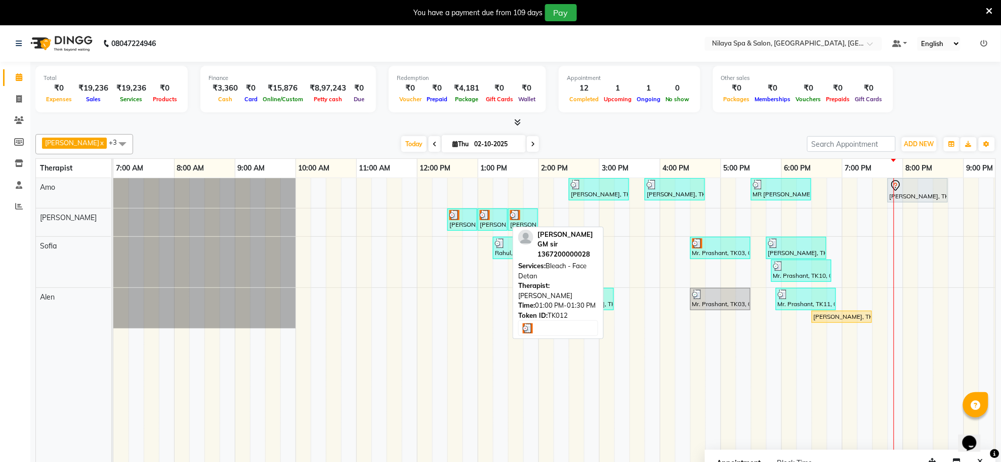
click at [504, 223] on div "abhishek singh GM sir, TK12, 01:00 PM-01:30 PM, Bleach - Face Detan" at bounding box center [493, 219] width 28 height 19
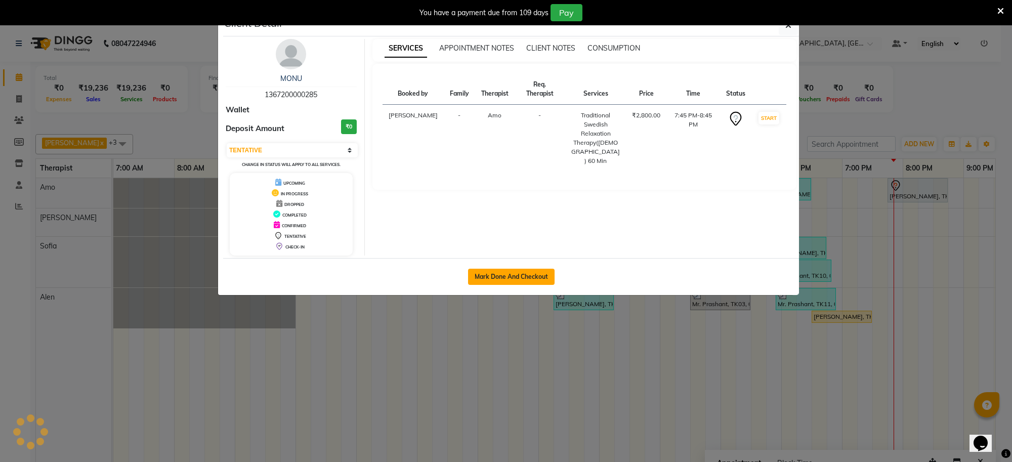
click at [512, 278] on button "Mark Done And Checkout" at bounding box center [511, 277] width 87 height 16
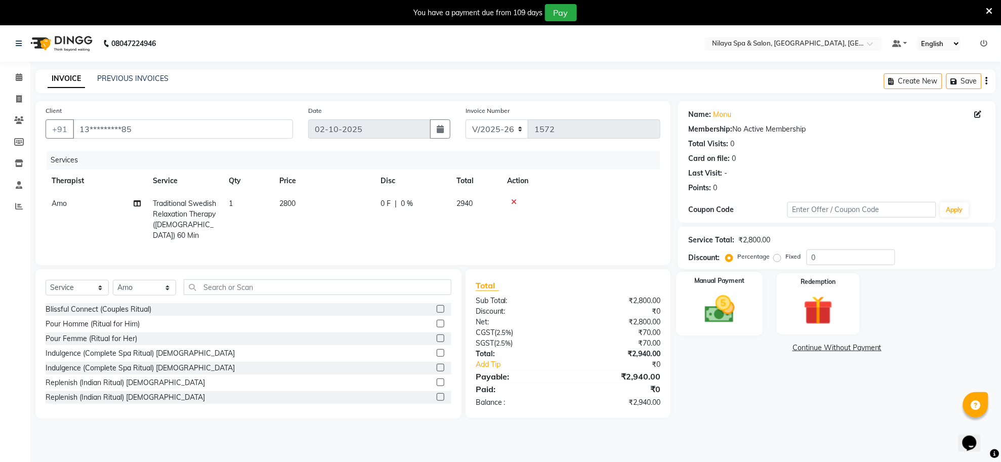
click at [727, 303] on img at bounding box center [719, 309] width 49 height 35
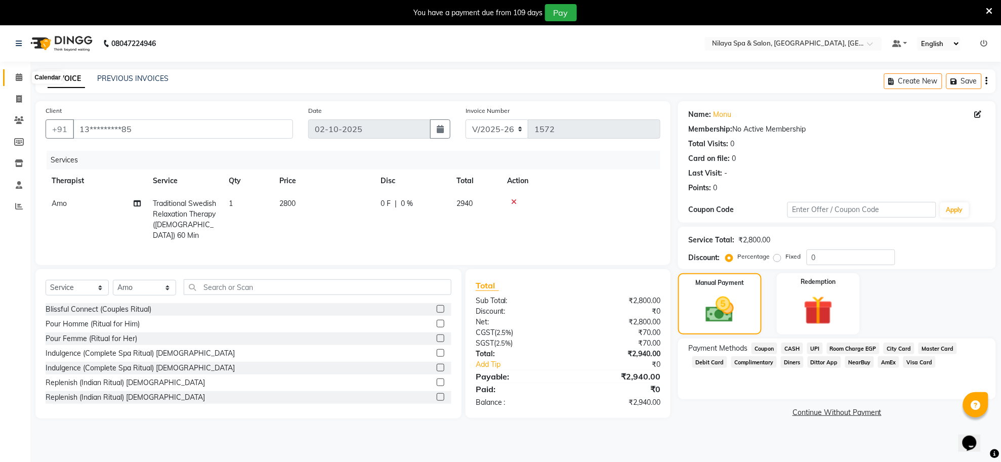
click at [18, 79] on icon at bounding box center [19, 77] width 7 height 8
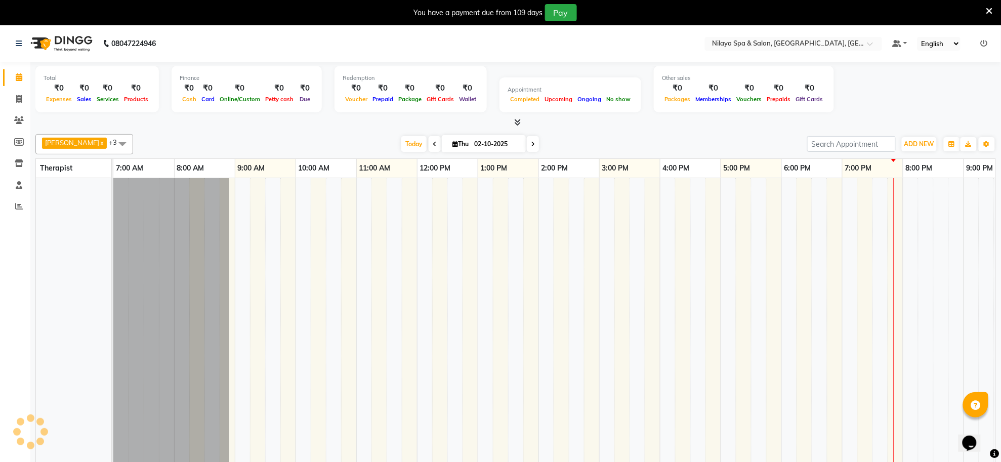
scroll to position [0, 150]
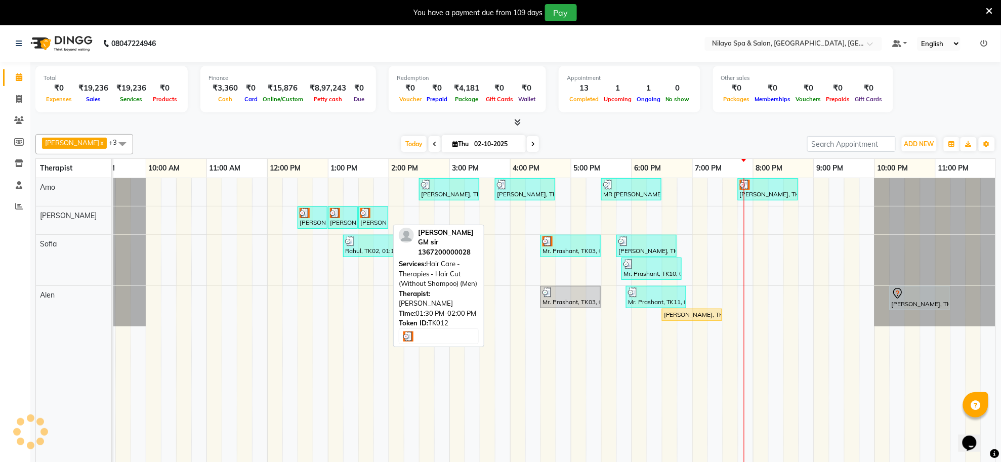
click at [365, 219] on div "abhishek singh GM sir, TK12, 01:30 PM-02:00 PM, Hair Care - Therapies - Hair Cu…" at bounding box center [373, 217] width 28 height 19
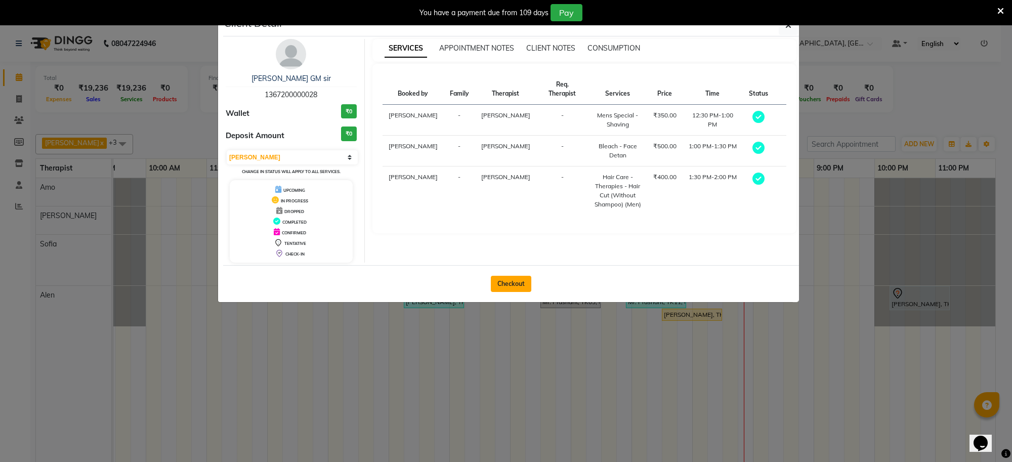
click at [522, 284] on button "Checkout" at bounding box center [511, 284] width 40 height 16
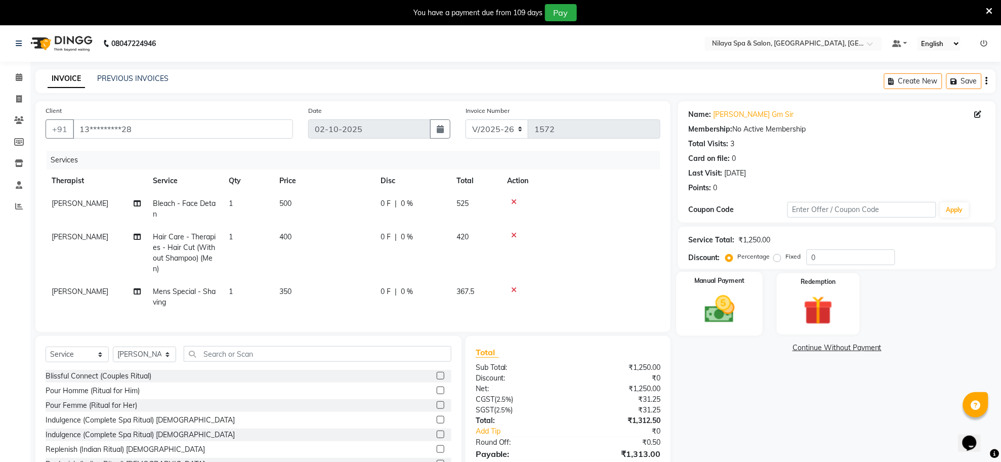
click at [702, 300] on img at bounding box center [719, 309] width 49 height 35
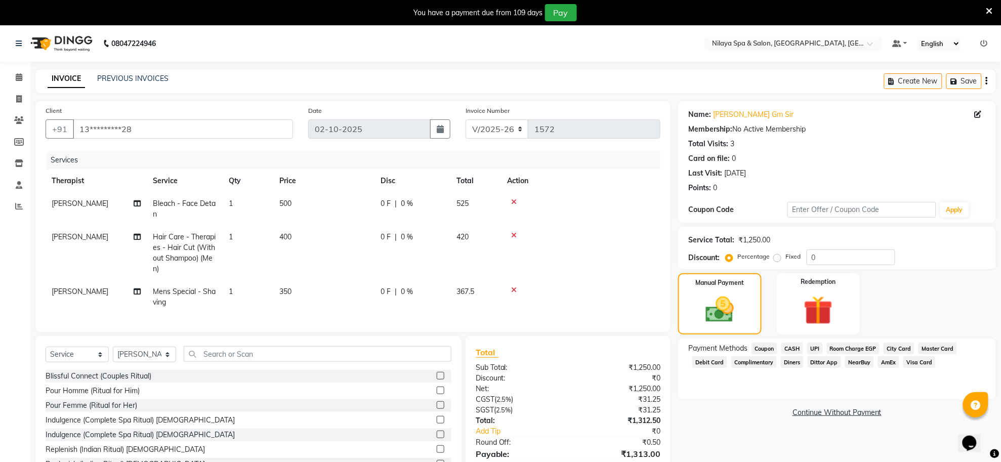
click at [755, 359] on span "Complimentary" at bounding box center [754, 362] width 46 height 12
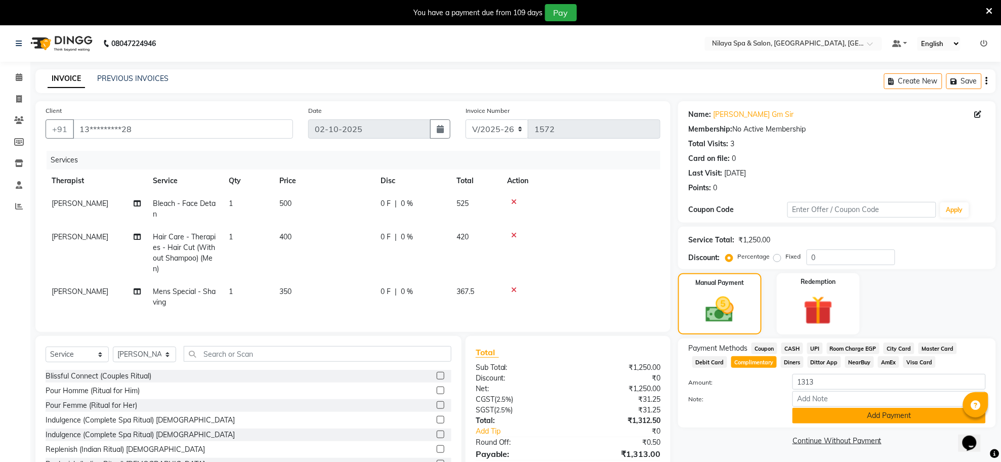
click at [837, 414] on button "Add Payment" at bounding box center [888, 416] width 193 height 16
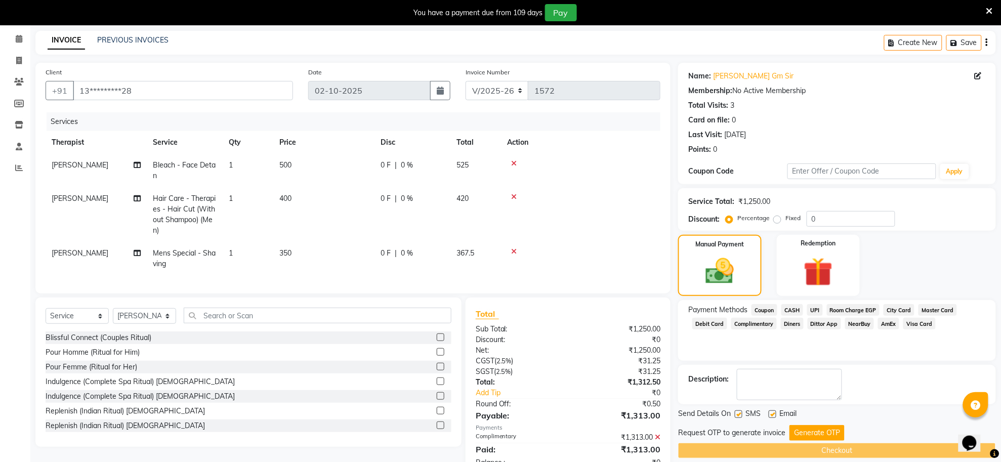
scroll to position [79, 0]
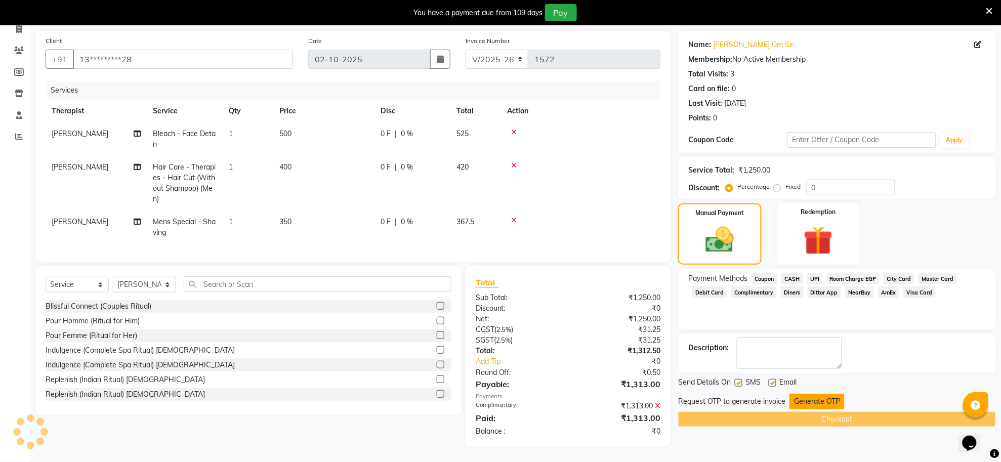
click at [813, 394] on button "Generate OTP" at bounding box center [816, 402] width 55 height 16
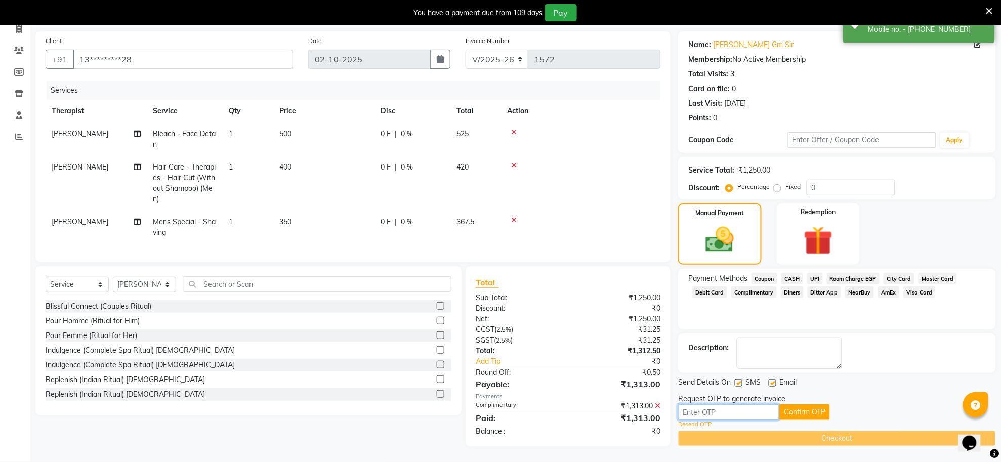
click at [725, 404] on input "text" at bounding box center [728, 412] width 101 height 16
click at [800, 404] on button "Confirm OTP" at bounding box center [804, 412] width 51 height 16
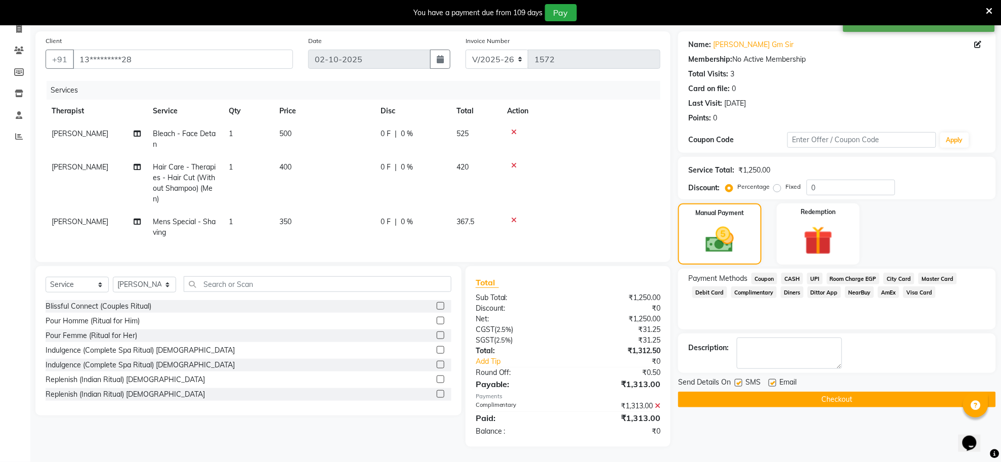
click at [845, 392] on button "Checkout" at bounding box center [837, 400] width 318 height 16
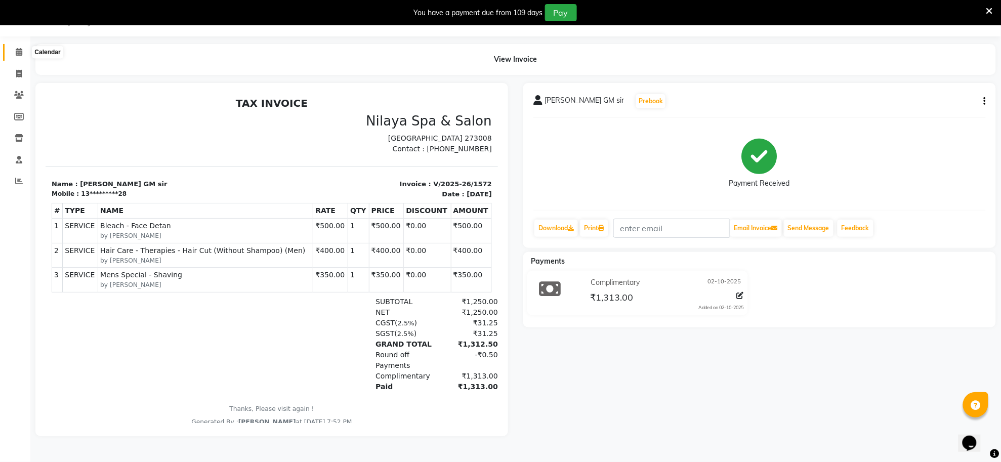
click at [17, 52] on icon at bounding box center [19, 52] width 7 height 8
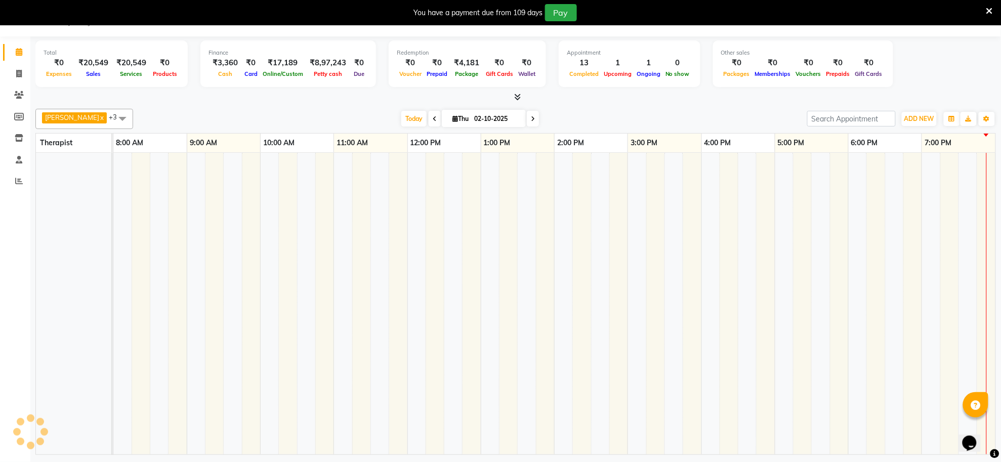
scroll to position [0, 150]
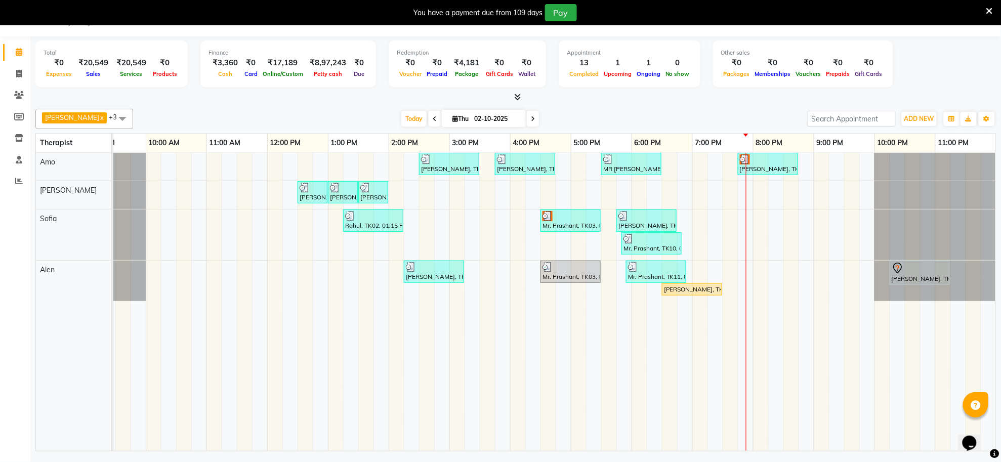
click at [565, 347] on td at bounding box center [563, 302] width 15 height 298
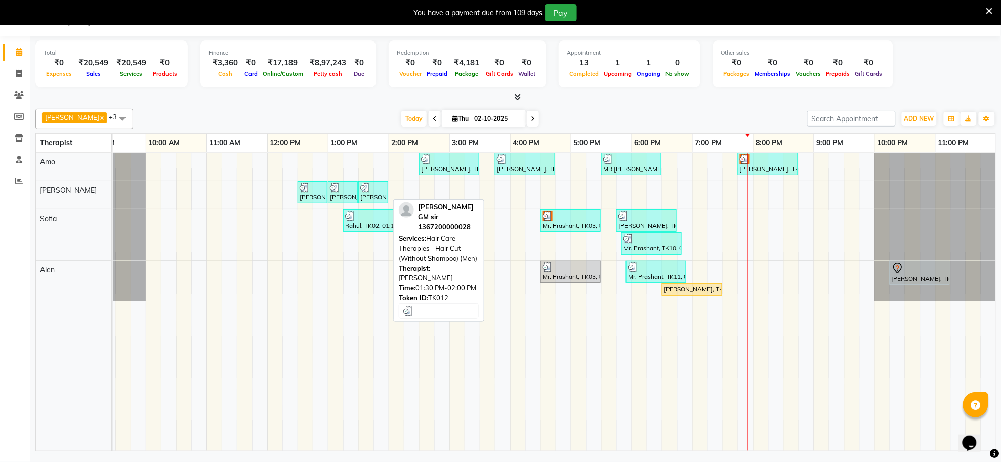
click at [372, 196] on div "abhishek singh GM sir, TK12, 01:30 PM-02:00 PM, Hair Care - Therapies - Hair Cu…" at bounding box center [373, 192] width 28 height 19
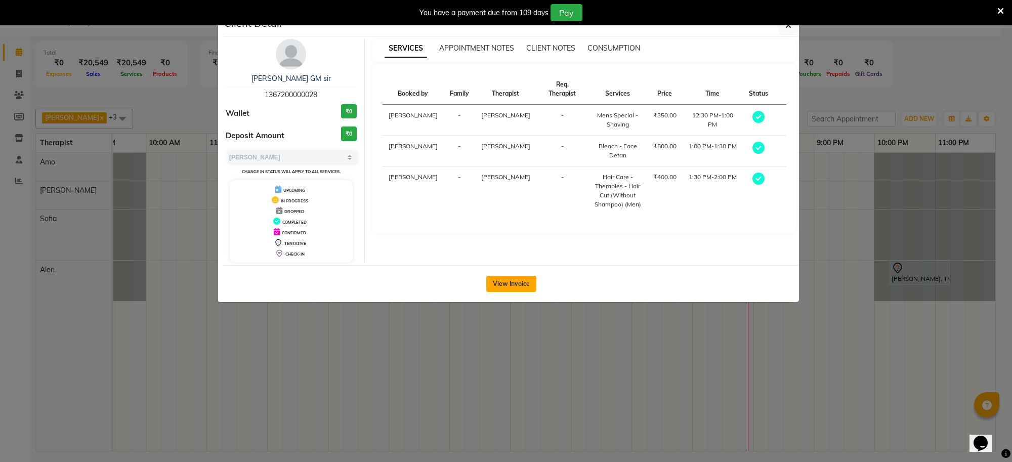
click at [529, 282] on button "View Invoice" at bounding box center [511, 284] width 50 height 16
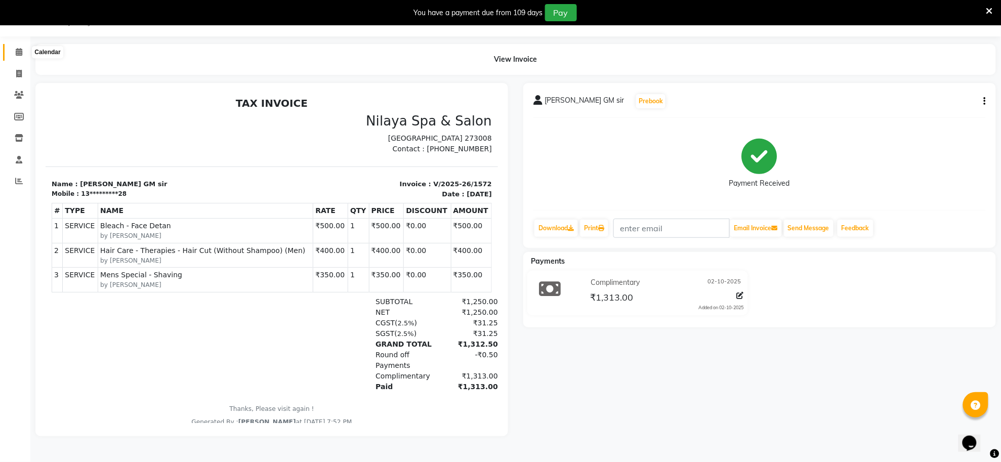
click at [20, 51] on icon at bounding box center [19, 52] width 7 height 8
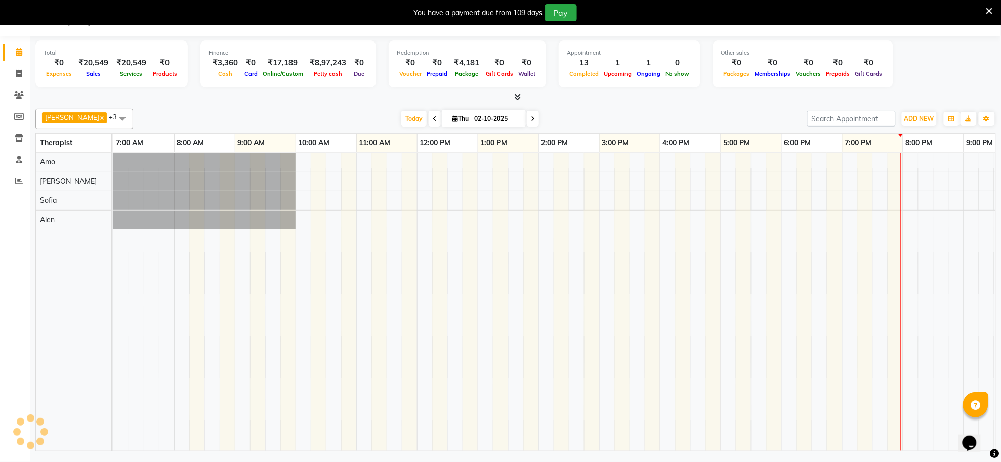
scroll to position [0, 150]
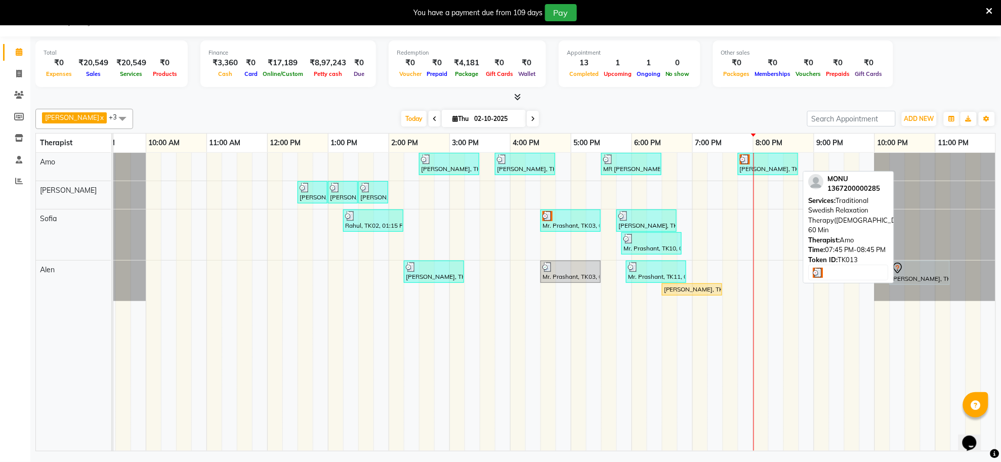
click at [778, 162] on div at bounding box center [768, 159] width 56 height 10
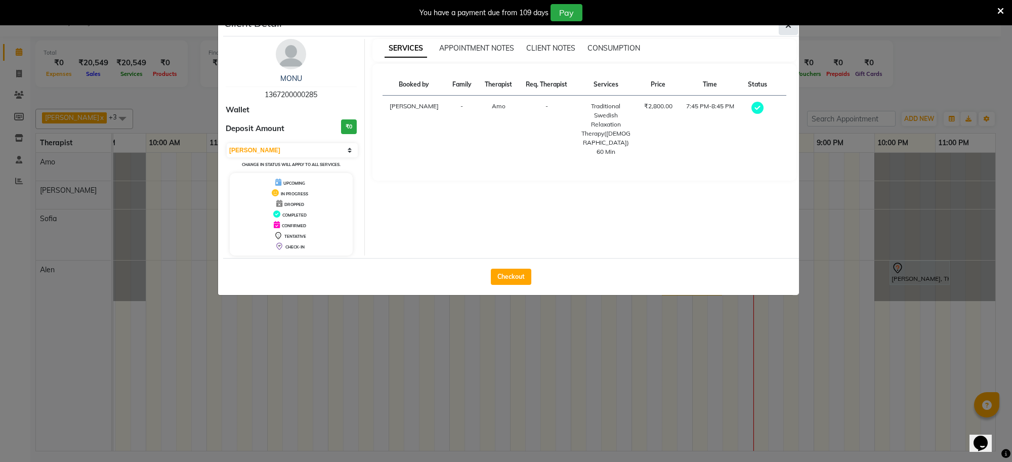
click at [785, 29] on icon "button" at bounding box center [788, 25] width 6 height 8
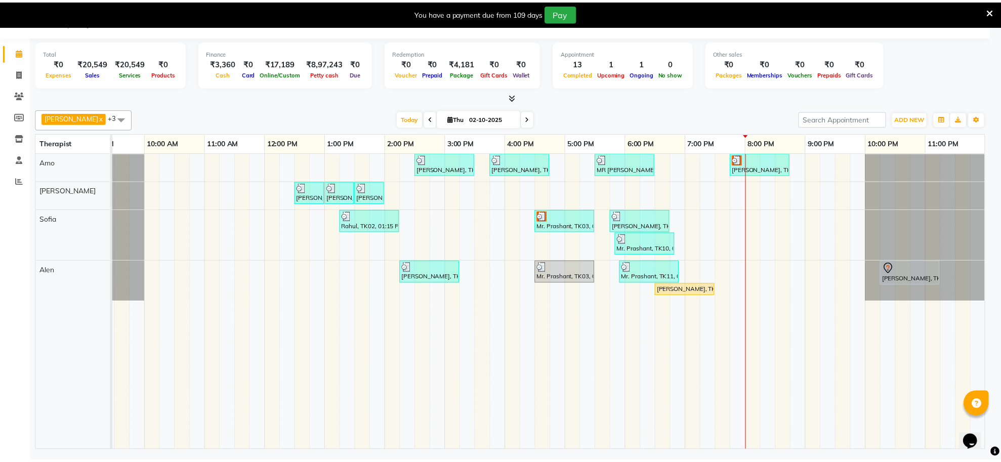
scroll to position [0, 139]
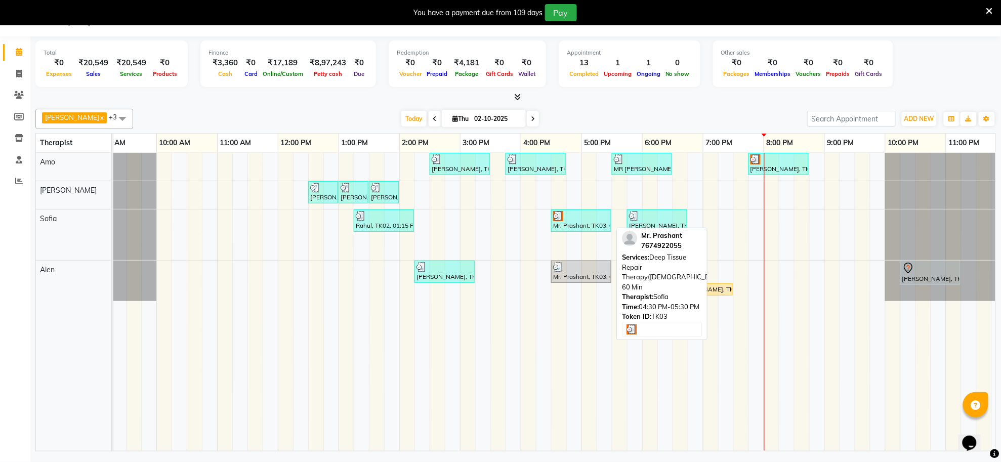
click at [587, 218] on div at bounding box center [581, 216] width 56 height 10
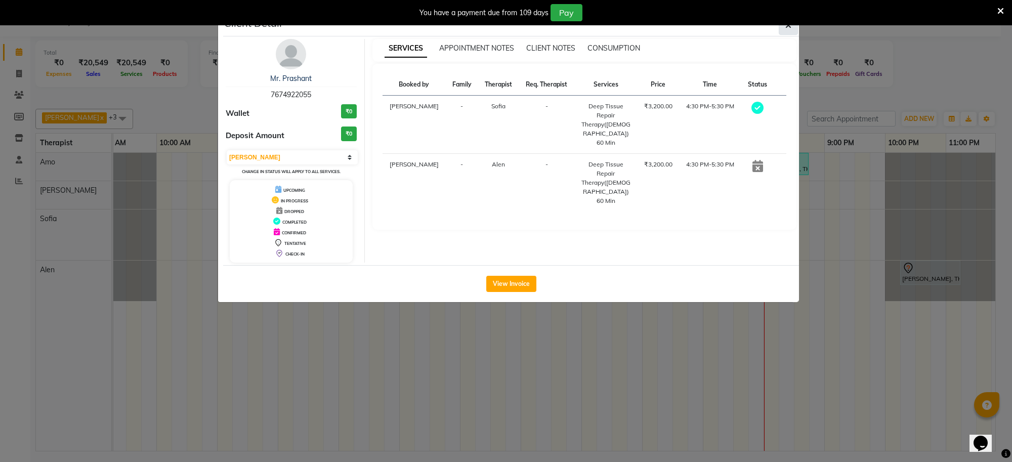
click at [788, 27] on icon "button" at bounding box center [788, 25] width 6 height 8
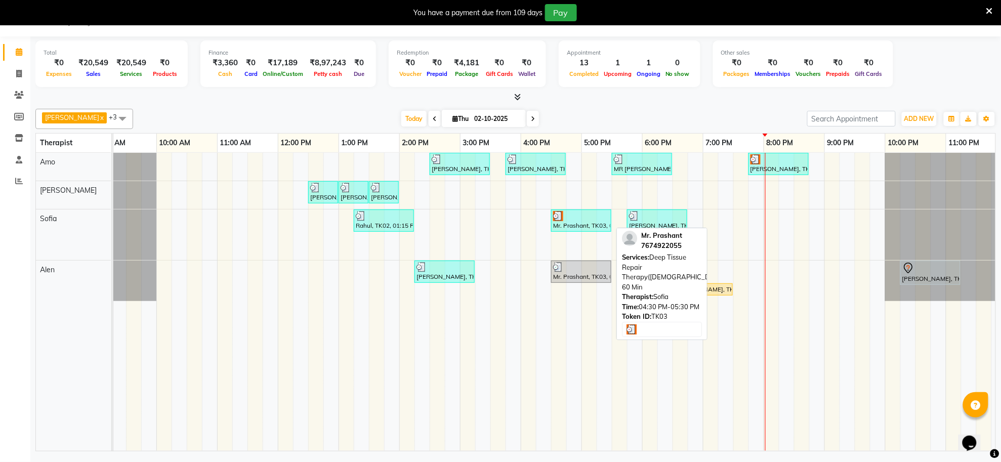
click at [579, 216] on div at bounding box center [581, 216] width 56 height 10
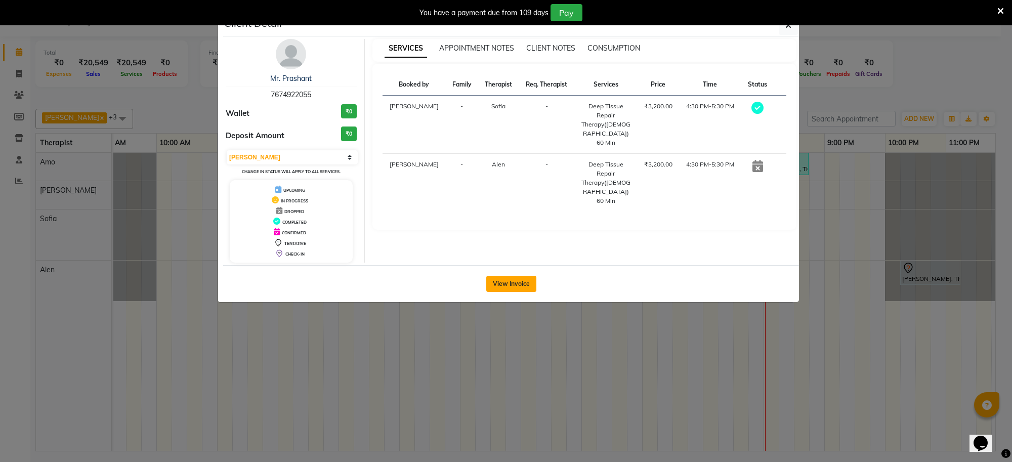
click at [517, 279] on button "View Invoice" at bounding box center [511, 284] width 50 height 16
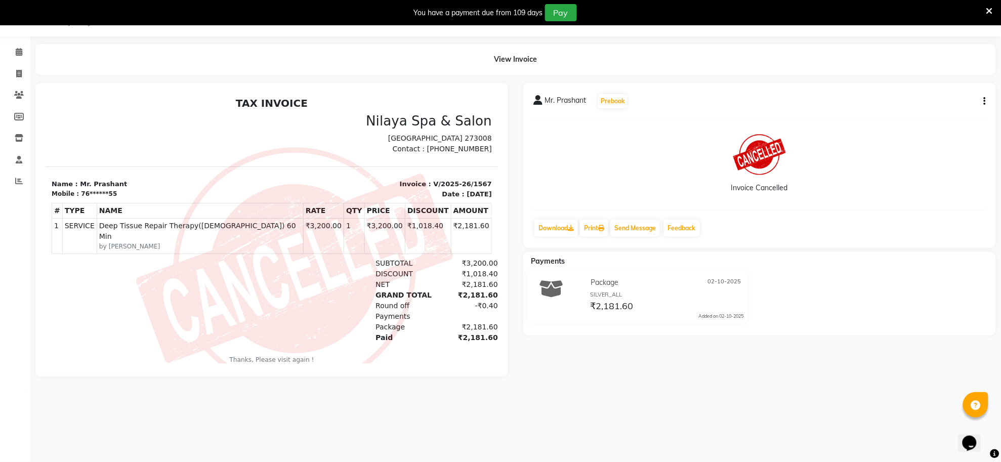
click at [988, 3] on div "You have a payment due from 109 days Pay" at bounding box center [500, 12] width 1001 height 25
click at [992, 8] on icon at bounding box center [989, 11] width 7 height 9
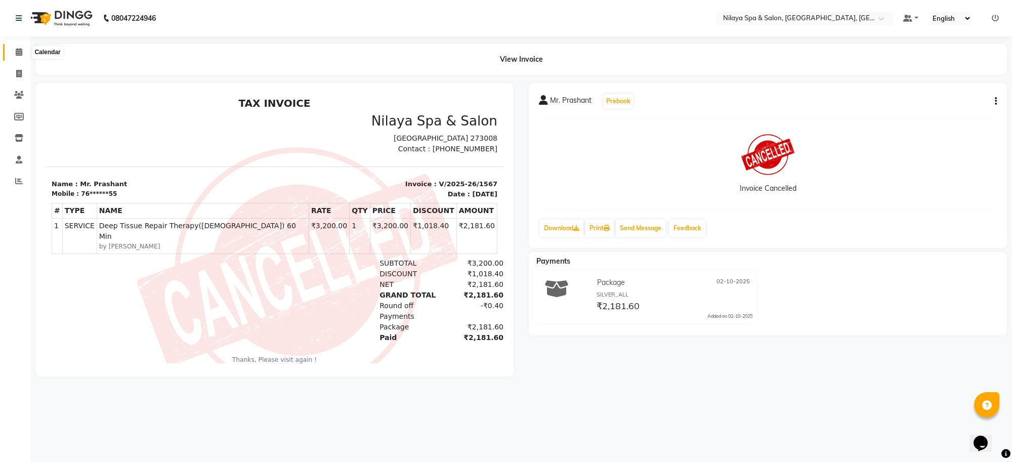
click at [23, 53] on span at bounding box center [19, 53] width 18 height 12
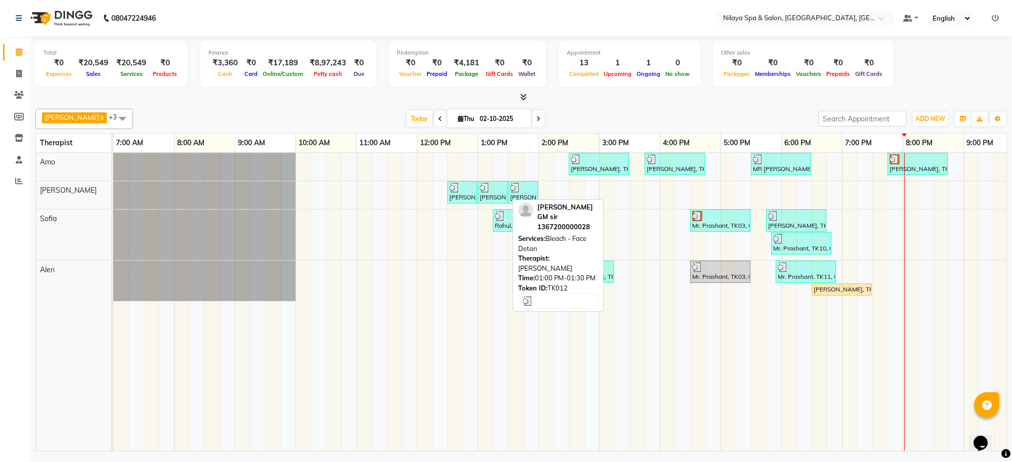
click at [496, 191] on div at bounding box center [493, 188] width 26 height 10
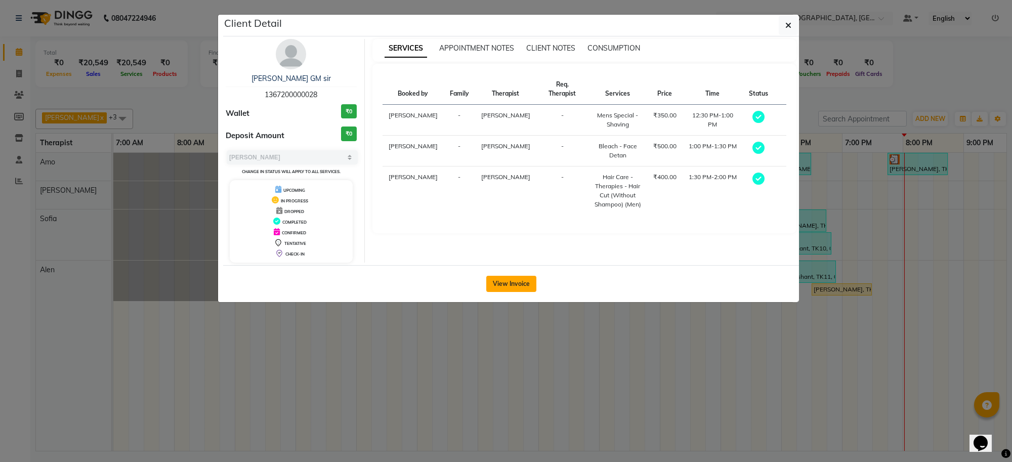
click at [513, 287] on button "View Invoice" at bounding box center [511, 284] width 50 height 16
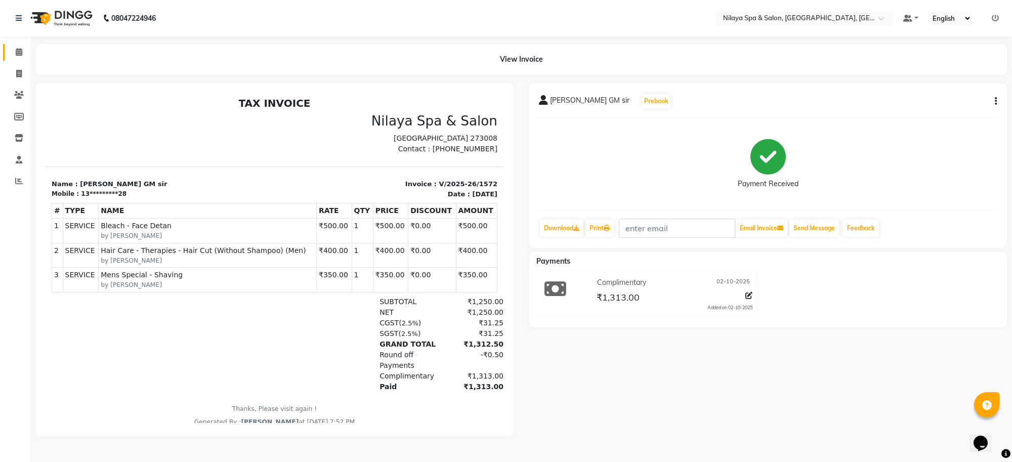
scroll to position [8, 0]
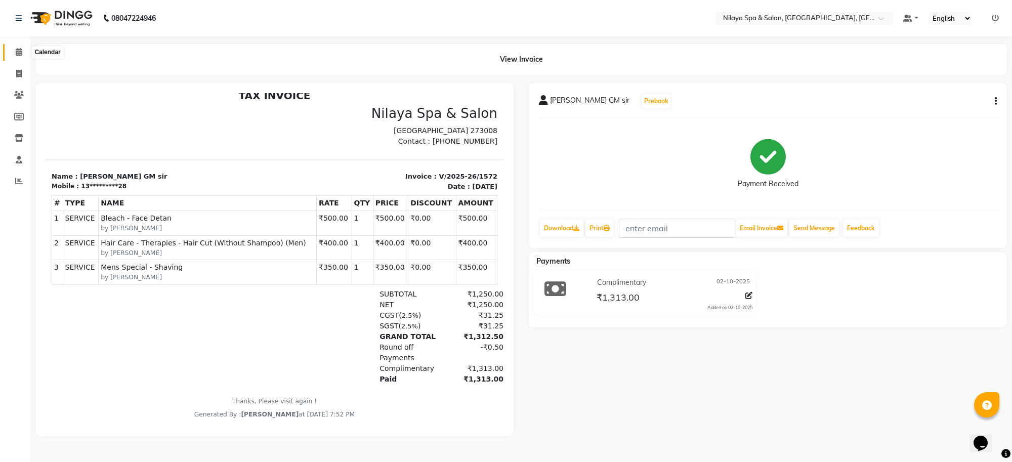
click at [20, 49] on icon at bounding box center [19, 52] width 7 height 8
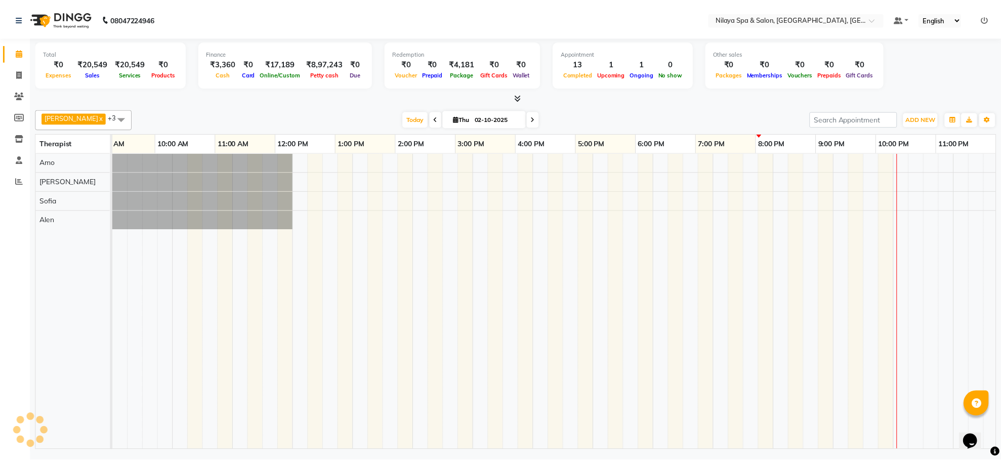
scroll to position [0, 139]
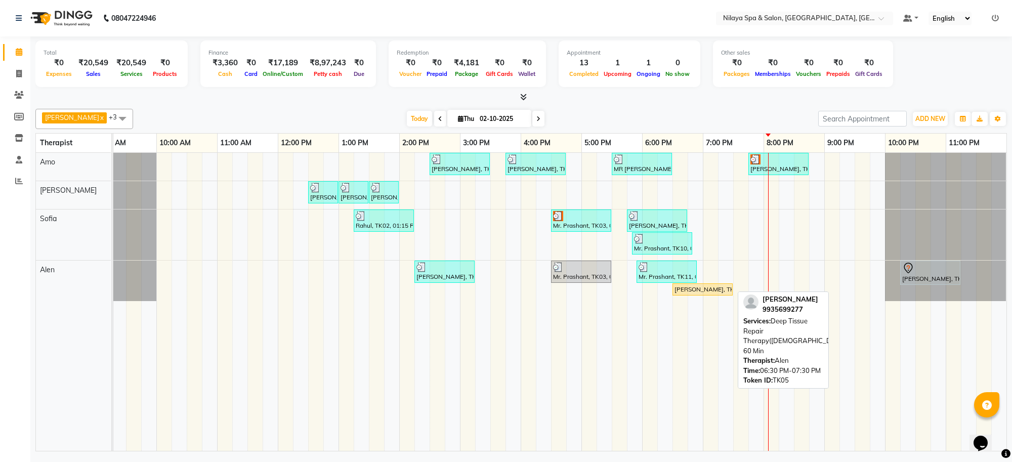
click at [706, 287] on div "[PERSON_NAME], TK05, 06:30 PM-07:30 PM, Deep Tissue Repair Therapy([DEMOGRAPHIC…" at bounding box center [702, 289] width 58 height 9
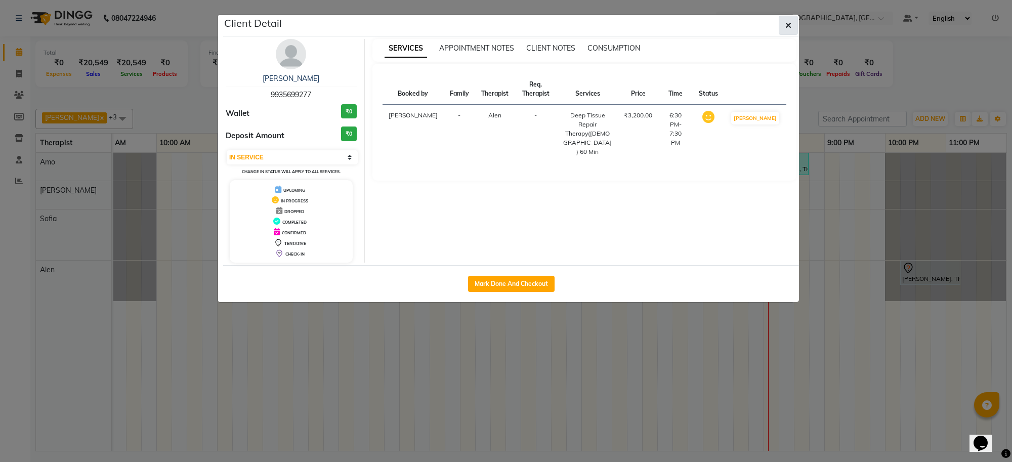
click at [787, 26] on icon "button" at bounding box center [788, 25] width 6 height 8
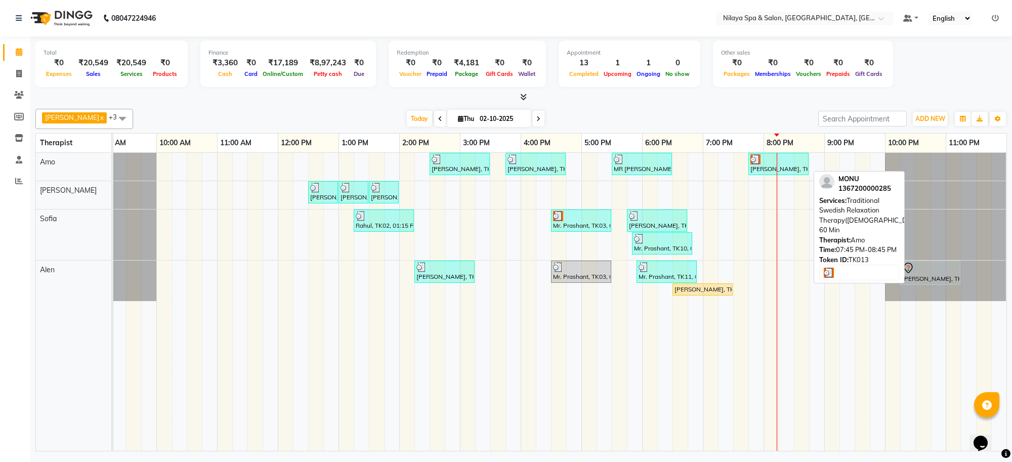
click at [770, 164] on div at bounding box center [778, 159] width 56 height 10
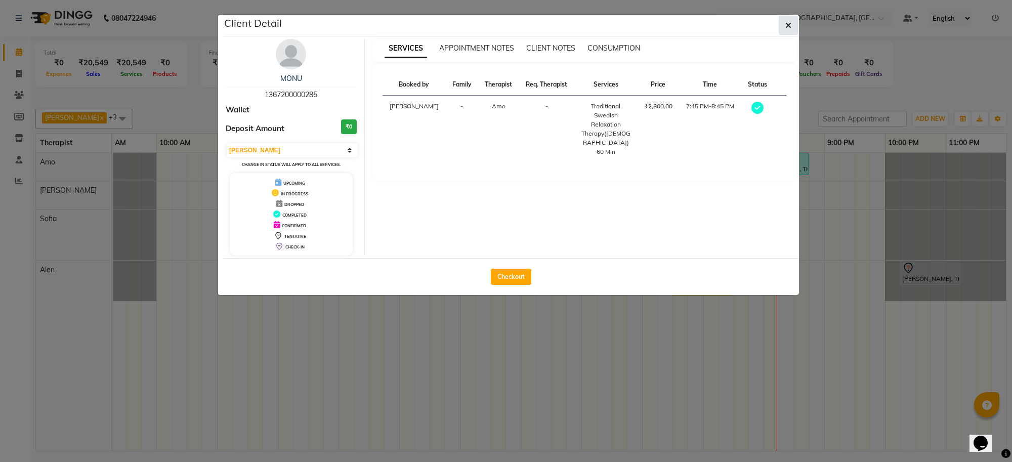
click at [785, 25] on icon "button" at bounding box center [788, 25] width 6 height 8
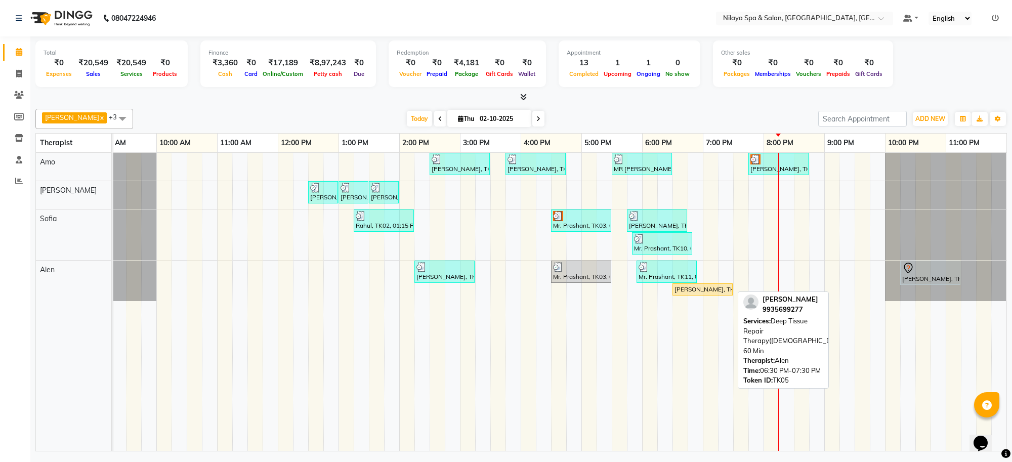
click at [716, 291] on div "[PERSON_NAME], TK05, 06:30 PM-07:30 PM, Deep Tissue Repair Therapy([DEMOGRAPHIC…" at bounding box center [702, 289] width 58 height 9
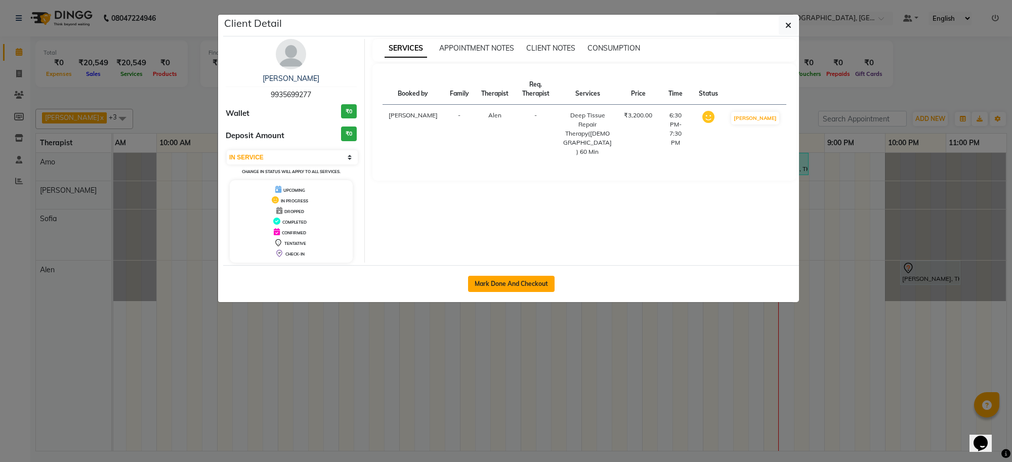
click at [533, 289] on button "Mark Done And Checkout" at bounding box center [511, 284] width 87 height 16
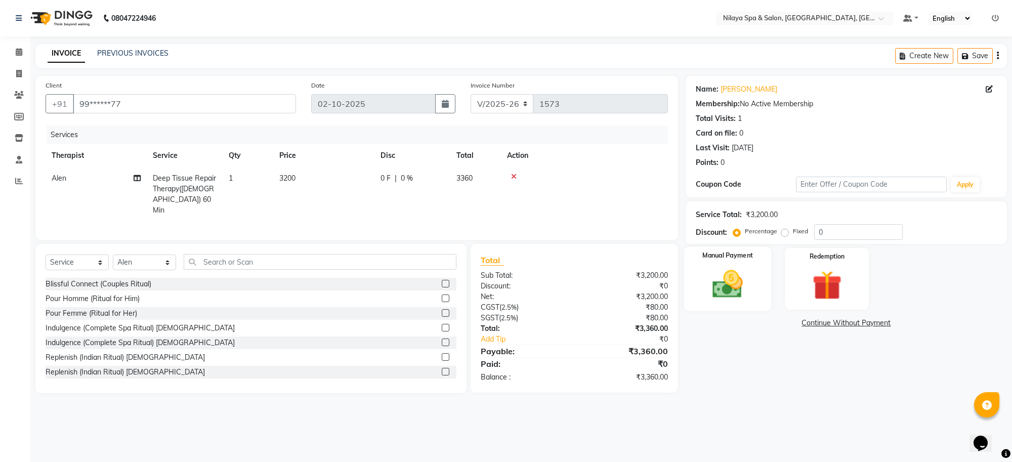
click at [739, 291] on img at bounding box center [728, 284] width 50 height 35
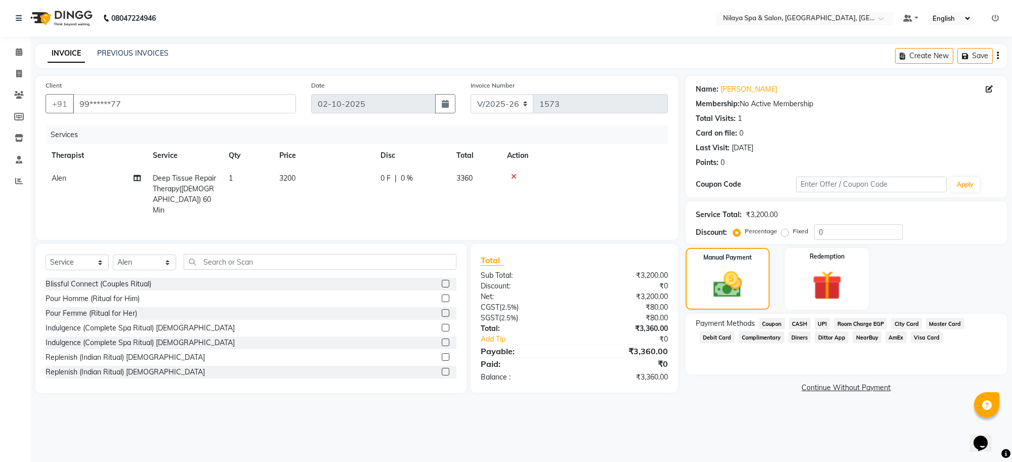
click at [801, 325] on span "CASH" at bounding box center [800, 324] width 22 height 12
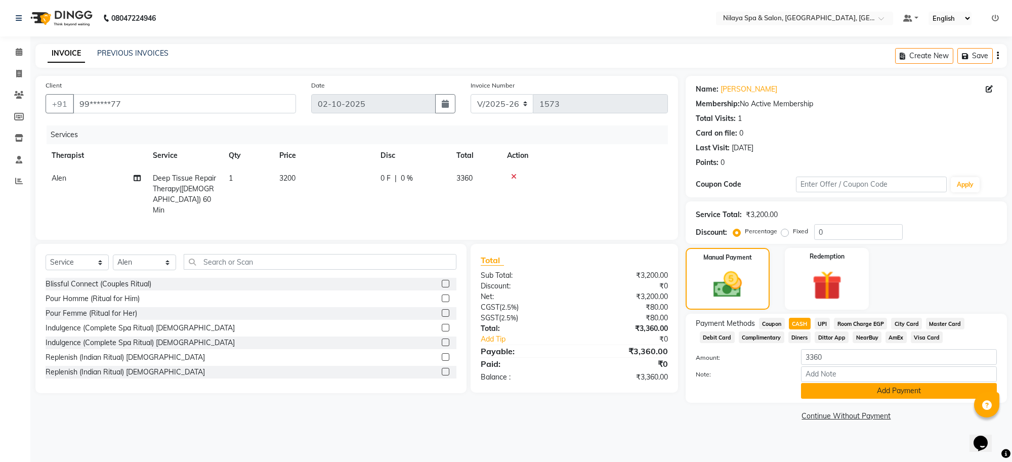
click at [888, 391] on button "Add Payment" at bounding box center [899, 391] width 196 height 16
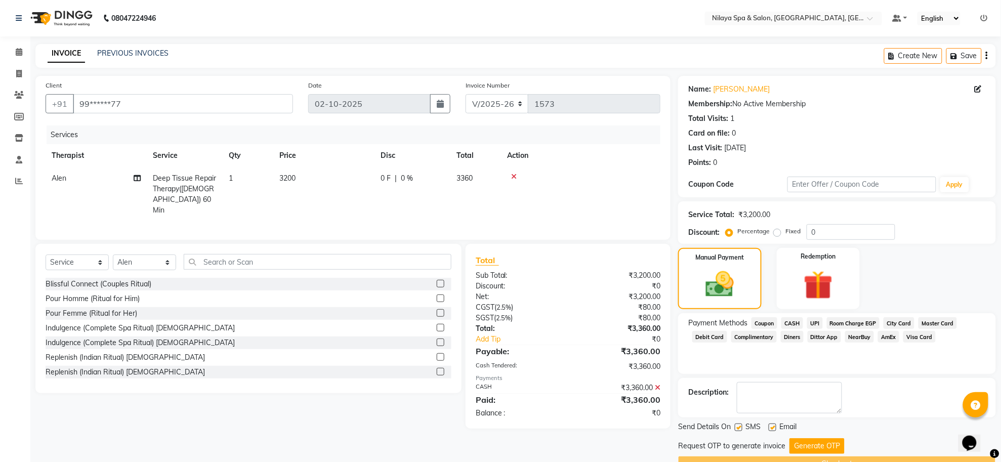
scroll to position [25, 0]
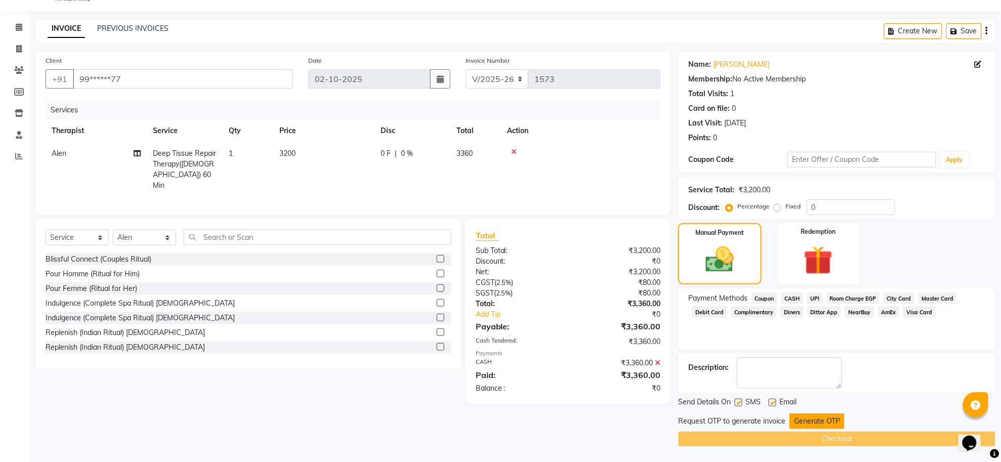
click at [823, 422] on button "Generate OTP" at bounding box center [816, 421] width 55 height 16
click at [823, 422] on div "Request OTP to generate invoice Generate OTP" at bounding box center [837, 421] width 318 height 16
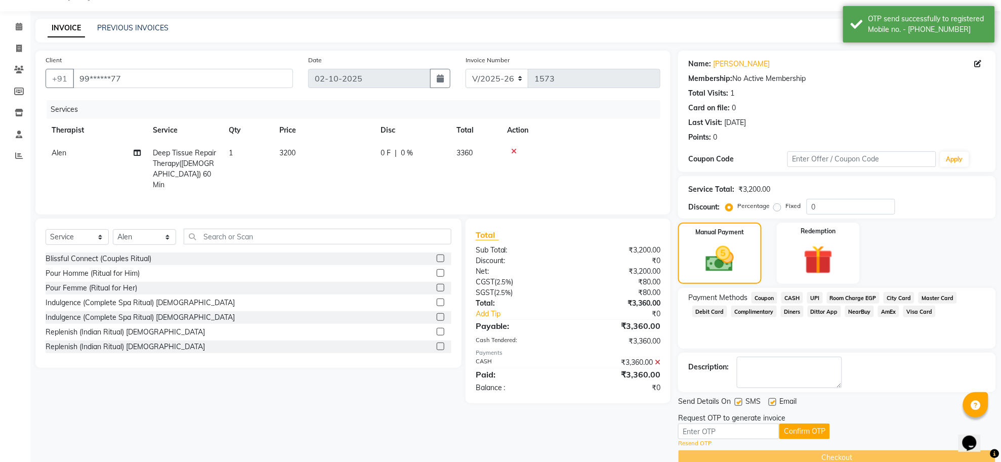
scroll to position [44, 0]
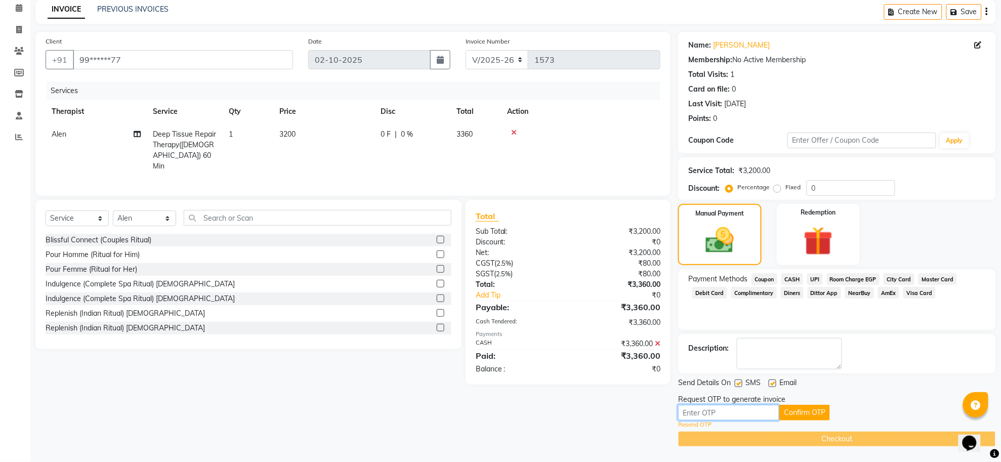
click at [736, 414] on input "text" at bounding box center [728, 413] width 101 height 16
click at [790, 410] on button "Confirm OTP" at bounding box center [804, 413] width 51 height 16
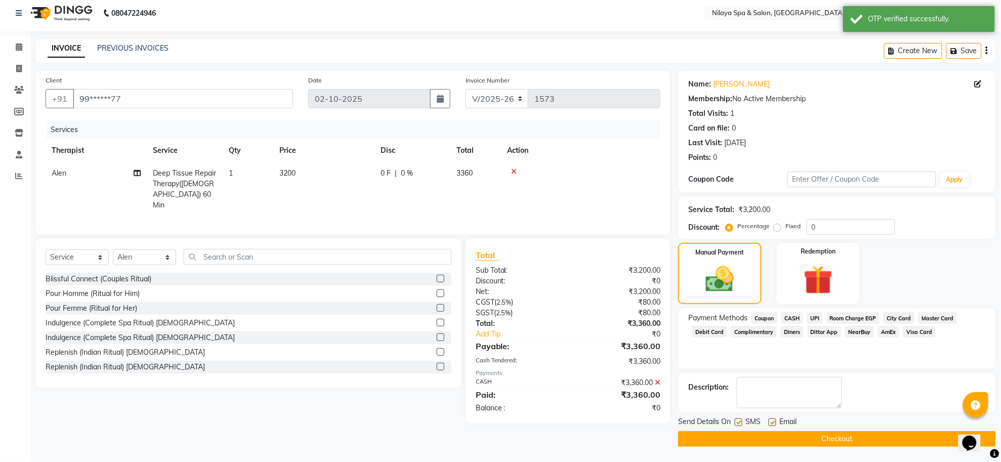
click at [834, 440] on button "Checkout" at bounding box center [837, 439] width 318 height 16
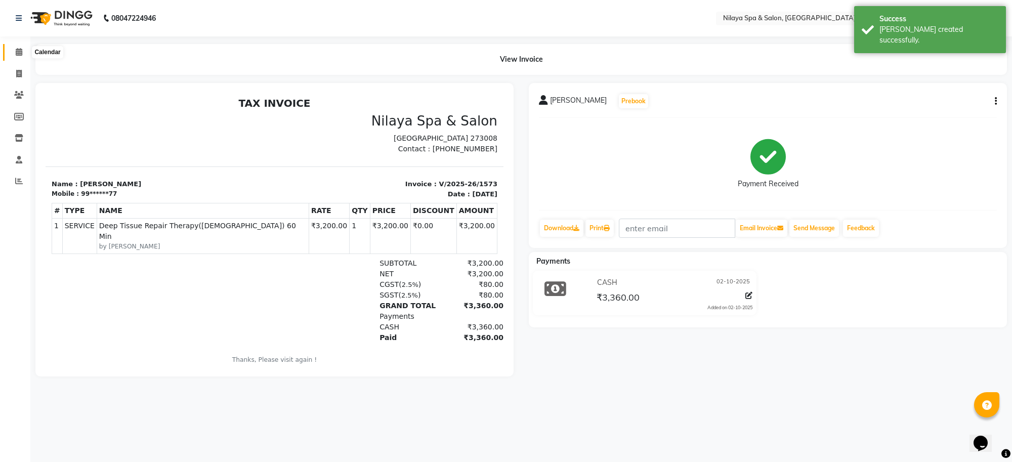
click at [22, 57] on span at bounding box center [19, 53] width 18 height 12
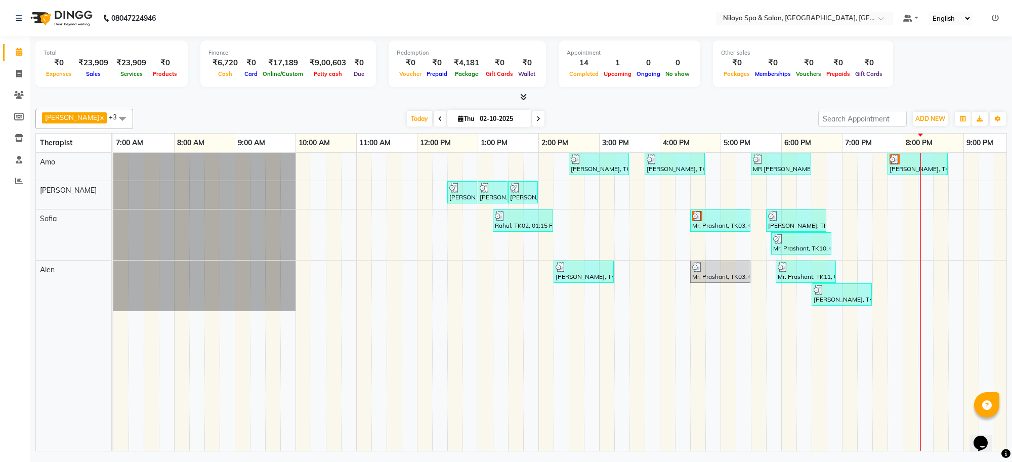
click at [763, 353] on td at bounding box center [758, 302] width 15 height 298
click at [842, 297] on div "[PERSON_NAME], TK05, 06:30 PM-07:30 PM, Deep Tissue Repair Therapy([DEMOGRAPHIC…" at bounding box center [842, 294] width 58 height 19
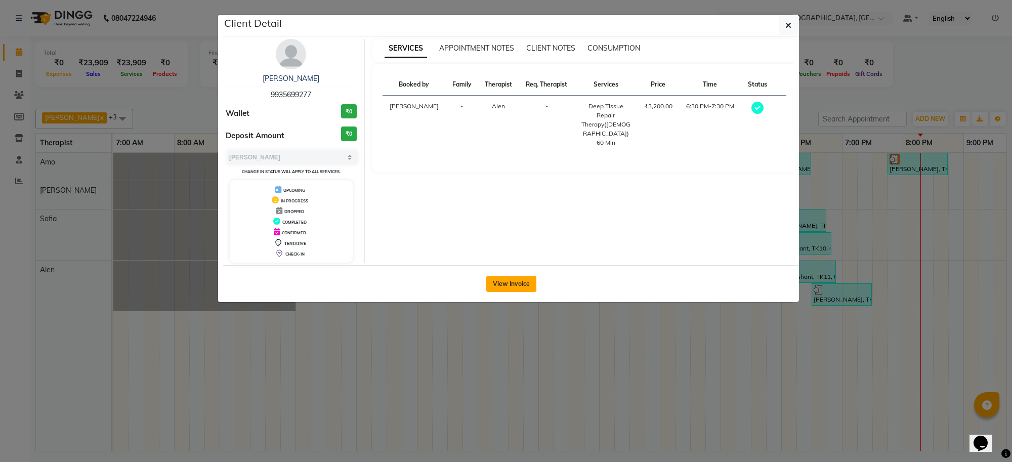
click at [512, 282] on button "View Invoice" at bounding box center [511, 284] width 50 height 16
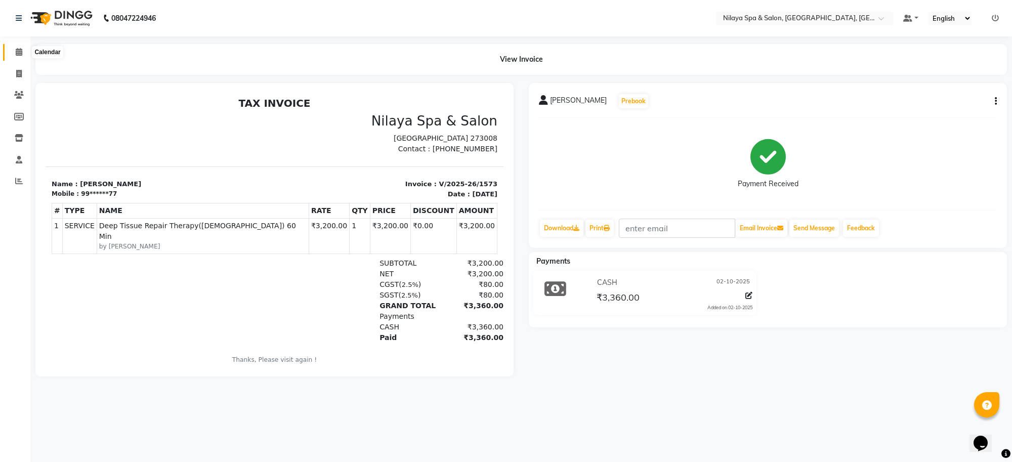
click at [16, 54] on icon at bounding box center [19, 52] width 7 height 8
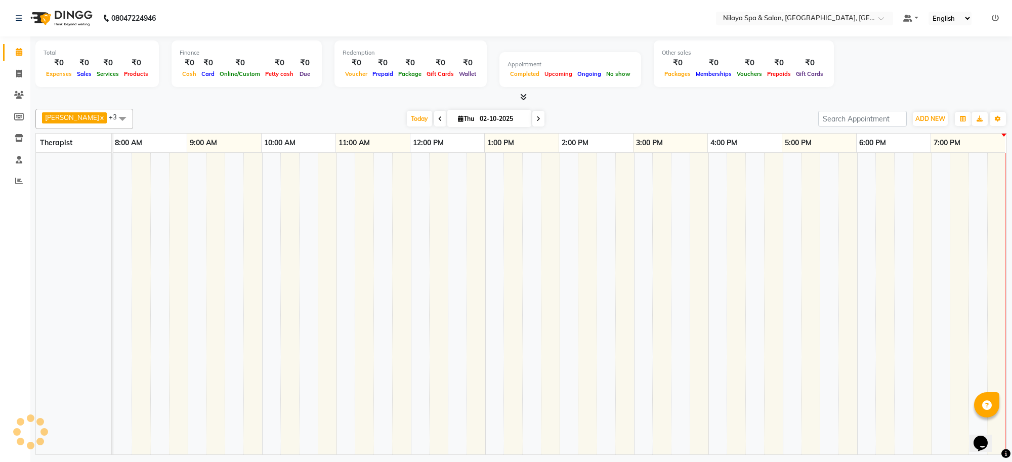
scroll to position [0, 139]
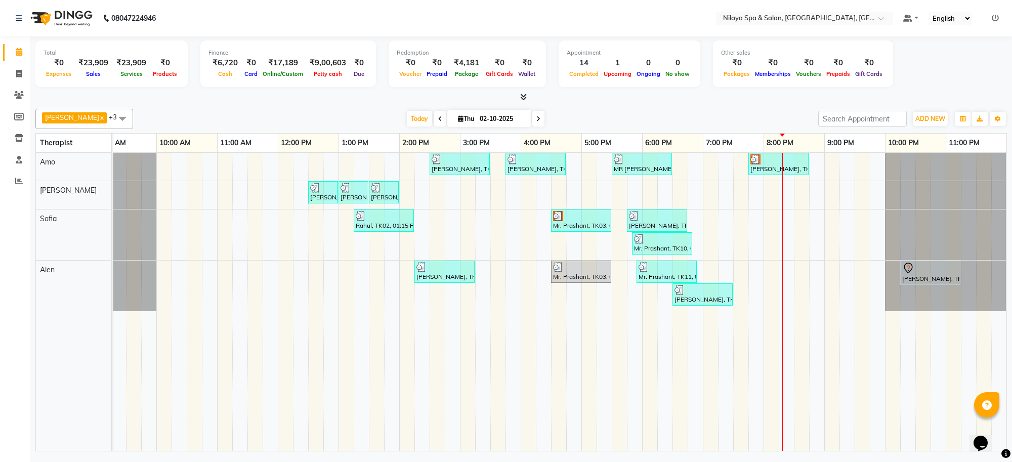
click at [677, 375] on td at bounding box center [679, 302] width 15 height 298
click at [524, 98] on icon at bounding box center [523, 97] width 7 height 8
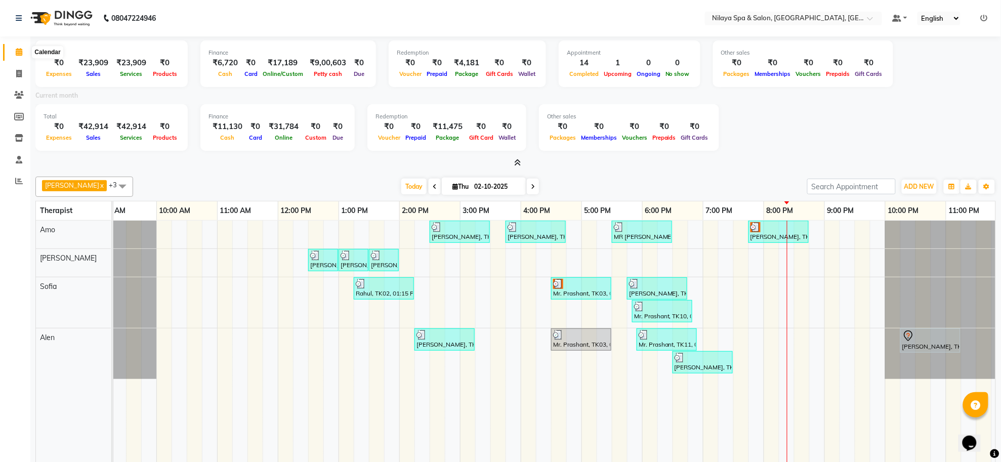
click at [22, 51] on span at bounding box center [19, 53] width 18 height 12
click at [16, 76] on icon at bounding box center [19, 74] width 6 height 8
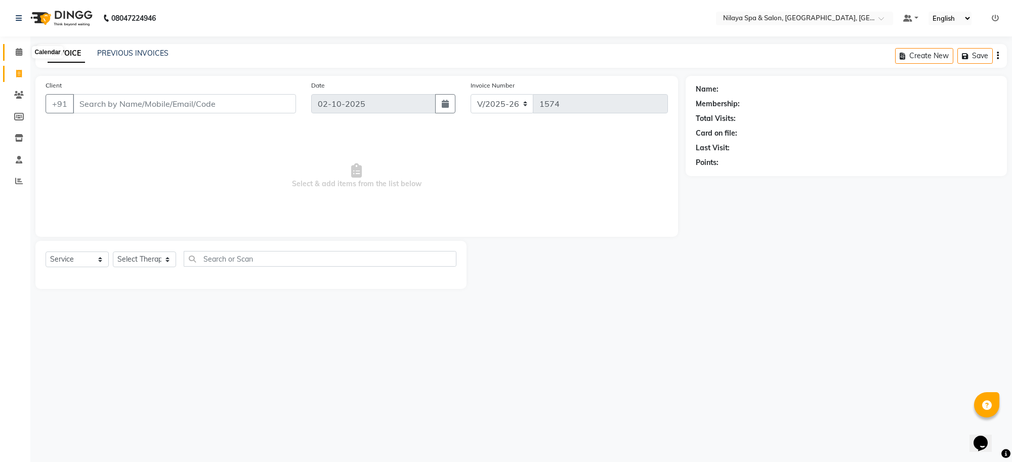
click at [16, 51] on icon at bounding box center [19, 52] width 7 height 8
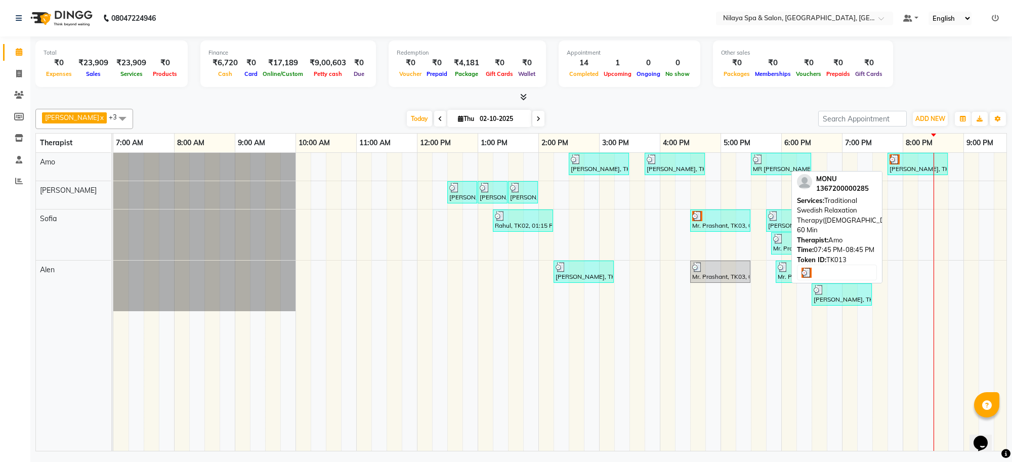
click at [909, 167] on div "MONU, TK13, 07:45 PM-08:45 PM, Traditional Swedish Relaxation Therapy(Male) 60 …" at bounding box center [918, 163] width 58 height 19
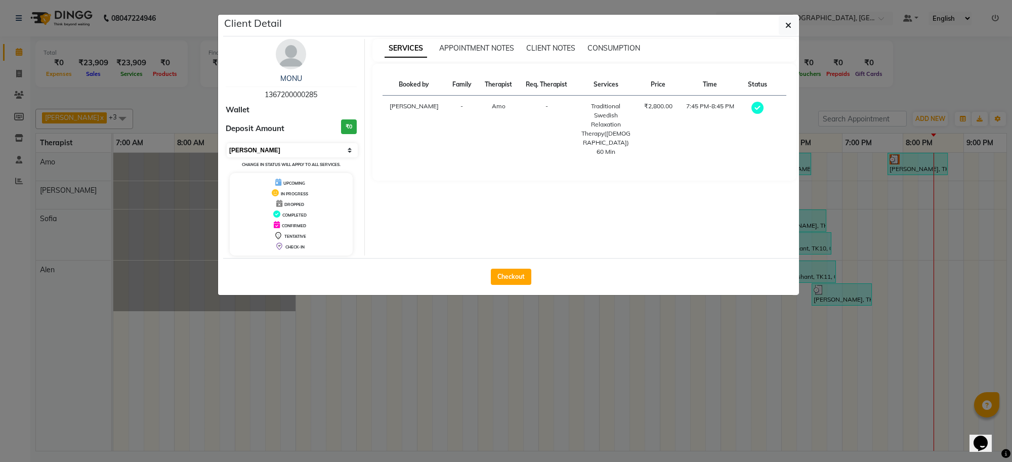
click at [350, 148] on select "Select MARK DONE UPCOMING" at bounding box center [292, 150] width 131 height 14
click at [474, 205] on div "SERVICES APPOINTMENT NOTES CLIENT NOTES CONSUMPTION Booked by Family Therapist …" at bounding box center [585, 147] width 440 height 217
click at [791, 24] on button "button" at bounding box center [788, 25] width 19 height 19
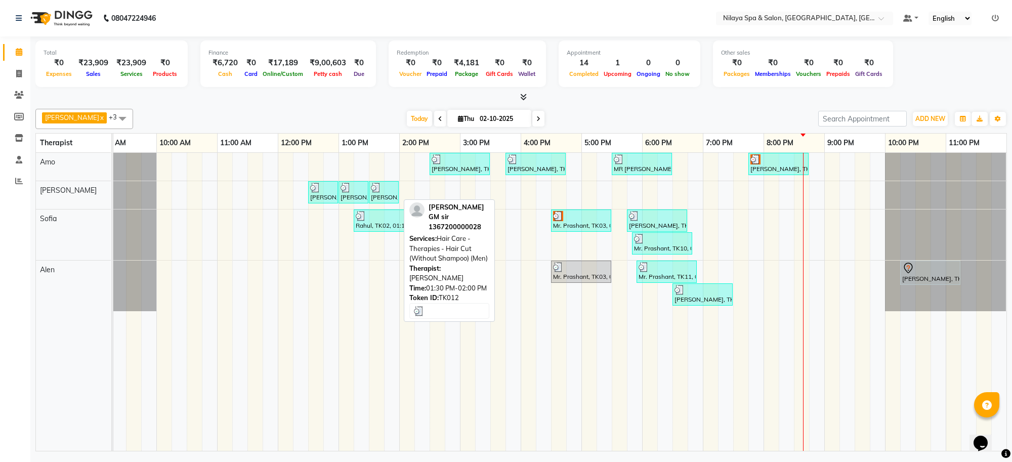
click at [391, 194] on div "abhishek singh GM sir, TK12, 01:30 PM-02:00 PM, Hair Care - Therapies - Hair Cu…" at bounding box center [384, 192] width 28 height 19
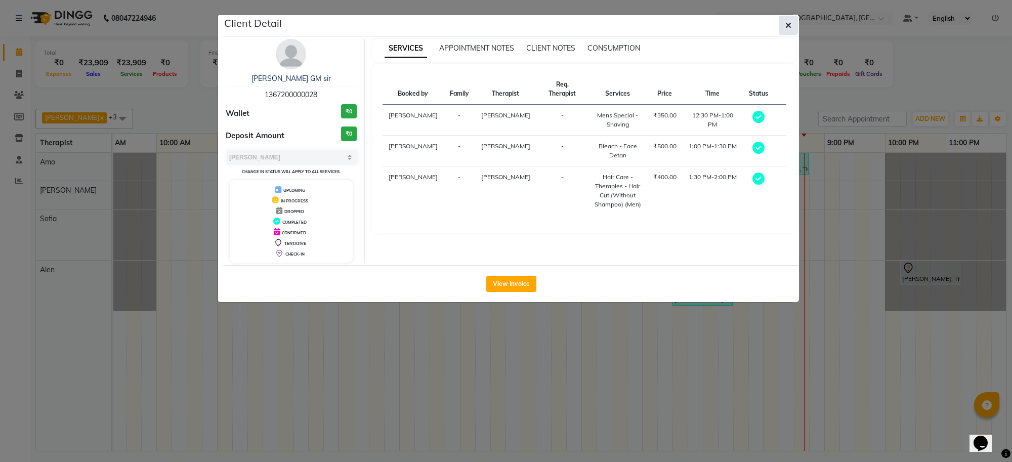
click at [785, 24] on icon "button" at bounding box center [788, 25] width 6 height 8
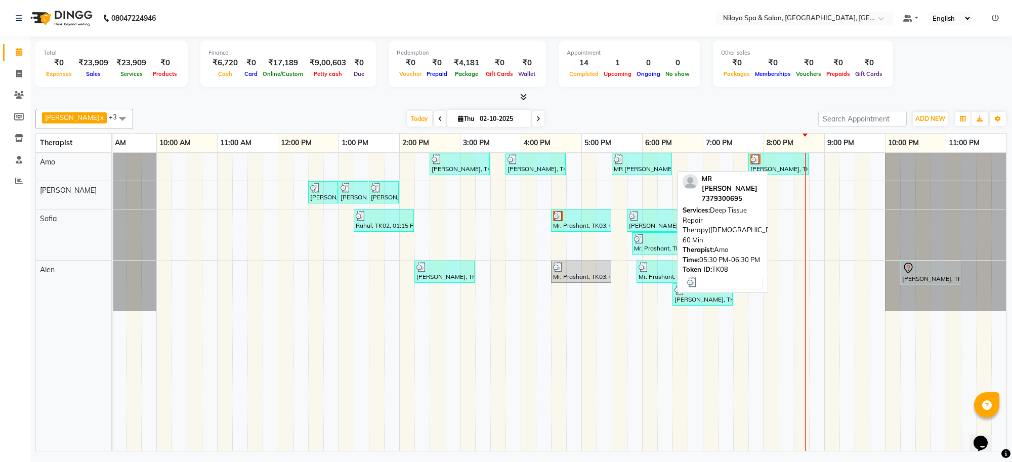
click at [646, 168] on div "MR GAURAV, TK08, 05:30 PM-06:30 PM, Deep Tissue Repair Therapy(Male) 60 Min" at bounding box center [642, 163] width 58 height 19
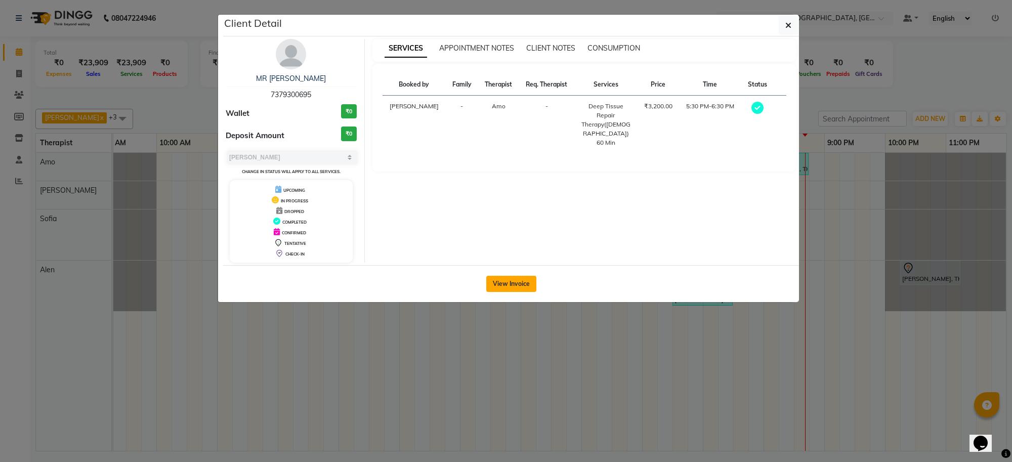
click at [520, 286] on button "View Invoice" at bounding box center [511, 284] width 50 height 16
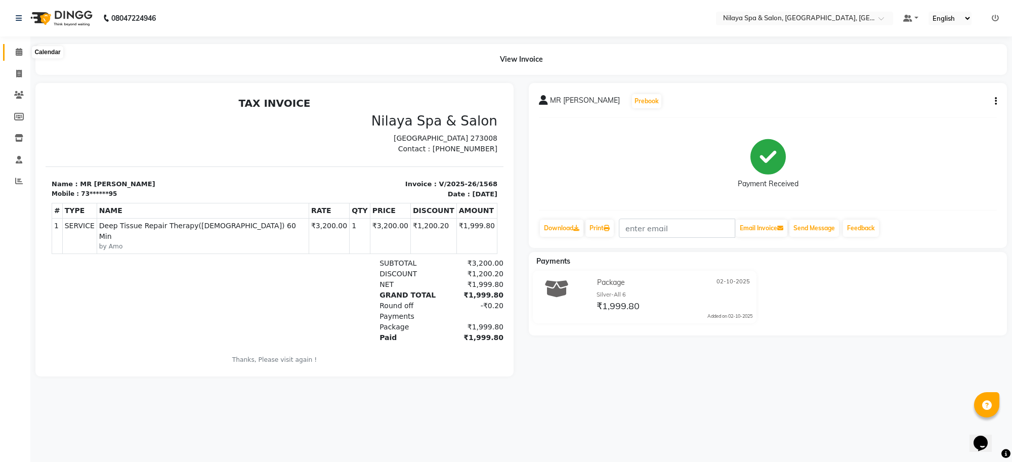
click at [10, 53] on span at bounding box center [19, 53] width 18 height 12
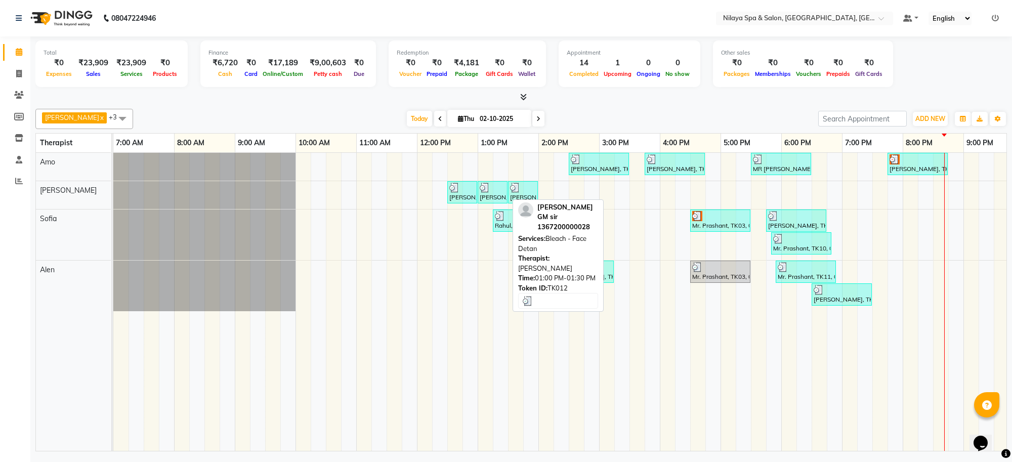
click at [501, 194] on div "abhishek singh GM sir, TK12, 01:00 PM-01:30 PM, Bleach - Face Detan" at bounding box center [493, 192] width 28 height 19
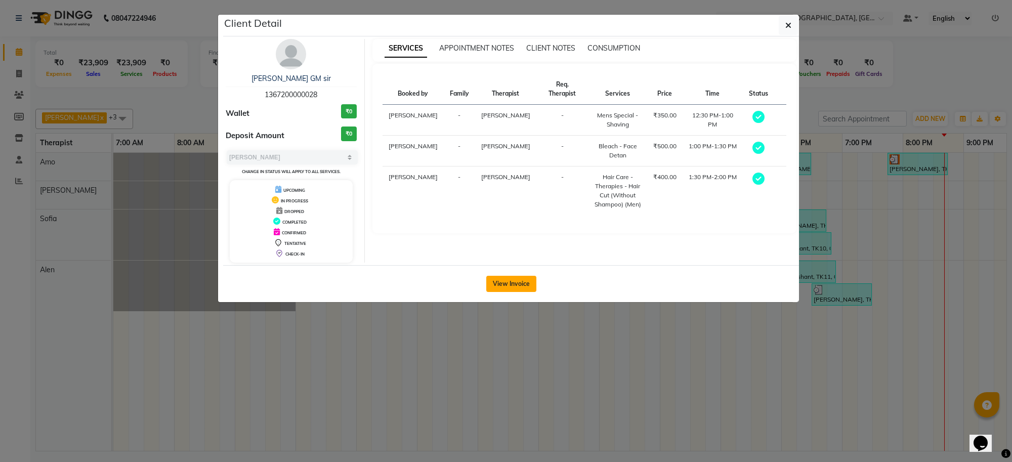
click at [504, 280] on button "View Invoice" at bounding box center [511, 284] width 50 height 16
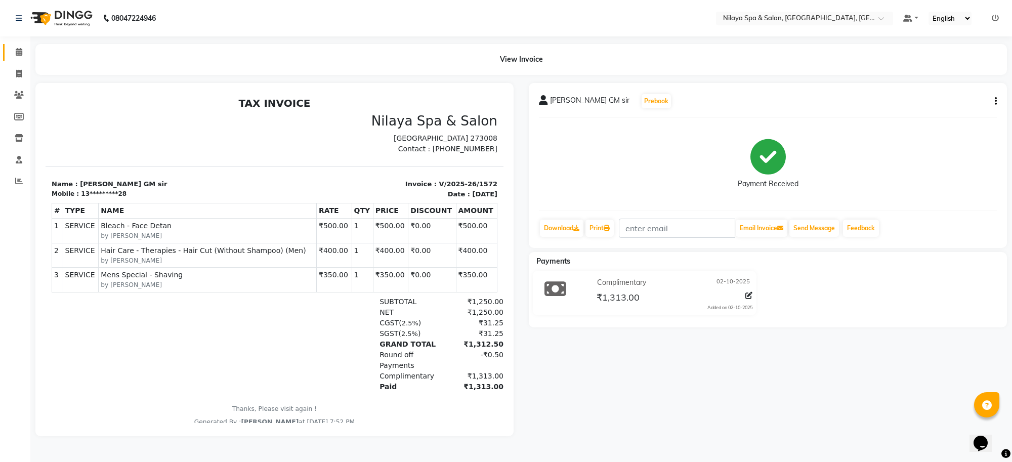
scroll to position [8, 0]
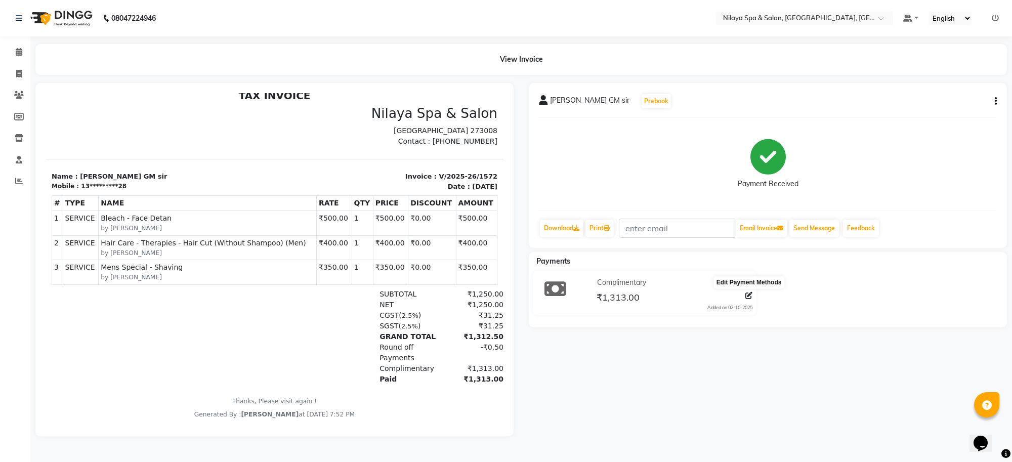
click at [749, 295] on icon at bounding box center [748, 295] width 7 height 7
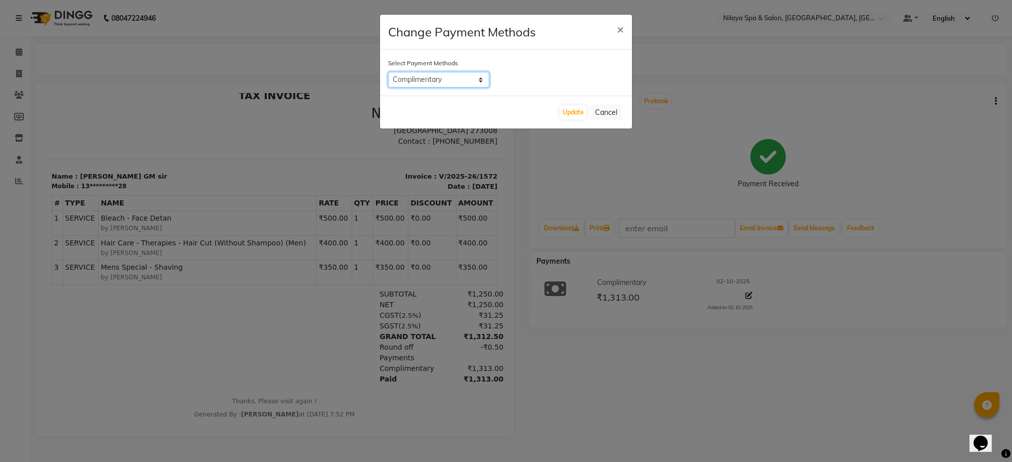
click at [481, 79] on select "Coupon CASH UPI Room Charge EGP City Card Master Card Debit Card Complimentary …" at bounding box center [438, 80] width 101 height 16
click at [577, 173] on ngb-modal-window "Change Payment Methods × Select Payment Methods Coupon CASH UPI Room Charge EGP…" at bounding box center [506, 231] width 1012 height 462
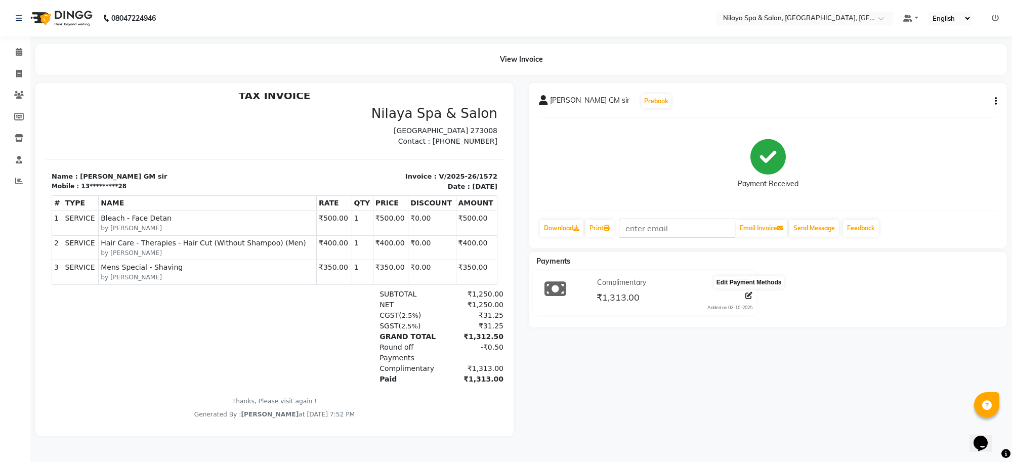
click at [747, 294] on icon at bounding box center [748, 295] width 7 height 7
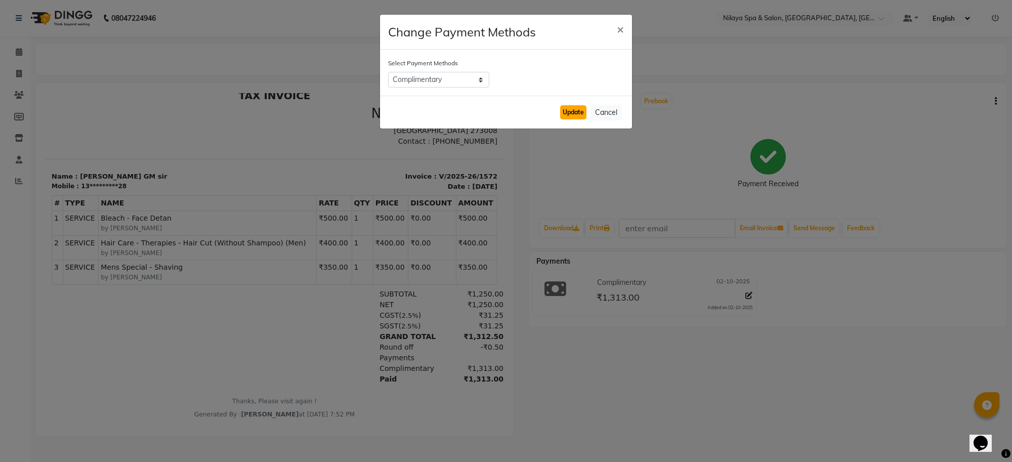
click at [565, 114] on button "Update" at bounding box center [573, 112] width 26 height 14
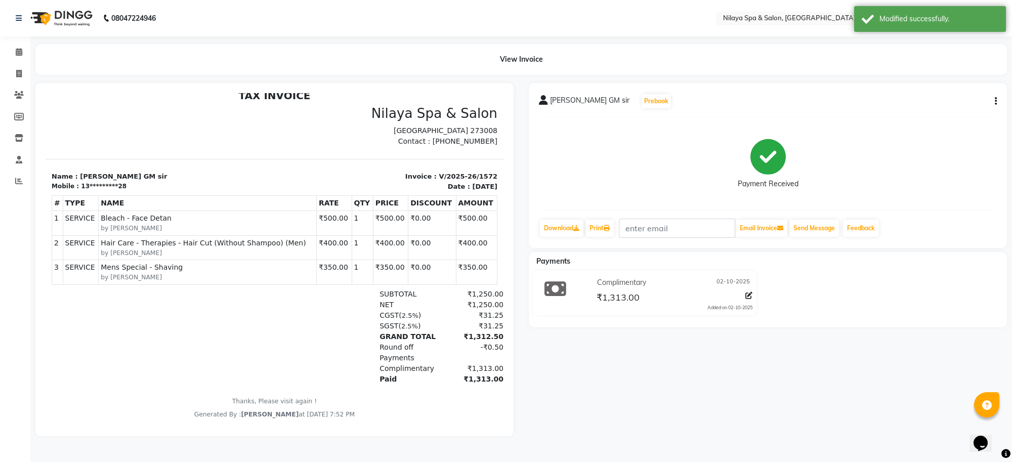
click at [992, 97] on button "button" at bounding box center [994, 101] width 6 height 11
click at [947, 104] on div "Split Service Amount" at bounding box center [945, 101] width 69 height 13
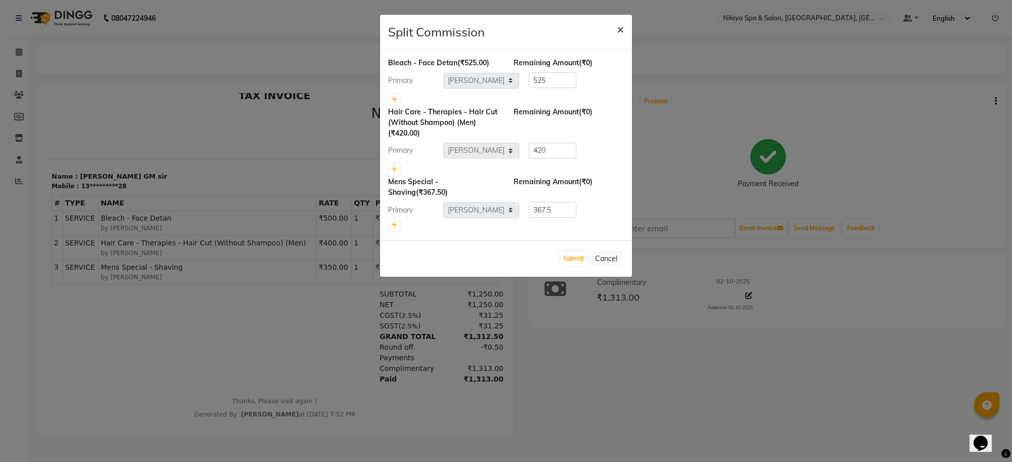
click at [622, 32] on span "×" at bounding box center [620, 28] width 7 height 15
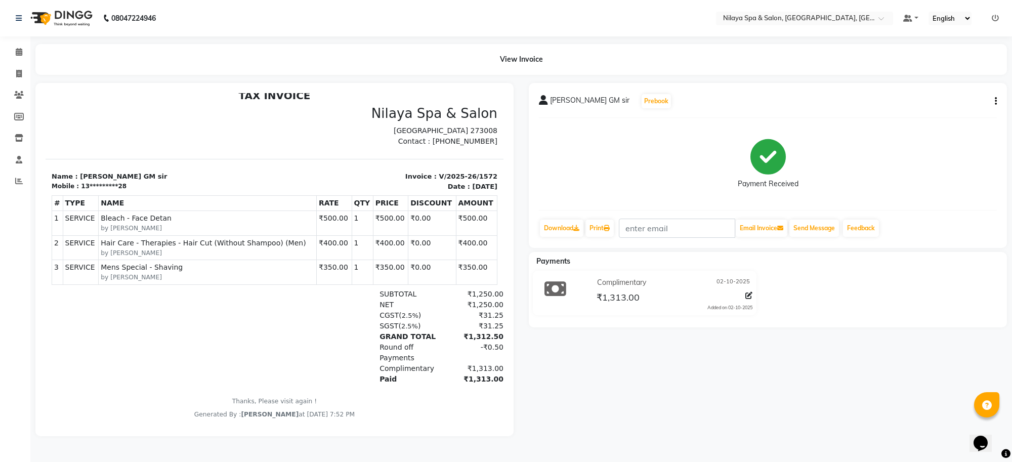
click at [630, 294] on span "₹1,313.00" at bounding box center [618, 298] width 43 height 14
click at [749, 295] on icon at bounding box center [748, 295] width 7 height 7
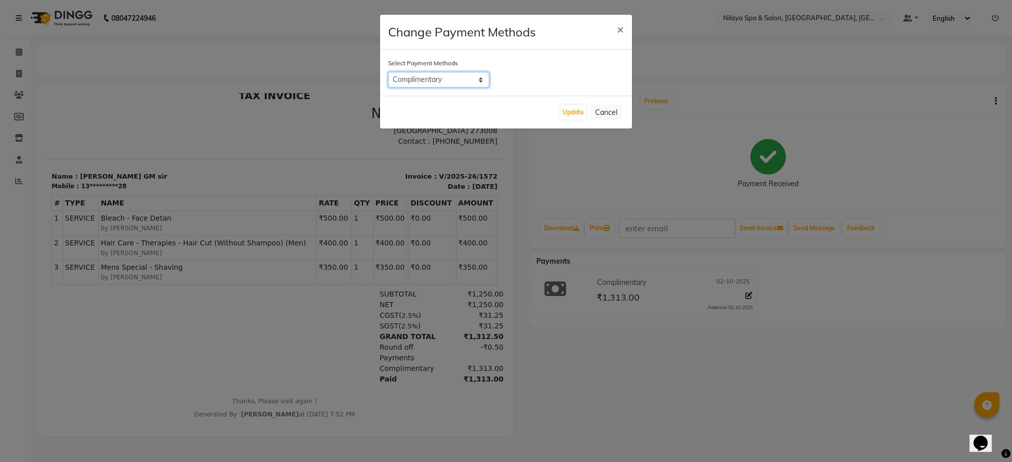
click at [477, 78] on select "Coupon CASH UPI Room Charge EGP City Card Master Card Debit Card Complimentary …" at bounding box center [438, 80] width 101 height 16
click at [846, 296] on ngb-modal-window "Change Payment Methods × Select Payment Methods Coupon CASH UPI Room Charge EGP…" at bounding box center [506, 231] width 1012 height 462
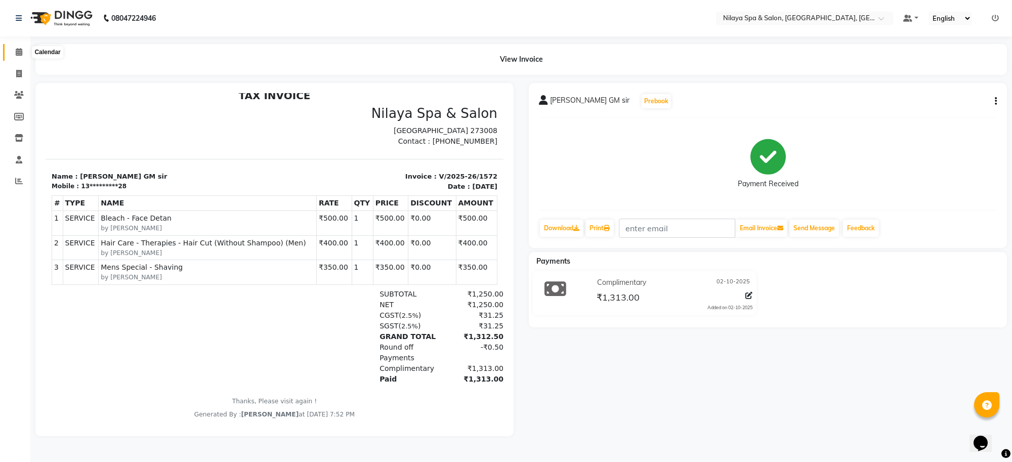
click at [16, 51] on icon at bounding box center [19, 52] width 7 height 8
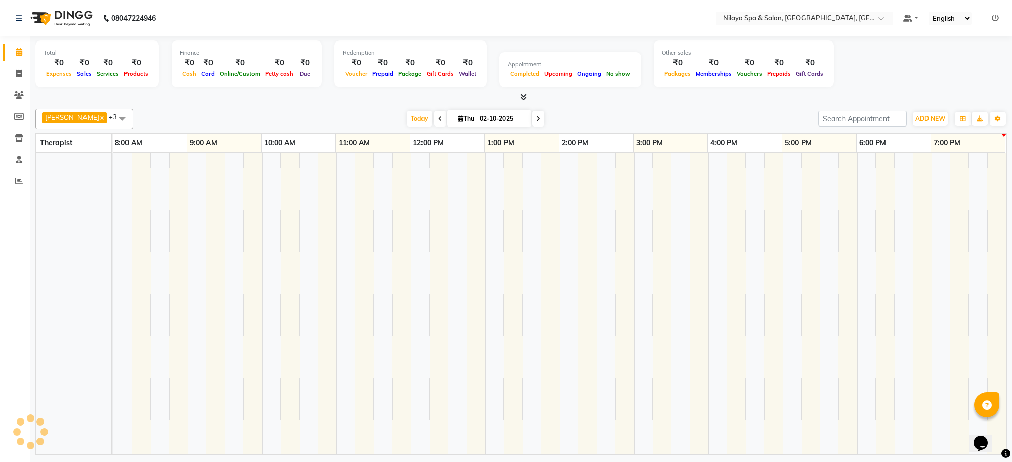
scroll to position [0, 139]
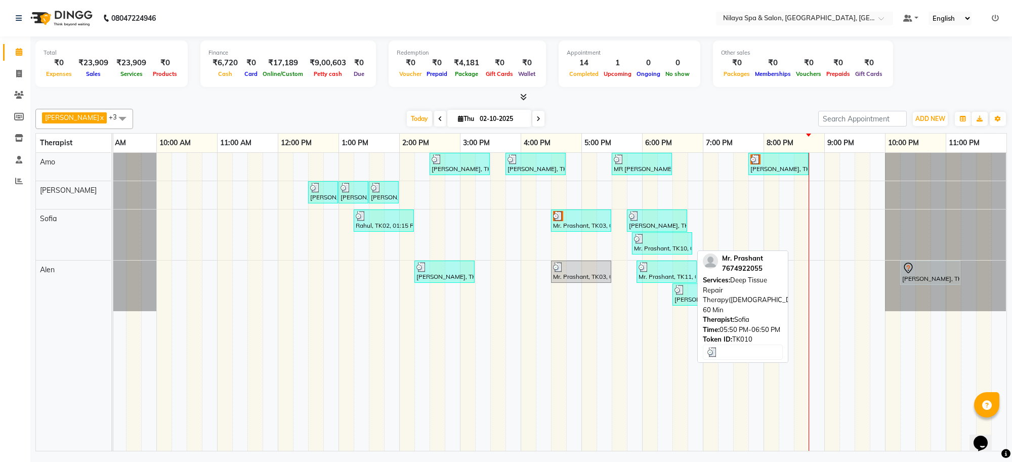
click at [671, 248] on div "Mr. Prashant, TK10, 05:50 PM-06:50 PM, Deep Tissue Repair Therapy(Male) 60 Min" at bounding box center [662, 243] width 58 height 19
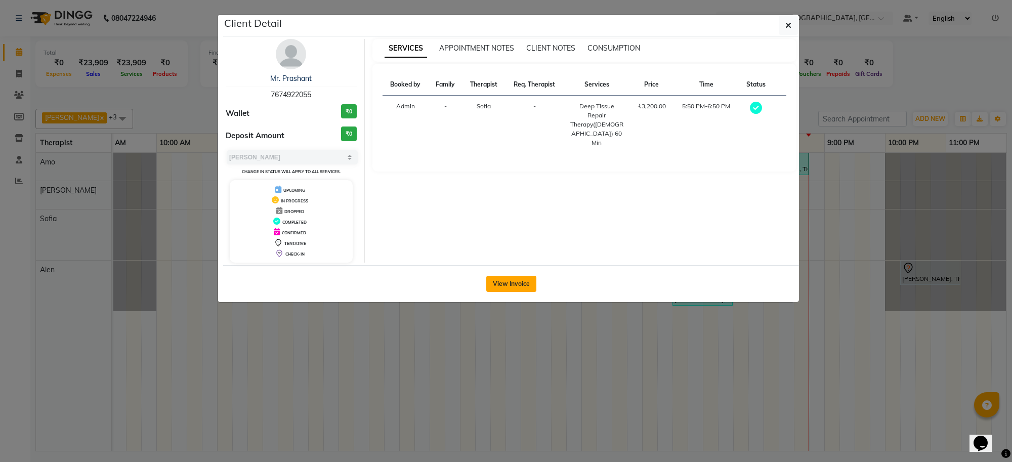
click at [512, 286] on button "View Invoice" at bounding box center [511, 284] width 50 height 16
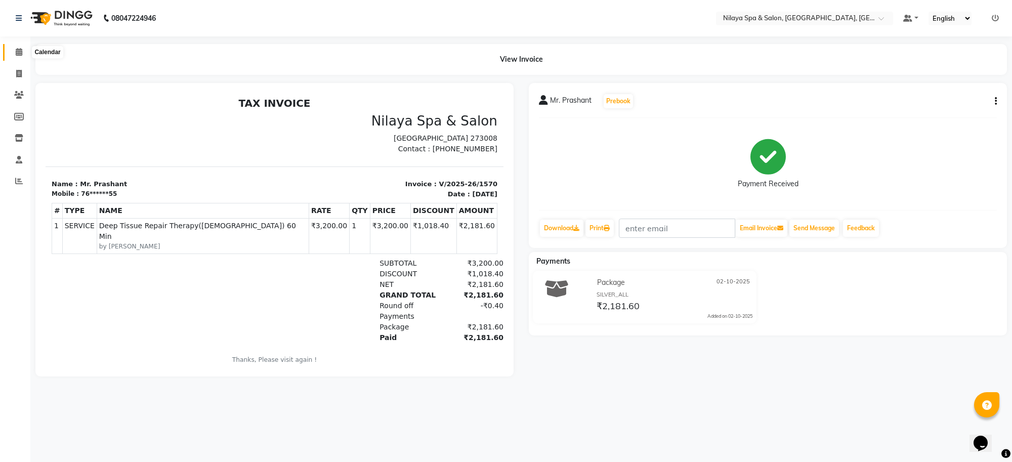
click at [18, 50] on icon at bounding box center [19, 52] width 7 height 8
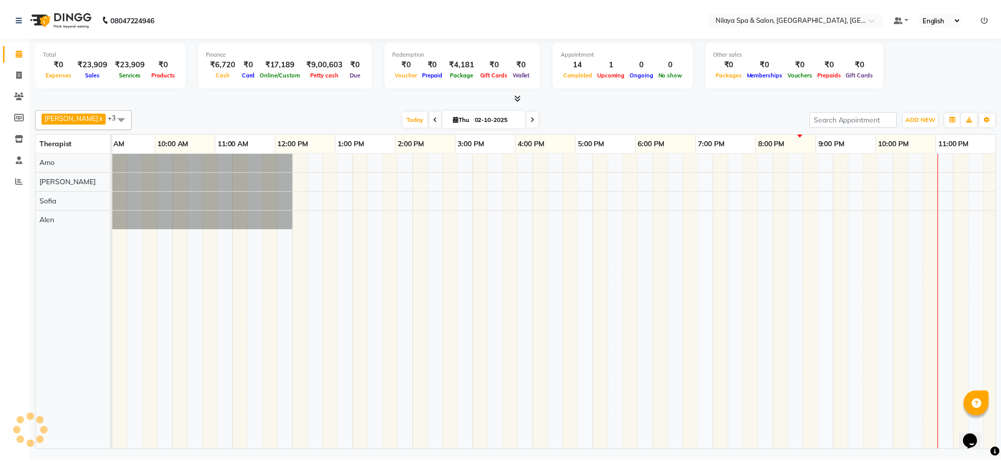
scroll to position [0, 139]
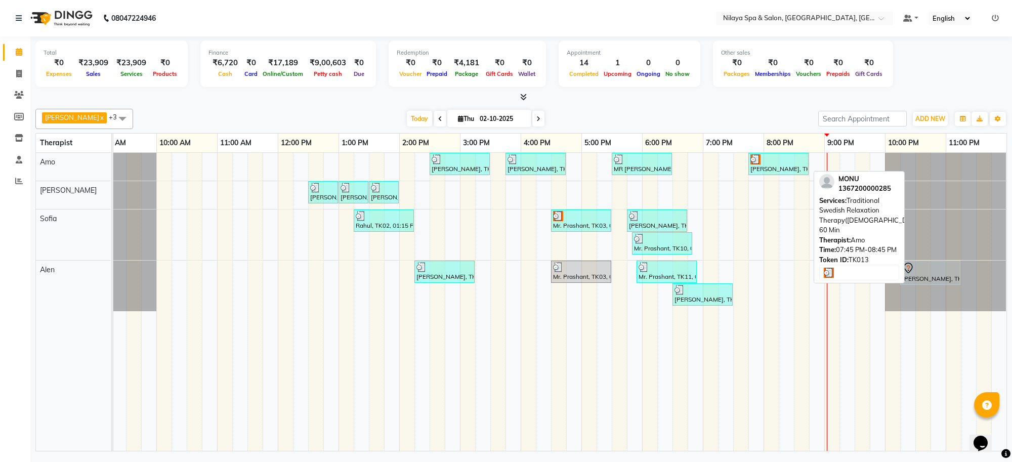
click at [775, 175] on link "MONU, TK13, 07:45 PM-08:45 PM, Traditional Swedish Relaxation Therapy(Male) 60 …" at bounding box center [778, 164] width 60 height 22
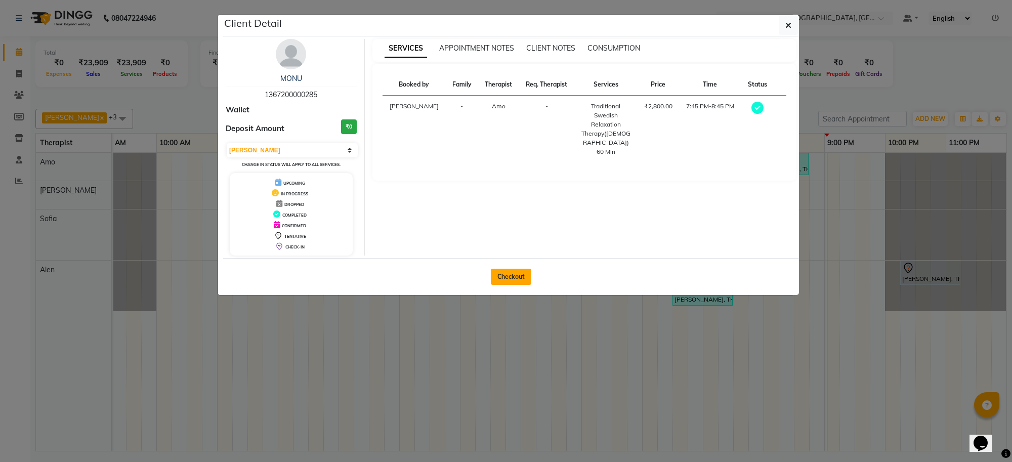
click at [502, 274] on button "Checkout" at bounding box center [511, 277] width 40 height 16
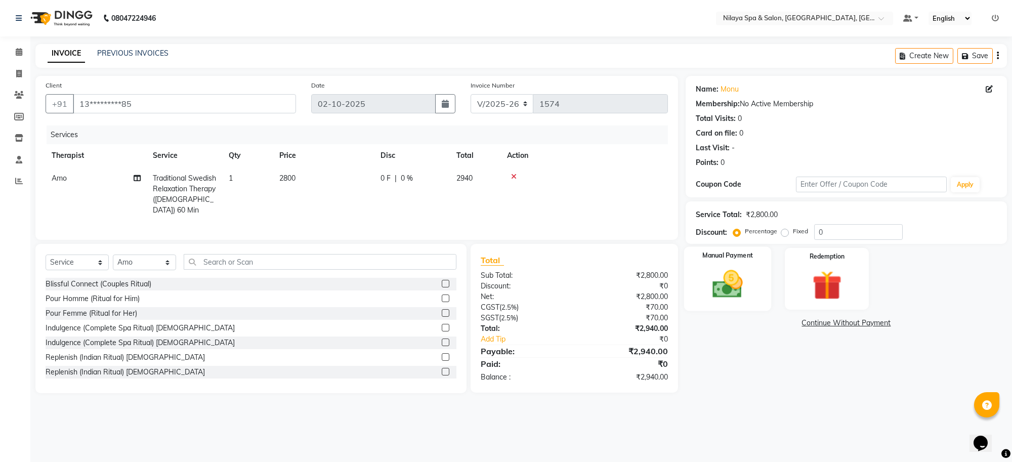
click at [735, 281] on img at bounding box center [728, 284] width 50 height 35
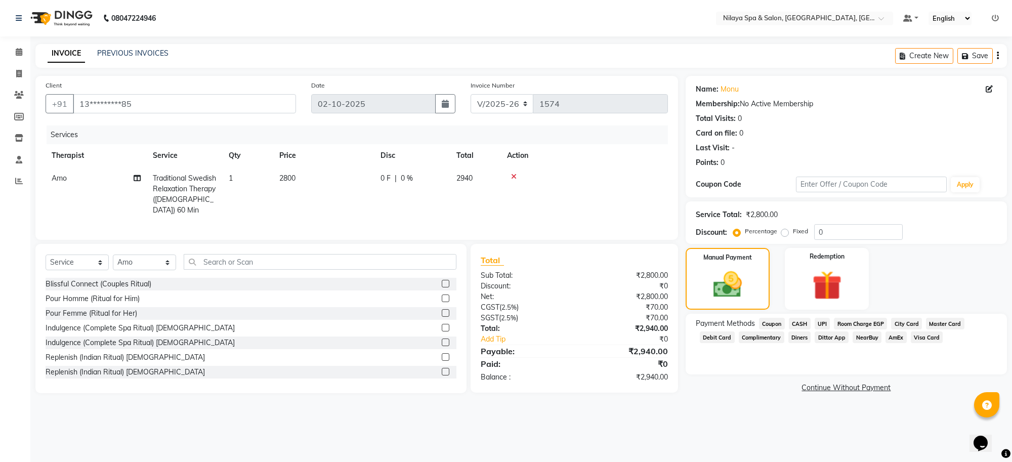
click at [804, 322] on span "CASH" at bounding box center [800, 324] width 22 height 12
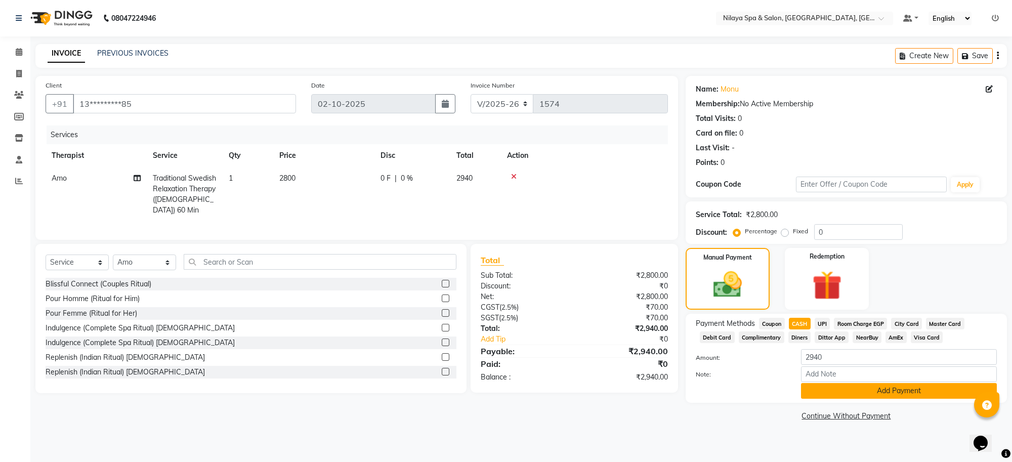
click at [839, 387] on button "Add Payment" at bounding box center [899, 391] width 196 height 16
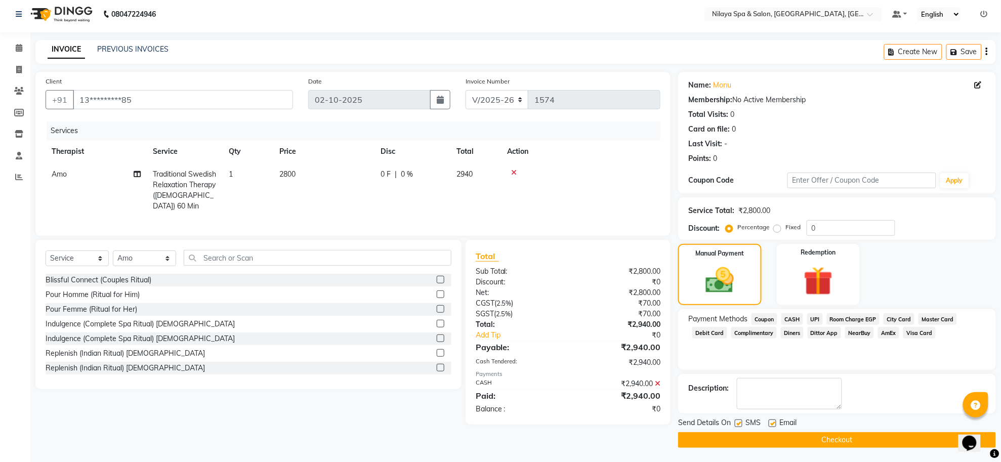
scroll to position [5, 0]
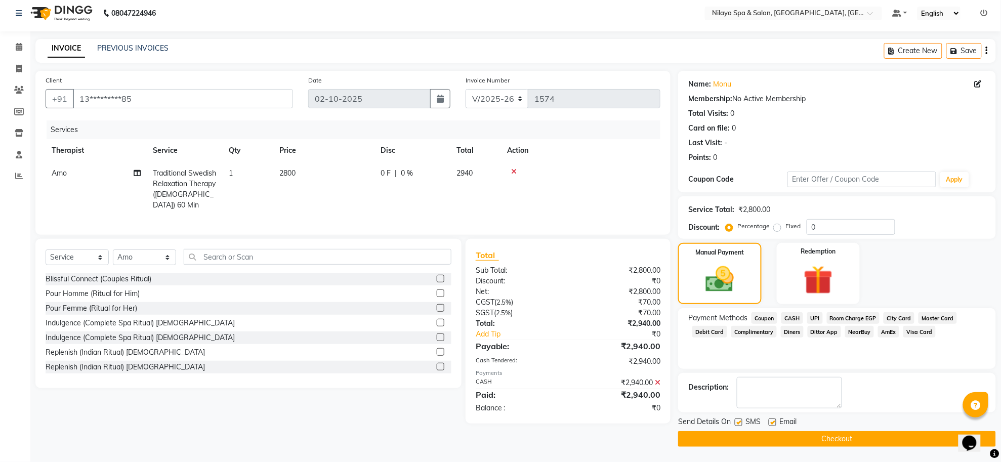
click at [793, 439] on button "Checkout" at bounding box center [837, 439] width 318 height 16
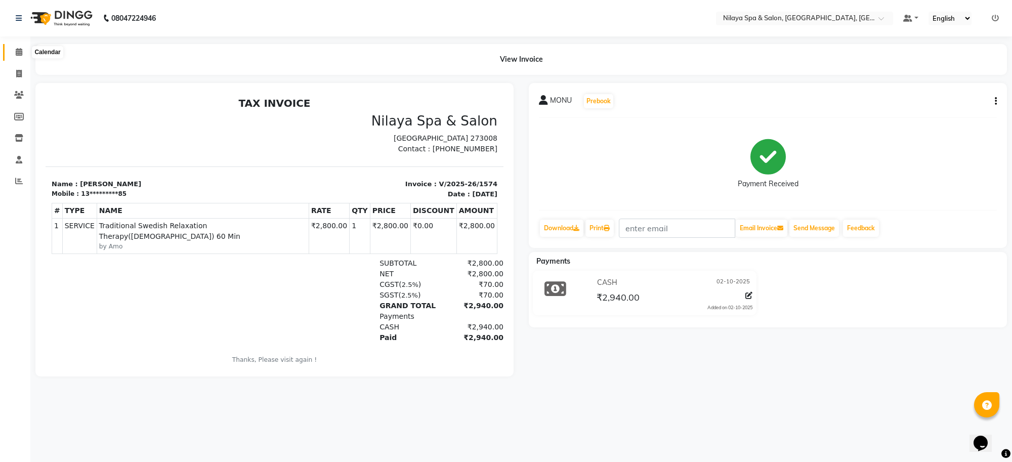
click at [17, 54] on icon at bounding box center [19, 52] width 7 height 8
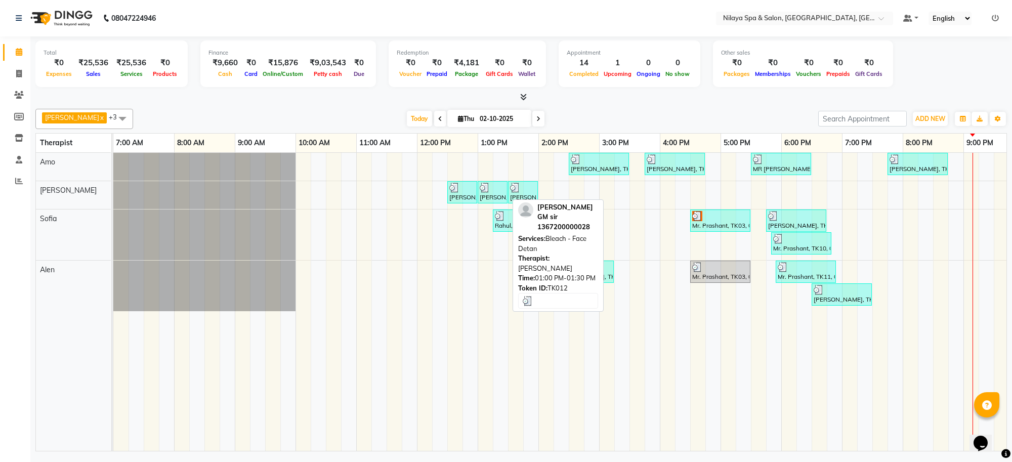
click at [499, 186] on div at bounding box center [493, 188] width 26 height 10
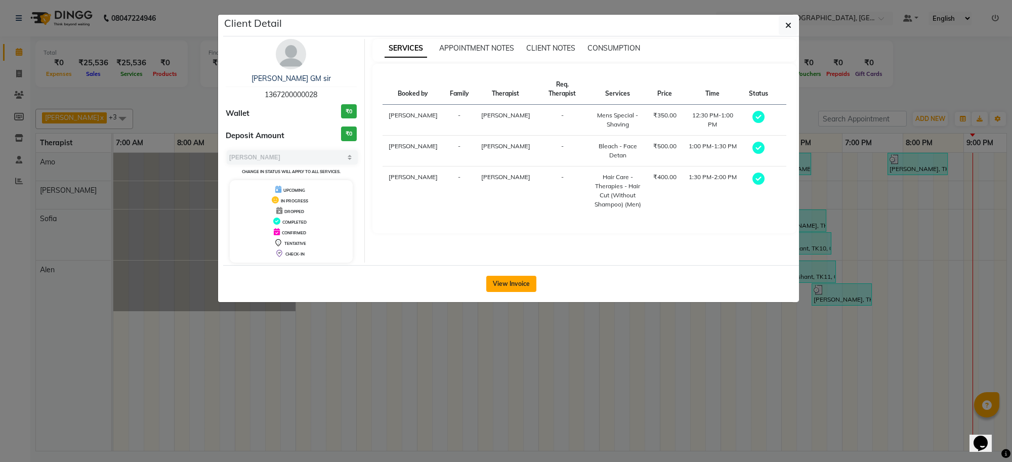
click at [525, 284] on button "View Invoice" at bounding box center [511, 284] width 50 height 16
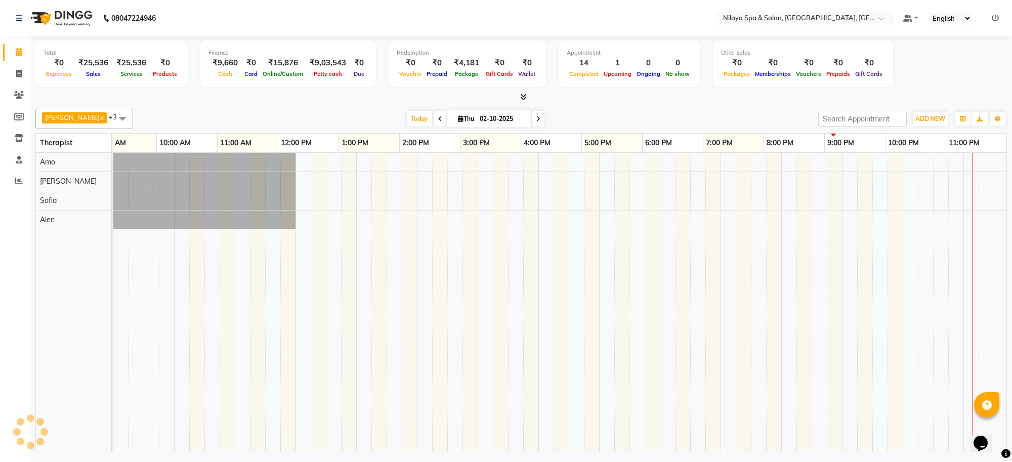
scroll to position [0, 139]
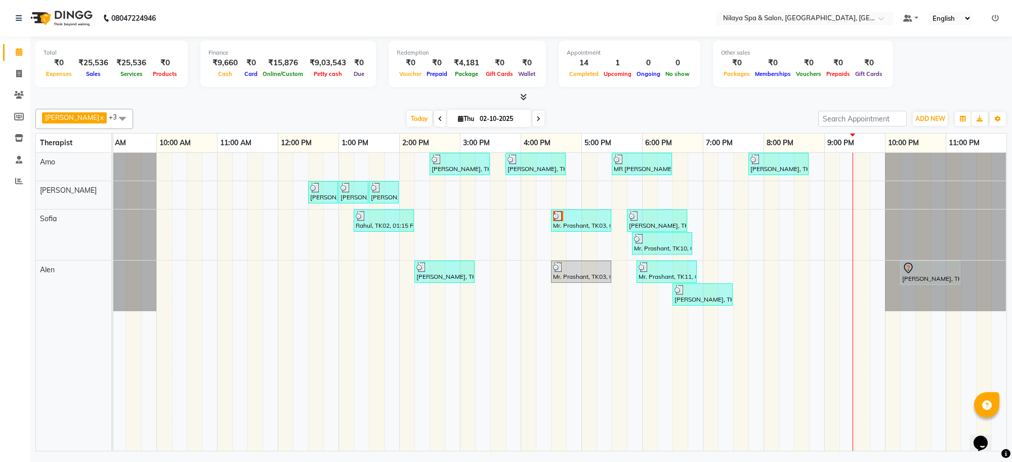
click at [559, 369] on td at bounding box center [558, 302] width 15 height 298
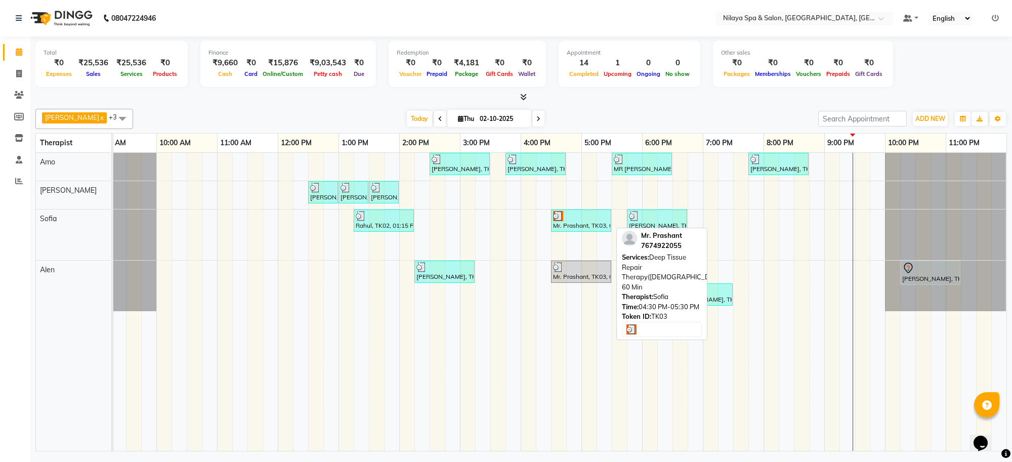
click at [577, 228] on div "Mr. Prashant, TK03, 04:30 PM-05:30 PM, Deep Tissue Repair Therapy(Male) 60 Min" at bounding box center [581, 220] width 58 height 19
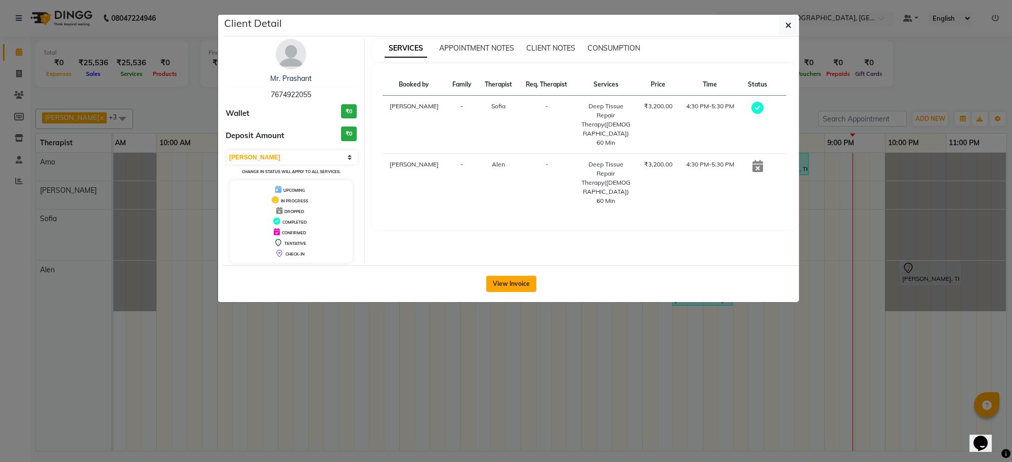
click at [519, 279] on button "View Invoice" at bounding box center [511, 284] width 50 height 16
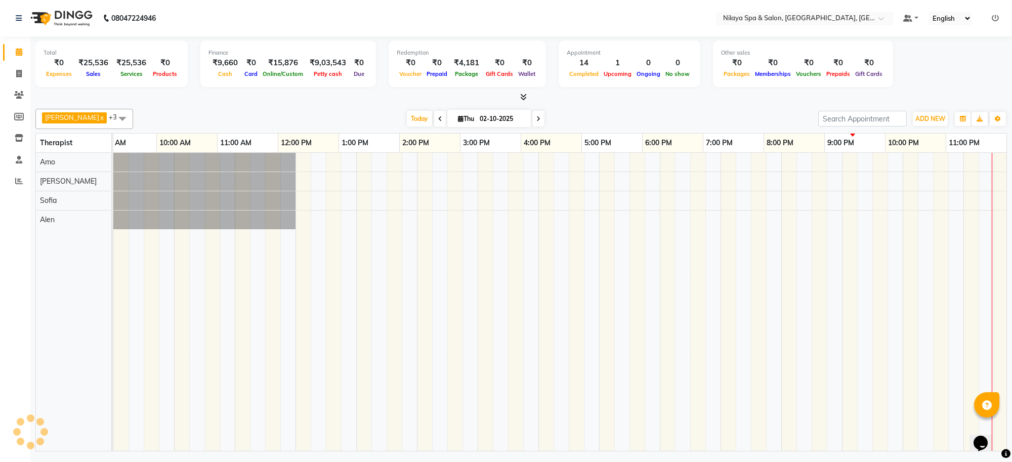
scroll to position [0, 139]
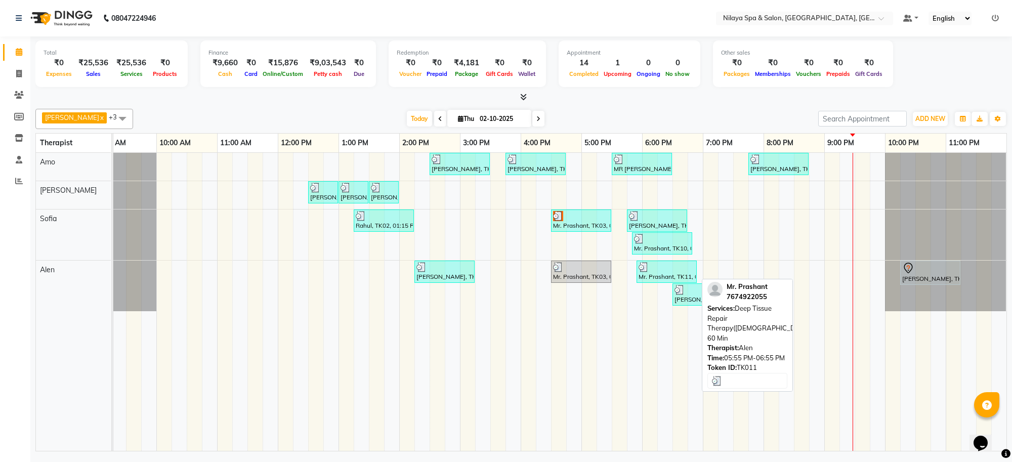
click at [662, 278] on div "Mr. Prashant, TK11, 05:55 PM-06:55 PM, Deep Tissue Repair Therapy(Female) 60 Min" at bounding box center [667, 271] width 58 height 19
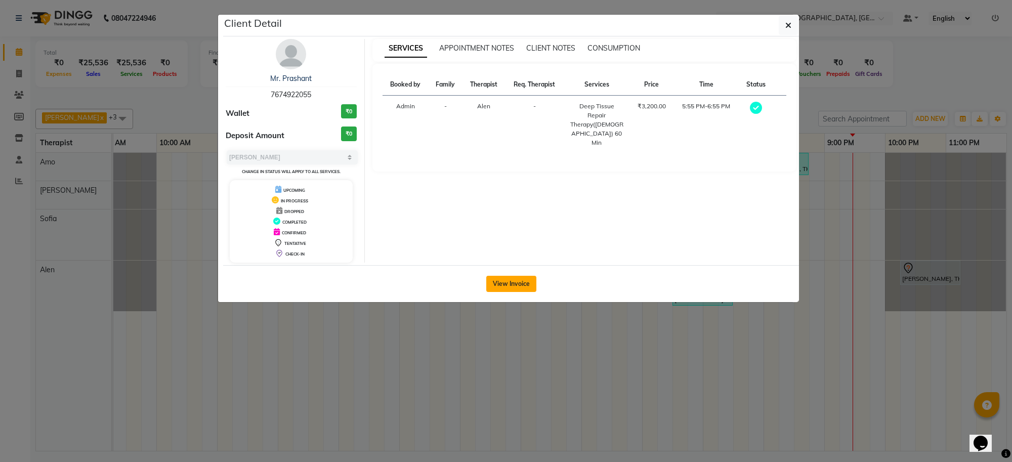
click at [517, 281] on button "View Invoice" at bounding box center [511, 284] width 50 height 16
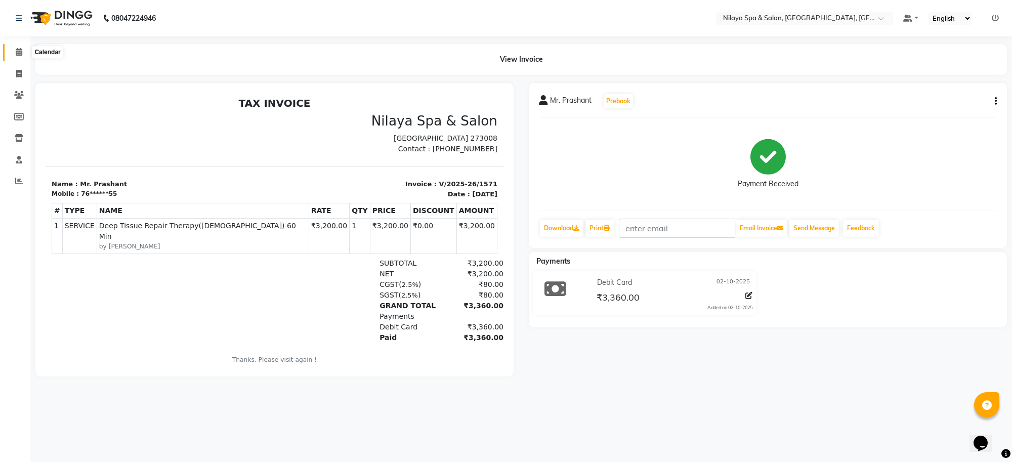
click at [17, 49] on icon at bounding box center [19, 52] width 7 height 8
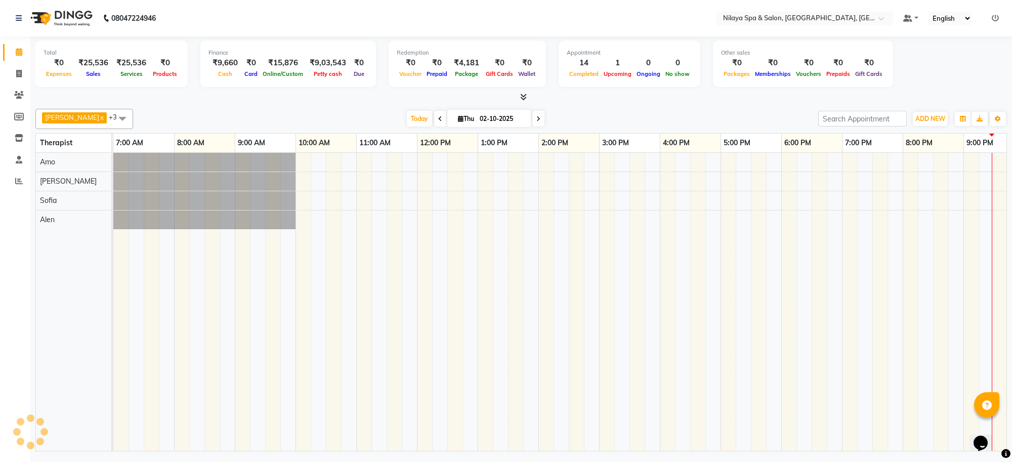
scroll to position [0, 139]
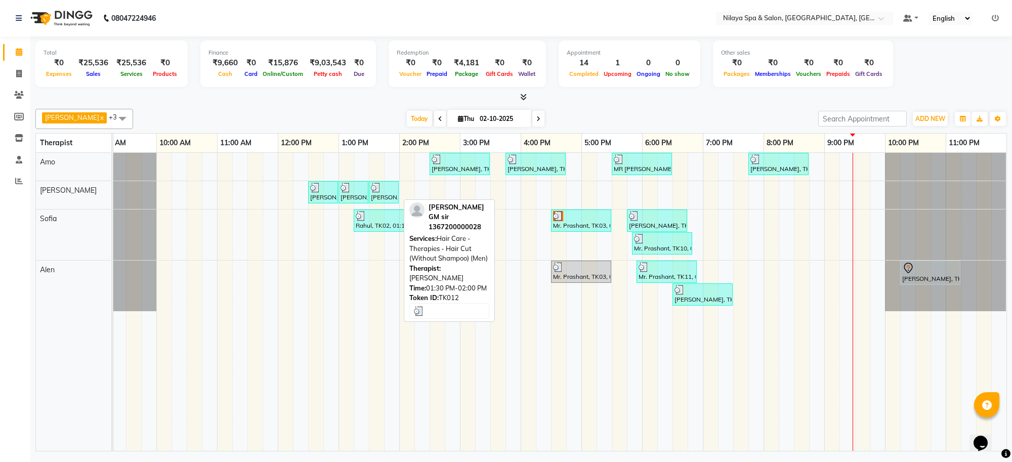
click at [381, 195] on div "abhishek singh GM sir, TK12, 01:30 PM-02:00 PM, Hair Care - Therapies - Hair Cu…" at bounding box center [384, 192] width 28 height 19
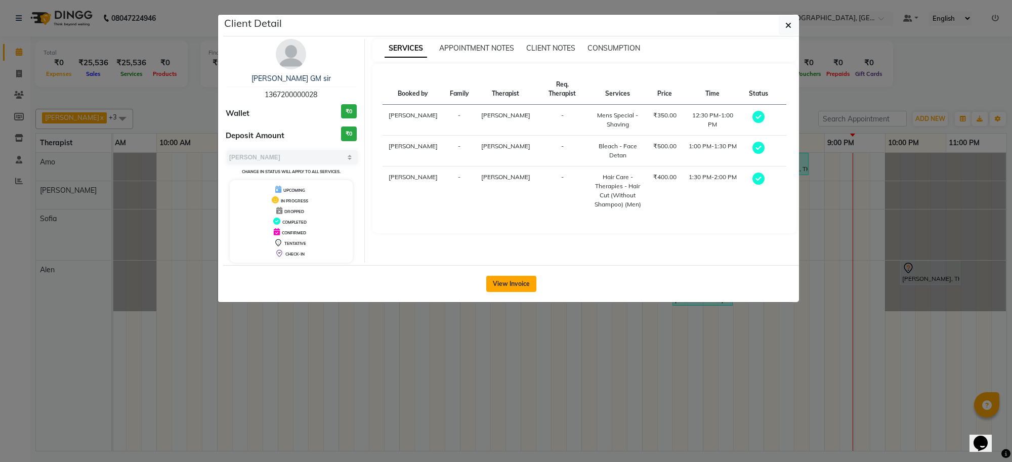
click at [519, 286] on button "View Invoice" at bounding box center [511, 284] width 50 height 16
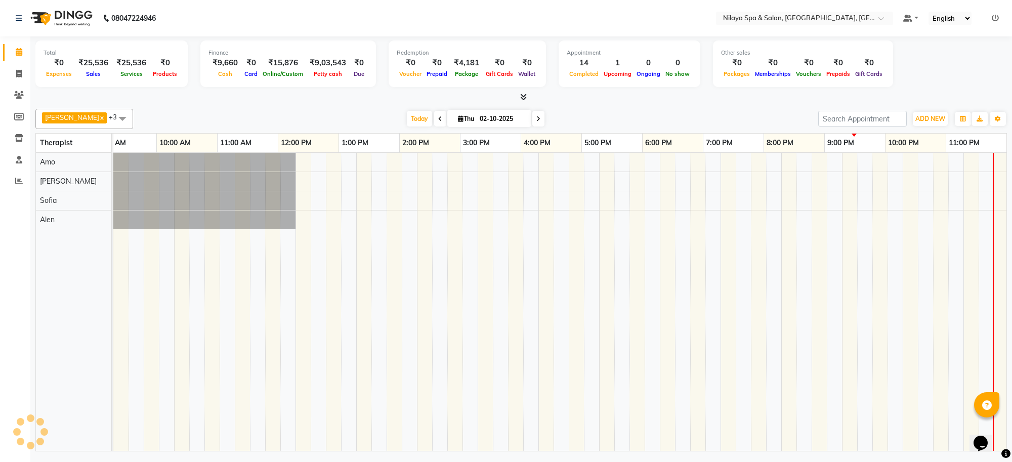
scroll to position [0, 139]
